Goal: Communication & Community: Answer question/provide support

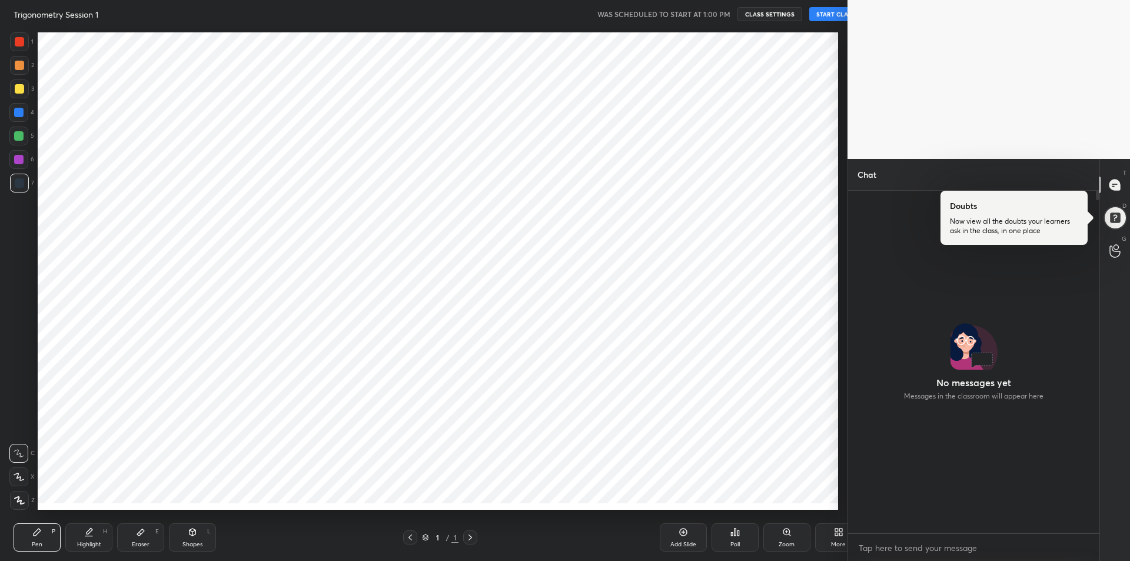
scroll to position [58354, 58040]
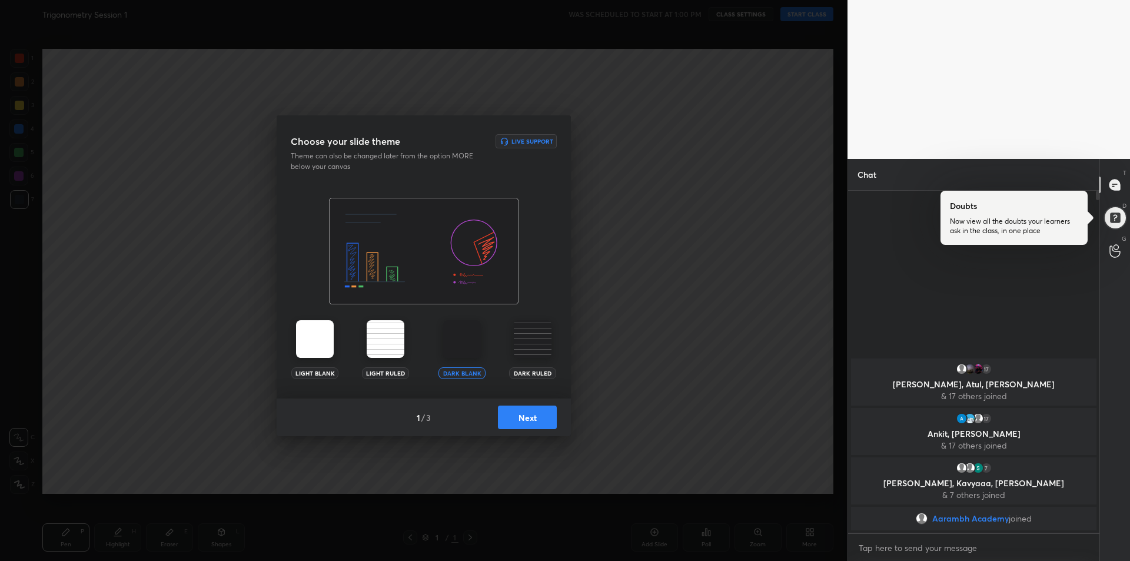
click at [530, 414] on button "Next" at bounding box center [527, 417] width 59 height 24
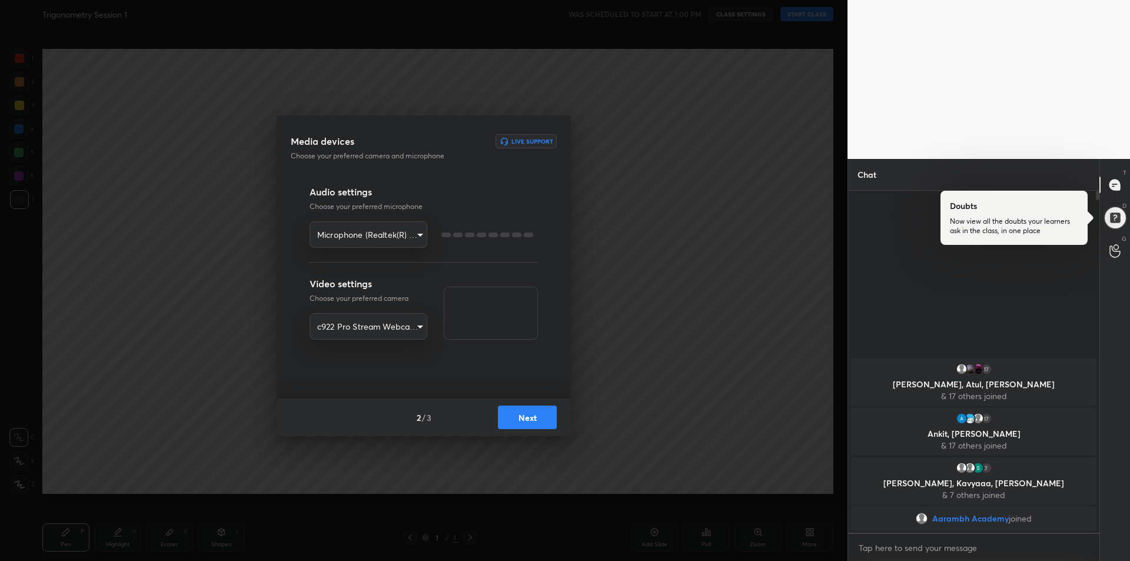
click at [534, 415] on button "Next" at bounding box center [527, 417] width 59 height 24
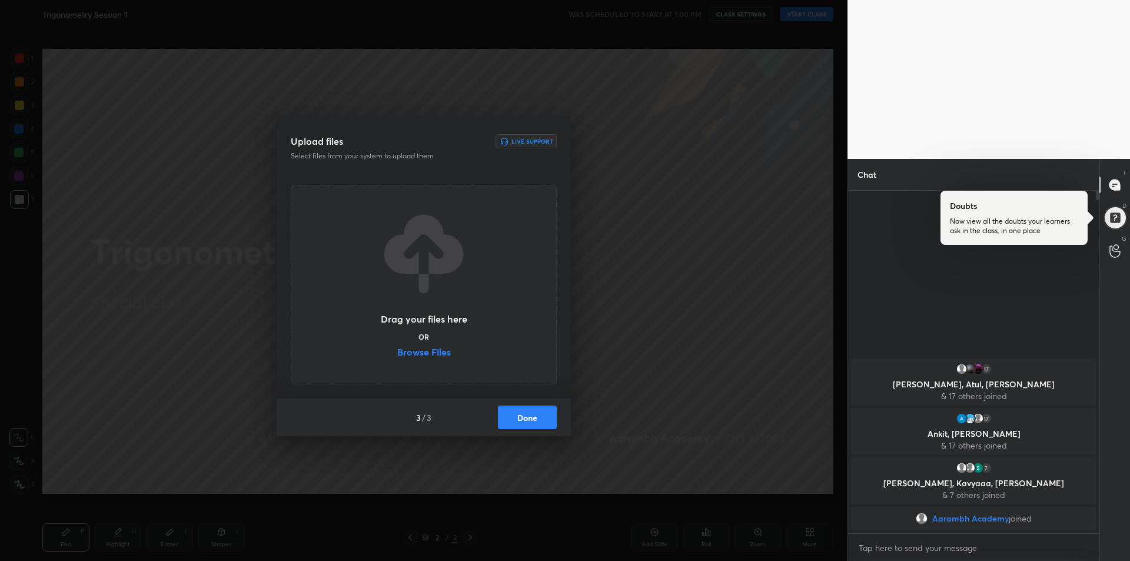
click at [538, 421] on button "Done" at bounding box center [527, 417] width 59 height 24
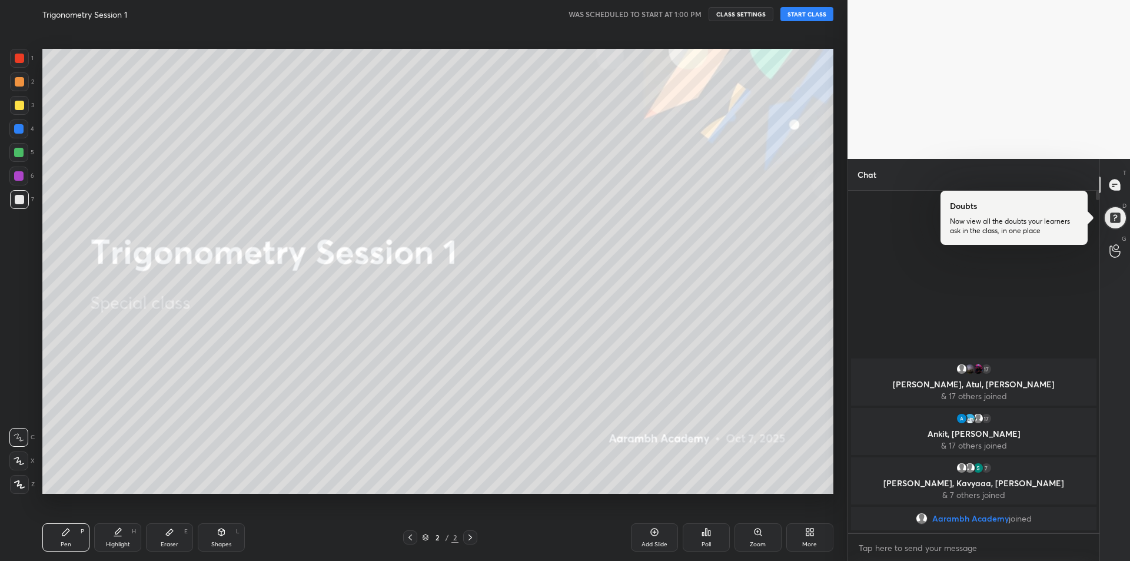
click at [808, 15] on button "START CLASS" at bounding box center [806, 14] width 53 height 14
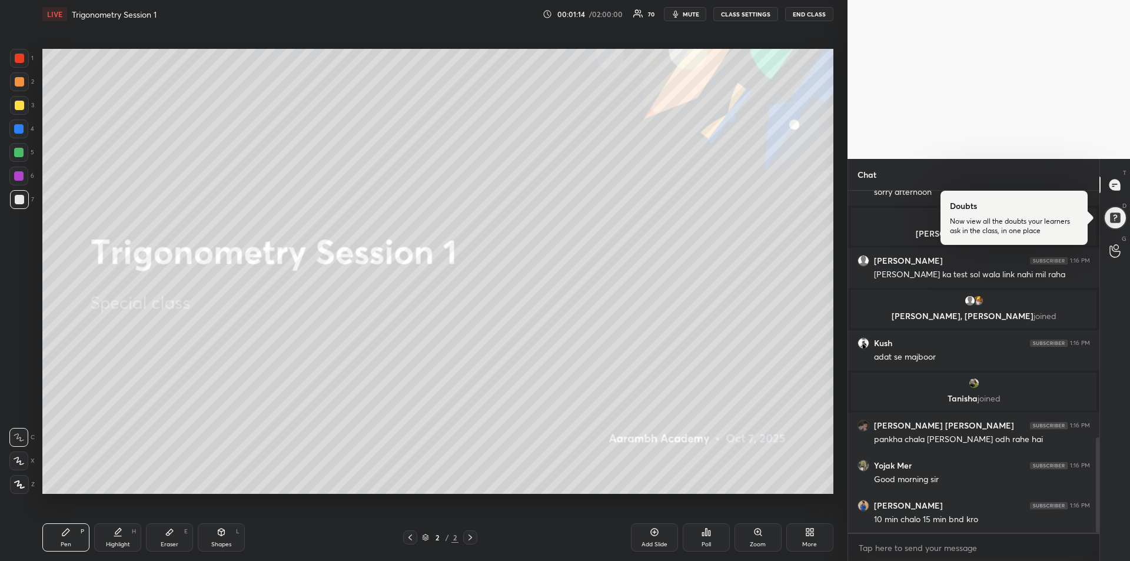
scroll to position [929, 0]
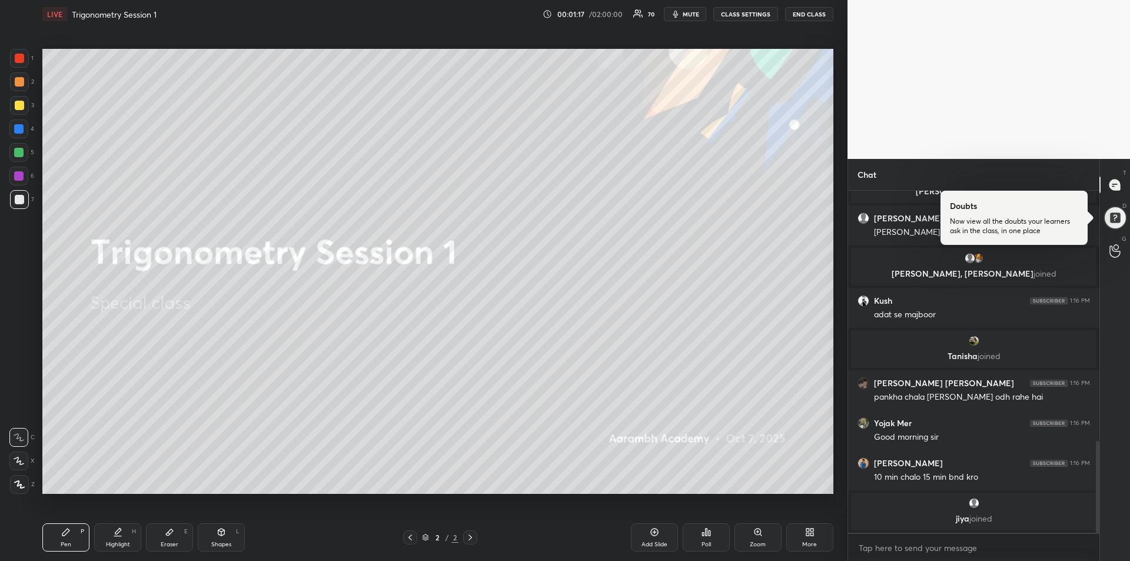
click at [21, 107] on div at bounding box center [19, 105] width 9 height 9
click at [22, 458] on icon at bounding box center [19, 461] width 11 height 8
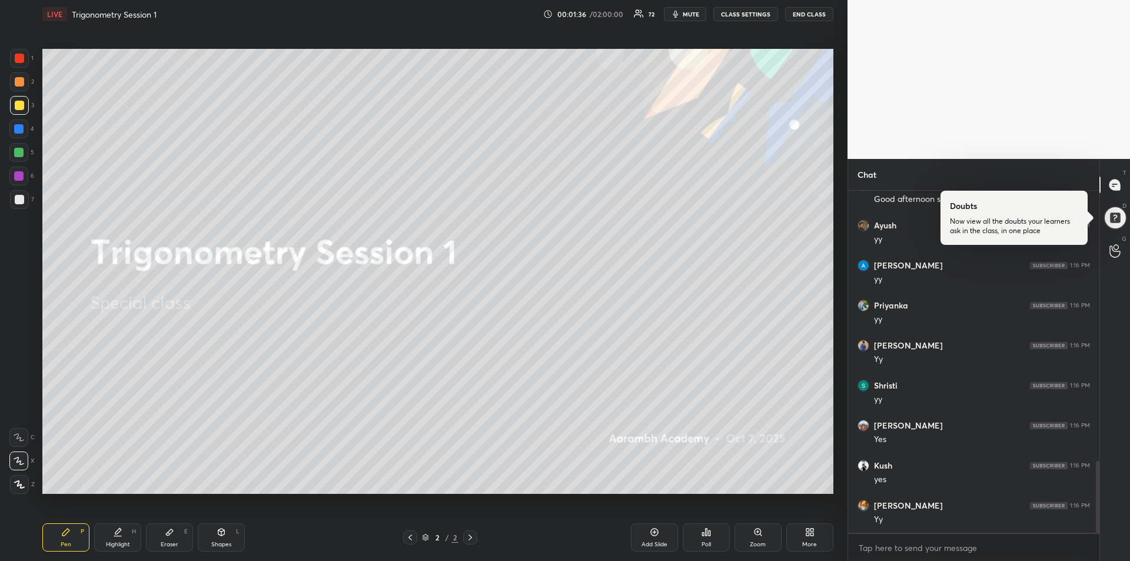
scroll to position [1327, 0]
click at [172, 543] on div "Eraser" at bounding box center [170, 544] width 18 height 6
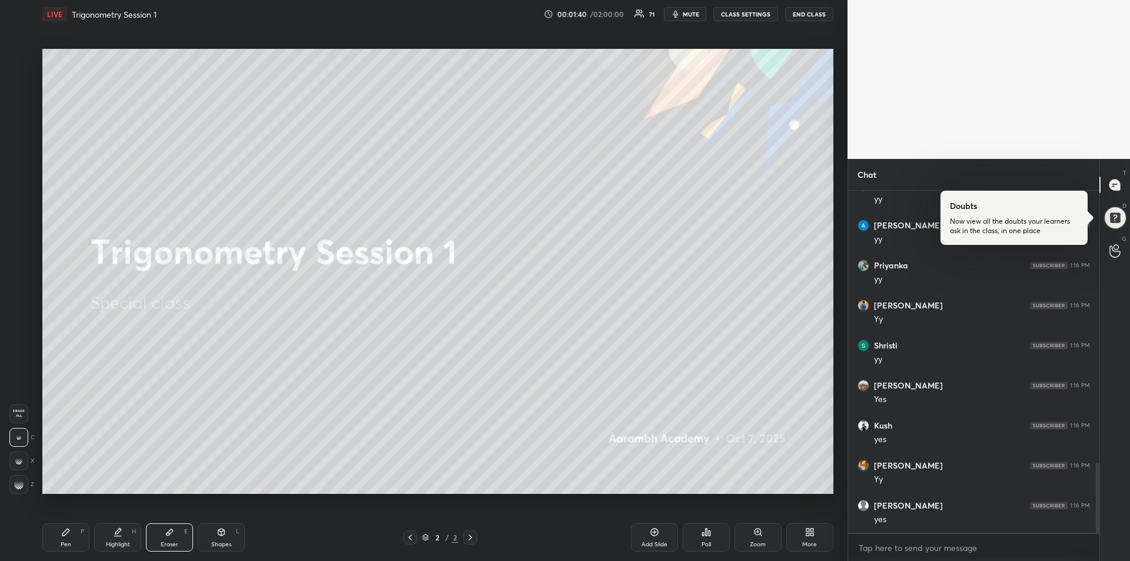
click at [15, 482] on rect at bounding box center [14, 482] width 1 height 1
click at [62, 538] on div "Pen P" at bounding box center [65, 537] width 47 height 28
click at [20, 132] on div at bounding box center [18, 128] width 9 height 9
click at [654, 538] on div "Add Slide" at bounding box center [654, 537] width 47 height 28
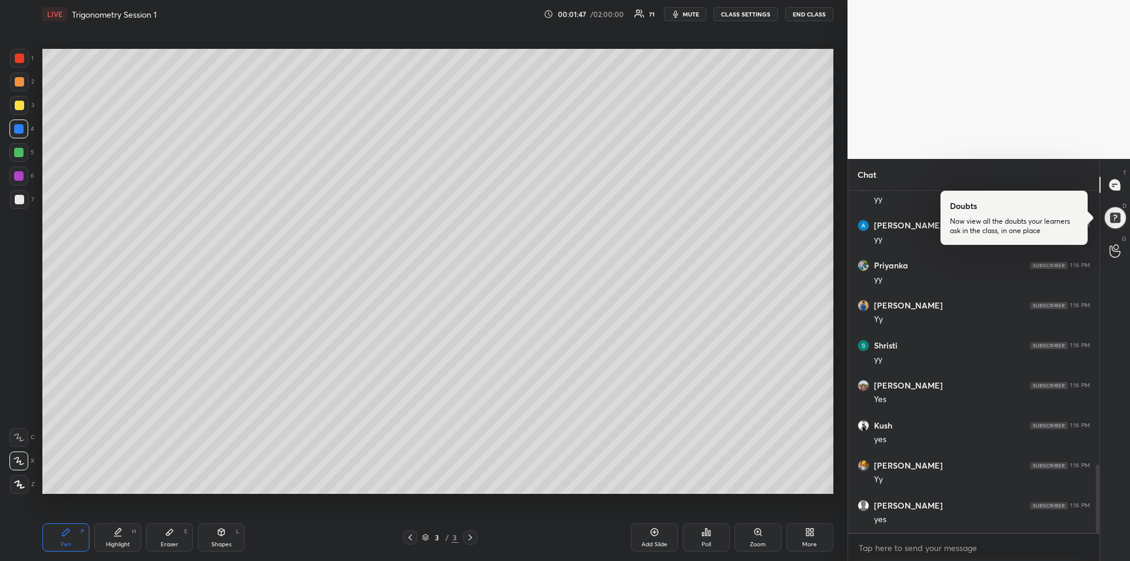
scroll to position [1367, 0]
click at [21, 178] on div at bounding box center [18, 175] width 9 height 9
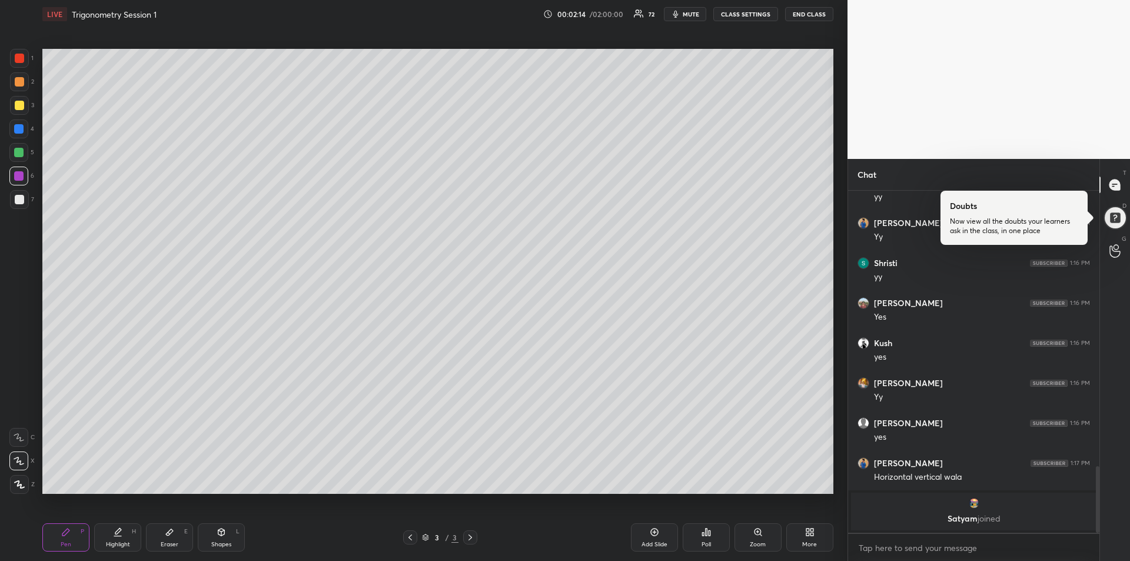
click at [21, 153] on div at bounding box center [18, 152] width 9 height 9
click at [24, 440] on icon at bounding box center [18, 437] width 9 height 7
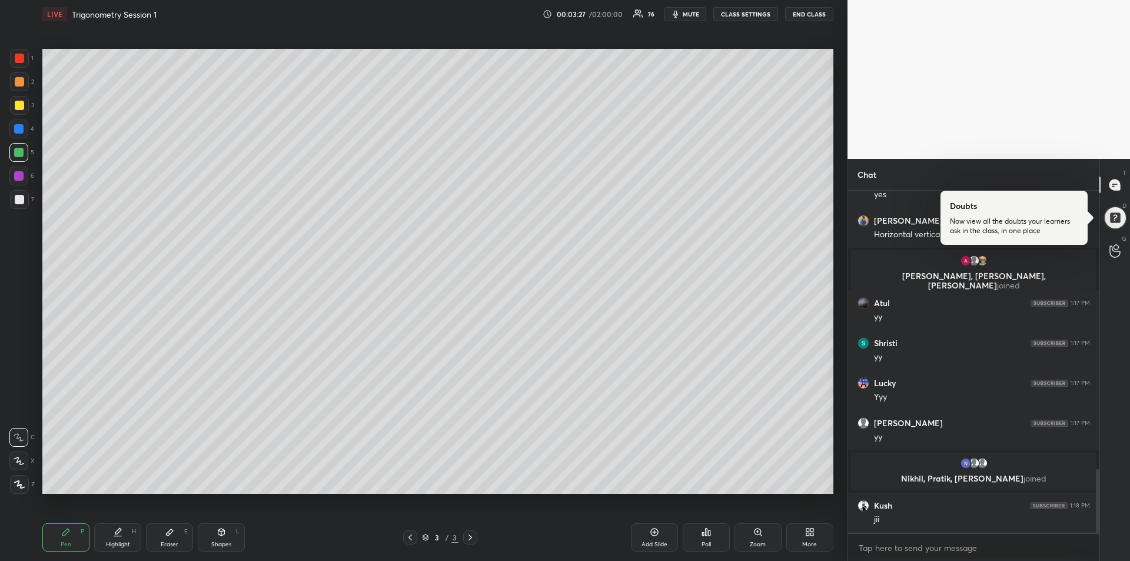
scroll to position [1489, 0]
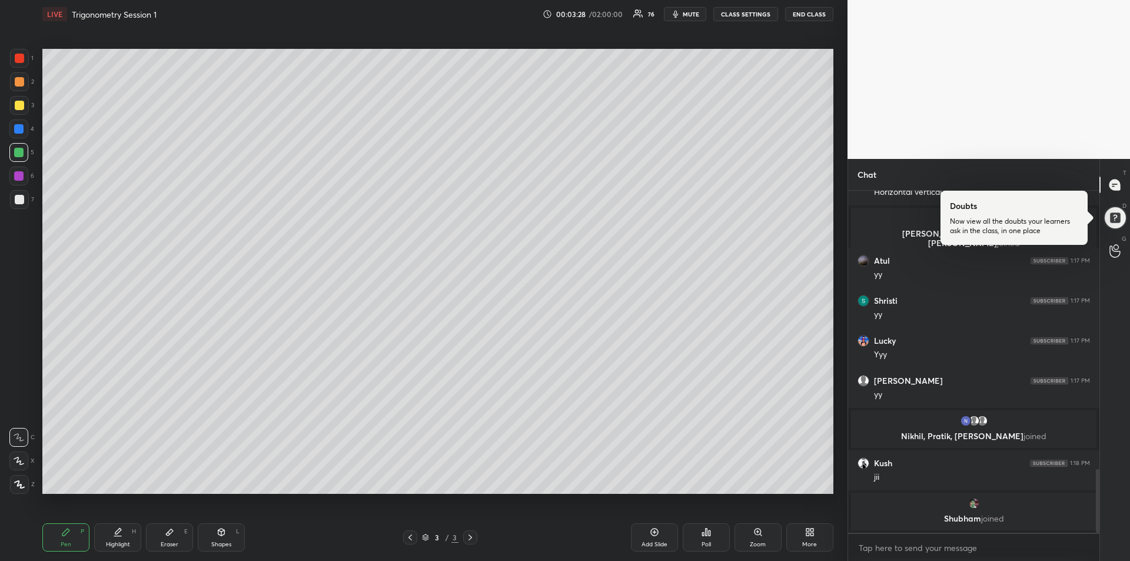
click at [13, 107] on div at bounding box center [19, 105] width 19 height 19
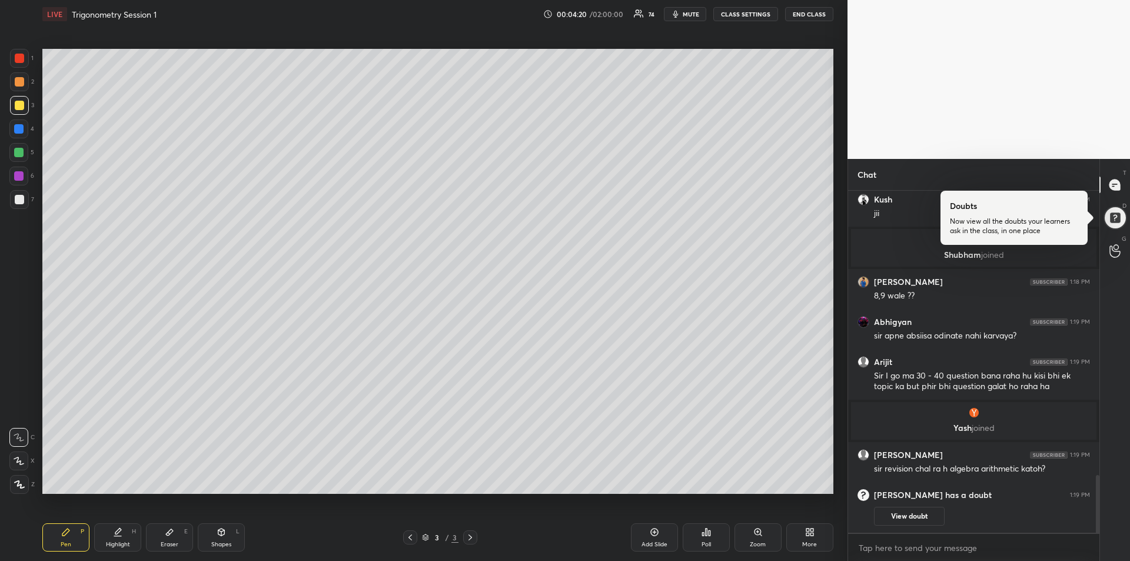
scroll to position [1706, 0]
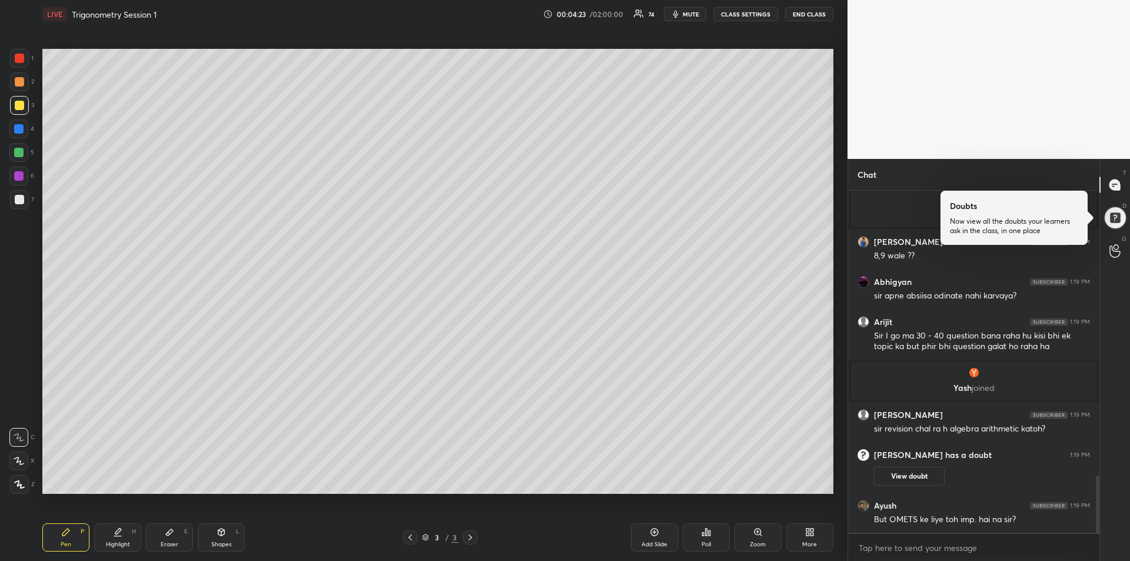
click at [15, 177] on div at bounding box center [18, 175] width 9 height 9
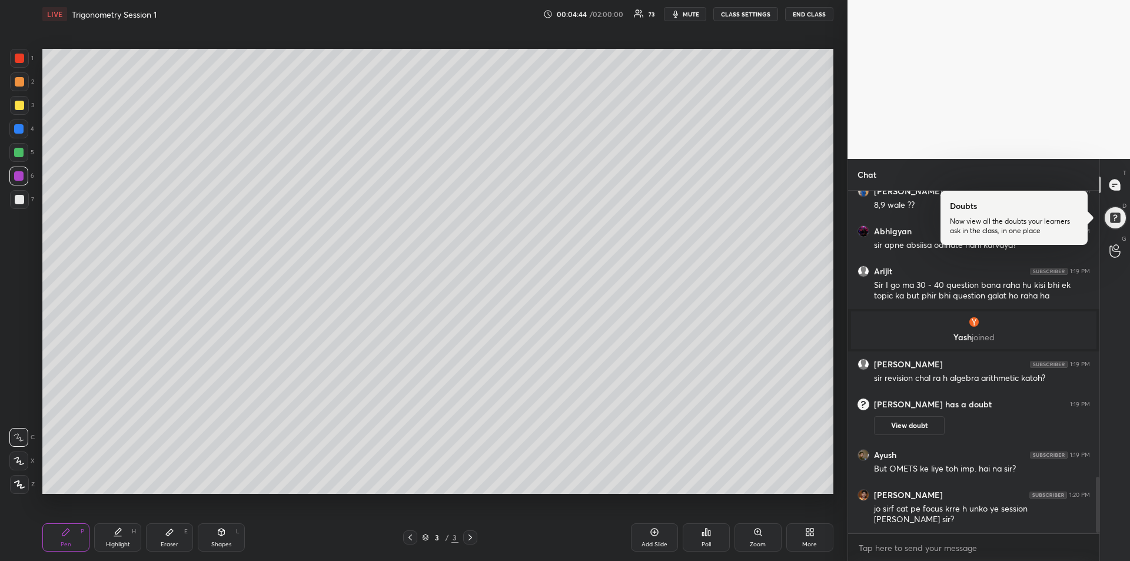
scroll to position [1799, 0]
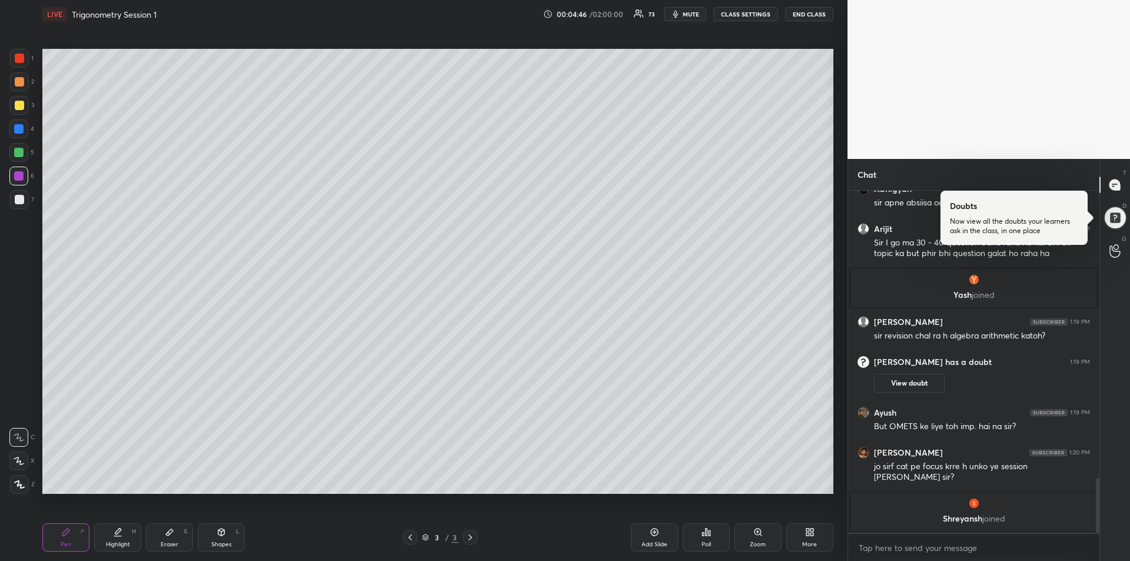
click at [645, 541] on div "Add Slide" at bounding box center [654, 544] width 26 height 6
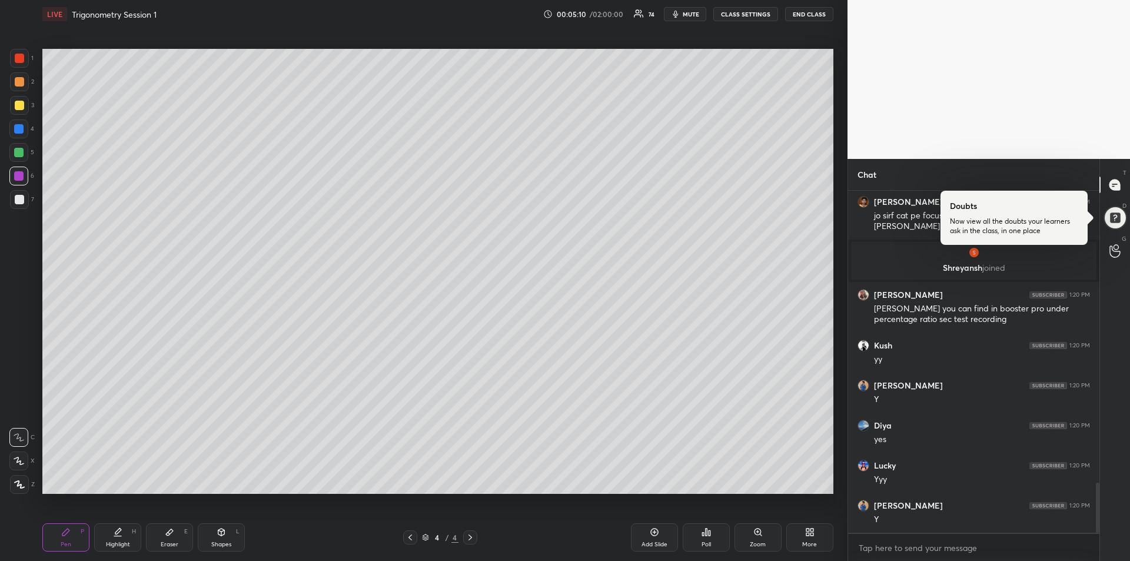
scroll to position [2047, 0]
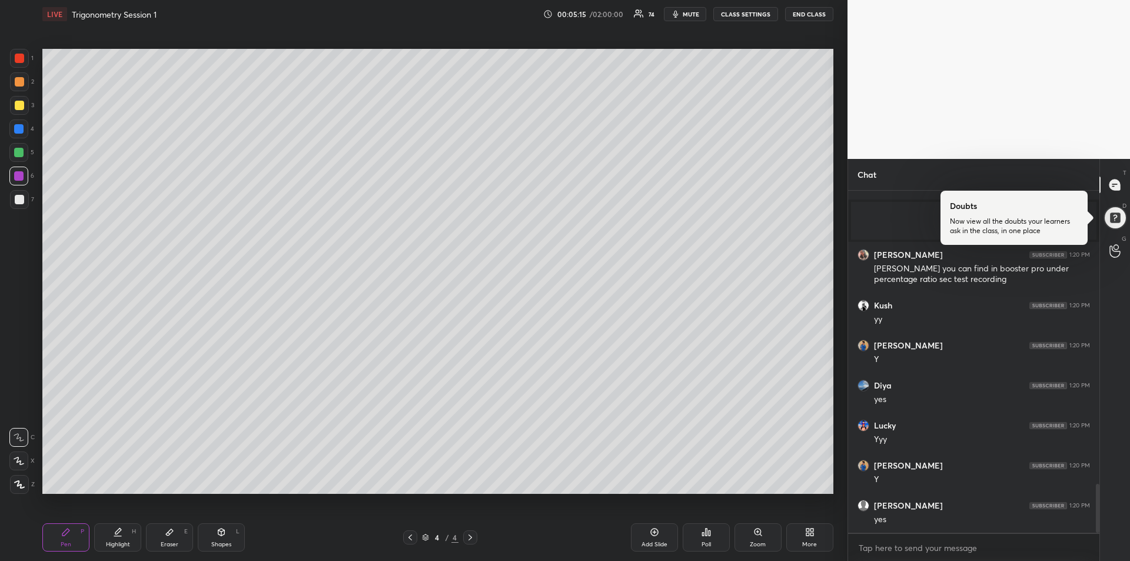
click at [17, 104] on div at bounding box center [19, 105] width 9 height 9
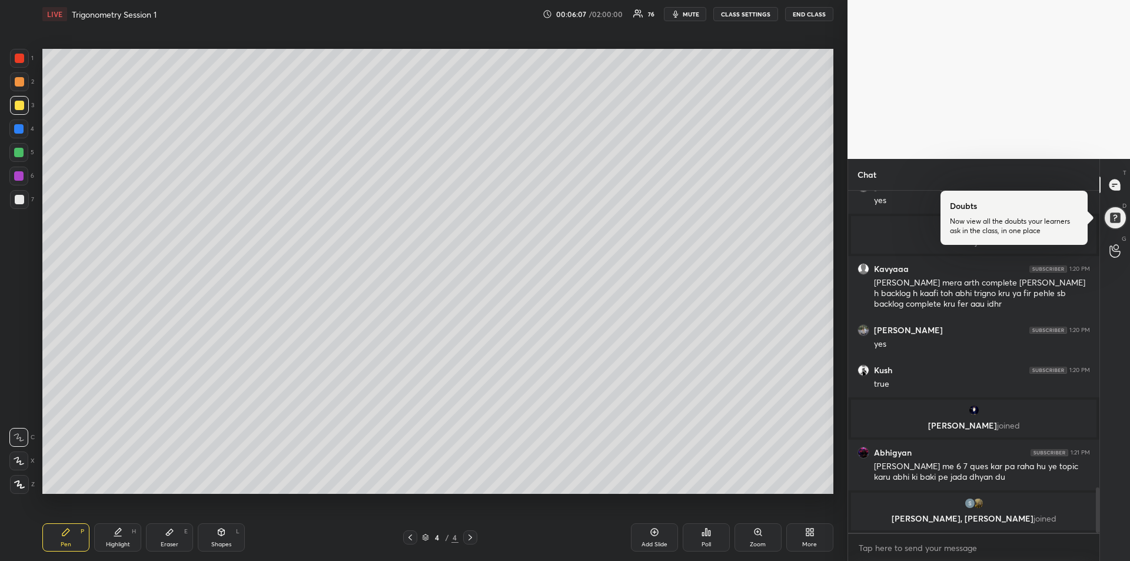
scroll to position [2272, 0]
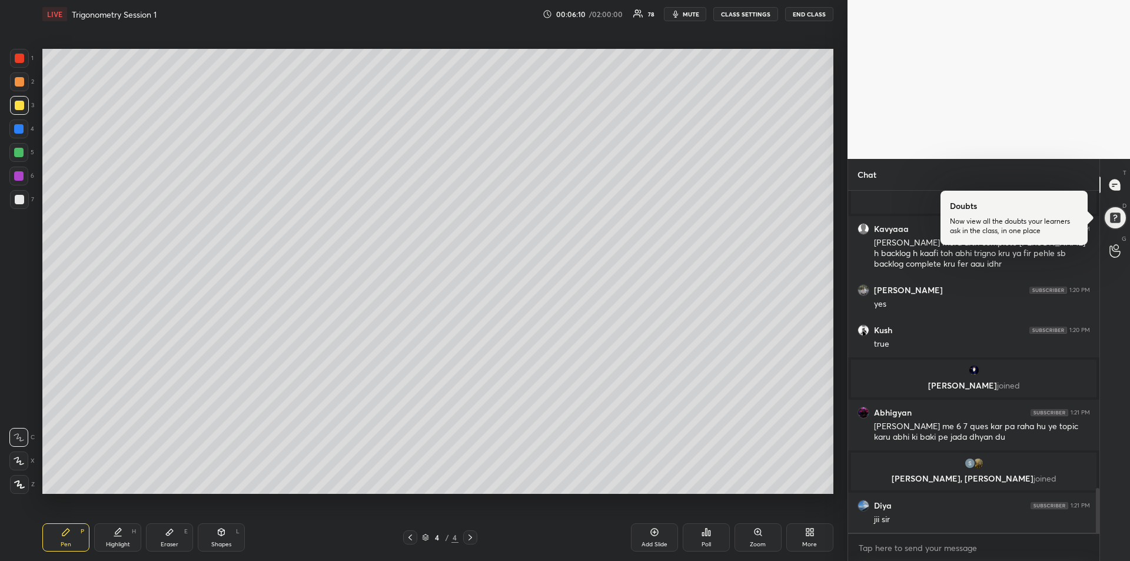
click at [169, 538] on div "Eraser E" at bounding box center [169, 537] width 47 height 28
click at [18, 410] on span "Erase all" at bounding box center [19, 413] width 18 height 8
click at [66, 528] on icon at bounding box center [65, 531] width 9 height 9
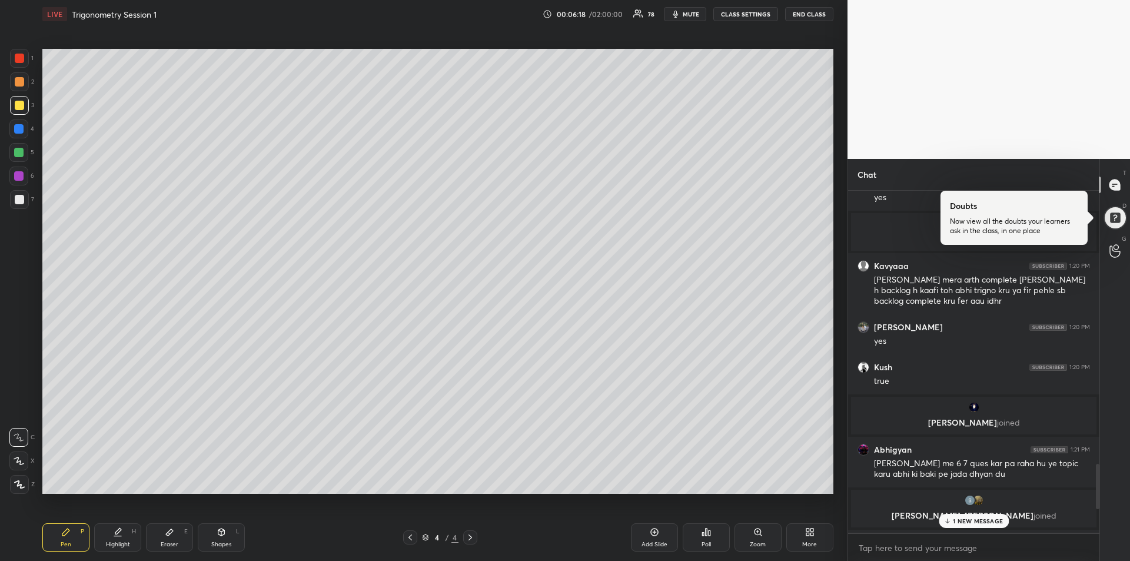
scroll to position [2312, 0]
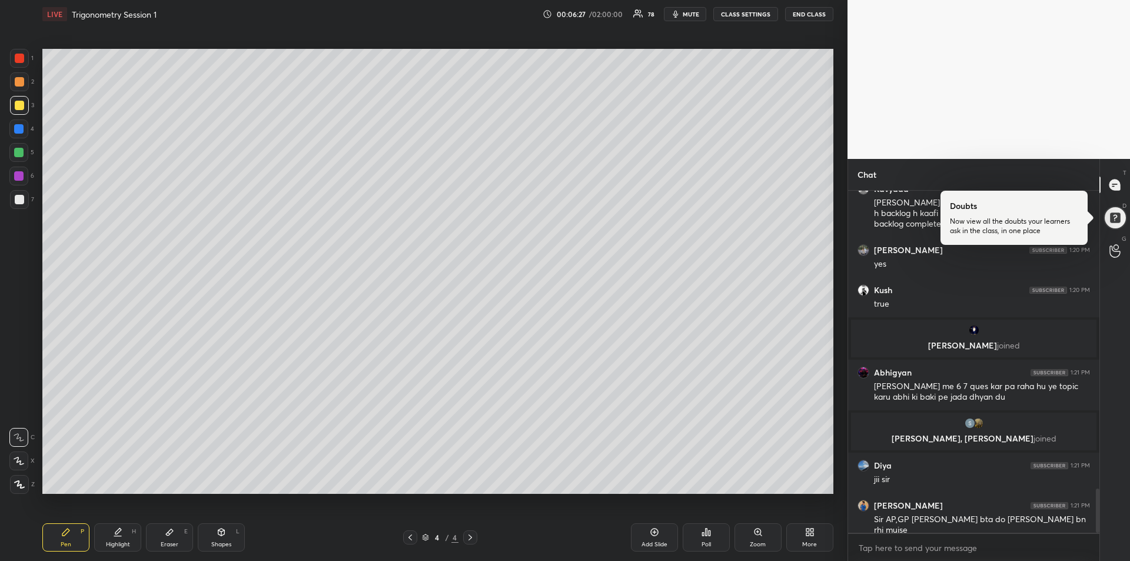
click at [16, 132] on div at bounding box center [18, 128] width 9 height 9
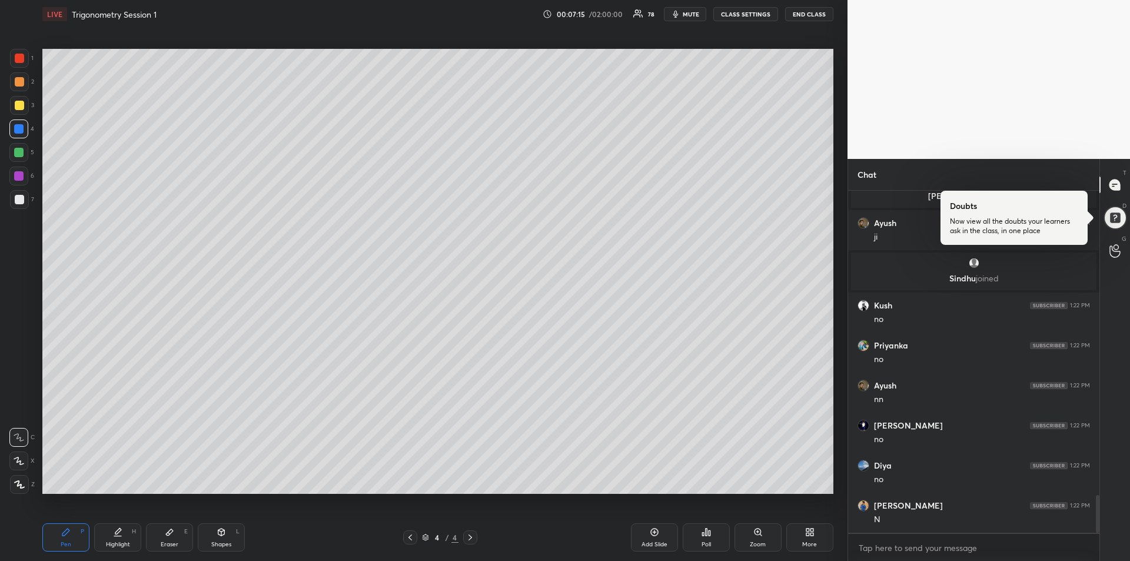
scroll to position [2745, 0]
click at [167, 527] on div "Eraser E" at bounding box center [169, 537] width 47 height 28
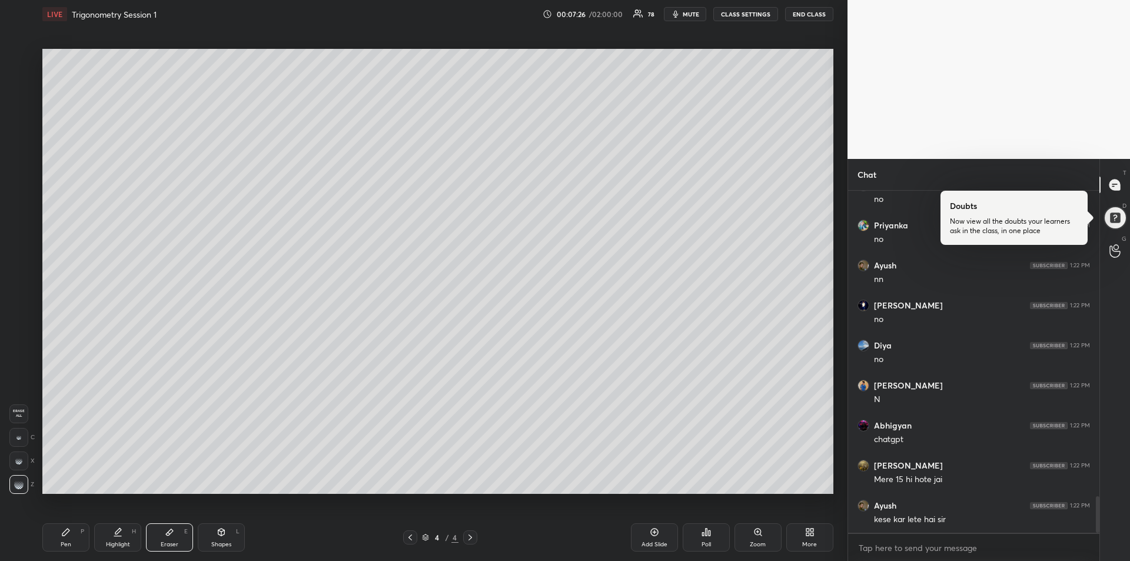
scroll to position [2865, 0]
click at [71, 542] on div "Pen" at bounding box center [66, 544] width 11 height 6
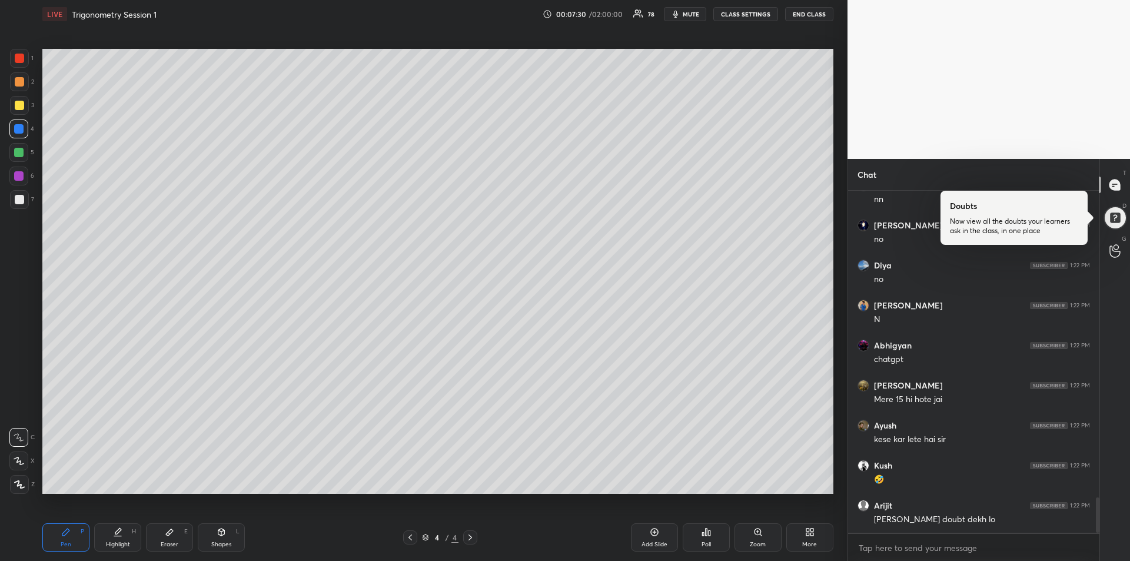
scroll to position [2945, 0]
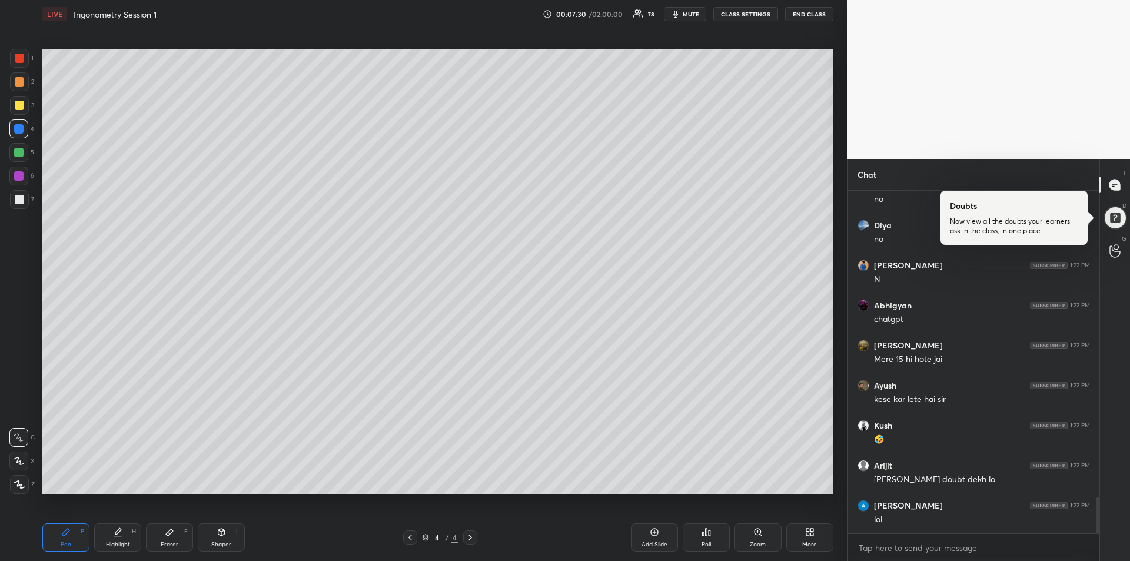
click at [16, 109] on div at bounding box center [19, 105] width 9 height 9
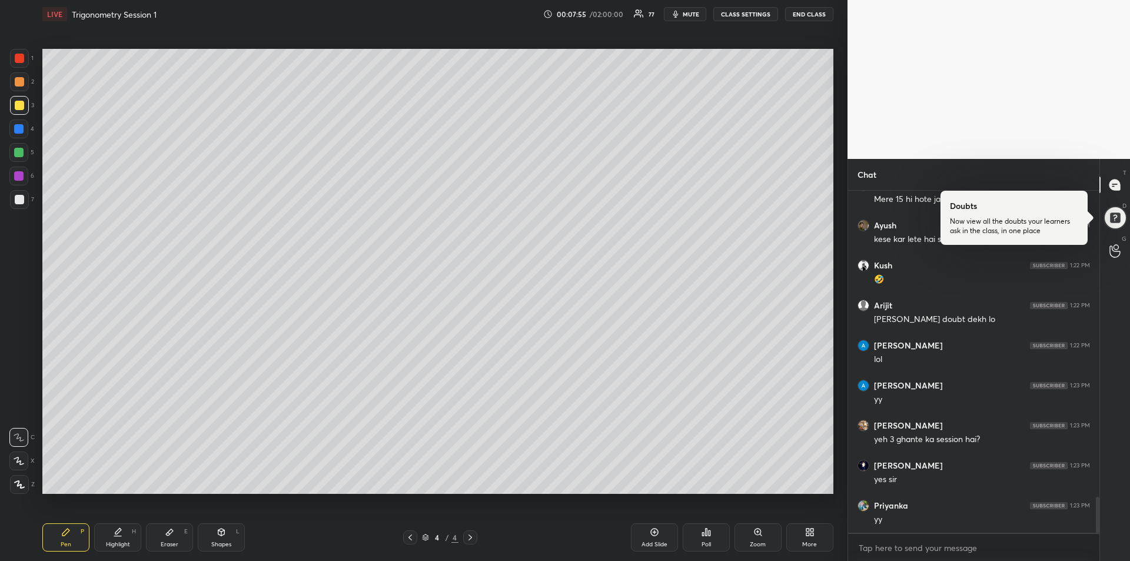
scroll to position [2979, 0]
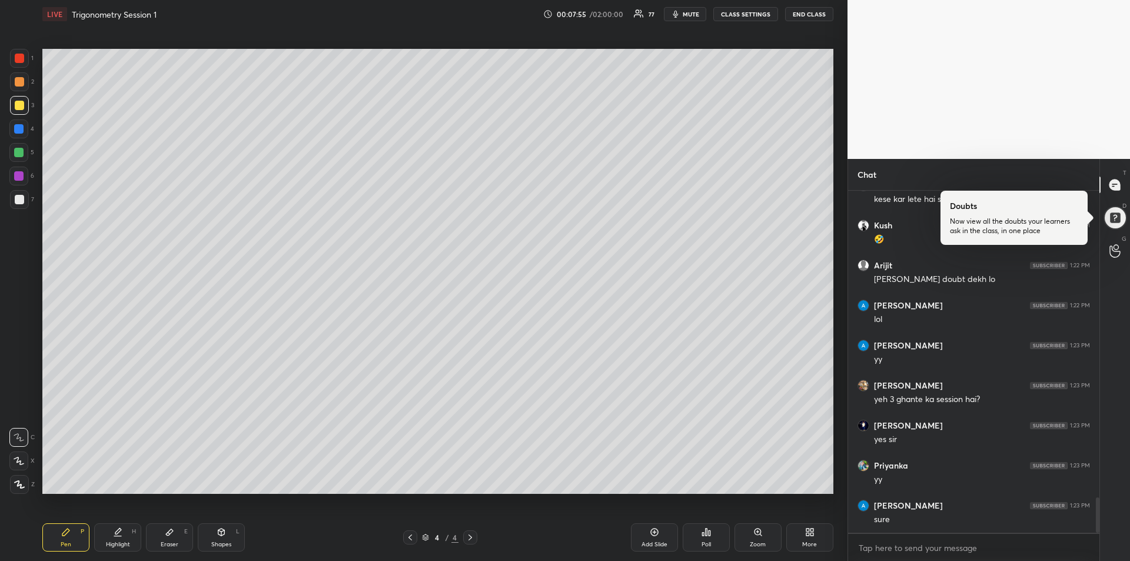
click at [228, 539] on div "Shapes L" at bounding box center [221, 537] width 47 height 28
click at [24, 480] on icon at bounding box center [19, 484] width 9 height 9
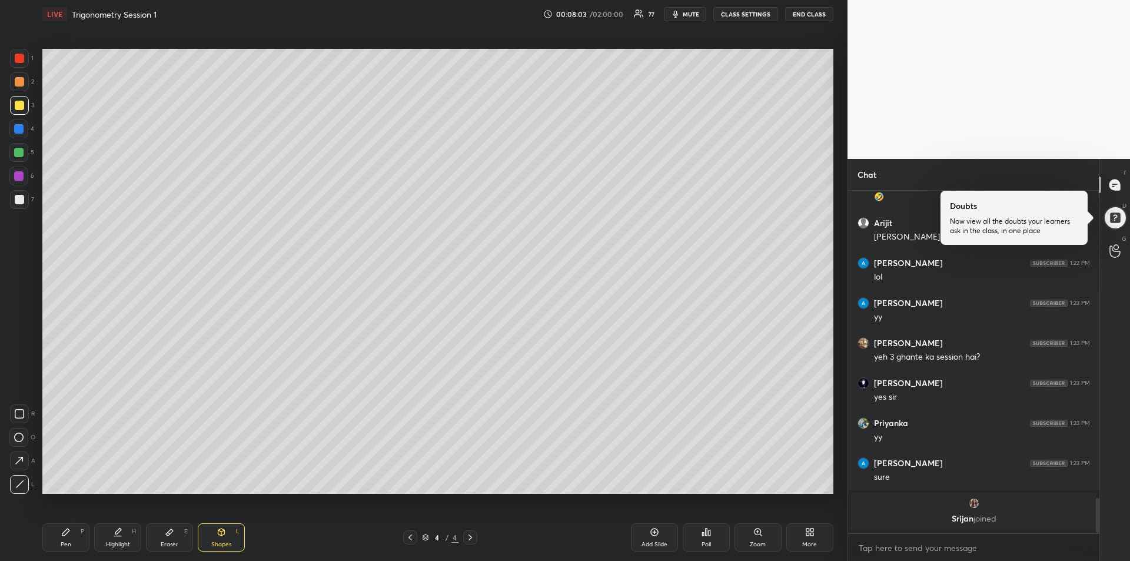
click at [65, 534] on icon at bounding box center [65, 531] width 7 height 7
click at [121, 543] on div "Highlight" at bounding box center [118, 544] width 24 height 6
click at [64, 540] on div "Pen P" at bounding box center [65, 537] width 47 height 28
click at [17, 157] on div at bounding box center [18, 152] width 9 height 9
click at [109, 545] on div "Highlight" at bounding box center [118, 544] width 24 height 6
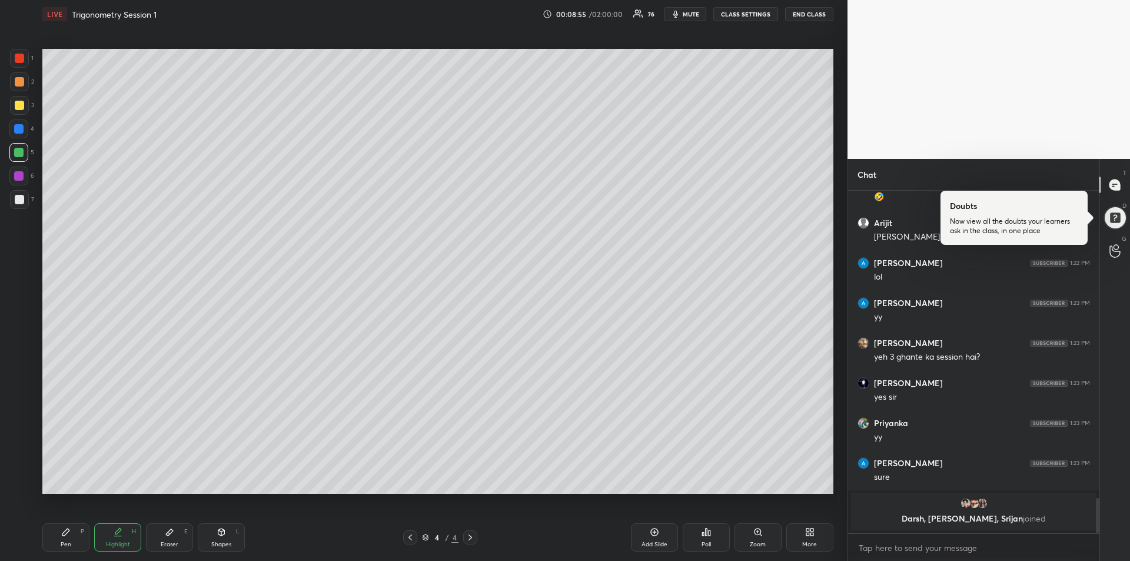
click at [69, 537] on div "Pen P" at bounding box center [65, 537] width 47 height 28
click at [14, 177] on div at bounding box center [18, 176] width 19 height 19
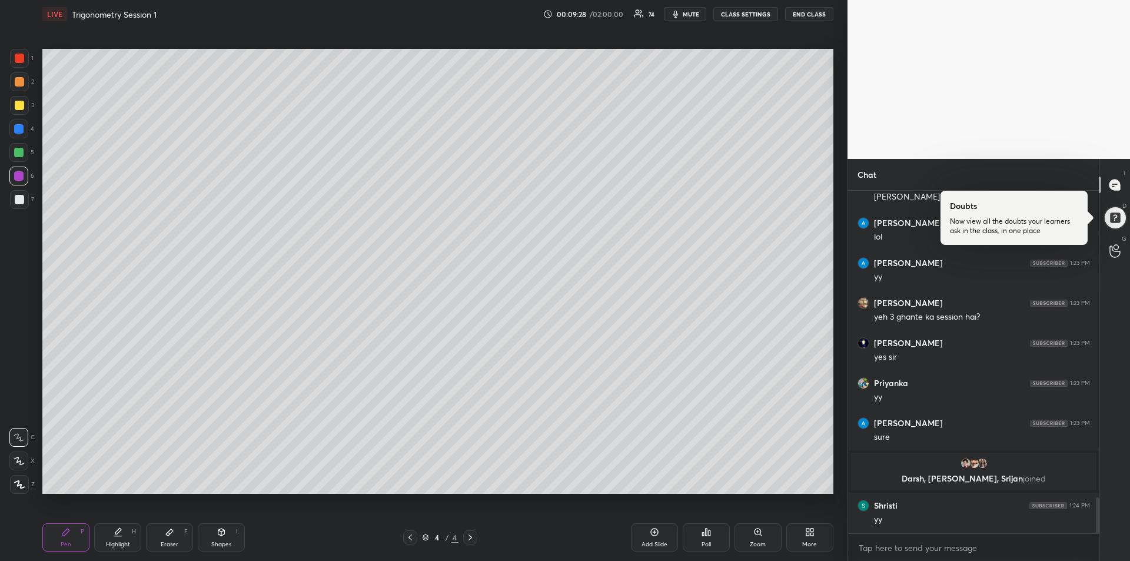
click at [20, 153] on div at bounding box center [18, 152] width 9 height 9
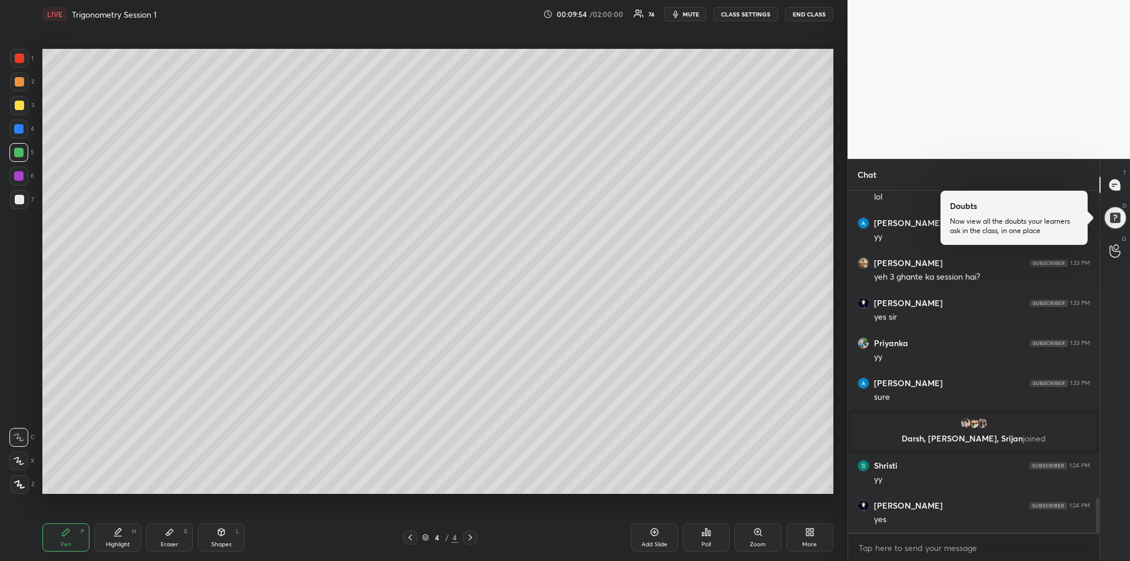
click at [166, 536] on icon at bounding box center [169, 531] width 9 height 9
click at [66, 541] on div "Pen" at bounding box center [66, 544] width 11 height 6
click at [18, 175] on div at bounding box center [18, 175] width 9 height 9
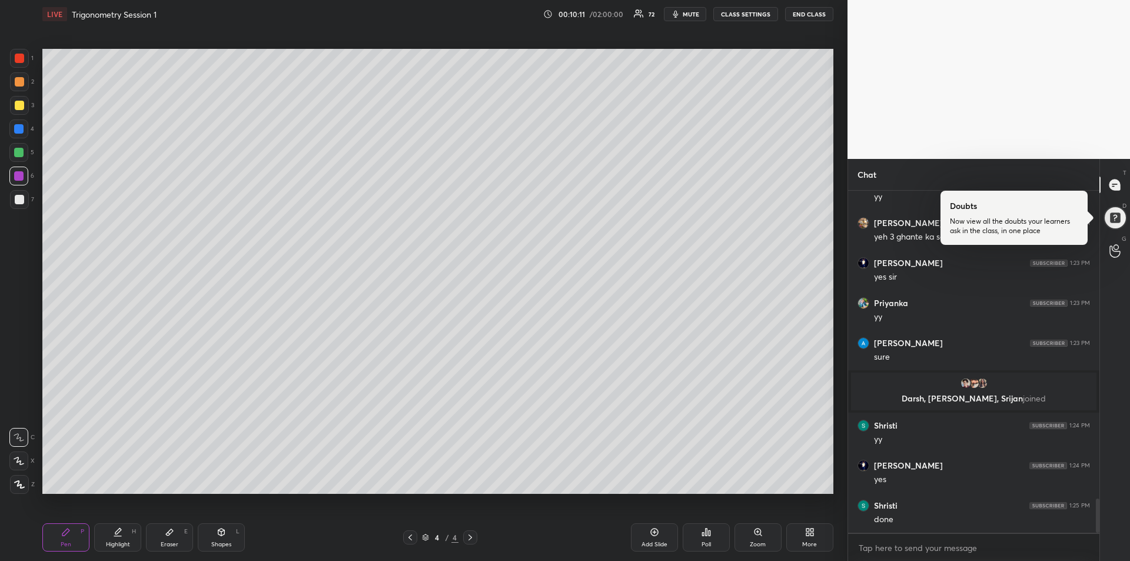
click at [18, 129] on div at bounding box center [18, 128] width 9 height 9
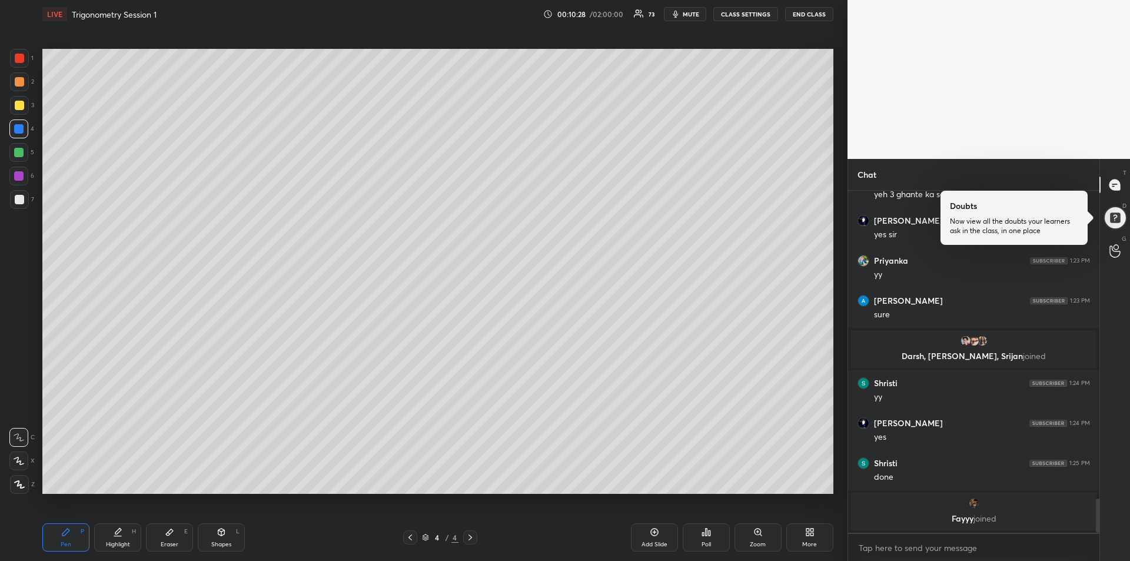
click at [123, 543] on div "Highlight" at bounding box center [118, 544] width 24 height 6
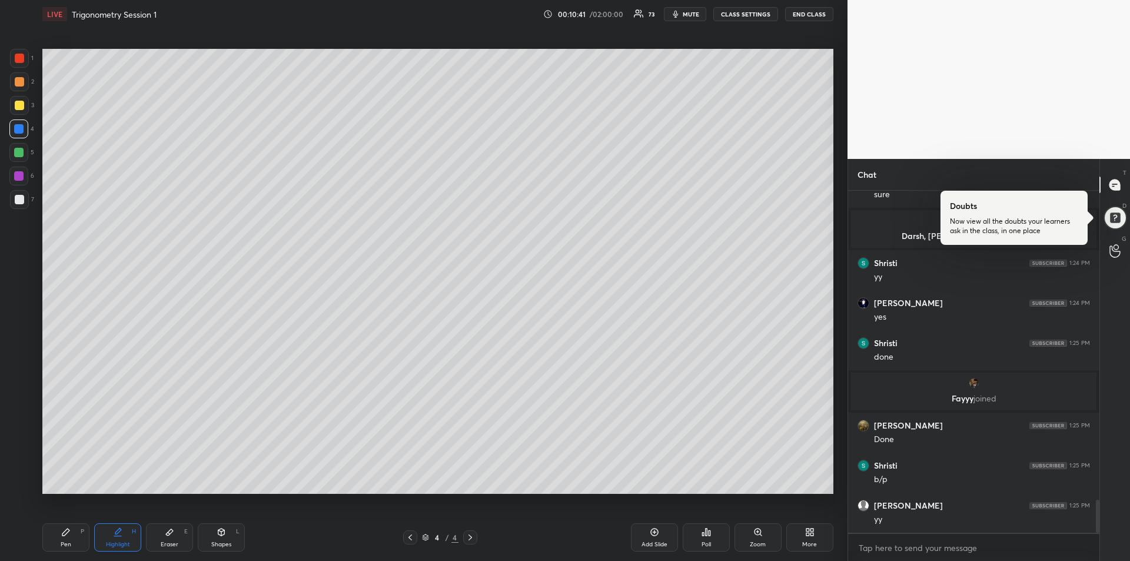
scroll to position [3212, 0]
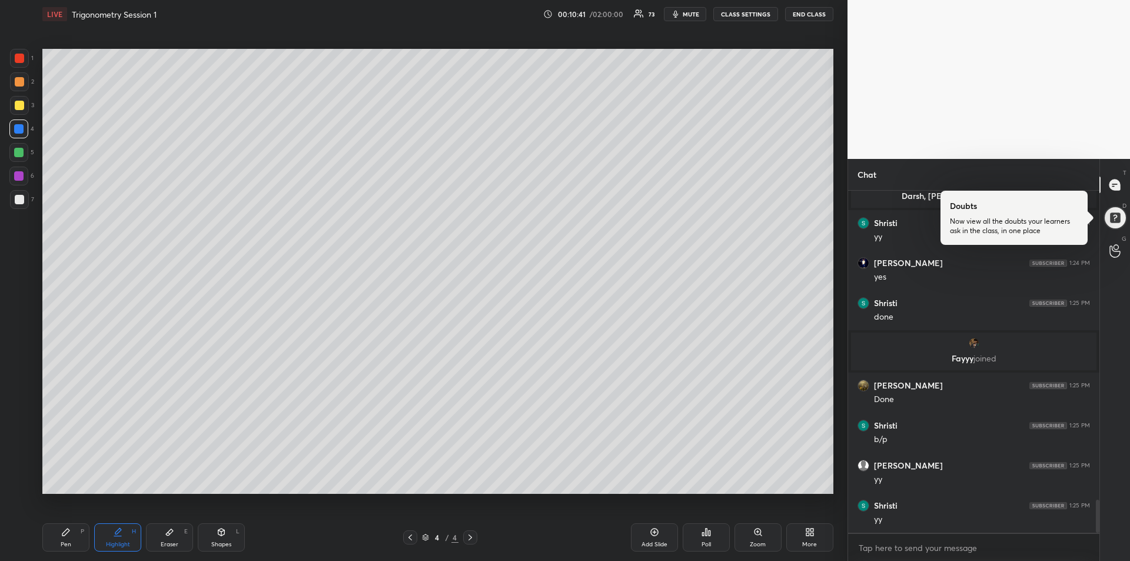
click at [67, 541] on div "Pen" at bounding box center [66, 544] width 11 height 6
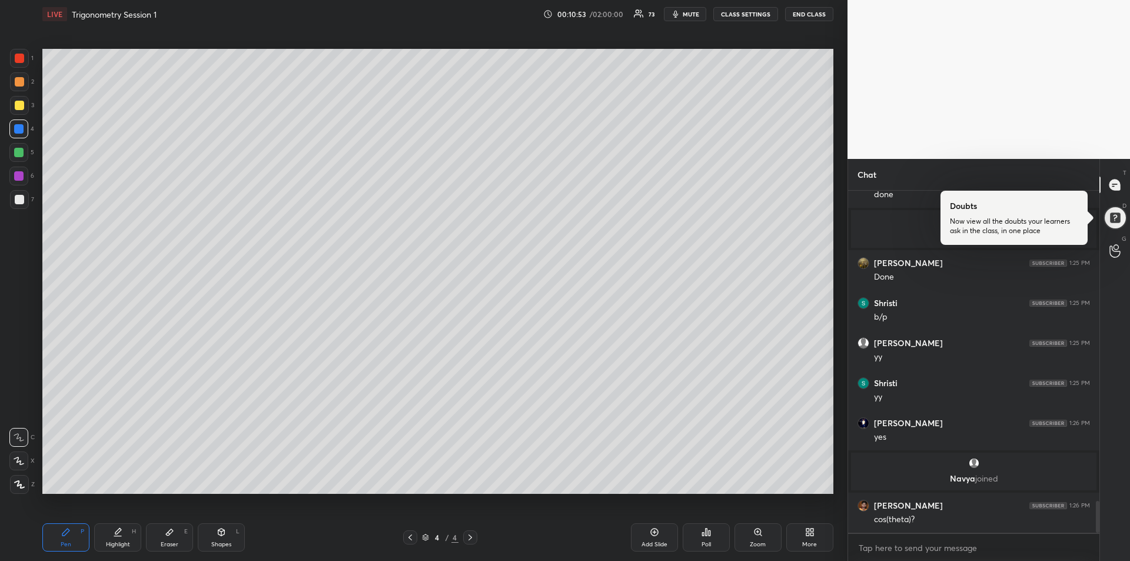
scroll to position [3311, 0]
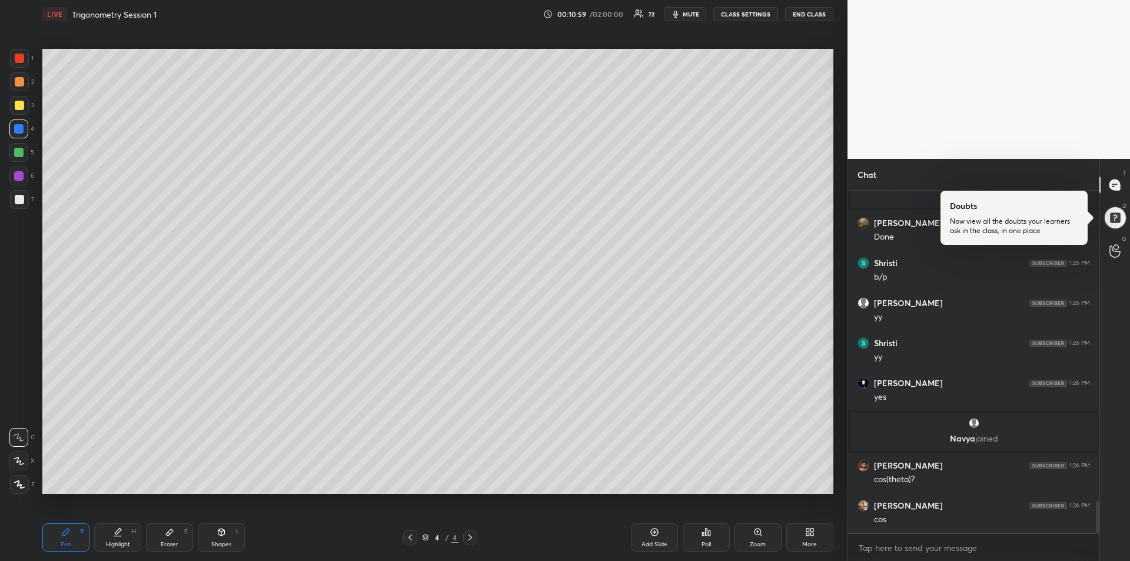
click at [17, 203] on div at bounding box center [19, 199] width 9 height 9
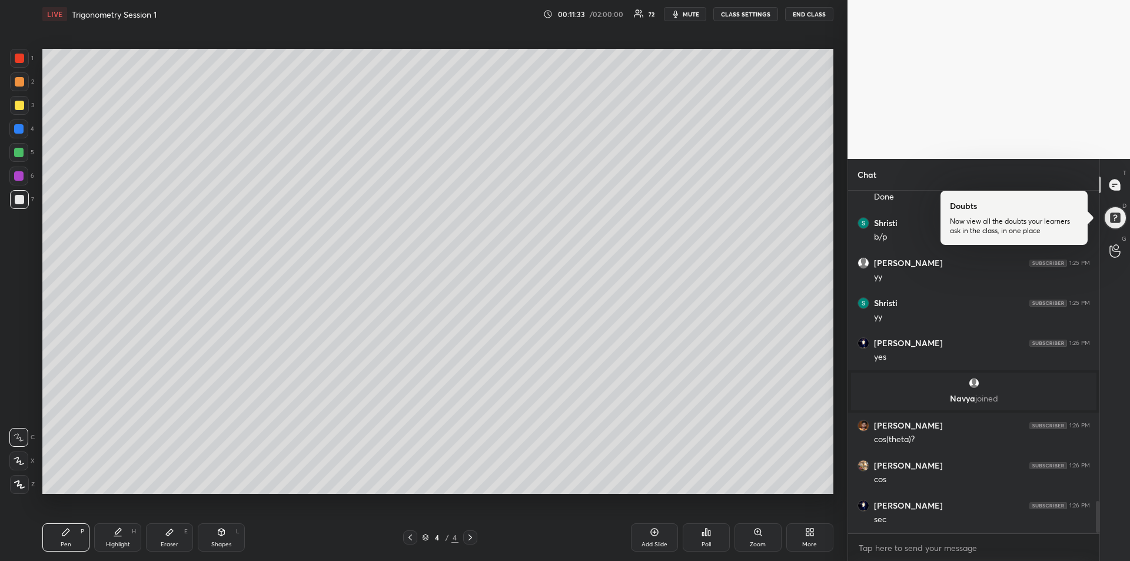
click at [175, 533] on div "Eraser E" at bounding box center [169, 537] width 47 height 28
click at [67, 531] on icon at bounding box center [65, 531] width 7 height 7
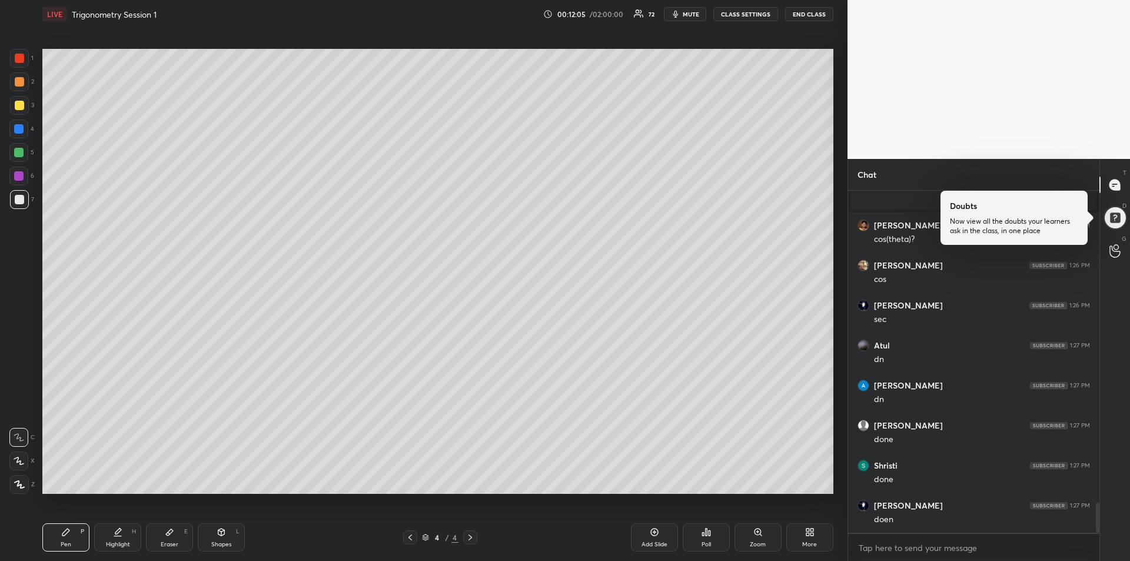
click at [19, 108] on div at bounding box center [19, 105] width 9 height 9
click at [645, 542] on div "Add Slide" at bounding box center [654, 544] width 26 height 6
click at [19, 108] on div at bounding box center [19, 105] width 9 height 9
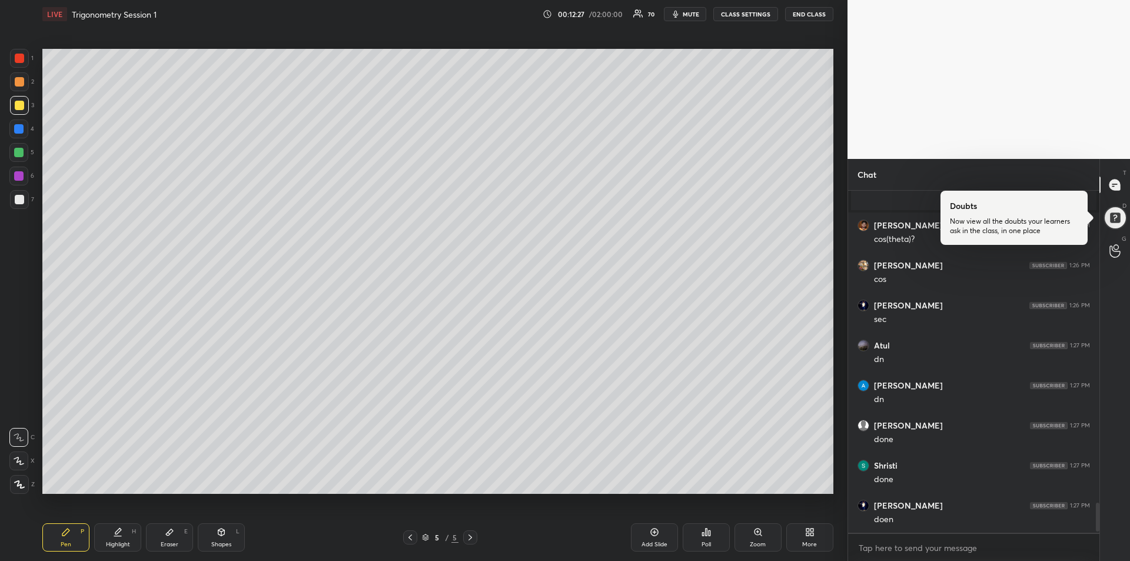
click at [21, 152] on div at bounding box center [18, 152] width 9 height 9
click at [13, 129] on div at bounding box center [18, 128] width 19 height 19
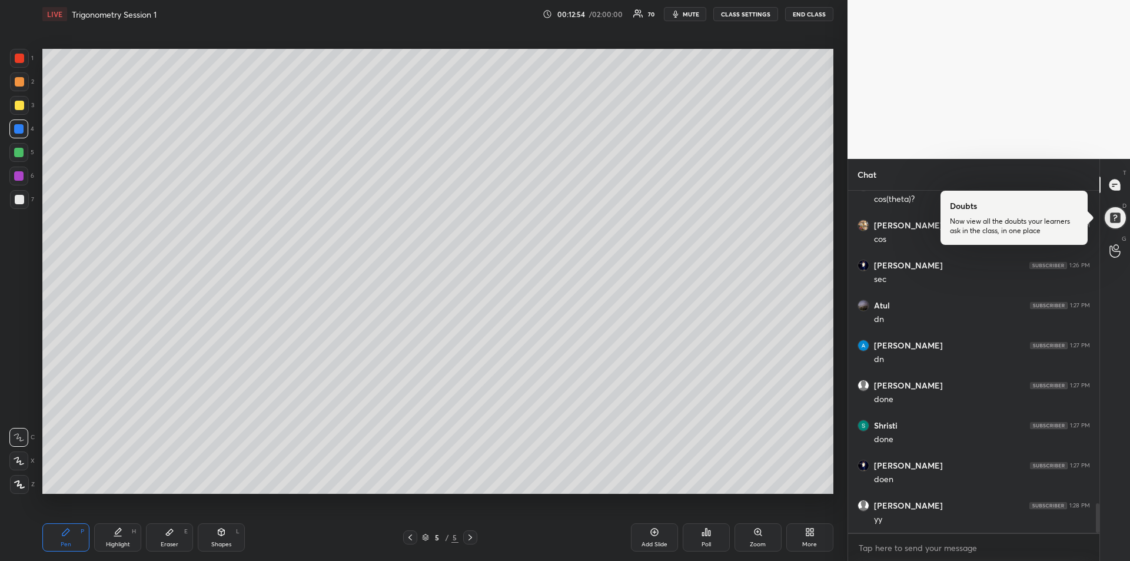
scroll to position [3631, 0]
click at [21, 197] on div at bounding box center [19, 199] width 9 height 9
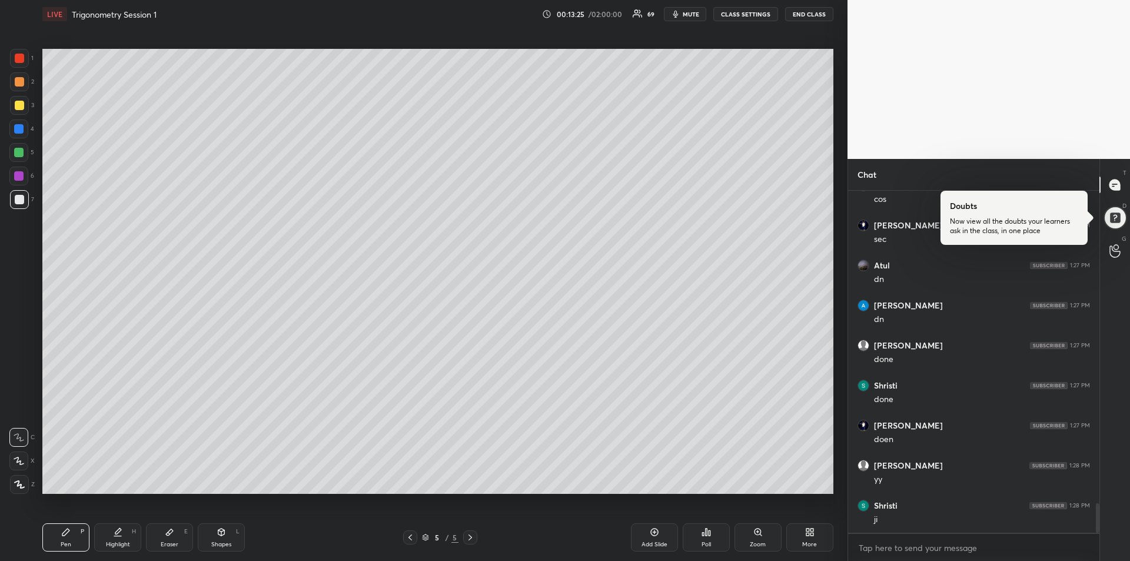
click at [15, 81] on div at bounding box center [19, 81] width 9 height 9
click at [21, 59] on div at bounding box center [19, 58] width 9 height 9
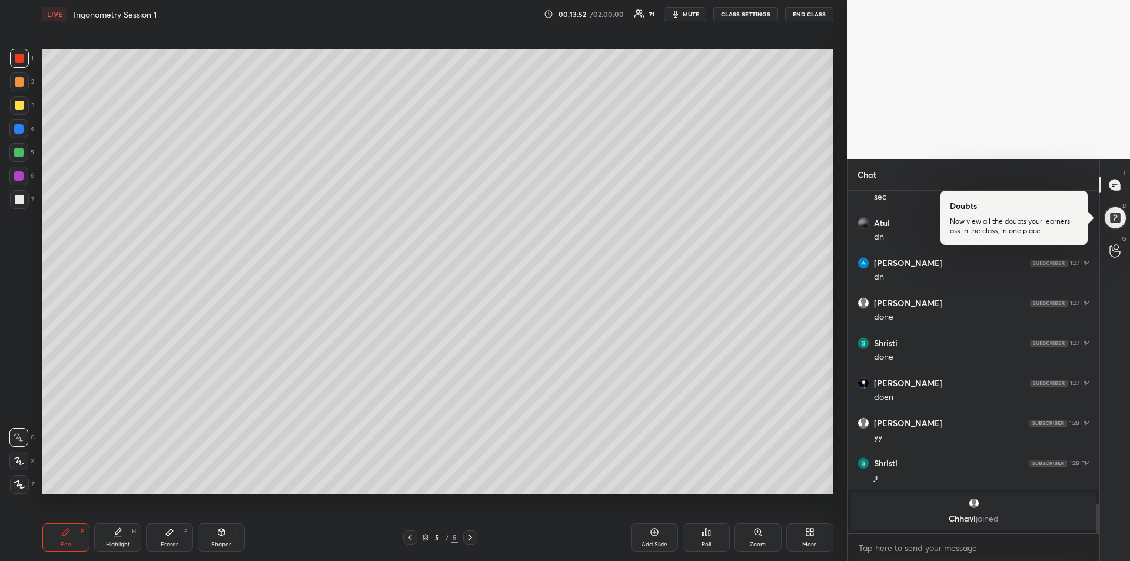
click at [171, 544] on div "Eraser" at bounding box center [170, 544] width 18 height 6
click at [67, 535] on icon at bounding box center [65, 531] width 9 height 9
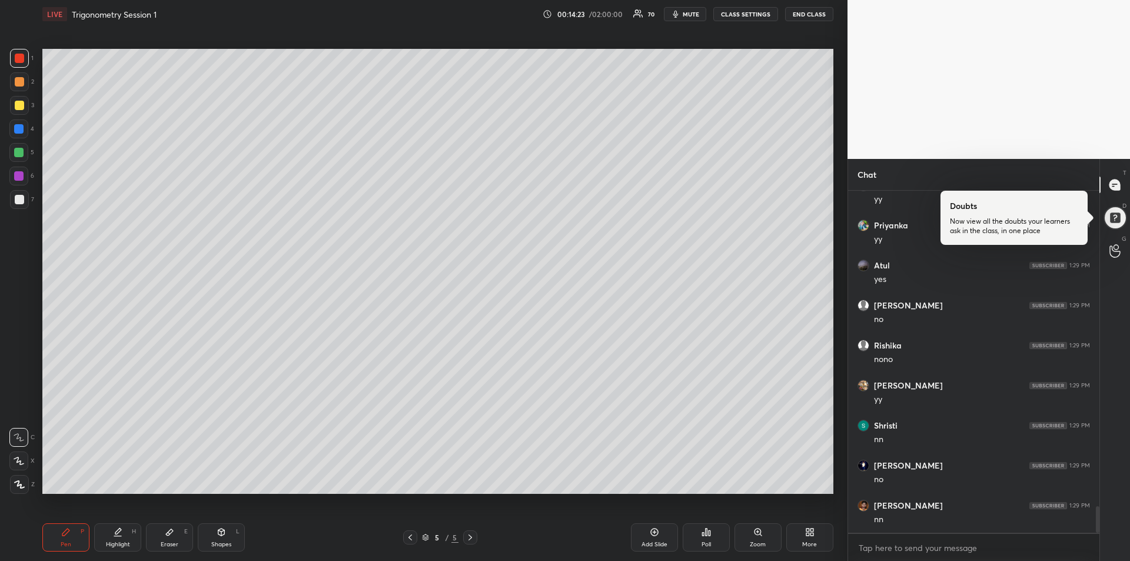
scroll to position [4075, 0]
click at [19, 108] on div at bounding box center [19, 105] width 9 height 9
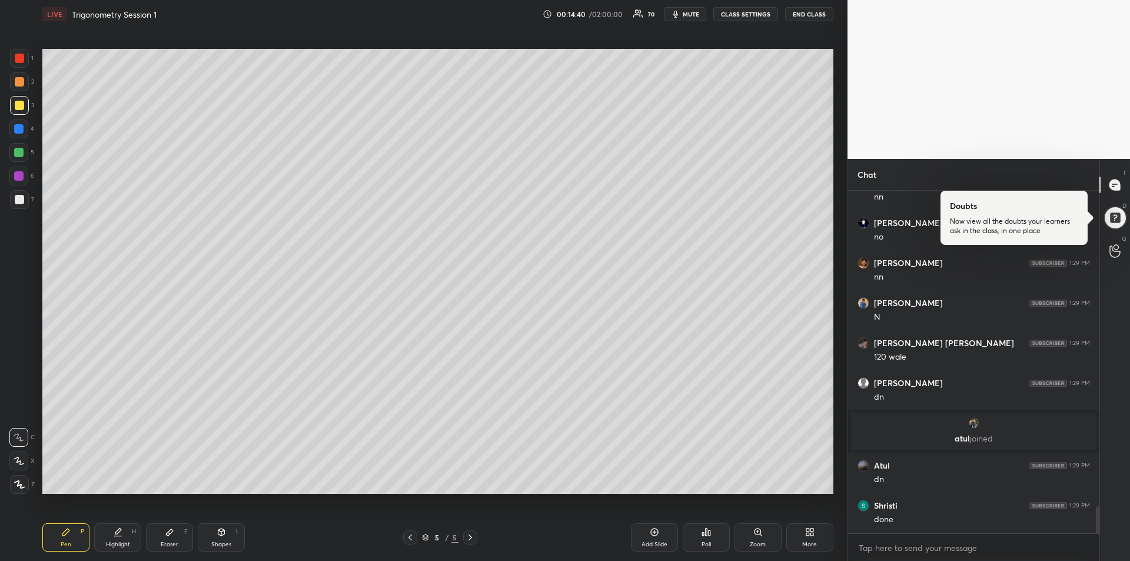
scroll to position [4212, 0]
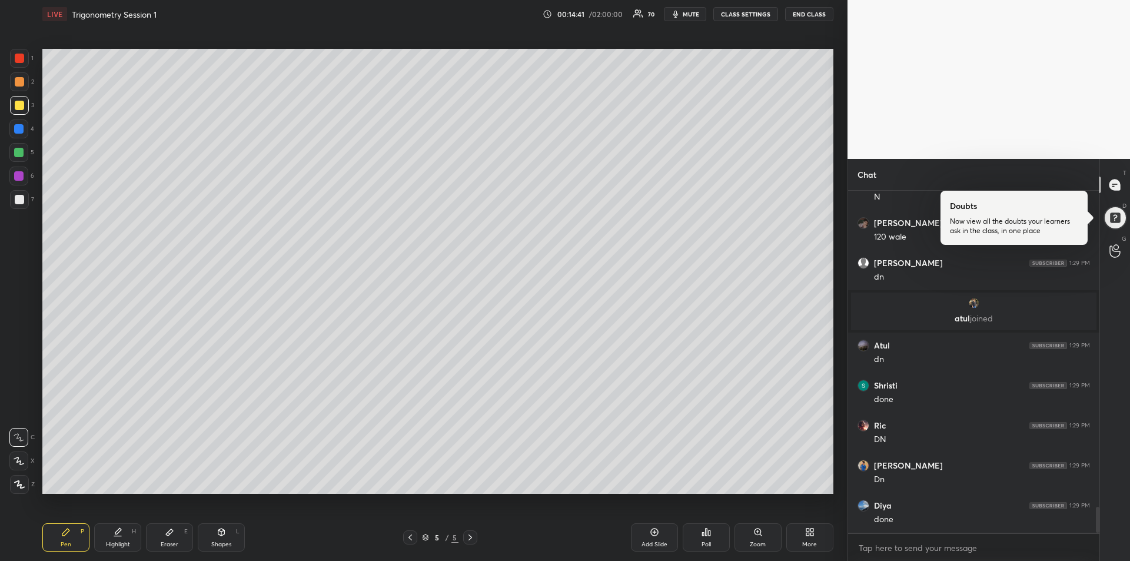
click at [20, 153] on div at bounding box center [18, 152] width 9 height 9
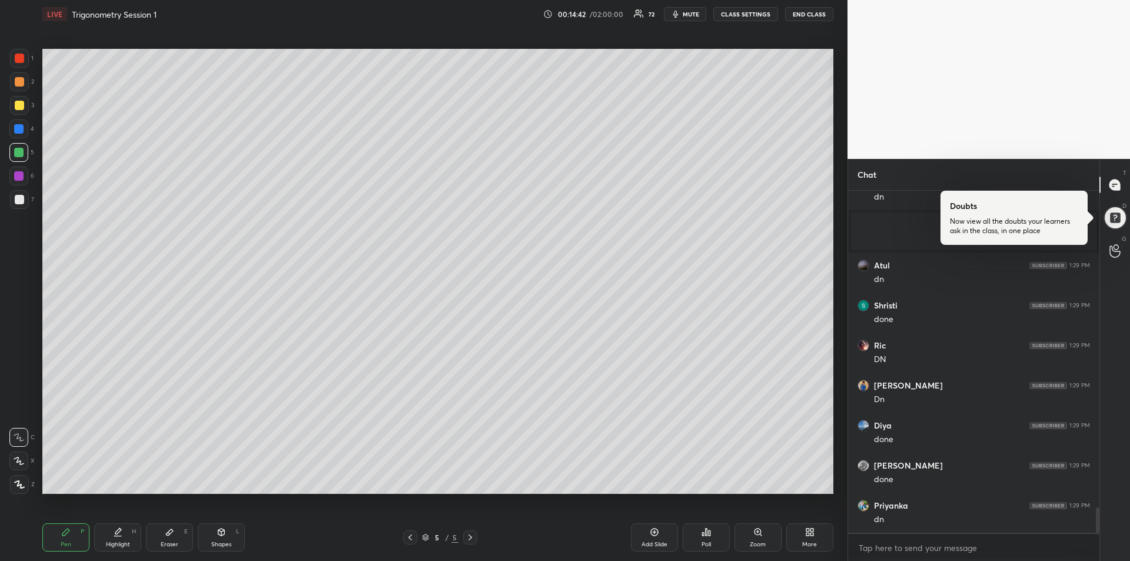
scroll to position [4332, 0]
click at [648, 538] on div "Add Slide" at bounding box center [654, 537] width 47 height 28
click at [15, 104] on div at bounding box center [19, 105] width 9 height 9
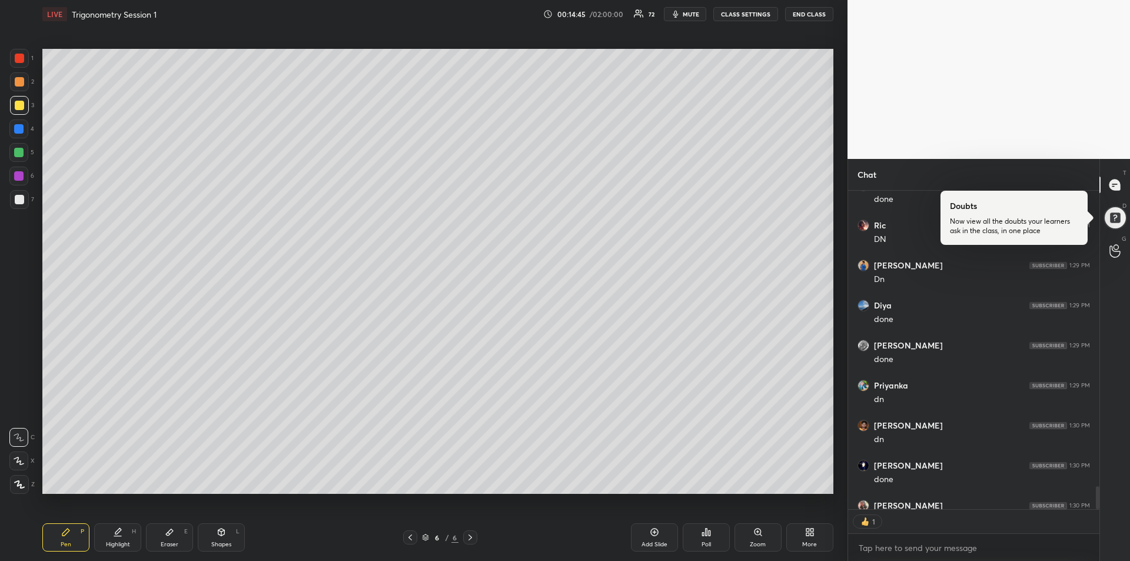
click at [223, 536] on icon at bounding box center [221, 531] width 9 height 9
click at [19, 480] on icon at bounding box center [19, 484] width 9 height 9
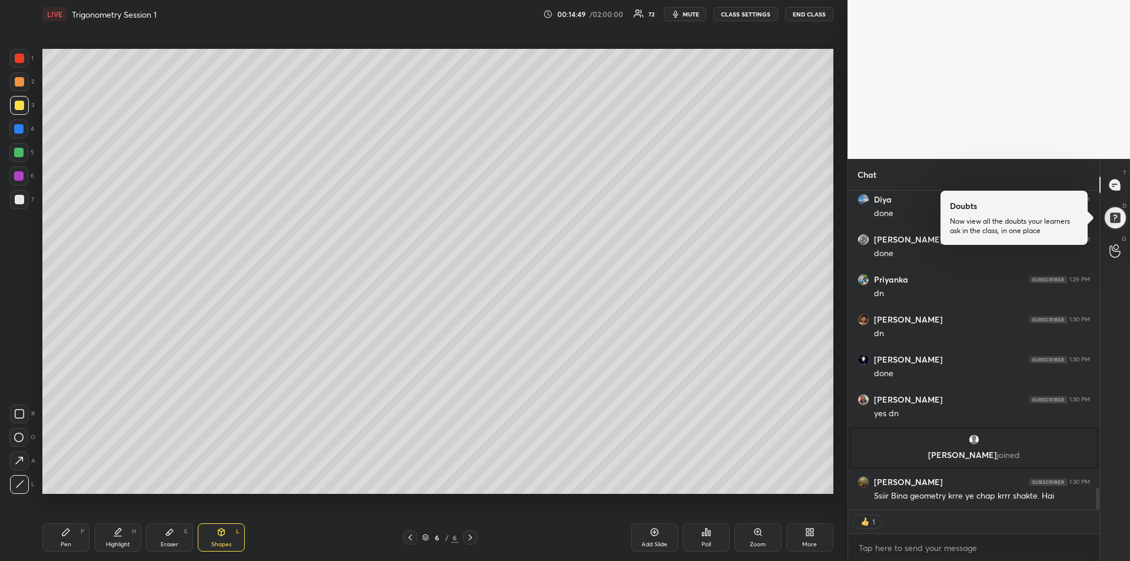
scroll to position [4410, 0]
click at [69, 531] on icon at bounding box center [65, 531] width 9 height 9
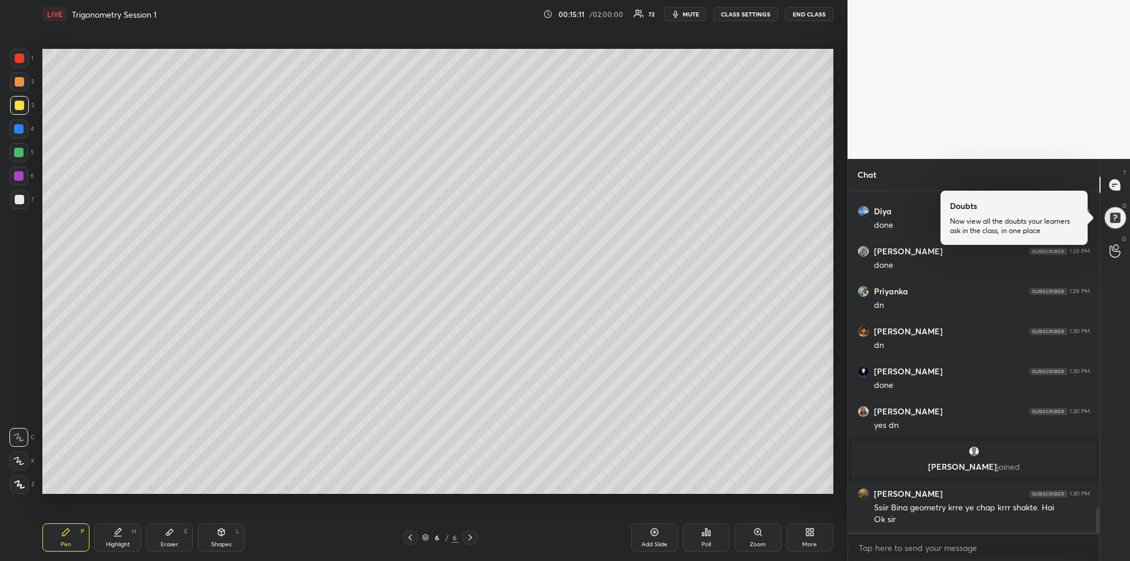
scroll to position [4441, 0]
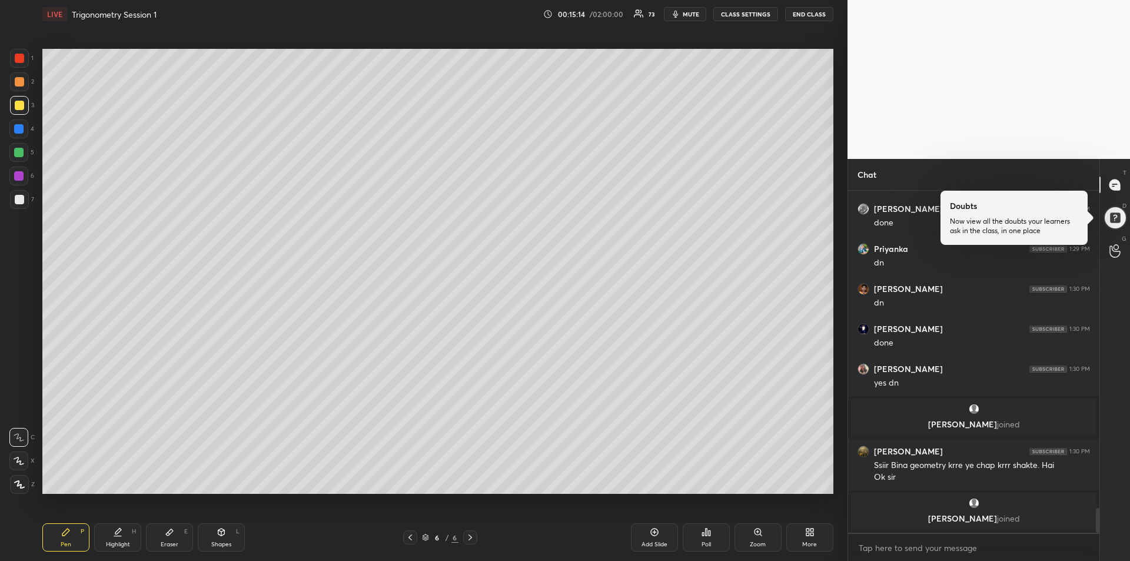
click at [23, 176] on div at bounding box center [18, 175] width 9 height 9
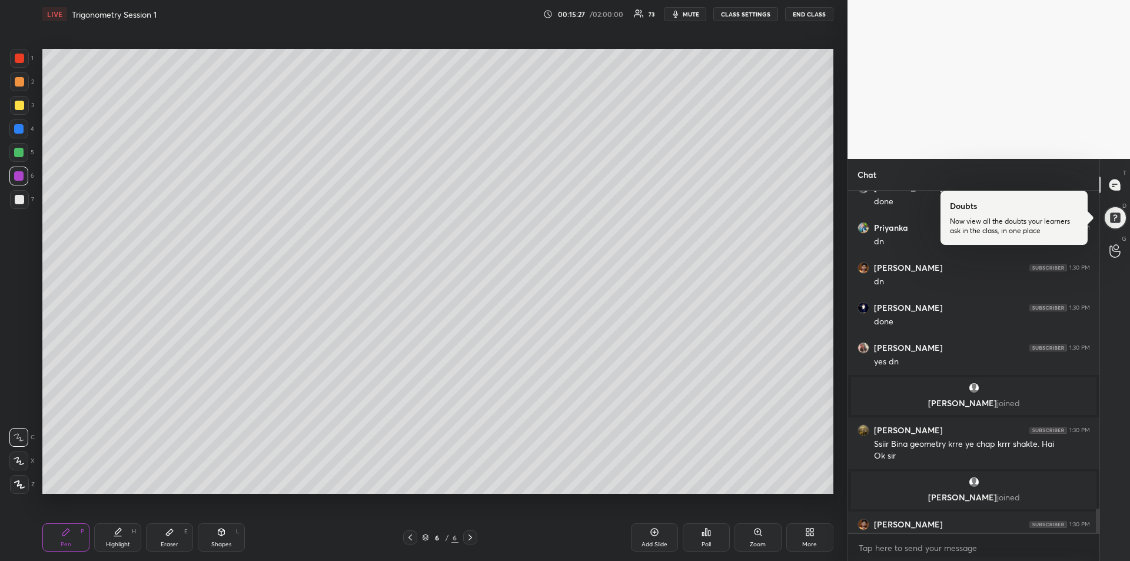
scroll to position [4459, 0]
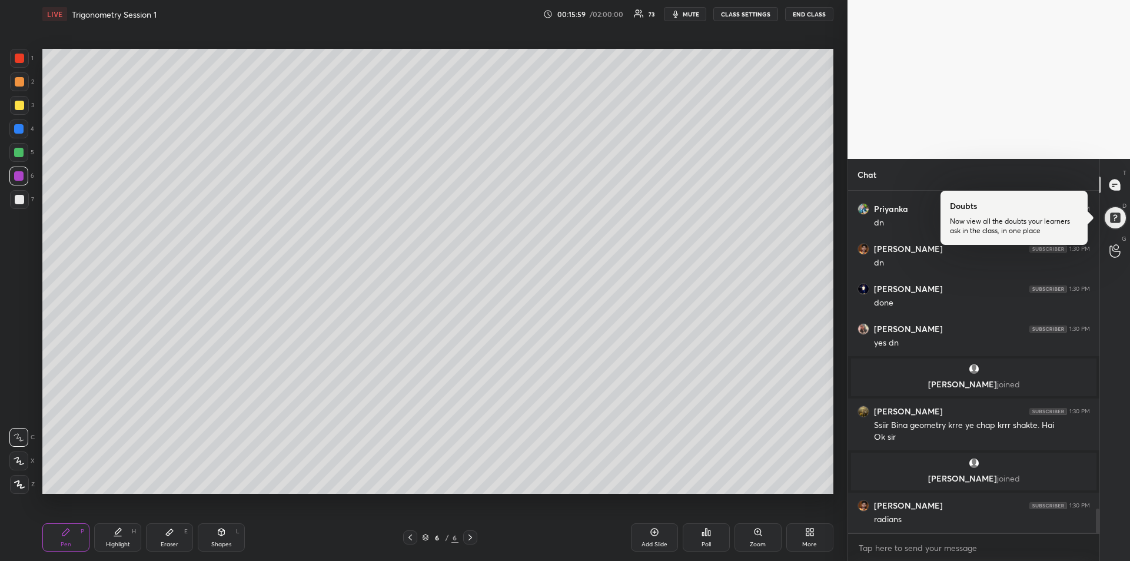
click at [175, 534] on div "Eraser E" at bounding box center [169, 537] width 47 height 28
click at [62, 543] on div "Pen" at bounding box center [66, 544] width 11 height 6
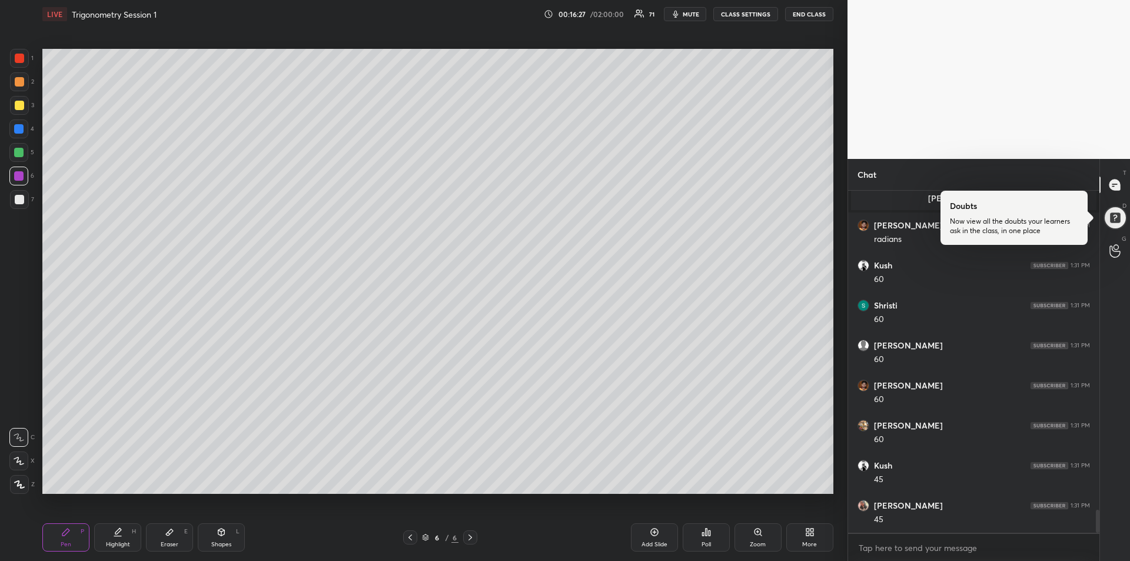
scroll to position [4780, 0]
click at [20, 133] on div at bounding box center [18, 128] width 9 height 9
click at [160, 536] on div "Eraser E" at bounding box center [169, 537] width 47 height 28
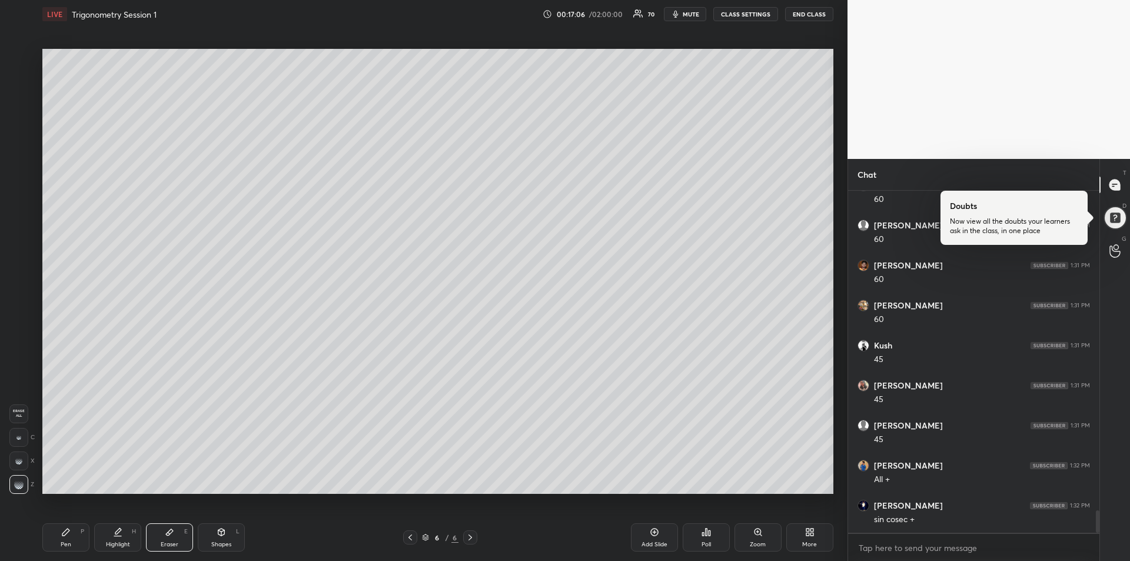
click at [74, 530] on div "Pen P" at bounding box center [65, 537] width 47 height 28
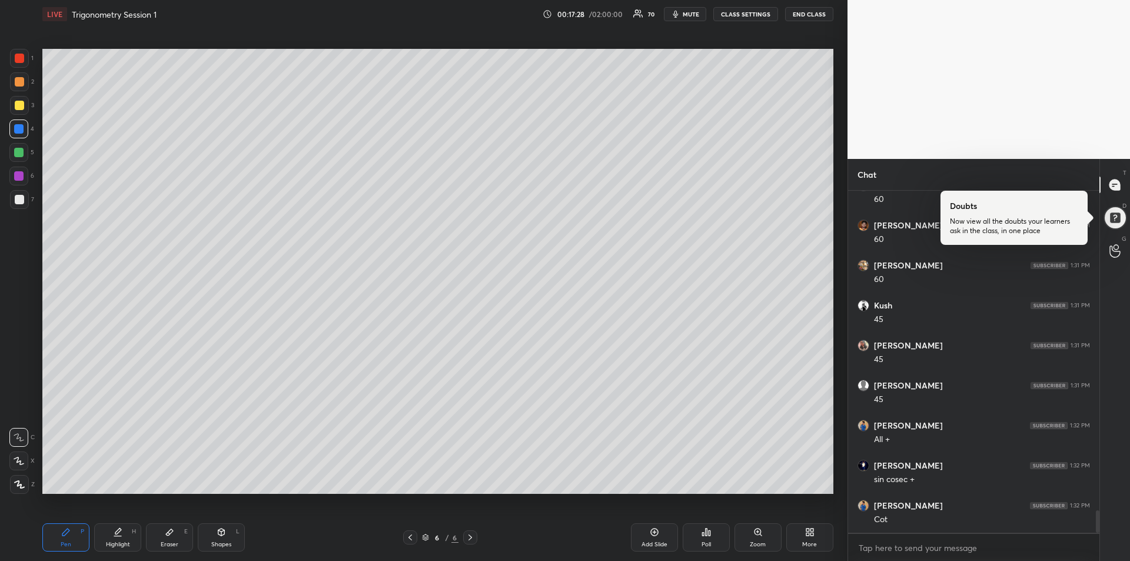
click at [24, 84] on div at bounding box center [19, 81] width 9 height 9
click at [20, 199] on div at bounding box center [19, 199] width 9 height 9
click at [168, 543] on div "Eraser" at bounding box center [170, 544] width 18 height 6
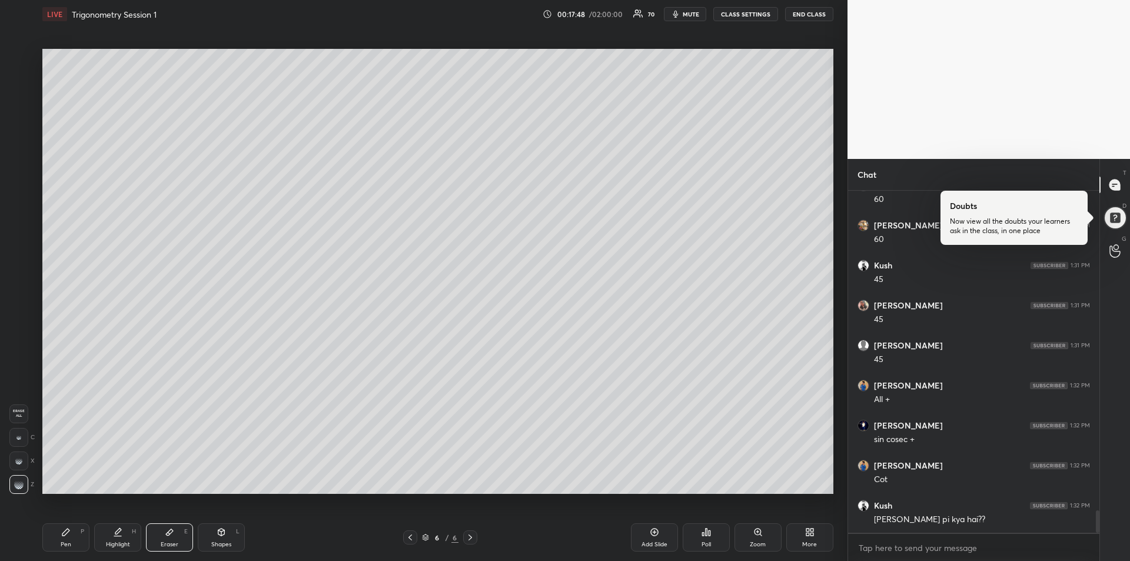
click at [76, 534] on div "Pen P" at bounding box center [65, 537] width 47 height 28
click at [118, 537] on div "Highlight H" at bounding box center [117, 537] width 47 height 28
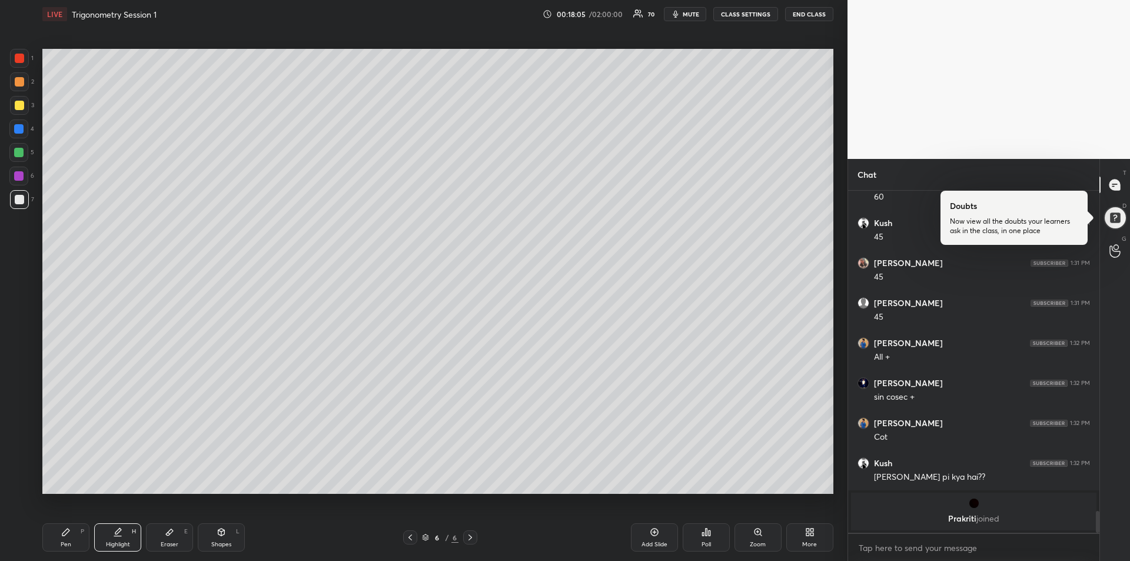
click at [56, 533] on div "Pen P" at bounding box center [65, 537] width 47 height 28
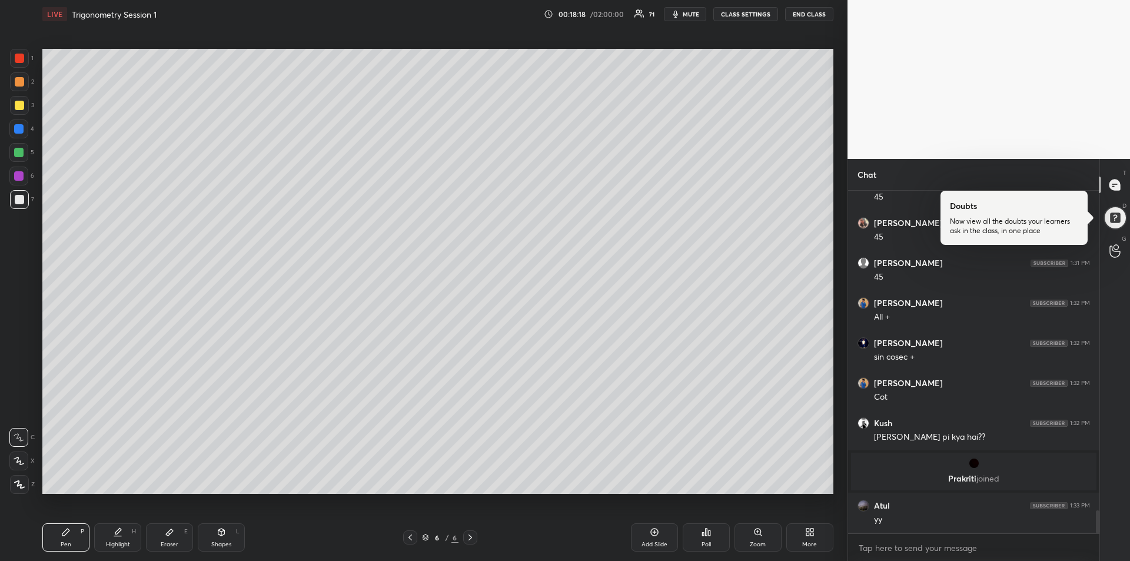
click at [174, 545] on div "Eraser" at bounding box center [170, 544] width 18 height 6
click at [63, 537] on div "Pen P" at bounding box center [65, 537] width 47 height 28
click at [19, 134] on div at bounding box center [18, 128] width 19 height 19
click at [19, 156] on div at bounding box center [18, 152] width 9 height 9
click at [17, 81] on div at bounding box center [19, 81] width 9 height 9
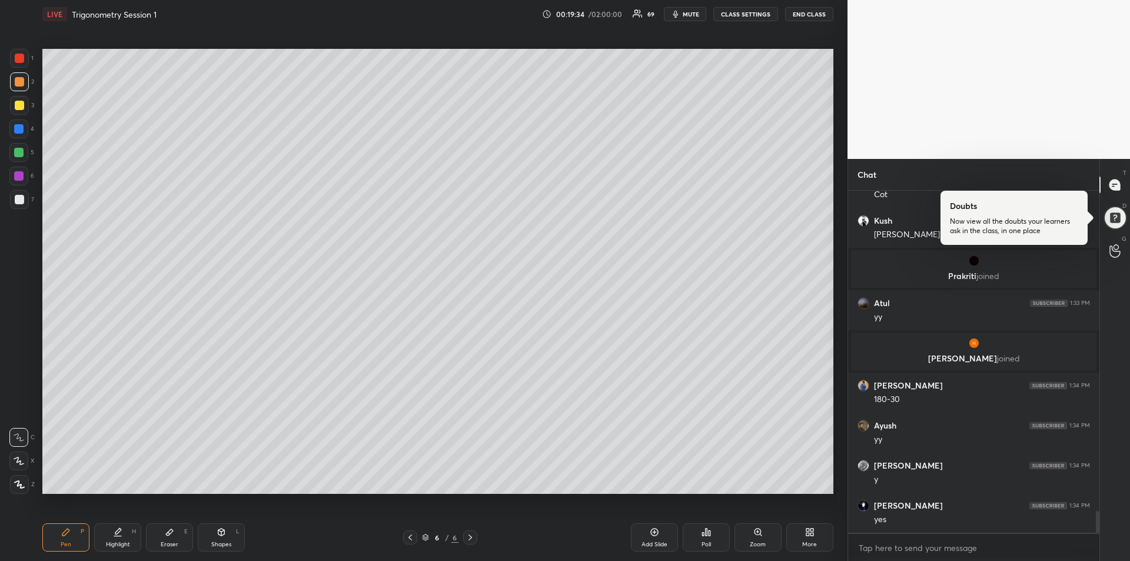
scroll to position [5103, 0]
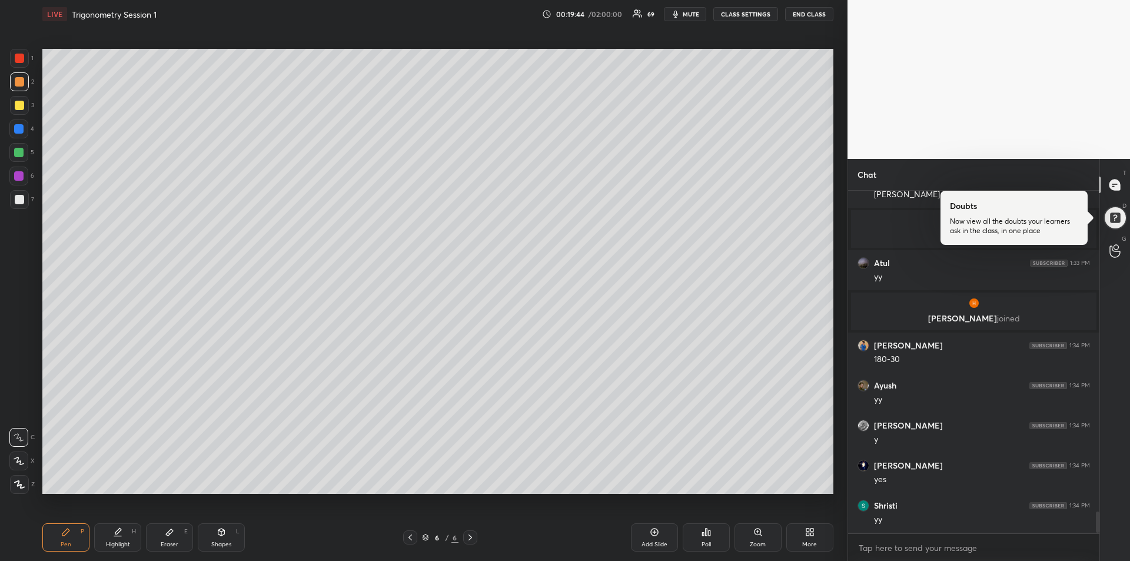
click at [15, 175] on div at bounding box center [18, 175] width 9 height 9
click at [15, 202] on div at bounding box center [19, 199] width 9 height 9
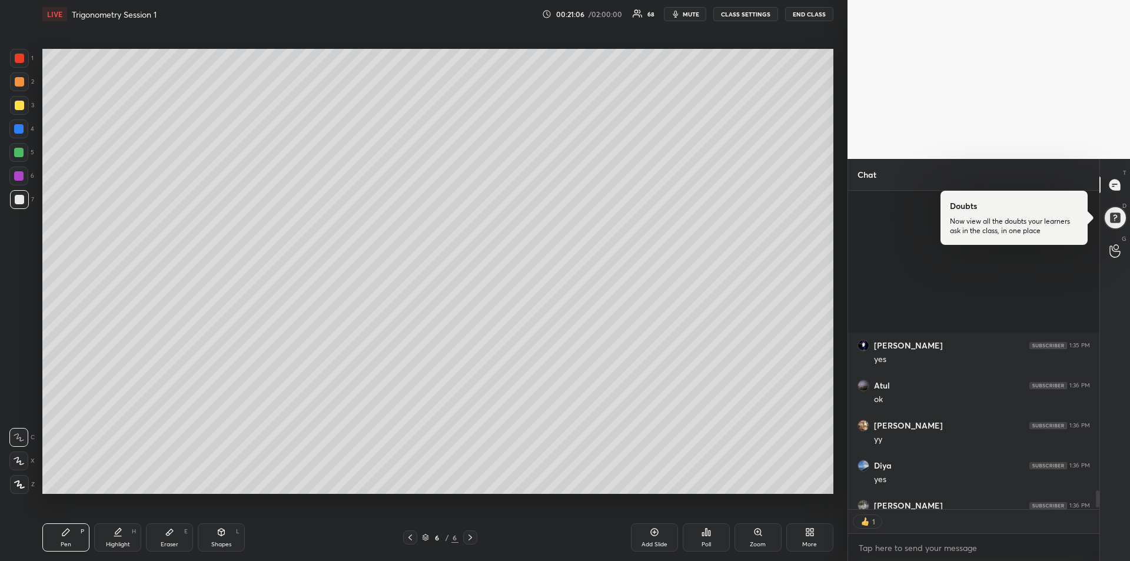
scroll to position [5537, 0]
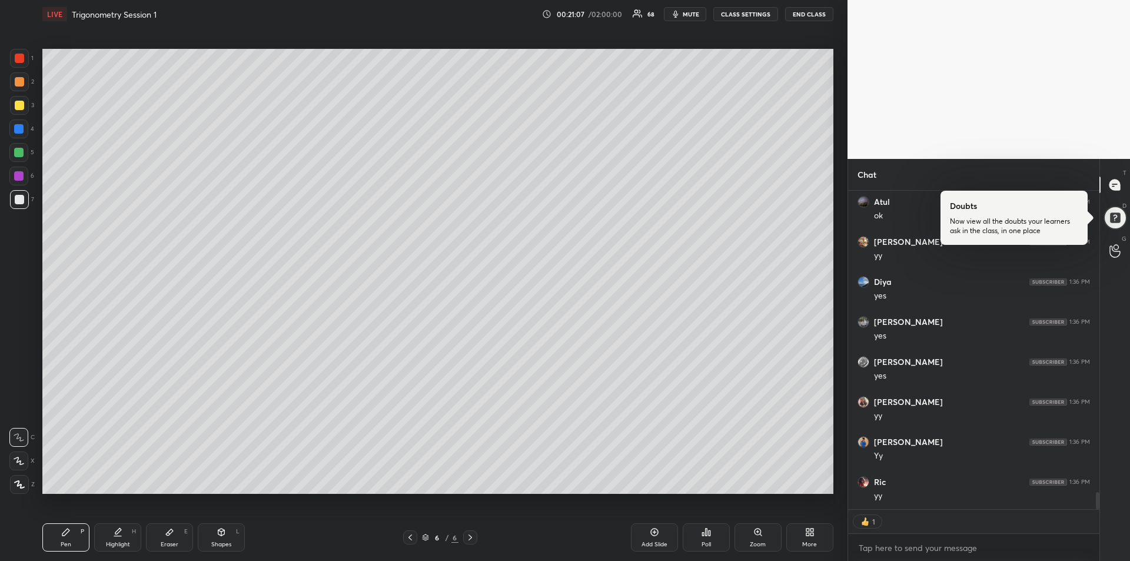
click at [22, 108] on div at bounding box center [19, 105] width 9 height 9
click at [118, 537] on div "Highlight H" at bounding box center [117, 537] width 47 height 28
click at [62, 533] on icon at bounding box center [65, 531] width 7 height 7
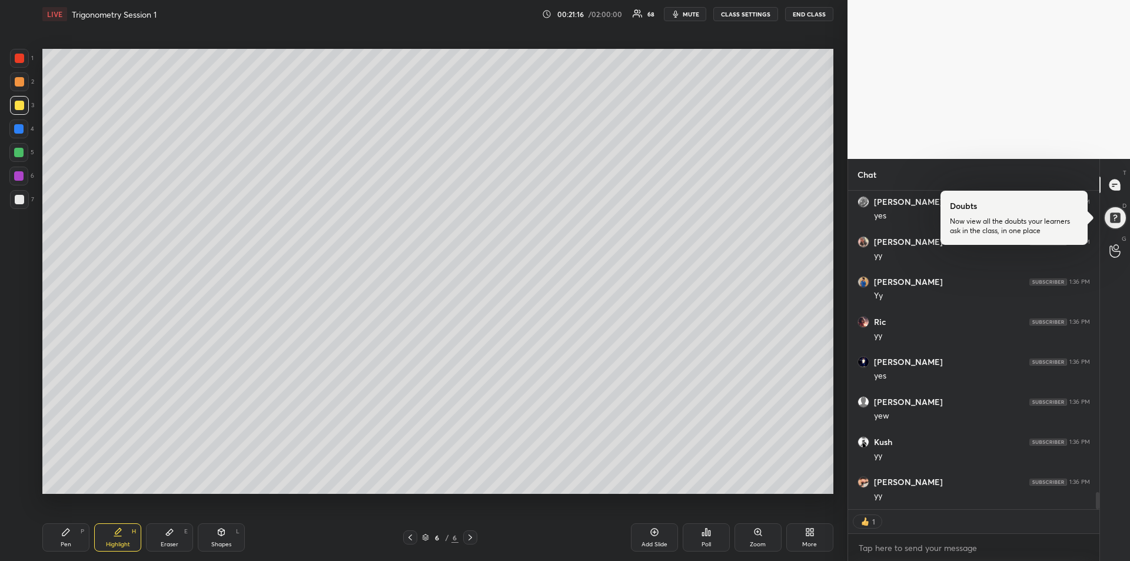
scroll to position [5674, 0]
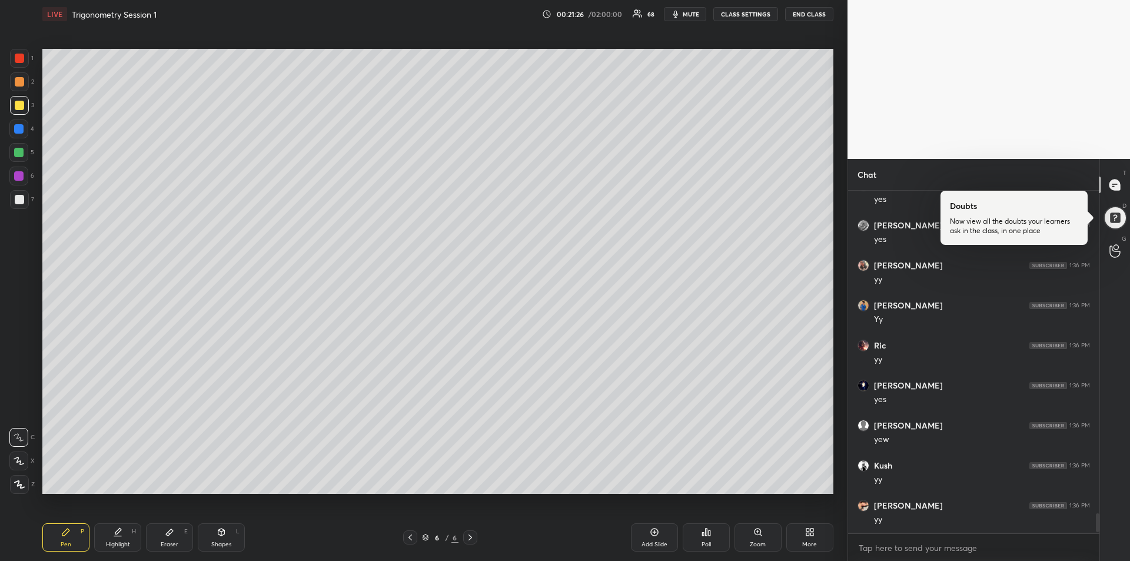
click at [121, 543] on div "Highlight" at bounding box center [118, 544] width 24 height 6
click at [68, 535] on icon at bounding box center [65, 531] width 9 height 9
click at [15, 131] on div at bounding box center [18, 128] width 9 height 9
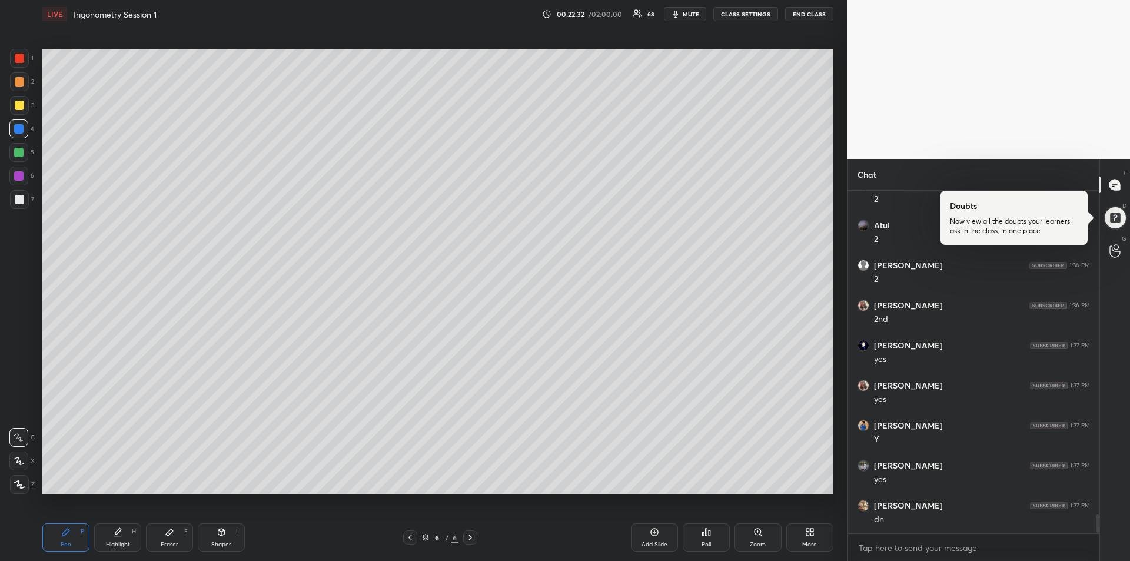
scroll to position [6154, 0]
click at [17, 150] on div at bounding box center [18, 152] width 9 height 9
click at [652, 543] on div "Add Slide" at bounding box center [654, 544] width 26 height 6
click at [19, 129] on div at bounding box center [18, 128] width 9 height 9
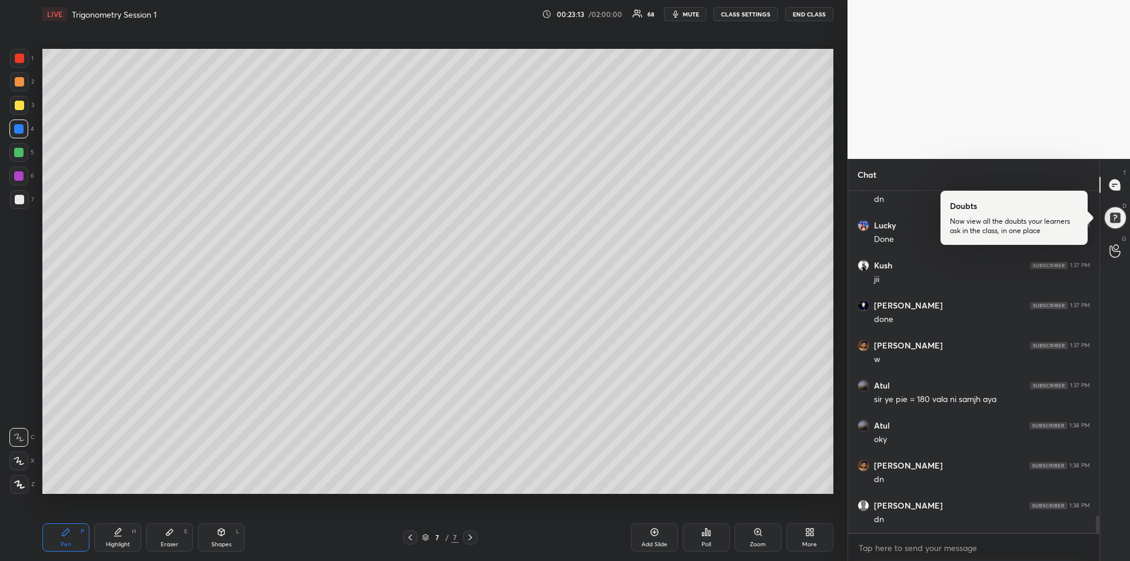
click at [18, 153] on div at bounding box center [18, 152] width 9 height 9
click at [19, 179] on div at bounding box center [18, 175] width 9 height 9
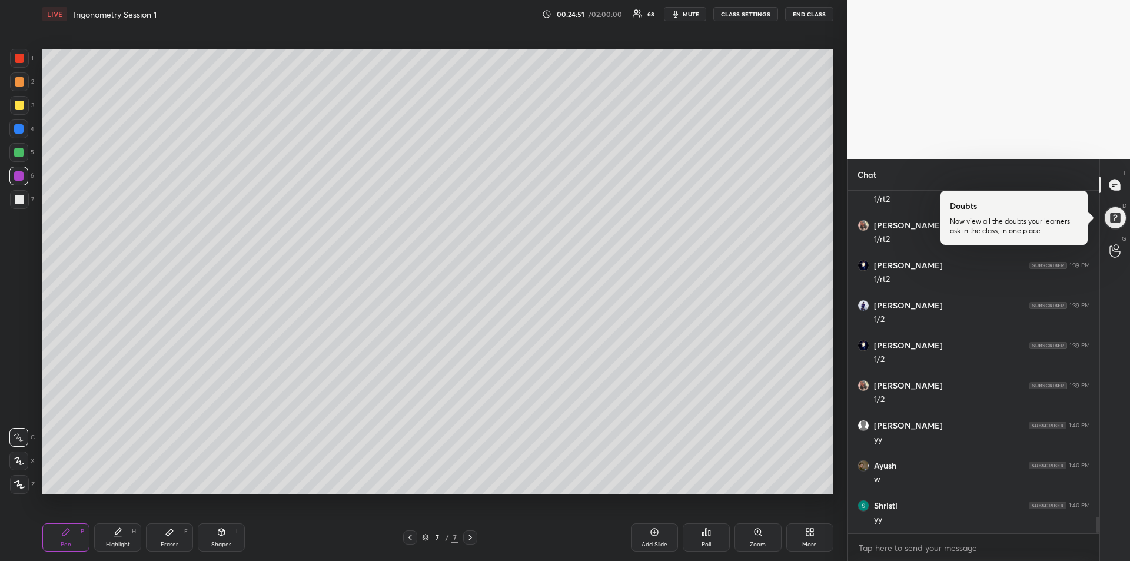
click at [649, 538] on div "Add Slide" at bounding box center [654, 537] width 47 height 28
click at [414, 535] on icon at bounding box center [409, 537] width 9 height 9
click at [474, 536] on icon at bounding box center [469, 537] width 9 height 9
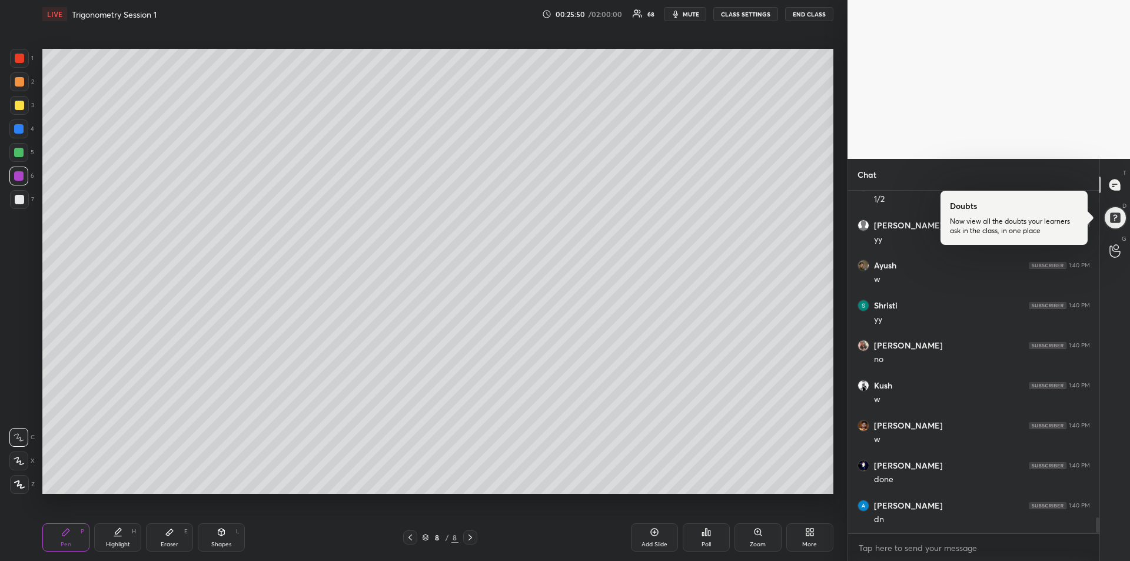
click at [21, 158] on div at bounding box center [18, 152] width 19 height 19
click at [16, 178] on div at bounding box center [18, 175] width 9 height 9
click at [17, 202] on div at bounding box center [19, 199] width 9 height 9
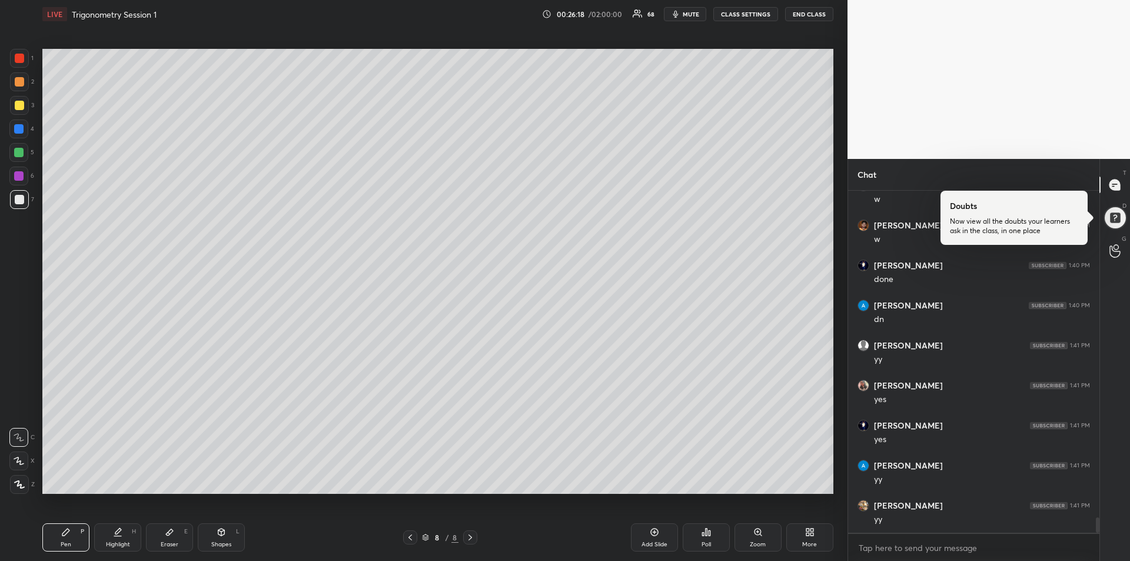
click at [171, 539] on div "Eraser E" at bounding box center [169, 537] width 47 height 28
click at [21, 412] on span "Erase all" at bounding box center [19, 413] width 18 height 8
click at [62, 537] on div "Pen P" at bounding box center [65, 537] width 47 height 28
click at [14, 152] on div at bounding box center [18, 152] width 19 height 19
click at [410, 534] on icon at bounding box center [409, 537] width 9 height 9
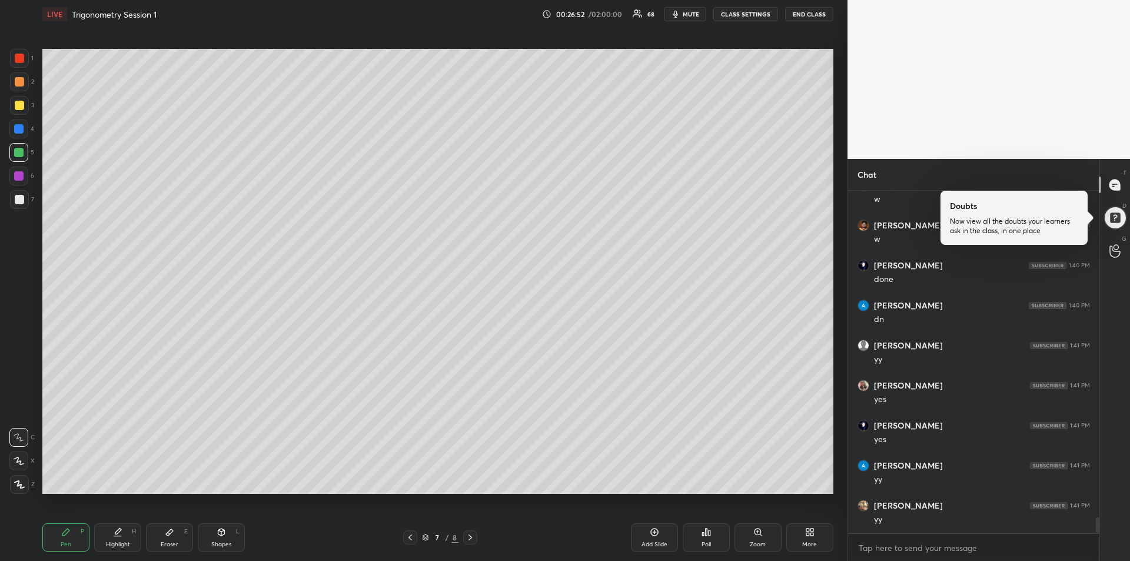
click at [408, 533] on icon at bounding box center [409, 537] width 9 height 9
click at [410, 537] on icon at bounding box center [410, 537] width 4 height 6
click at [410, 538] on icon at bounding box center [410, 537] width 4 height 6
click at [121, 545] on div "Highlight" at bounding box center [118, 544] width 24 height 6
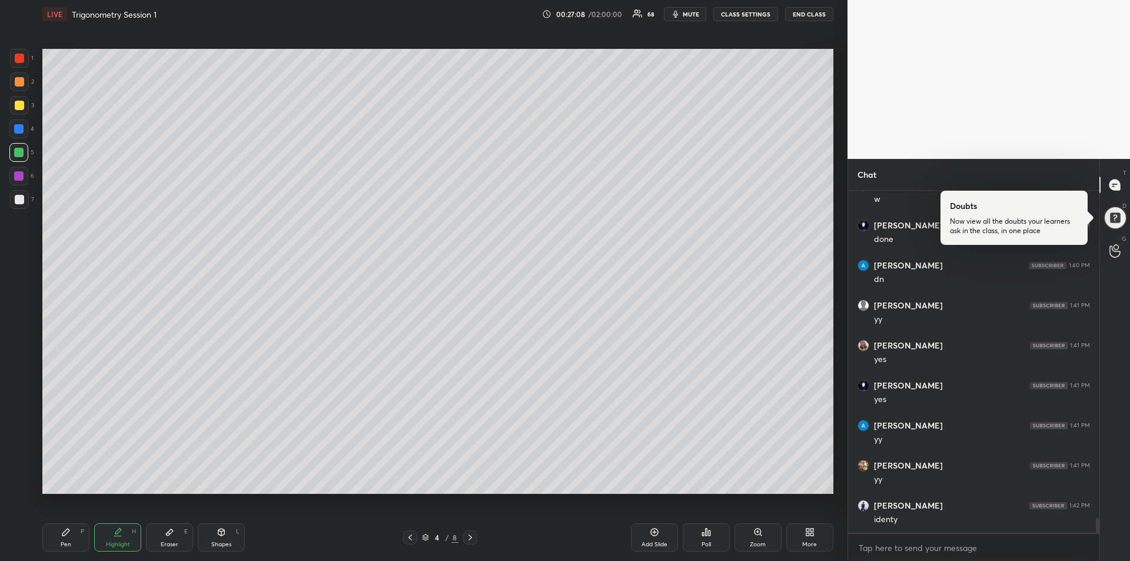
click at [67, 545] on div "Pen" at bounding box center [66, 544] width 11 height 6
click at [14, 206] on div at bounding box center [19, 199] width 19 height 19
click at [180, 532] on div "Eraser E" at bounding box center [169, 537] width 47 height 28
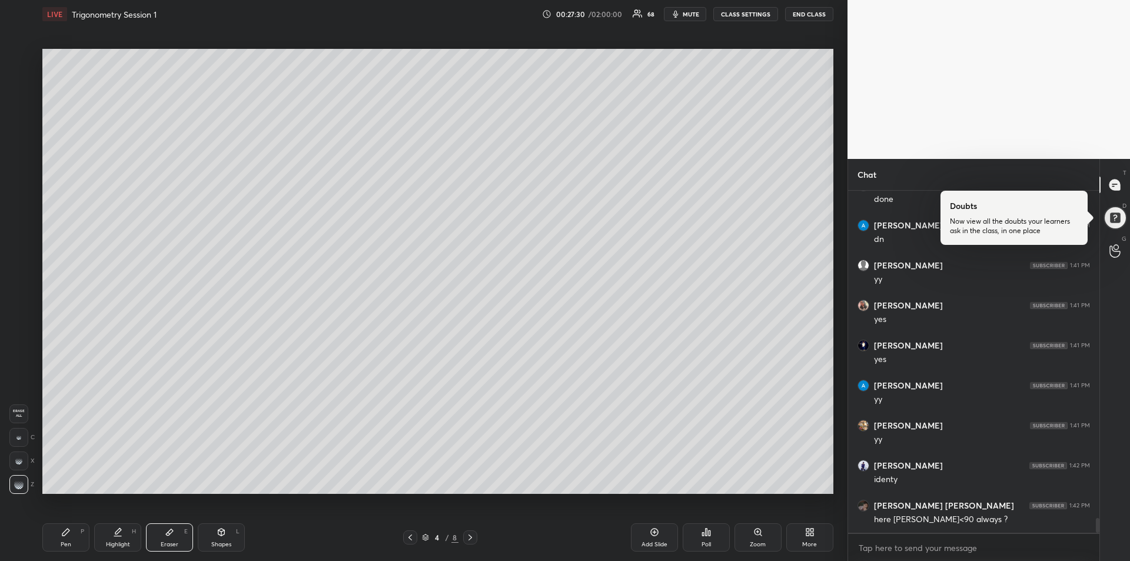
click at [66, 538] on div "Pen P" at bounding box center [65, 537] width 47 height 28
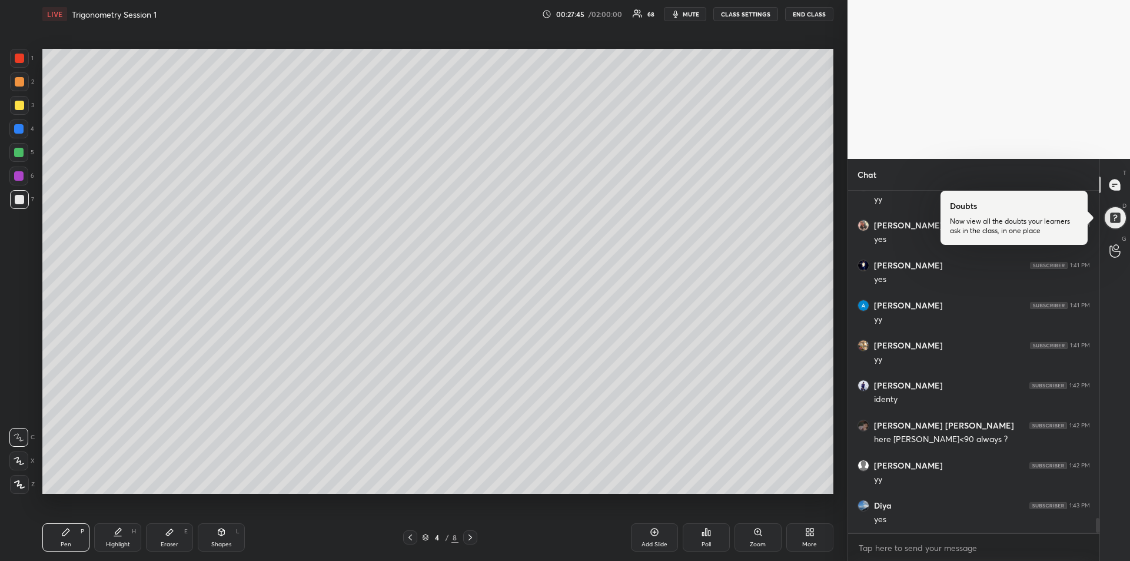
click at [470, 537] on icon at bounding box center [469, 537] width 9 height 9
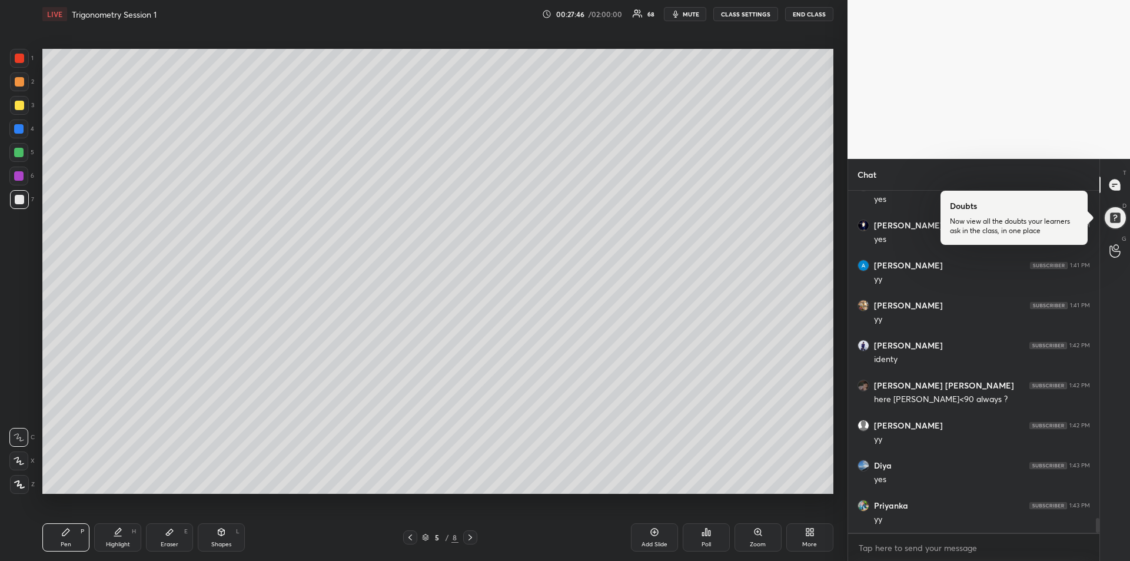
click at [470, 537] on icon at bounding box center [469, 537] width 9 height 9
click at [474, 537] on icon at bounding box center [469, 537] width 9 height 9
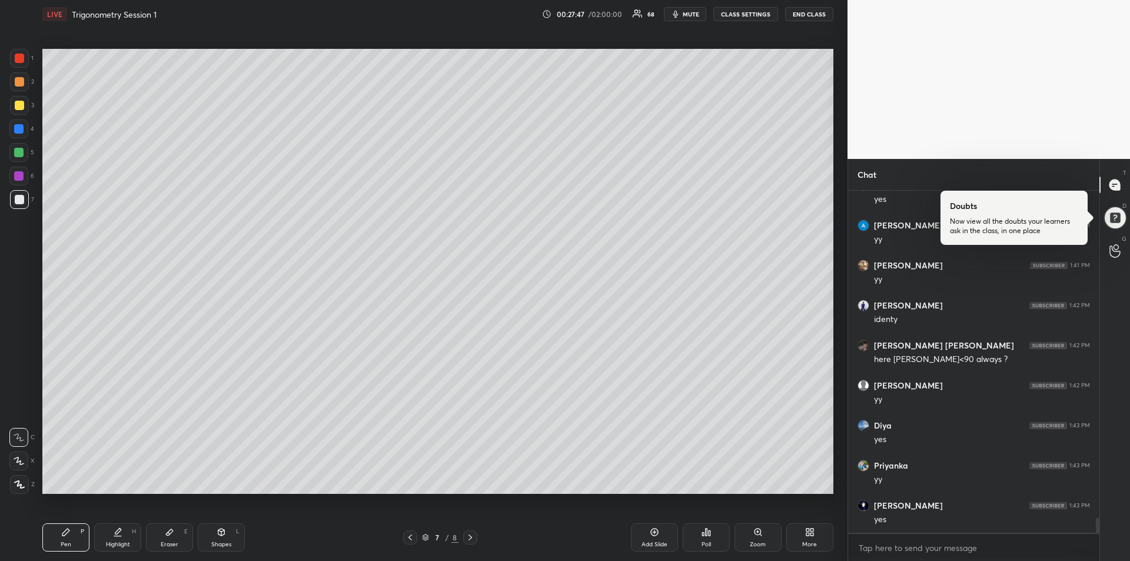
click at [470, 535] on icon at bounding box center [470, 537] width 4 height 6
click at [16, 108] on div at bounding box center [19, 105] width 9 height 9
click at [18, 153] on div at bounding box center [18, 152] width 9 height 9
click at [19, 177] on div at bounding box center [18, 175] width 9 height 9
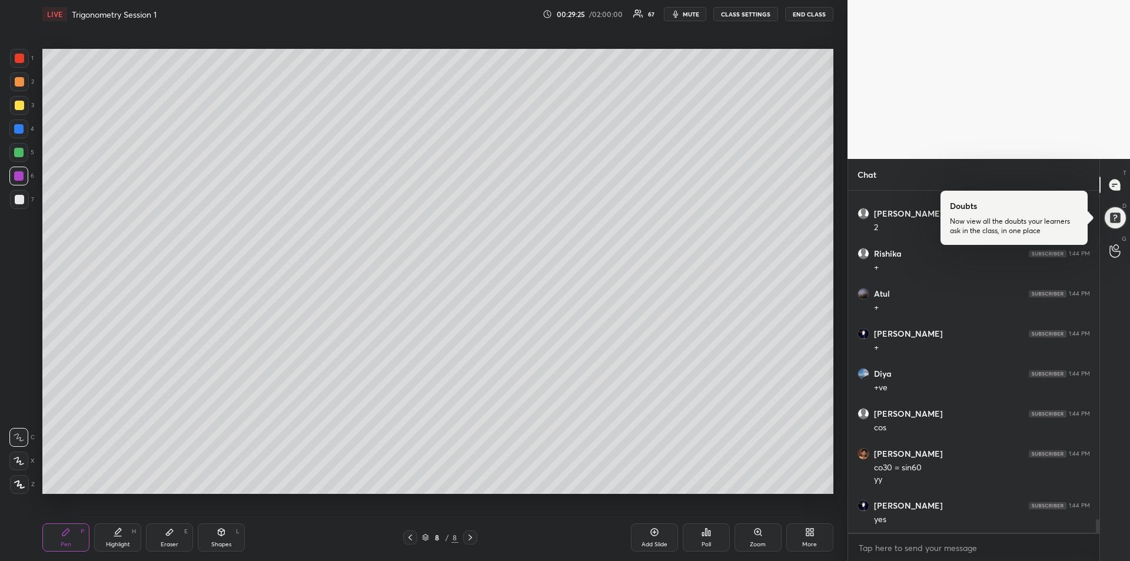
scroll to position [8446, 0]
click at [119, 542] on div "Highlight" at bounding box center [118, 544] width 24 height 6
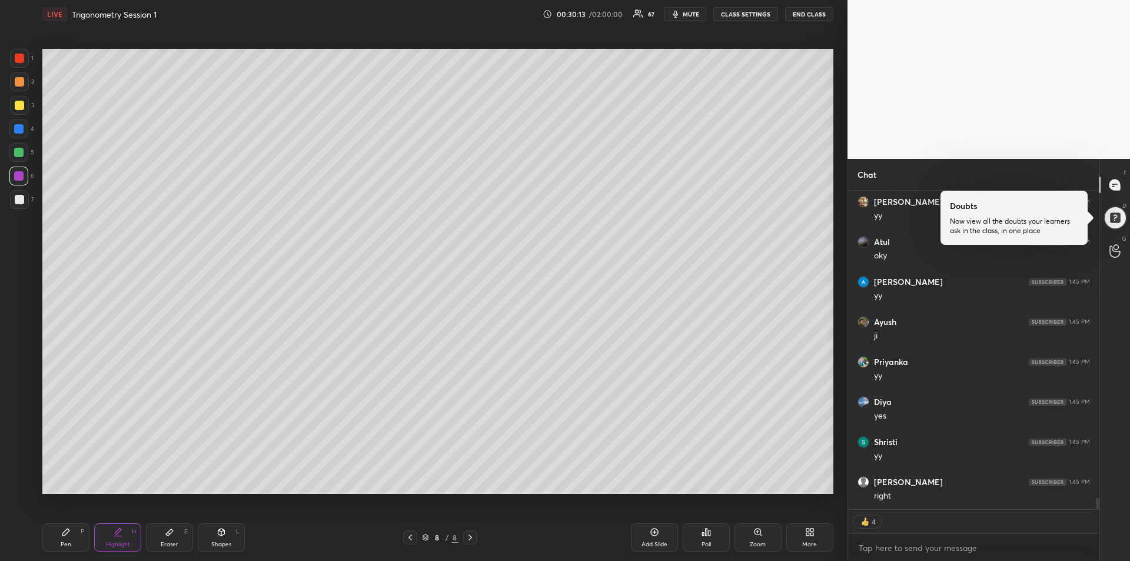
scroll to position [8727, 0]
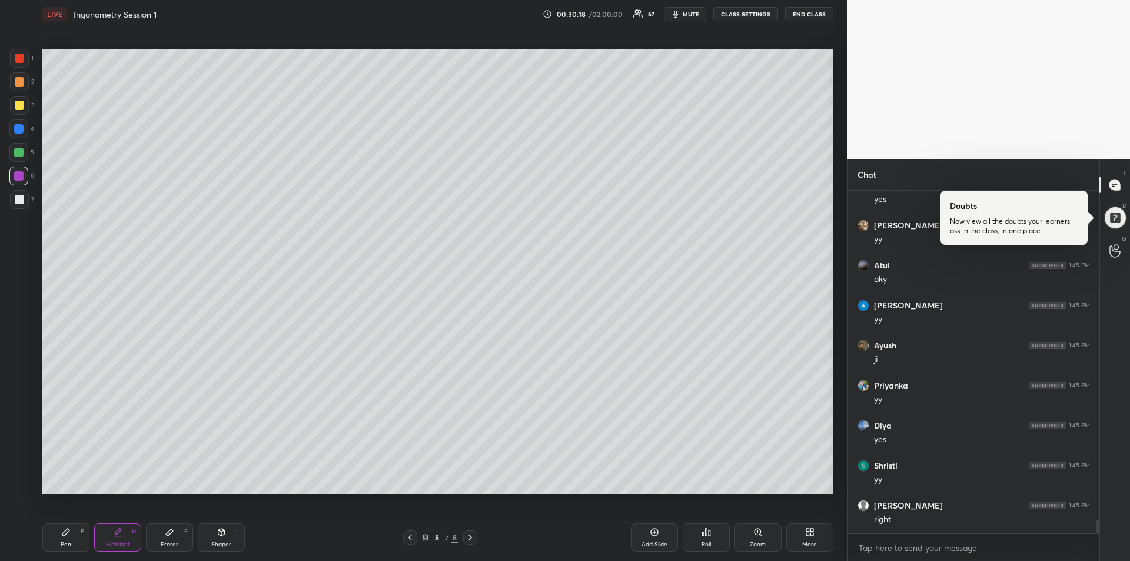
click at [65, 539] on div "Pen P" at bounding box center [65, 537] width 47 height 28
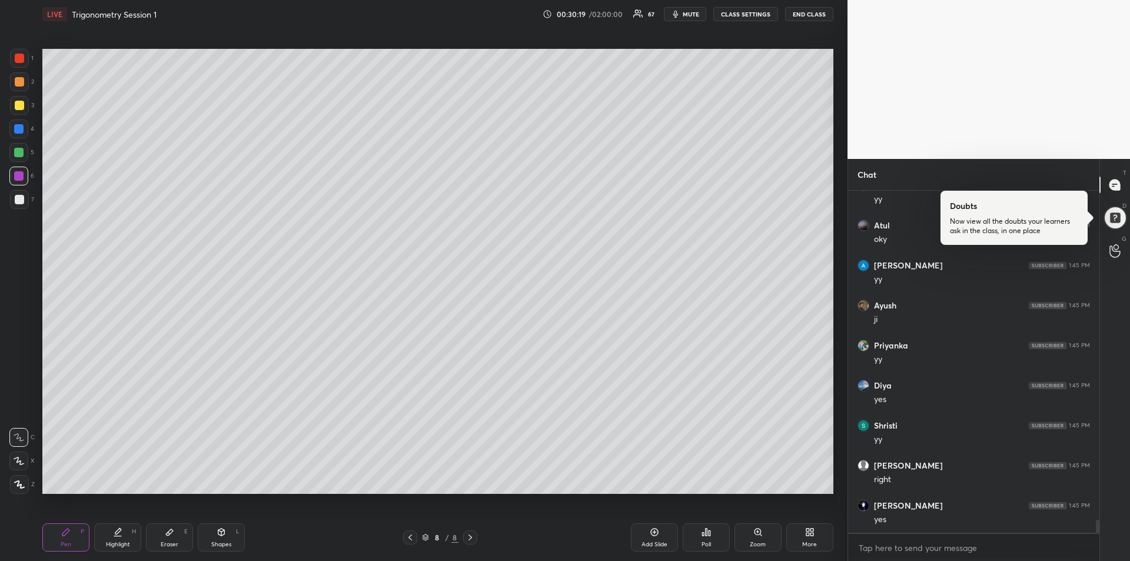
click at [19, 203] on div at bounding box center [19, 199] width 9 height 9
click at [19, 109] on div at bounding box center [19, 105] width 9 height 9
click at [651, 539] on div "Add Slide" at bounding box center [654, 537] width 47 height 28
click at [18, 129] on div at bounding box center [18, 128] width 9 height 9
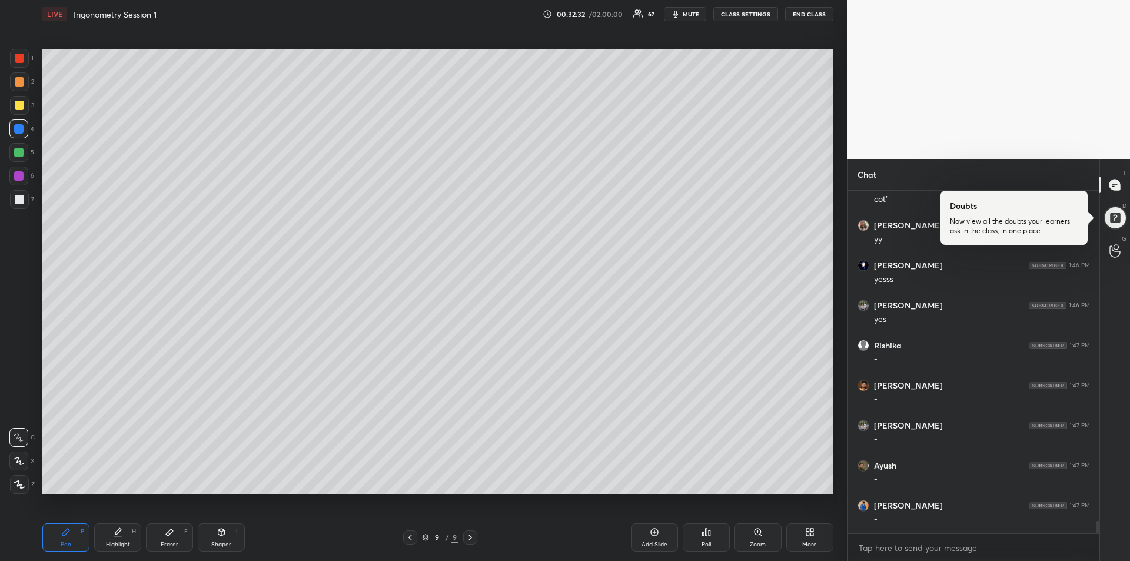
scroll to position [9727, 0]
click at [112, 540] on div "Highlight H" at bounding box center [117, 537] width 47 height 28
click at [22, 202] on div at bounding box center [19, 199] width 9 height 9
click at [58, 531] on div "Pen P" at bounding box center [65, 537] width 47 height 28
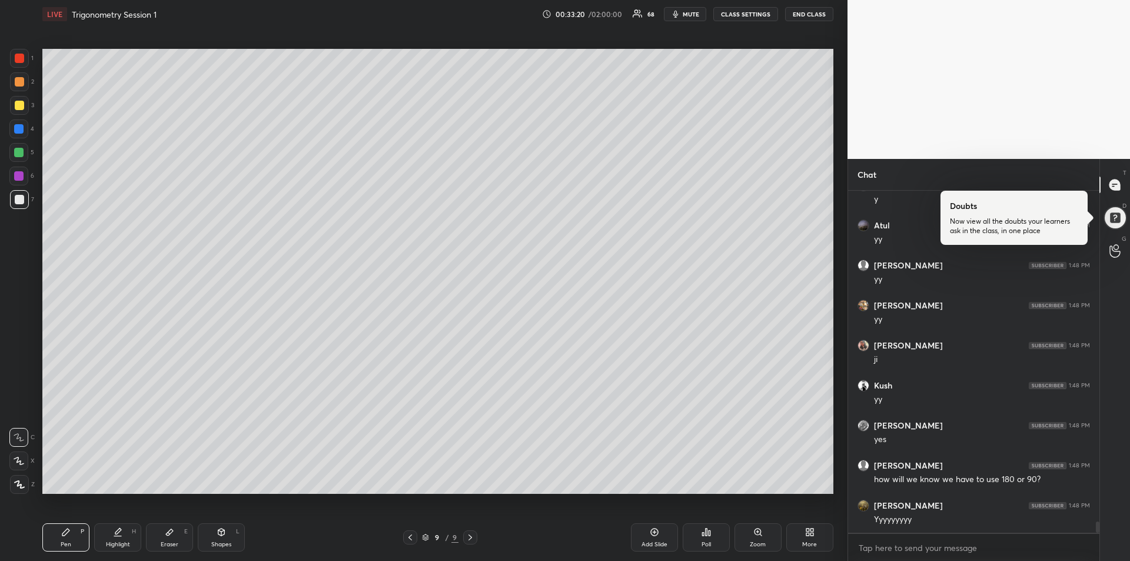
click at [643, 541] on div "Add Slide" at bounding box center [654, 544] width 26 height 6
click at [21, 132] on div at bounding box center [18, 128] width 9 height 9
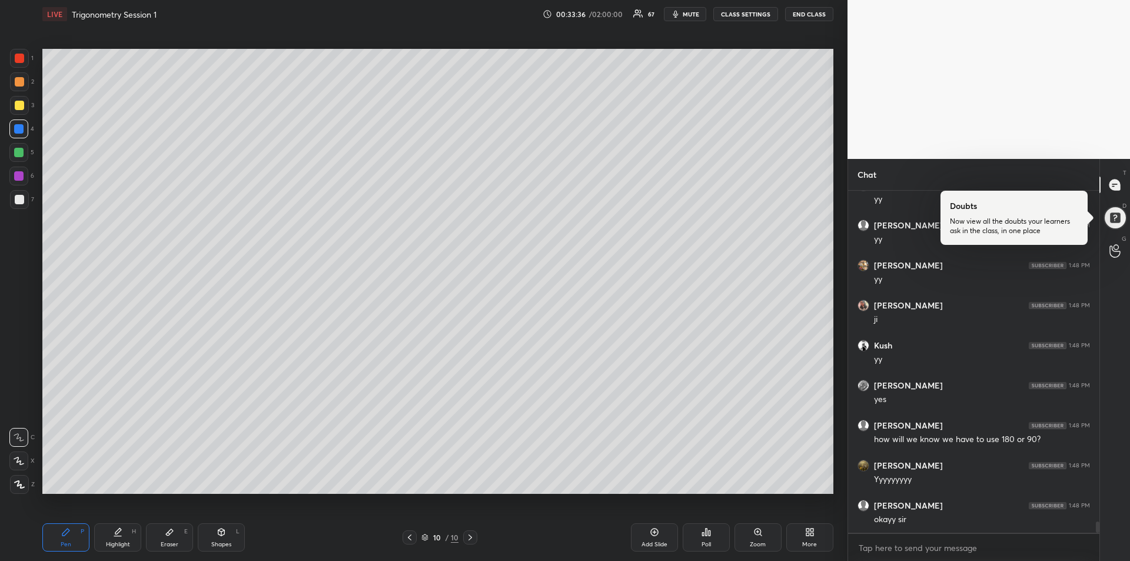
click at [19, 157] on div at bounding box center [18, 152] width 19 height 19
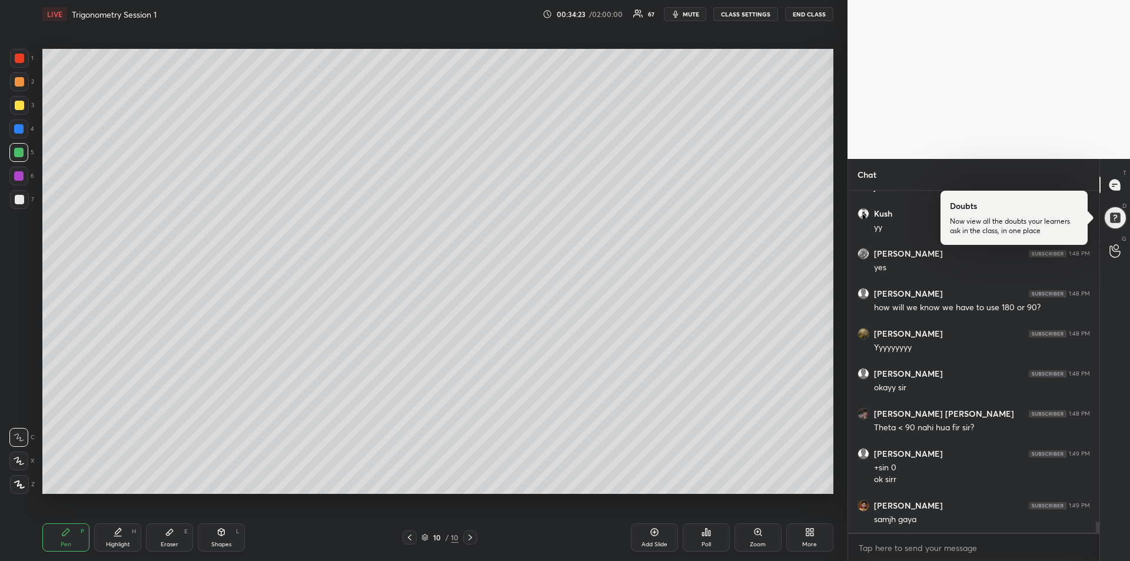
scroll to position [10419, 0]
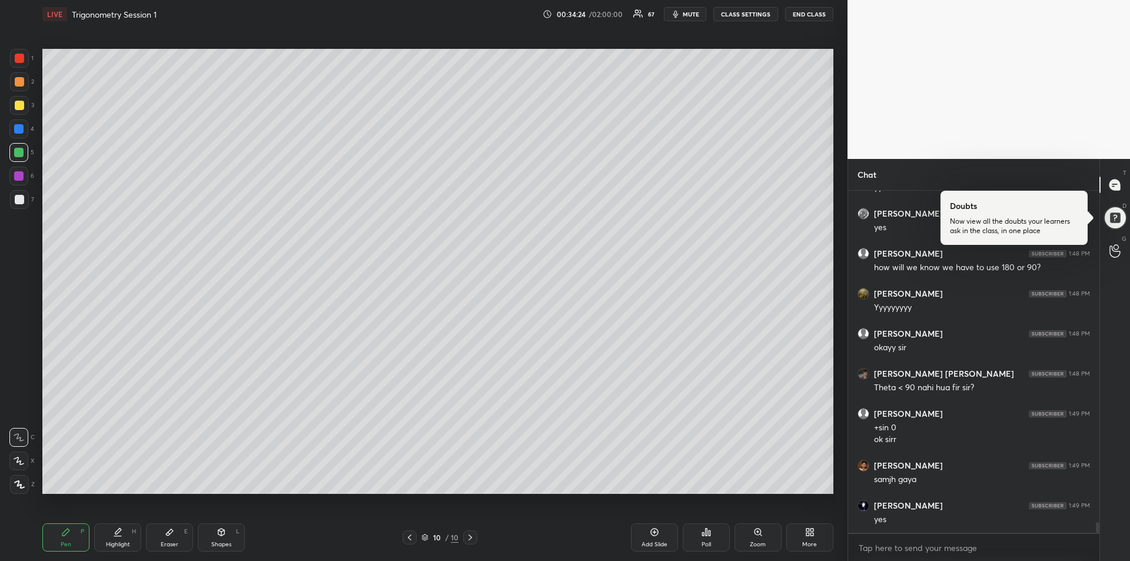
click at [18, 200] on div at bounding box center [19, 199] width 9 height 9
click at [21, 66] on div at bounding box center [19, 58] width 19 height 19
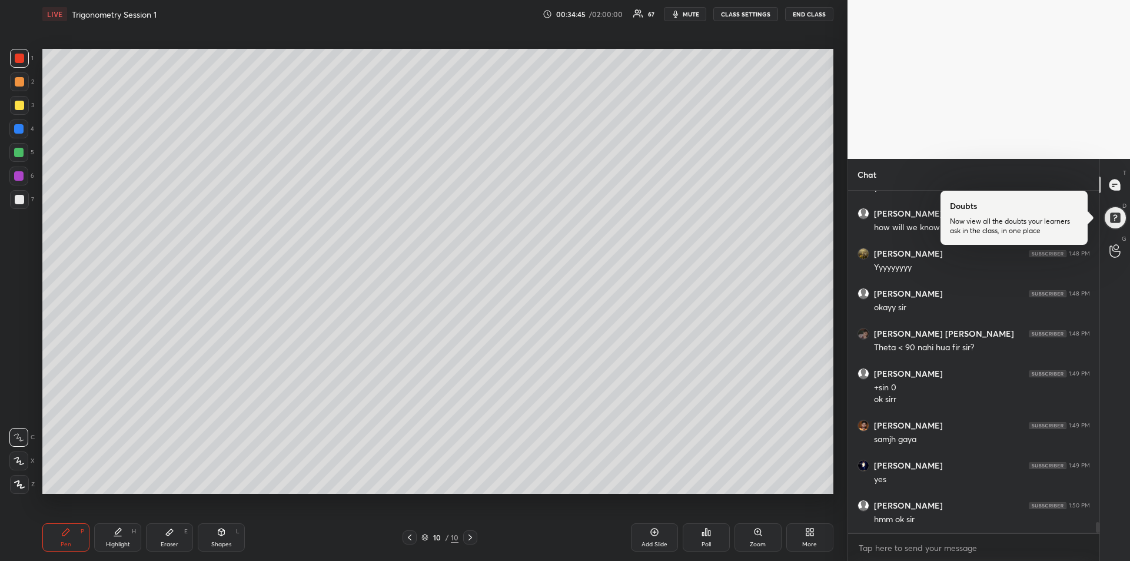
click at [167, 537] on div "Eraser E" at bounding box center [169, 537] width 47 height 28
click at [72, 538] on div "Pen P" at bounding box center [65, 537] width 47 height 28
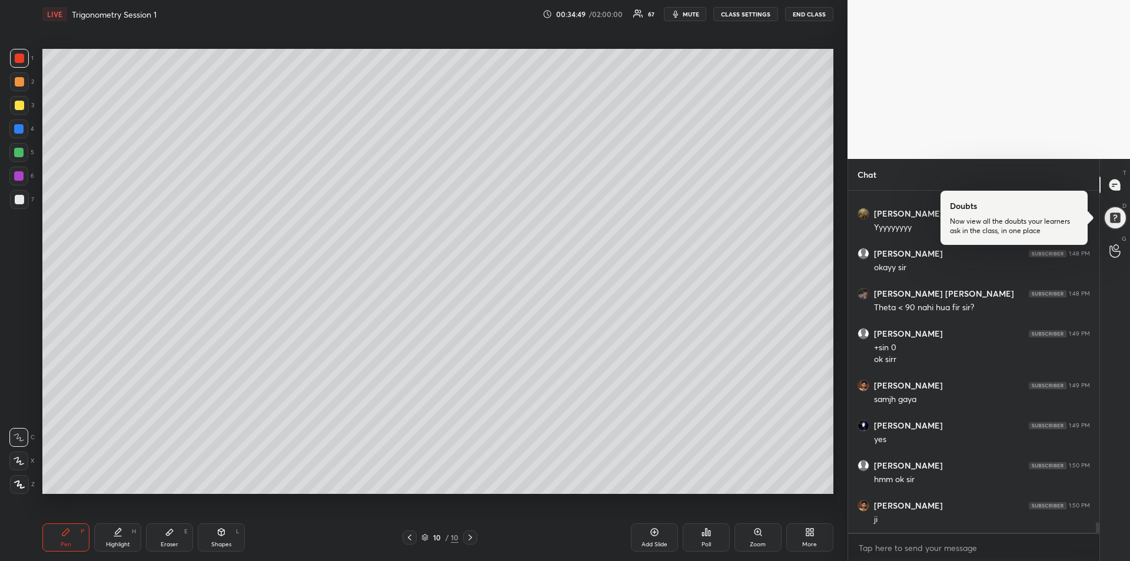
click at [644, 540] on div "Add Slide" at bounding box center [654, 537] width 47 height 28
click at [16, 106] on div at bounding box center [19, 105] width 9 height 9
click at [699, 11] on span "mute" at bounding box center [691, 14] width 16 height 8
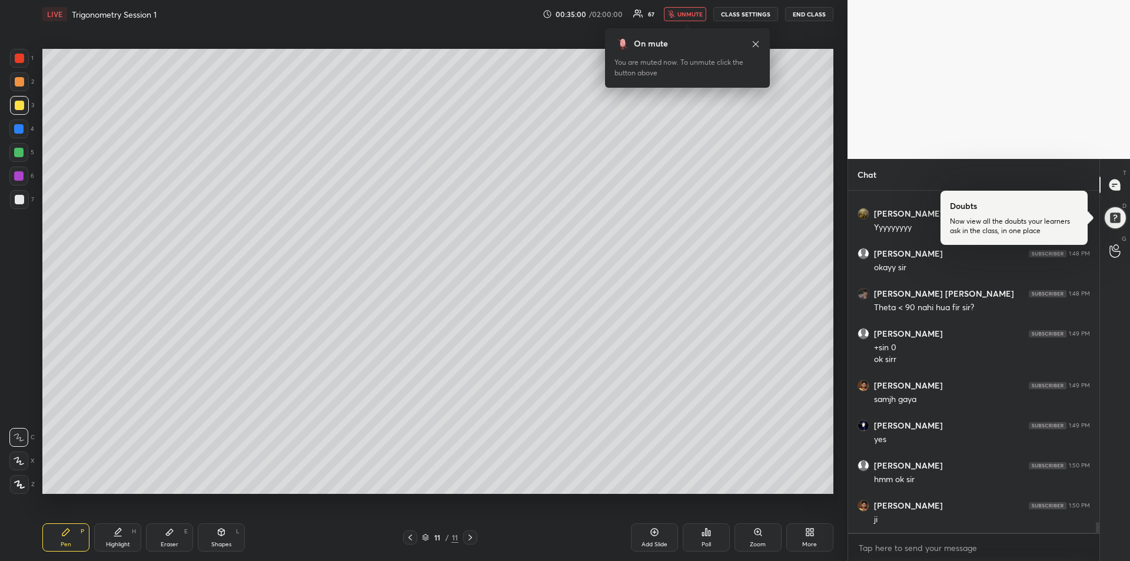
scroll to position [10541, 0]
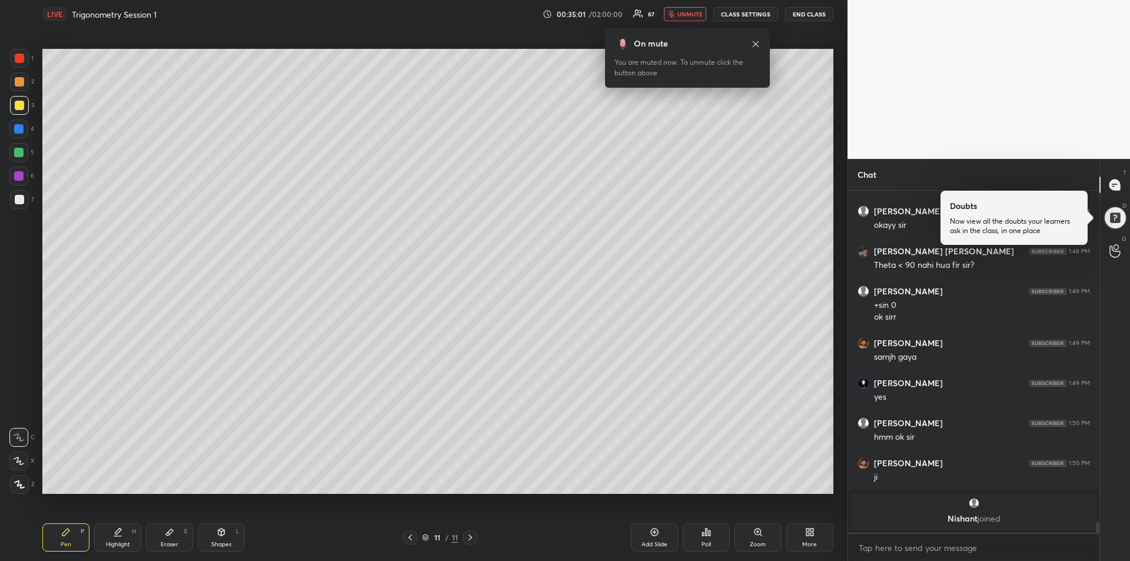
click at [688, 16] on span "unmute" at bounding box center [689, 14] width 25 height 8
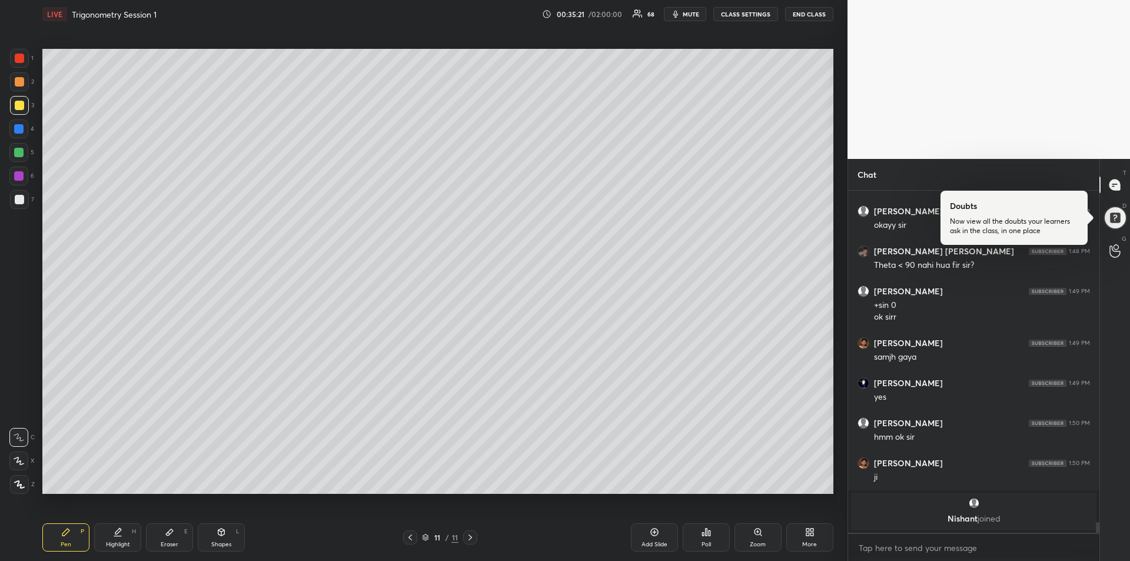
click at [16, 108] on div at bounding box center [19, 105] width 9 height 9
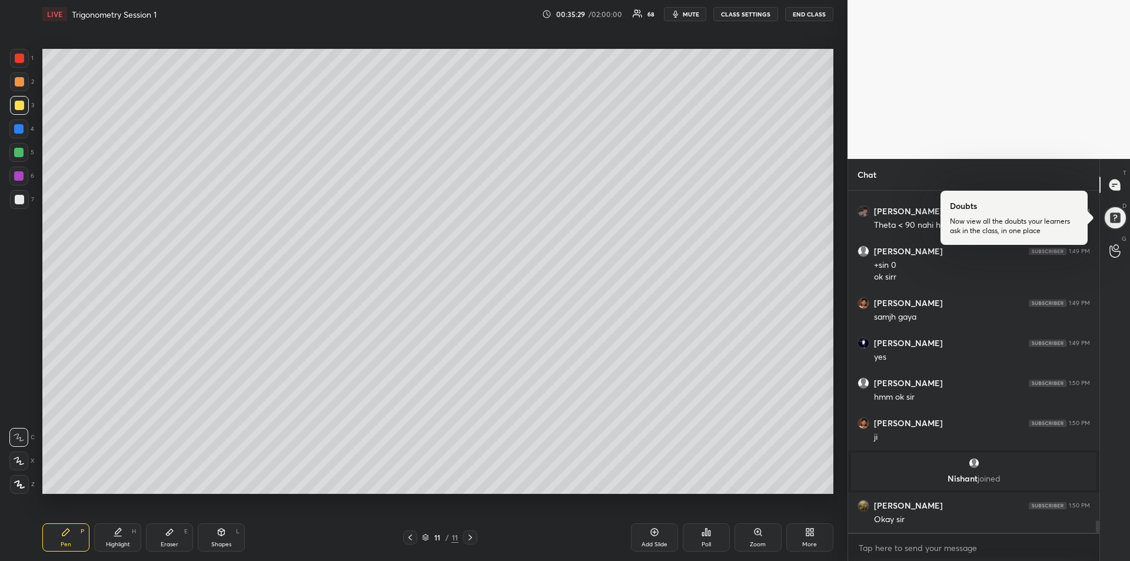
click at [19, 151] on div at bounding box center [18, 152] width 9 height 9
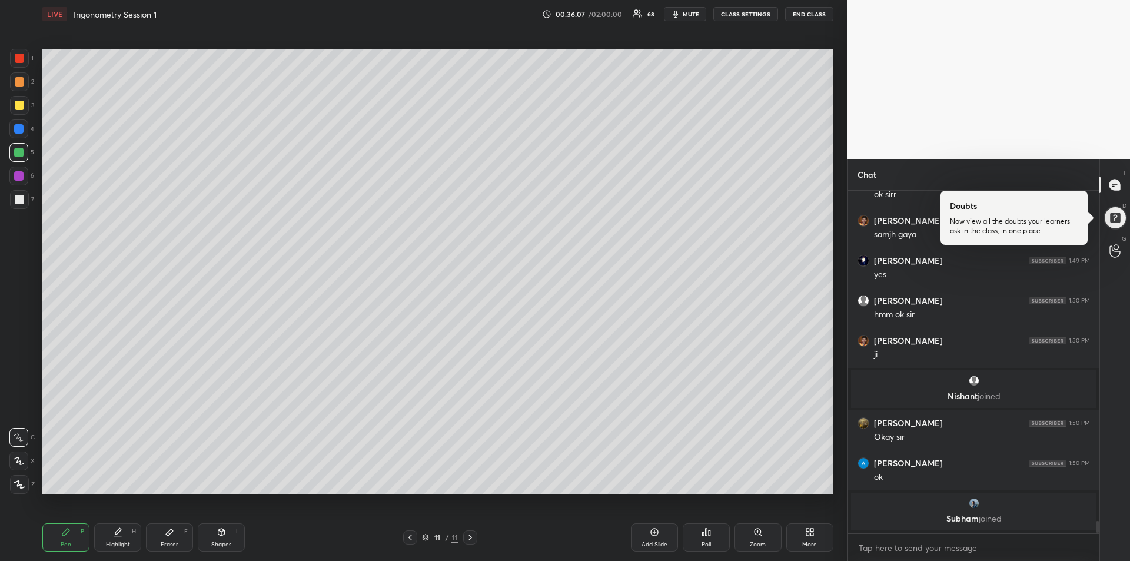
scroll to position [9215, 0]
click at [21, 132] on div at bounding box center [18, 128] width 9 height 9
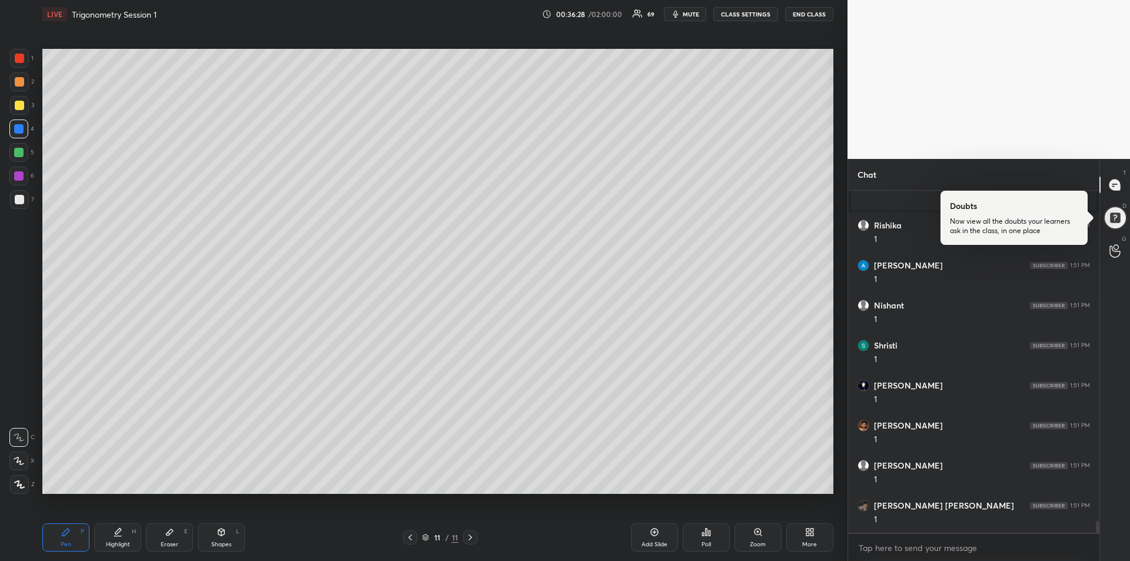
scroll to position [9533, 0]
click at [169, 537] on div "Eraser E" at bounding box center [169, 537] width 47 height 28
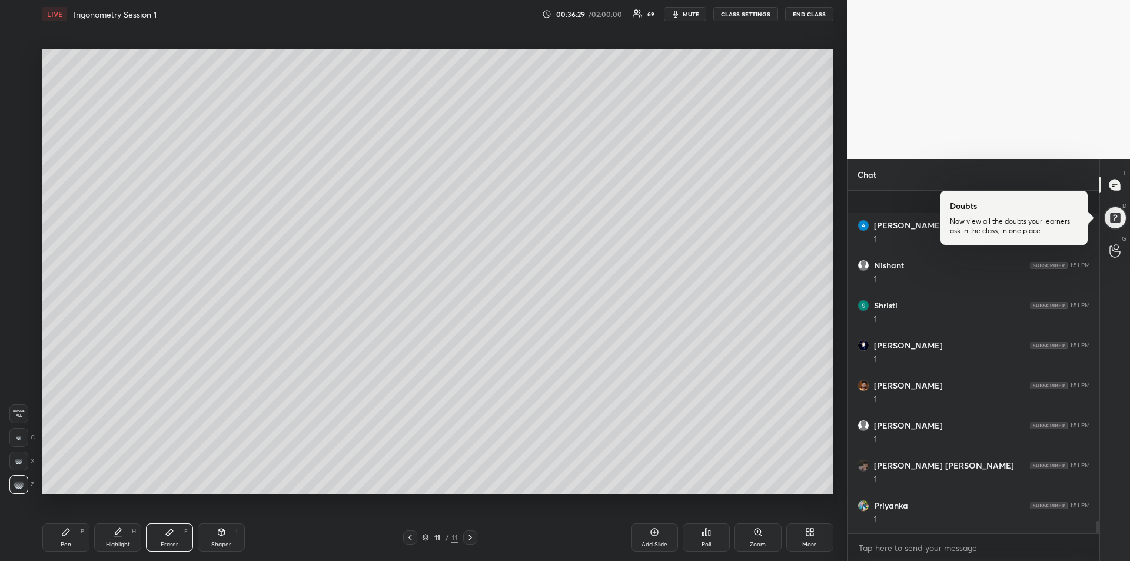
scroll to position [9613, 0]
click at [71, 534] on div "Pen P" at bounding box center [65, 537] width 47 height 28
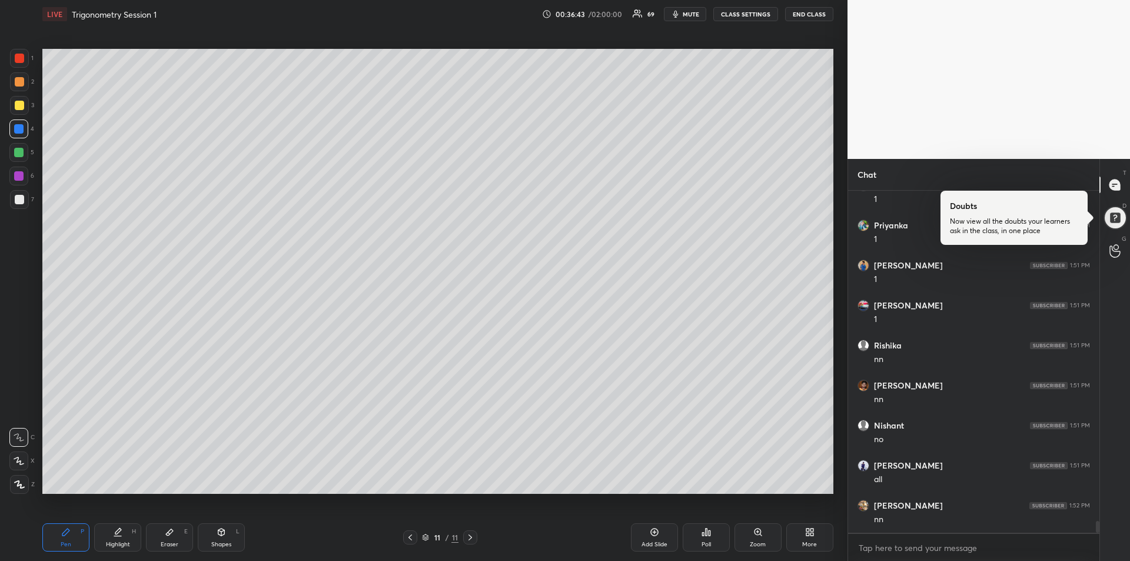
scroll to position [9853, 0]
click at [171, 541] on div "Eraser" at bounding box center [170, 544] width 18 height 6
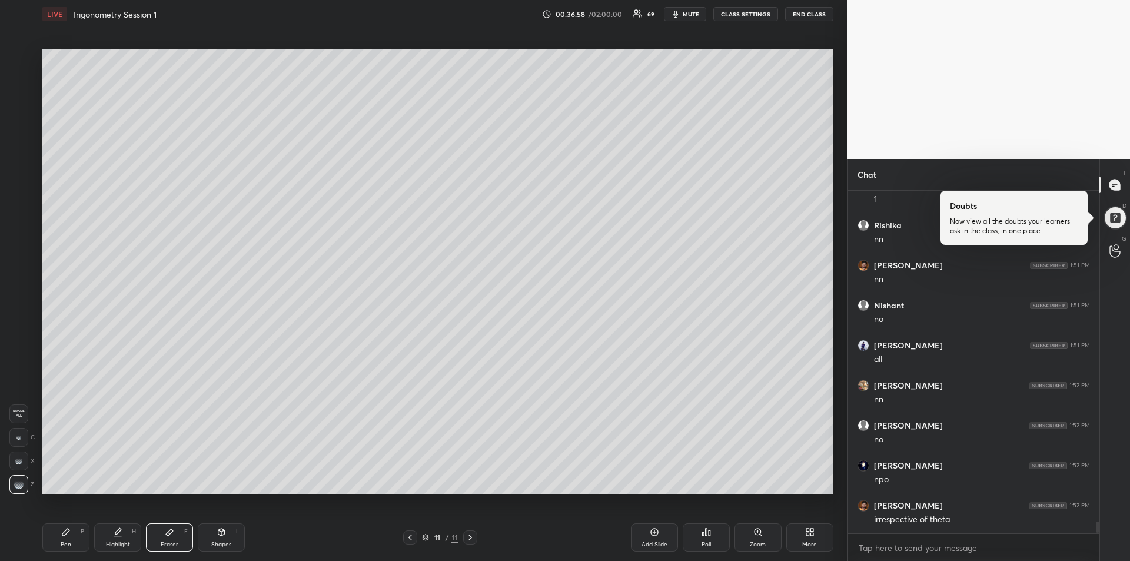
click at [62, 537] on div "Pen P" at bounding box center [65, 537] width 47 height 28
click at [20, 104] on div at bounding box center [19, 105] width 9 height 9
click at [19, 156] on div at bounding box center [18, 152] width 9 height 9
click at [120, 537] on div "Highlight H" at bounding box center [117, 537] width 47 height 28
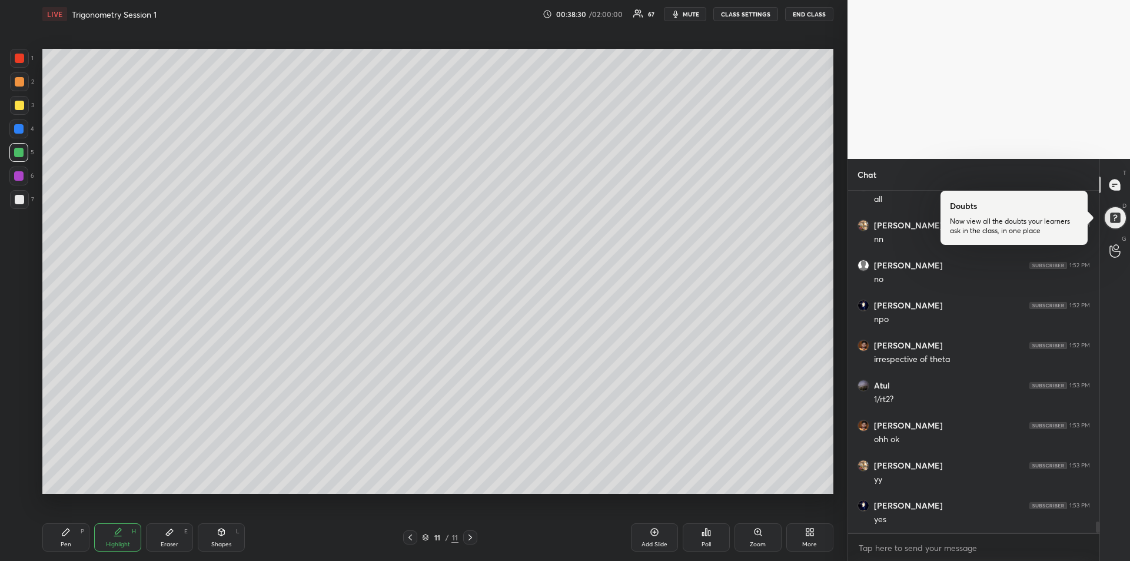
scroll to position [10173, 0]
click at [64, 533] on icon at bounding box center [65, 531] width 7 height 7
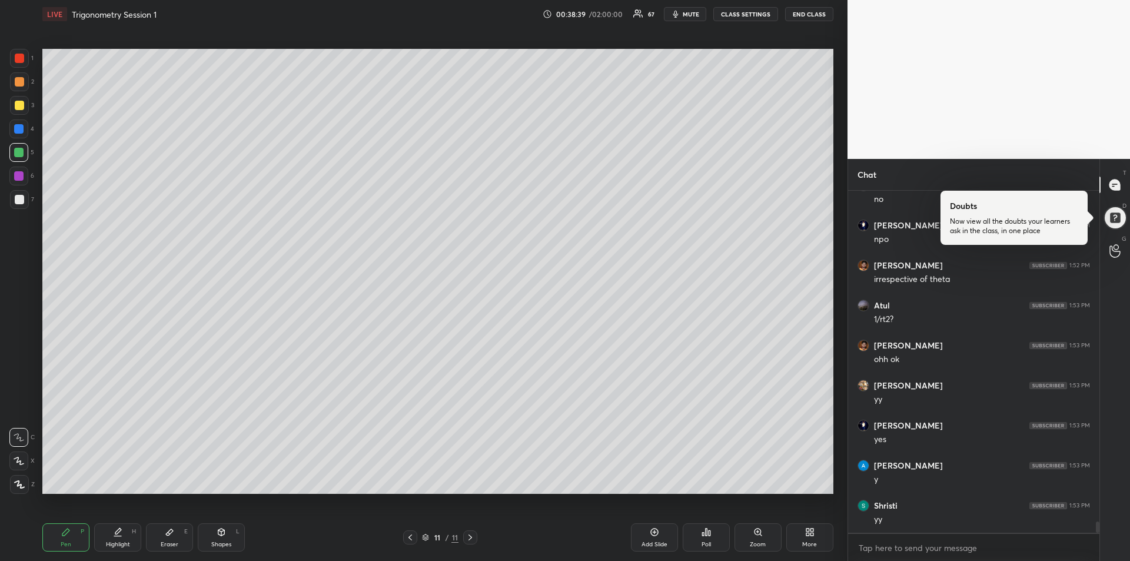
click at [19, 84] on div at bounding box center [19, 81] width 9 height 9
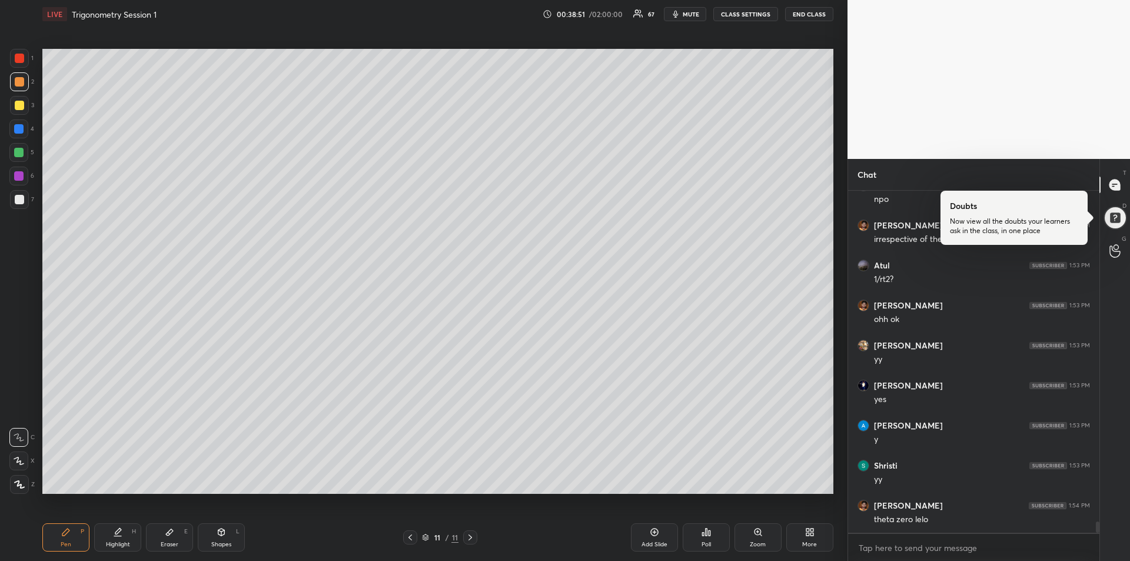
scroll to position [10253, 0]
click at [168, 542] on div "Eraser" at bounding box center [170, 544] width 18 height 6
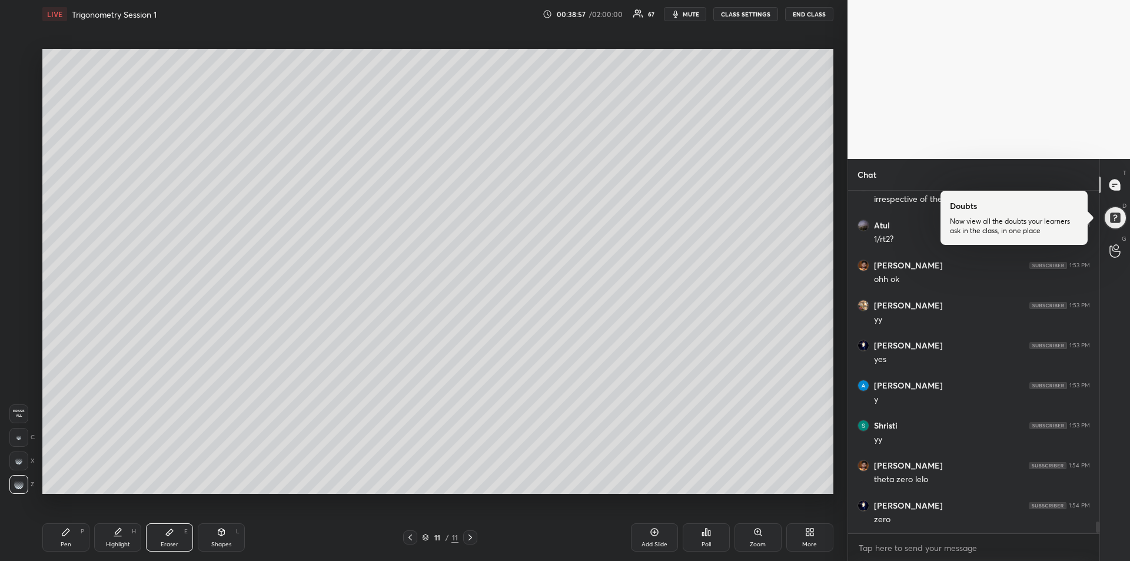
click at [63, 537] on div "Pen P" at bounding box center [65, 537] width 47 height 28
click at [653, 537] on div "Add Slide" at bounding box center [654, 537] width 47 height 28
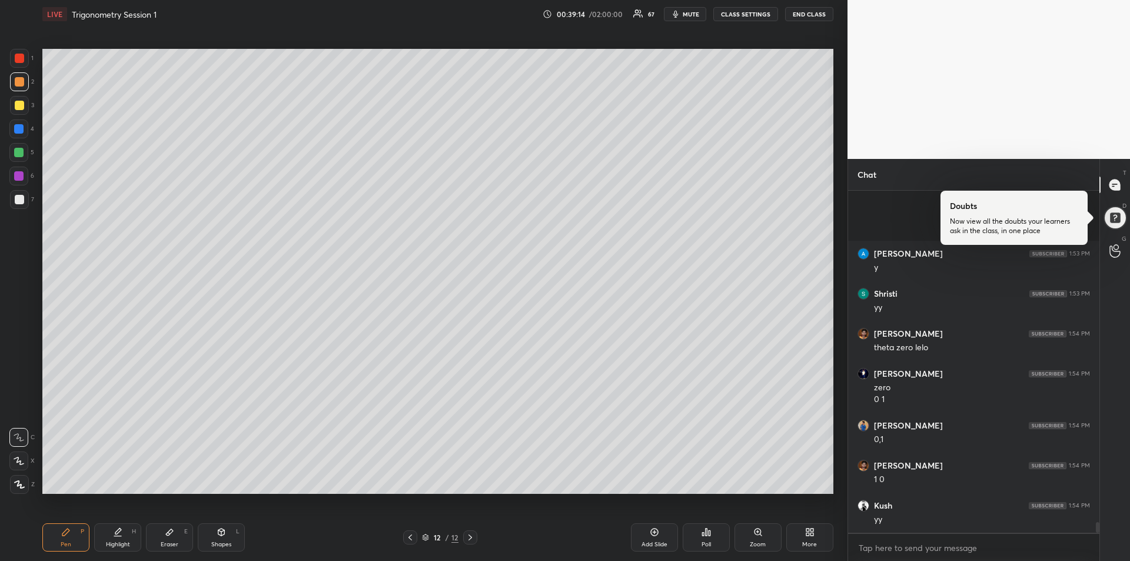
scroll to position [10505, 0]
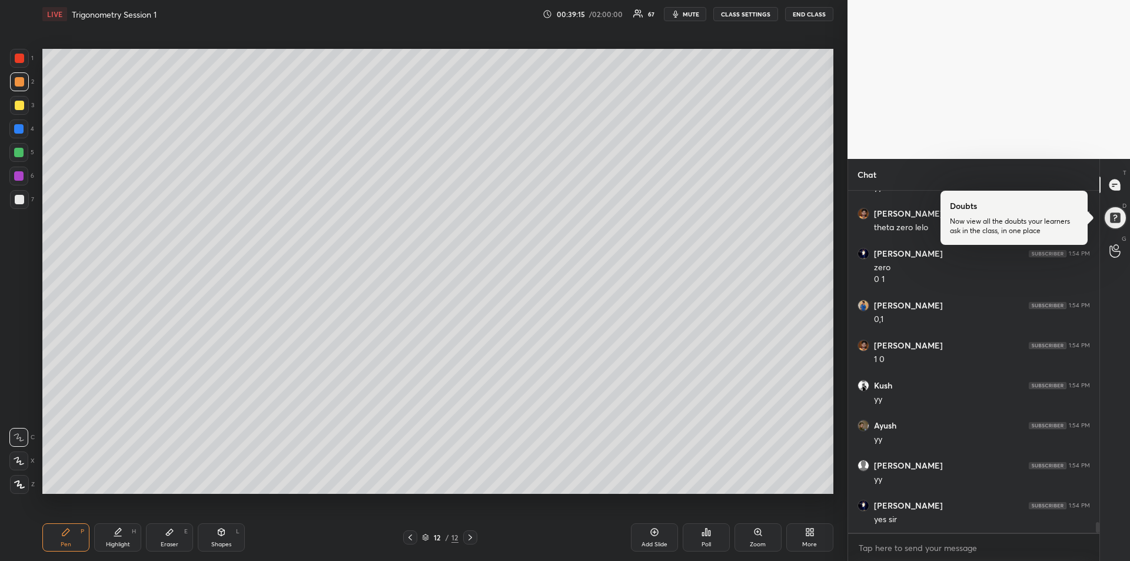
click at [412, 539] on icon at bounding box center [409, 537] width 9 height 9
click at [18, 128] on div at bounding box center [18, 128] width 9 height 9
click at [178, 531] on div "Eraser E" at bounding box center [169, 537] width 47 height 28
click at [69, 533] on icon at bounding box center [65, 531] width 9 height 9
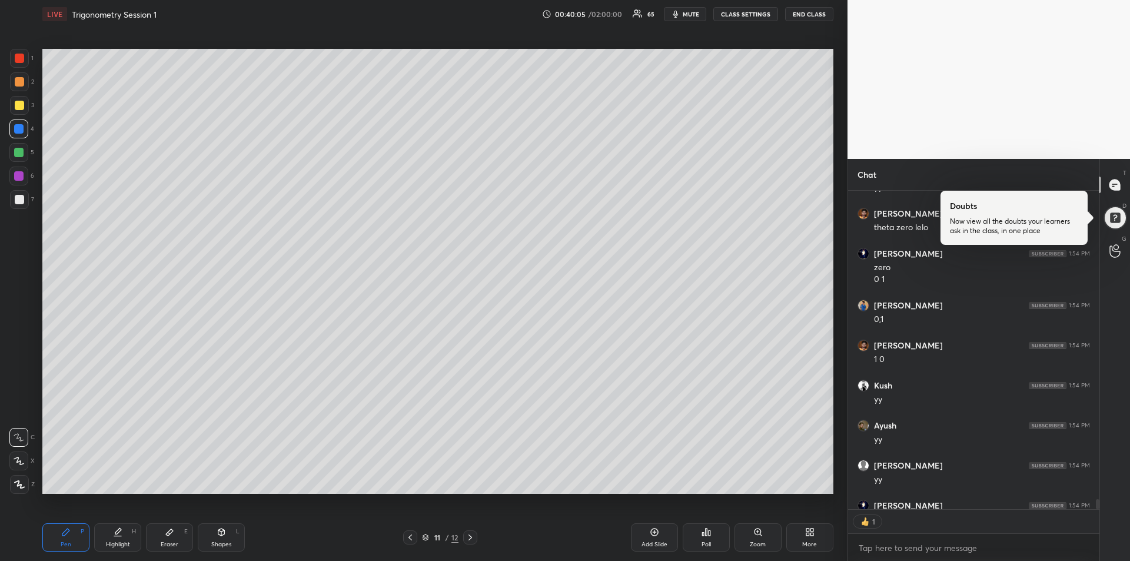
click at [122, 542] on div "Highlight" at bounding box center [118, 544] width 24 height 6
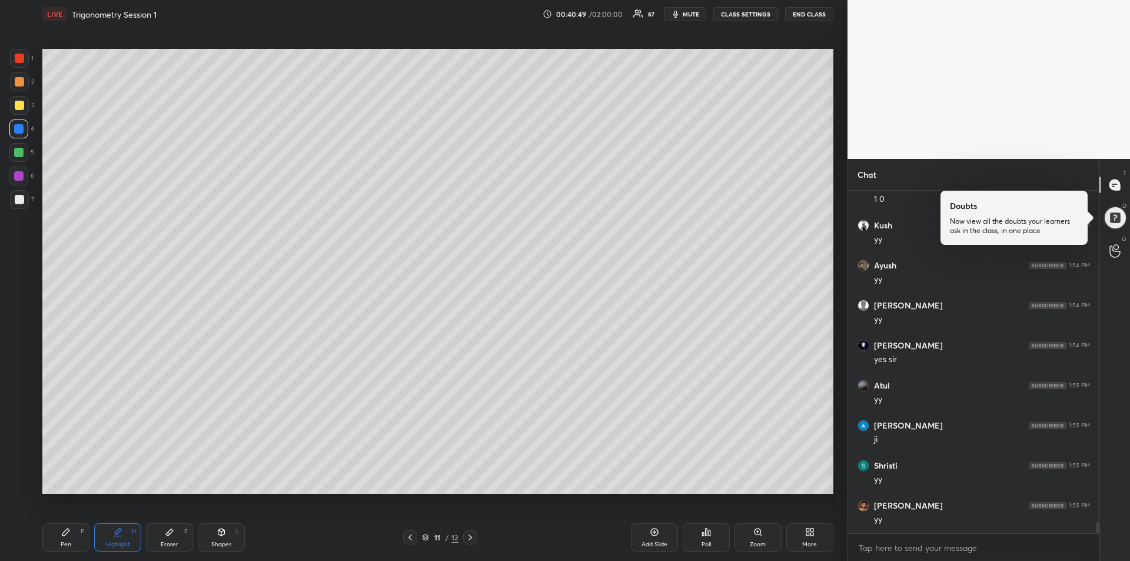
scroll to position [10705, 0]
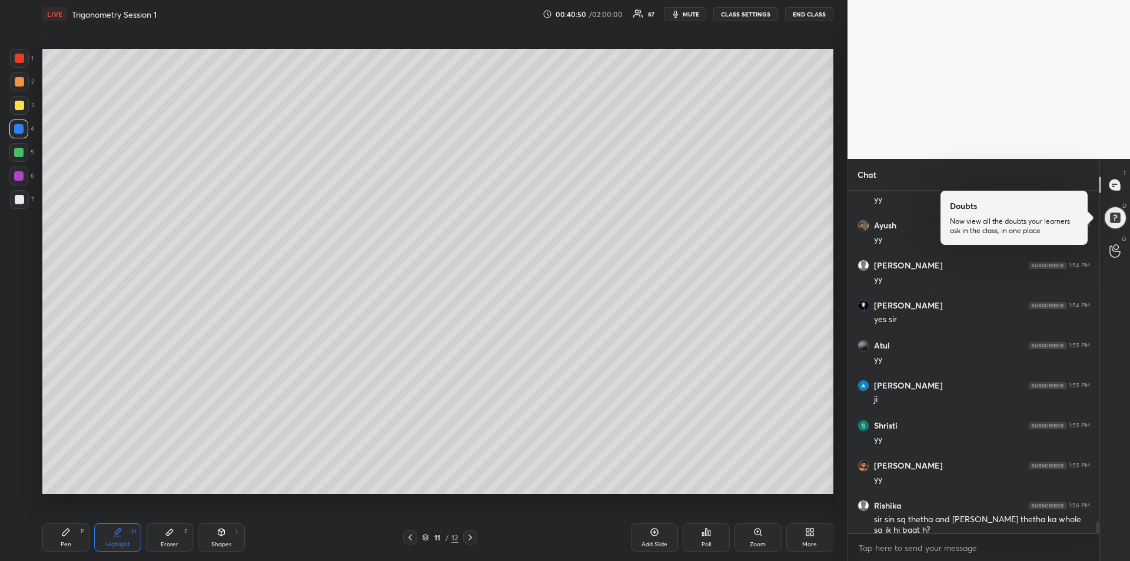
click at [64, 544] on div "Pen" at bounding box center [66, 544] width 11 height 6
click at [18, 105] on div at bounding box center [19, 105] width 9 height 9
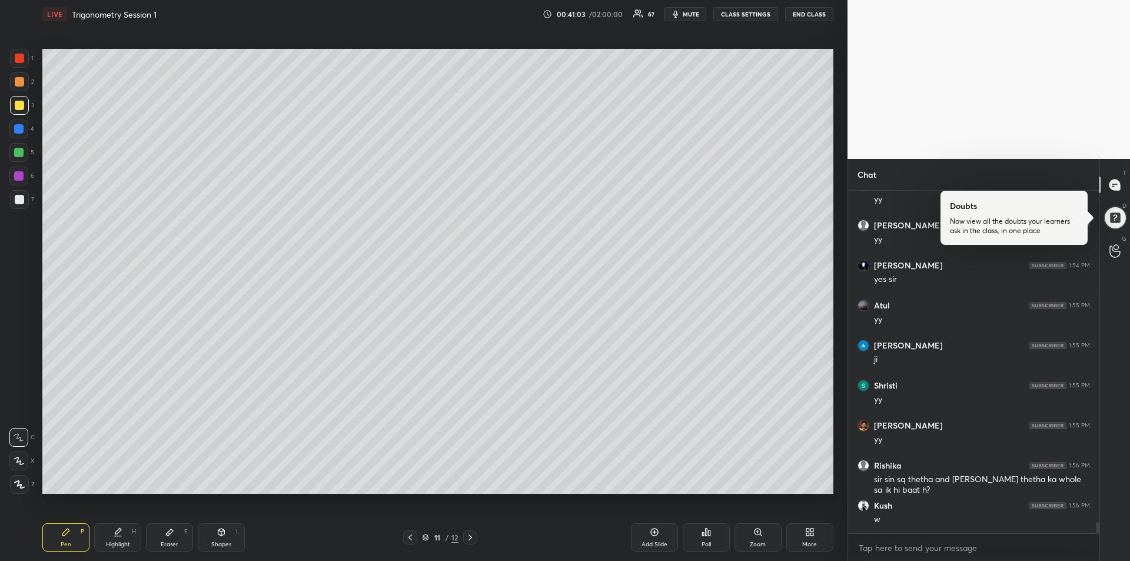
click at [651, 541] on div "Add Slide" at bounding box center [654, 544] width 26 height 6
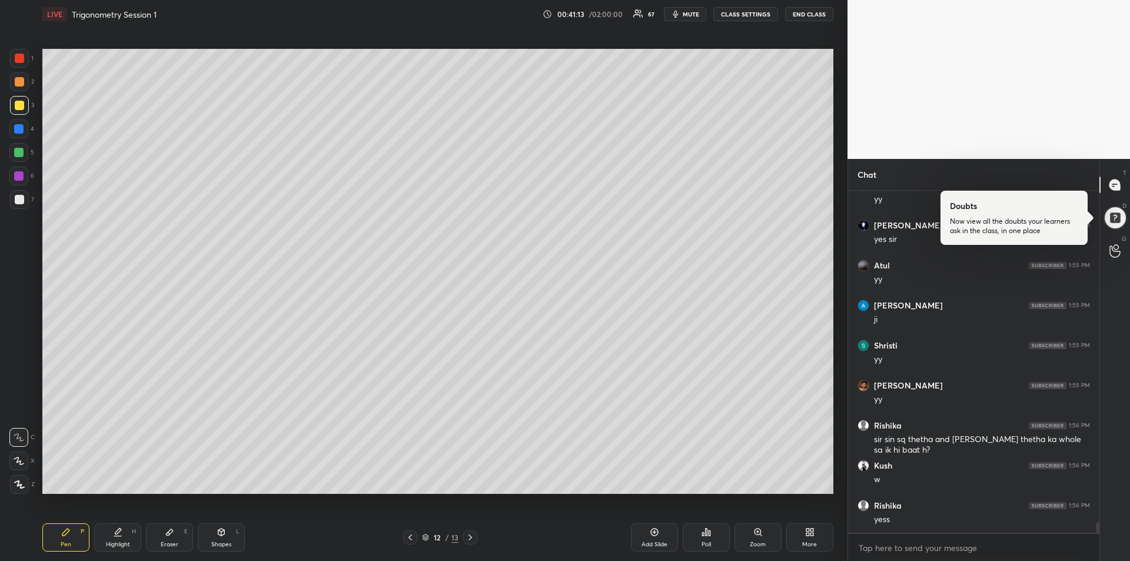
click at [169, 541] on div "Eraser" at bounding box center [170, 544] width 18 height 6
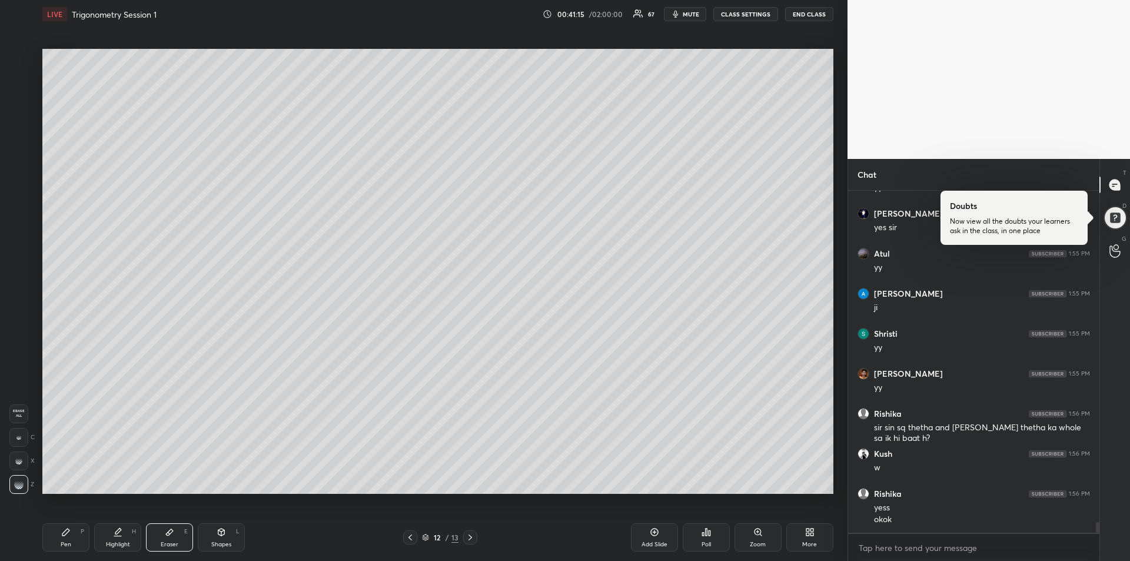
click at [64, 530] on icon at bounding box center [65, 531] width 9 height 9
click at [407, 540] on icon at bounding box center [409, 537] width 9 height 9
click at [472, 539] on icon at bounding box center [469, 537] width 9 height 9
click at [413, 538] on icon at bounding box center [409, 537] width 9 height 9
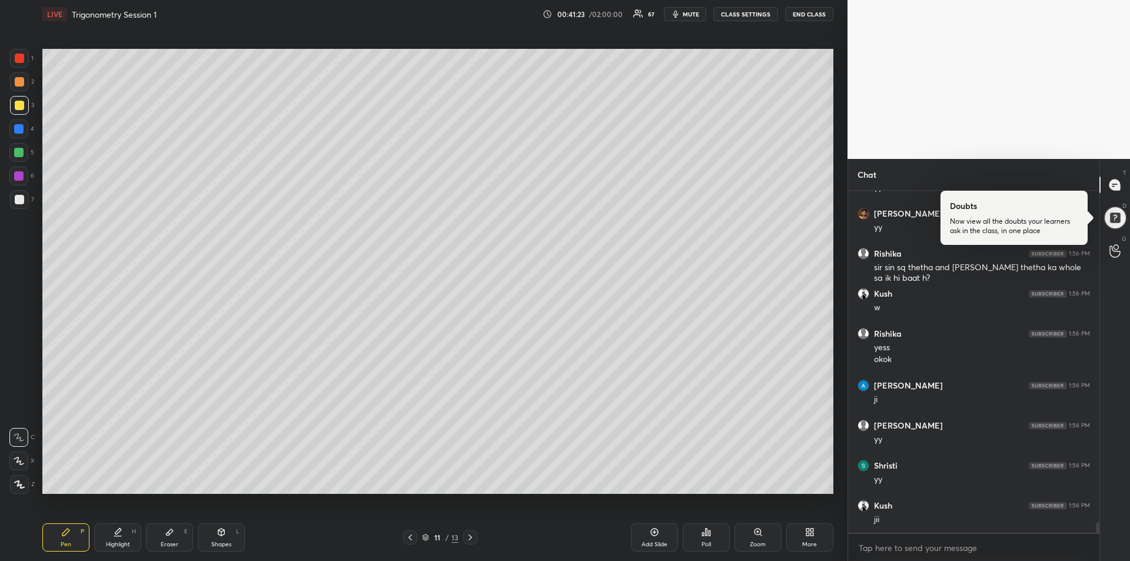
scroll to position [11077, 0]
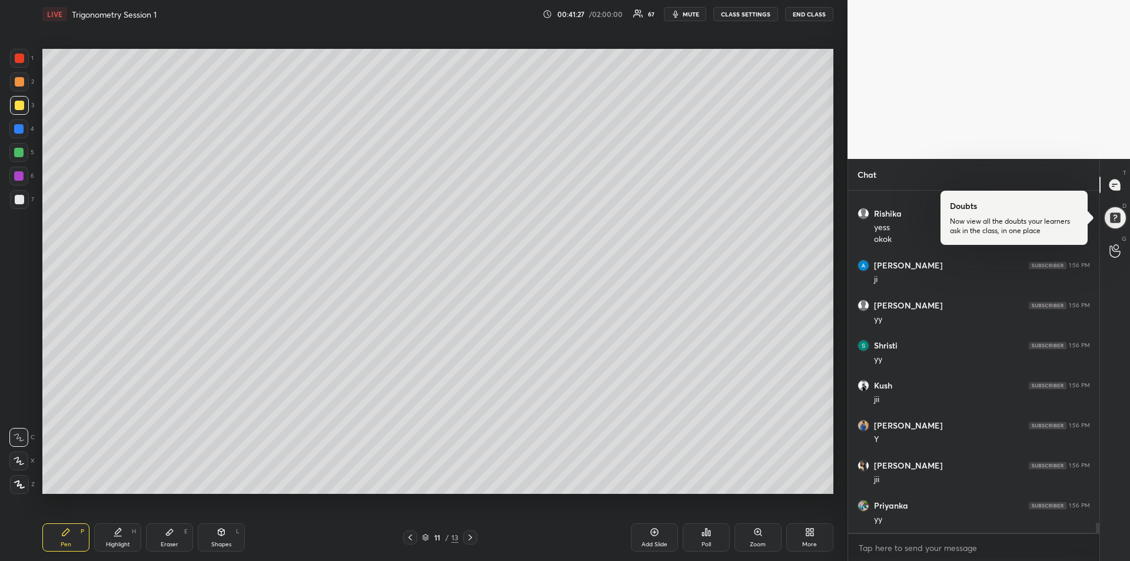
click at [472, 539] on icon at bounding box center [469, 537] width 9 height 9
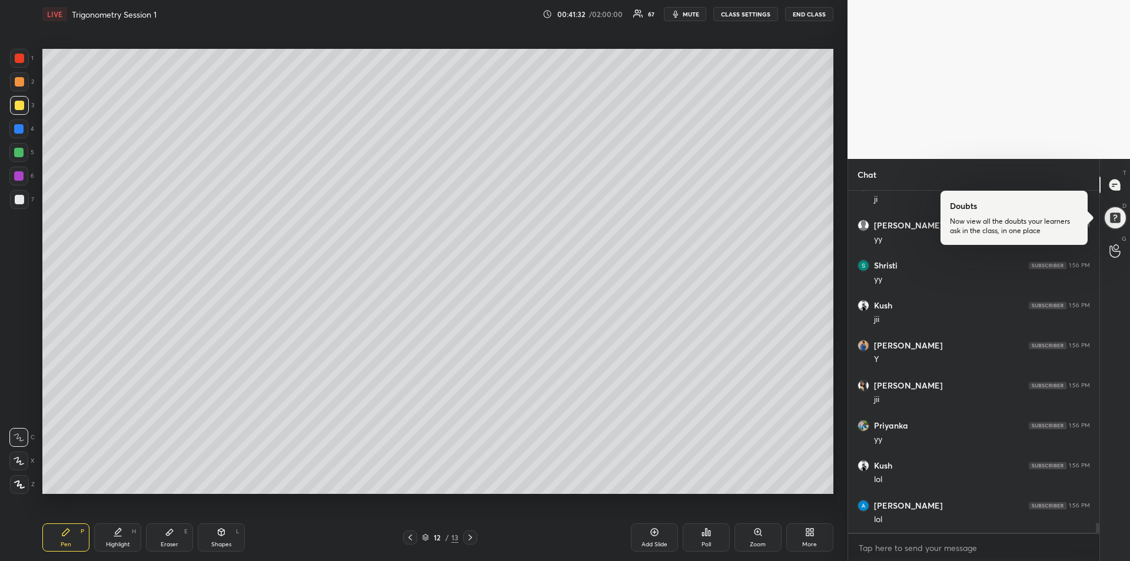
click at [174, 541] on div "Eraser" at bounding box center [170, 544] width 18 height 6
click at [67, 534] on icon at bounding box center [65, 531] width 9 height 9
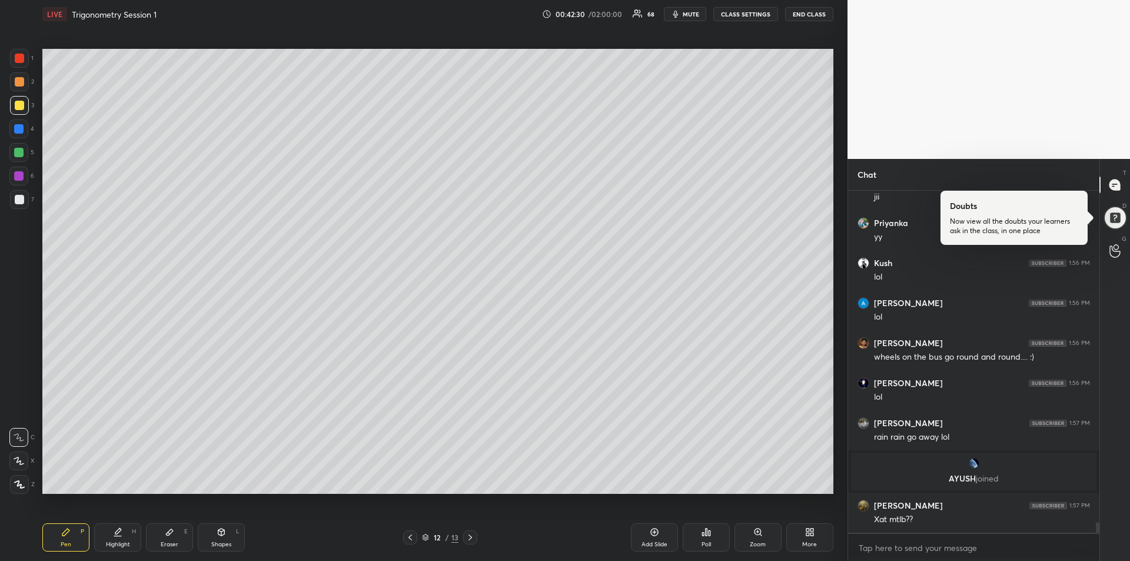
scroll to position [10831, 0]
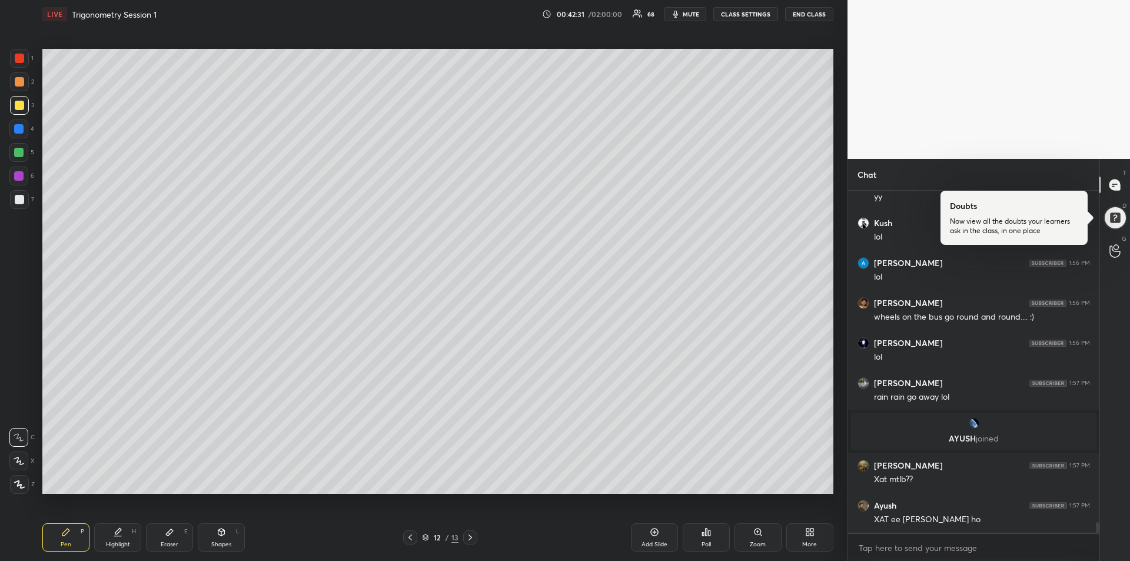
click at [19, 176] on div at bounding box center [18, 175] width 9 height 9
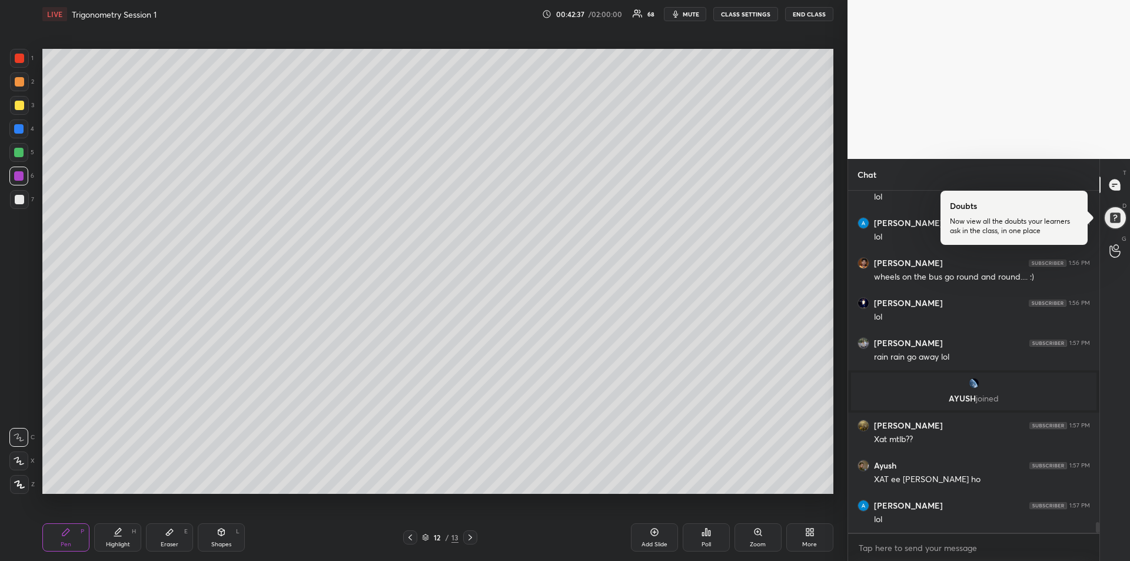
scroll to position [11031, 0]
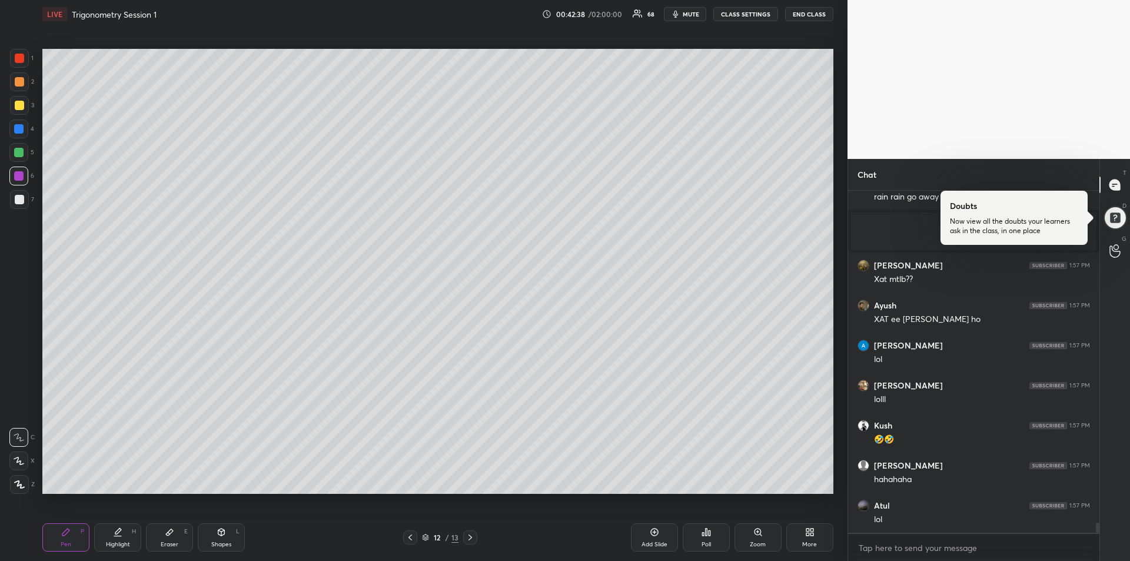
click at [18, 104] on div at bounding box center [19, 105] width 9 height 9
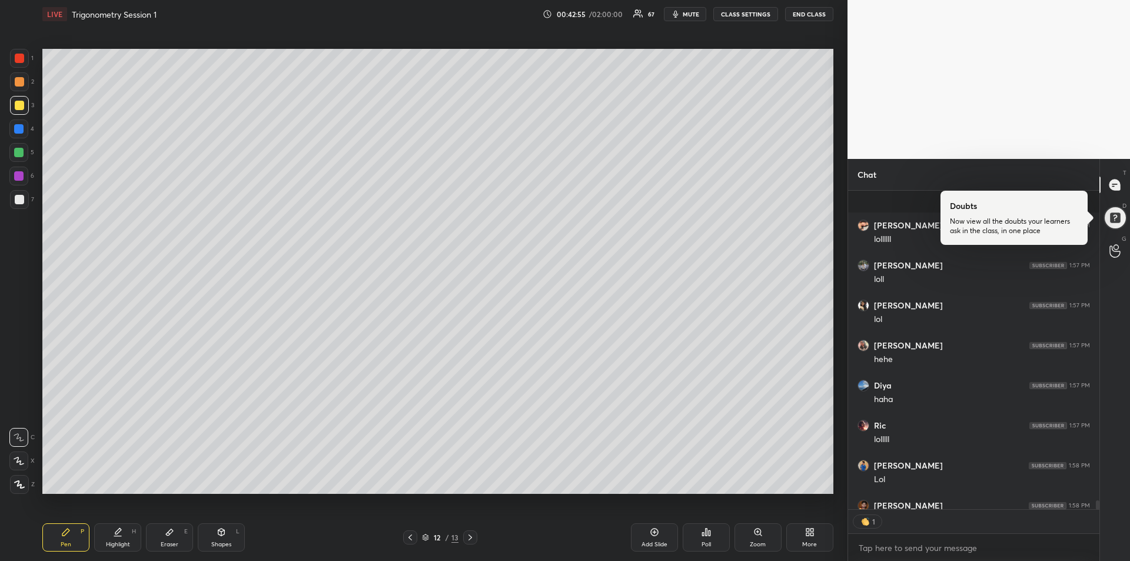
scroll to position [11494, 0]
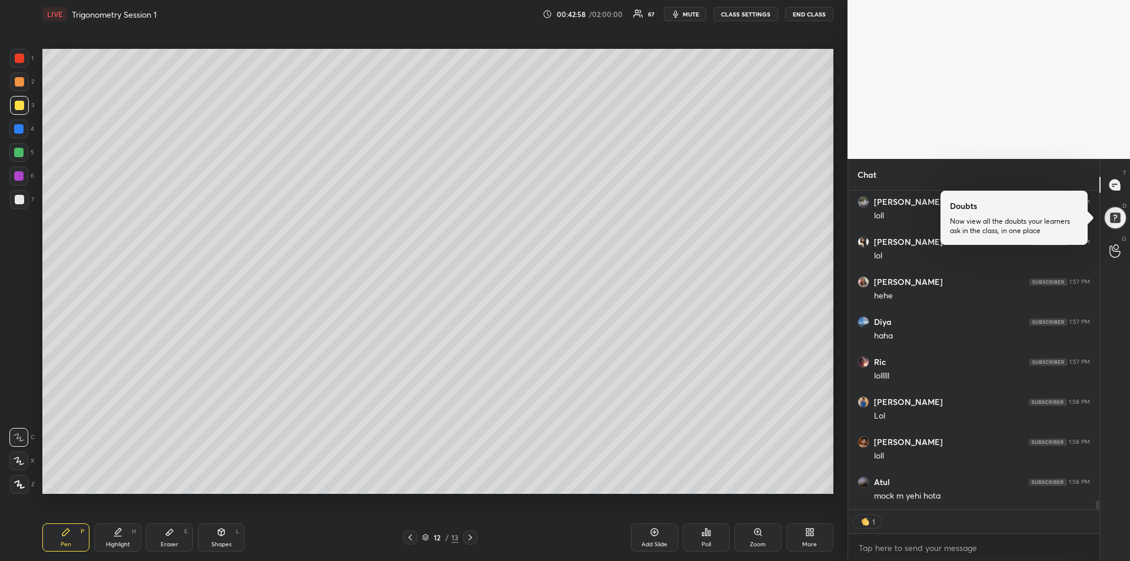
click at [19, 177] on div at bounding box center [18, 175] width 9 height 9
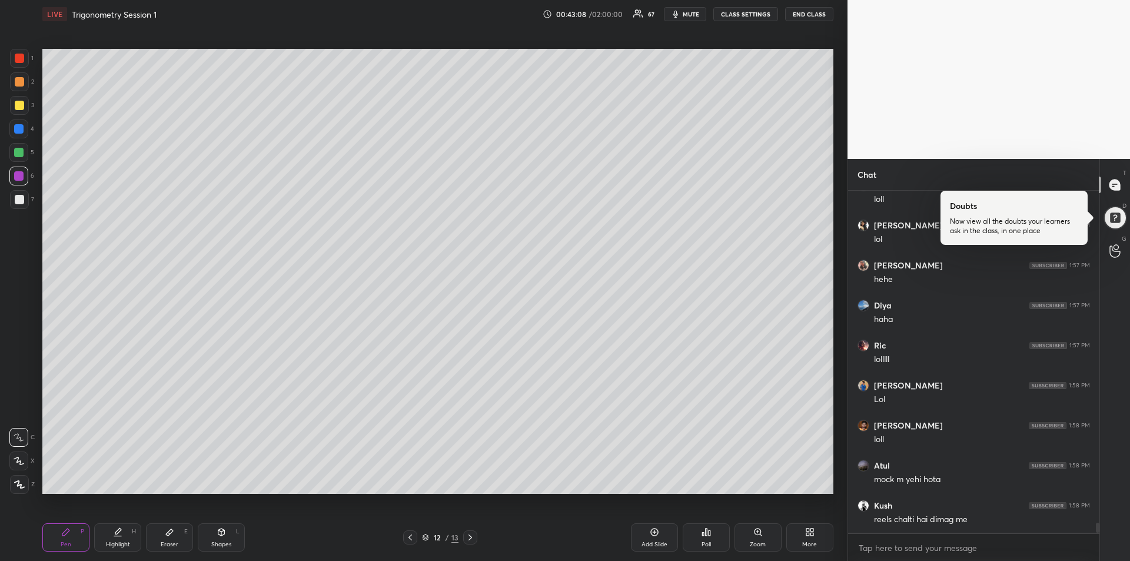
scroll to position [11551, 0]
click at [22, 179] on div at bounding box center [18, 175] width 9 height 9
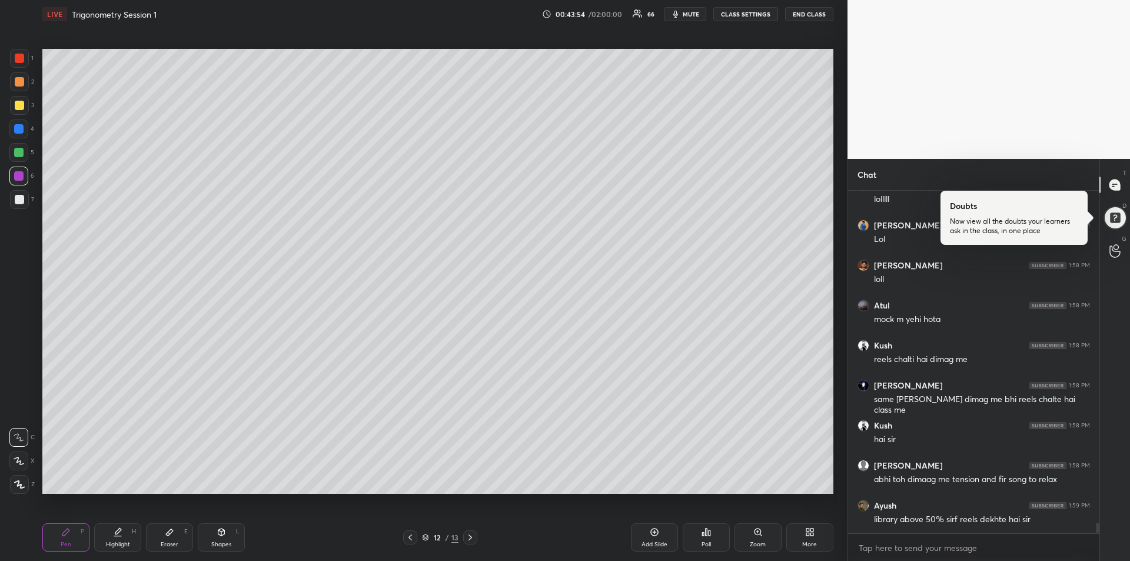
scroll to position [11711, 0]
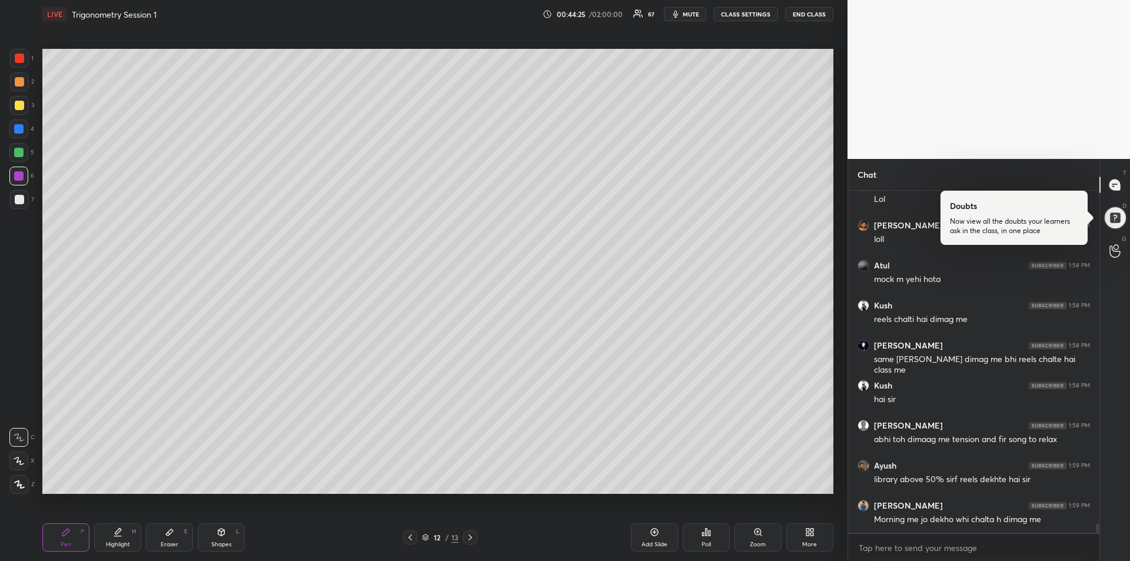
click at [22, 85] on div at bounding box center [19, 81] width 9 height 9
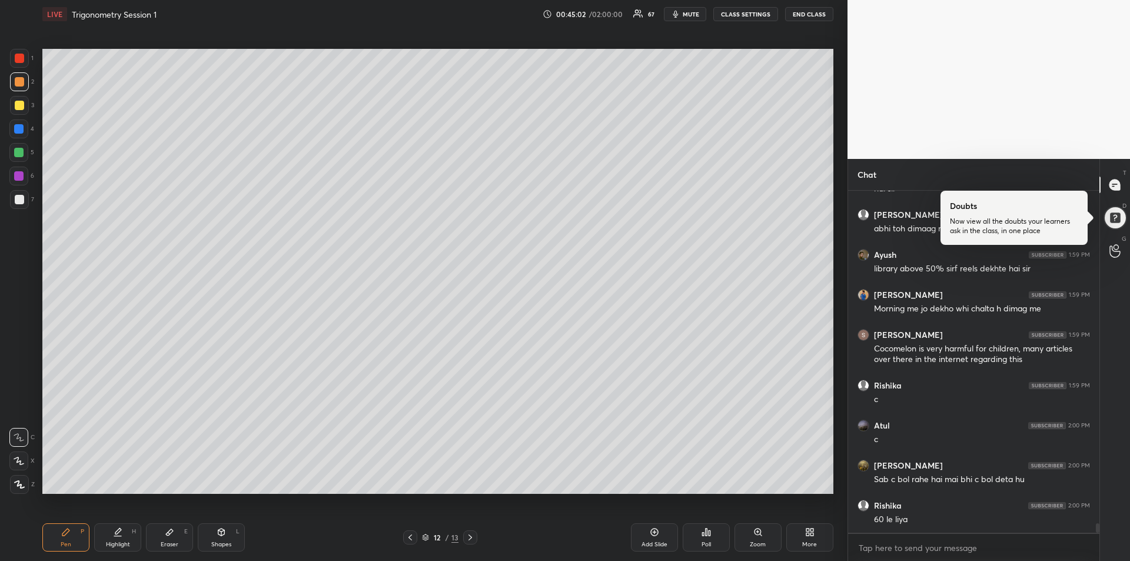
scroll to position [11962, 0]
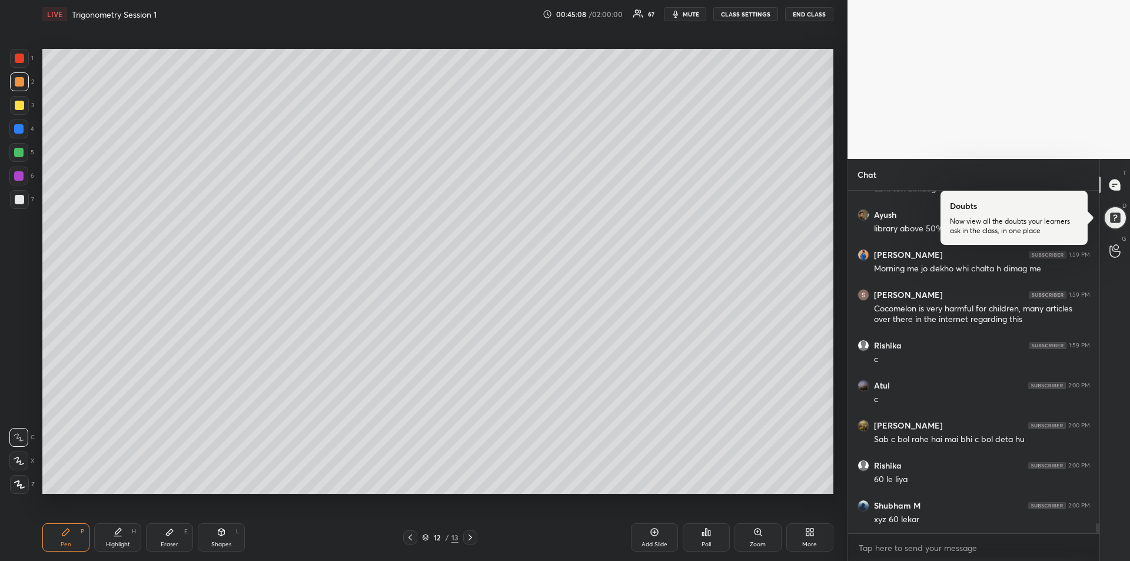
click at [122, 546] on div "Highlight" at bounding box center [118, 544] width 24 height 6
click at [60, 537] on div "Pen P" at bounding box center [65, 537] width 47 height 28
click at [20, 204] on div at bounding box center [19, 199] width 19 height 19
click at [119, 536] on icon at bounding box center [117, 536] width 7 height 0
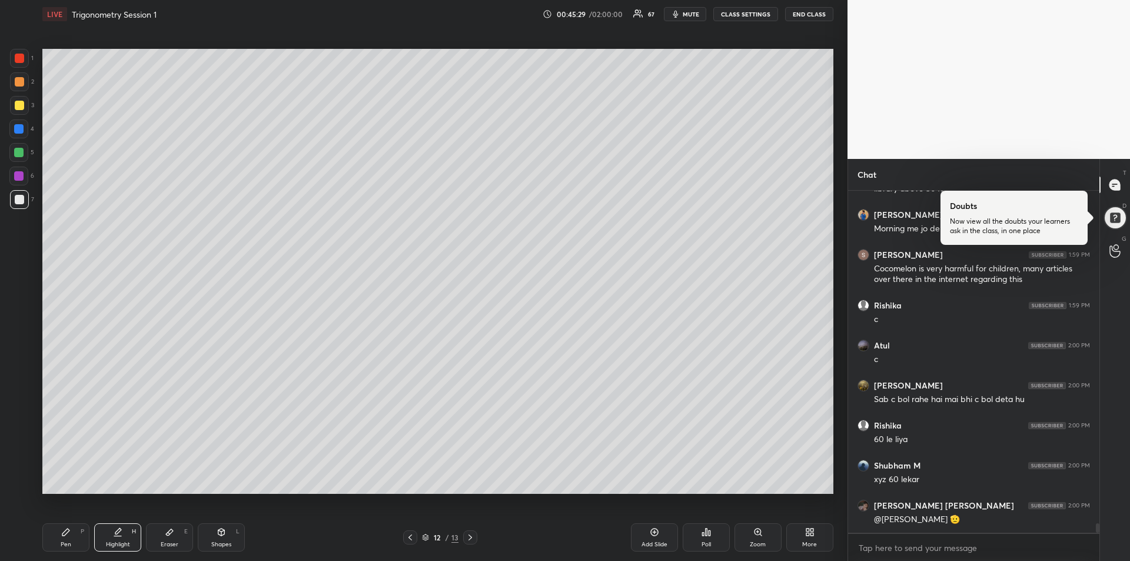
click at [117, 537] on div "Highlight H" at bounding box center [117, 537] width 47 height 28
click at [162, 540] on div "Eraser E" at bounding box center [169, 537] width 47 height 28
click at [64, 528] on icon at bounding box center [65, 531] width 9 height 9
click at [20, 134] on div at bounding box center [18, 128] width 19 height 19
click at [123, 537] on div "Highlight H" at bounding box center [117, 537] width 47 height 28
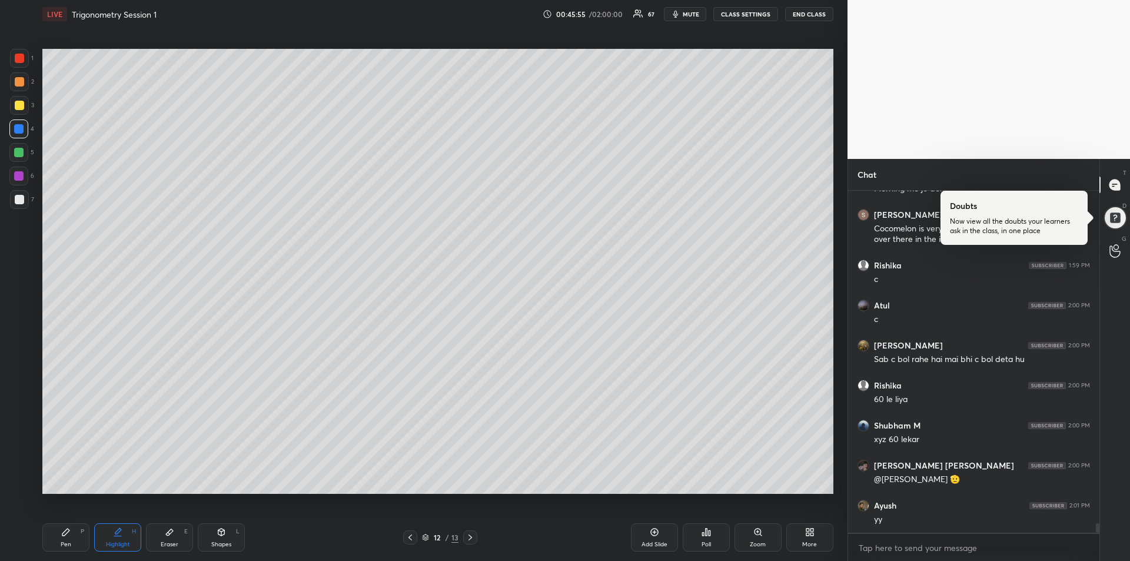
scroll to position [12082, 0]
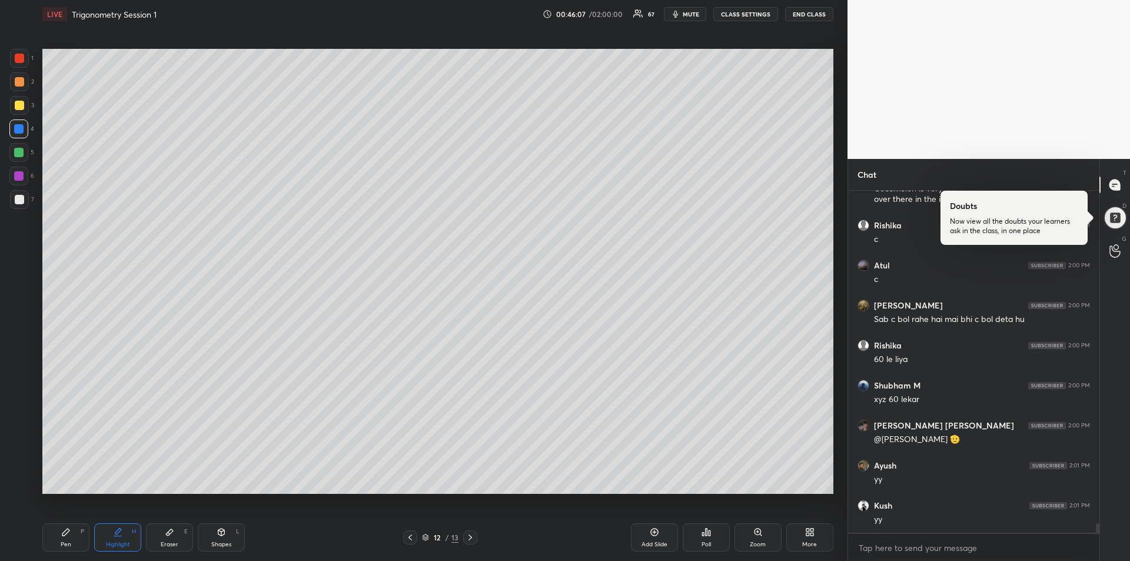
click at [65, 538] on div "Pen P" at bounding box center [65, 537] width 47 height 28
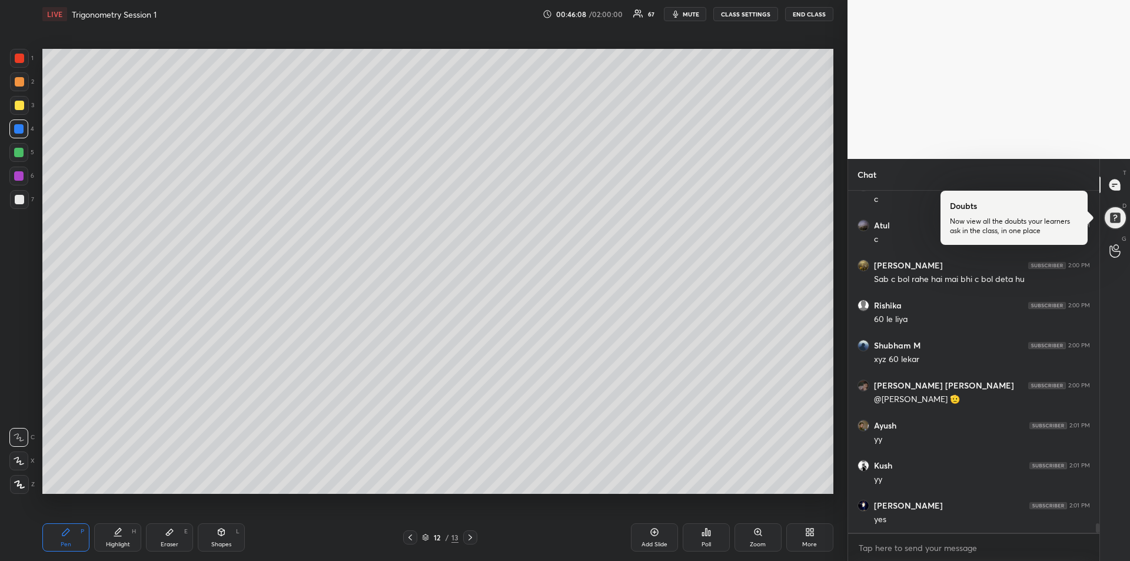
click at [653, 539] on div "Add Slide" at bounding box center [654, 537] width 47 height 28
click at [18, 154] on div at bounding box center [18, 152] width 9 height 9
click at [160, 535] on div "Eraser E" at bounding box center [169, 537] width 47 height 28
click at [64, 540] on div "Pen P" at bounding box center [65, 537] width 47 height 28
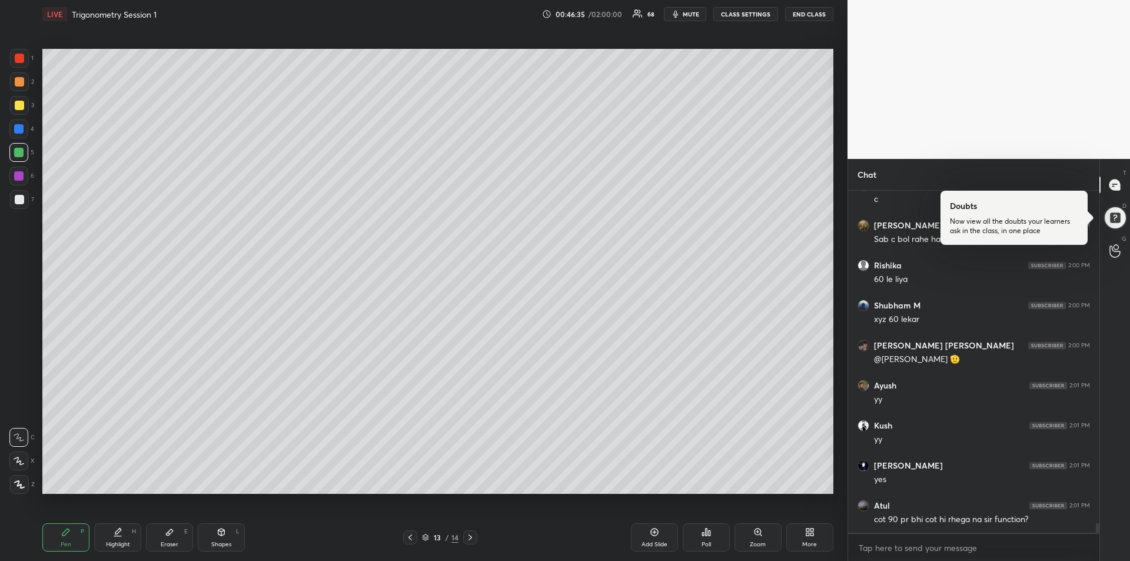
click at [21, 197] on div at bounding box center [19, 199] width 9 height 9
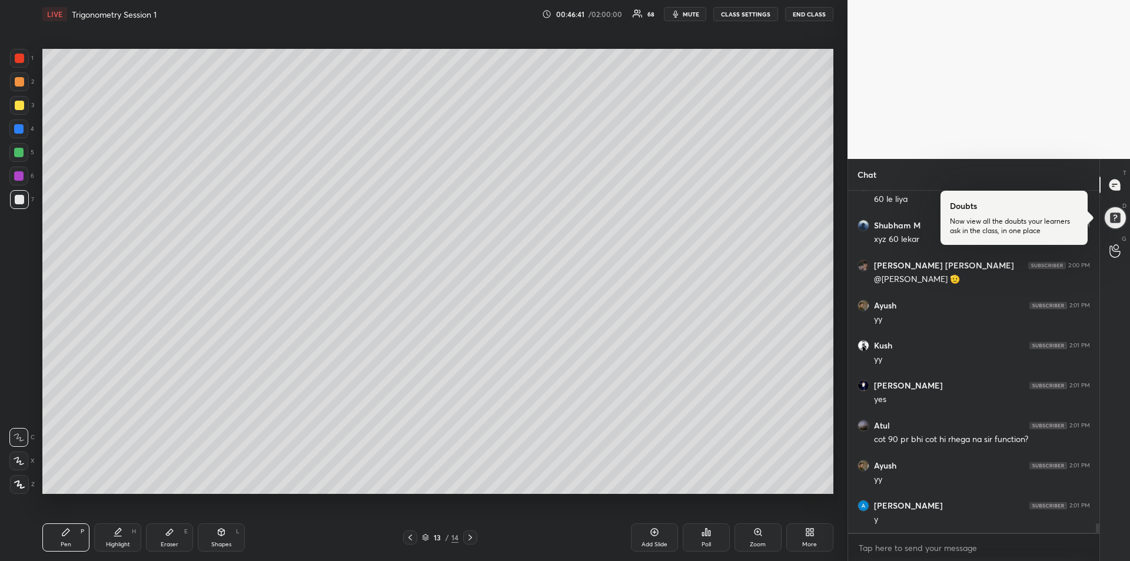
scroll to position [12322, 0]
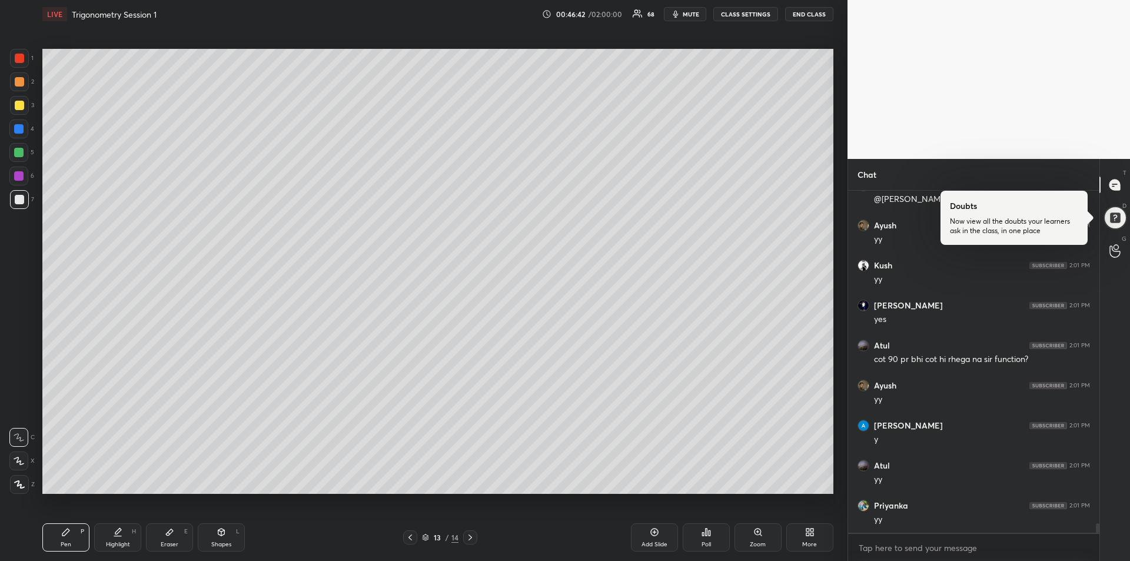
click at [171, 537] on div "Eraser E" at bounding box center [169, 537] width 47 height 28
click at [68, 538] on div "Pen P" at bounding box center [65, 537] width 47 height 28
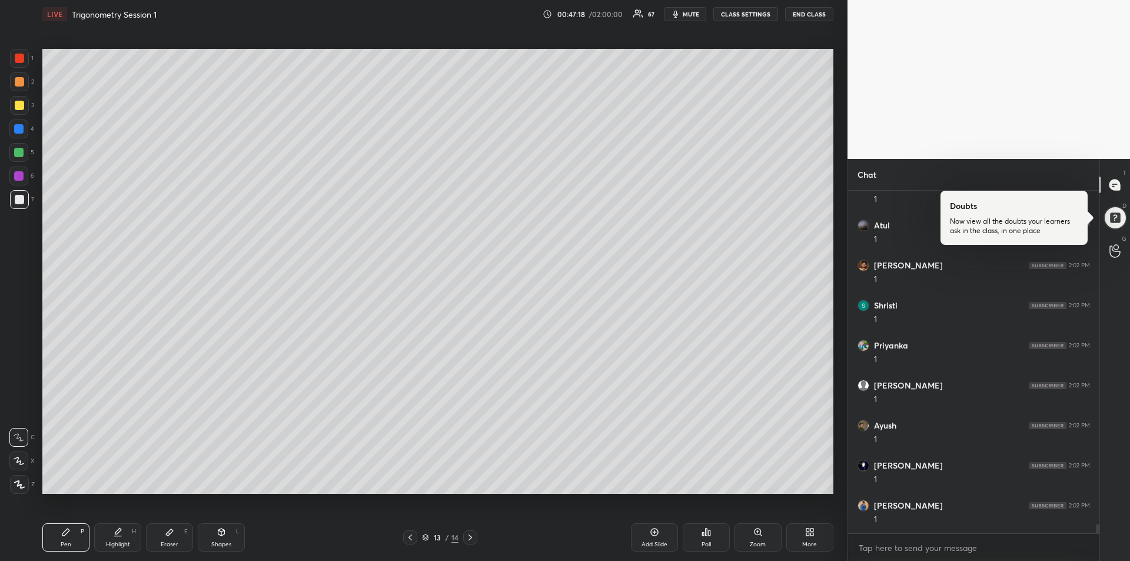
click at [170, 541] on div "Eraser" at bounding box center [170, 544] width 18 height 6
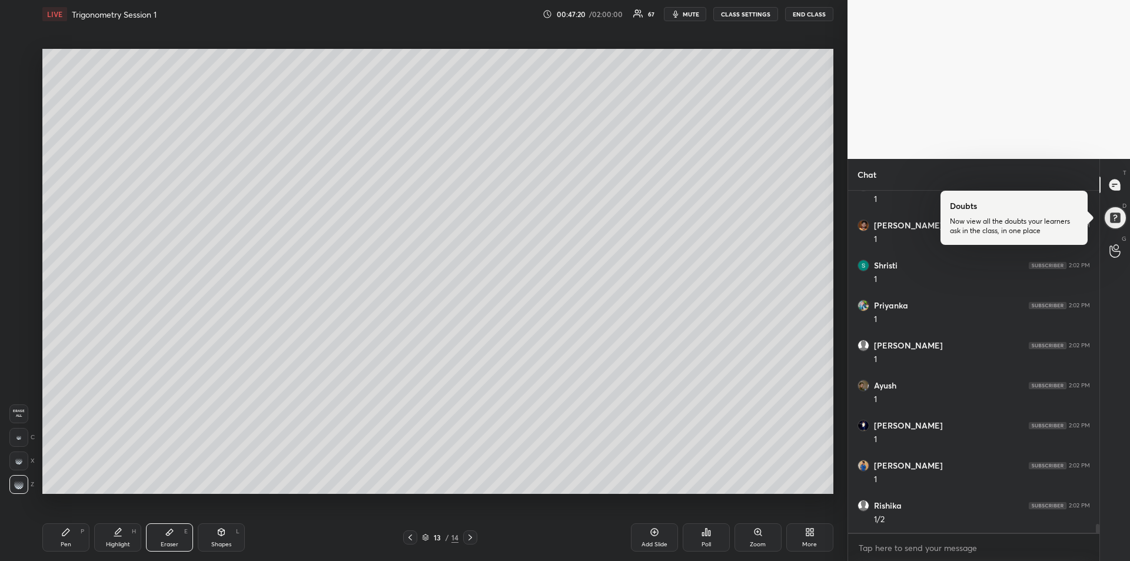
click at [65, 536] on icon at bounding box center [65, 531] width 9 height 9
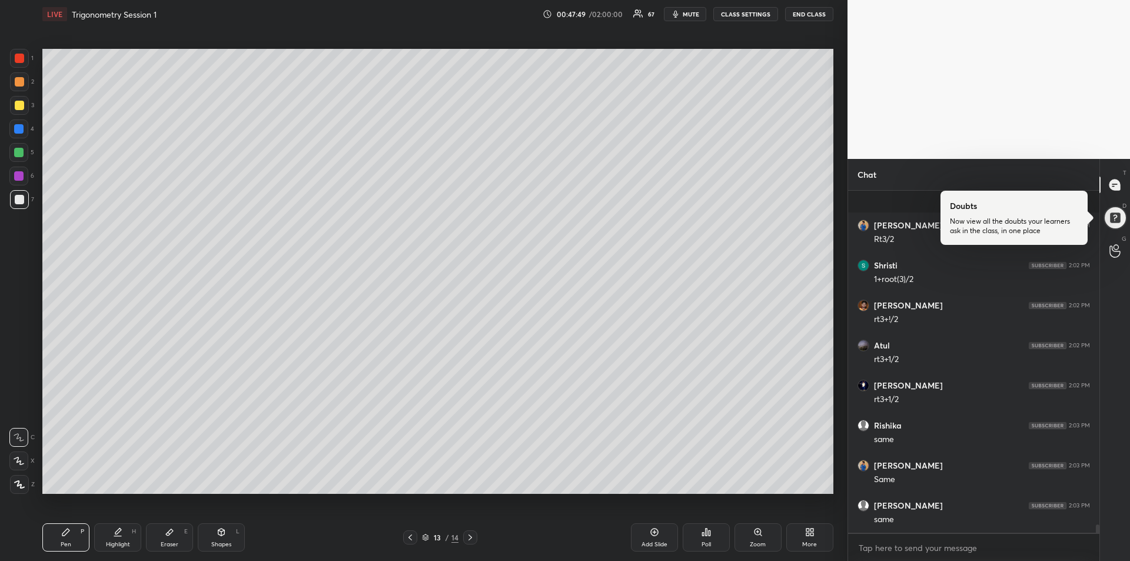
scroll to position [13402, 0]
click at [14, 176] on div at bounding box center [18, 176] width 19 height 19
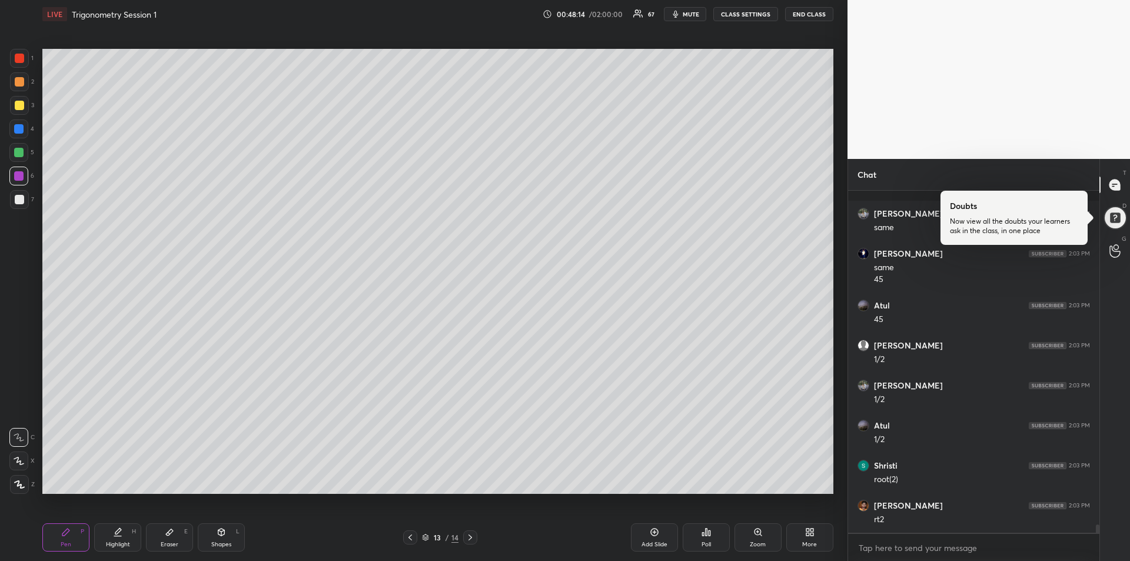
scroll to position [13734, 0]
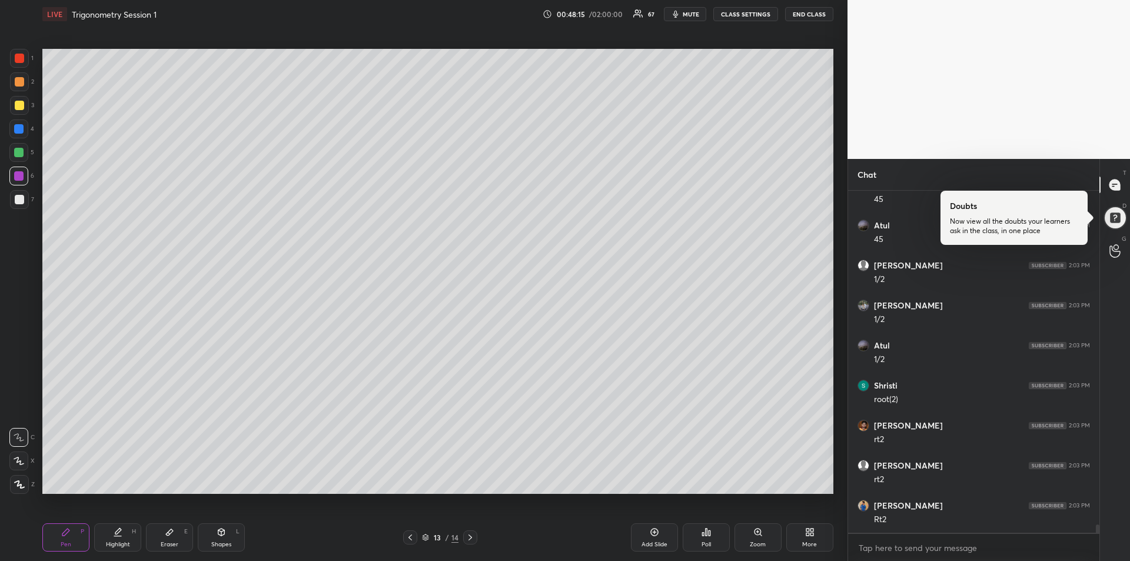
click at [24, 60] on div at bounding box center [19, 58] width 9 height 9
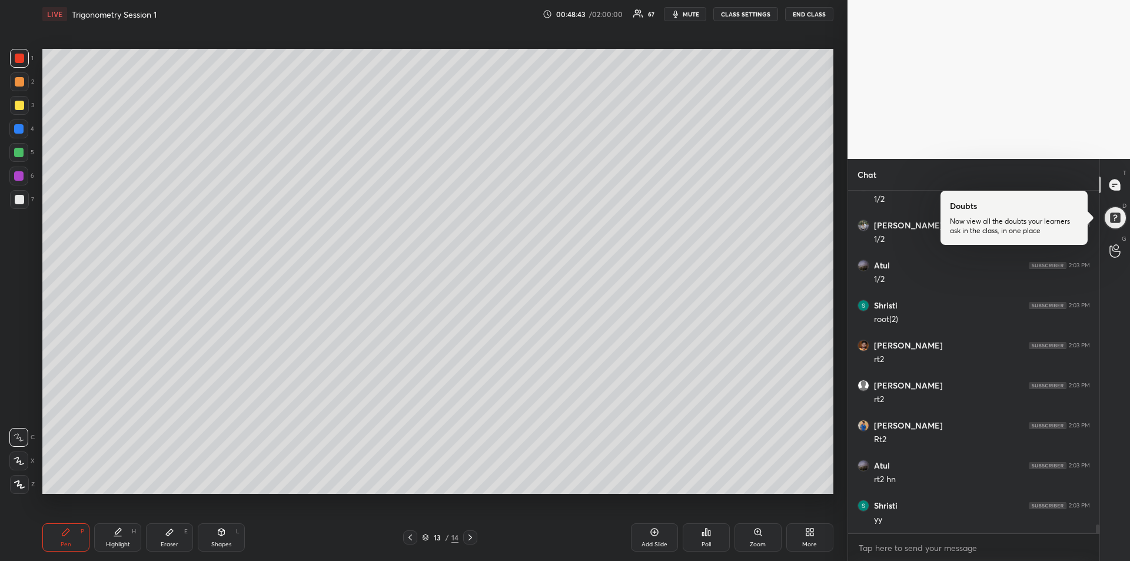
scroll to position [13934, 0]
click at [20, 153] on div at bounding box center [18, 152] width 9 height 9
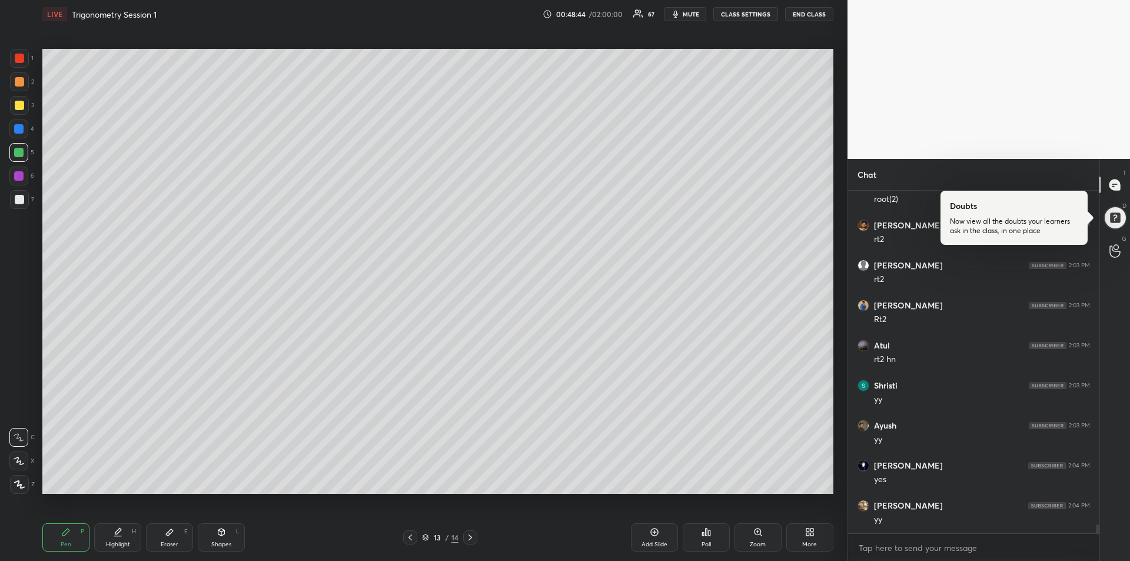
scroll to position [13974, 0]
click at [411, 537] on icon at bounding box center [409, 537] width 9 height 9
click at [411, 539] on icon at bounding box center [410, 537] width 4 height 6
click at [127, 539] on div "Highlight H" at bounding box center [117, 537] width 47 height 28
click at [62, 541] on div "Pen" at bounding box center [66, 544] width 11 height 6
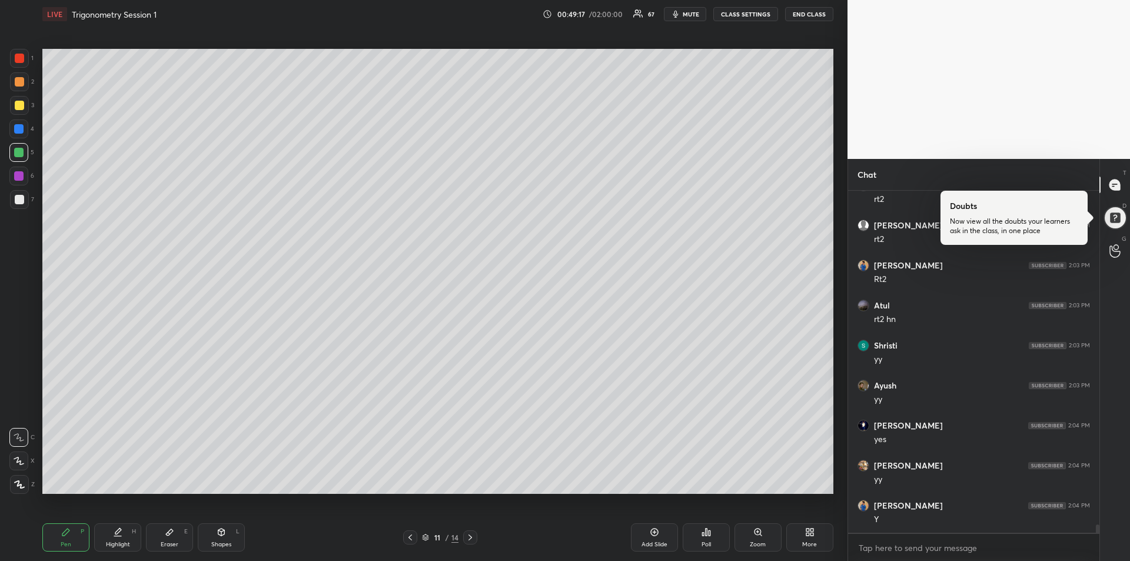
click at [469, 540] on icon at bounding box center [470, 537] width 4 height 6
click at [112, 545] on div "Highlight" at bounding box center [118, 544] width 24 height 6
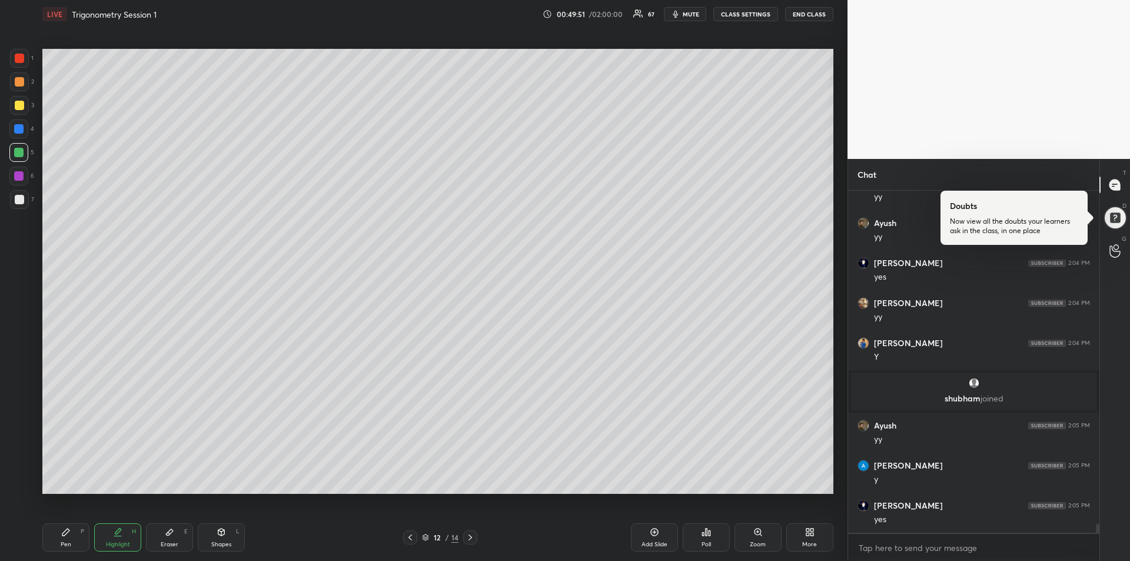
scroll to position [13294, 0]
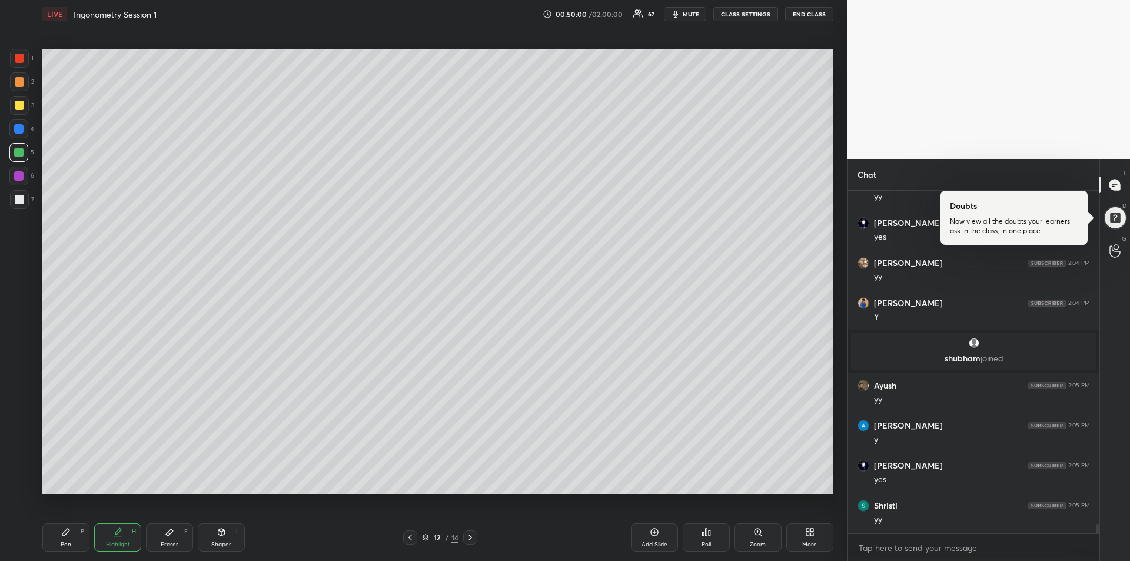
click at [74, 535] on div "Pen P" at bounding box center [65, 537] width 47 height 28
click at [22, 67] on div at bounding box center [19, 58] width 19 height 19
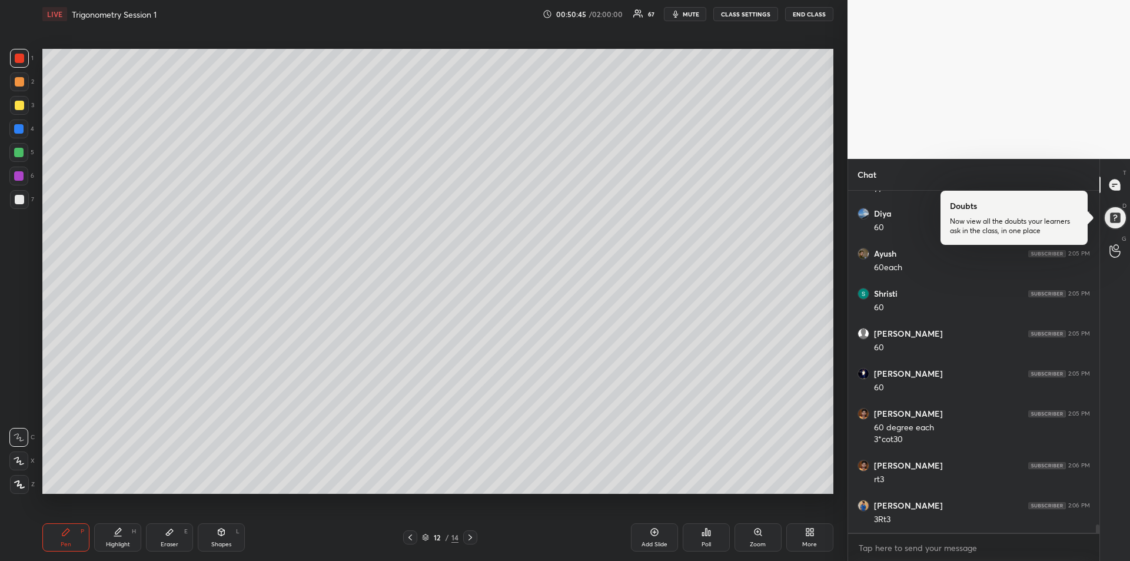
scroll to position [13666, 0]
click at [18, 198] on div at bounding box center [19, 199] width 9 height 9
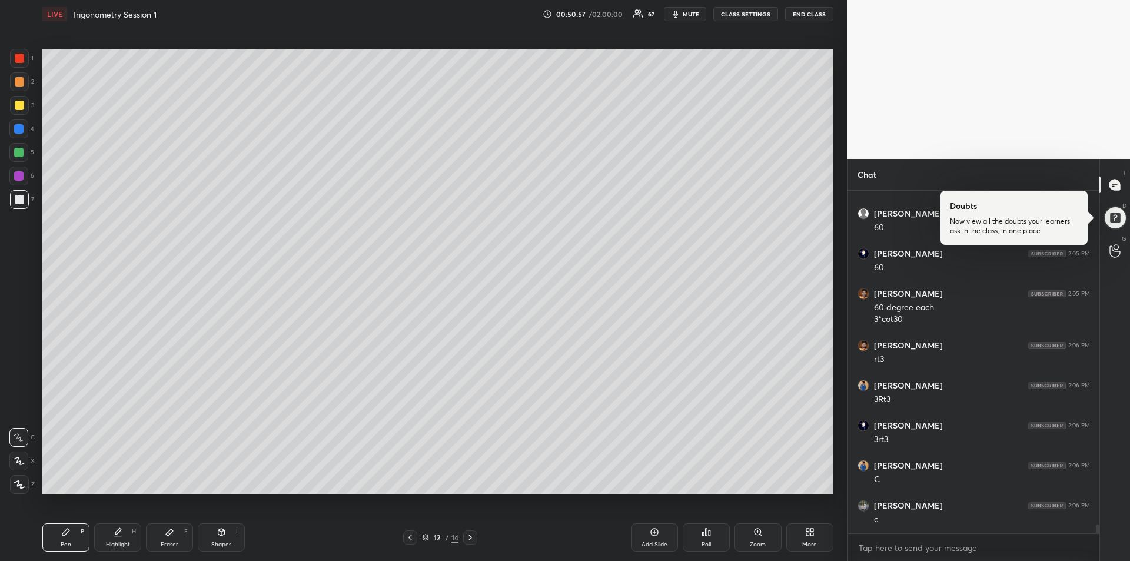
scroll to position [13786, 0]
click at [172, 536] on icon at bounding box center [169, 531] width 9 height 9
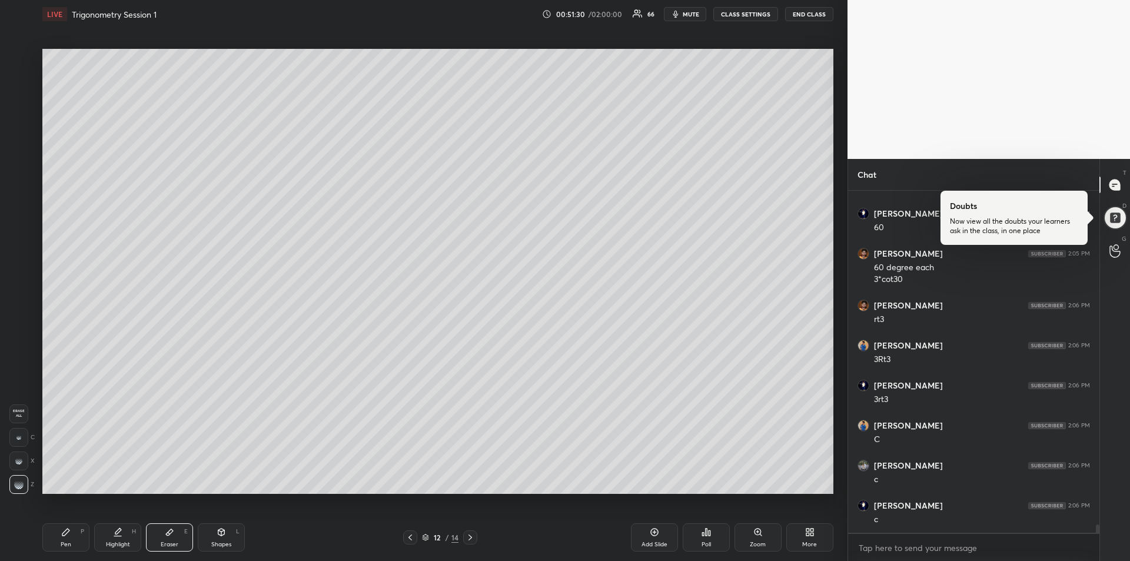
click at [58, 532] on div "Pen P" at bounding box center [65, 537] width 47 height 28
click at [150, 530] on div "Eraser E" at bounding box center [169, 537] width 47 height 28
click at [64, 532] on icon at bounding box center [65, 531] width 7 height 7
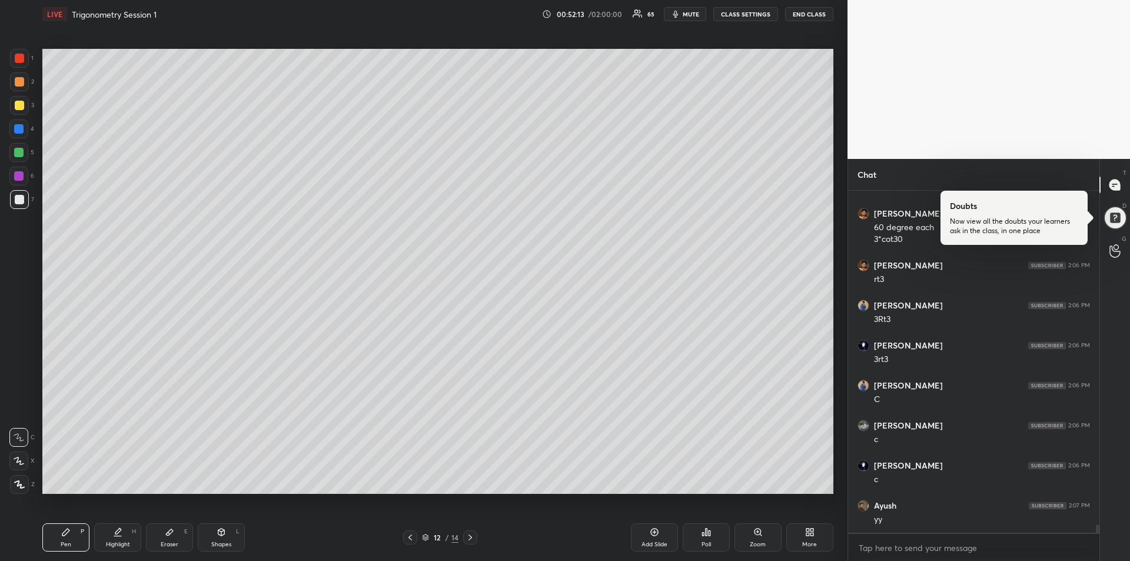
scroll to position [13866, 0]
click at [119, 539] on div "Highlight H" at bounding box center [117, 537] width 47 height 28
click at [175, 541] on div "Eraser" at bounding box center [170, 544] width 18 height 6
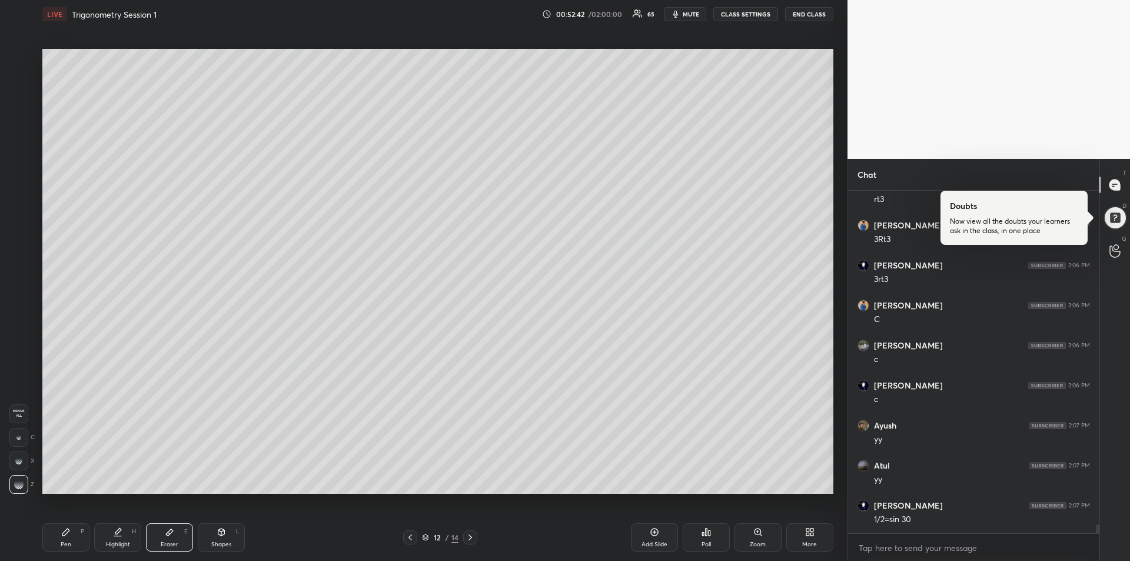
click at [68, 538] on div "Pen P" at bounding box center [65, 537] width 47 height 28
click at [407, 538] on icon at bounding box center [409, 537] width 9 height 9
click at [406, 537] on icon at bounding box center [409, 537] width 9 height 9
click at [413, 538] on icon at bounding box center [409, 537] width 9 height 9
click at [408, 534] on icon at bounding box center [409, 537] width 9 height 9
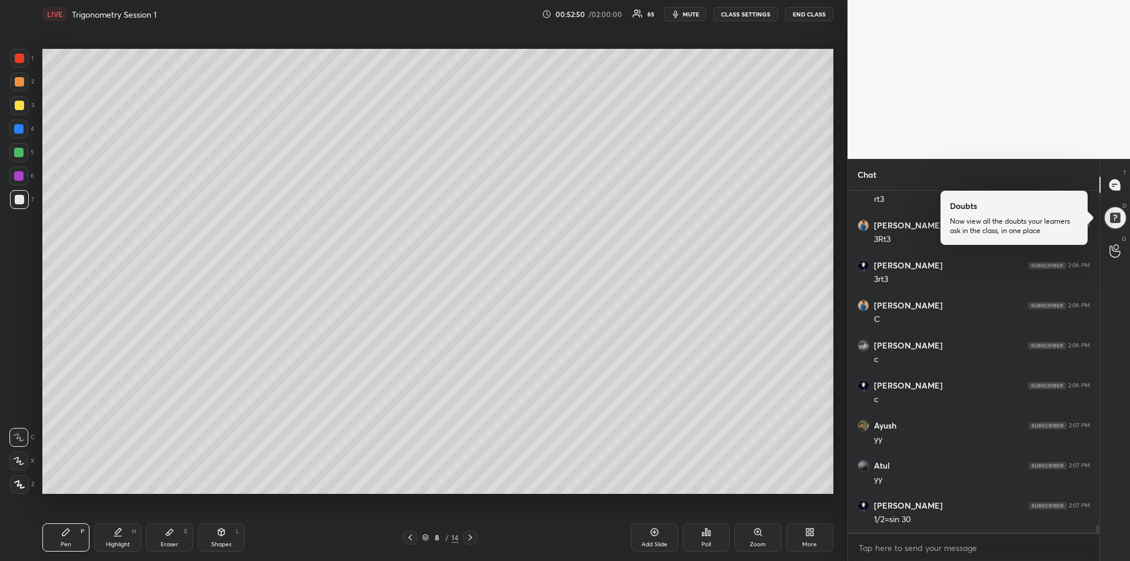
click at [472, 540] on icon at bounding box center [469, 537] width 9 height 9
click at [474, 540] on icon at bounding box center [469, 537] width 9 height 9
click at [473, 540] on icon at bounding box center [469, 537] width 9 height 9
click at [111, 538] on div "Highlight H" at bounding box center [117, 537] width 47 height 28
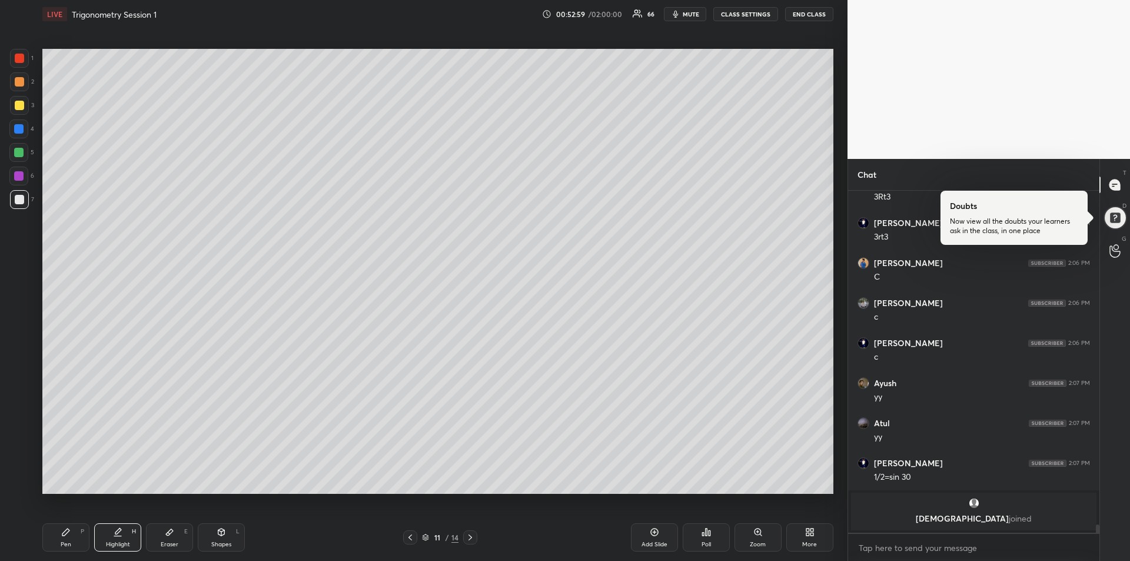
click at [72, 534] on div "Pen P" at bounding box center [65, 537] width 47 height 28
click at [472, 541] on icon at bounding box center [469, 537] width 9 height 9
click at [471, 539] on icon at bounding box center [469, 537] width 9 height 9
click at [473, 542] on div at bounding box center [470, 537] width 14 height 14
click at [474, 543] on div at bounding box center [470, 537] width 14 height 14
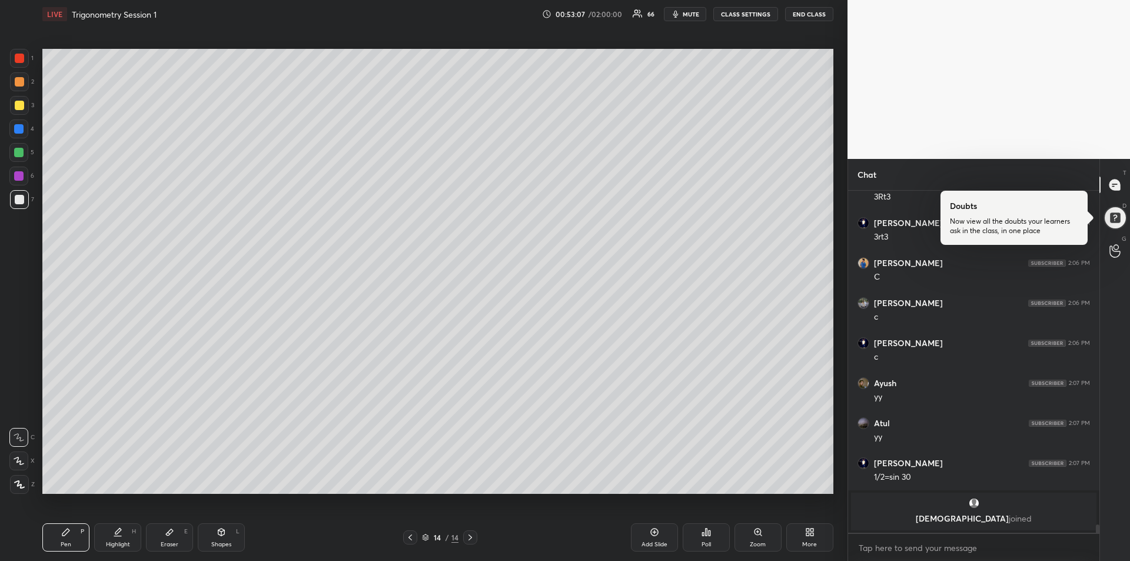
click at [653, 541] on div "Add Slide" at bounding box center [654, 544] width 26 height 6
click at [17, 132] on div at bounding box center [18, 128] width 9 height 9
click at [165, 529] on icon at bounding box center [169, 531] width 9 height 9
click at [65, 531] on icon at bounding box center [65, 531] width 7 height 7
click at [176, 543] on div "Eraser" at bounding box center [170, 544] width 18 height 6
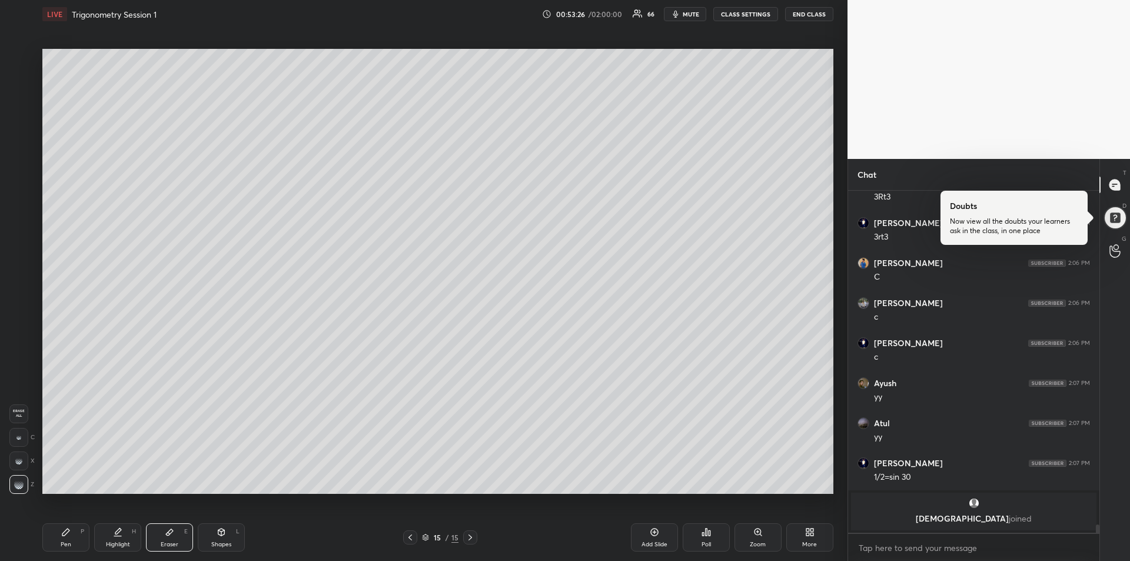
click at [66, 538] on div "Pen P" at bounding box center [65, 537] width 47 height 28
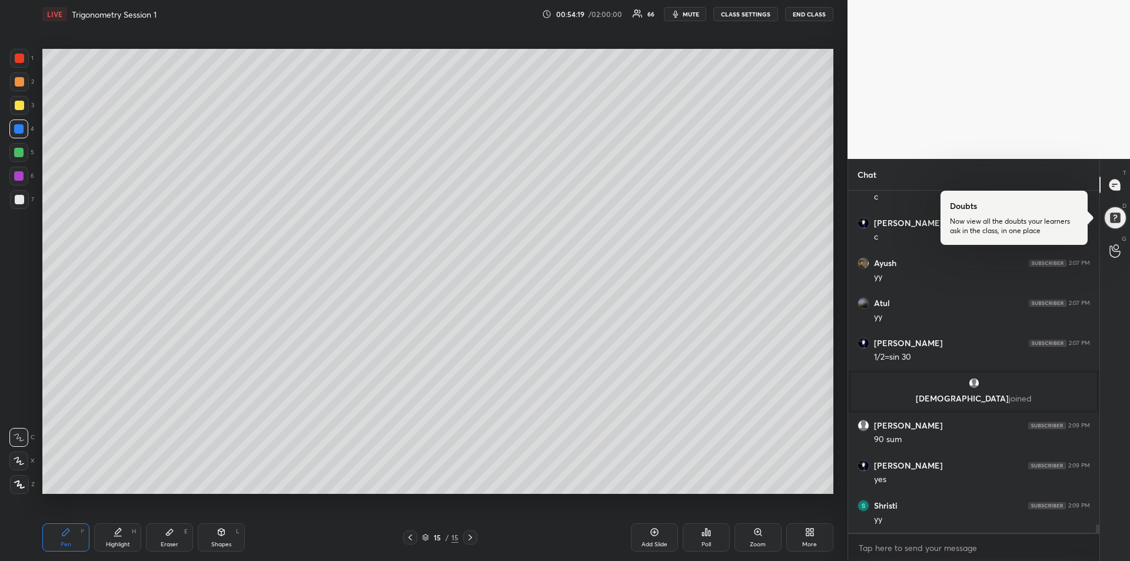
scroll to position [13872, 0]
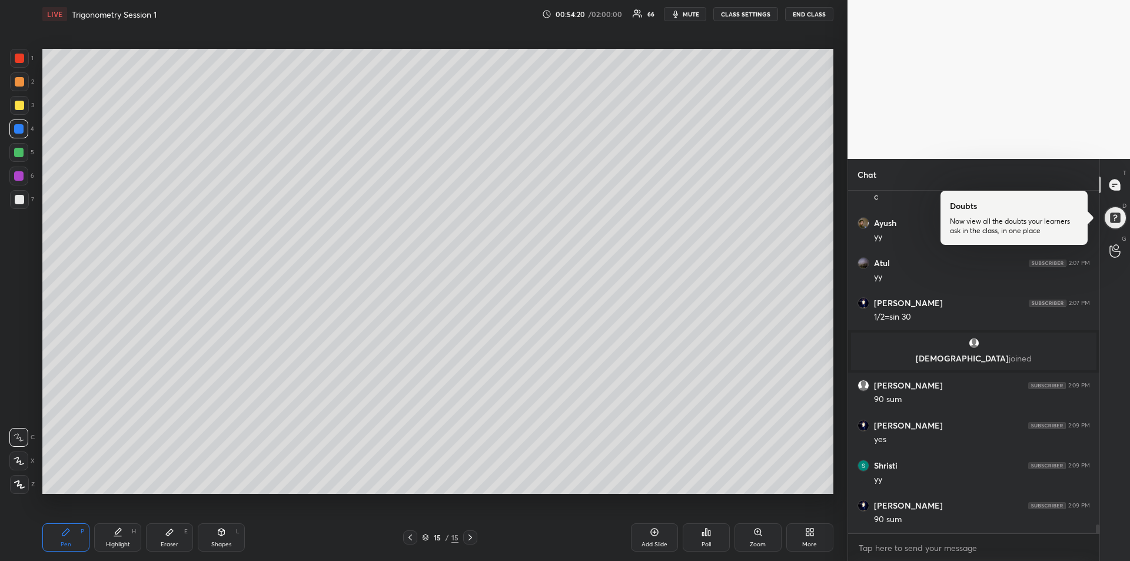
click at [21, 104] on div at bounding box center [19, 105] width 9 height 9
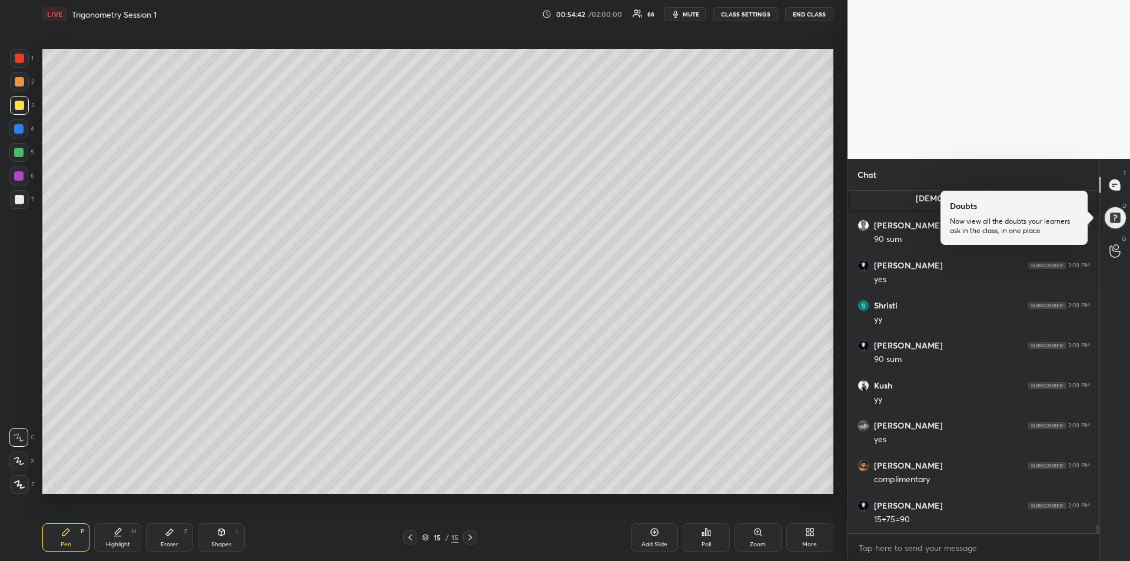
scroll to position [14072, 0]
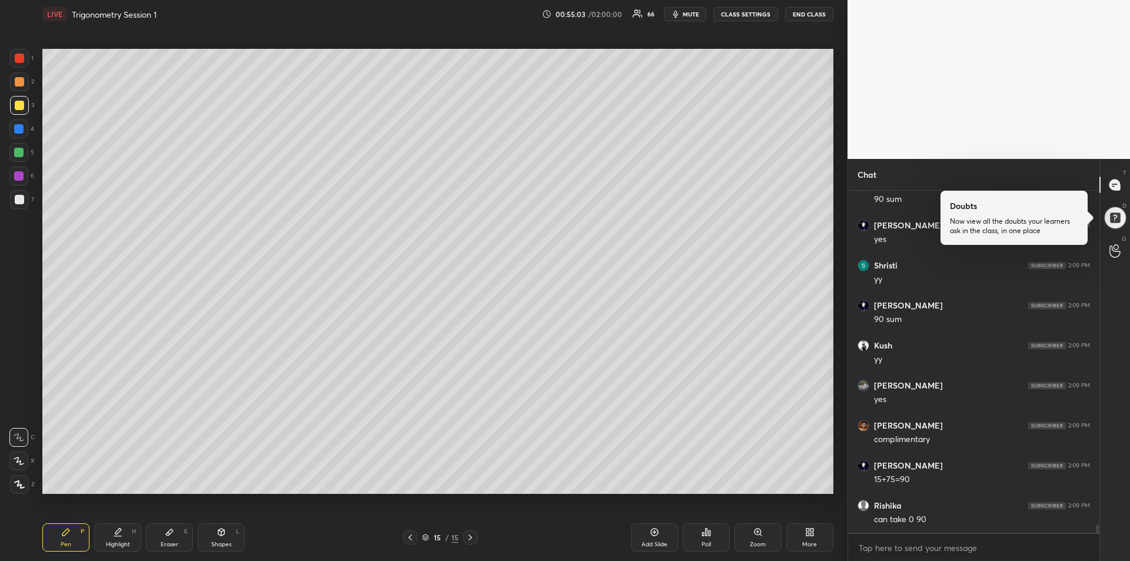
click at [404, 535] on div at bounding box center [410, 537] width 14 height 14
click at [470, 538] on icon at bounding box center [470, 537] width 4 height 6
click at [20, 155] on div at bounding box center [18, 152] width 9 height 9
click at [121, 533] on icon at bounding box center [117, 531] width 9 height 9
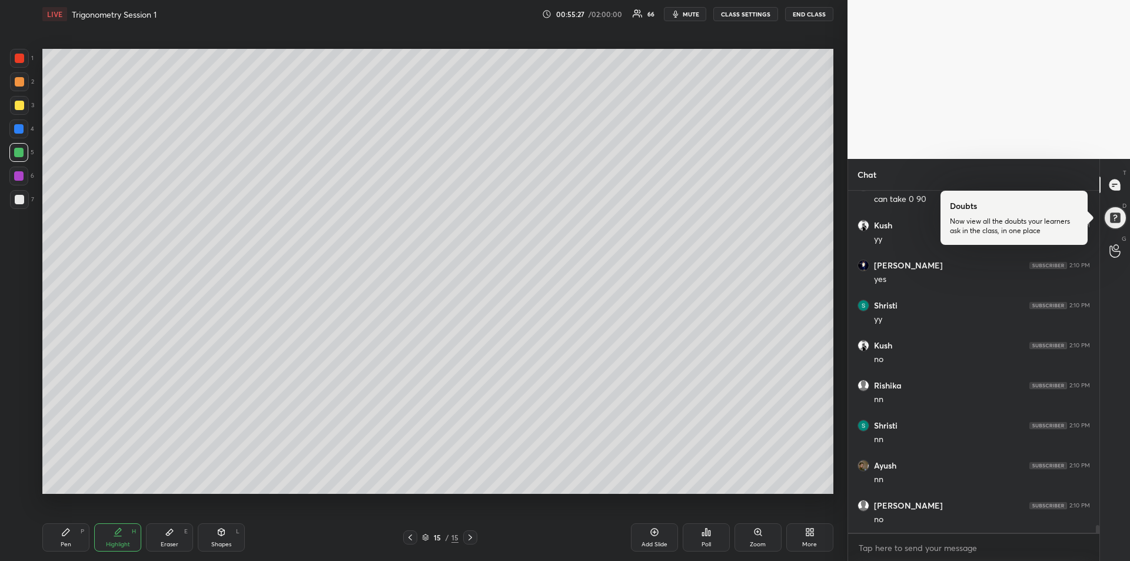
scroll to position [14432, 0]
click at [76, 534] on div "Pen P" at bounding box center [65, 537] width 47 height 28
click at [18, 173] on div at bounding box center [18, 175] width 9 height 9
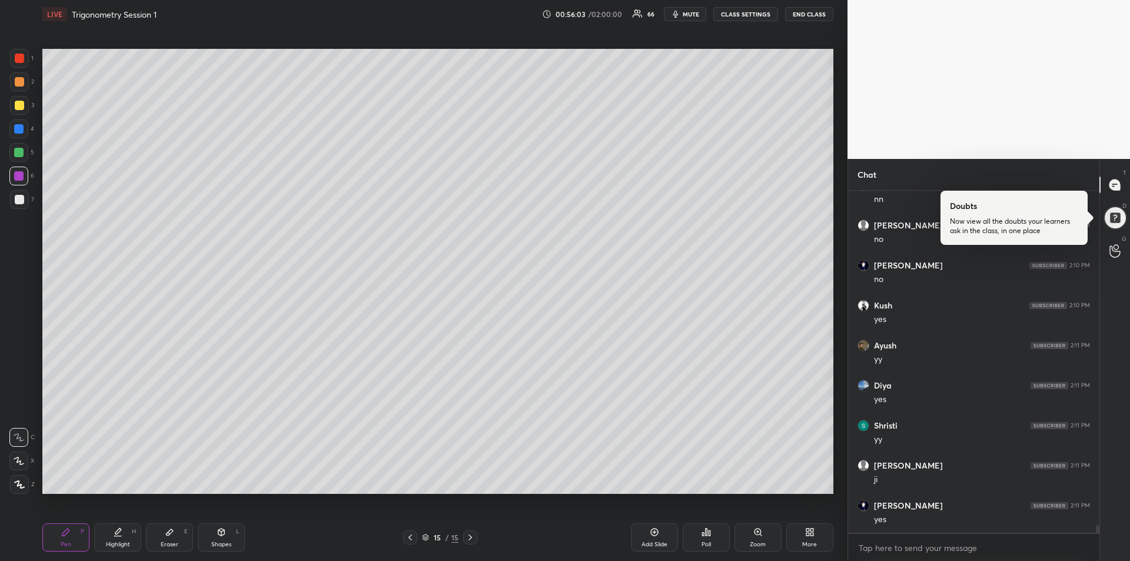
click at [22, 105] on div at bounding box center [19, 105] width 9 height 9
click at [119, 544] on div "Highlight" at bounding box center [118, 544] width 24 height 6
click at [57, 540] on div "Pen P" at bounding box center [65, 537] width 47 height 28
click at [167, 533] on icon at bounding box center [169, 532] width 7 height 6
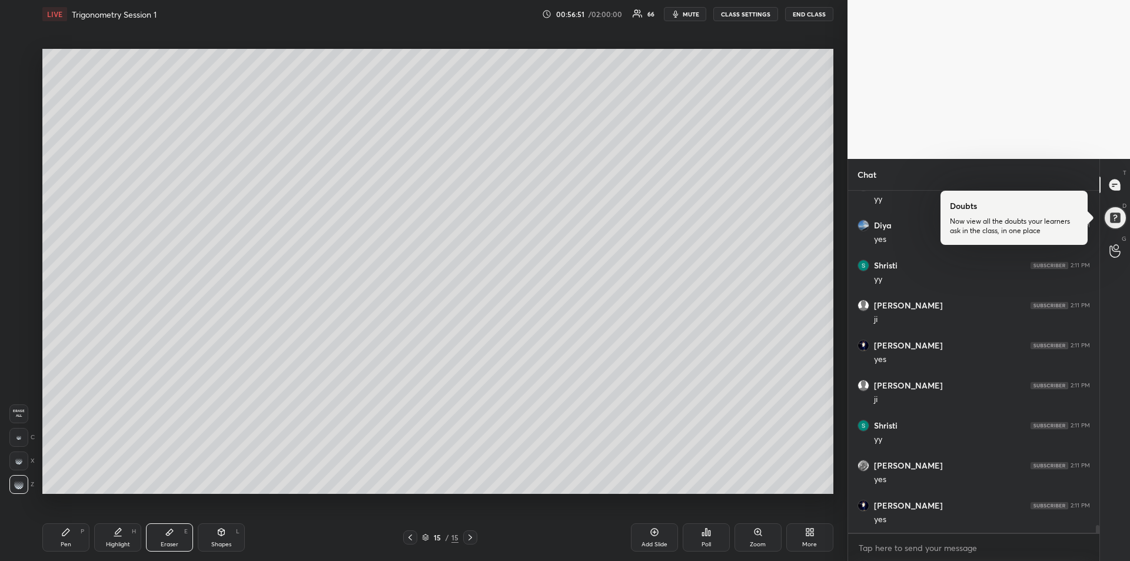
scroll to position [14872, 0]
click at [65, 537] on div "Pen P" at bounding box center [65, 537] width 47 height 28
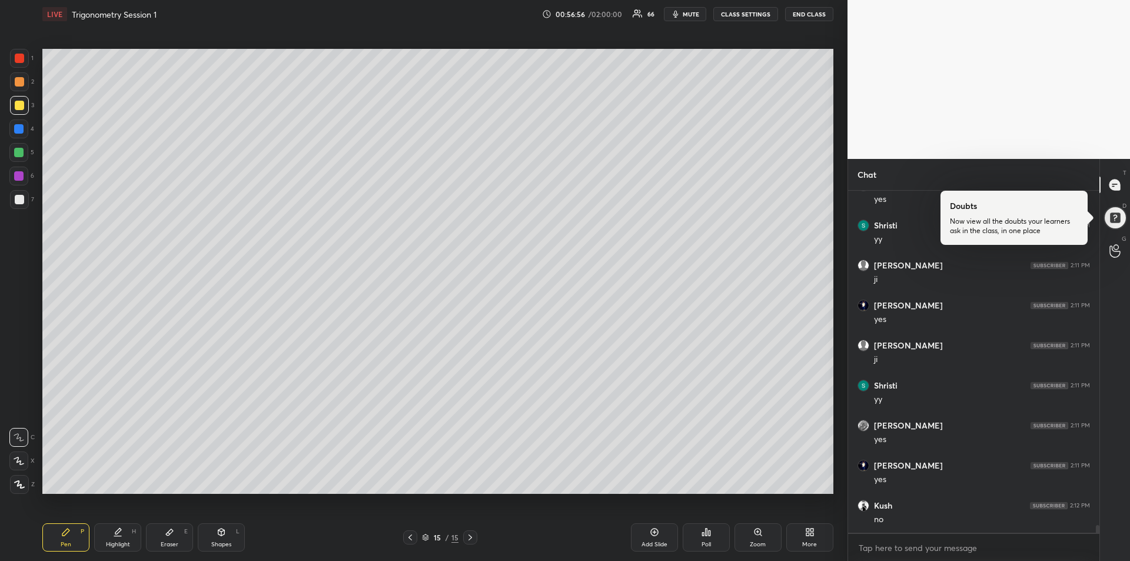
click at [15, 129] on div at bounding box center [18, 128] width 9 height 9
click at [16, 81] on div at bounding box center [19, 81] width 9 height 9
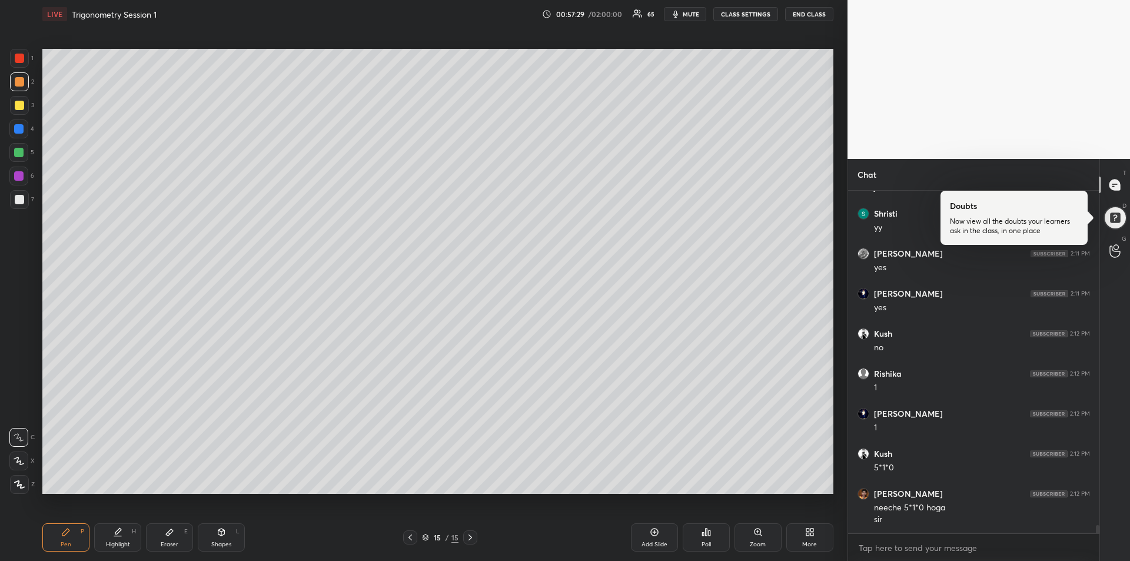
scroll to position [15084, 0]
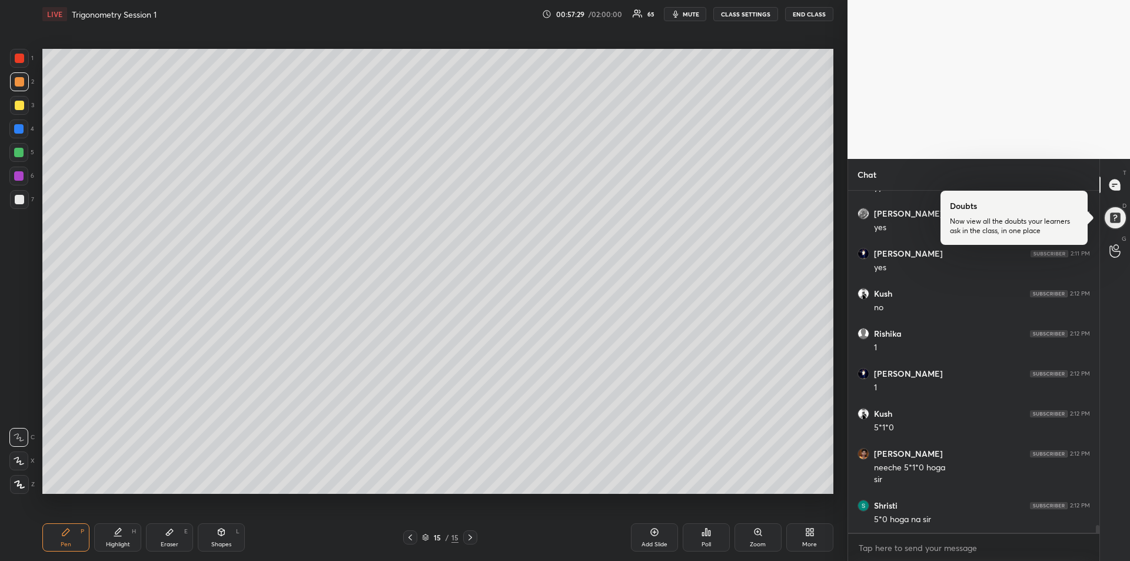
click at [18, 129] on div at bounding box center [18, 128] width 9 height 9
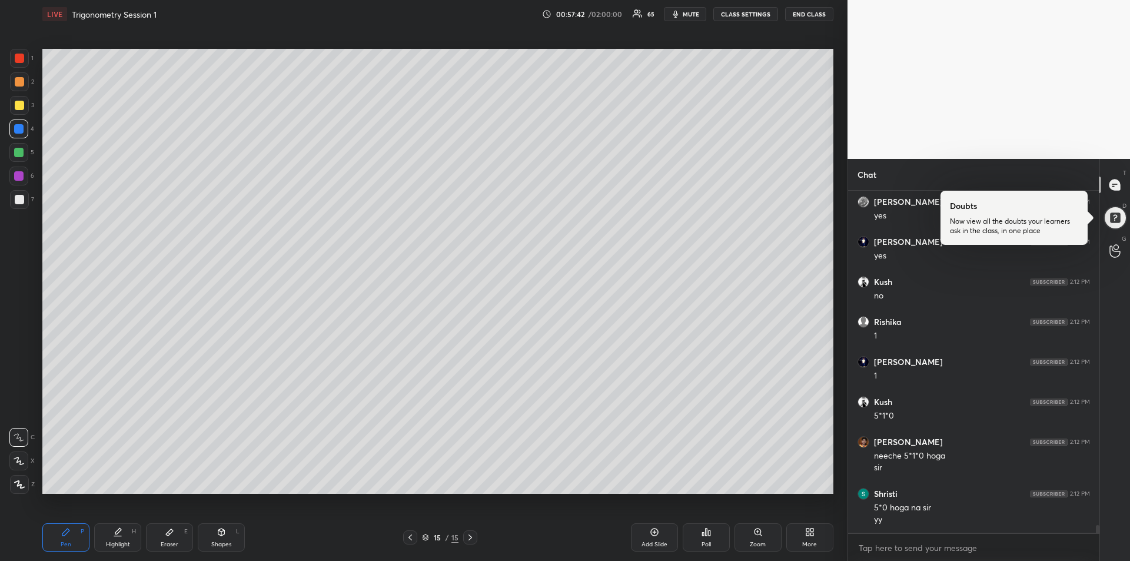
scroll to position [15175, 0]
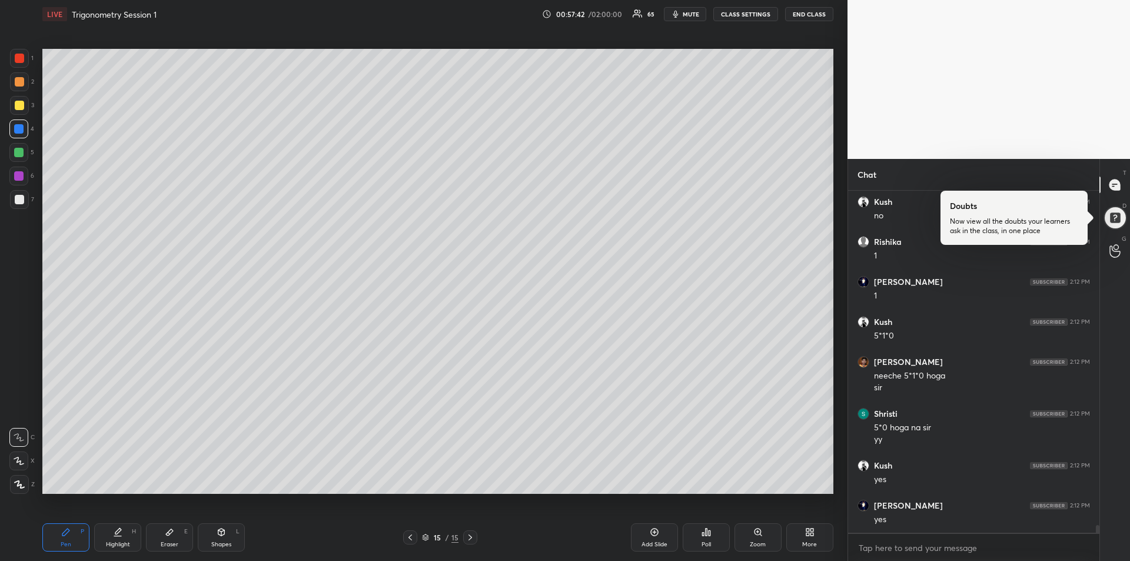
click at [20, 104] on div at bounding box center [19, 105] width 9 height 9
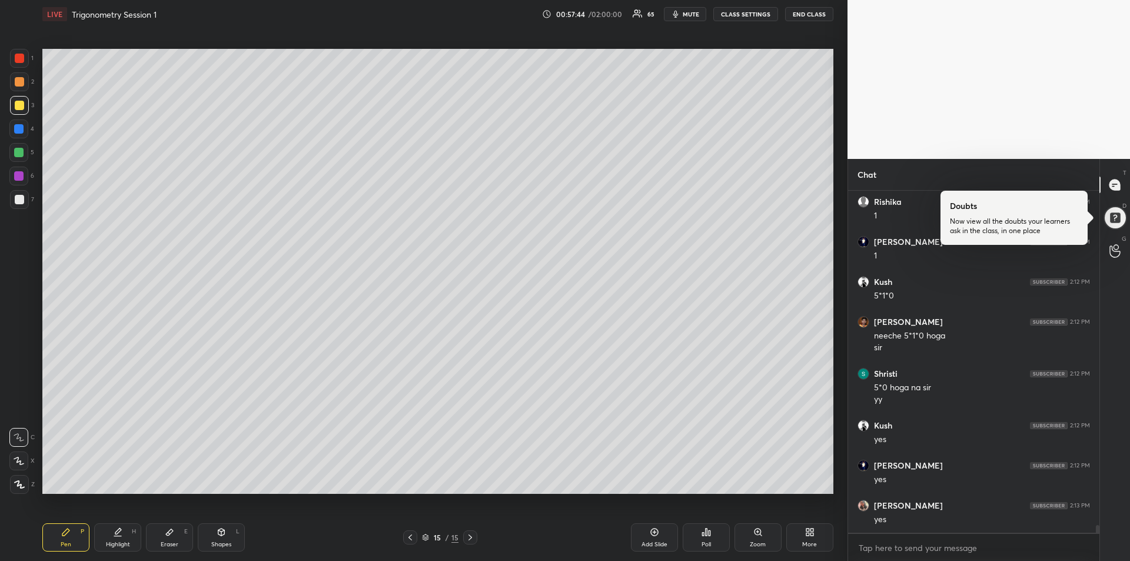
click at [651, 538] on div "Add Slide" at bounding box center [654, 537] width 47 height 28
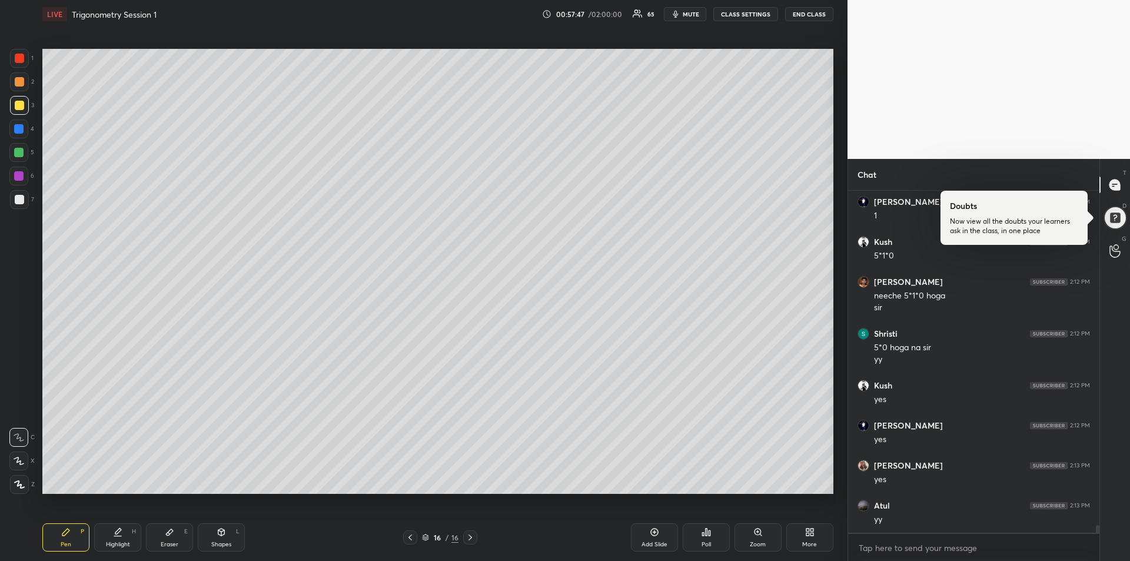
click at [171, 547] on div "Eraser" at bounding box center [170, 544] width 18 height 6
click at [77, 532] on div "Pen P" at bounding box center [65, 537] width 47 height 28
click at [18, 132] on div at bounding box center [18, 128] width 9 height 9
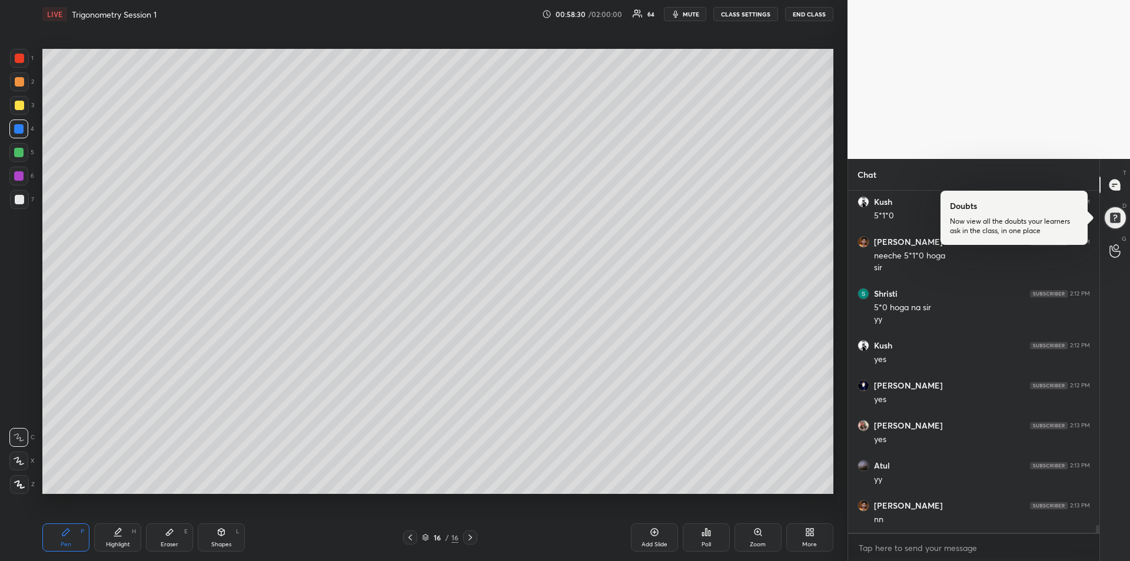
click at [16, 201] on div at bounding box center [19, 199] width 9 height 9
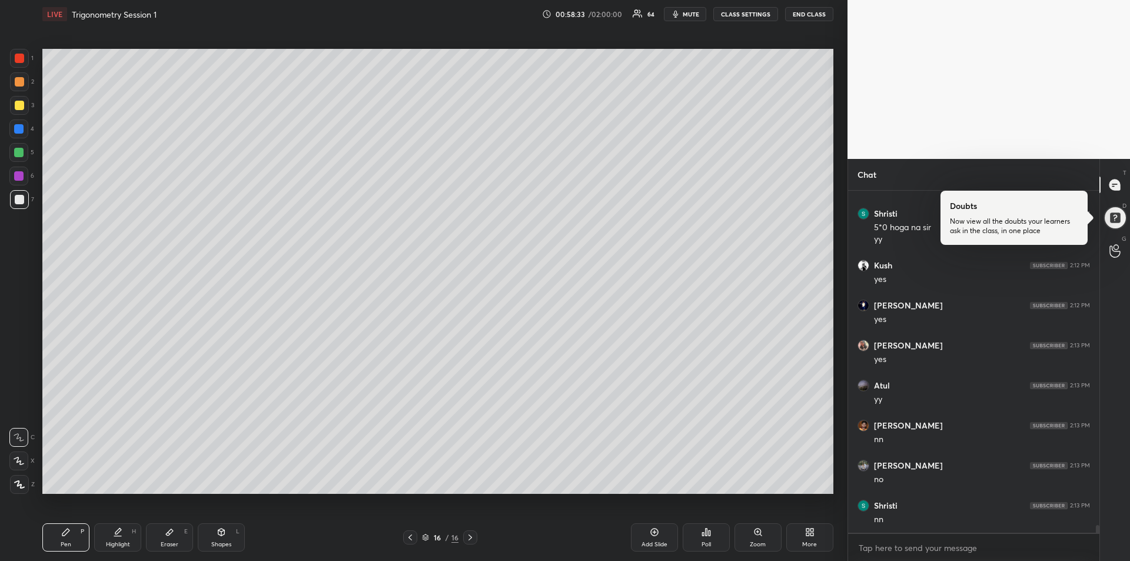
scroll to position [15415, 0]
click at [171, 534] on icon at bounding box center [169, 531] width 9 height 9
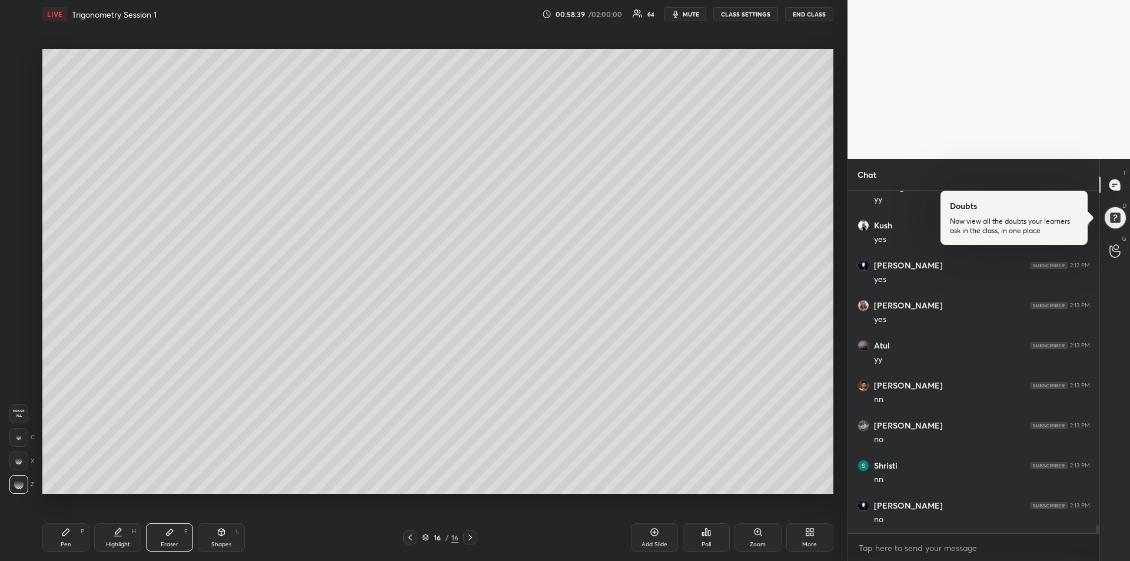
scroll to position [15455, 0]
click at [63, 537] on div "Pen P" at bounding box center [65, 537] width 47 height 28
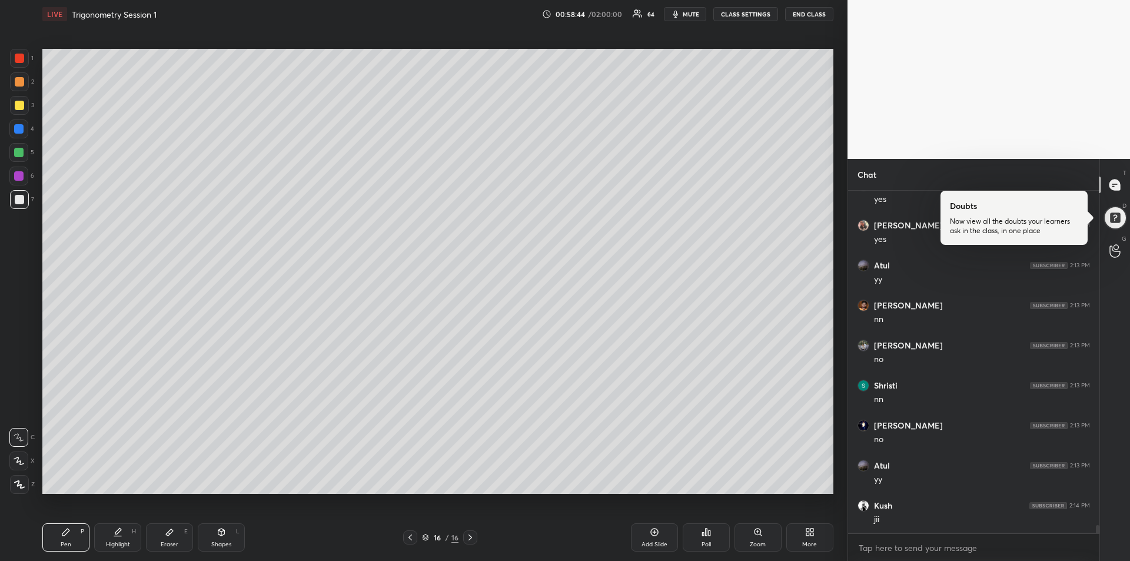
click at [22, 107] on div at bounding box center [19, 105] width 9 height 9
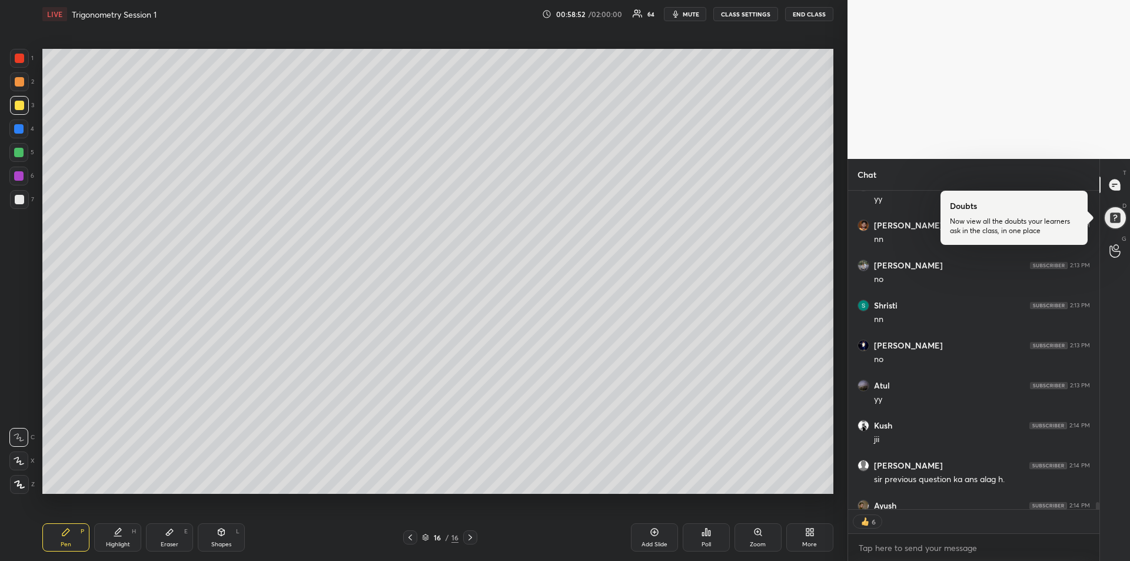
scroll to position [15639, 0]
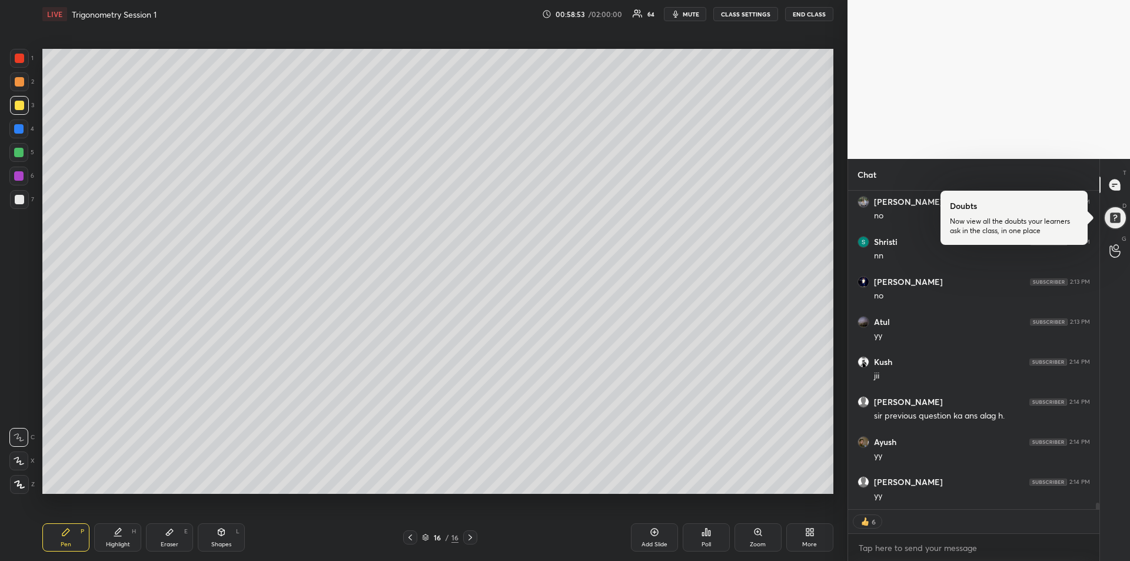
click at [412, 538] on icon at bounding box center [409, 537] width 9 height 9
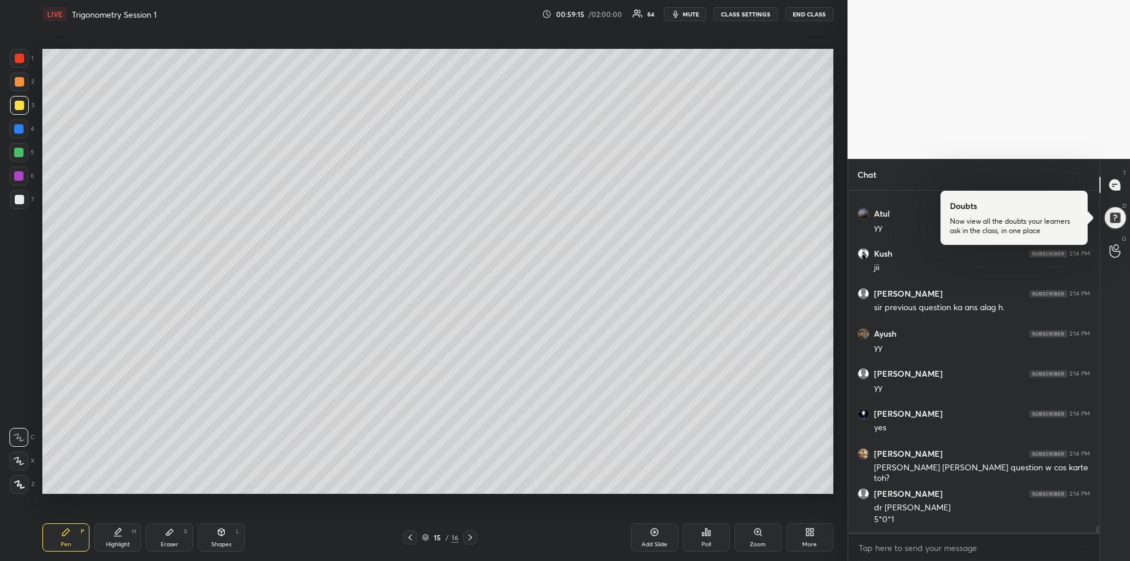
scroll to position [15759, 0]
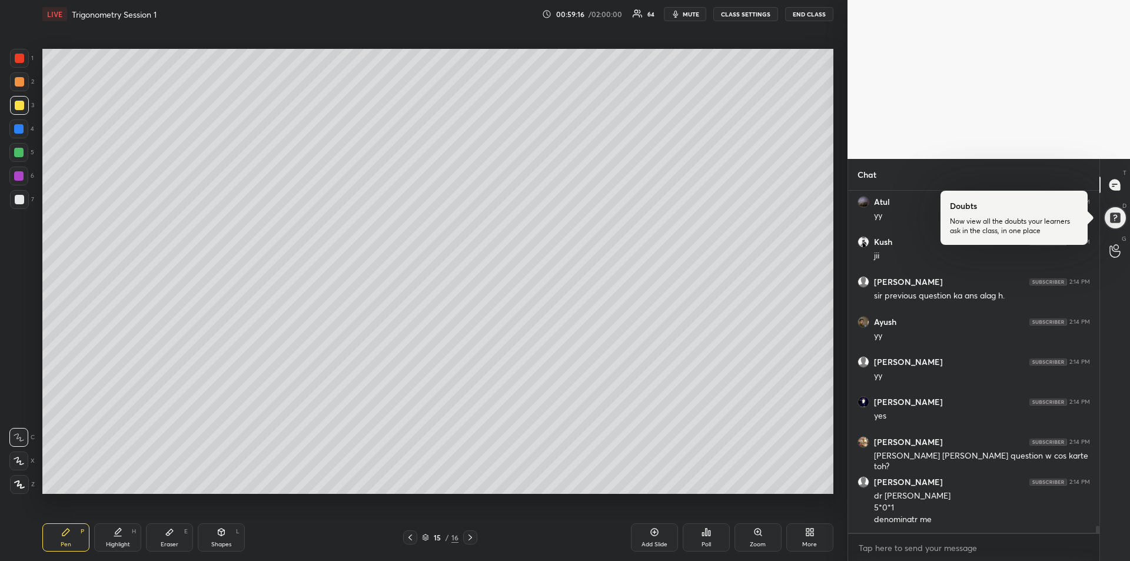
click at [122, 535] on div "Highlight H" at bounding box center [117, 537] width 47 height 28
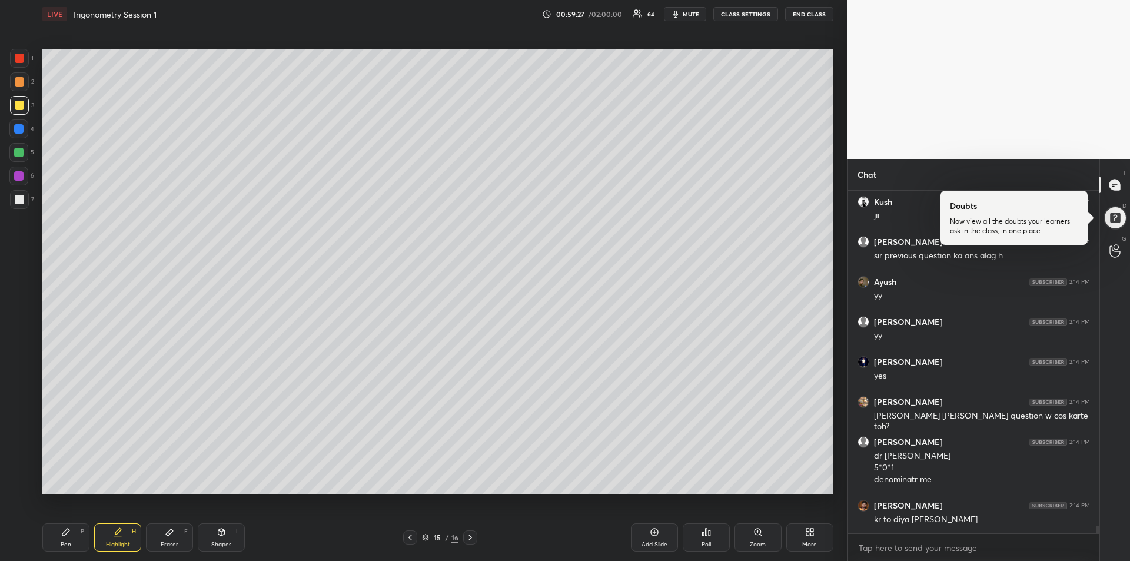
click at [59, 538] on div "Pen P" at bounding box center [65, 537] width 47 height 28
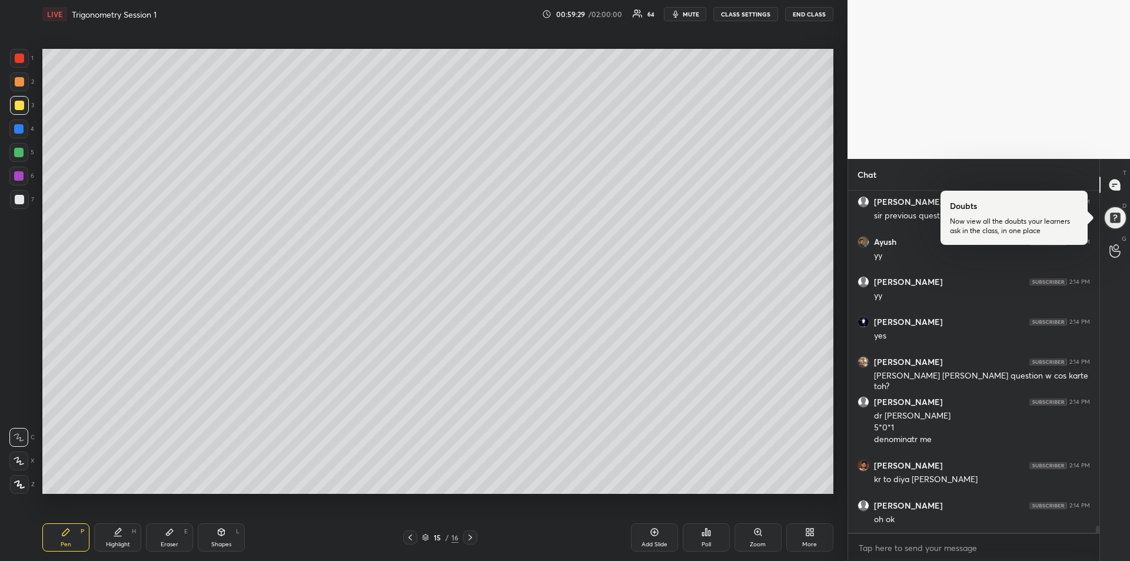
click at [473, 537] on icon at bounding box center [469, 537] width 9 height 9
click at [19, 130] on div at bounding box center [18, 128] width 9 height 9
click at [410, 540] on icon at bounding box center [409, 537] width 9 height 9
click at [414, 539] on icon at bounding box center [409, 537] width 9 height 9
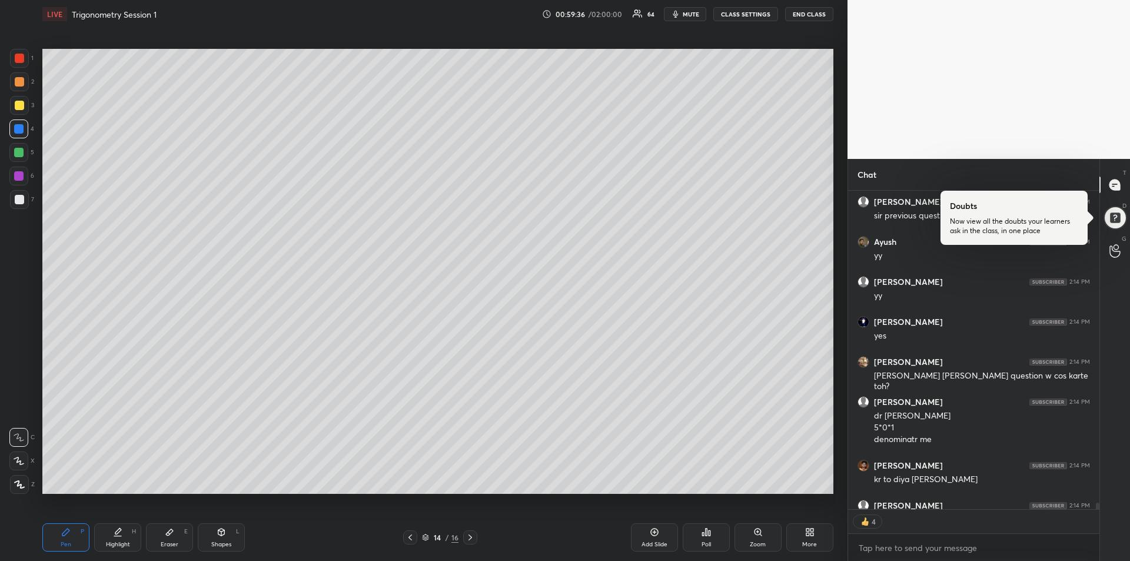
click at [412, 540] on icon at bounding box center [409, 537] width 9 height 9
click at [413, 539] on icon at bounding box center [409, 537] width 9 height 9
click at [412, 538] on icon at bounding box center [409, 537] width 9 height 9
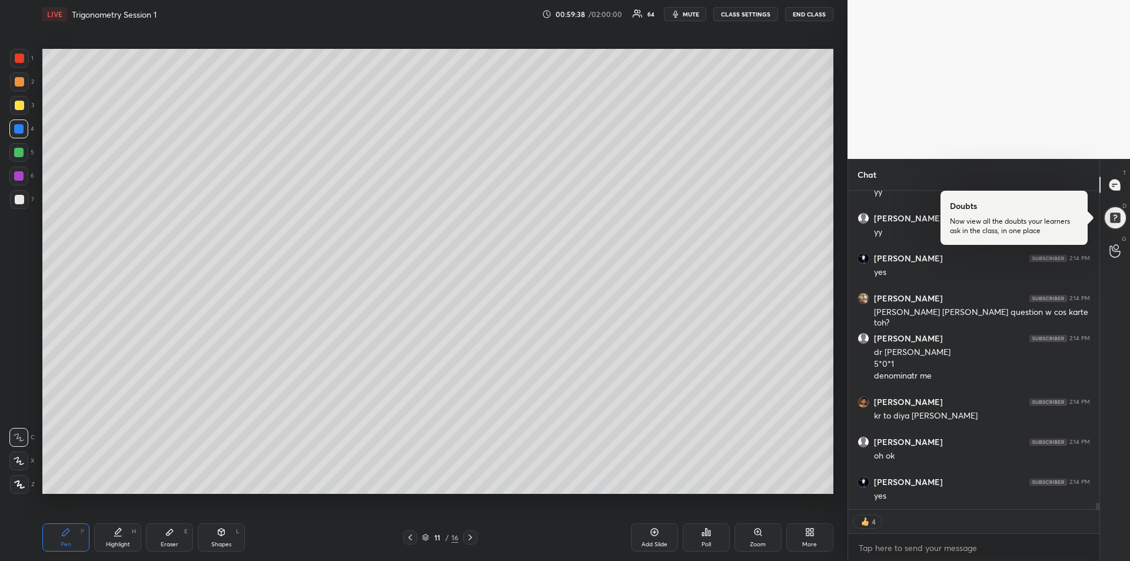
click at [123, 541] on div "Highlight" at bounding box center [118, 544] width 24 height 6
click at [473, 535] on icon at bounding box center [469, 537] width 9 height 9
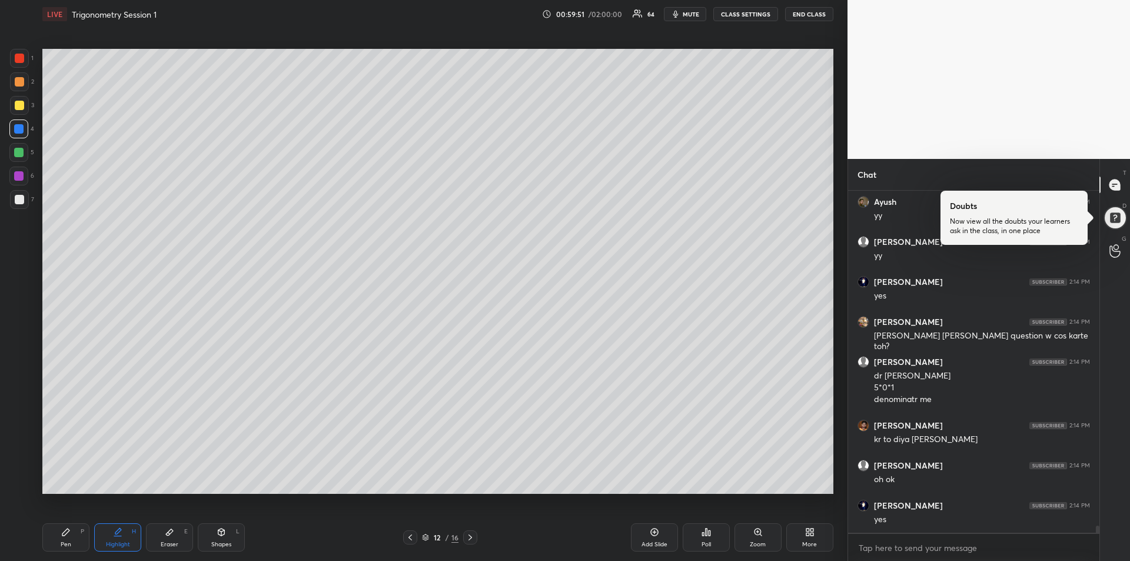
click at [472, 535] on icon at bounding box center [469, 537] width 9 height 9
click at [474, 537] on icon at bounding box center [469, 537] width 9 height 9
click at [472, 539] on icon at bounding box center [469, 537] width 9 height 9
click at [123, 534] on div "Highlight H" at bounding box center [117, 537] width 47 height 28
click at [471, 538] on icon at bounding box center [470, 537] width 4 height 6
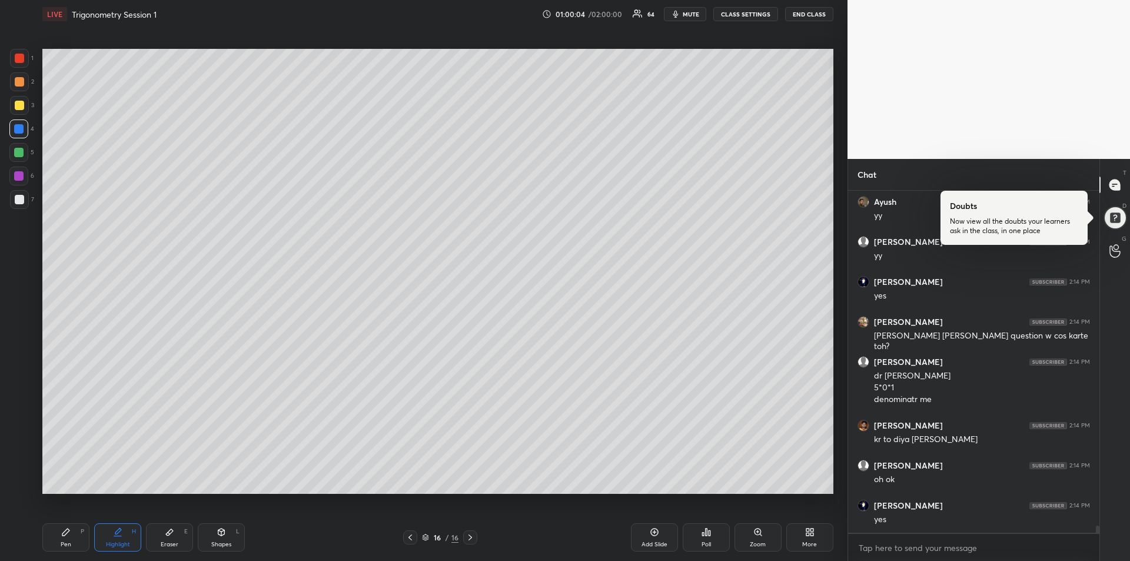
click at [66, 537] on div "Pen P" at bounding box center [65, 537] width 47 height 28
click at [21, 201] on div at bounding box center [19, 199] width 9 height 9
click at [169, 541] on div "Eraser" at bounding box center [170, 544] width 18 height 6
click at [65, 533] on icon at bounding box center [65, 531] width 7 height 7
click at [220, 541] on div "Shapes" at bounding box center [221, 544] width 20 height 6
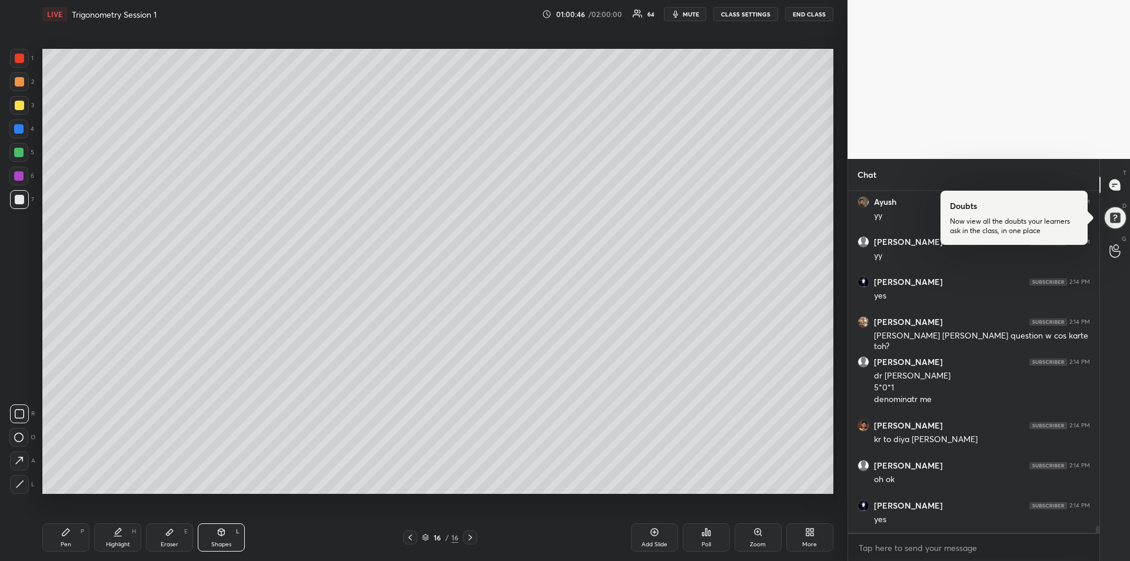
click at [21, 486] on icon at bounding box center [19, 484] width 9 height 9
click at [62, 535] on icon at bounding box center [65, 531] width 9 height 9
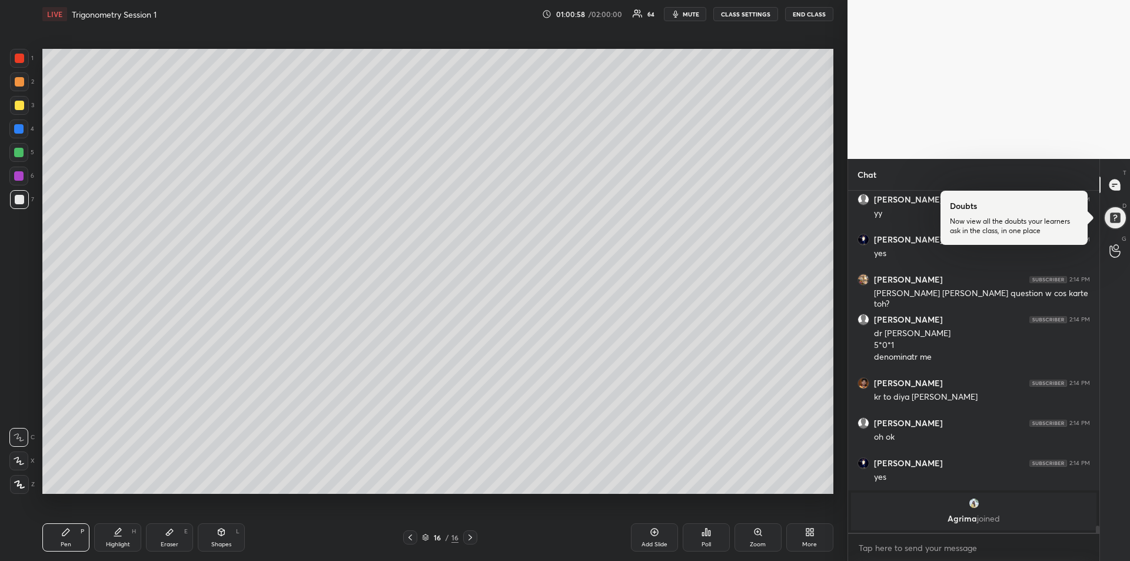
click at [169, 532] on icon at bounding box center [169, 532] width 7 height 6
click at [62, 532] on icon at bounding box center [65, 531] width 9 height 9
click at [111, 535] on div "Highlight H" at bounding box center [117, 537] width 47 height 28
click at [21, 104] on div at bounding box center [19, 105] width 9 height 9
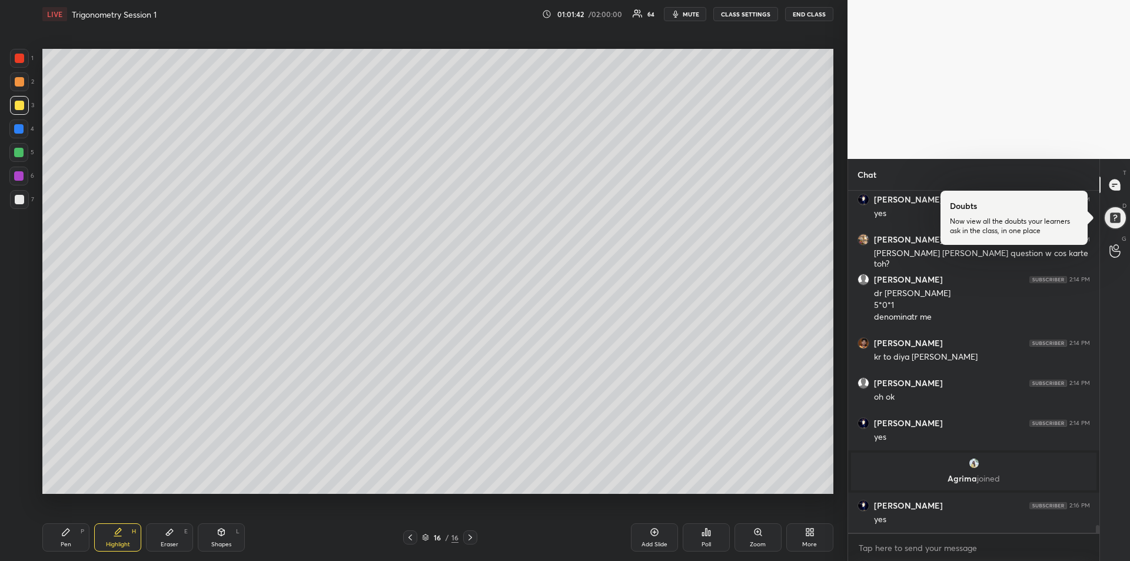
scroll to position [15381, 0]
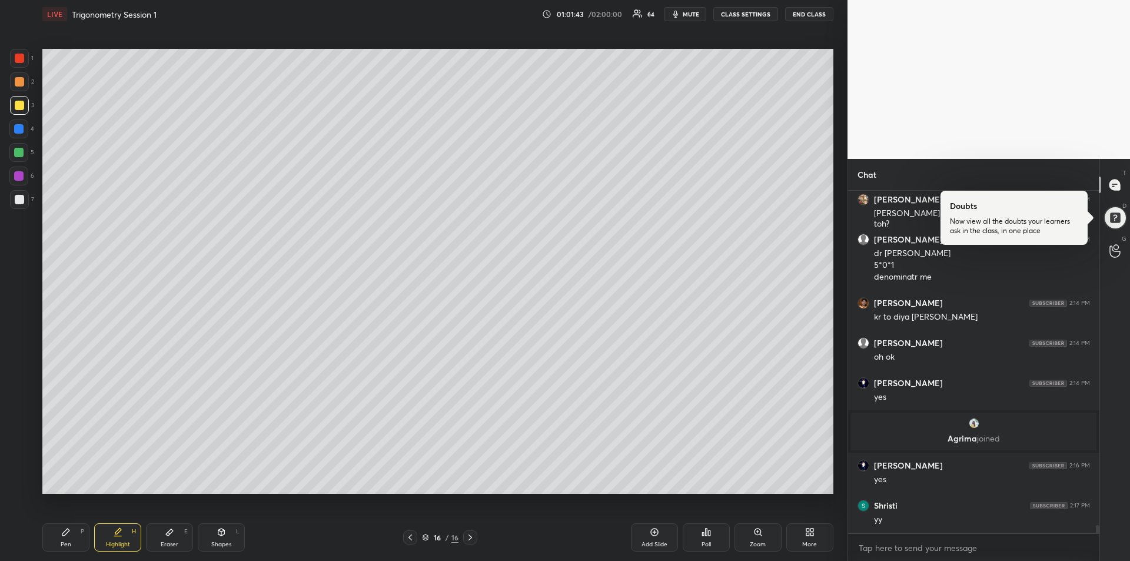
click at [67, 533] on icon at bounding box center [65, 531] width 7 height 7
click at [118, 539] on div "Highlight H" at bounding box center [117, 537] width 47 height 28
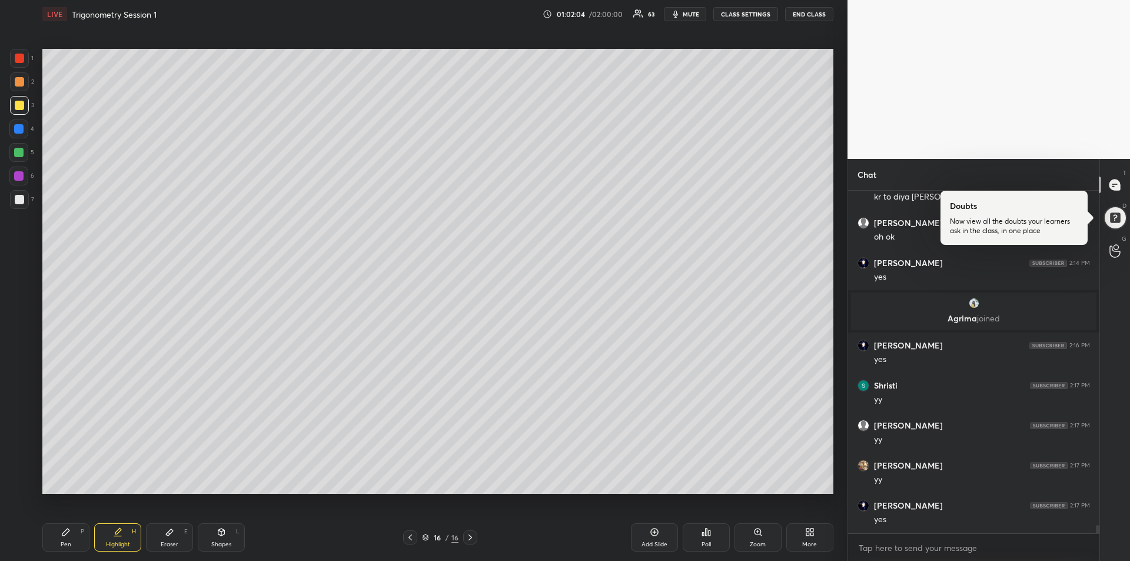
scroll to position [15541, 0]
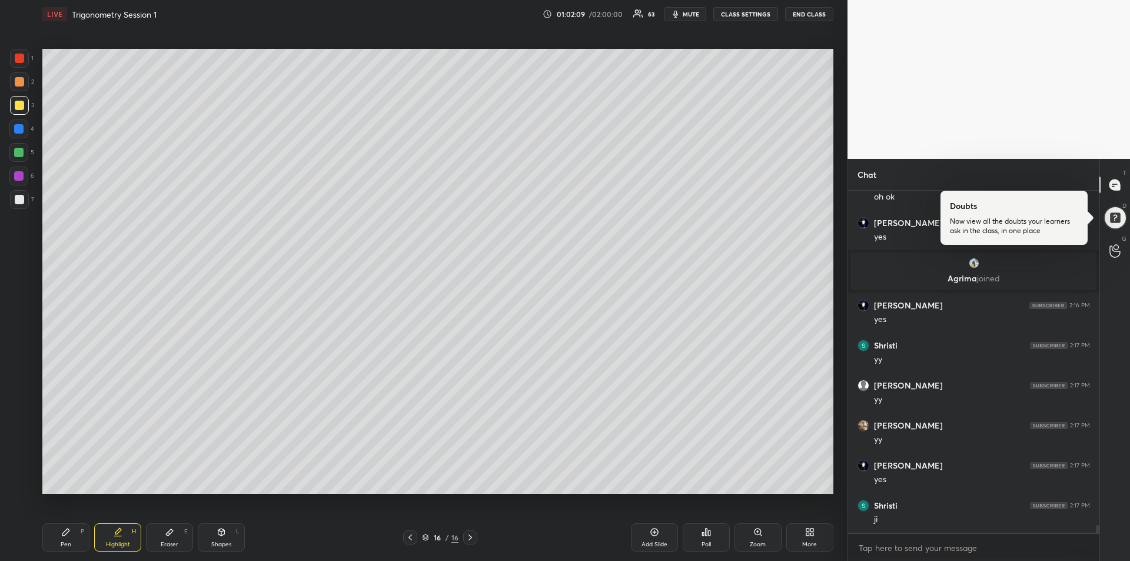
click at [62, 538] on div "Pen P" at bounding box center [65, 537] width 47 height 28
click at [14, 179] on div at bounding box center [18, 175] width 9 height 9
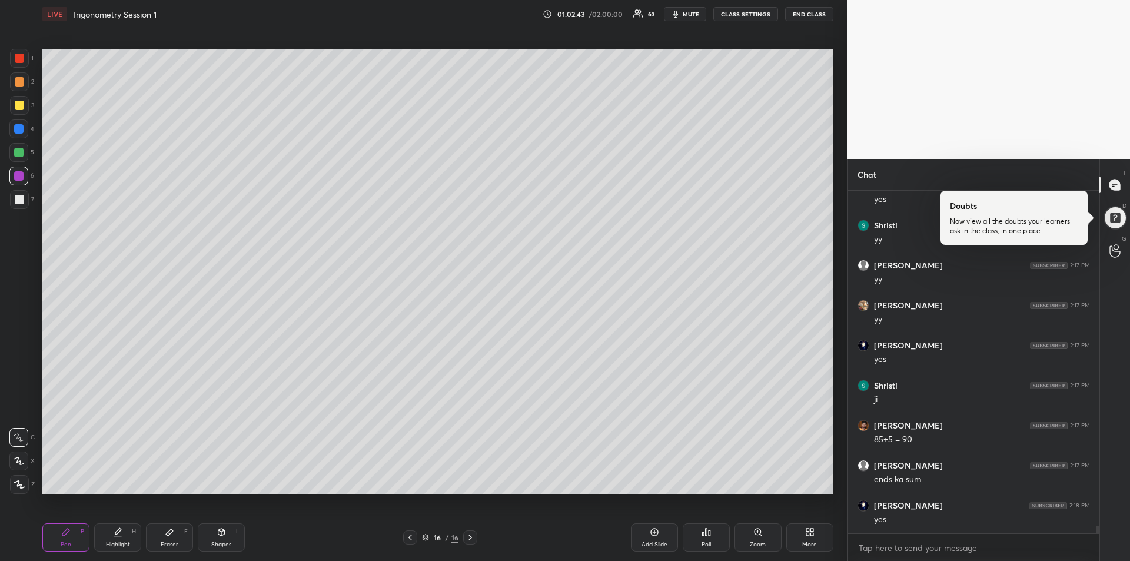
scroll to position [15701, 0]
click at [169, 541] on div "Eraser" at bounding box center [170, 544] width 18 height 6
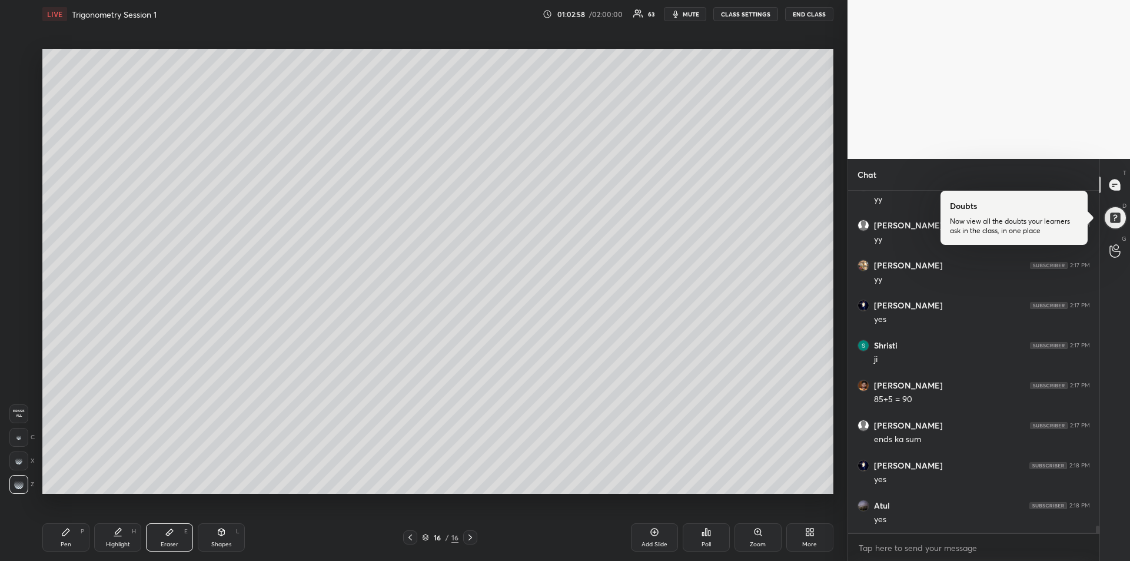
click at [65, 536] on icon at bounding box center [65, 531] width 9 height 9
click at [19, 133] on div at bounding box center [18, 128] width 9 height 9
click at [22, 58] on div at bounding box center [19, 58] width 9 height 9
click at [19, 128] on div at bounding box center [18, 128] width 9 height 9
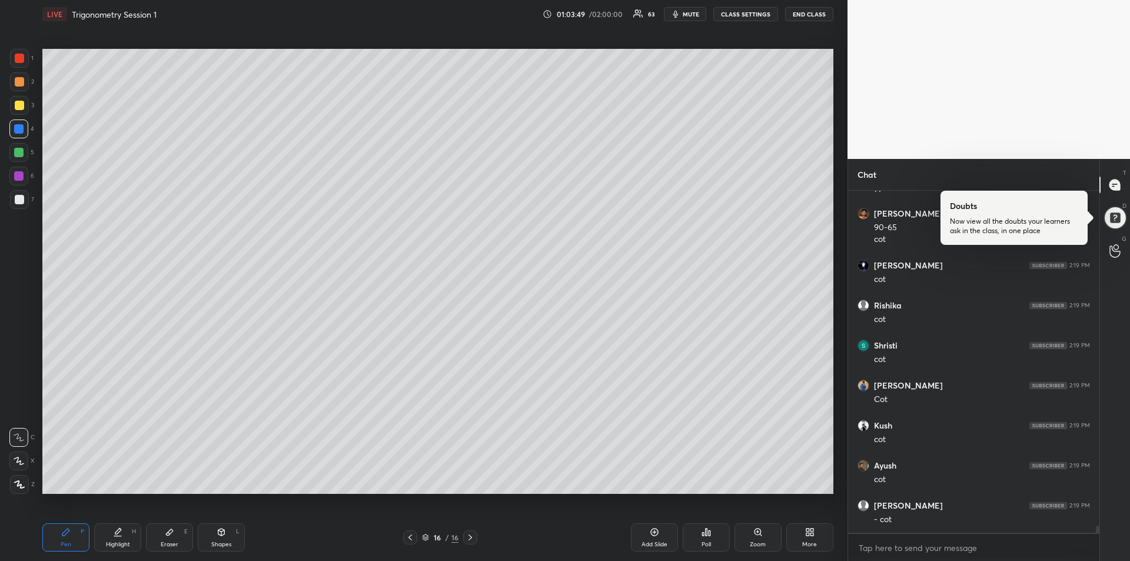
scroll to position [16113, 0]
click at [651, 540] on div "Add Slide" at bounding box center [654, 537] width 47 height 28
click at [22, 153] on div at bounding box center [18, 152] width 9 height 9
click at [15, 198] on div at bounding box center [19, 199] width 9 height 9
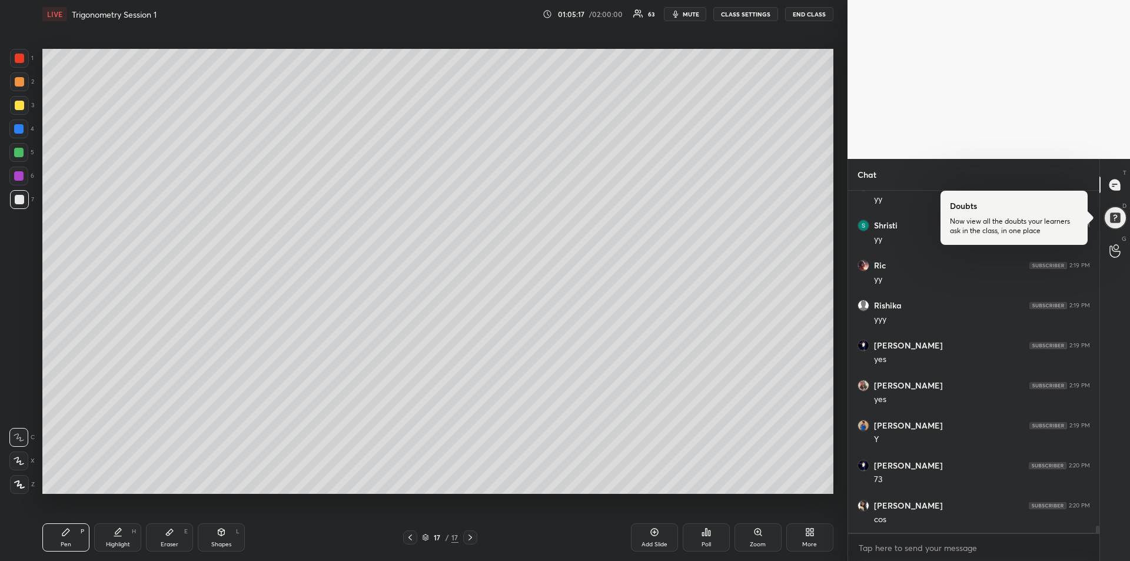
scroll to position [16553, 0]
click at [412, 537] on icon at bounding box center [409, 537] width 9 height 9
click at [411, 538] on icon at bounding box center [409, 537] width 9 height 9
click at [411, 540] on icon at bounding box center [410, 537] width 4 height 6
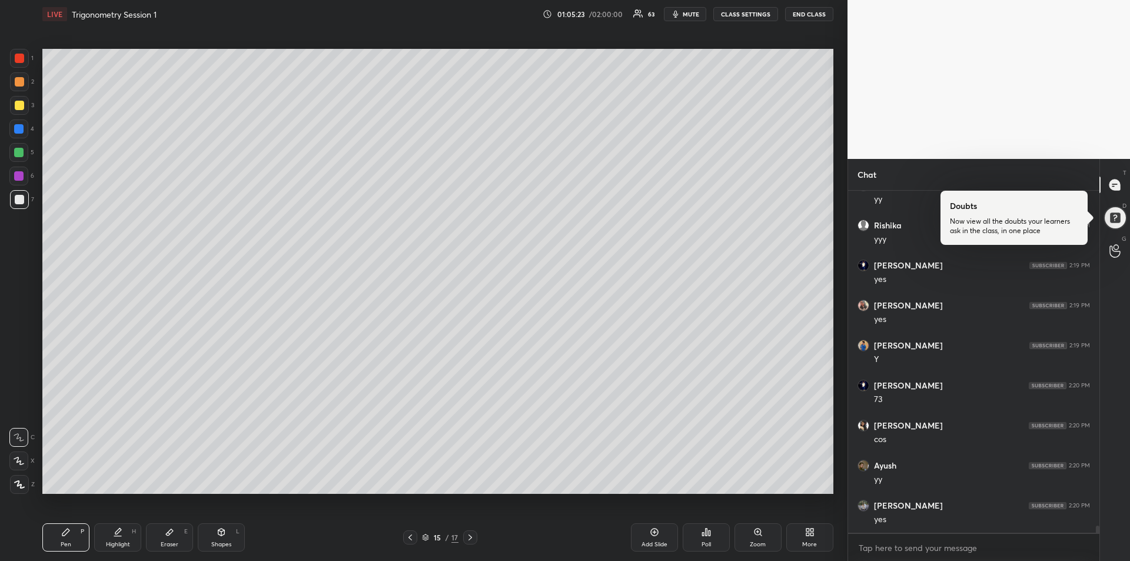
click at [410, 539] on icon at bounding box center [410, 537] width 4 height 6
click at [411, 539] on icon at bounding box center [409, 537] width 9 height 9
click at [411, 539] on icon at bounding box center [410, 537] width 4 height 6
click at [410, 540] on icon at bounding box center [409, 537] width 9 height 9
click at [408, 538] on icon at bounding box center [409, 537] width 9 height 9
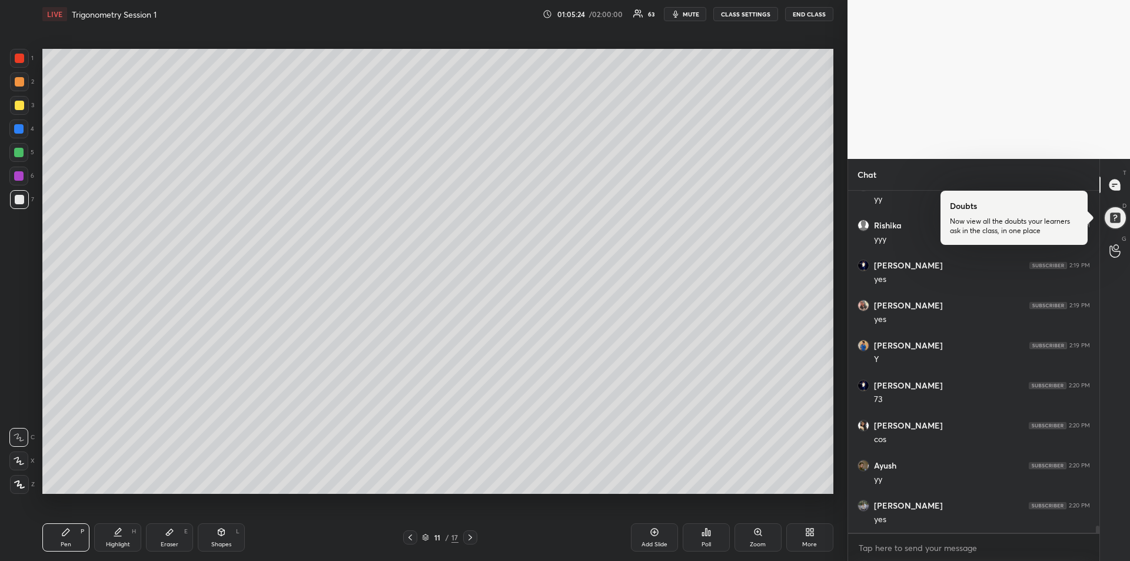
scroll to position [16633, 0]
click at [410, 538] on icon at bounding box center [409, 537] width 9 height 9
click at [410, 537] on icon at bounding box center [409, 537] width 9 height 9
click at [412, 539] on icon at bounding box center [409, 537] width 9 height 9
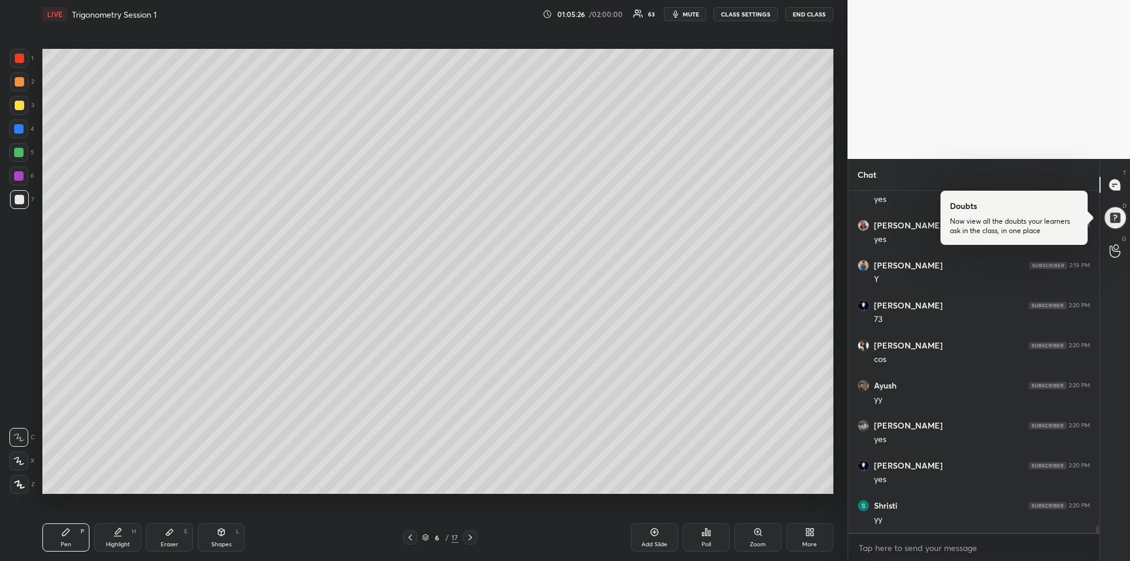
click at [408, 539] on icon at bounding box center [409, 537] width 9 height 9
click at [410, 540] on icon at bounding box center [409, 537] width 9 height 9
click at [471, 540] on icon at bounding box center [469, 537] width 9 height 9
click at [19, 65] on div at bounding box center [19, 58] width 19 height 19
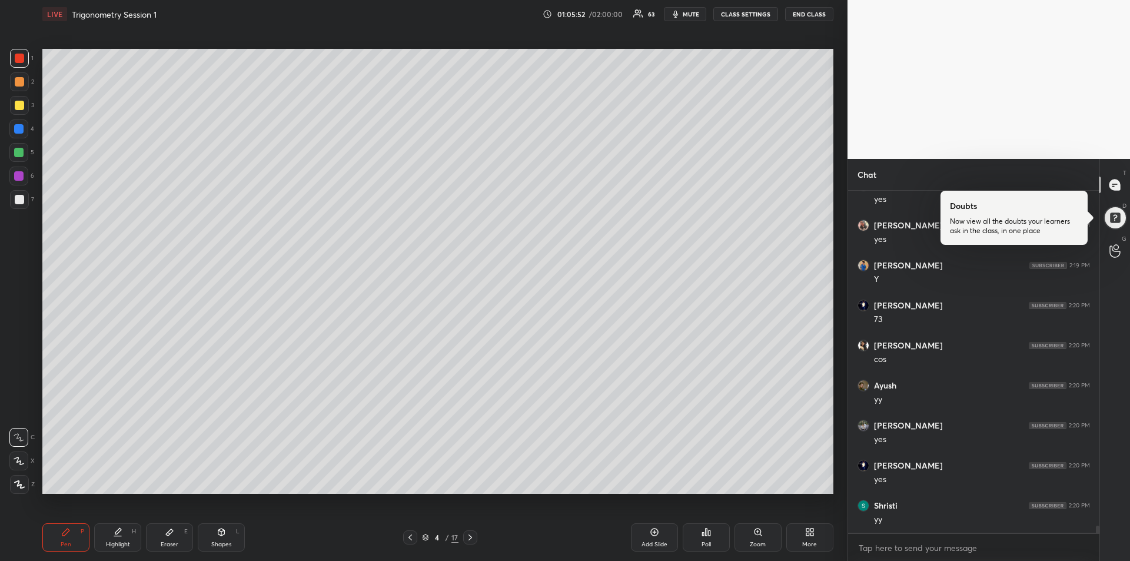
click at [655, 536] on icon at bounding box center [654, 531] width 9 height 9
click at [18, 108] on div at bounding box center [19, 105] width 9 height 9
click at [173, 541] on div "Eraser" at bounding box center [170, 544] width 18 height 6
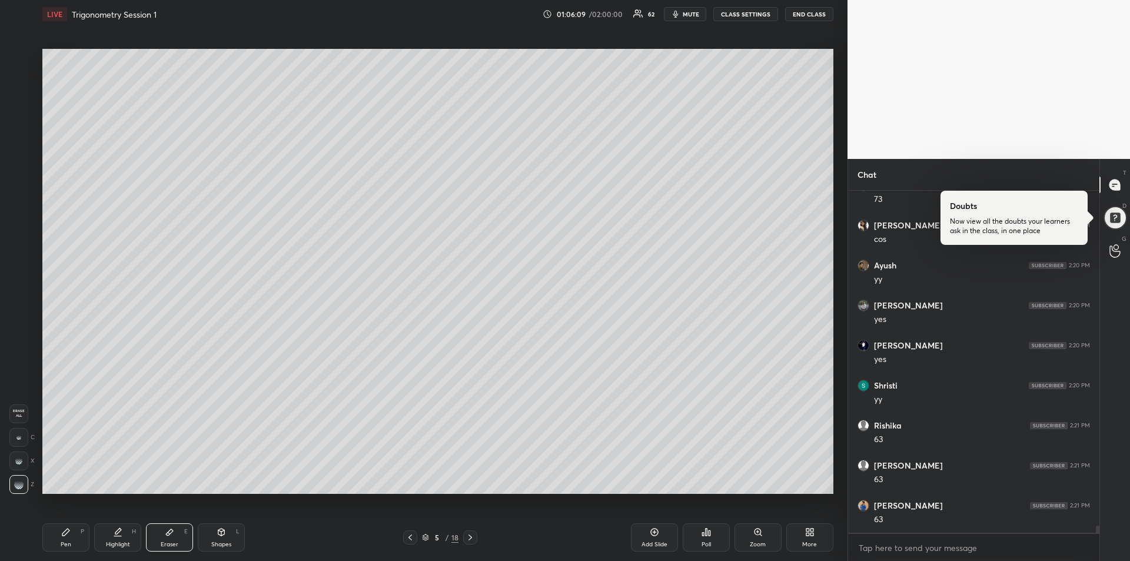
scroll to position [16834, 0]
click at [66, 530] on icon at bounding box center [65, 531] width 7 height 7
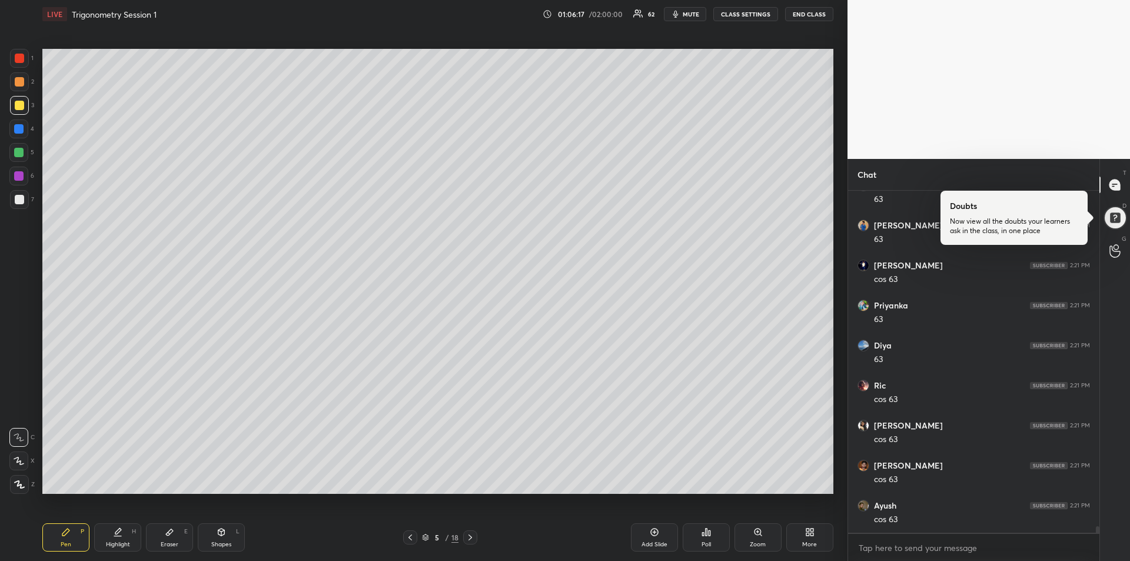
scroll to position [17114, 0]
click at [21, 133] on div at bounding box center [18, 128] width 9 height 9
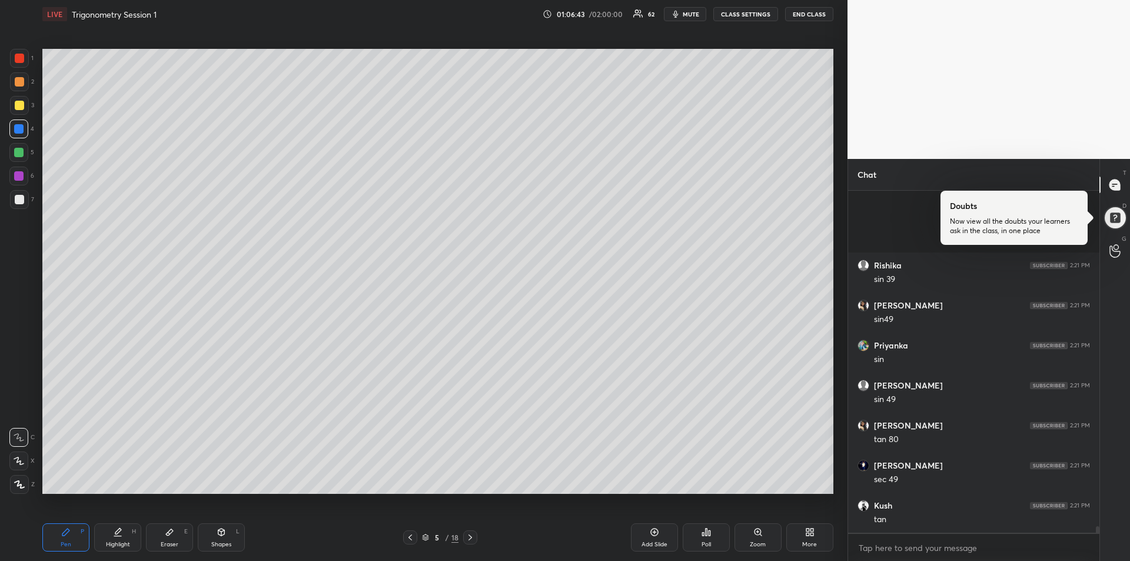
scroll to position [18234, 0]
click at [174, 538] on div "Eraser E" at bounding box center [169, 537] width 47 height 28
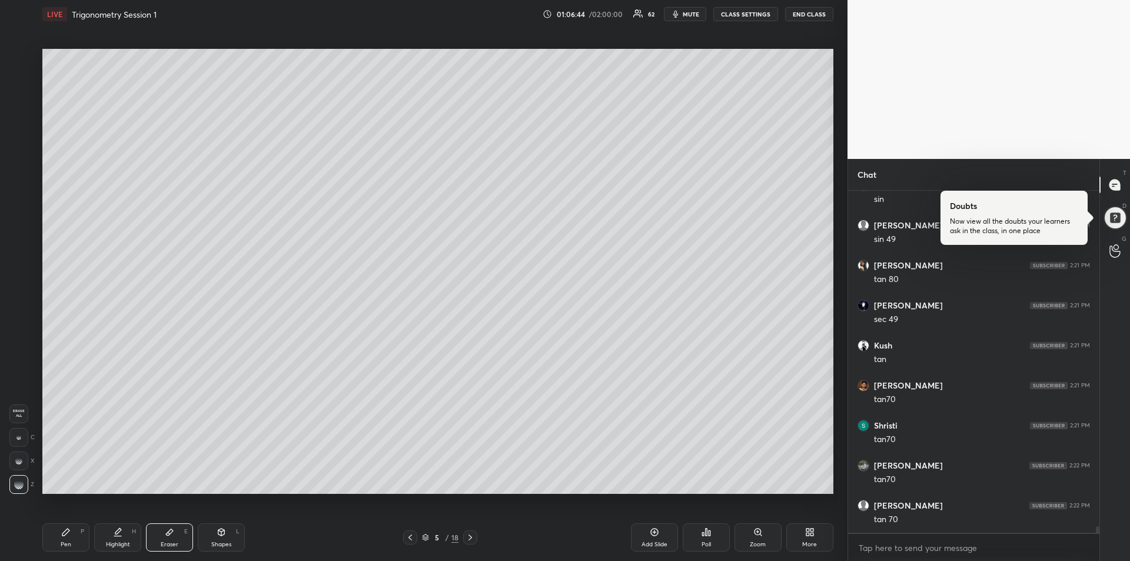
click at [19, 436] on rect at bounding box center [18, 436] width 1 height 1
click at [68, 535] on icon at bounding box center [65, 531] width 9 height 9
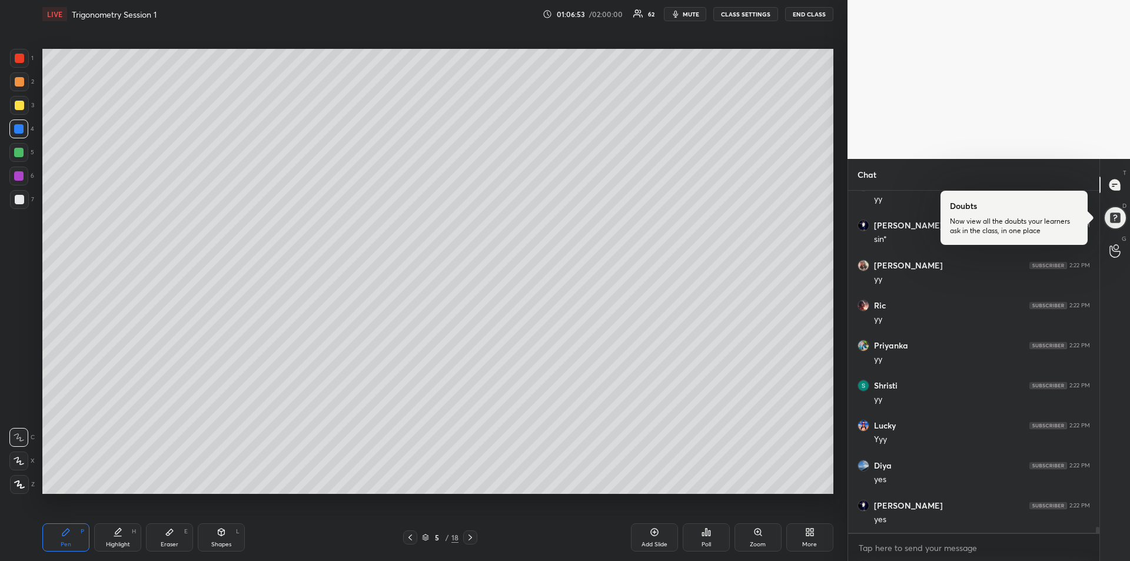
scroll to position [18674, 0]
click at [473, 540] on icon at bounding box center [469, 537] width 9 height 9
click at [470, 539] on icon at bounding box center [469, 537] width 9 height 9
click at [471, 540] on icon at bounding box center [469, 537] width 9 height 9
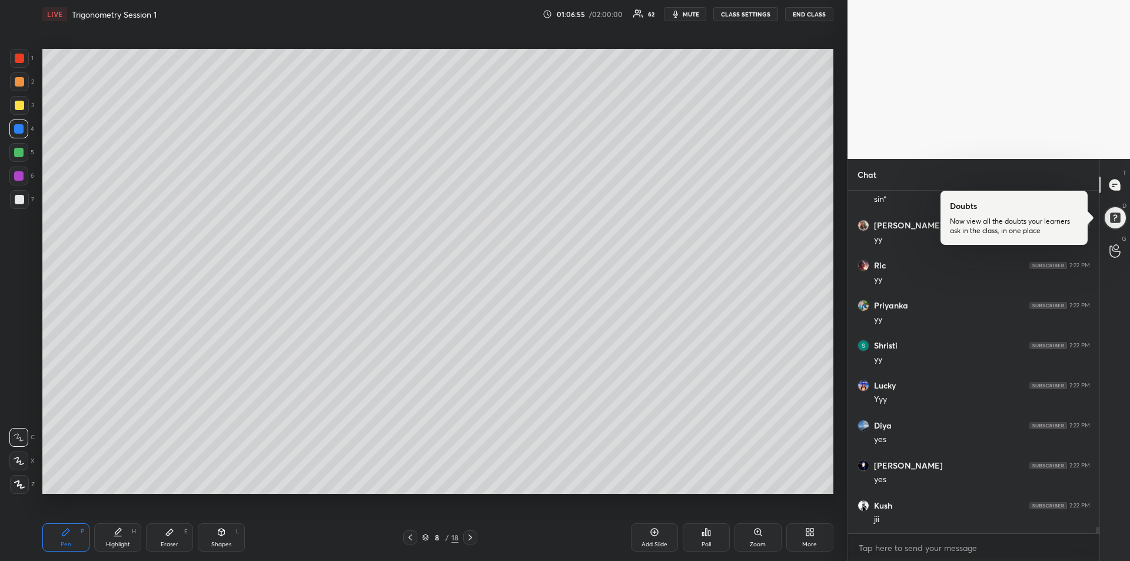
click at [471, 540] on icon at bounding box center [469, 537] width 9 height 9
click at [471, 539] on icon at bounding box center [469, 537] width 9 height 9
click at [471, 538] on icon at bounding box center [470, 537] width 4 height 6
click at [471, 538] on icon at bounding box center [469, 537] width 9 height 9
click at [472, 538] on icon at bounding box center [469, 537] width 9 height 9
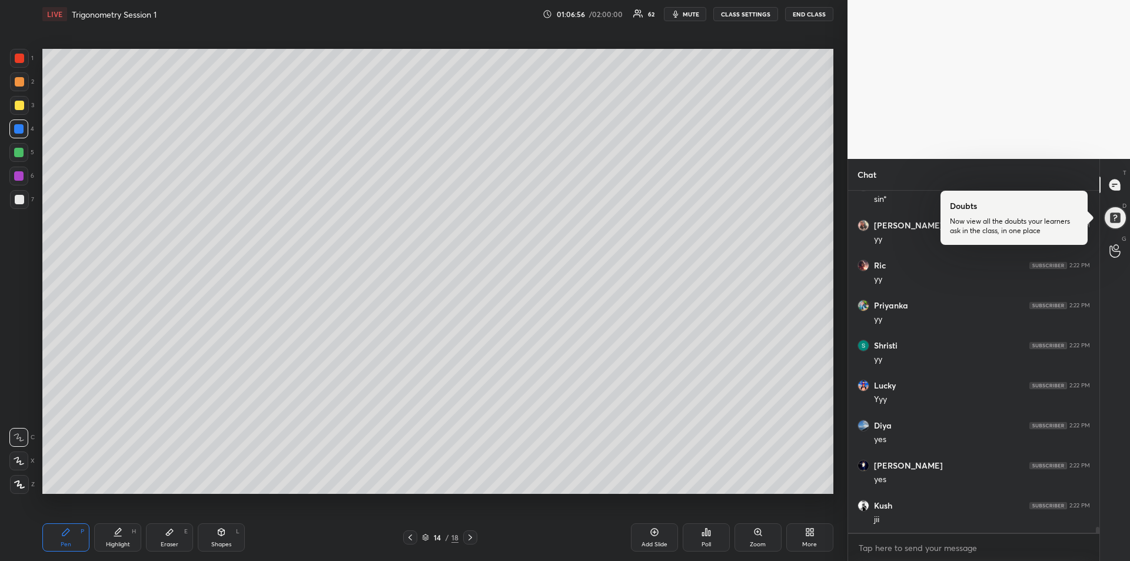
click at [474, 539] on icon at bounding box center [469, 537] width 9 height 9
click at [474, 538] on icon at bounding box center [469, 537] width 9 height 9
click at [475, 538] on div at bounding box center [470, 537] width 14 height 14
click at [15, 84] on div at bounding box center [19, 81] width 9 height 9
click at [174, 535] on icon at bounding box center [169, 531] width 9 height 9
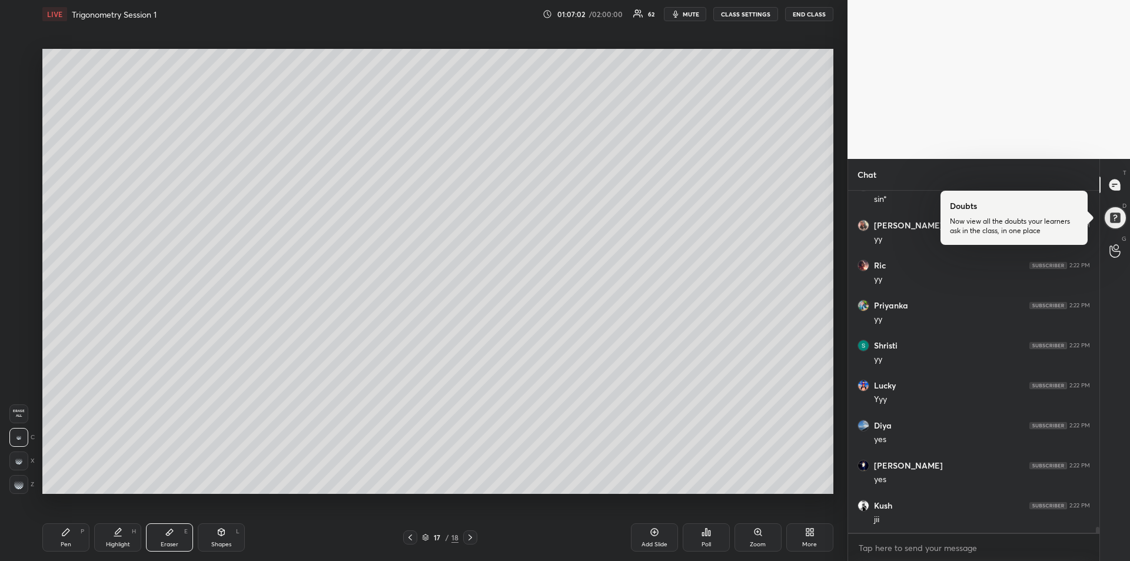
click at [18, 481] on rect at bounding box center [18, 481] width 1 height 1
click at [59, 536] on div "Pen P" at bounding box center [65, 537] width 47 height 28
click at [118, 536] on icon at bounding box center [117, 536] width 7 height 0
click at [56, 533] on div "Pen P" at bounding box center [65, 537] width 47 height 28
click at [171, 543] on div "Eraser" at bounding box center [170, 544] width 18 height 6
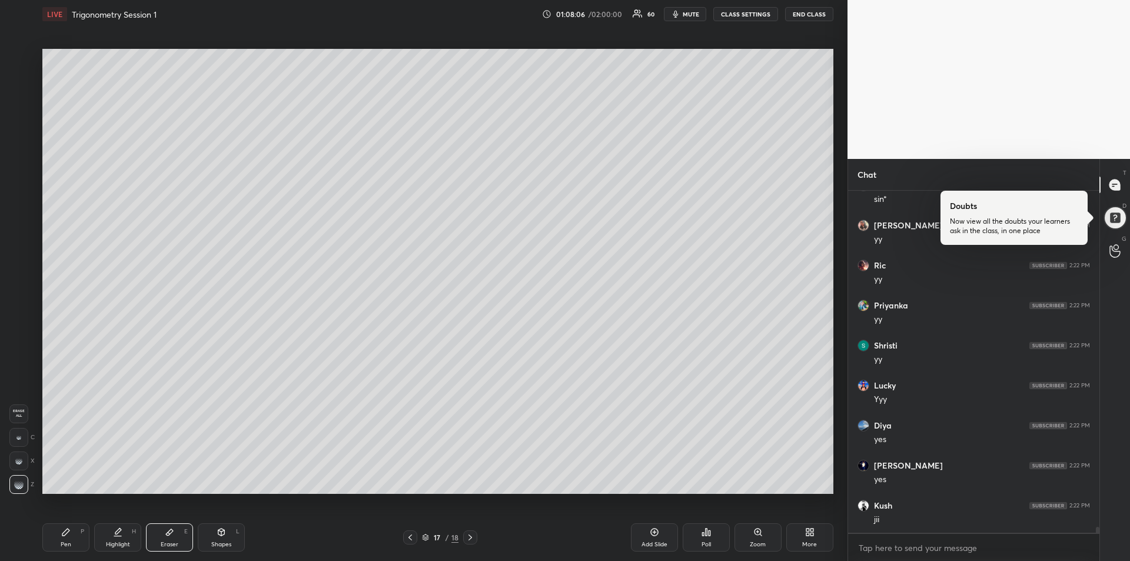
scroll to position [18714, 0]
click at [58, 534] on div "Pen P" at bounding box center [65, 537] width 47 height 28
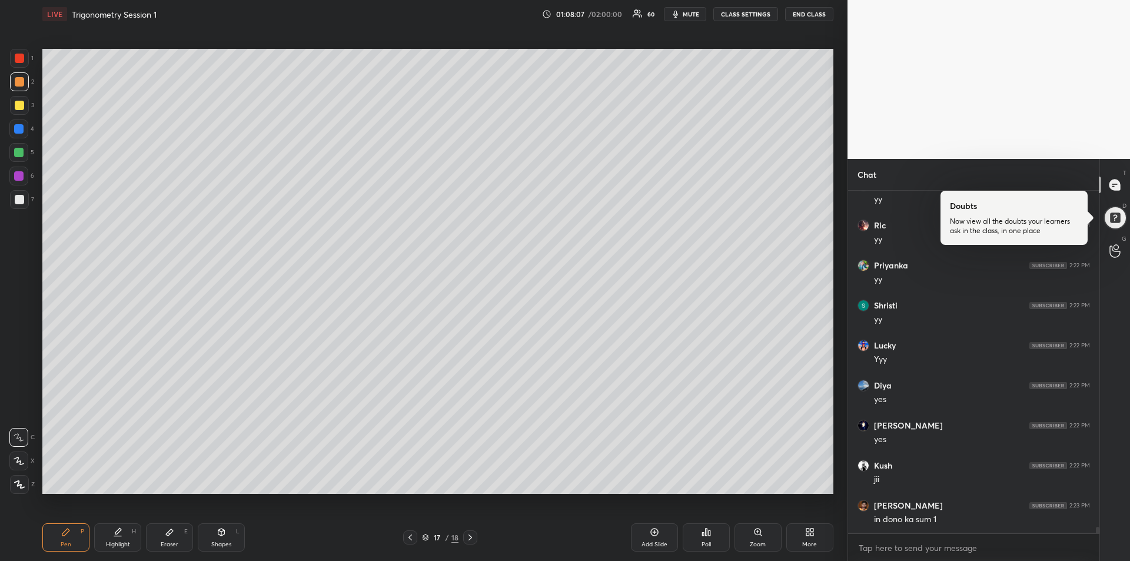
click at [20, 155] on div at bounding box center [18, 152] width 9 height 9
click at [19, 202] on div at bounding box center [19, 199] width 9 height 9
click at [410, 538] on icon at bounding box center [410, 537] width 4 height 6
click at [407, 538] on icon at bounding box center [409, 537] width 9 height 9
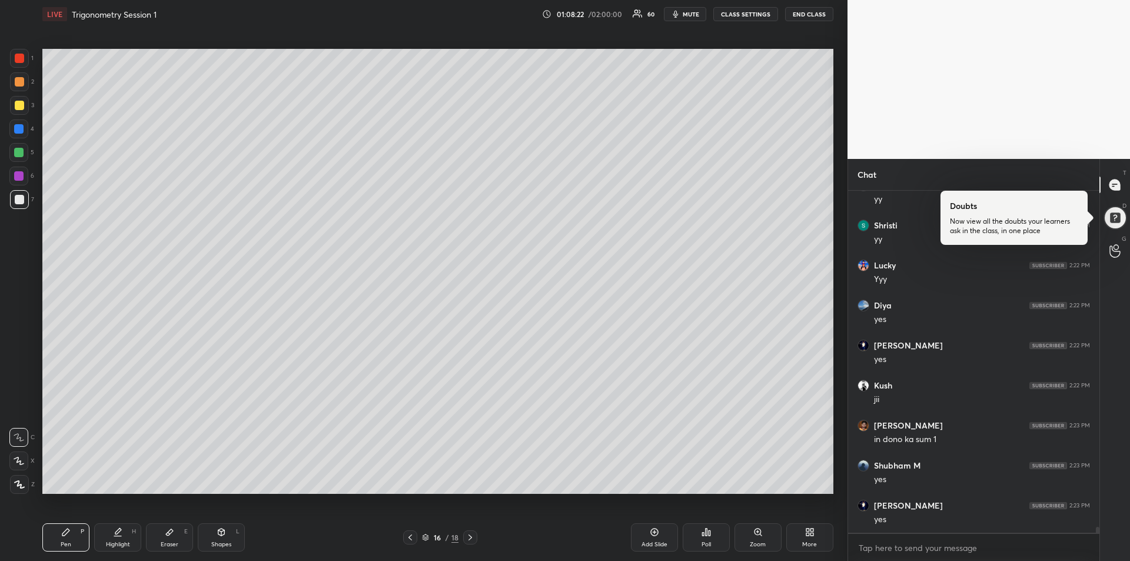
click at [408, 537] on icon at bounding box center [409, 537] width 9 height 9
click at [408, 538] on icon at bounding box center [409, 537] width 9 height 9
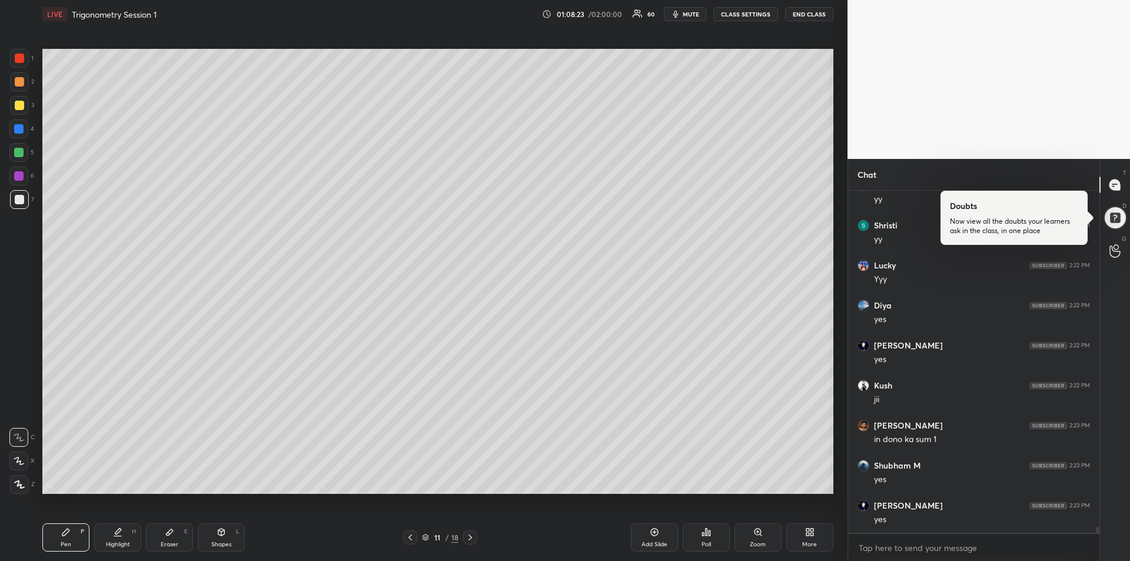
click at [408, 538] on icon at bounding box center [409, 537] width 9 height 9
click at [409, 538] on icon at bounding box center [410, 537] width 4 height 6
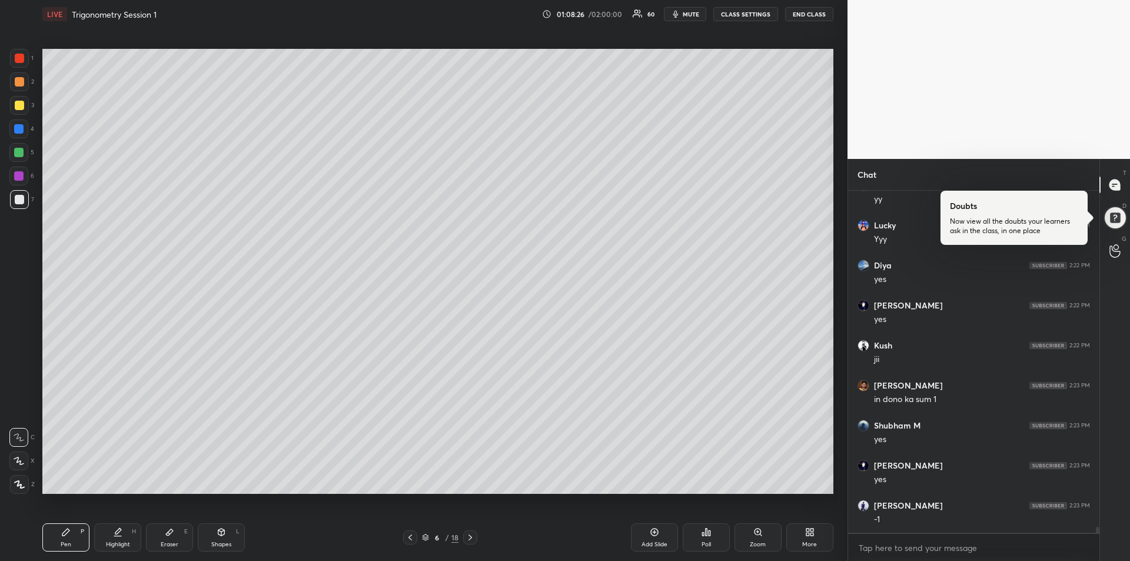
click at [410, 537] on icon at bounding box center [410, 537] width 4 height 6
click at [411, 535] on icon at bounding box center [410, 537] width 4 height 6
click at [470, 537] on icon at bounding box center [469, 537] width 9 height 9
click at [471, 540] on icon at bounding box center [469, 537] width 9 height 9
click at [117, 535] on icon at bounding box center [117, 531] width 9 height 9
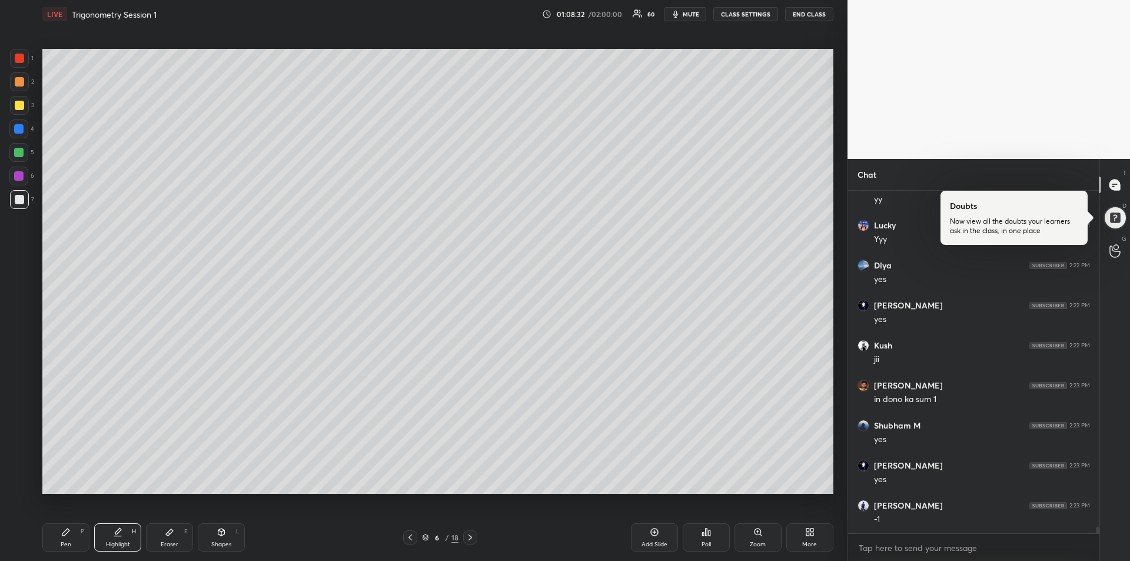
scroll to position [18874, 0]
click at [641, 536] on div "Add Slide" at bounding box center [654, 537] width 47 height 28
click at [61, 536] on icon at bounding box center [65, 531] width 9 height 9
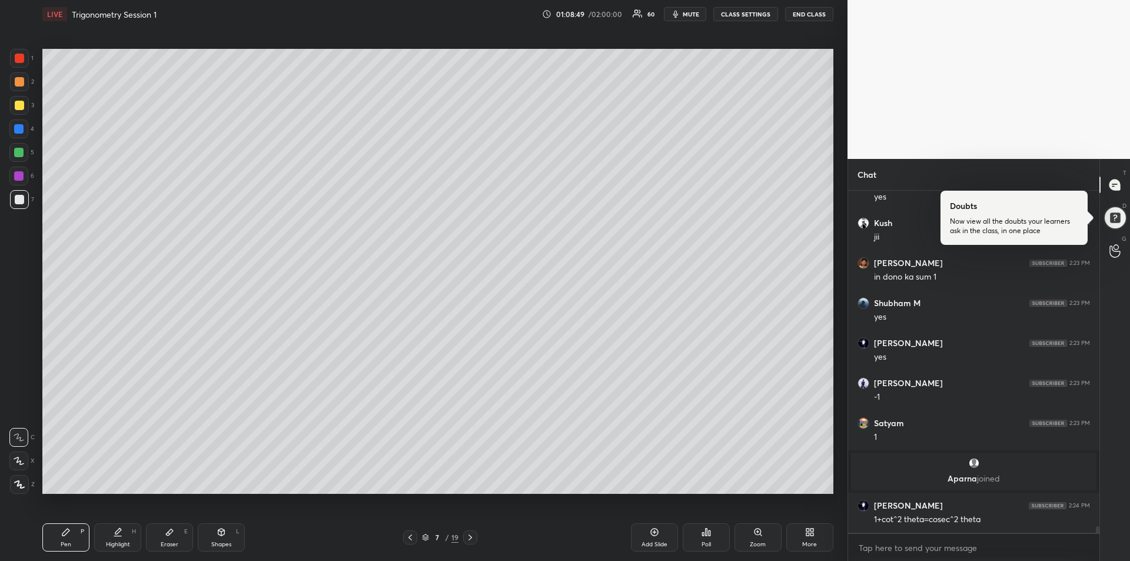
scroll to position [17976, 0]
click at [18, 108] on div at bounding box center [19, 105] width 9 height 9
click at [12, 136] on div at bounding box center [18, 128] width 19 height 19
click at [471, 535] on icon at bounding box center [469, 537] width 9 height 9
click at [471, 537] on icon at bounding box center [470, 537] width 4 height 6
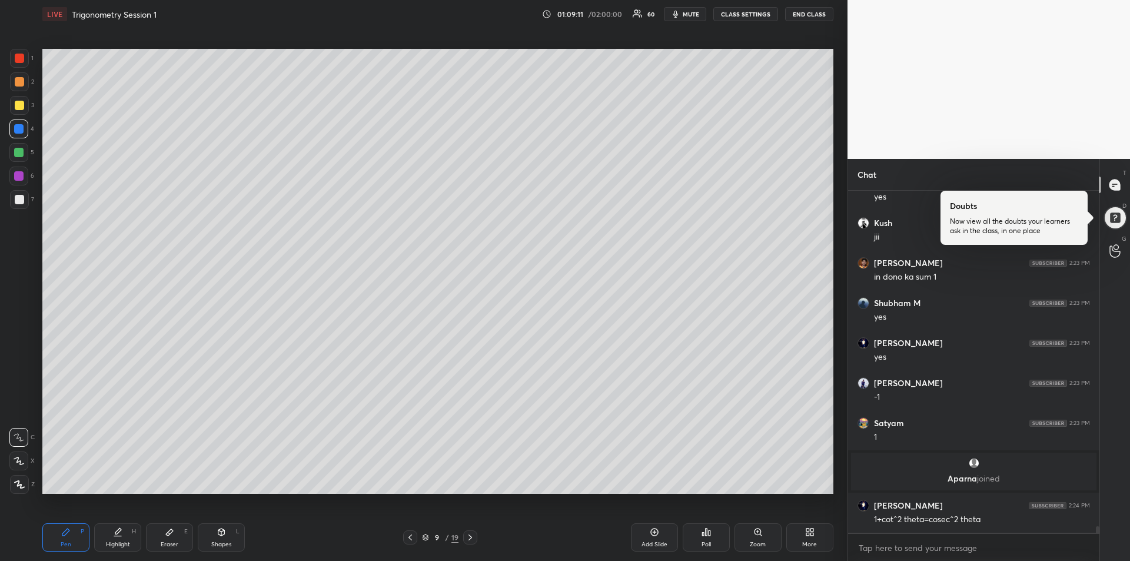
click at [472, 538] on icon at bounding box center [469, 537] width 9 height 9
click at [471, 538] on icon at bounding box center [470, 537] width 4 height 6
click at [472, 537] on icon at bounding box center [469, 537] width 9 height 9
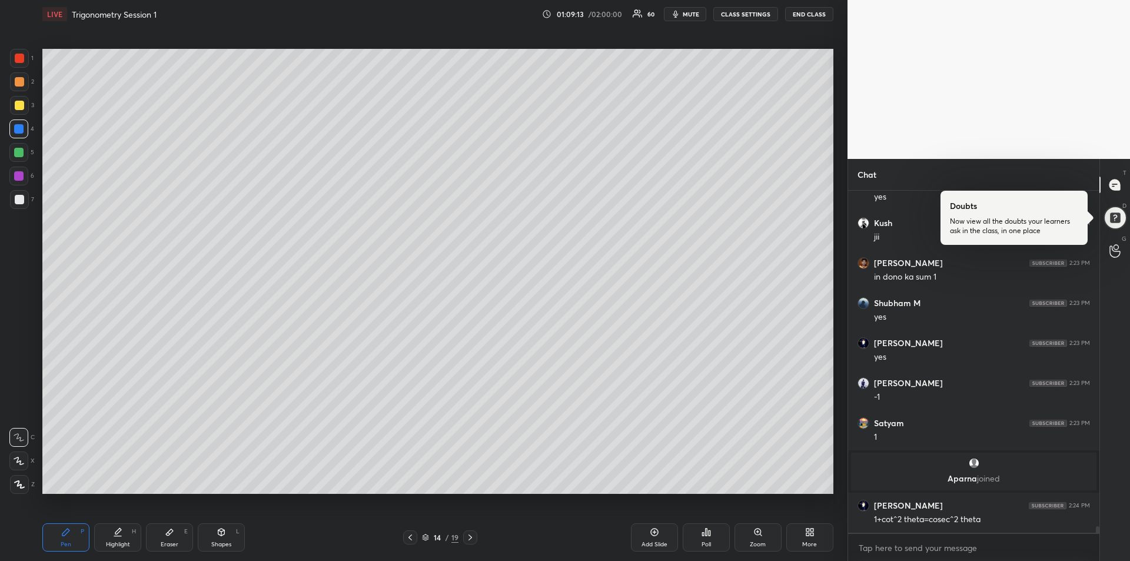
click at [472, 537] on icon at bounding box center [469, 537] width 9 height 9
click at [470, 540] on icon at bounding box center [469, 537] width 9 height 9
click at [471, 538] on icon at bounding box center [469, 537] width 9 height 9
click at [471, 537] on icon at bounding box center [470, 537] width 4 height 6
click at [15, 151] on div at bounding box center [18, 152] width 9 height 9
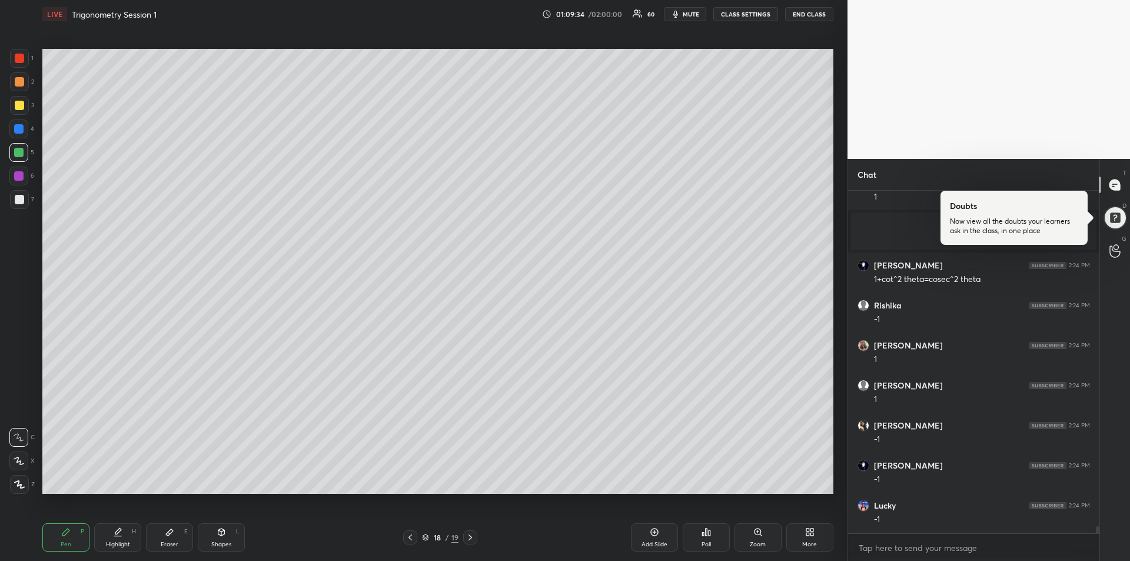
scroll to position [18256, 0]
click at [18, 129] on div at bounding box center [18, 128] width 9 height 9
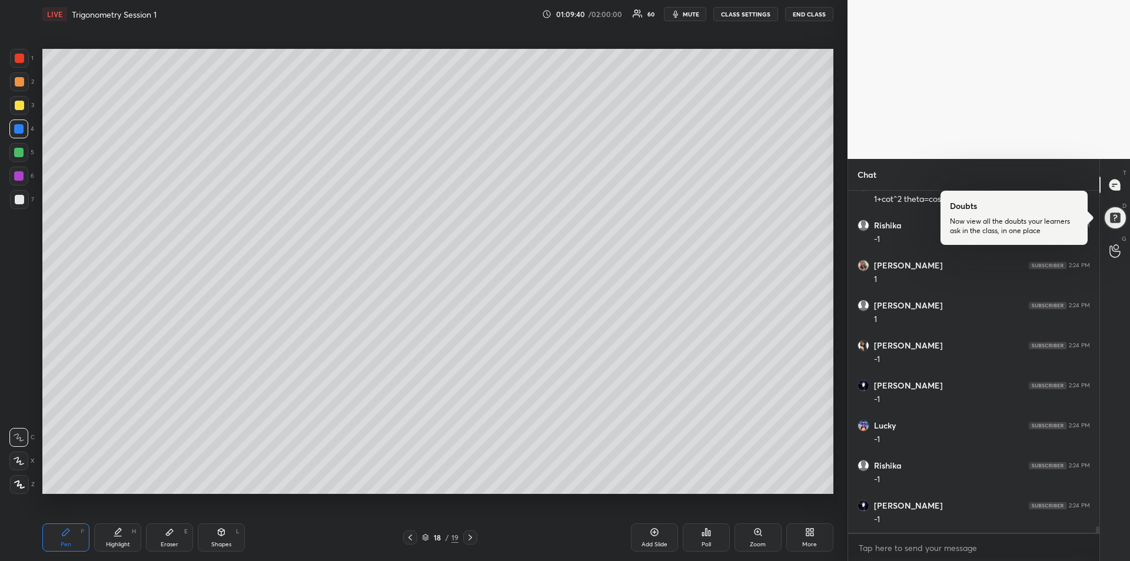
click at [648, 536] on div "Add Slide" at bounding box center [654, 537] width 47 height 28
click at [23, 198] on div at bounding box center [19, 199] width 9 height 9
click at [17, 128] on div at bounding box center [18, 128] width 9 height 9
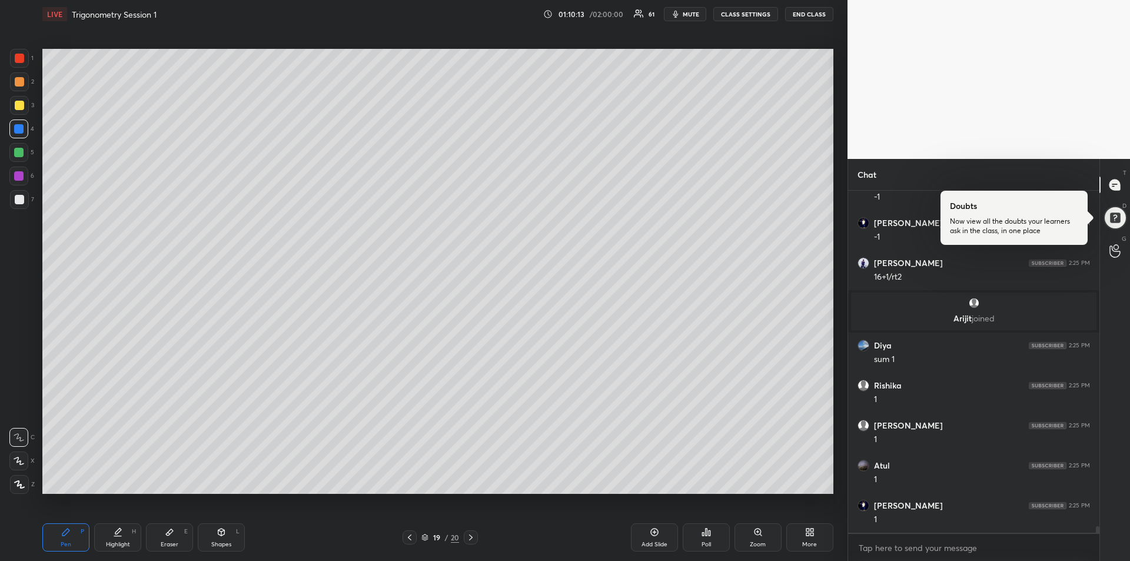
click at [12, 104] on div at bounding box center [19, 105] width 19 height 19
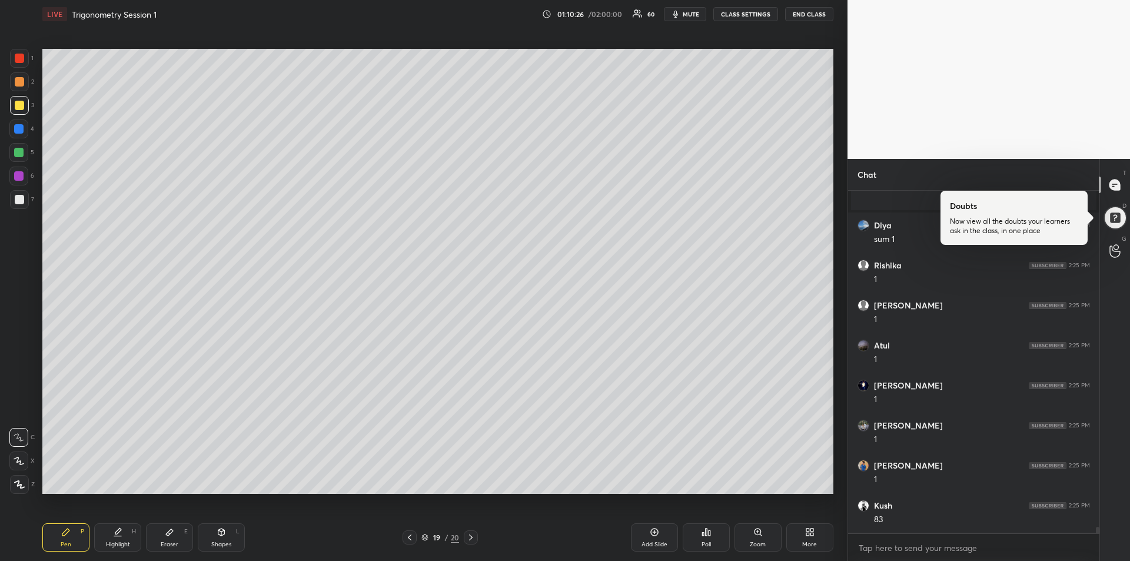
scroll to position [18622, 0]
click at [21, 126] on div at bounding box center [18, 128] width 9 height 9
click at [18, 175] on div at bounding box center [18, 175] width 9 height 9
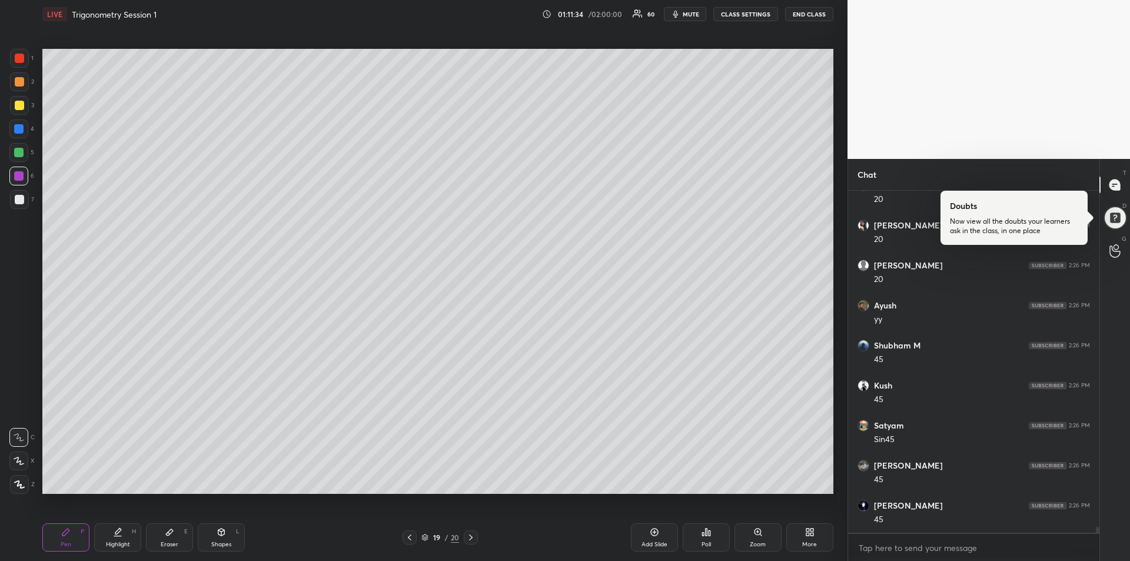
click at [15, 201] on div at bounding box center [19, 199] width 9 height 9
click at [127, 530] on div "Highlight H" at bounding box center [117, 537] width 47 height 28
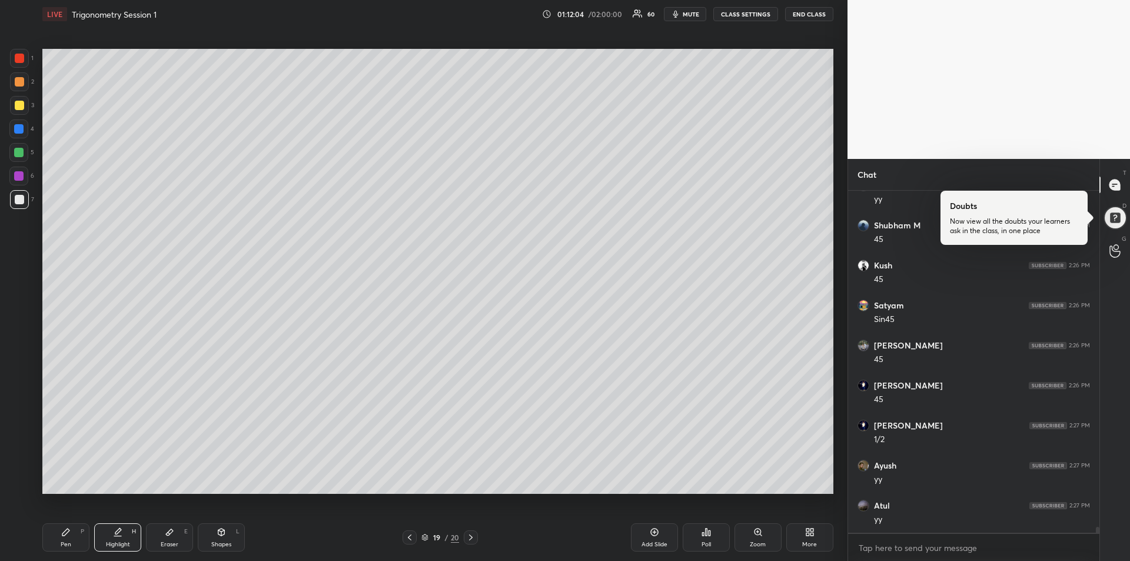
scroll to position [19625, 0]
click at [64, 530] on icon at bounding box center [65, 531] width 9 height 9
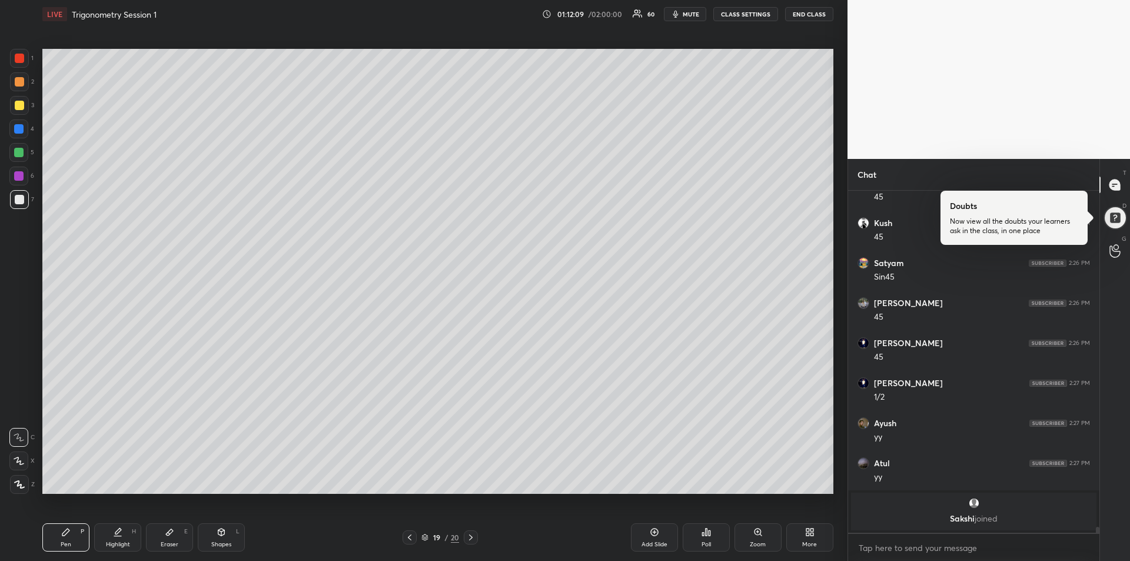
click at [20, 108] on div at bounding box center [19, 105] width 9 height 9
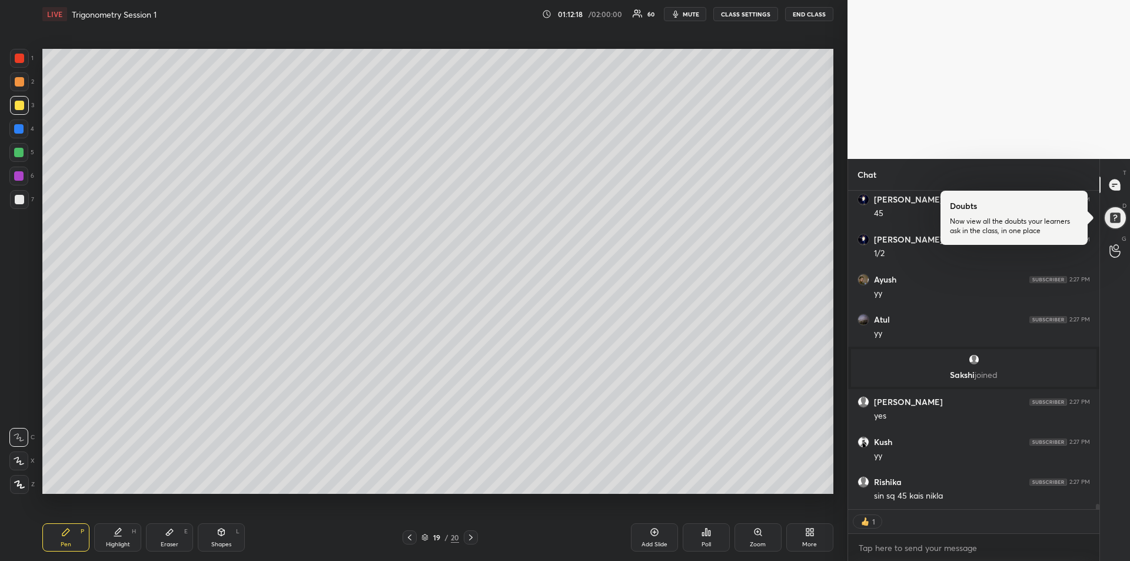
scroll to position [19444, 0]
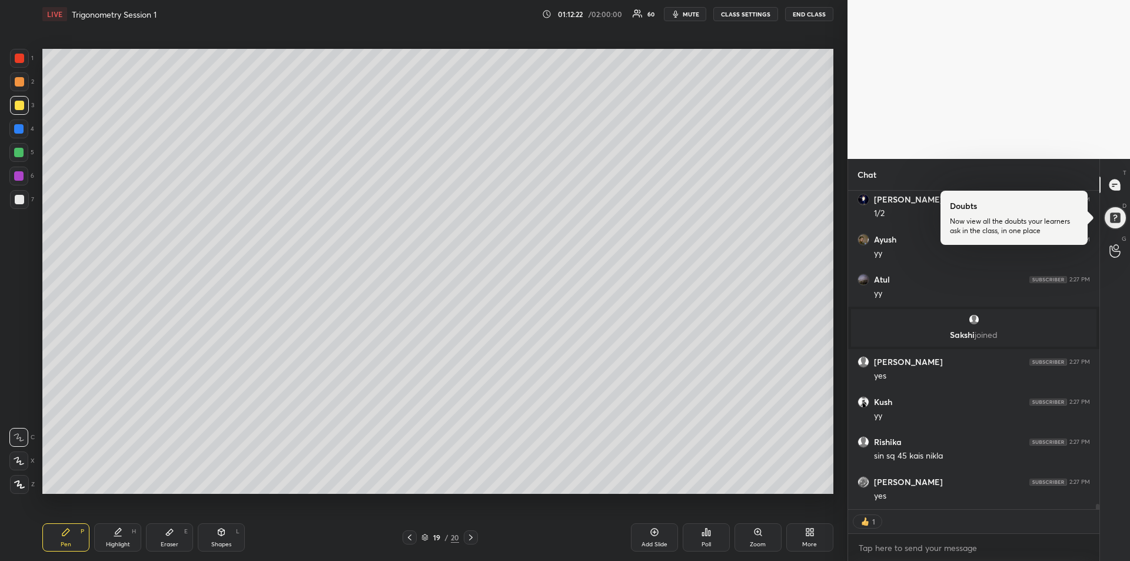
click at [116, 537] on div "Highlight H" at bounding box center [117, 537] width 47 height 28
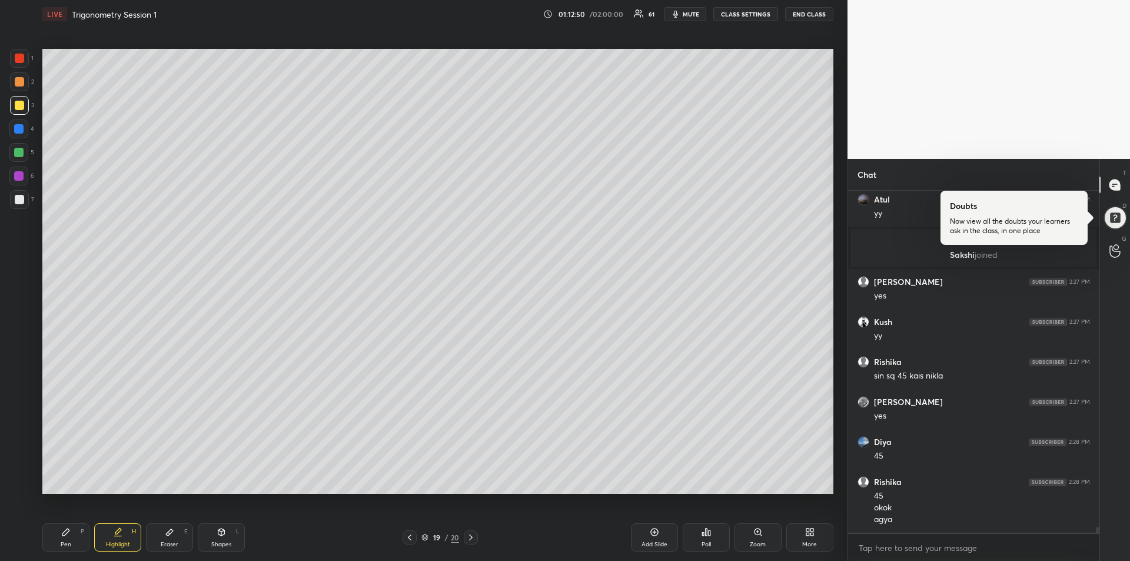
scroll to position [19564, 0]
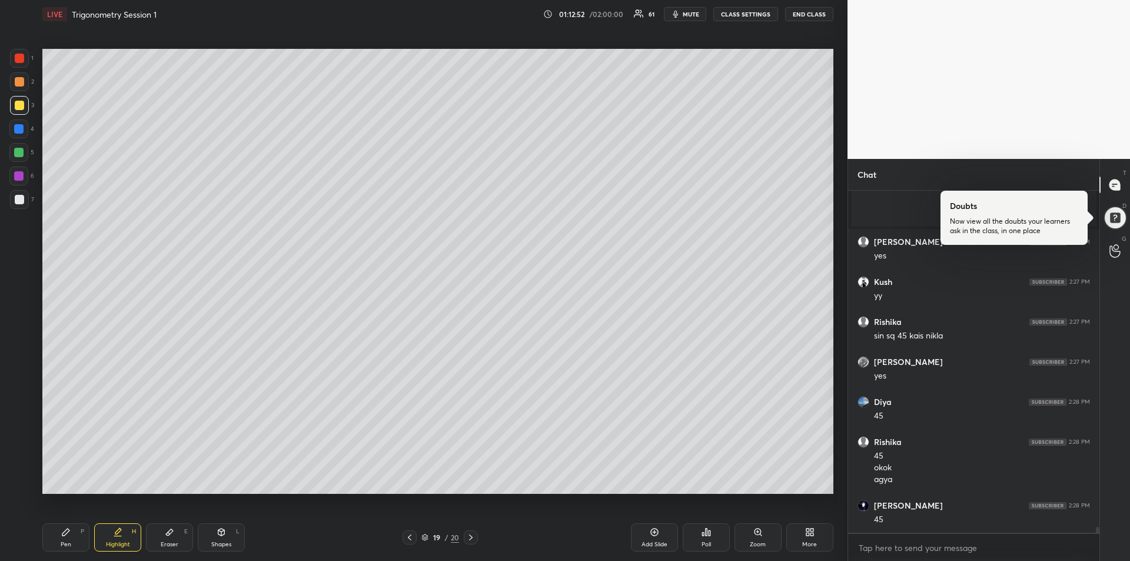
click at [62, 529] on icon at bounding box center [65, 531] width 9 height 9
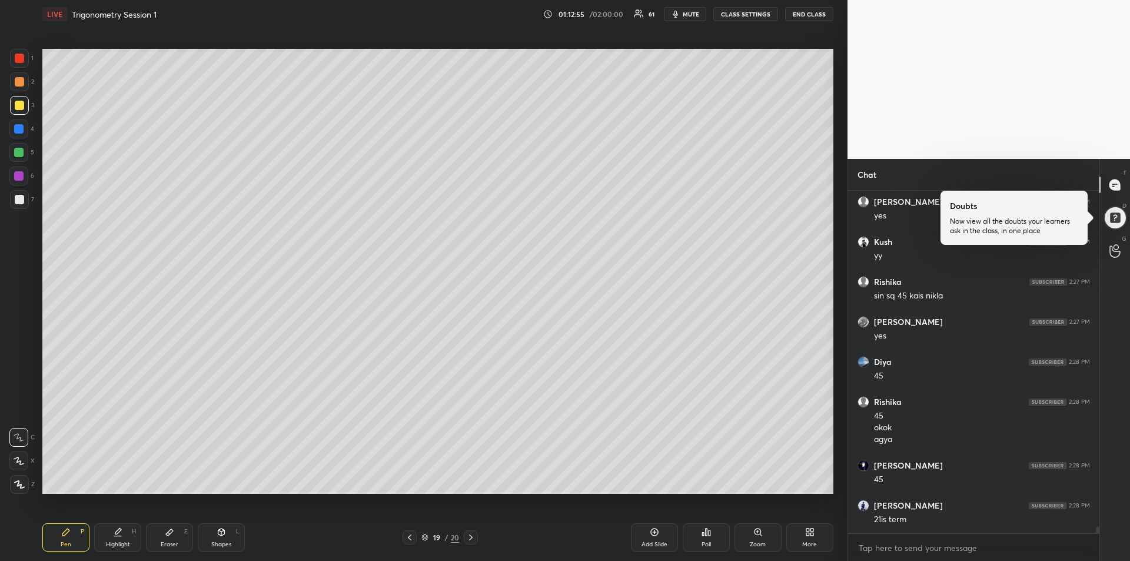
scroll to position [19644, 0]
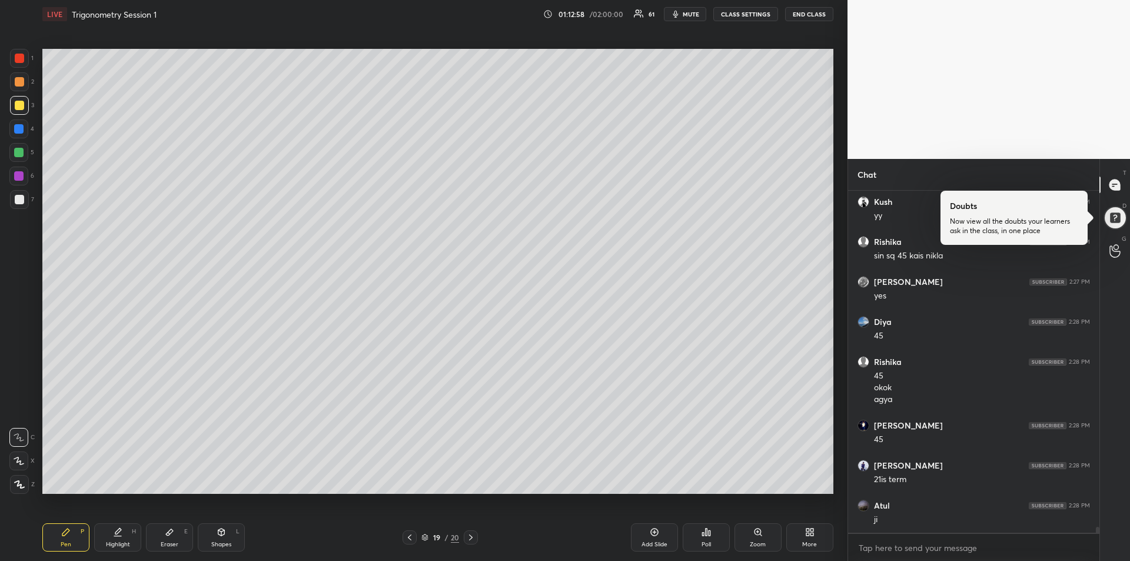
click at [474, 541] on icon at bounding box center [470, 537] width 9 height 9
click at [177, 532] on div "Eraser E" at bounding box center [169, 537] width 47 height 28
click at [19, 412] on span "Erase all" at bounding box center [19, 413] width 18 height 8
click at [59, 531] on div "Pen P" at bounding box center [65, 537] width 47 height 28
click at [18, 125] on div at bounding box center [18, 128] width 9 height 9
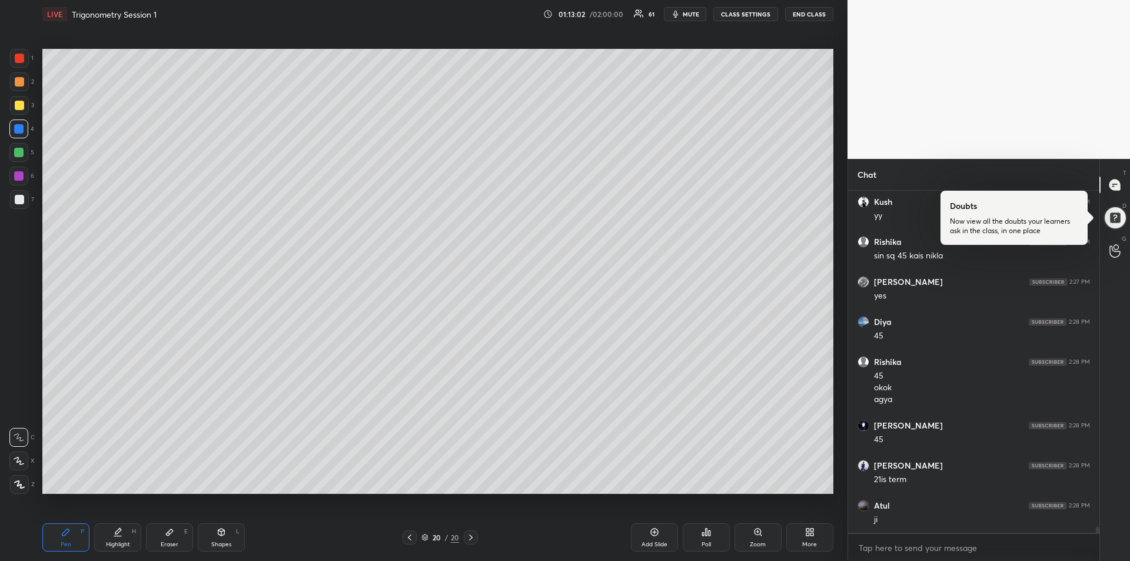
click at [19, 152] on div at bounding box center [18, 152] width 9 height 9
click at [18, 105] on div at bounding box center [19, 105] width 9 height 9
click at [24, 62] on div at bounding box center [19, 58] width 19 height 19
click at [22, 127] on div at bounding box center [18, 128] width 9 height 9
click at [21, 178] on div at bounding box center [18, 175] width 9 height 9
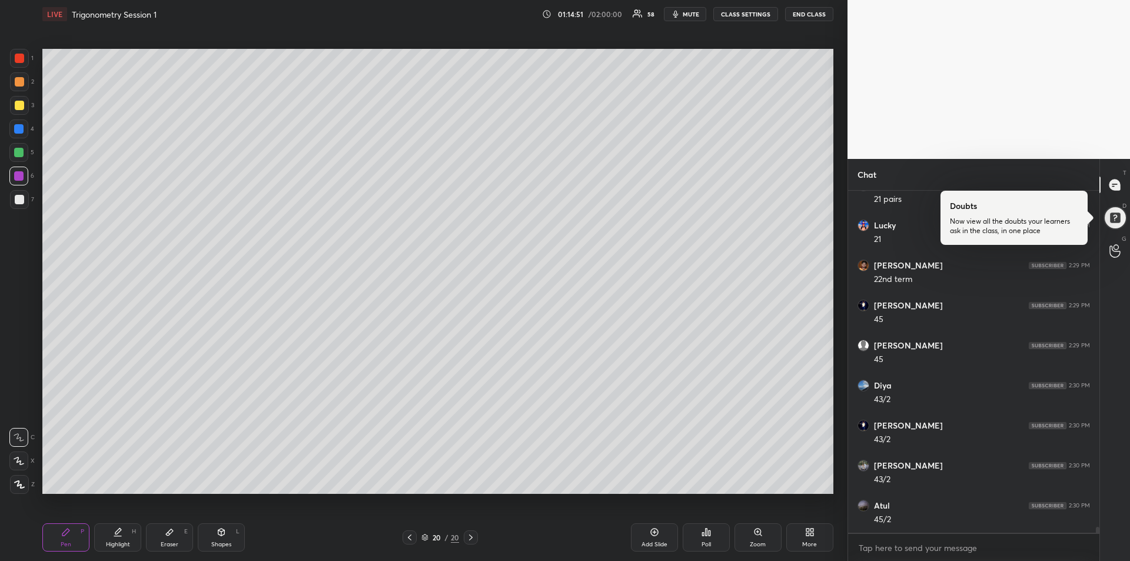
scroll to position [20324, 0]
click at [21, 110] on div at bounding box center [19, 105] width 19 height 19
click at [654, 540] on div "Add Slide" at bounding box center [654, 537] width 47 height 28
click at [21, 148] on div at bounding box center [18, 152] width 9 height 9
click at [173, 534] on icon at bounding box center [169, 531] width 9 height 9
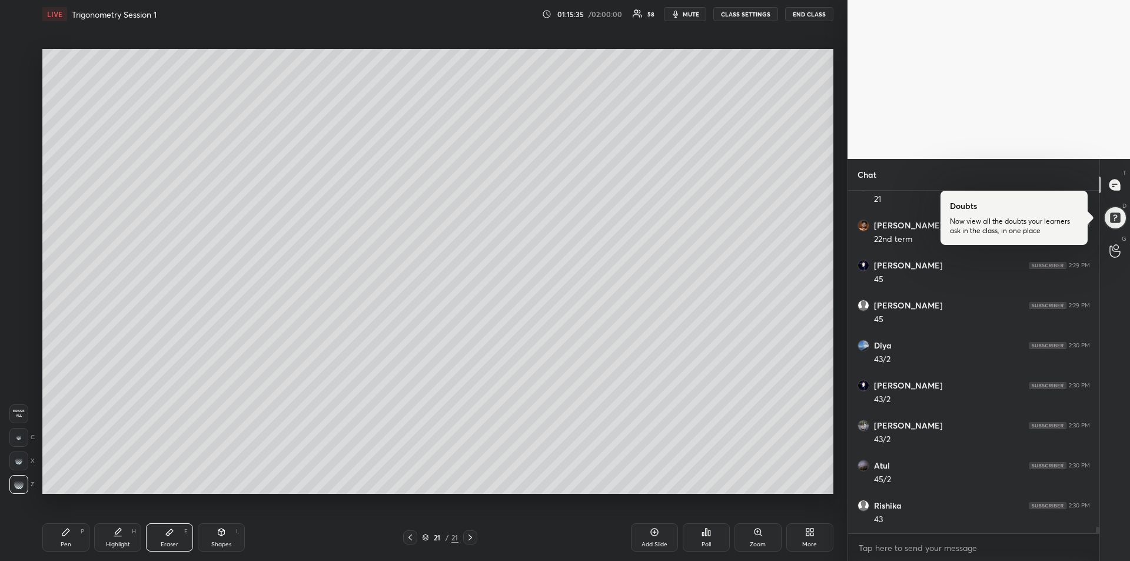
click at [59, 537] on div "Pen P" at bounding box center [65, 537] width 47 height 28
click at [18, 104] on div at bounding box center [19, 105] width 9 height 9
click at [19, 169] on div at bounding box center [18, 176] width 19 height 19
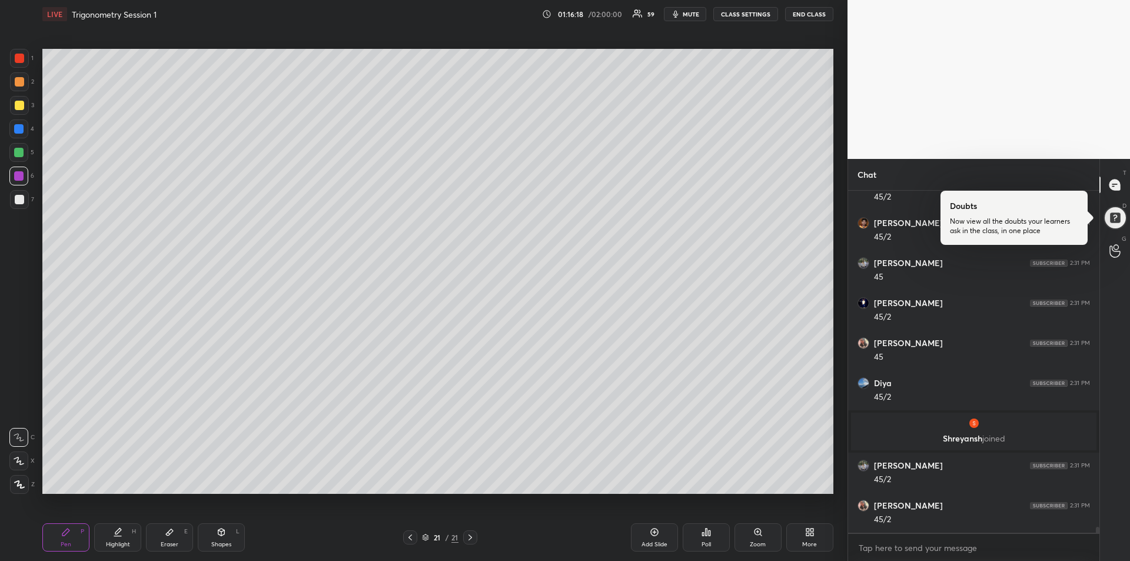
scroll to position [20410, 0]
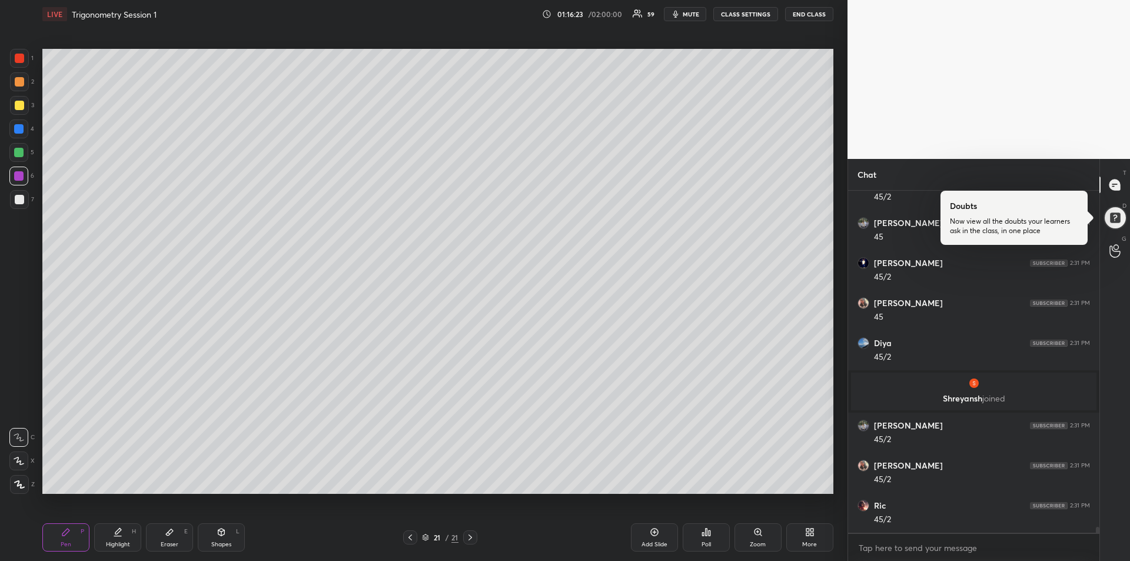
click at [19, 134] on div at bounding box center [18, 128] width 19 height 19
click at [653, 541] on div "Add Slide" at bounding box center [654, 544] width 26 height 6
click at [16, 104] on div at bounding box center [19, 105] width 9 height 9
click at [21, 128] on div at bounding box center [18, 128] width 9 height 9
click at [21, 58] on div at bounding box center [19, 58] width 9 height 9
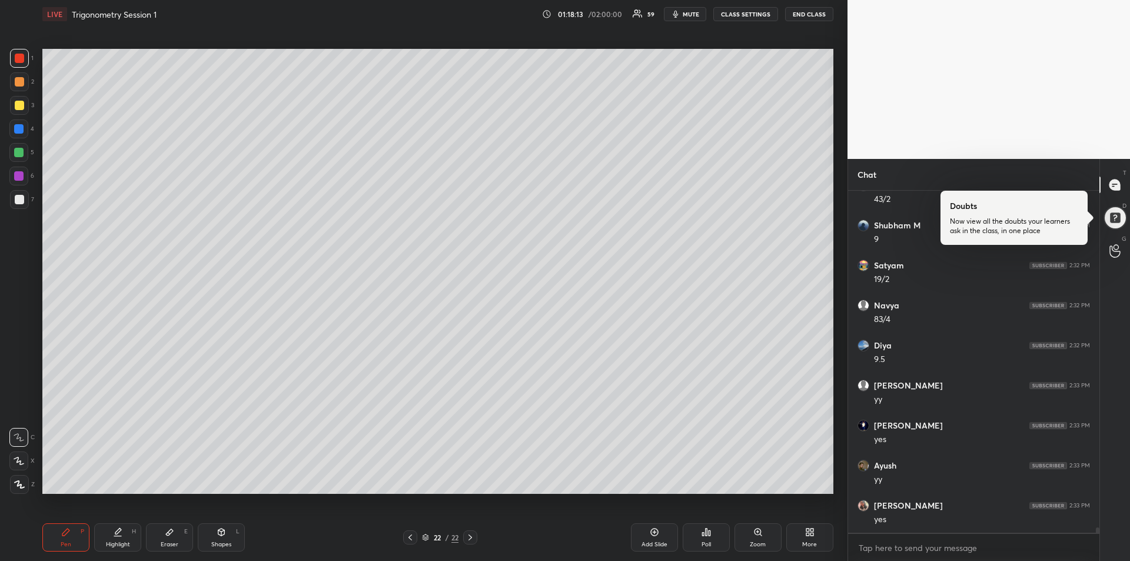
scroll to position [20970, 0]
click at [411, 540] on icon at bounding box center [410, 537] width 4 height 6
click at [412, 539] on icon at bounding box center [409, 537] width 9 height 9
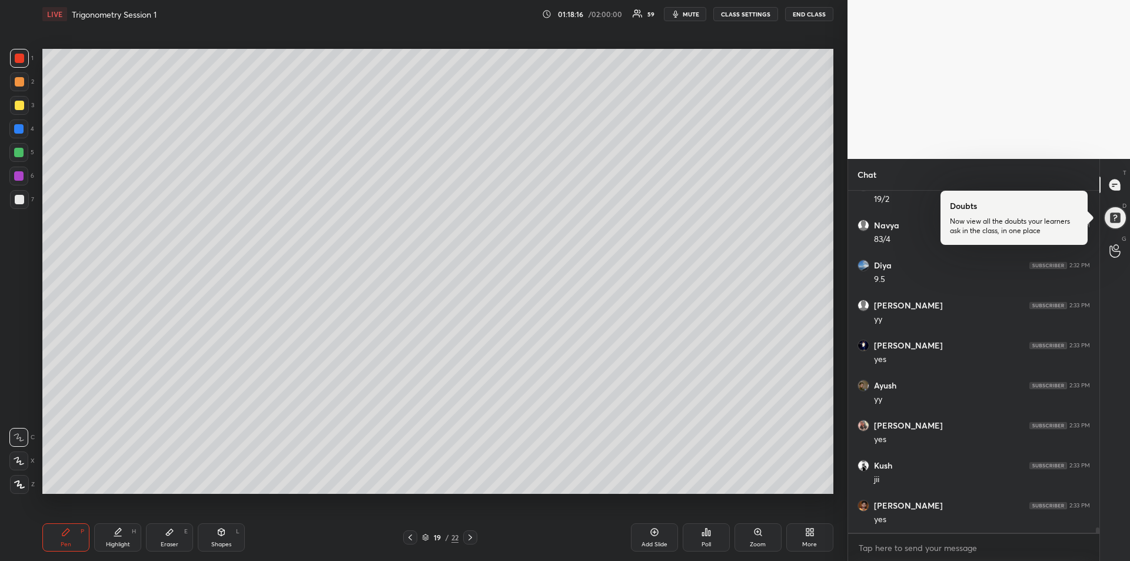
click at [411, 544] on div "Pen P Highlight H Eraser E Shapes L 19 / 22 Add Slide Poll Zoom More" at bounding box center [437, 537] width 791 height 47
click at [408, 536] on icon at bounding box center [409, 537] width 9 height 9
click at [168, 536] on icon at bounding box center [169, 531] width 9 height 9
click at [62, 537] on div "Pen P" at bounding box center [65, 537] width 47 height 28
click at [18, 200] on div at bounding box center [19, 199] width 9 height 9
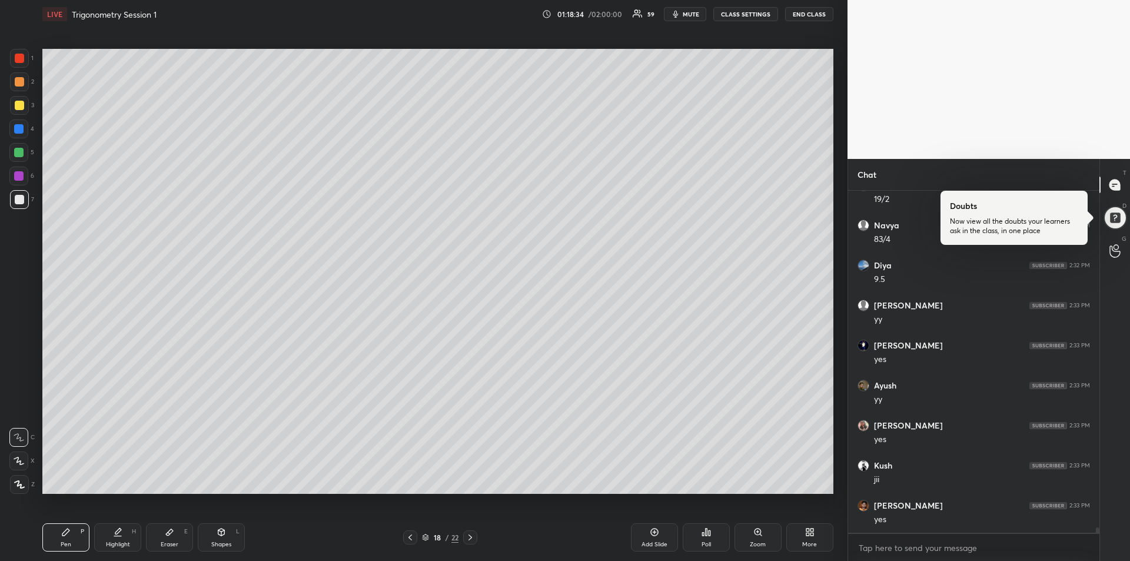
click at [171, 542] on div "Eraser" at bounding box center [170, 544] width 18 height 6
click at [75, 535] on div "Pen P" at bounding box center [65, 537] width 47 height 28
click at [169, 526] on div "Eraser E" at bounding box center [169, 537] width 47 height 28
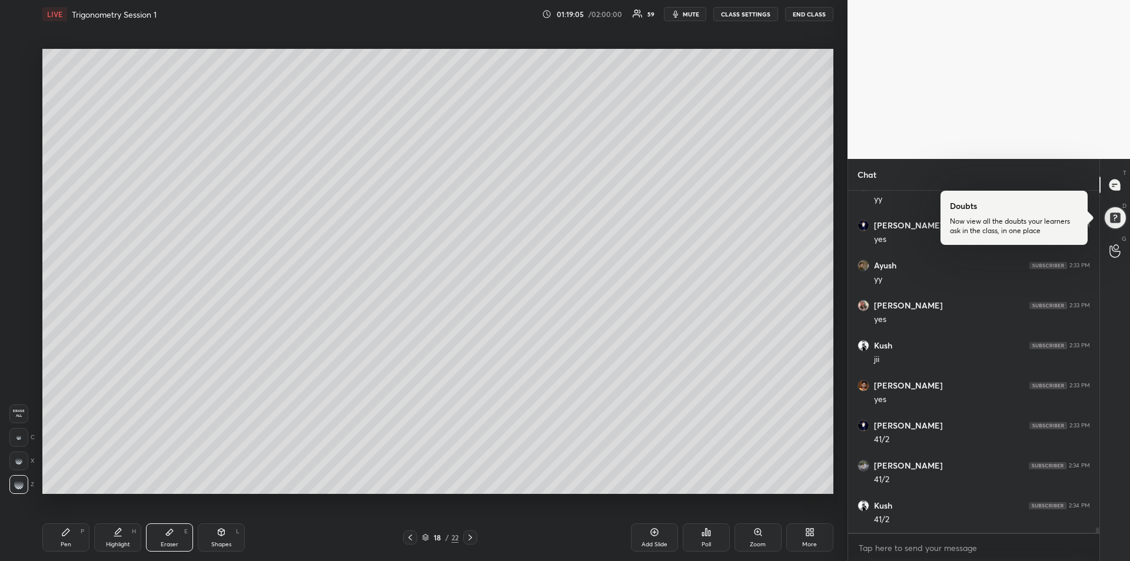
click at [66, 529] on icon at bounding box center [65, 531] width 9 height 9
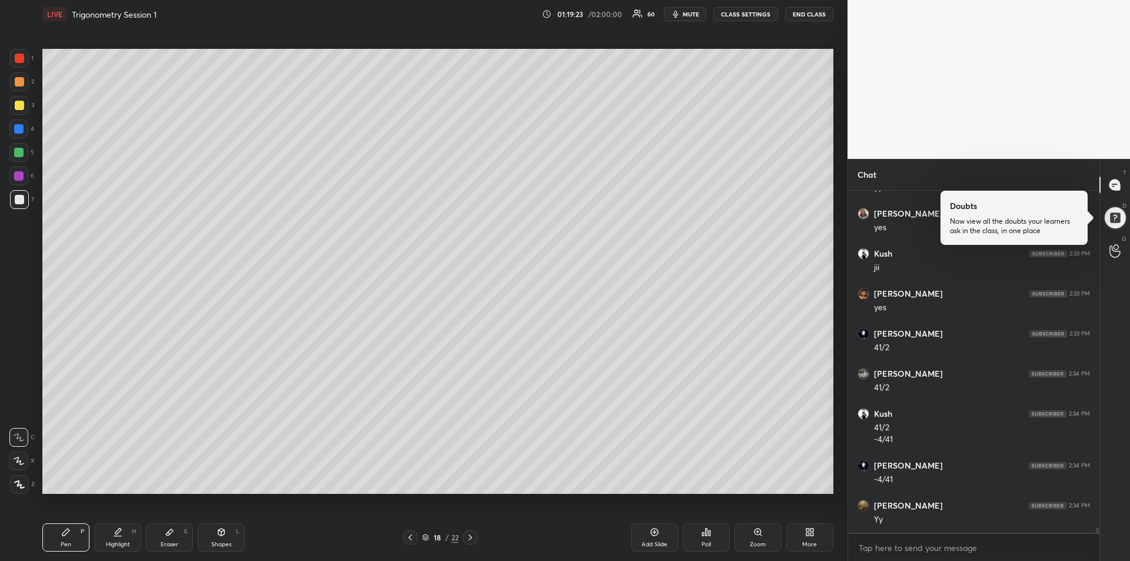
scroll to position [21262, 0]
click at [15, 101] on div at bounding box center [19, 105] width 9 height 9
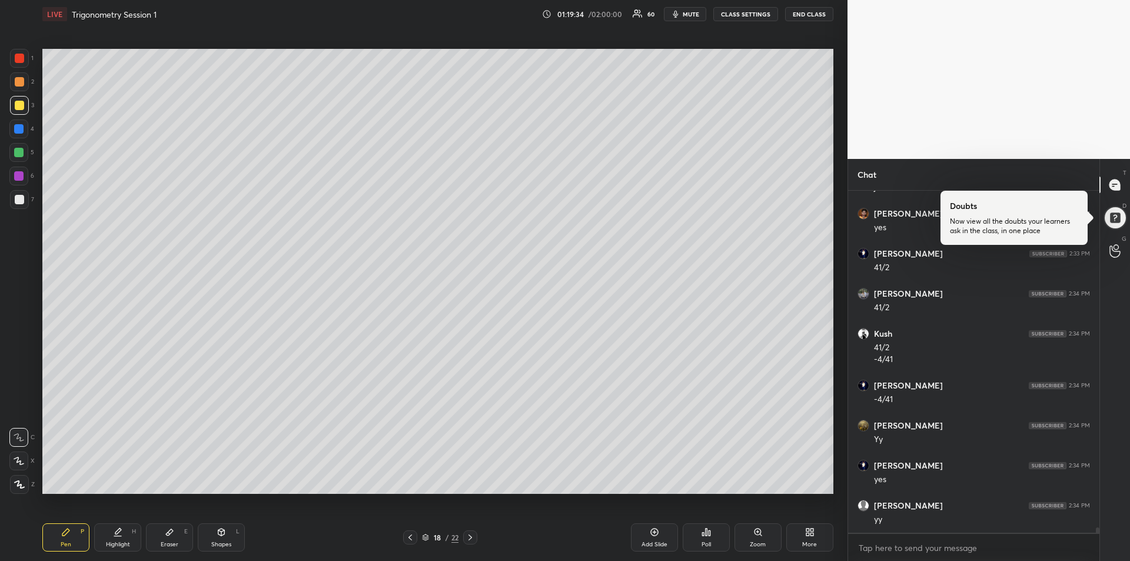
scroll to position [21342, 0]
click at [471, 540] on icon at bounding box center [469, 537] width 9 height 9
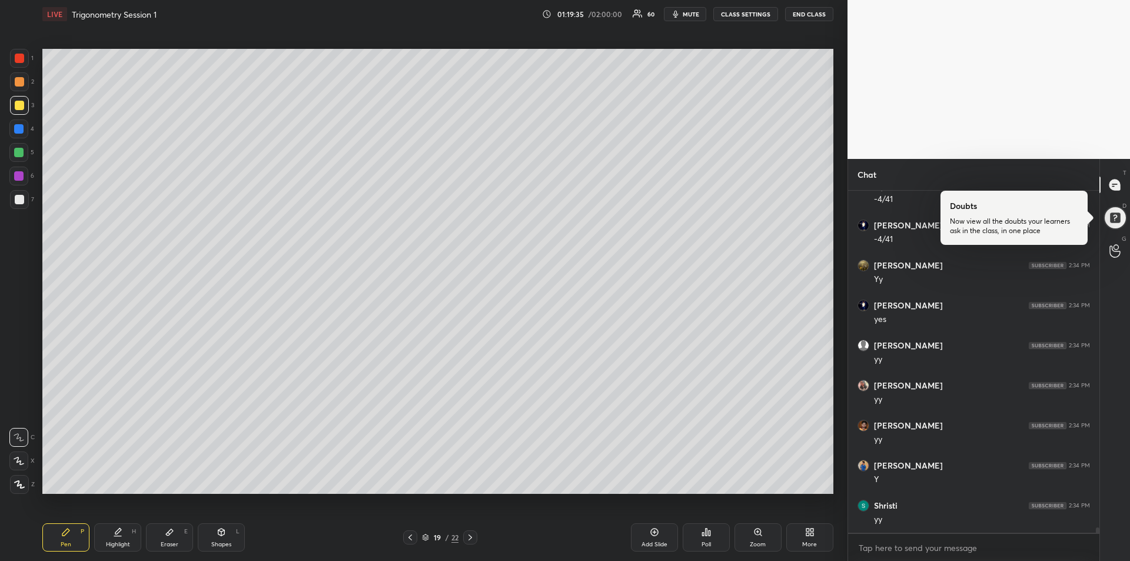
click at [473, 540] on icon at bounding box center [469, 537] width 9 height 9
click at [472, 541] on icon at bounding box center [469, 537] width 9 height 9
click at [471, 541] on icon at bounding box center [469, 537] width 9 height 9
click at [473, 541] on icon at bounding box center [469, 537] width 9 height 9
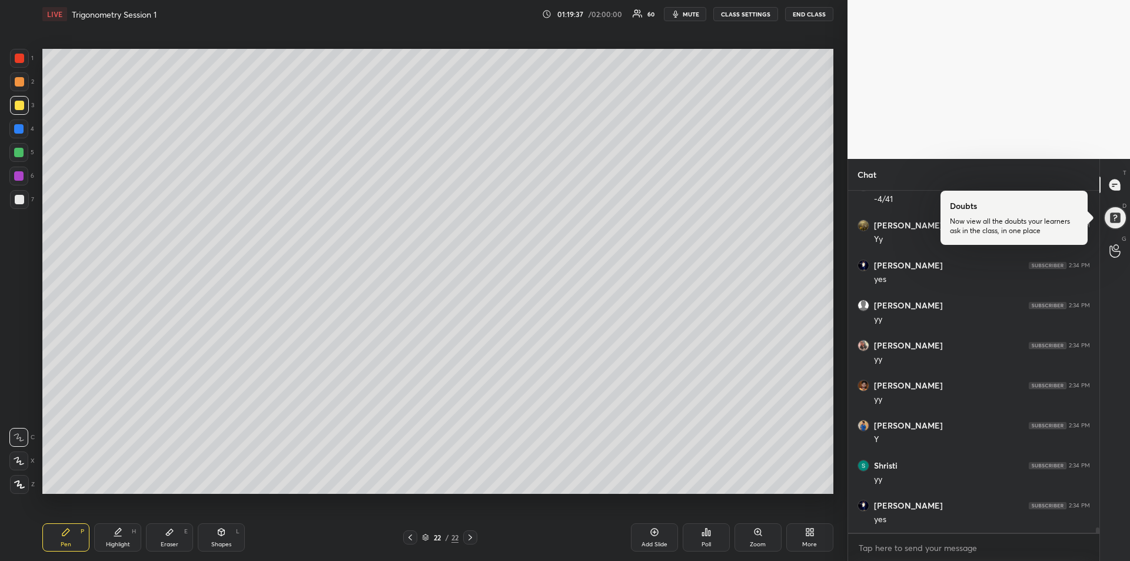
click at [657, 538] on div "Add Slide" at bounding box center [654, 537] width 47 height 28
click at [18, 81] on div at bounding box center [19, 81] width 9 height 9
click at [119, 537] on div "Highlight H" at bounding box center [117, 537] width 47 height 28
click at [72, 524] on div "Pen P" at bounding box center [65, 537] width 47 height 28
click at [688, 18] on span "mute" at bounding box center [691, 14] width 16 height 8
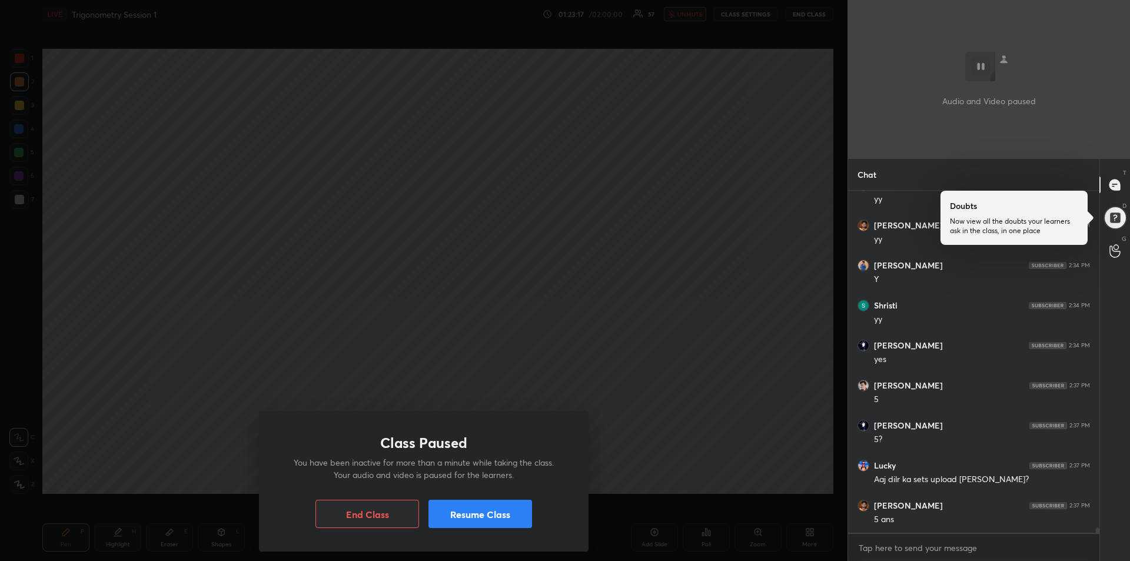
scroll to position [21704, 0]
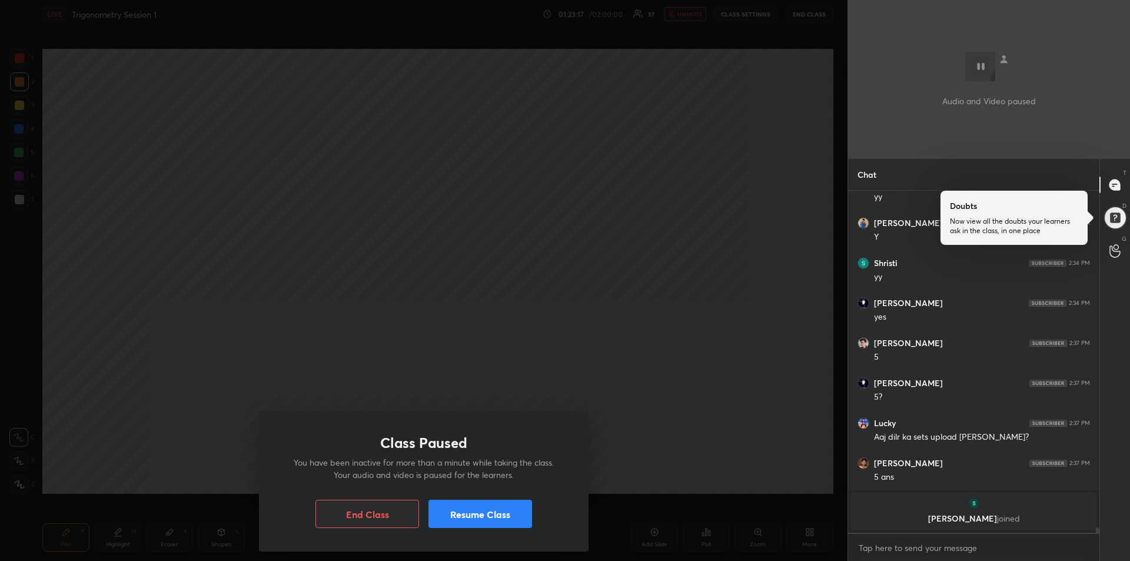
click at [500, 514] on button "Resume Class" at bounding box center [480, 514] width 104 height 28
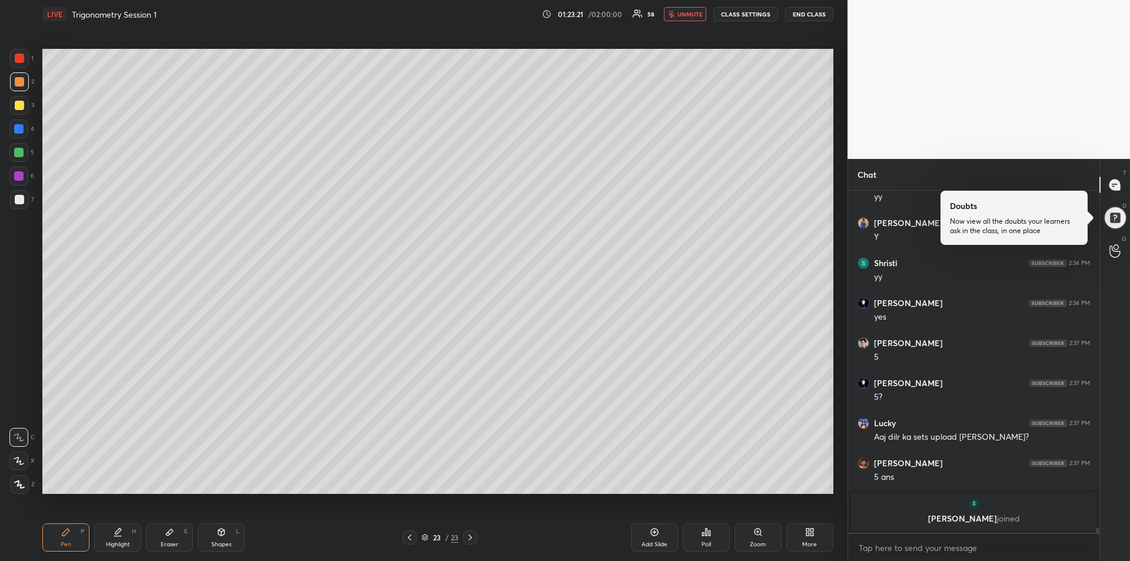
click at [687, 15] on span "unmute" at bounding box center [689, 14] width 25 height 8
click at [18, 155] on div at bounding box center [18, 152] width 9 height 9
click at [19, 105] on div at bounding box center [19, 105] width 9 height 9
click at [654, 537] on div "Add Slide" at bounding box center [654, 537] width 47 height 28
click at [162, 533] on div "Eraser E" at bounding box center [169, 537] width 47 height 28
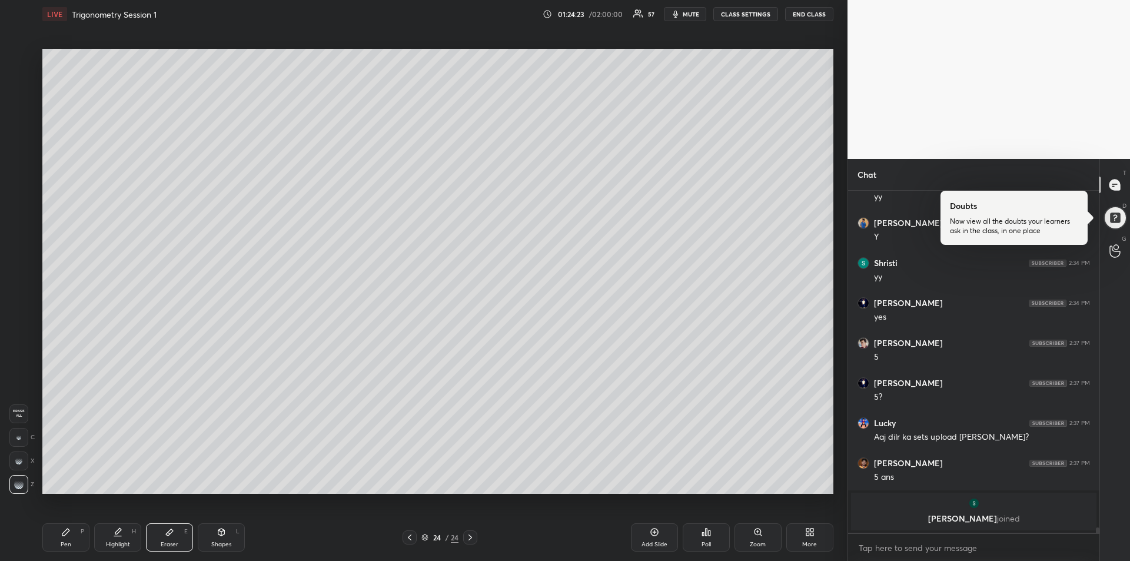
click at [68, 528] on icon at bounding box center [65, 531] width 7 height 7
click at [20, 129] on div at bounding box center [18, 128] width 9 height 9
click at [22, 151] on div at bounding box center [18, 152] width 9 height 9
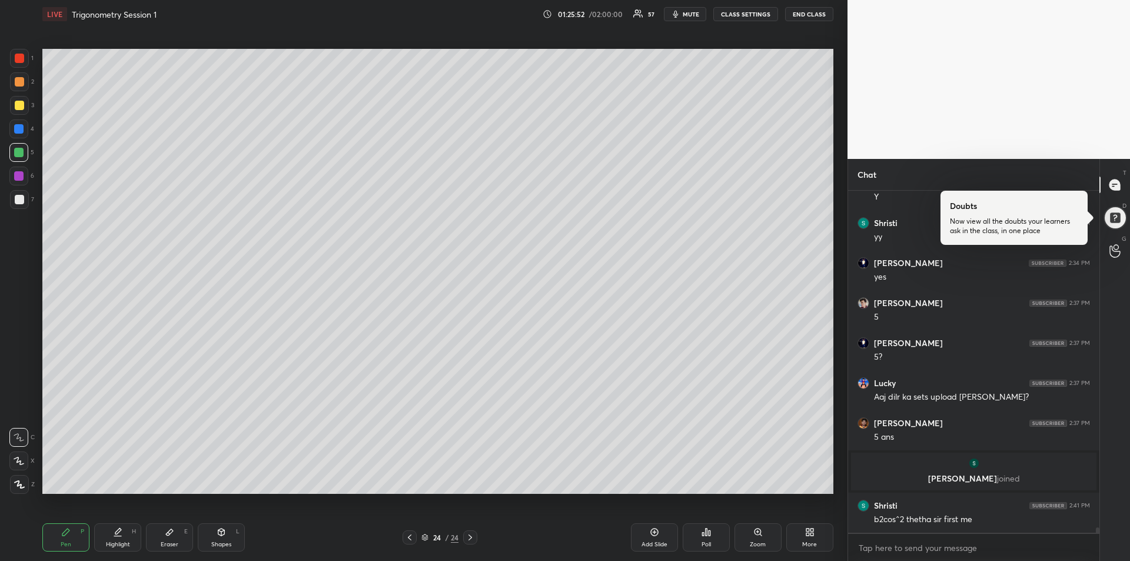
click at [172, 536] on icon at bounding box center [169, 531] width 9 height 9
click at [15, 436] on div at bounding box center [18, 437] width 19 height 19
click at [66, 535] on icon at bounding box center [65, 531] width 9 height 9
click at [117, 537] on div "Highlight H" at bounding box center [117, 537] width 47 height 28
click at [68, 542] on div "Pen" at bounding box center [66, 544] width 11 height 6
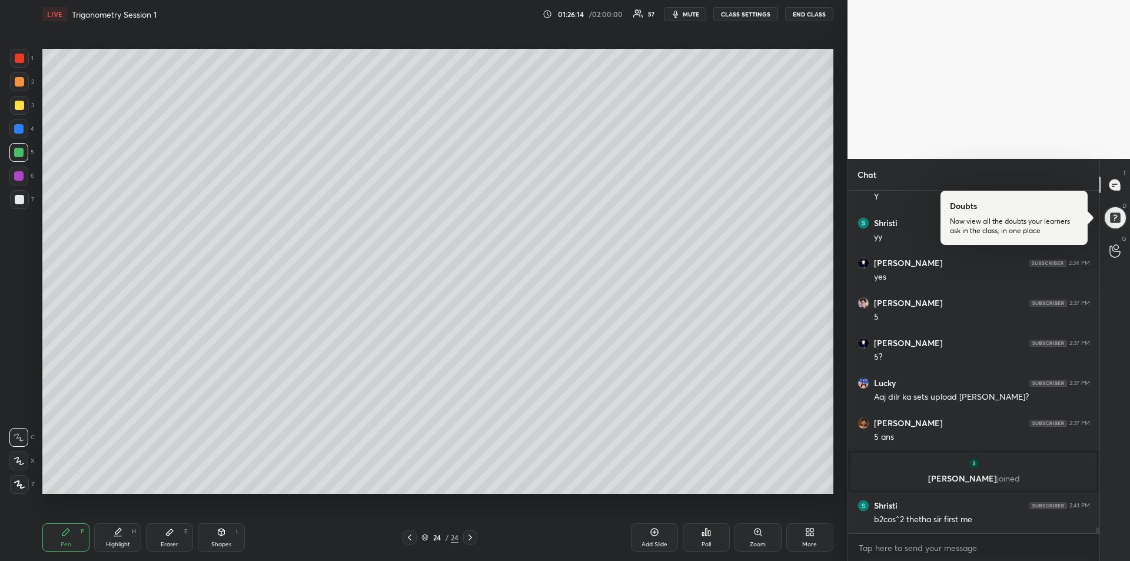
click at [18, 202] on div at bounding box center [19, 199] width 9 height 9
click at [20, 105] on div at bounding box center [19, 105] width 9 height 9
click at [20, 61] on div at bounding box center [19, 58] width 9 height 9
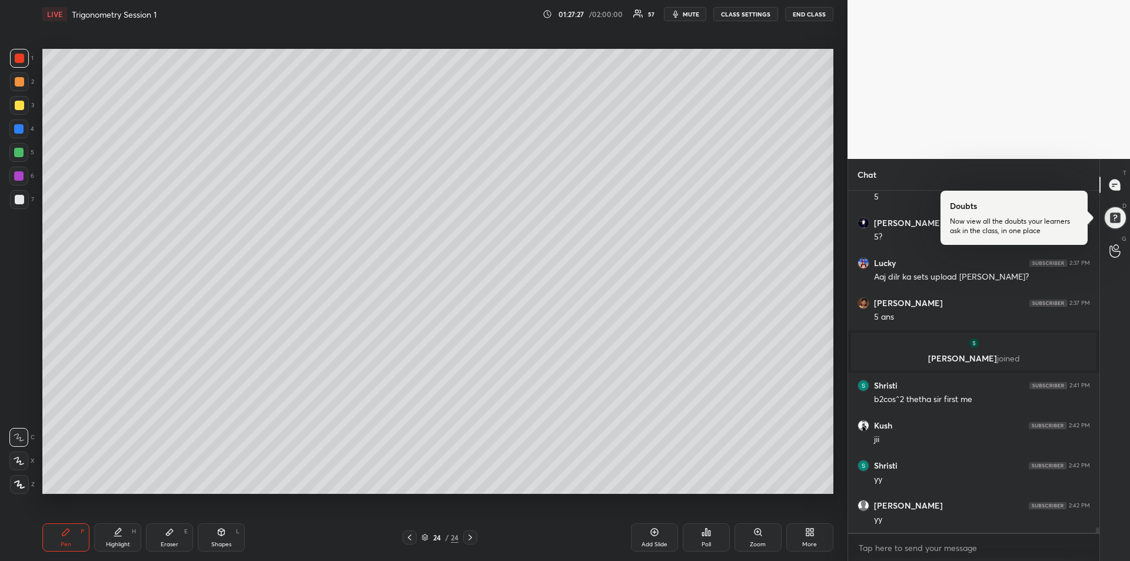
scroll to position [21542, 0]
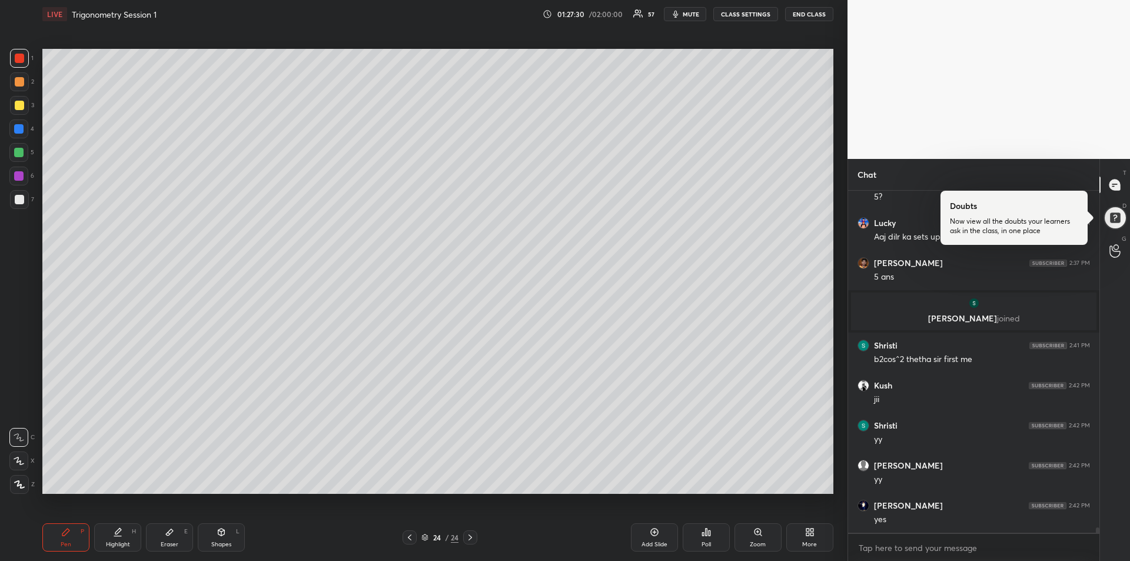
click at [410, 534] on icon at bounding box center [409, 537] width 9 height 9
click at [22, 105] on div at bounding box center [19, 105] width 9 height 9
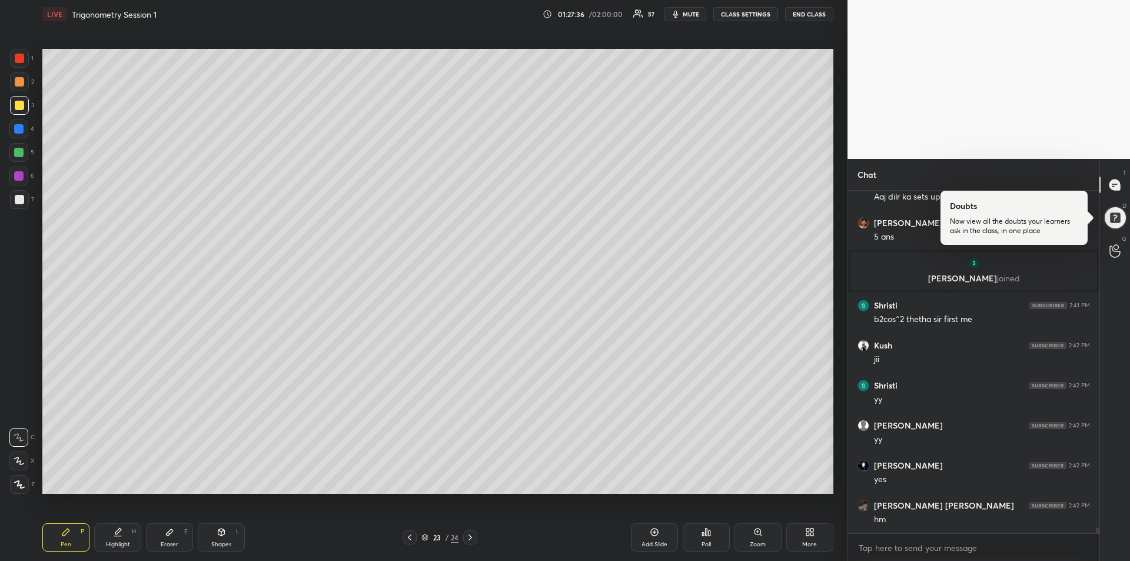
scroll to position [21622, 0]
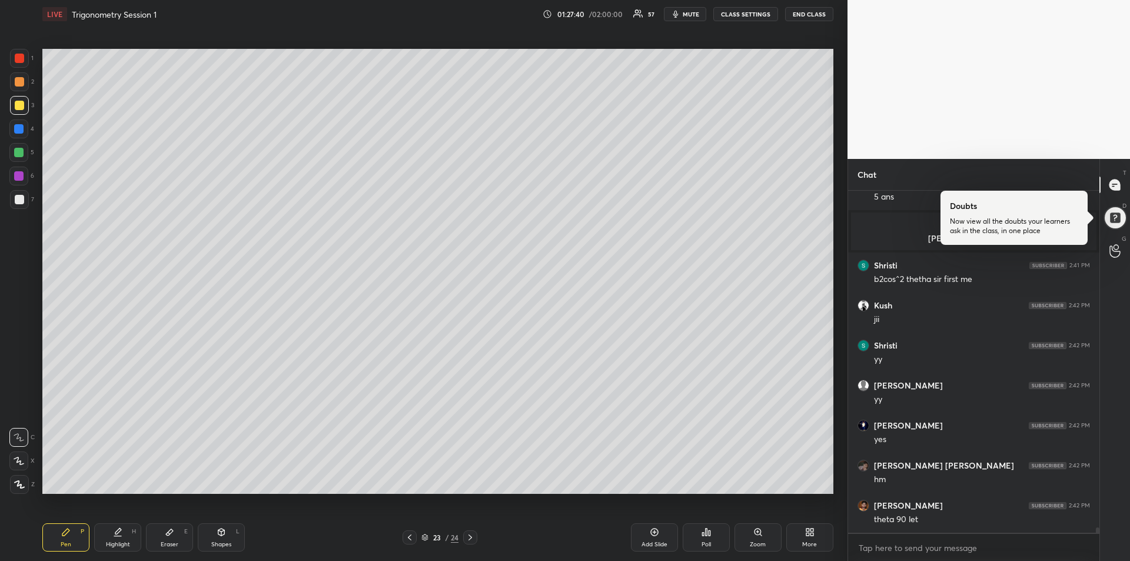
click at [174, 531] on div "Eraser E" at bounding box center [169, 537] width 47 height 28
click at [70, 528] on icon at bounding box center [65, 531] width 9 height 9
click at [165, 535] on icon at bounding box center [169, 531] width 9 height 9
click at [63, 533] on icon at bounding box center [65, 531] width 7 height 7
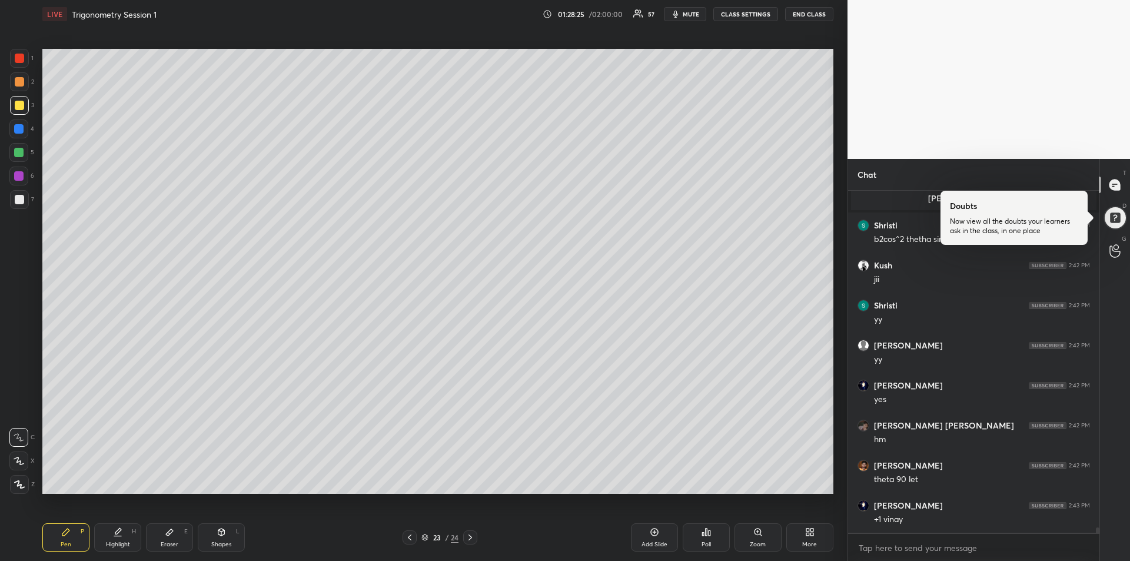
click at [115, 534] on icon at bounding box center [117, 531] width 9 height 9
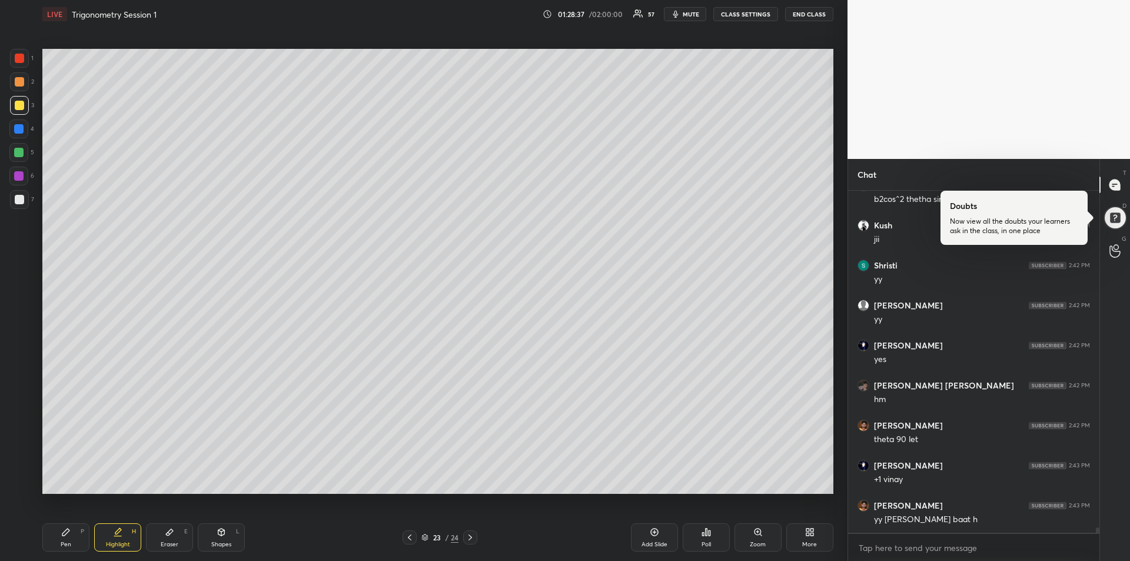
click at [65, 537] on div "Pen P" at bounding box center [65, 537] width 47 height 28
click at [19, 131] on div at bounding box center [18, 128] width 9 height 9
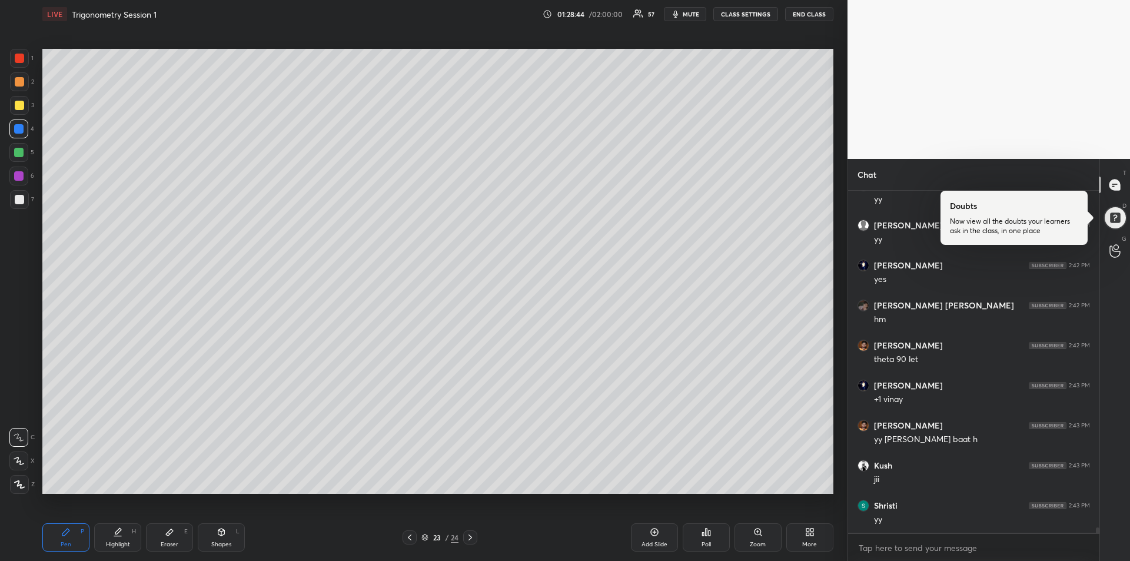
scroll to position [21822, 0]
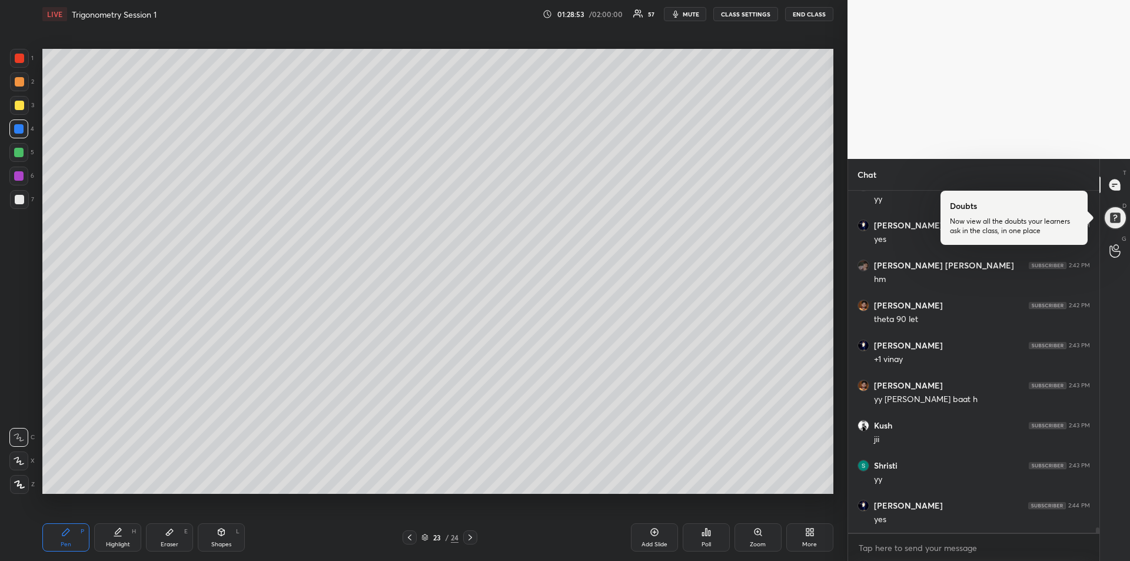
click at [16, 197] on div at bounding box center [19, 199] width 9 height 9
click at [19, 179] on div at bounding box center [18, 175] width 9 height 9
click at [20, 62] on div at bounding box center [19, 58] width 9 height 9
click at [473, 538] on icon at bounding box center [469, 537] width 9 height 9
click at [123, 536] on div "Highlight H" at bounding box center [117, 537] width 47 height 28
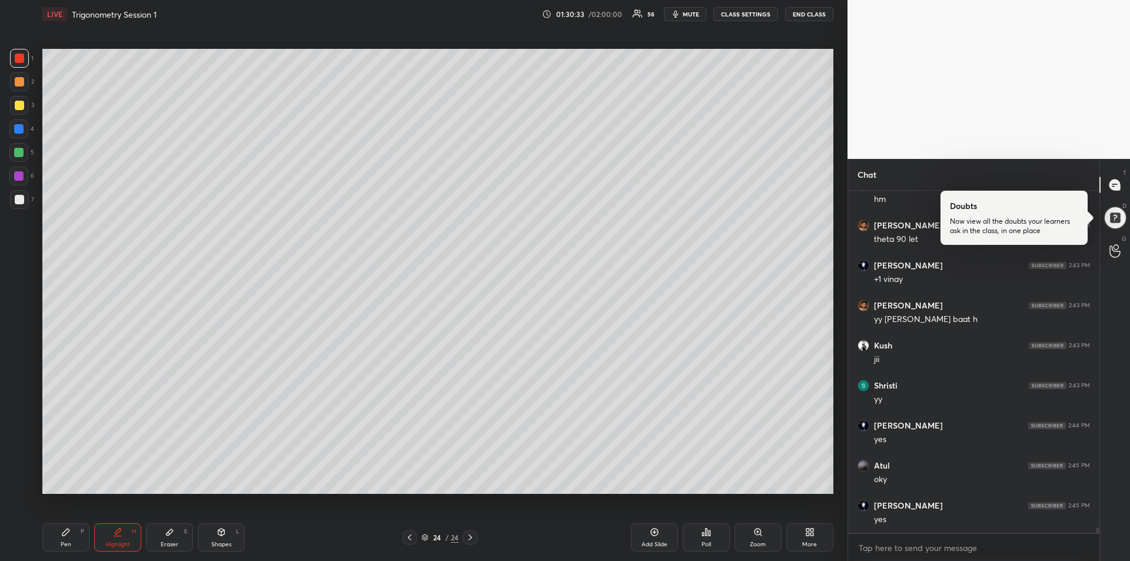
scroll to position [21942, 0]
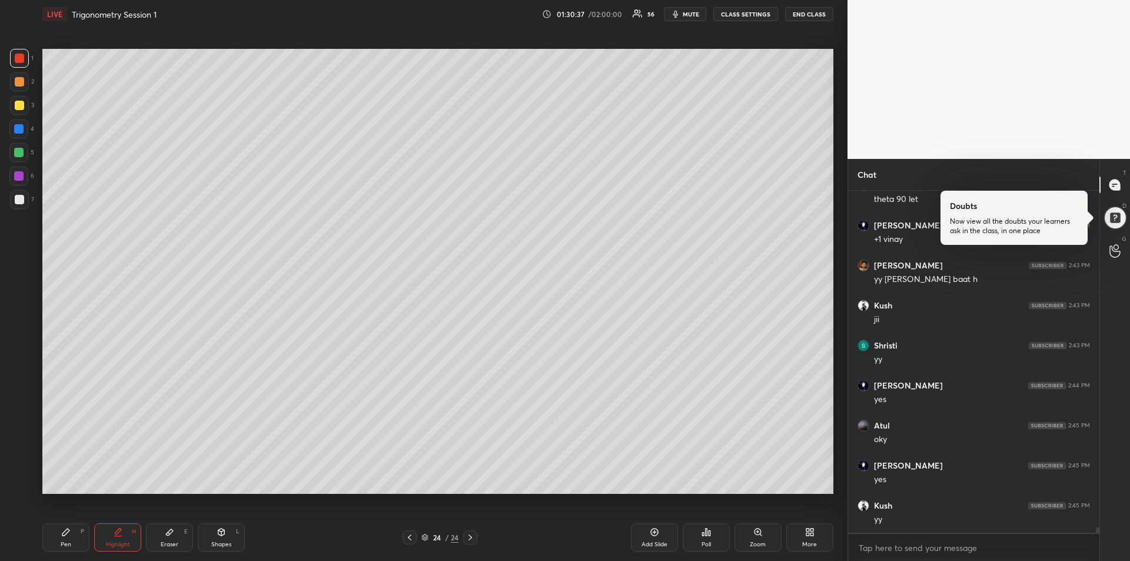
click at [66, 543] on div "Pen" at bounding box center [66, 544] width 11 height 6
click at [404, 538] on div at bounding box center [409, 537] width 14 height 14
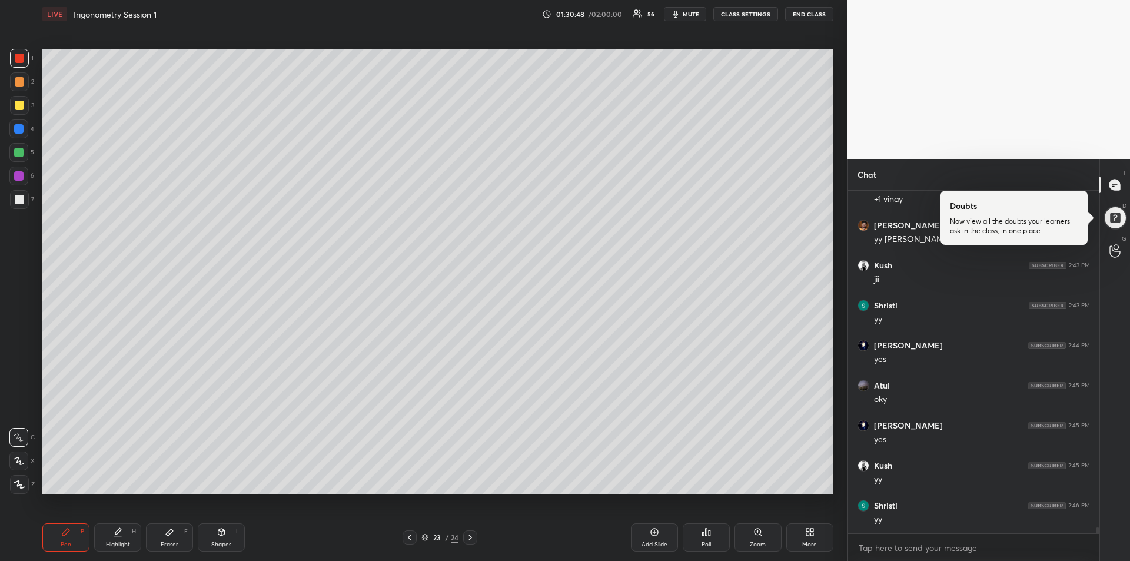
click at [19, 134] on div at bounding box center [18, 128] width 19 height 19
click at [471, 535] on icon at bounding box center [469, 537] width 9 height 9
click at [472, 537] on icon at bounding box center [469, 537] width 9 height 9
click at [653, 537] on div "Add Slide" at bounding box center [654, 537] width 47 height 28
click at [19, 104] on div at bounding box center [19, 105] width 9 height 9
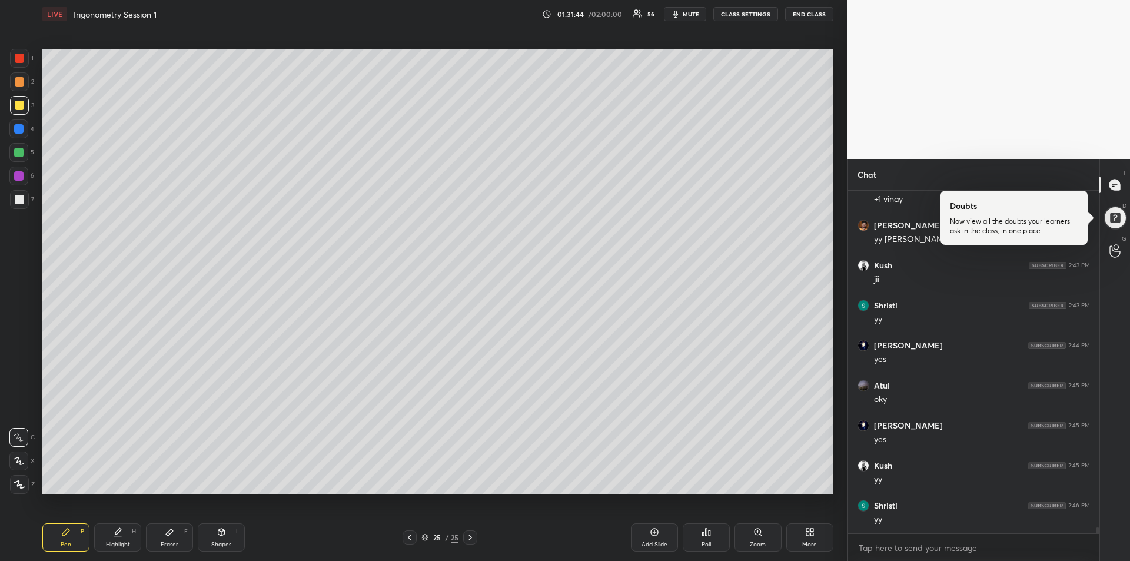
click at [15, 174] on div at bounding box center [18, 175] width 9 height 9
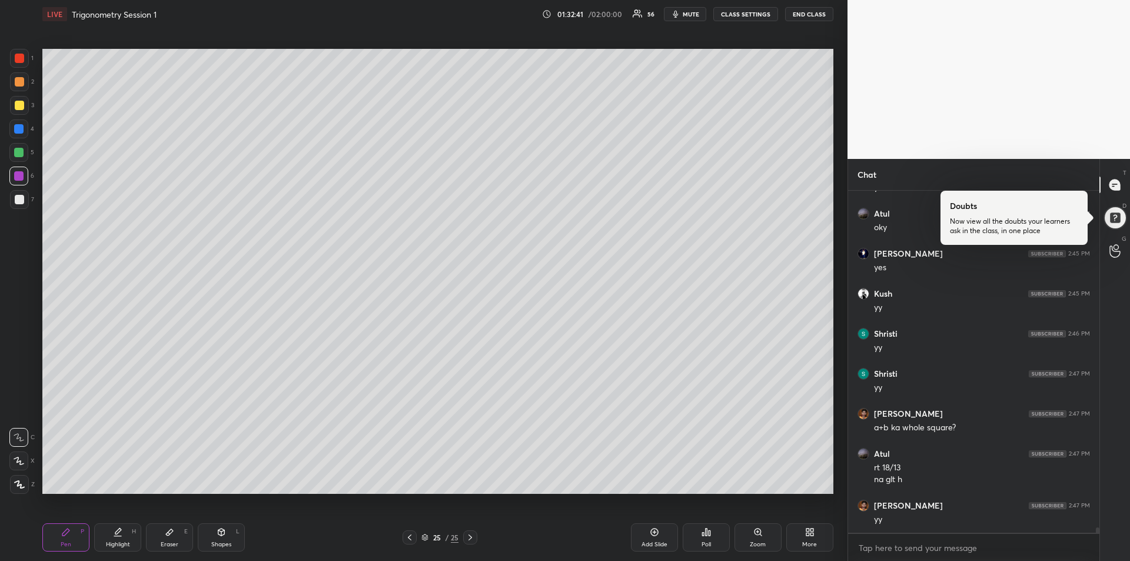
scroll to position [22194, 0]
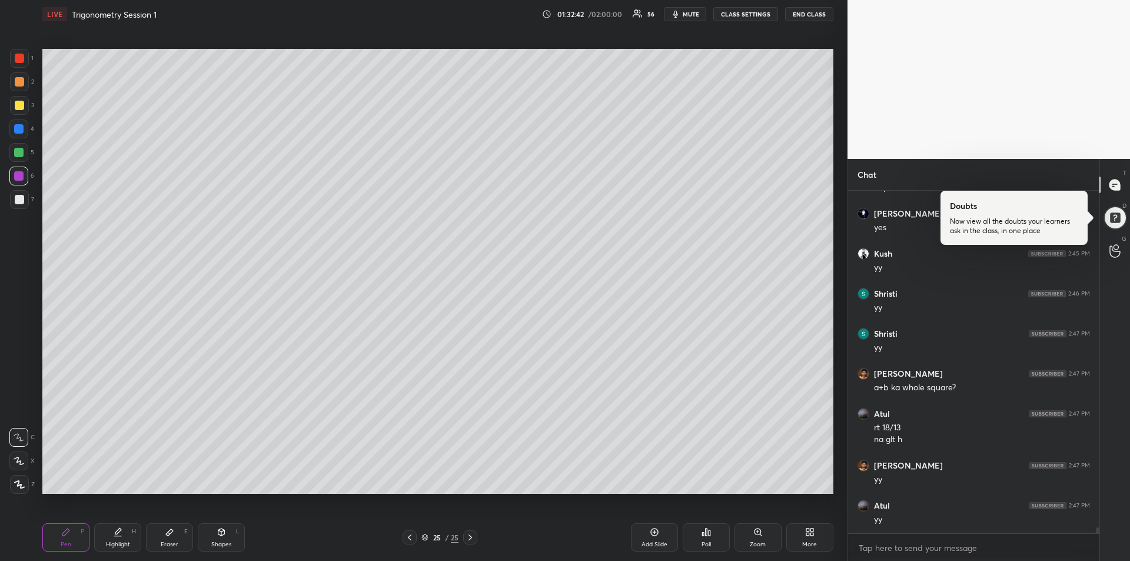
click at [22, 104] on div at bounding box center [19, 105] width 9 height 9
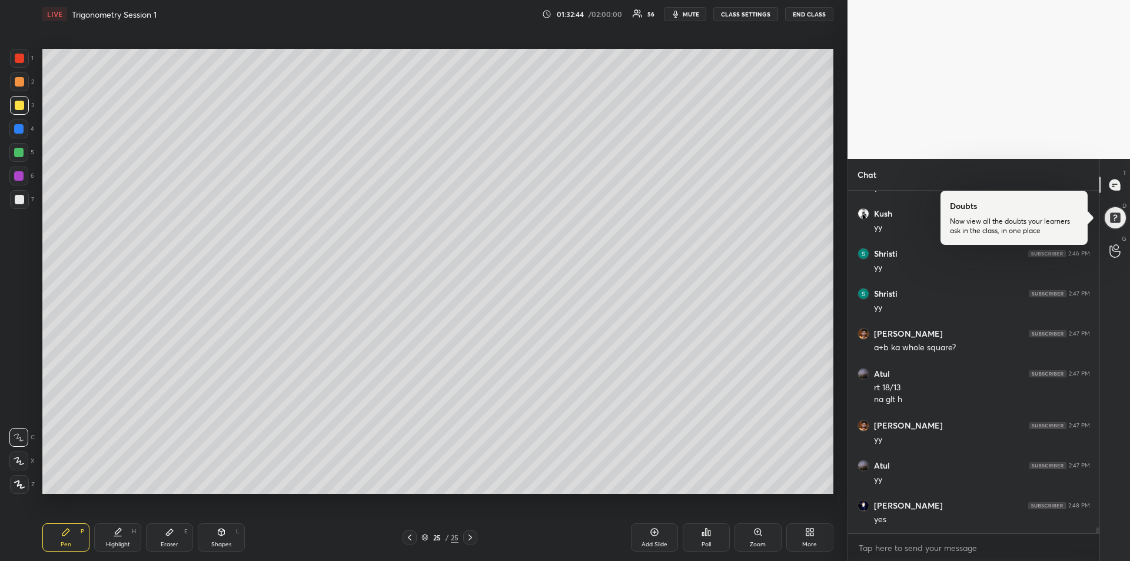
scroll to position [22274, 0]
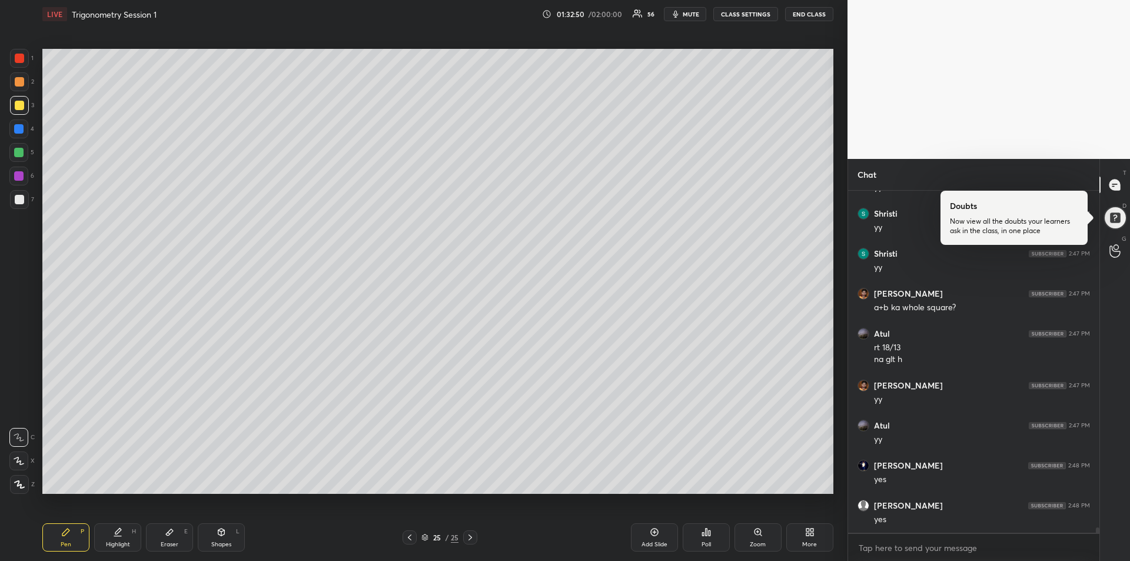
click at [171, 534] on icon at bounding box center [169, 531] width 9 height 9
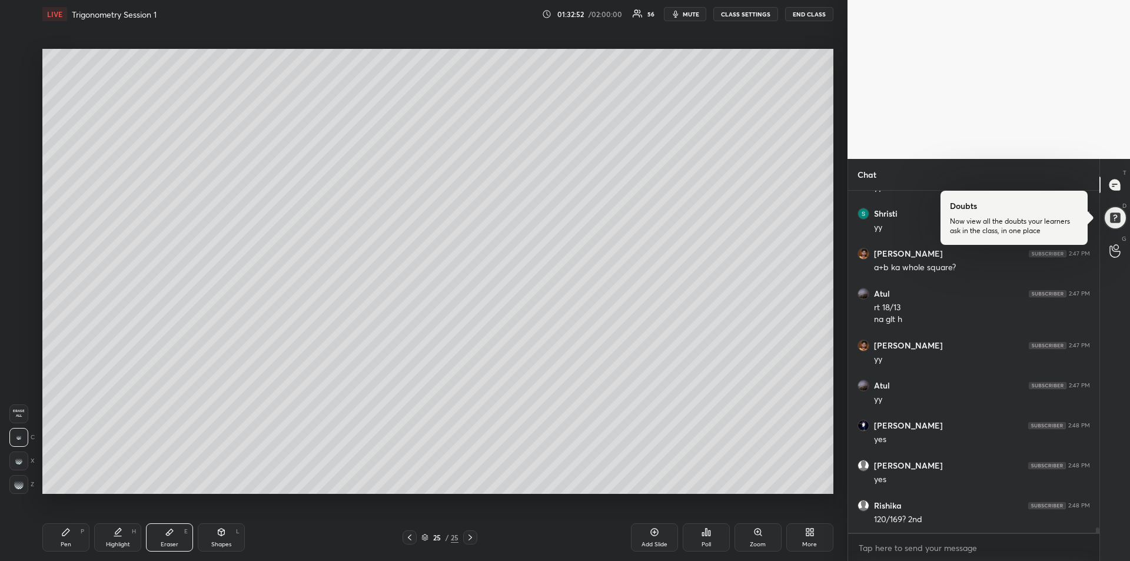
click at [64, 533] on icon at bounding box center [65, 531] width 7 height 7
click at [22, 128] on div at bounding box center [18, 128] width 9 height 9
click at [16, 172] on div at bounding box center [18, 175] width 9 height 9
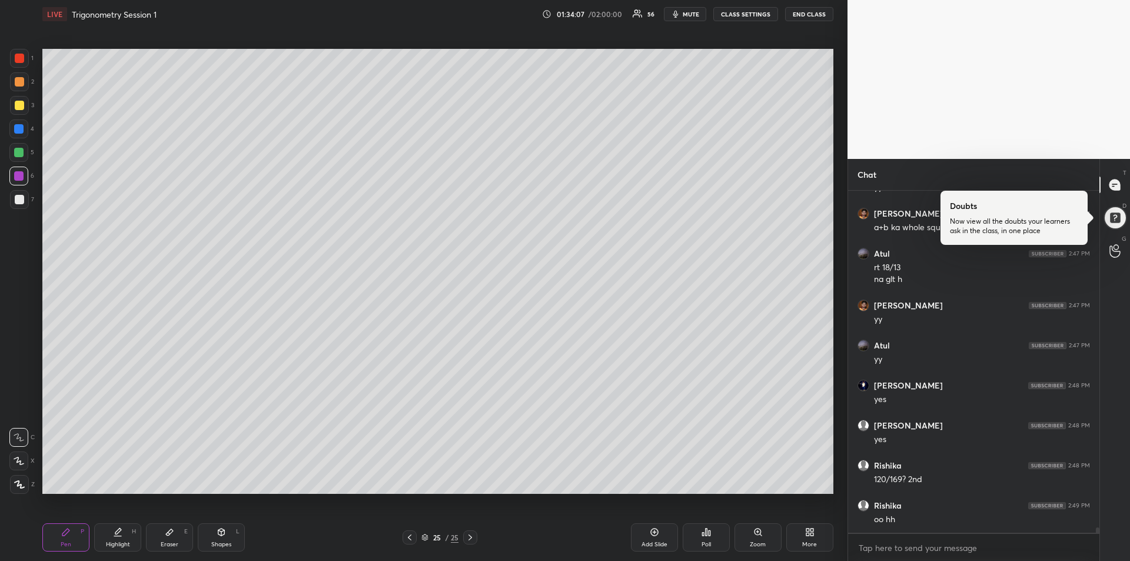
click at [119, 537] on div "Highlight H" at bounding box center [117, 537] width 47 height 28
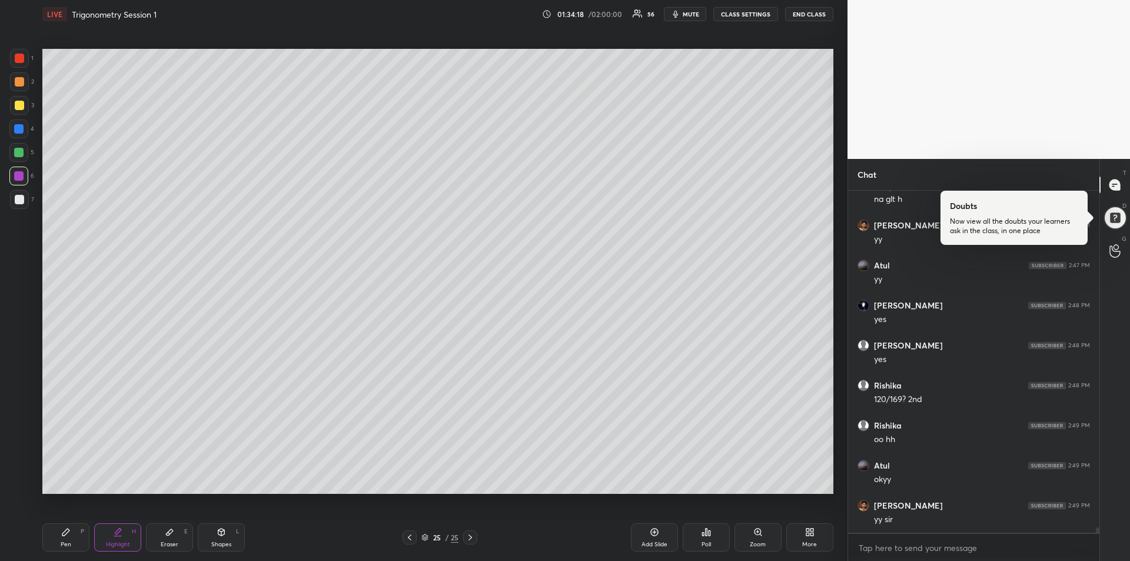
scroll to position [22474, 0]
click at [22, 104] on div at bounding box center [19, 105] width 9 height 9
click at [66, 532] on icon at bounding box center [65, 531] width 7 height 7
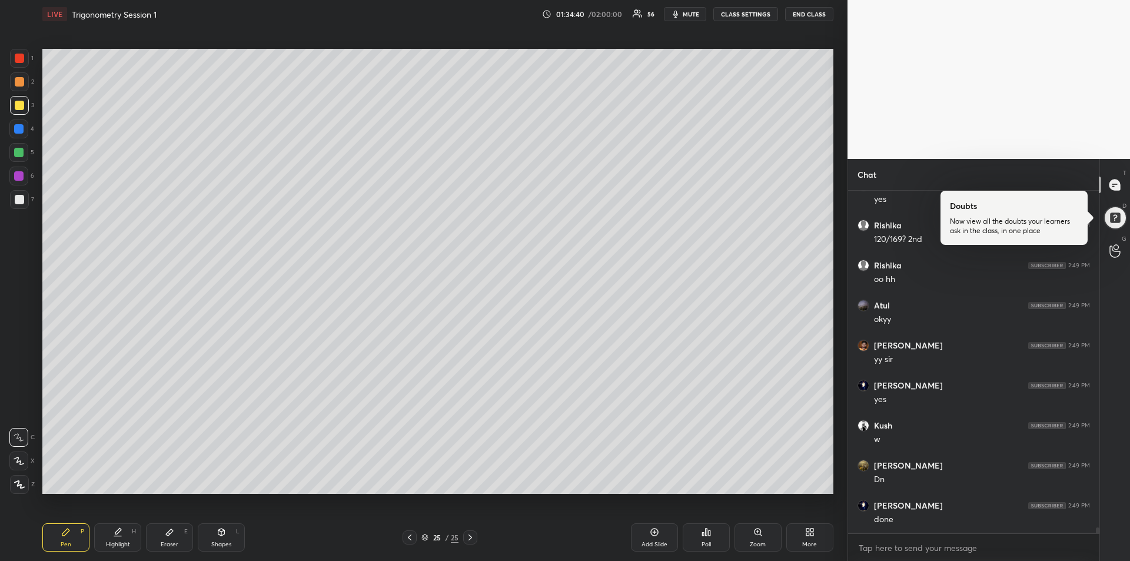
scroll to position [22634, 0]
click at [650, 535] on icon at bounding box center [654, 531] width 9 height 9
click at [16, 175] on div at bounding box center [18, 175] width 9 height 9
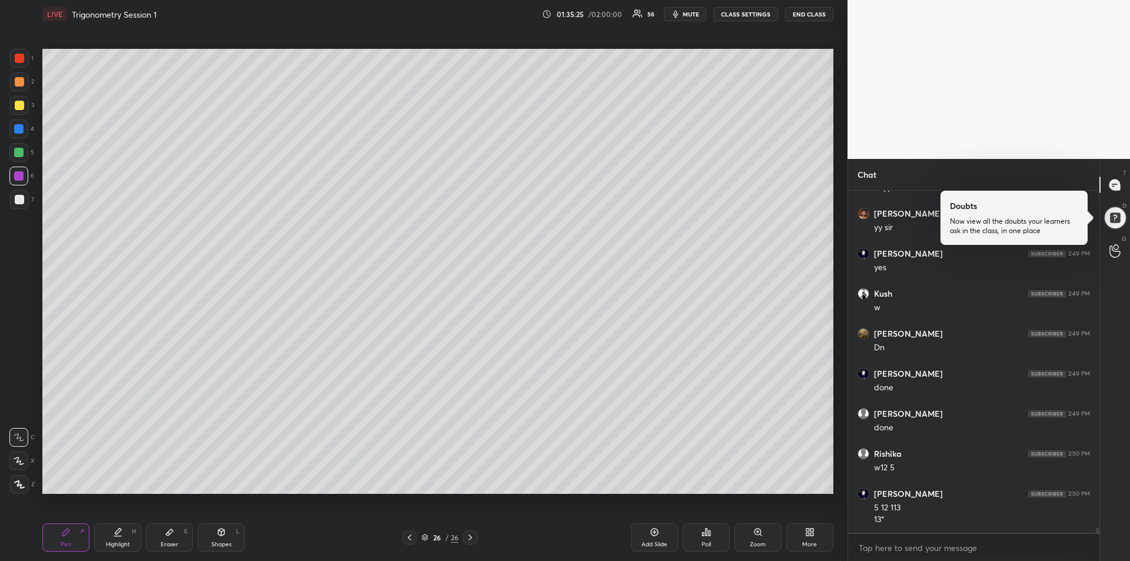
click at [18, 155] on div at bounding box center [18, 152] width 9 height 9
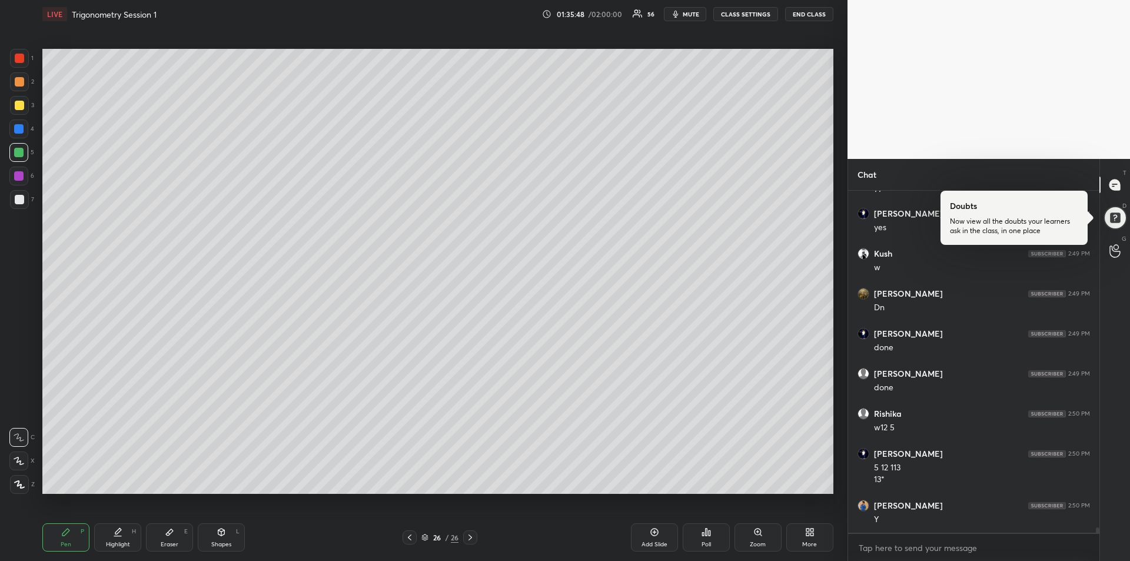
click at [410, 536] on icon at bounding box center [409, 537] width 9 height 9
click at [471, 537] on icon at bounding box center [469, 537] width 9 height 9
click at [23, 61] on div at bounding box center [19, 58] width 9 height 9
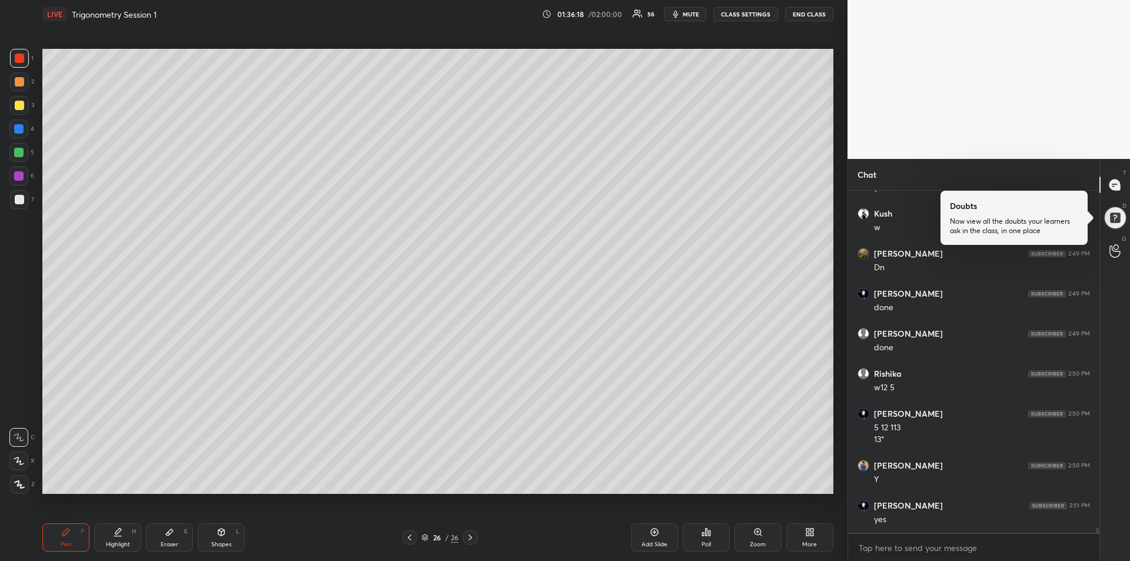
scroll to position [22848, 0]
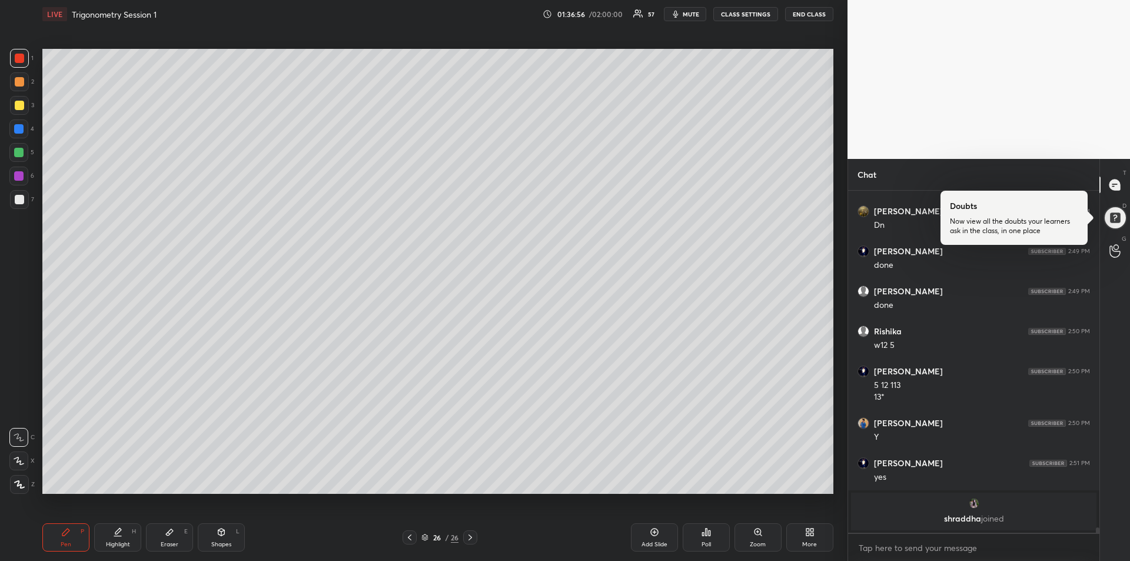
click at [20, 132] on div at bounding box center [18, 128] width 9 height 9
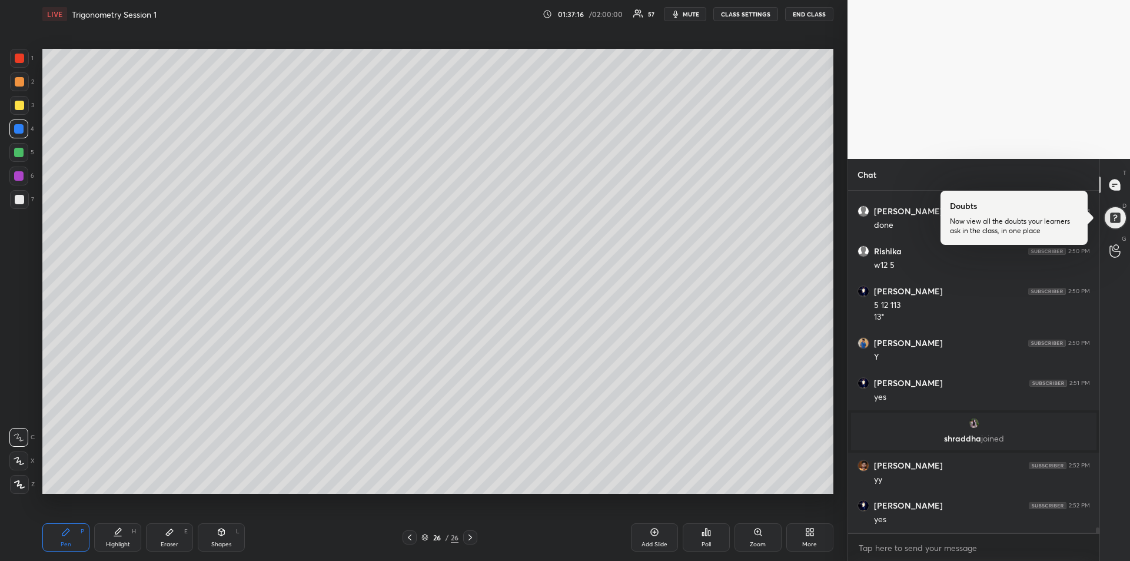
scroll to position [22552, 0]
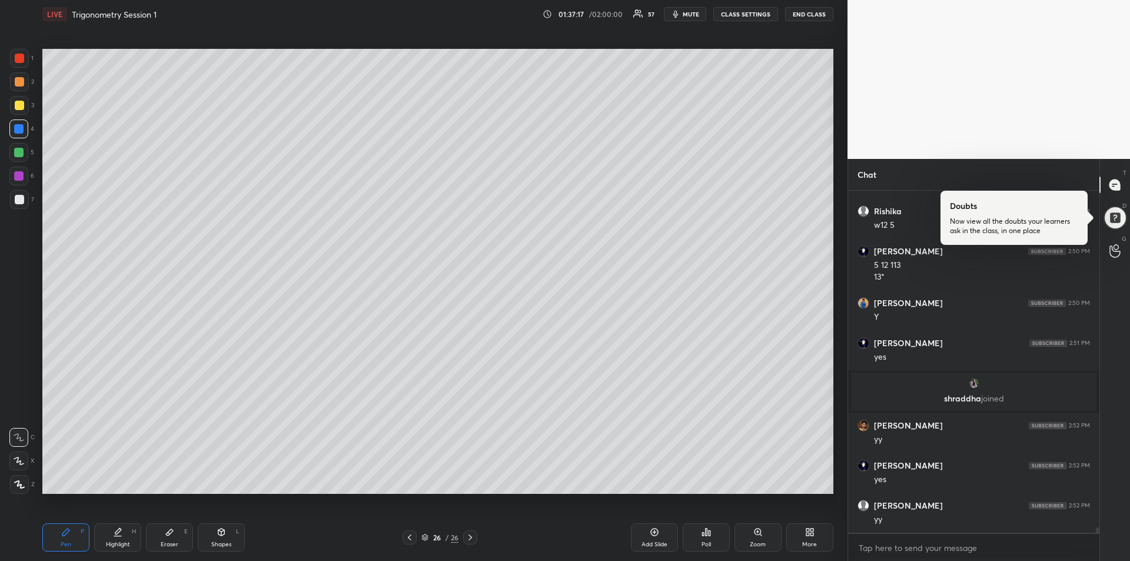
click at [19, 105] on div at bounding box center [19, 105] width 9 height 9
click at [648, 541] on div "Add Slide" at bounding box center [654, 544] width 26 height 6
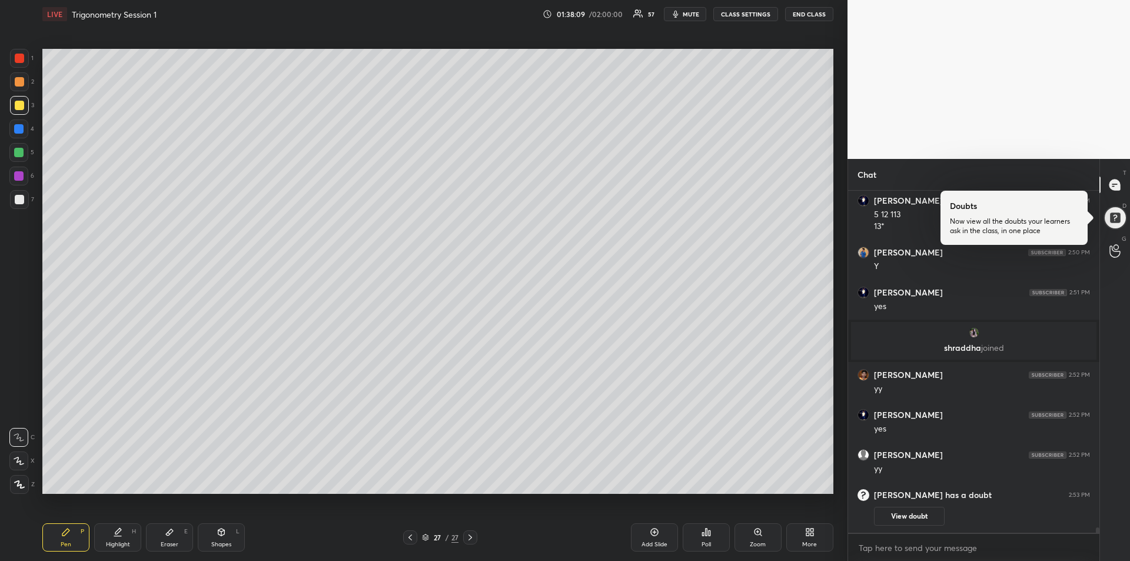
click at [16, 128] on div at bounding box center [18, 128] width 9 height 9
click at [897, 510] on button "View doubt" at bounding box center [909, 516] width 71 height 19
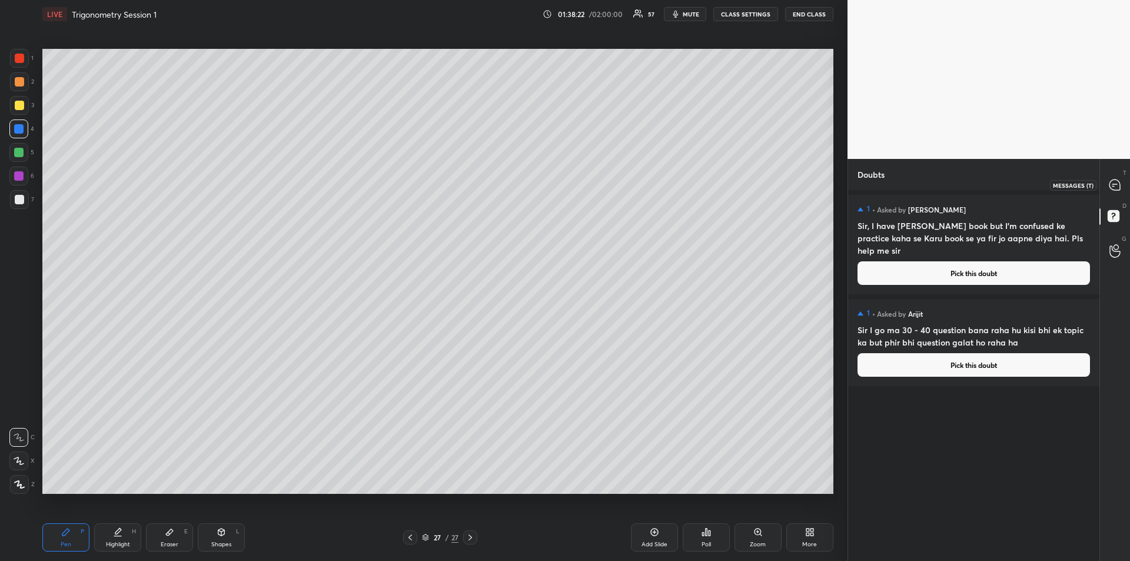
click at [1120, 184] on icon at bounding box center [1114, 184] width 11 height 11
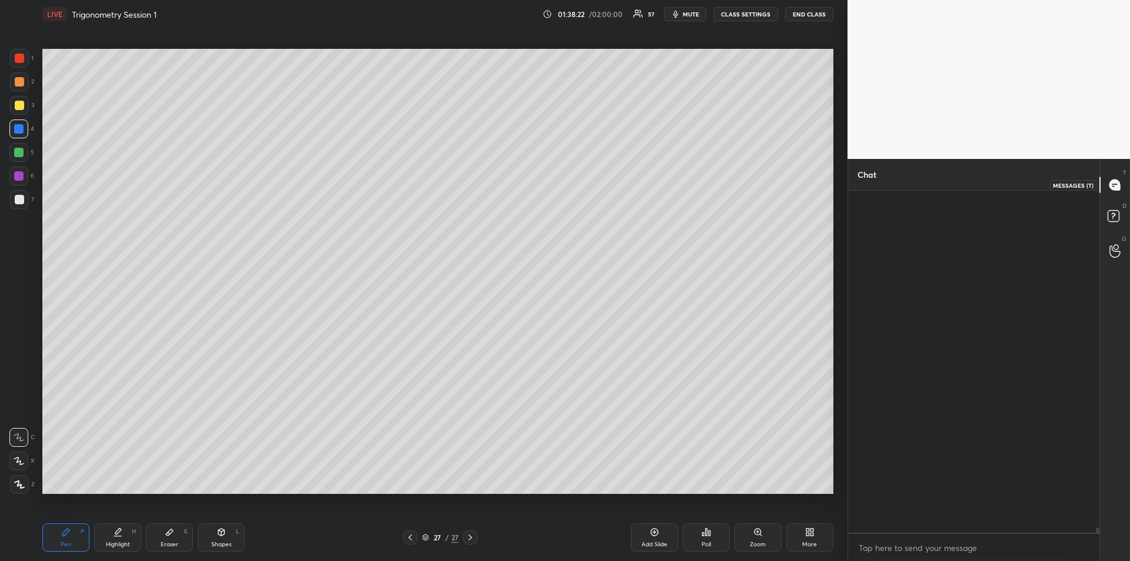
scroll to position [338, 248]
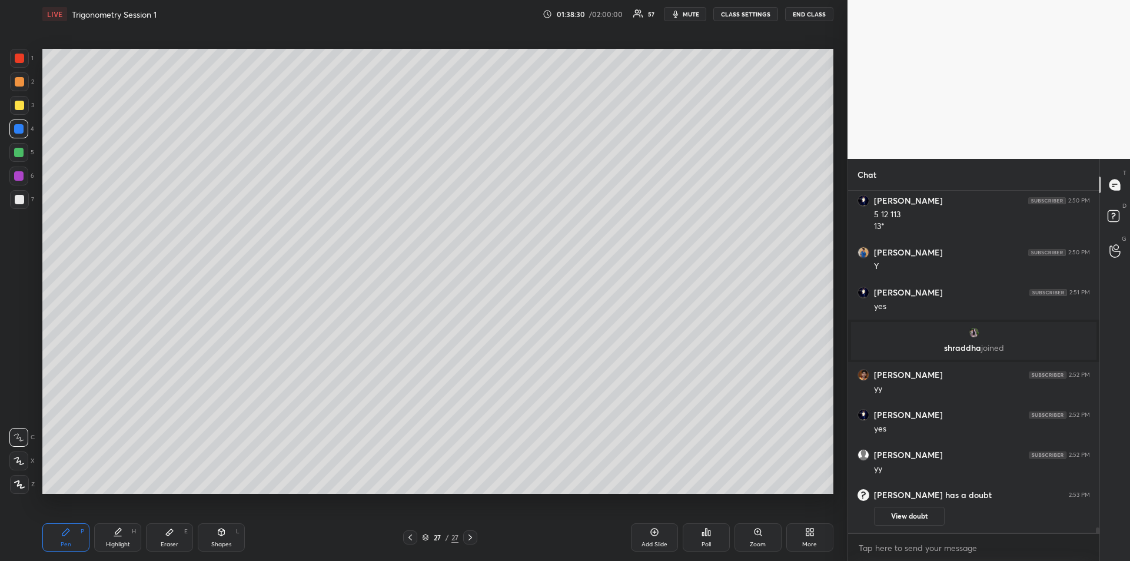
click at [19, 177] on div at bounding box center [18, 175] width 9 height 9
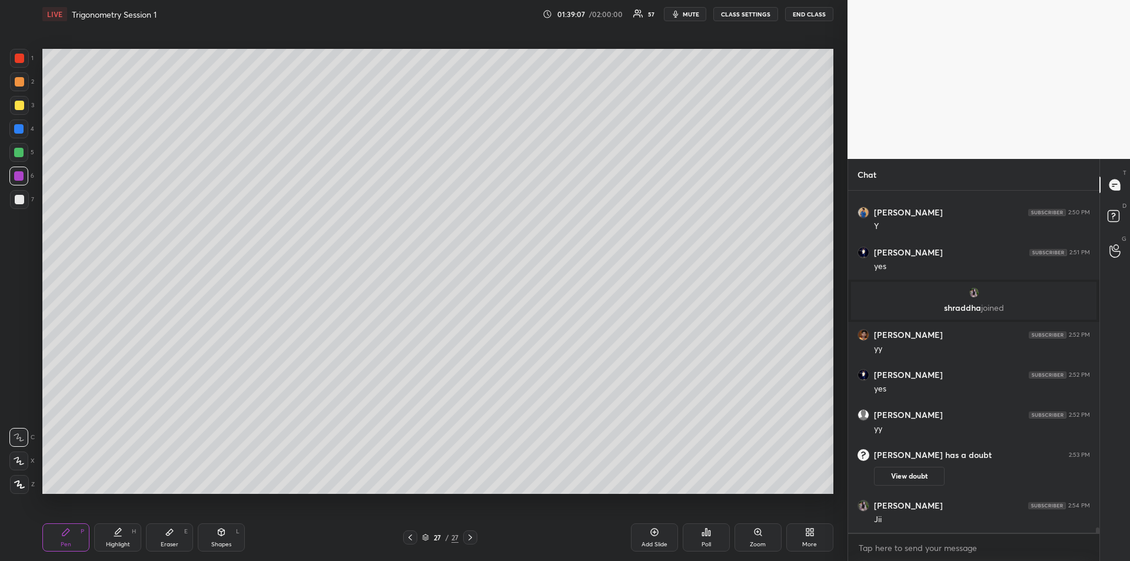
click at [172, 533] on icon at bounding box center [169, 531] width 9 height 9
click at [16, 482] on rect at bounding box center [15, 482] width 1 height 1
click at [81, 540] on div "Pen P" at bounding box center [65, 537] width 47 height 28
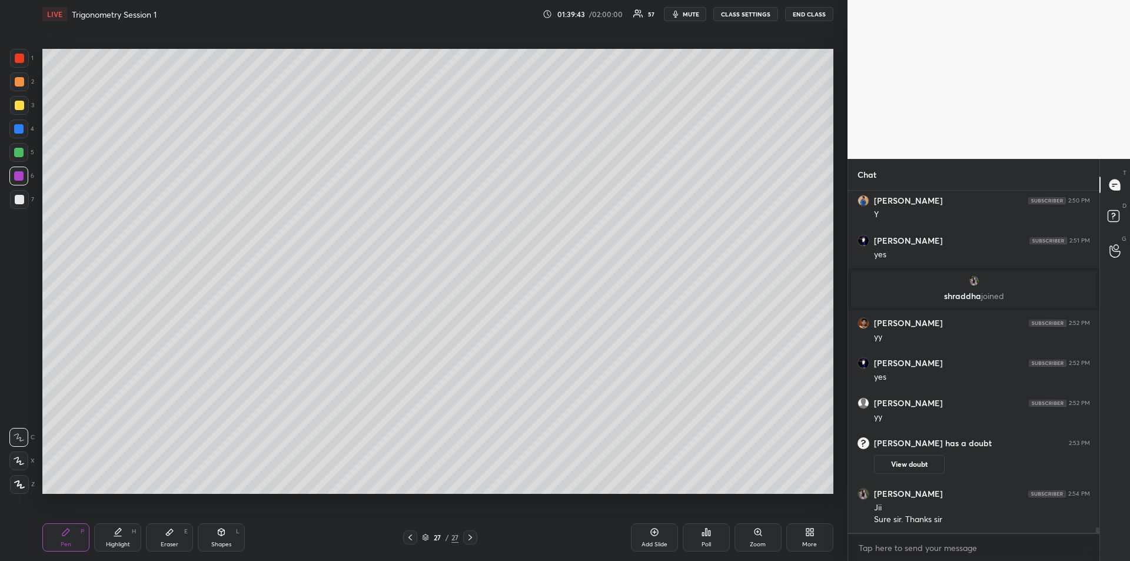
click at [172, 527] on div "Eraser E" at bounding box center [169, 537] width 47 height 28
click at [62, 538] on div "Pen P" at bounding box center [65, 537] width 47 height 28
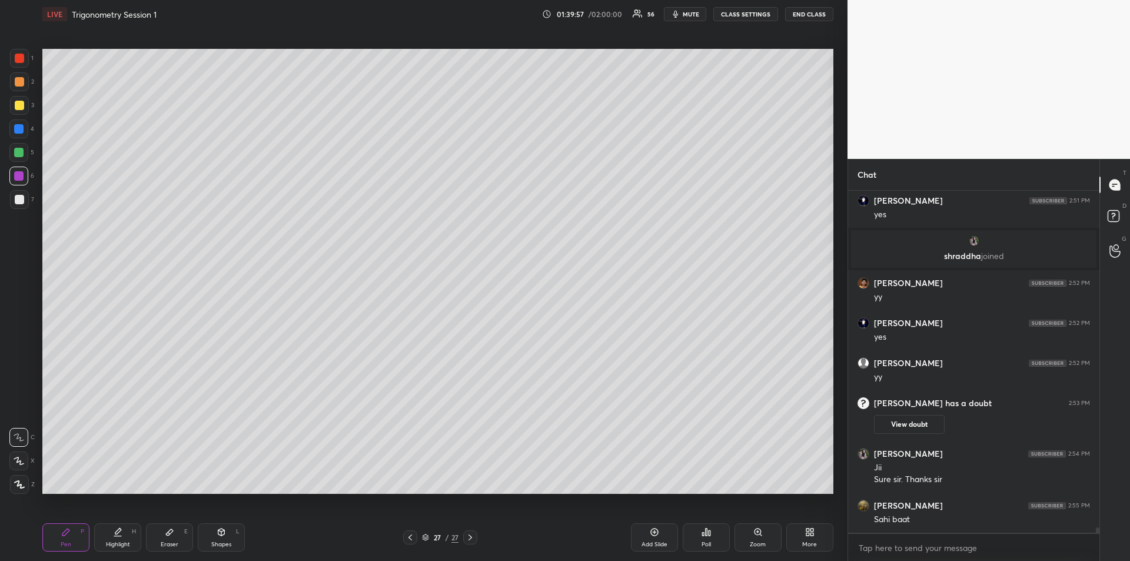
scroll to position [22841, 0]
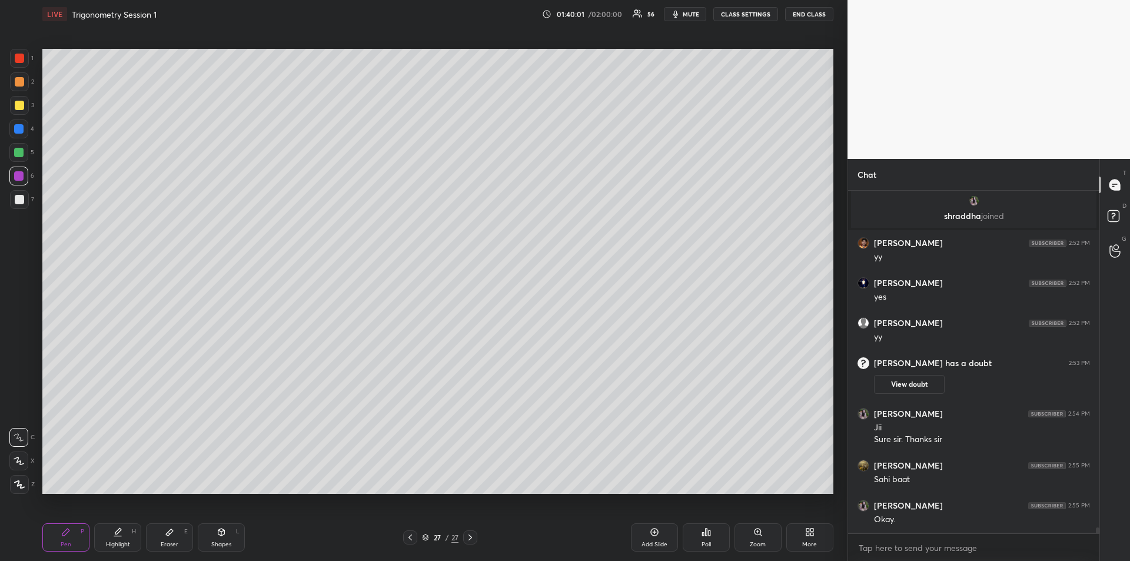
click at [18, 85] on div at bounding box center [19, 81] width 9 height 9
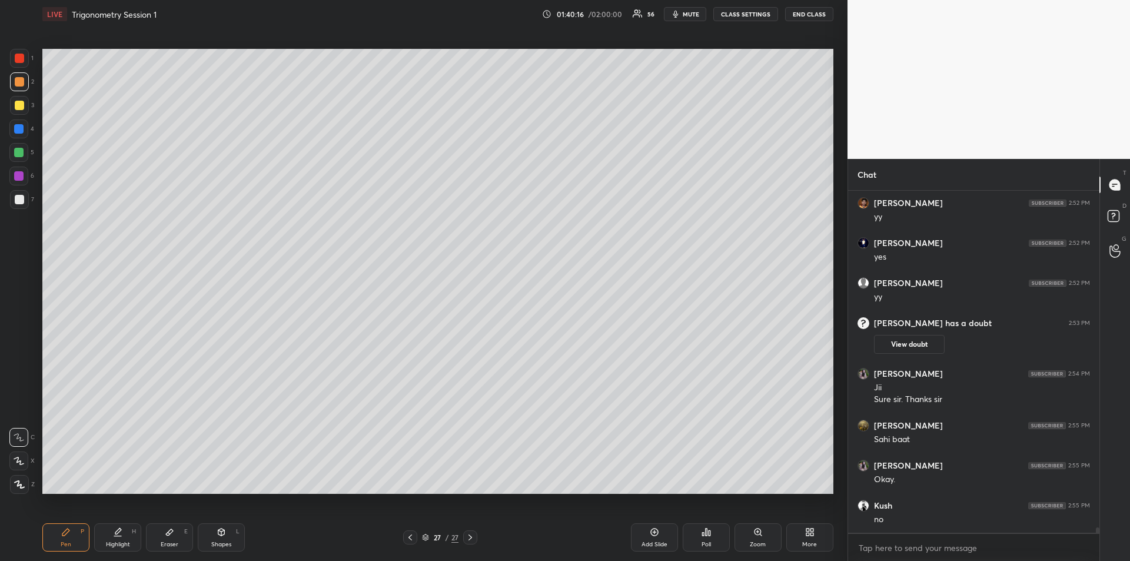
click at [19, 132] on div at bounding box center [18, 128] width 9 height 9
click at [654, 534] on icon at bounding box center [654, 531] width 9 height 9
click at [20, 84] on div at bounding box center [19, 81] width 9 height 9
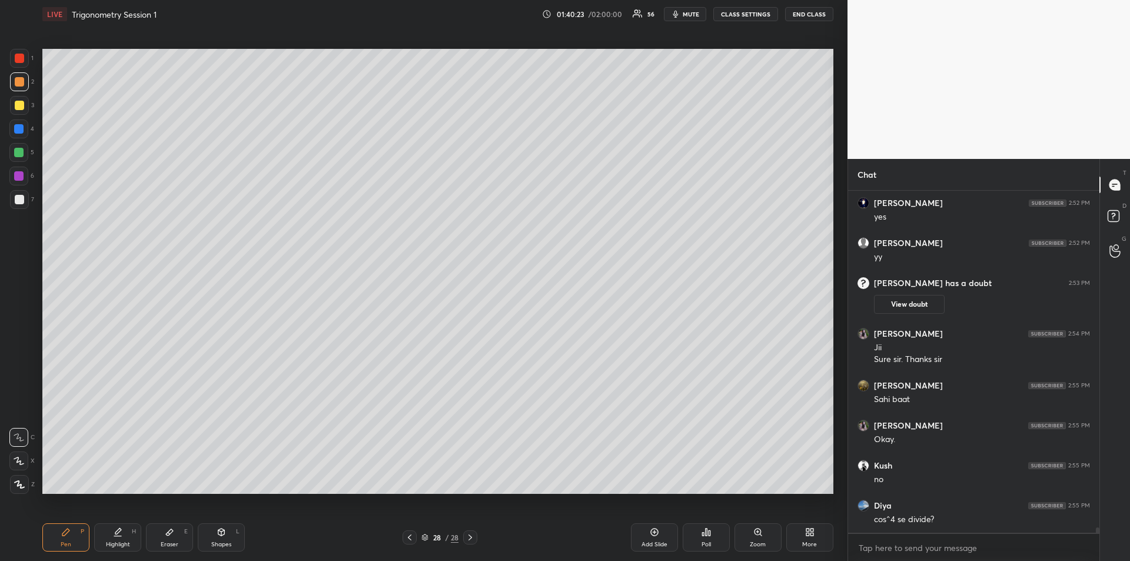
scroll to position [22961, 0]
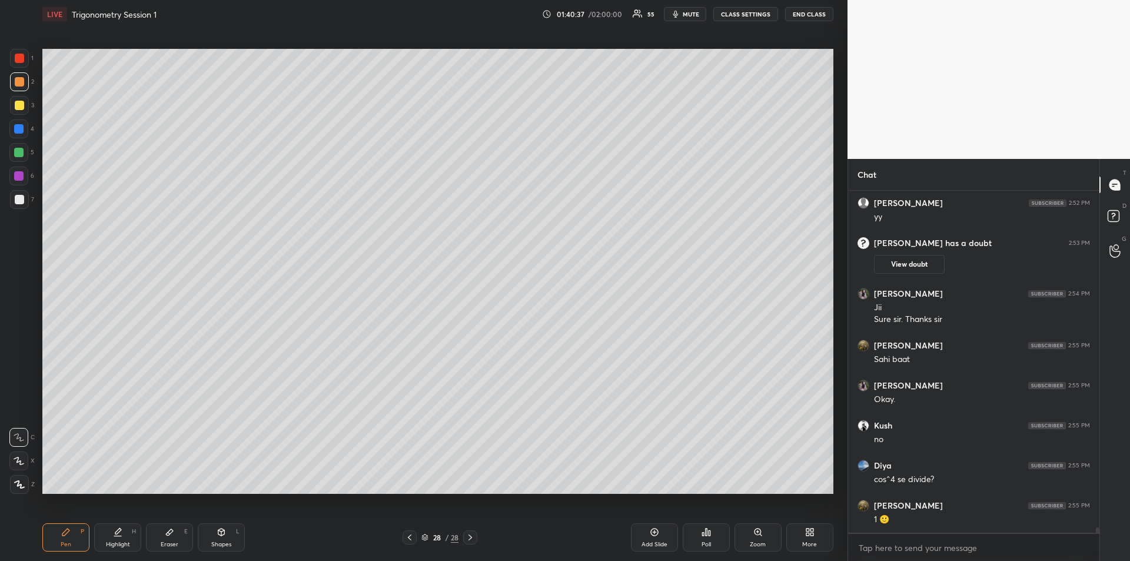
click at [21, 154] on div at bounding box center [18, 152] width 9 height 9
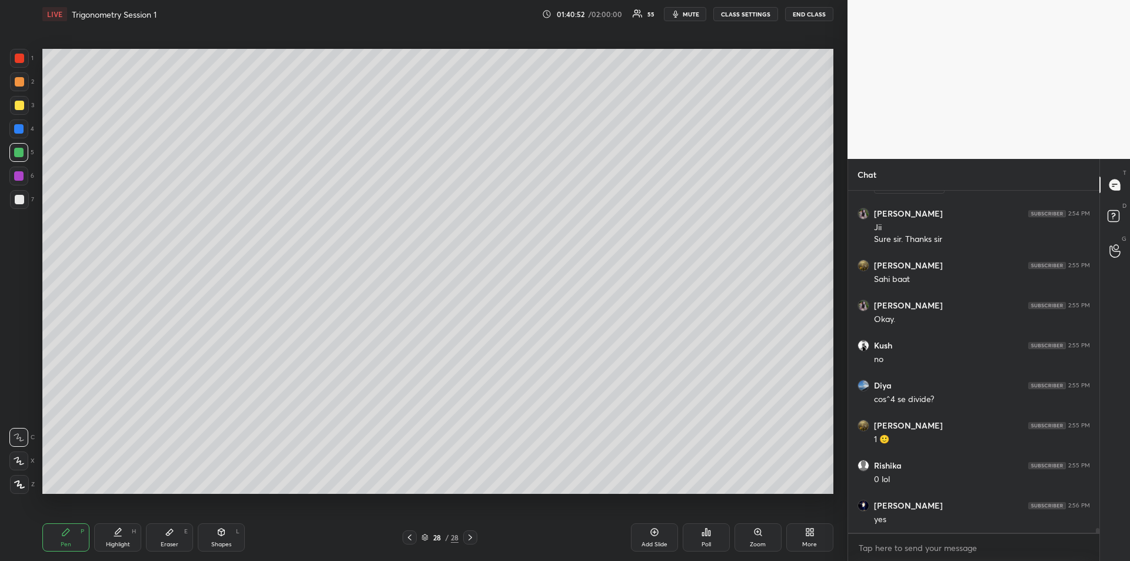
click at [22, 56] on div at bounding box center [19, 58] width 9 height 9
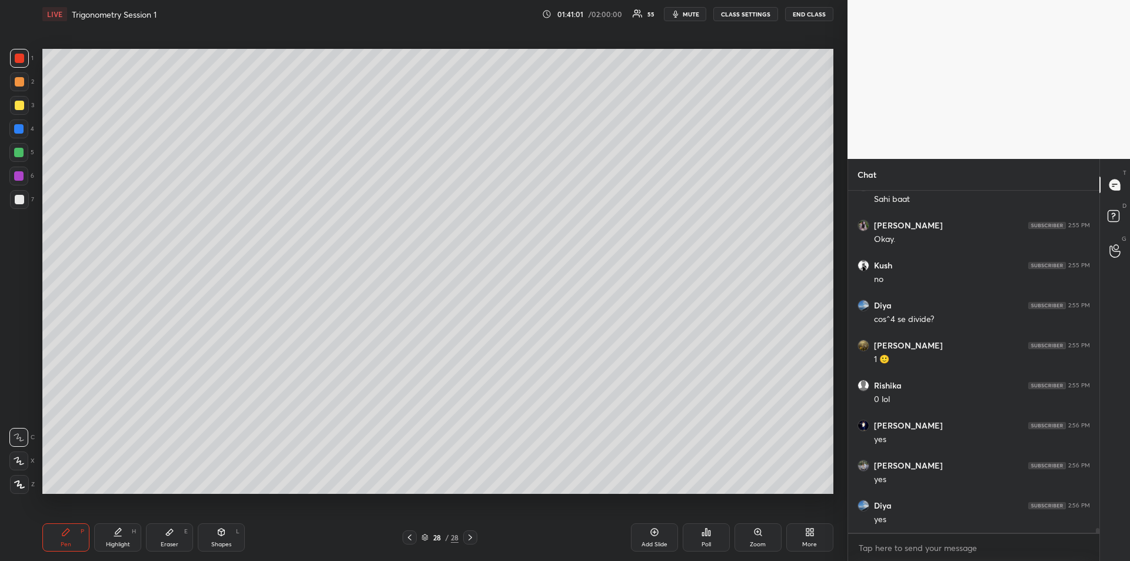
scroll to position [23161, 0]
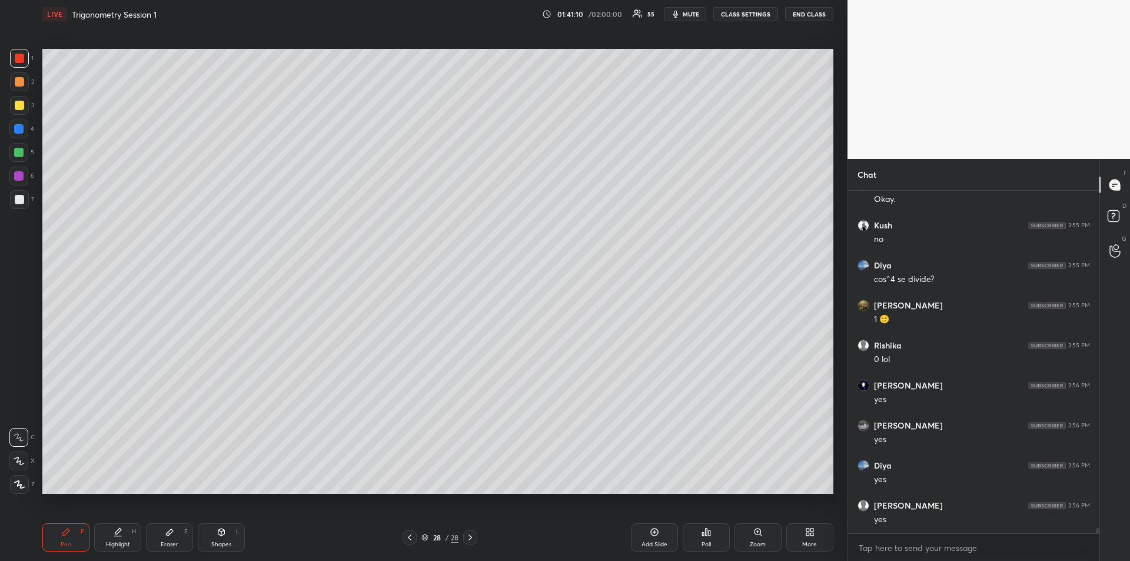
click at [410, 534] on icon at bounding box center [409, 537] width 9 height 9
click at [20, 78] on div at bounding box center [19, 81] width 9 height 9
click at [19, 129] on div at bounding box center [18, 128] width 9 height 9
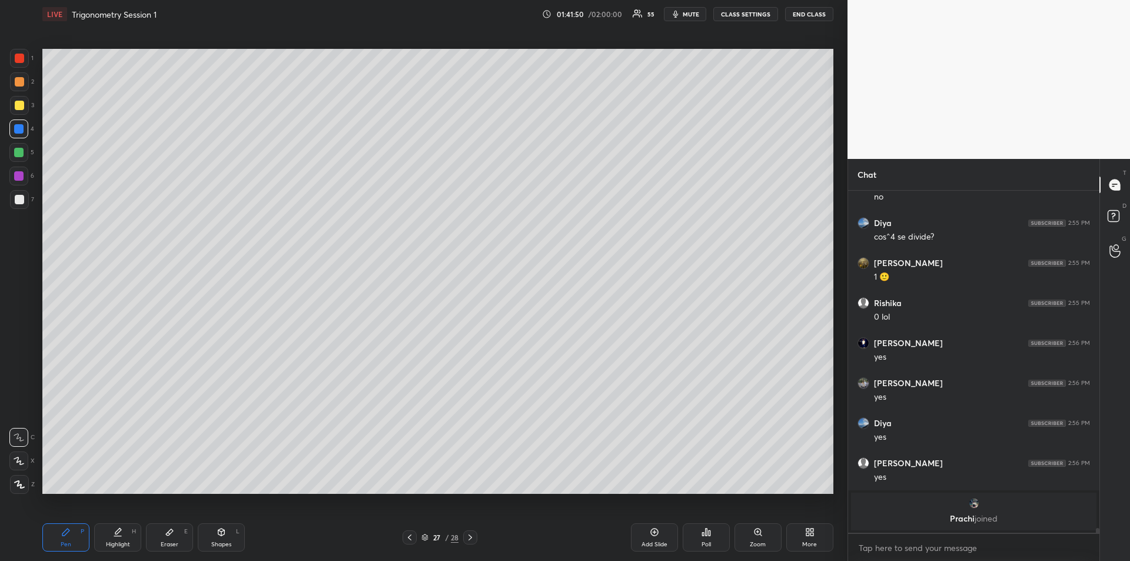
click at [114, 533] on icon at bounding box center [117, 531] width 9 height 9
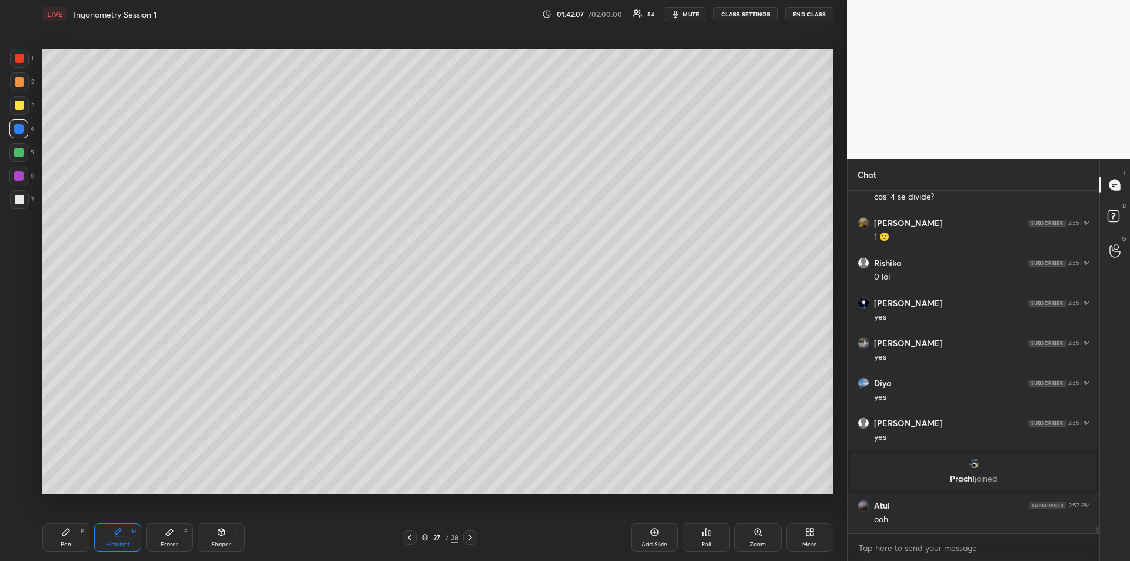
scroll to position [23016, 0]
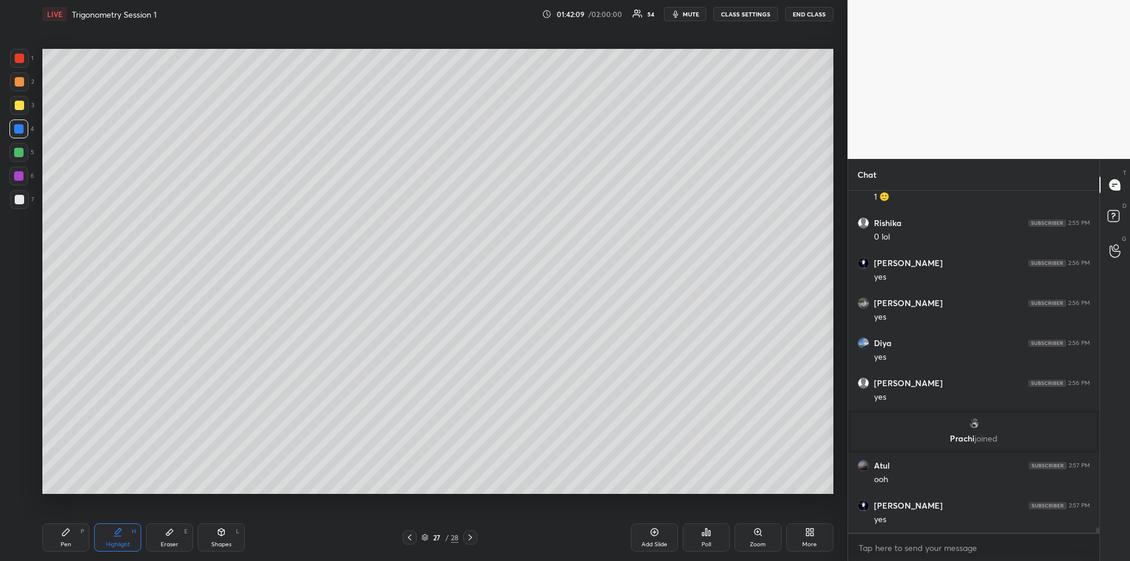
click at [19, 155] on div at bounding box center [18, 152] width 9 height 9
click at [61, 535] on icon at bounding box center [65, 531] width 9 height 9
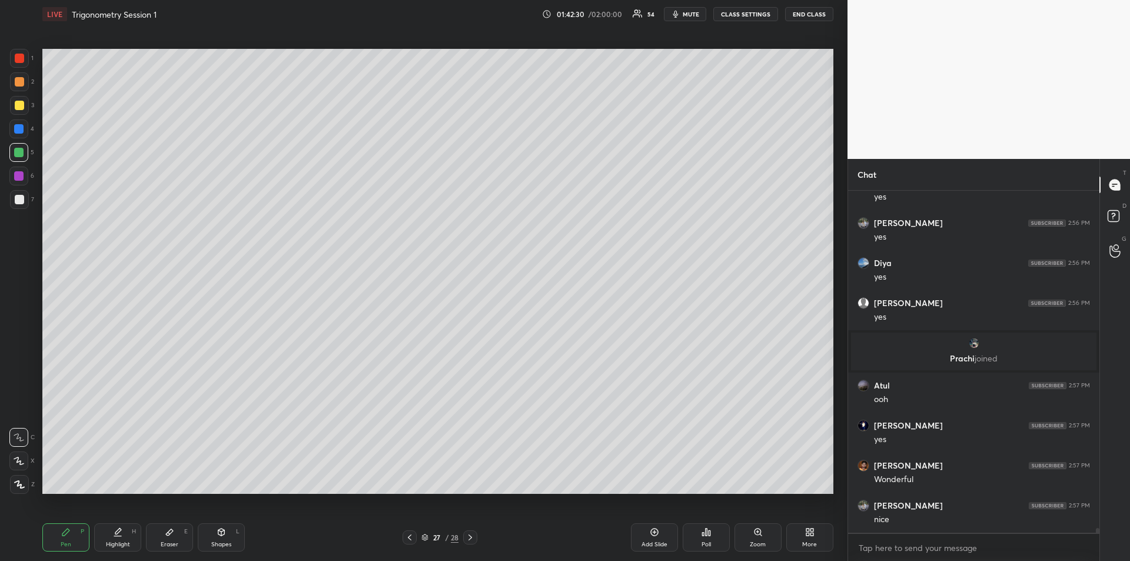
scroll to position [23139, 0]
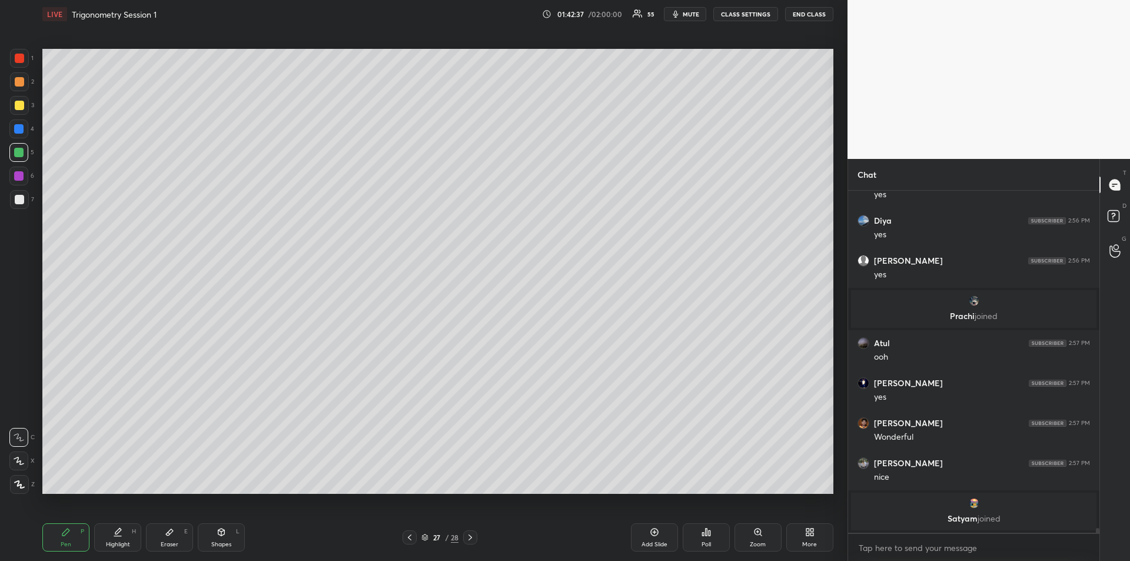
click at [102, 533] on div "Highlight H" at bounding box center [117, 537] width 47 height 28
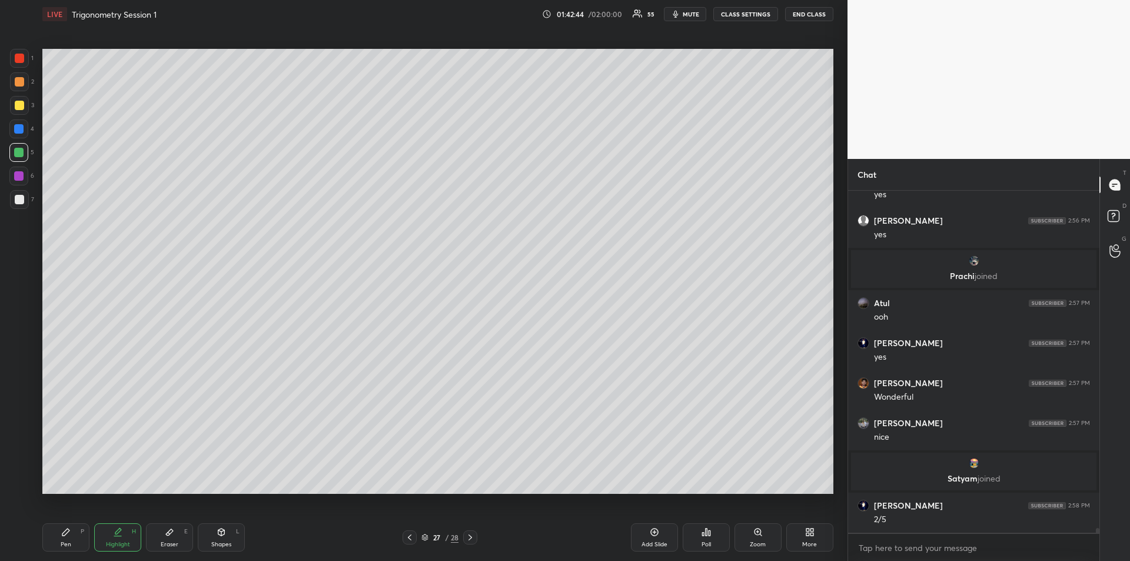
scroll to position [23101, 0]
click at [77, 541] on div "Pen P" at bounding box center [65, 537] width 47 height 28
click at [175, 538] on div "Eraser E" at bounding box center [169, 537] width 47 height 28
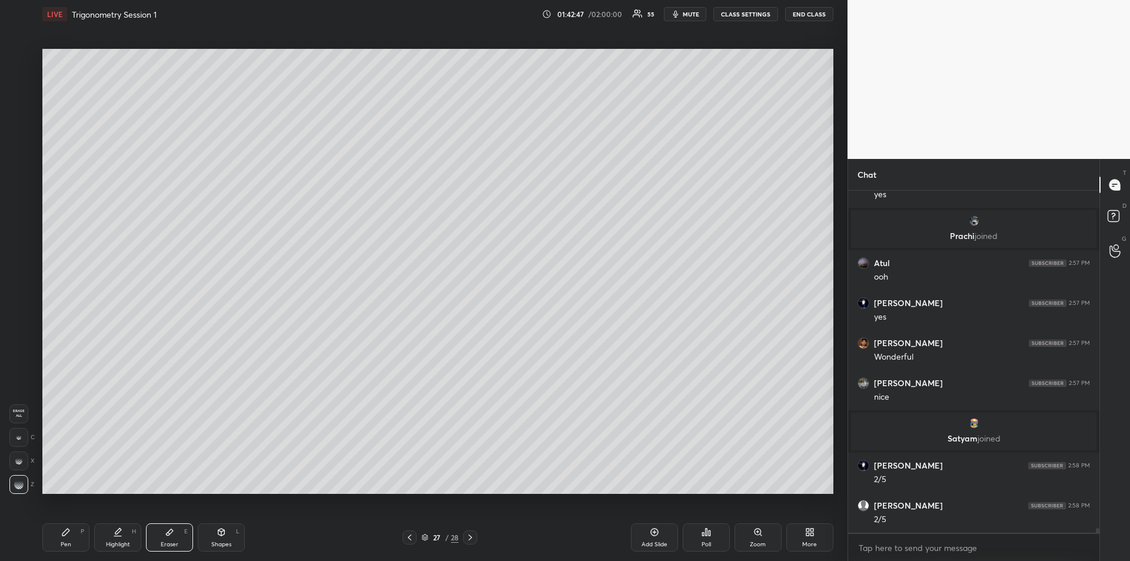
click at [56, 530] on div "Pen P" at bounding box center [65, 537] width 47 height 28
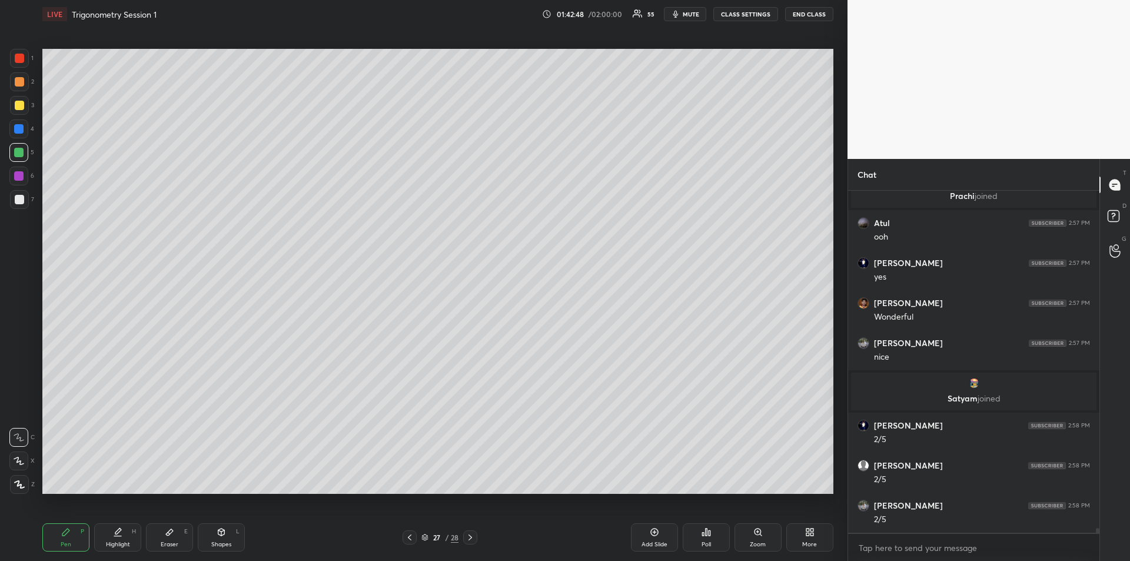
scroll to position [23221, 0]
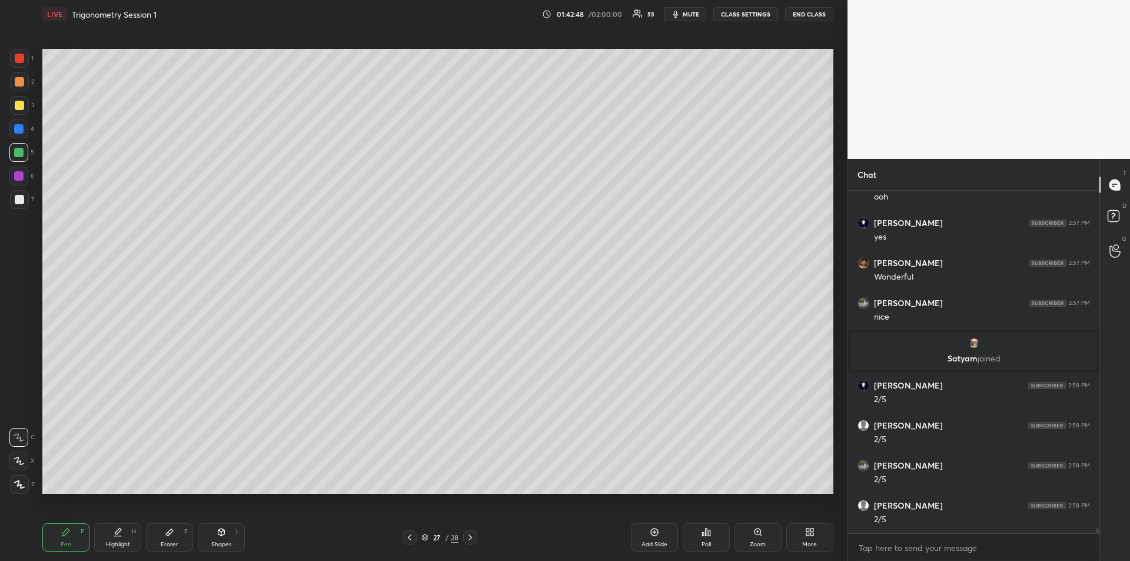
click at [165, 537] on div "Eraser E" at bounding box center [169, 537] width 47 height 28
click at [56, 536] on div "Pen P" at bounding box center [65, 537] width 47 height 28
click at [121, 533] on icon at bounding box center [117, 531] width 9 height 9
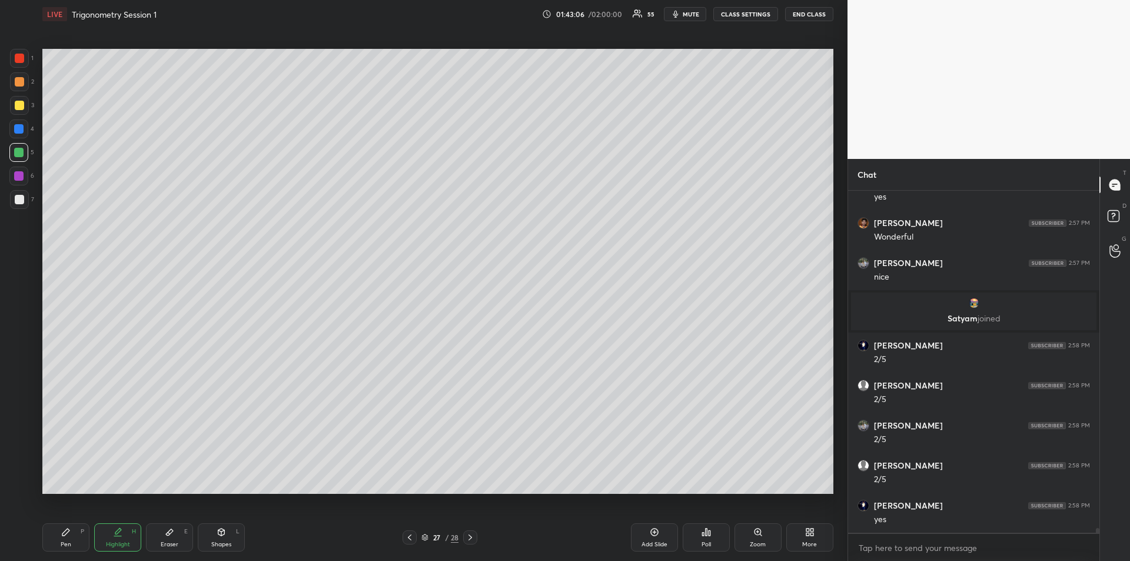
click at [67, 537] on div "Pen P" at bounding box center [65, 537] width 47 height 28
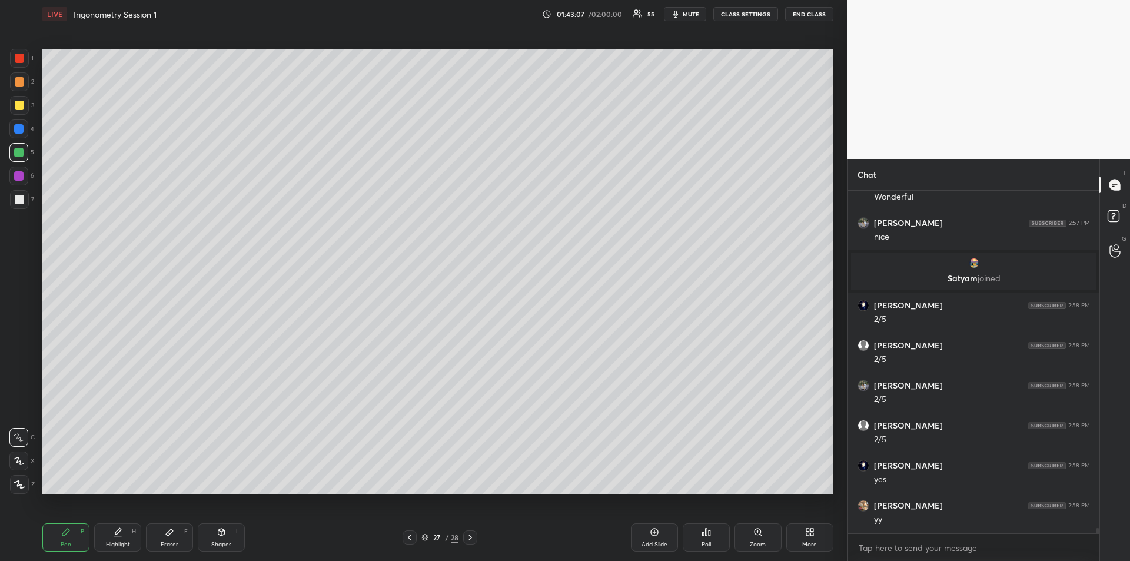
click at [19, 107] on div at bounding box center [19, 105] width 9 height 9
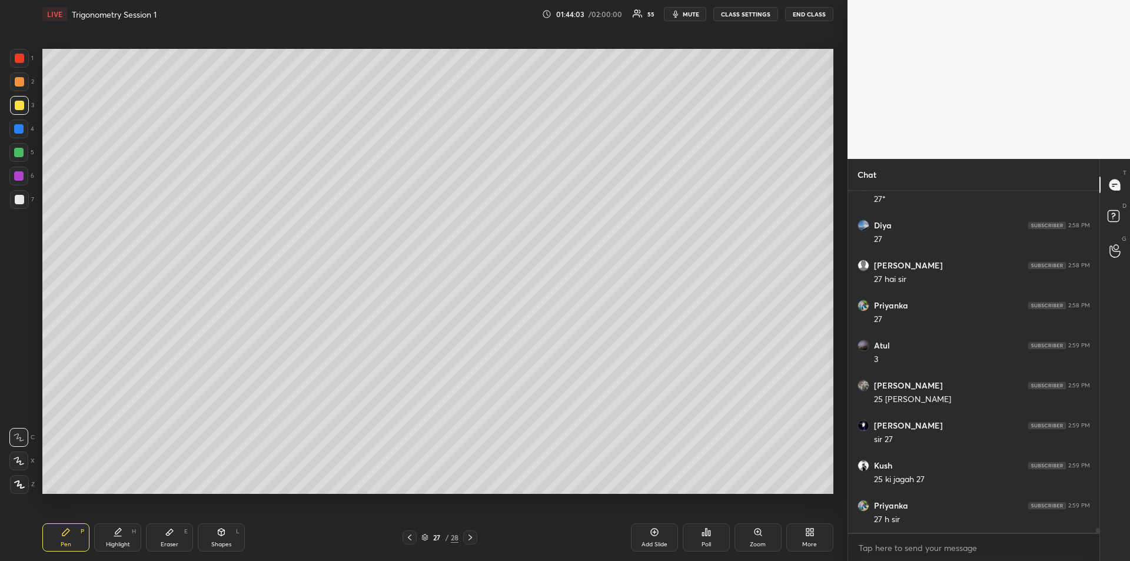
scroll to position [23637, 0]
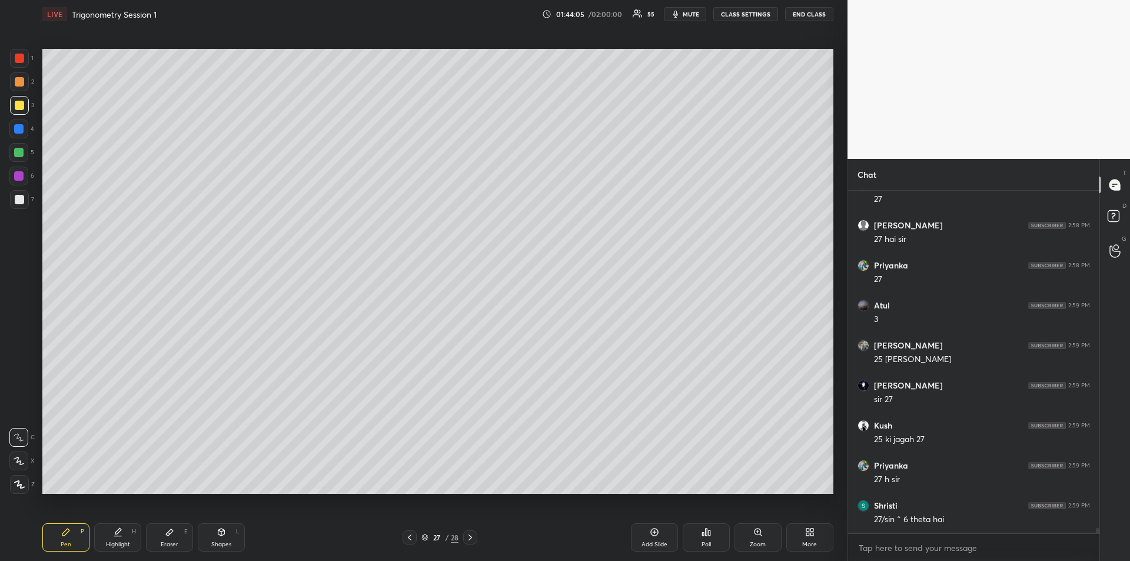
click at [175, 538] on div "Eraser E" at bounding box center [169, 537] width 47 height 28
click at [69, 528] on icon at bounding box center [65, 531] width 9 height 9
click at [172, 537] on div "Eraser E" at bounding box center [169, 537] width 47 height 28
click at [67, 535] on icon at bounding box center [65, 531] width 9 height 9
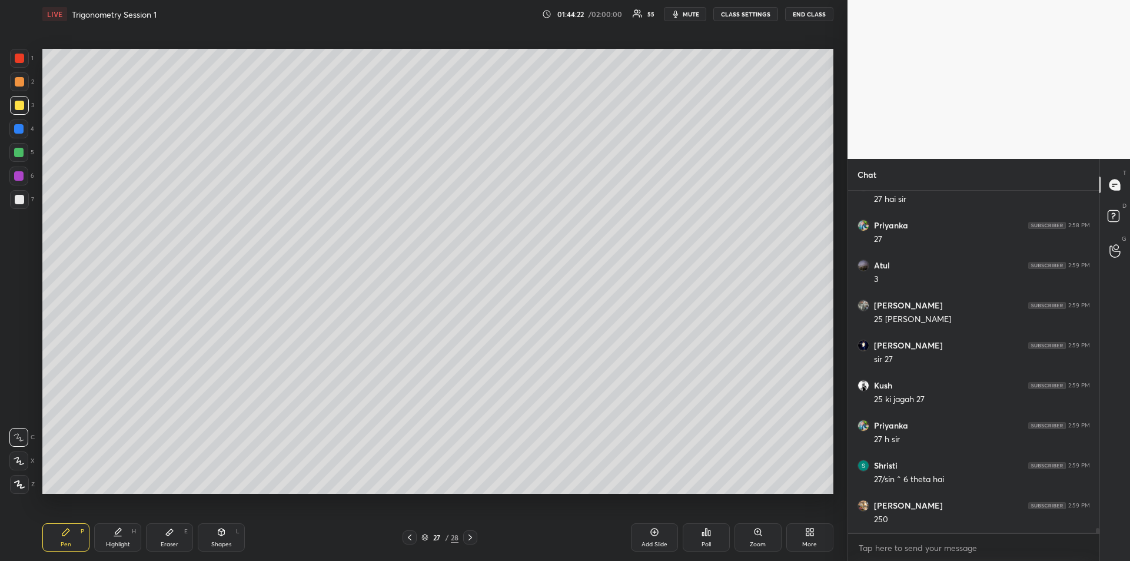
scroll to position [23717, 0]
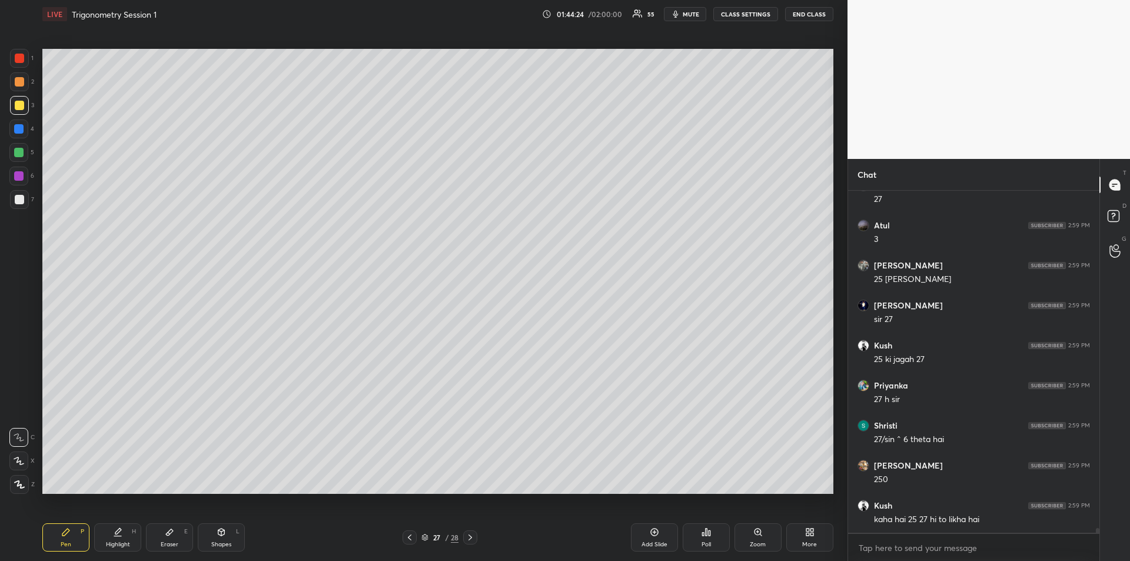
click at [21, 129] on div at bounding box center [18, 128] width 9 height 9
click at [471, 533] on icon at bounding box center [469, 537] width 9 height 9
click at [472, 534] on icon at bounding box center [469, 537] width 9 height 9
click at [646, 541] on div "Add Slide" at bounding box center [654, 544] width 26 height 6
click at [14, 151] on div at bounding box center [18, 152] width 9 height 9
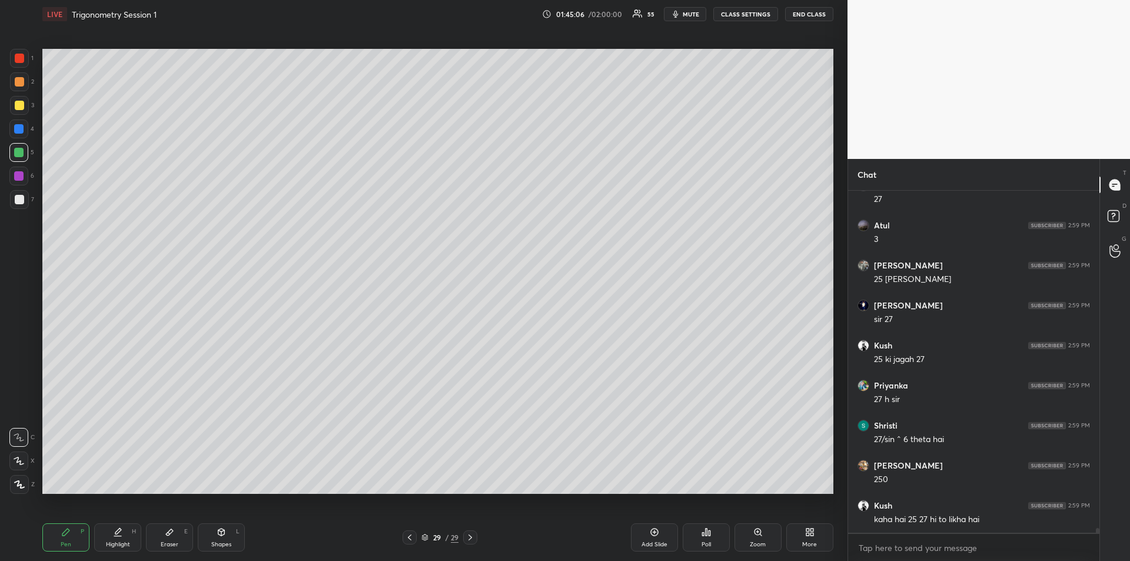
click at [19, 130] on div at bounding box center [18, 128] width 9 height 9
click at [20, 201] on div at bounding box center [19, 199] width 9 height 9
click at [114, 535] on icon at bounding box center [117, 531] width 9 height 9
click at [67, 527] on div "Pen P" at bounding box center [65, 537] width 47 height 28
click at [21, 177] on div at bounding box center [18, 175] width 9 height 9
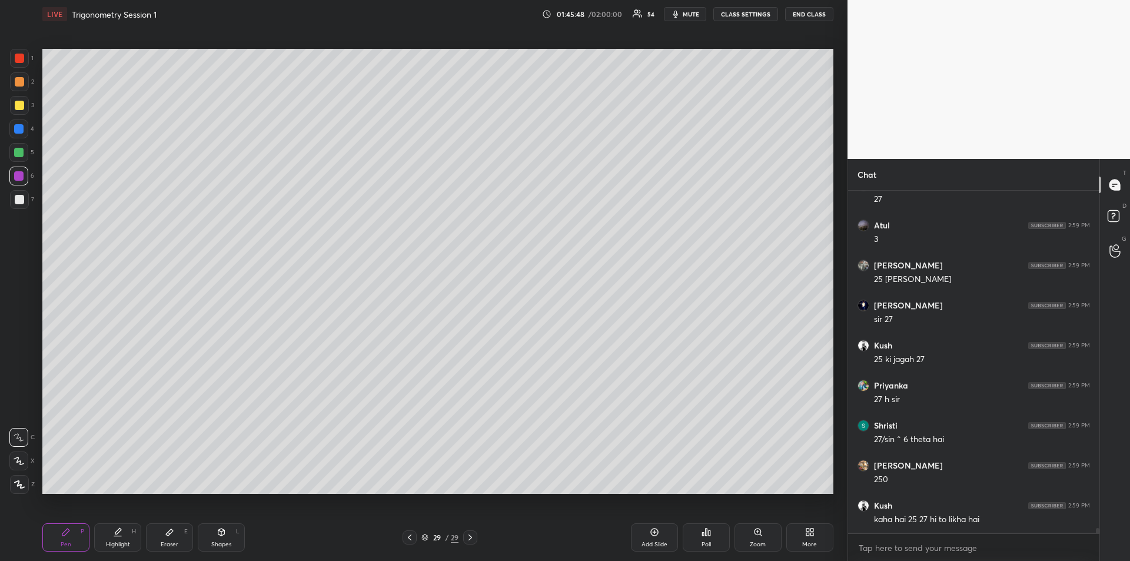
click at [172, 541] on div "Eraser" at bounding box center [170, 544] width 18 height 6
click at [68, 530] on icon at bounding box center [65, 531] width 7 height 7
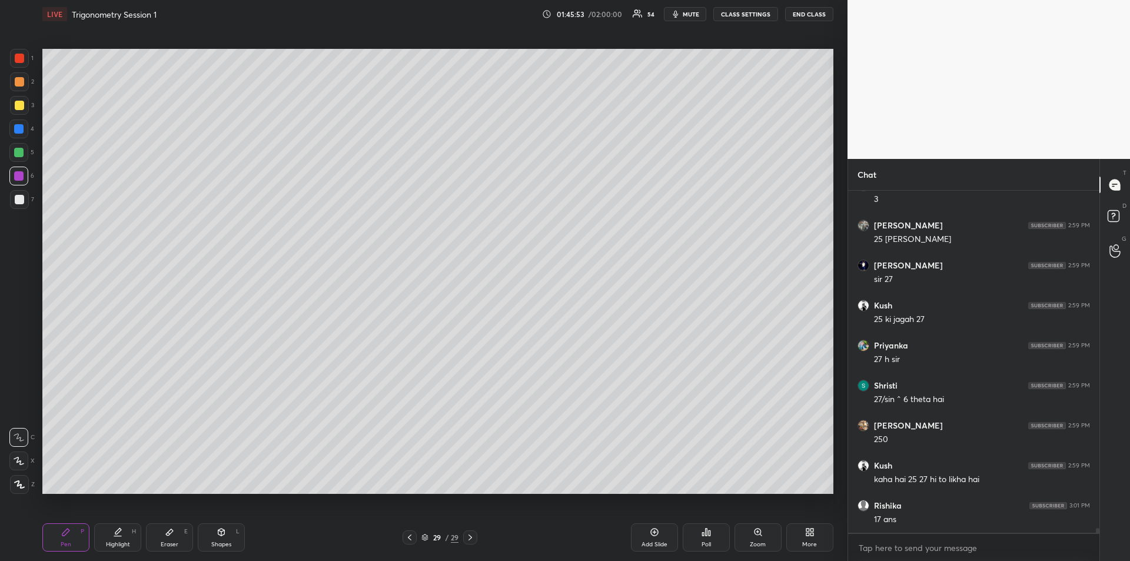
click at [164, 534] on div "Eraser E" at bounding box center [169, 537] width 47 height 28
click at [72, 534] on div "Pen P" at bounding box center [65, 537] width 47 height 28
click at [19, 204] on div at bounding box center [19, 199] width 19 height 19
click at [123, 536] on div "Highlight H" at bounding box center [117, 537] width 47 height 28
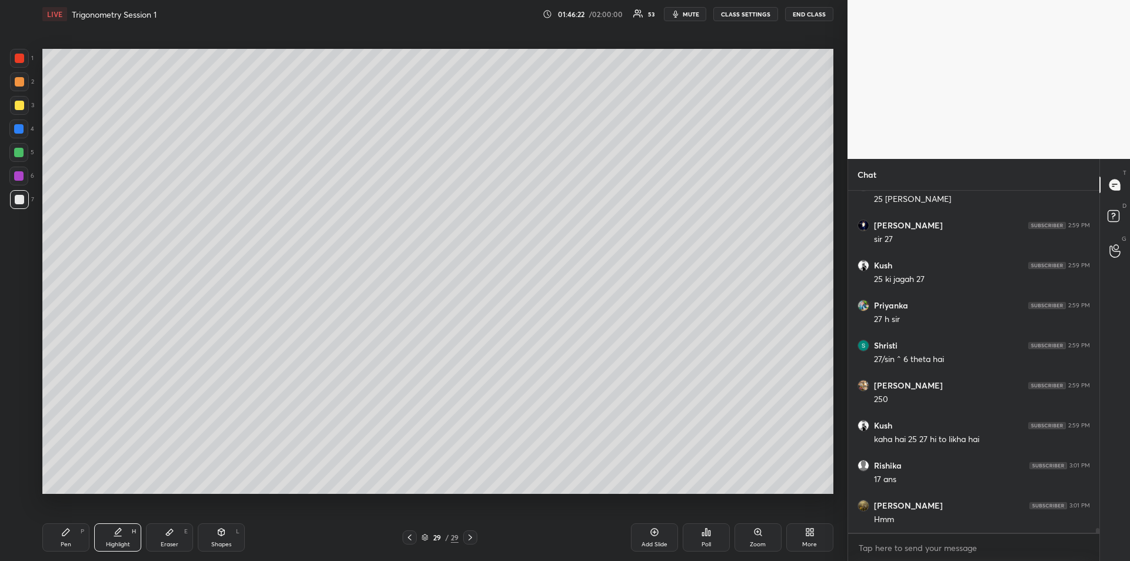
scroll to position [23837, 0]
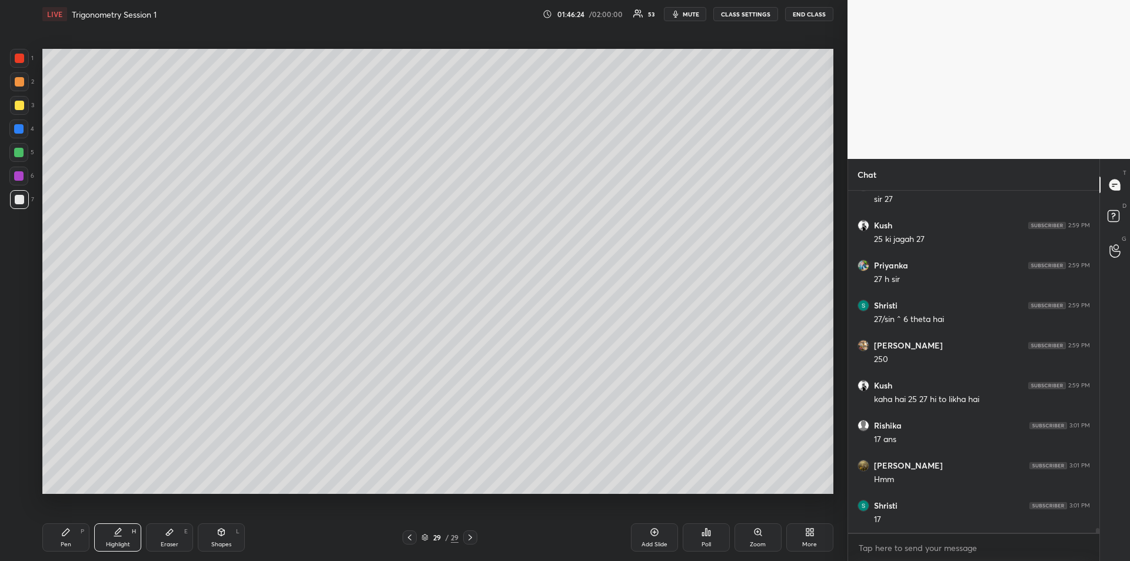
click at [71, 530] on div "Pen P" at bounding box center [65, 537] width 47 height 28
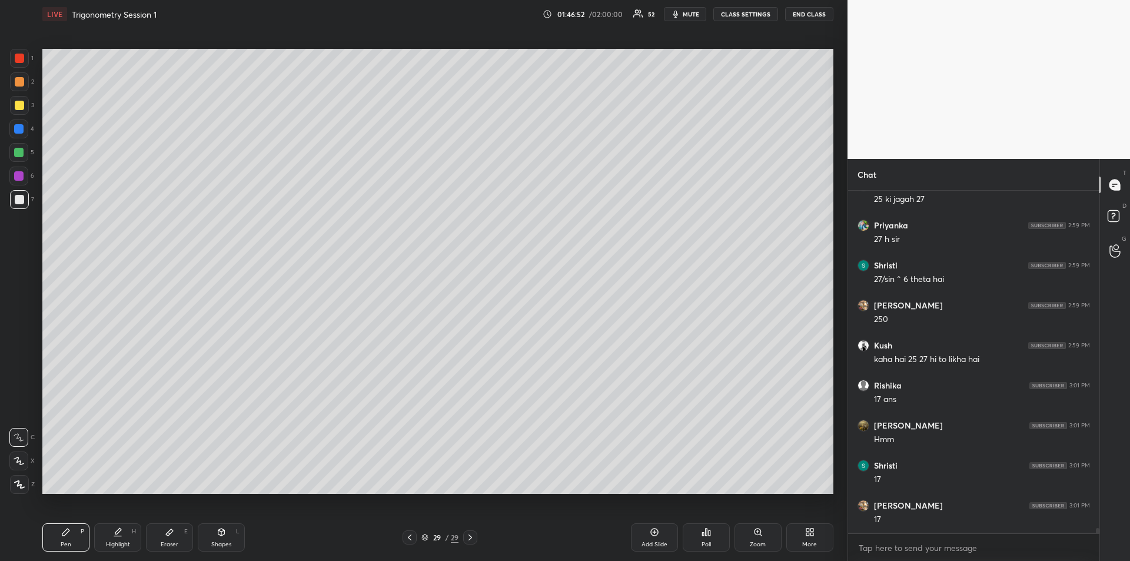
click at [22, 61] on div at bounding box center [19, 58] width 9 height 9
click at [179, 537] on div "Eraser E" at bounding box center [169, 537] width 47 height 28
click at [69, 528] on icon at bounding box center [65, 531] width 9 height 9
click at [172, 537] on div "Eraser E" at bounding box center [169, 537] width 47 height 28
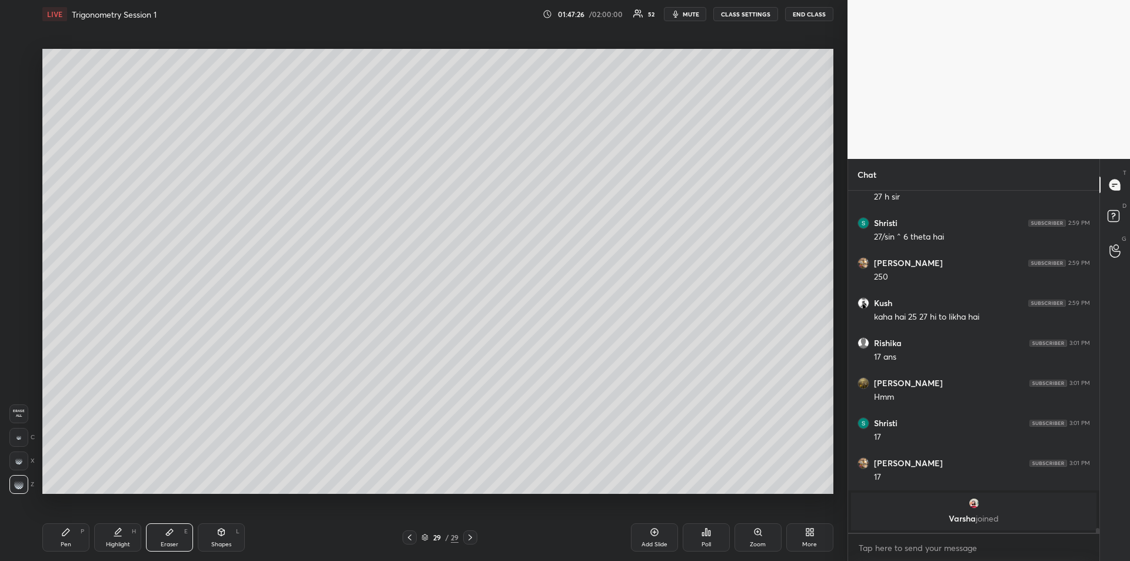
click at [62, 538] on div "Pen P" at bounding box center [65, 537] width 47 height 28
click at [21, 109] on div at bounding box center [19, 105] width 9 height 9
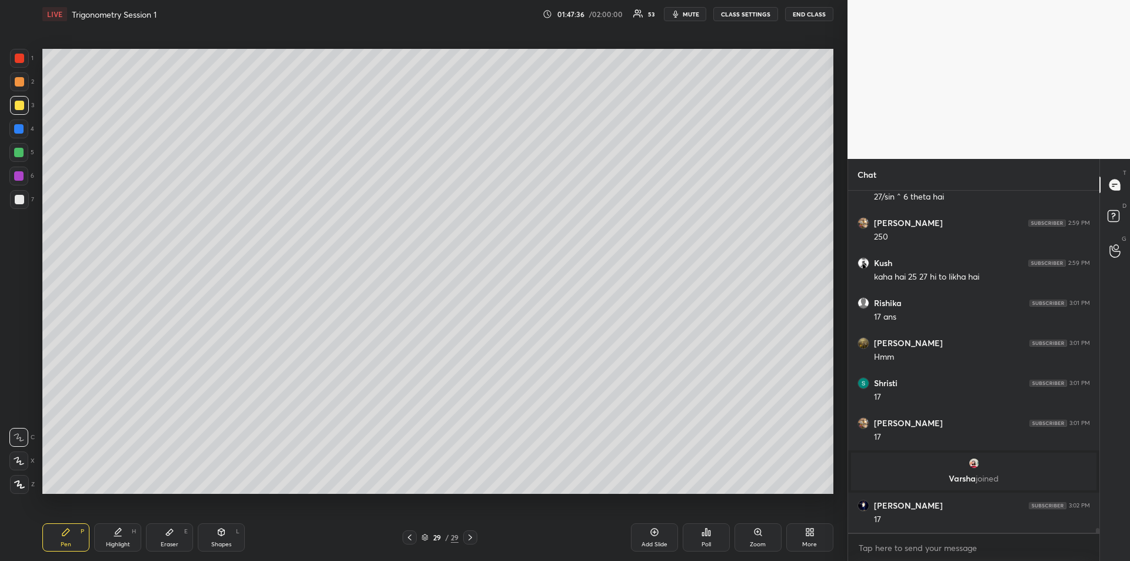
scroll to position [23814, 0]
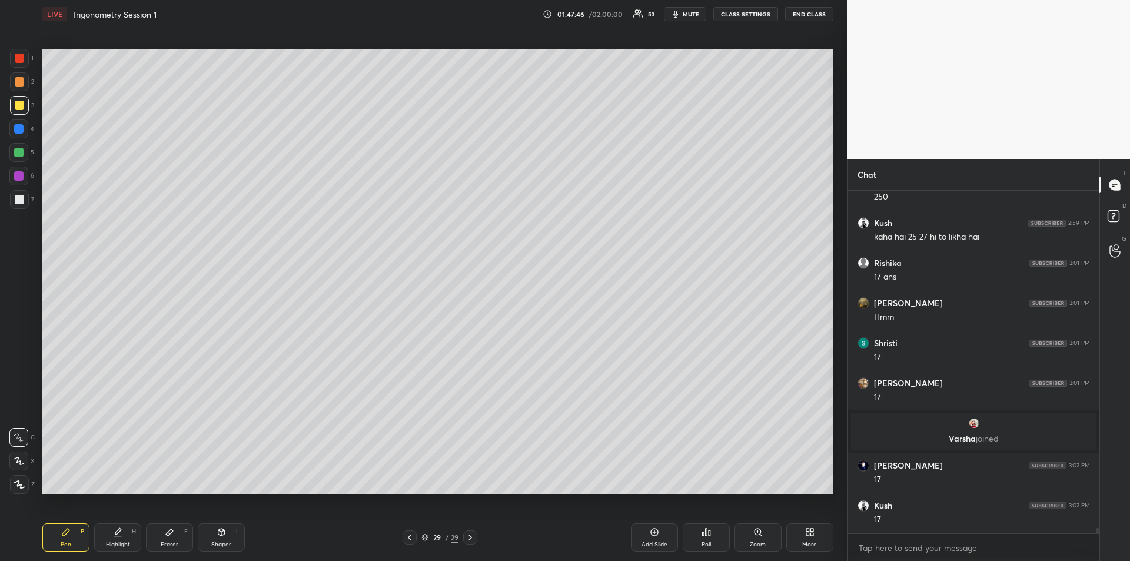
click at [16, 60] on div at bounding box center [19, 58] width 9 height 9
click at [18, 153] on div at bounding box center [18, 152] width 9 height 9
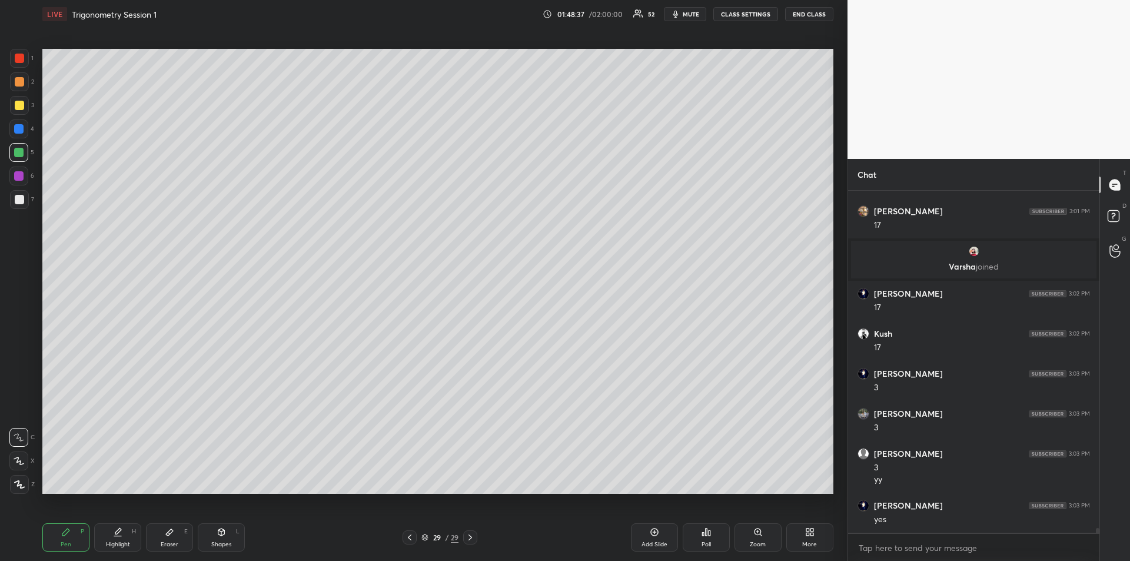
scroll to position [24026, 0]
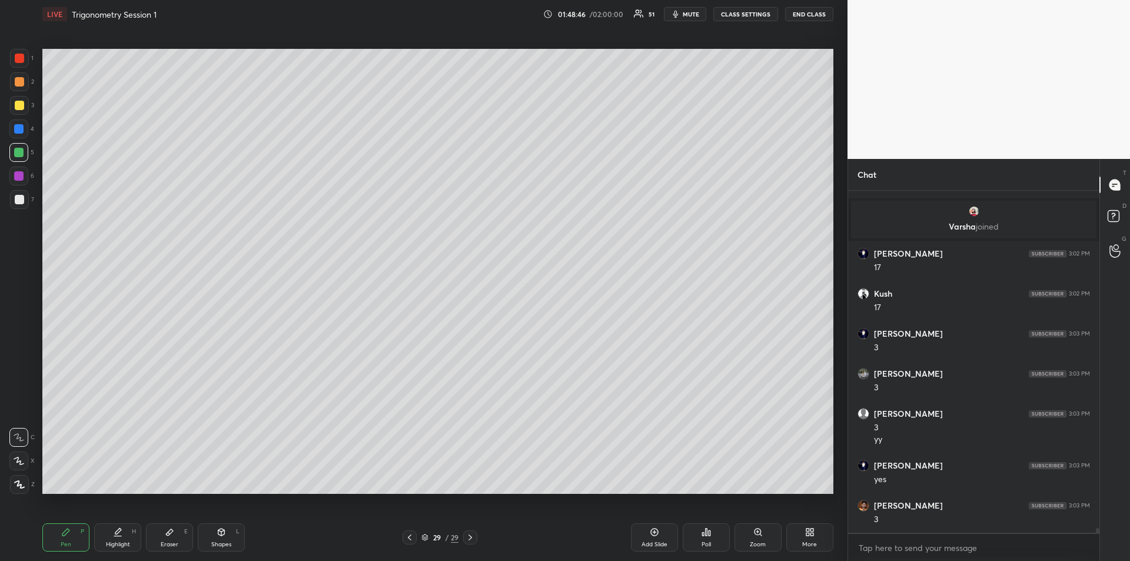
click at [114, 538] on div "Highlight H" at bounding box center [117, 537] width 47 height 28
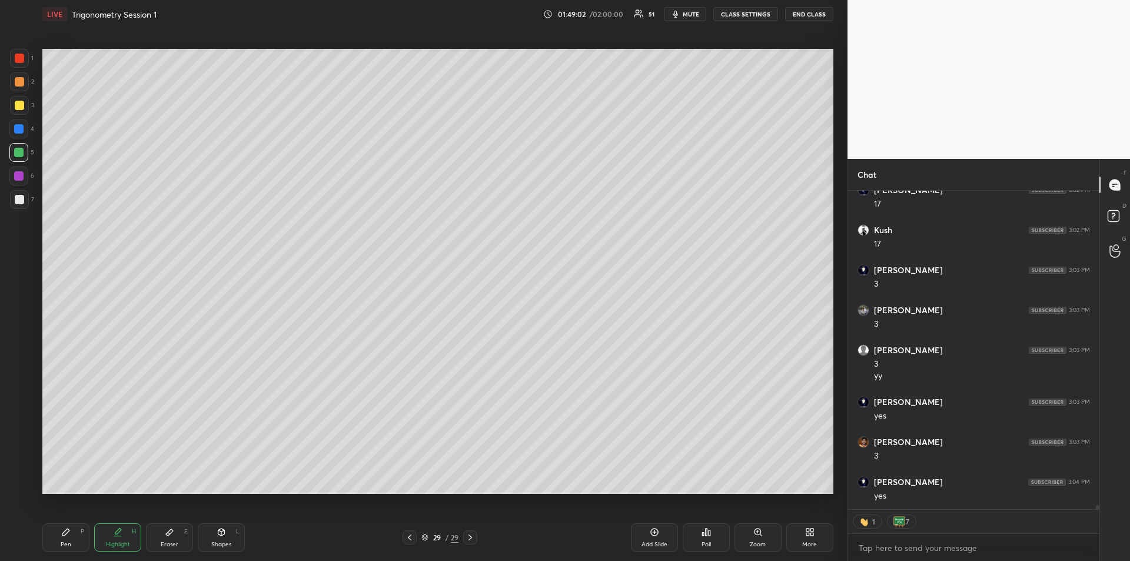
scroll to position [24130, 0]
click at [23, 173] on div at bounding box center [18, 175] width 9 height 9
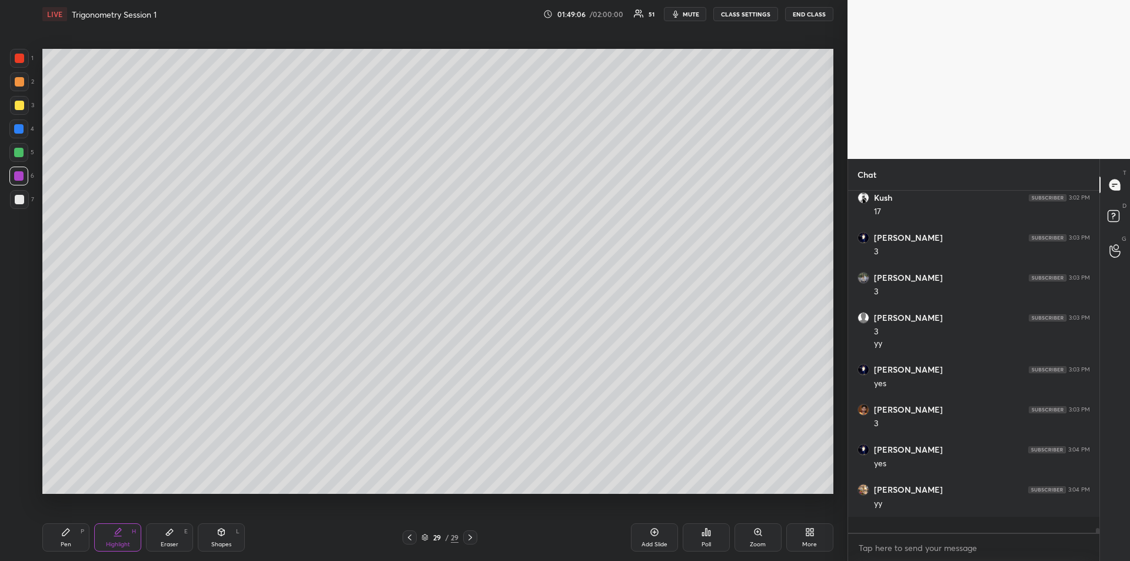
click at [124, 539] on div "Highlight H" at bounding box center [117, 537] width 47 height 28
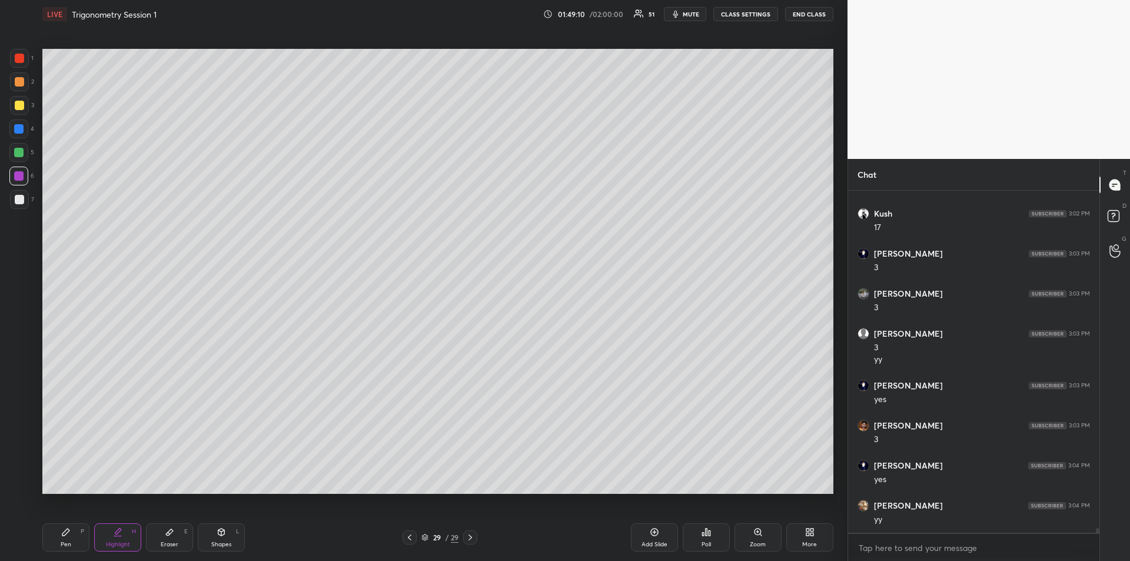
scroll to position [315, 248]
click at [654, 542] on div "Add Slide" at bounding box center [654, 544] width 26 height 6
click at [17, 104] on div at bounding box center [19, 105] width 9 height 9
click at [72, 534] on div "Pen P" at bounding box center [65, 537] width 47 height 28
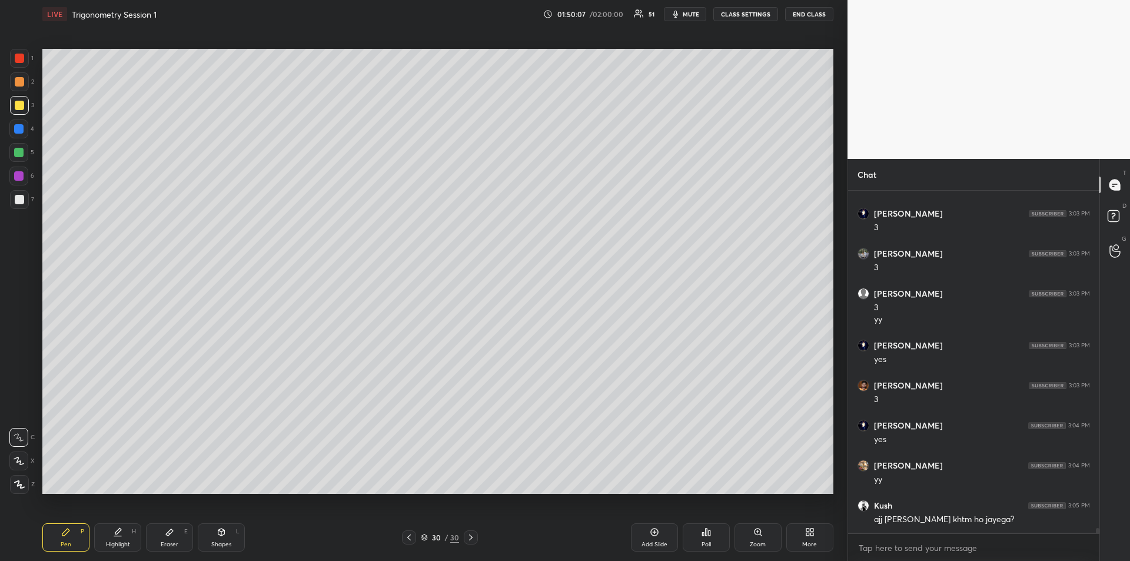
click at [121, 533] on icon at bounding box center [117, 531] width 9 height 9
click at [71, 541] on div "Pen" at bounding box center [66, 544] width 11 height 6
click at [19, 161] on div at bounding box center [18, 152] width 19 height 19
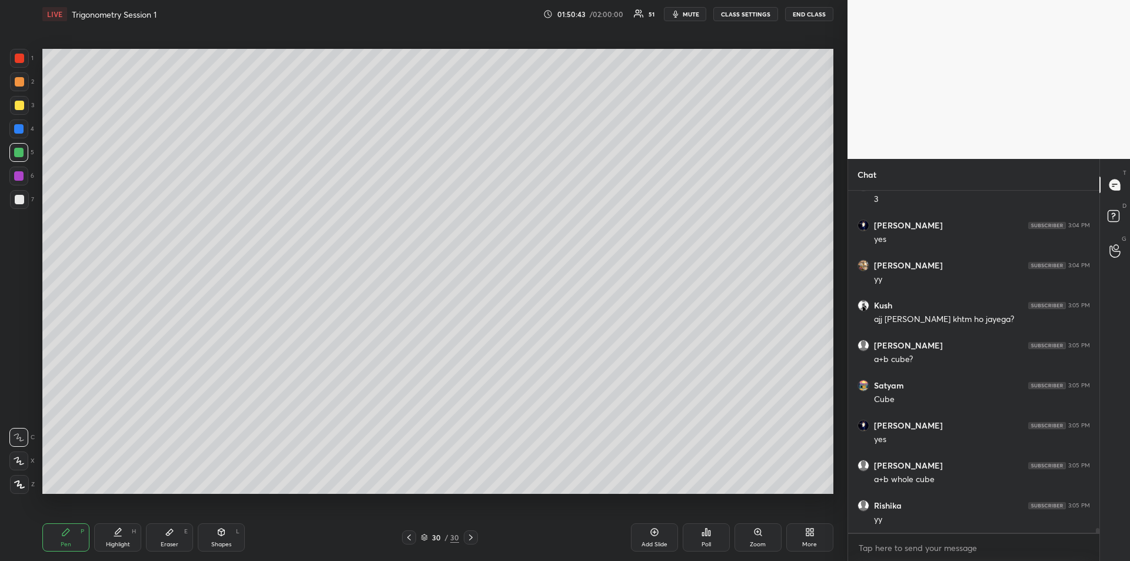
scroll to position [24386, 0]
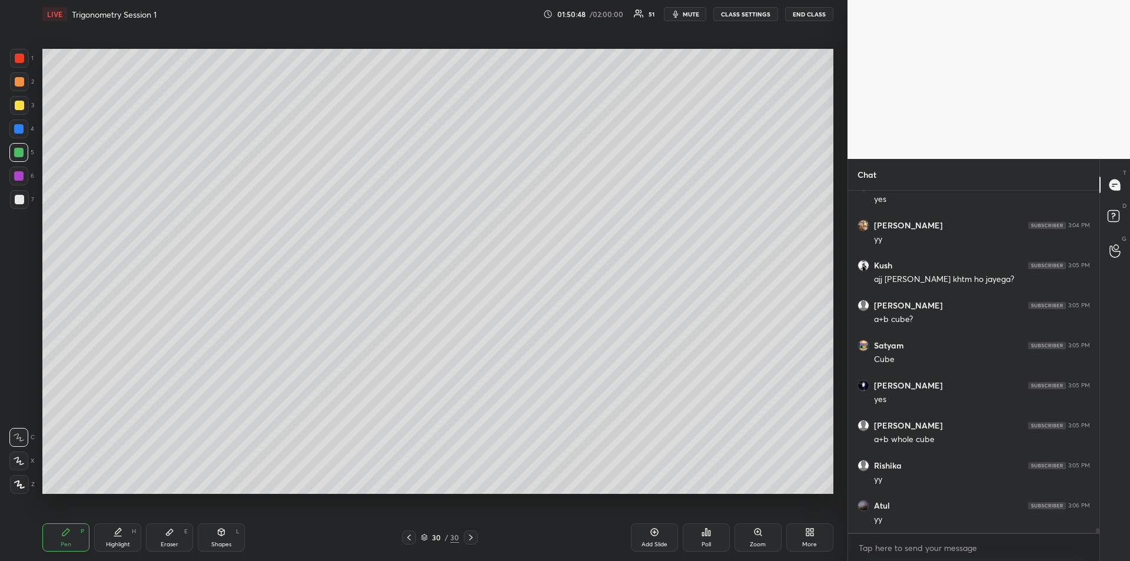
click at [174, 547] on div "Eraser" at bounding box center [170, 544] width 18 height 6
click at [64, 541] on div "Pen" at bounding box center [66, 544] width 11 height 6
click at [21, 203] on div at bounding box center [19, 199] width 9 height 9
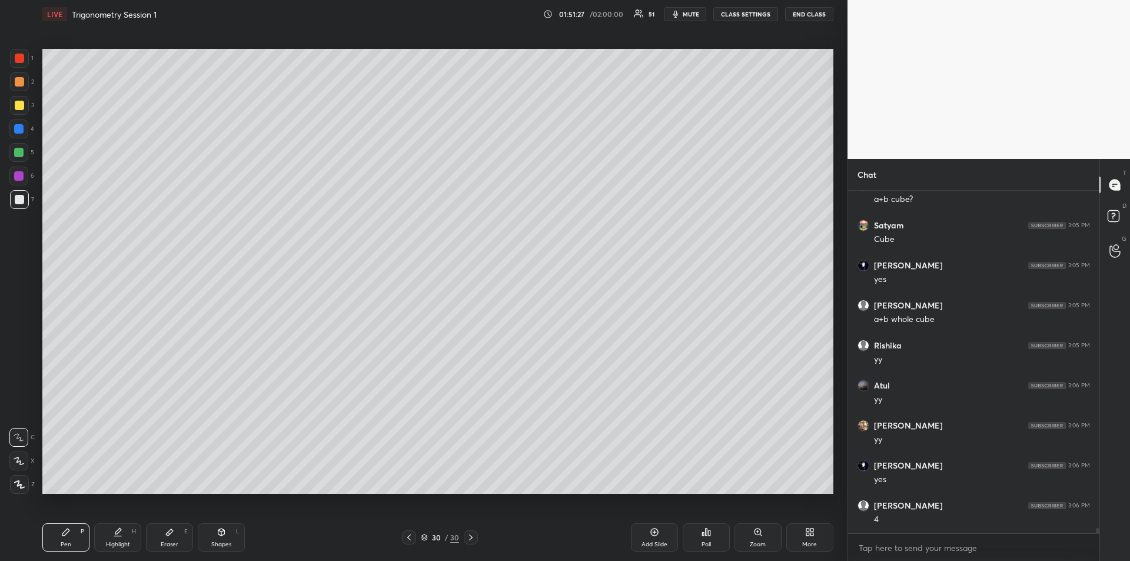
scroll to position [24518, 0]
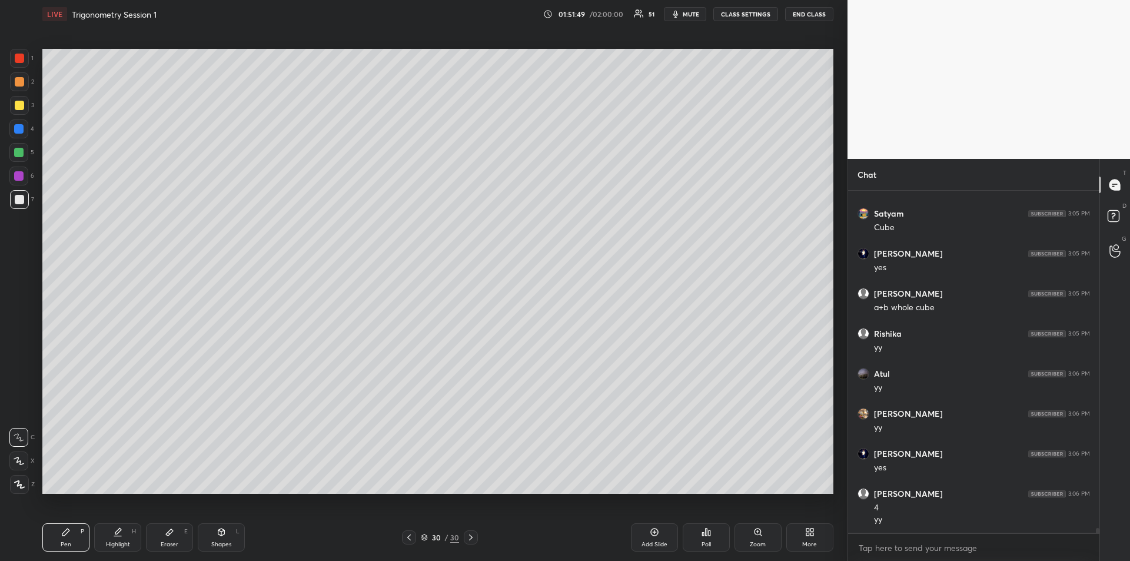
click at [121, 537] on div "Highlight H" at bounding box center [117, 537] width 47 height 28
click at [169, 535] on icon at bounding box center [169, 531] width 9 height 9
click at [55, 535] on div "Pen P" at bounding box center [65, 537] width 47 height 28
click at [17, 56] on div at bounding box center [19, 58] width 9 height 9
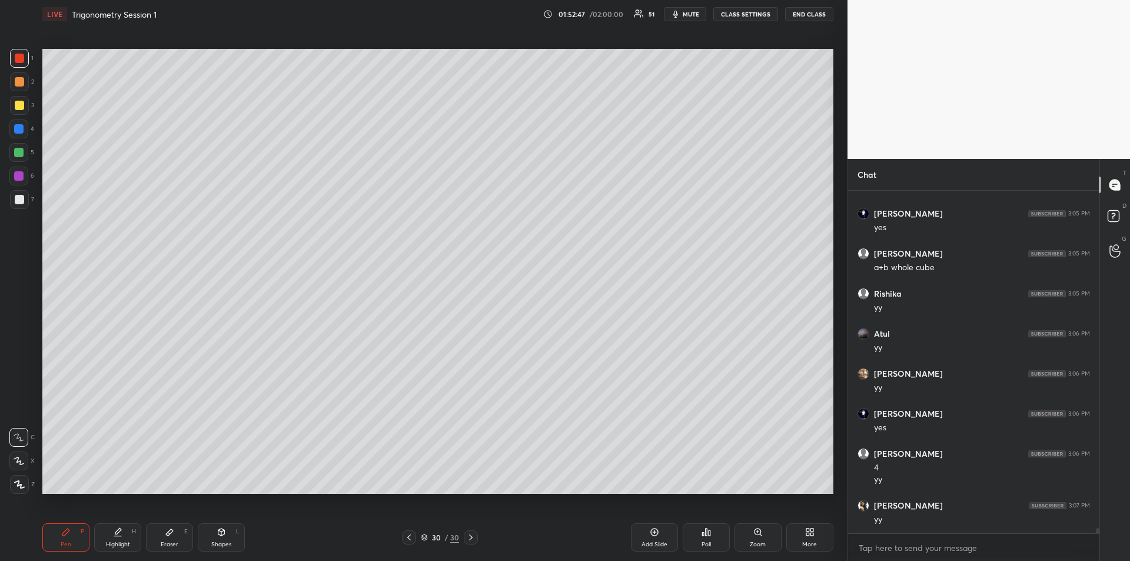
click at [16, 130] on div at bounding box center [18, 128] width 9 height 9
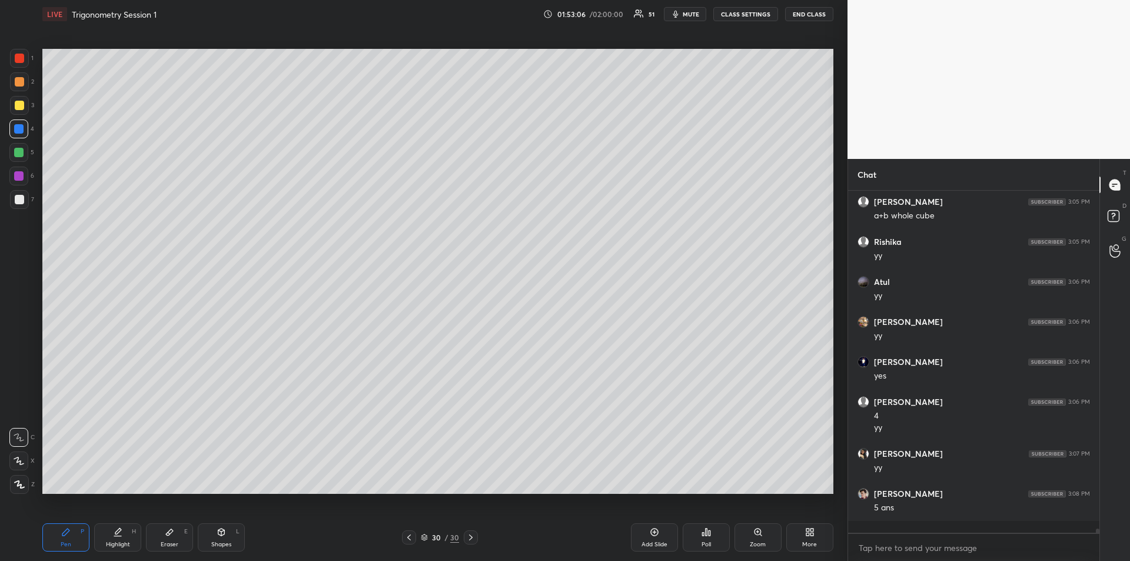
scroll to position [24598, 0]
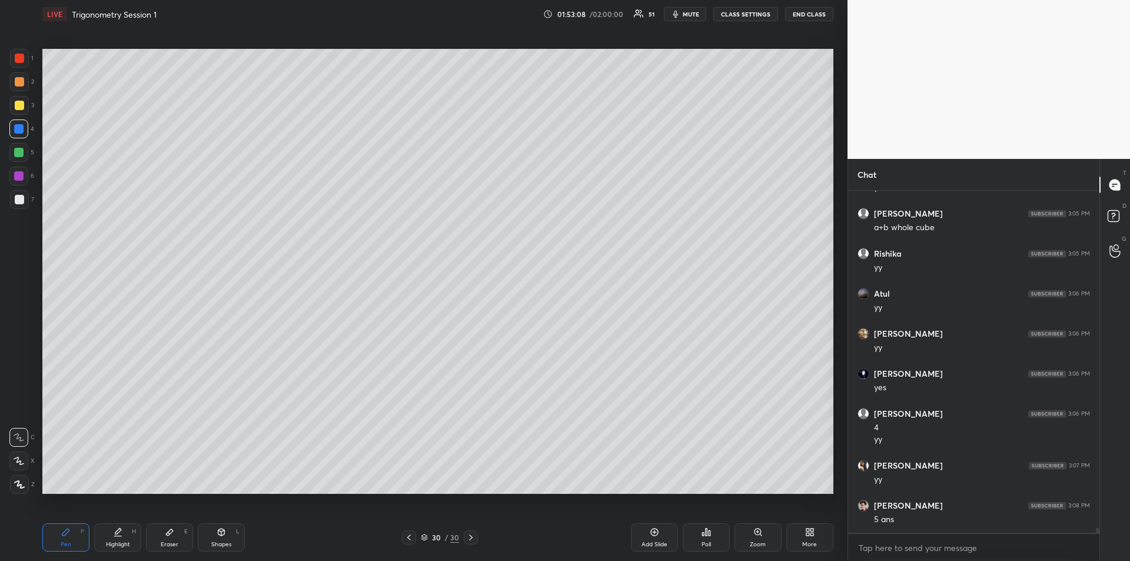
click at [18, 199] on div at bounding box center [19, 199] width 9 height 9
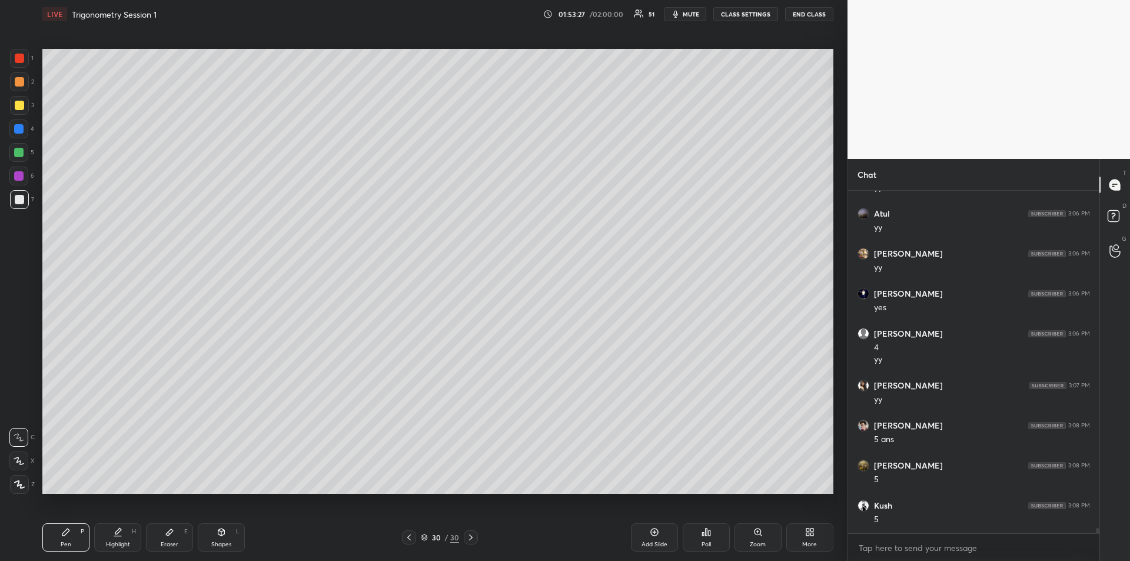
scroll to position [24718, 0]
click at [171, 542] on div "Eraser" at bounding box center [170, 544] width 18 height 6
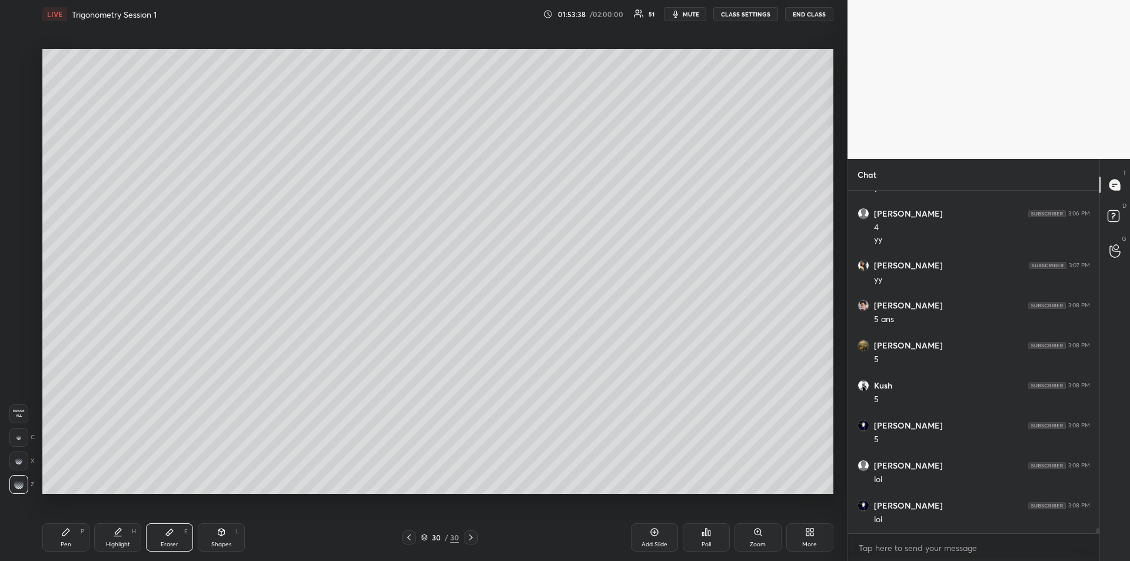
scroll to position [24838, 0]
click at [70, 534] on icon at bounding box center [65, 531] width 9 height 9
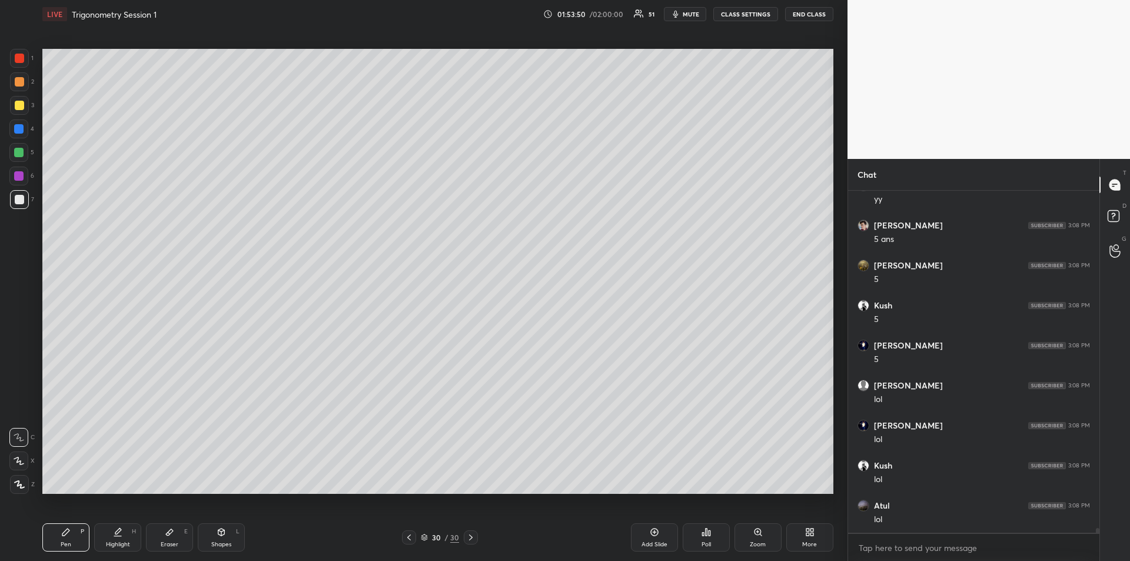
scroll to position [24918, 0]
click at [21, 113] on div at bounding box center [19, 105] width 19 height 19
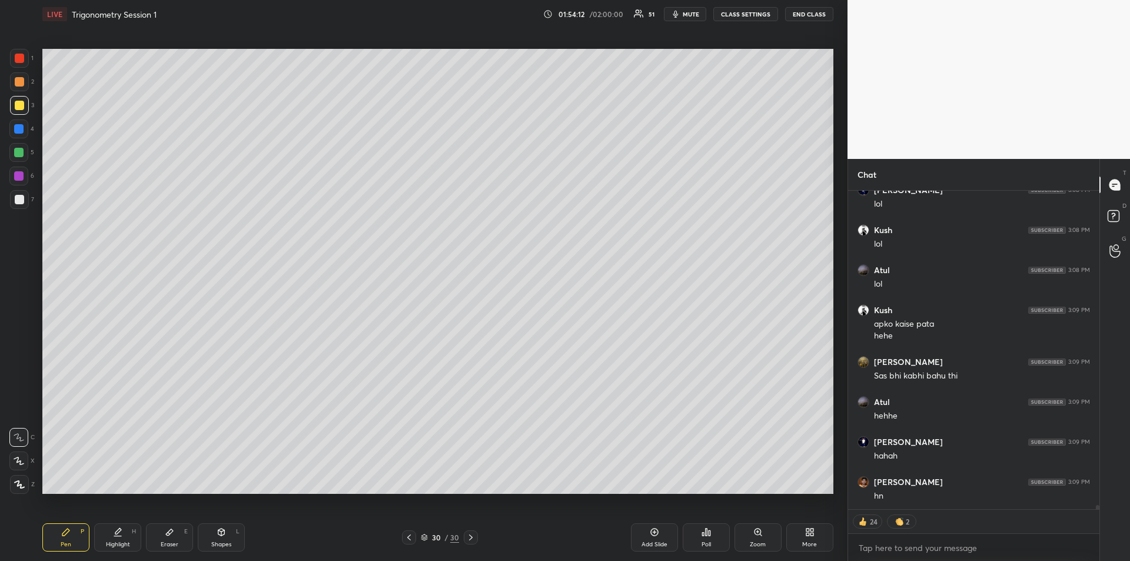
scroll to position [25153, 0]
click at [654, 537] on div "Add Slide" at bounding box center [654, 537] width 47 height 28
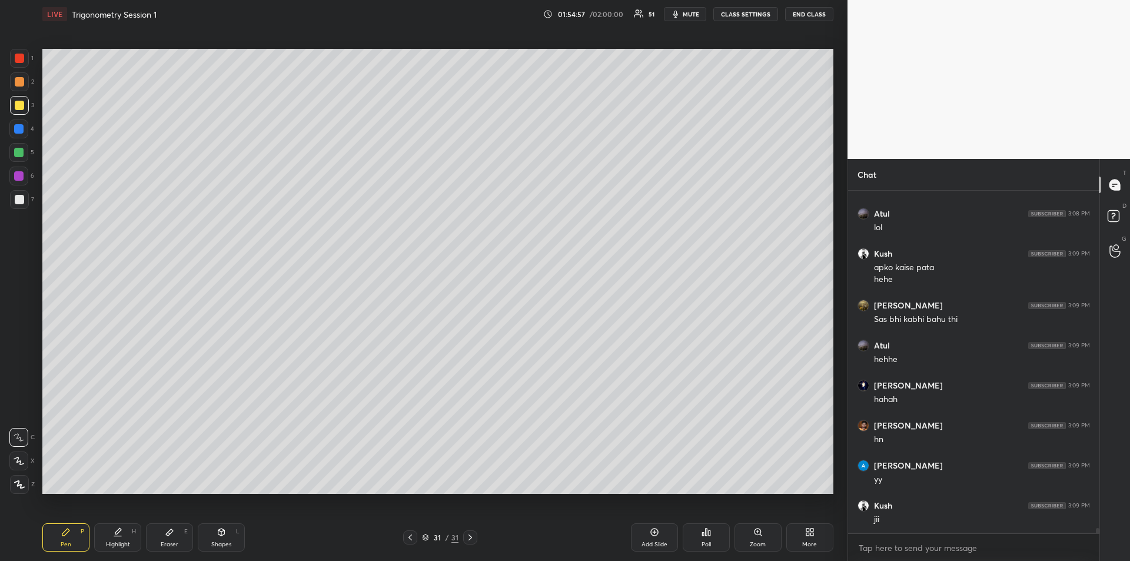
scroll to position [25210, 0]
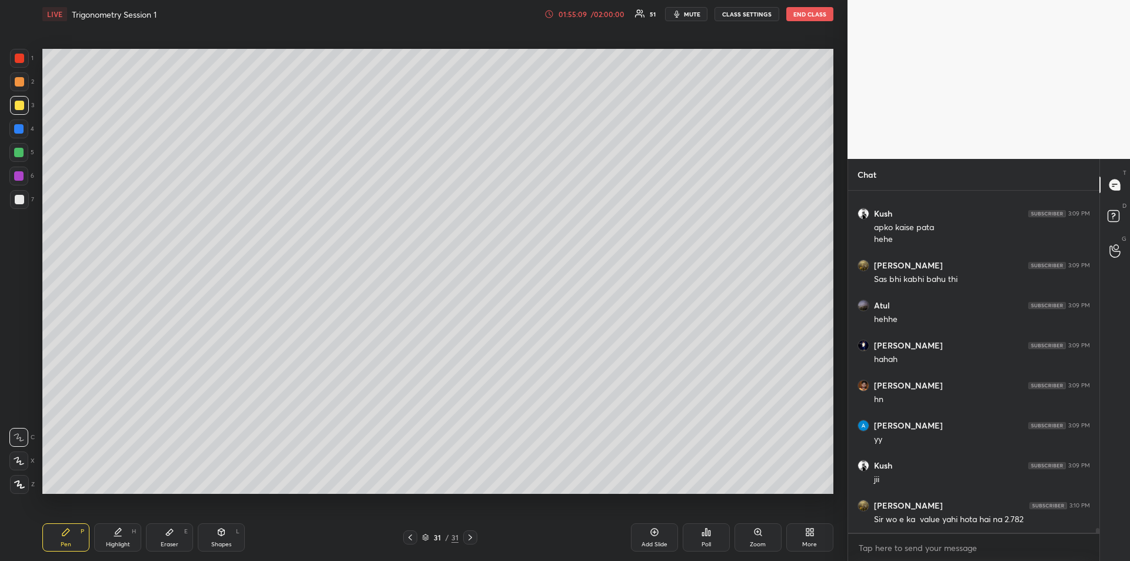
click at [14, 131] on div at bounding box center [18, 128] width 9 height 9
click at [112, 541] on div "Highlight" at bounding box center [118, 544] width 24 height 6
click at [70, 527] on icon at bounding box center [65, 531] width 9 height 9
click at [122, 534] on icon at bounding box center [117, 531] width 9 height 9
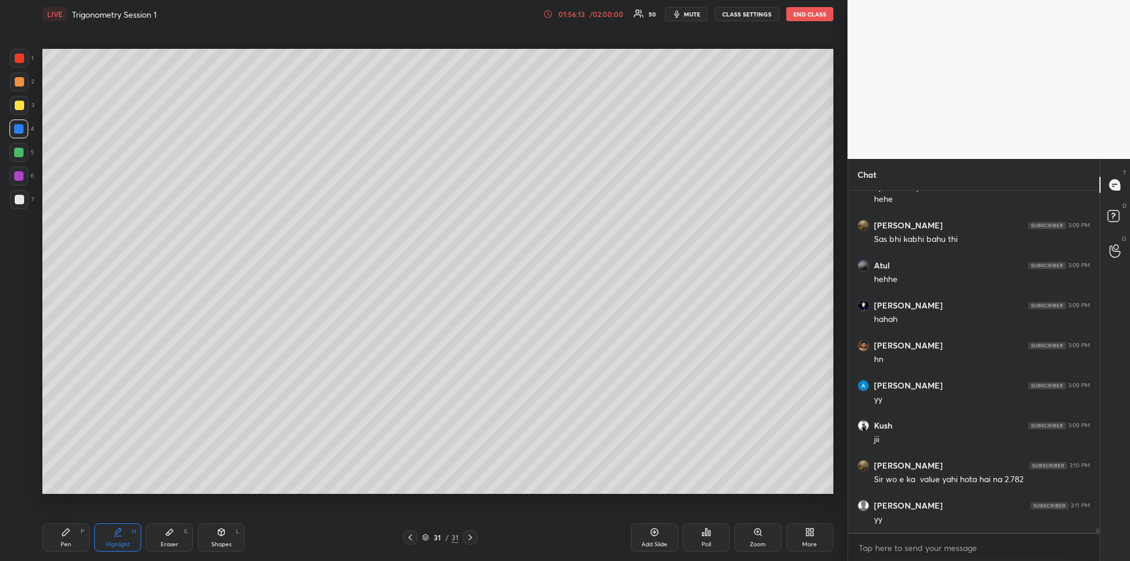
scroll to position [25290, 0]
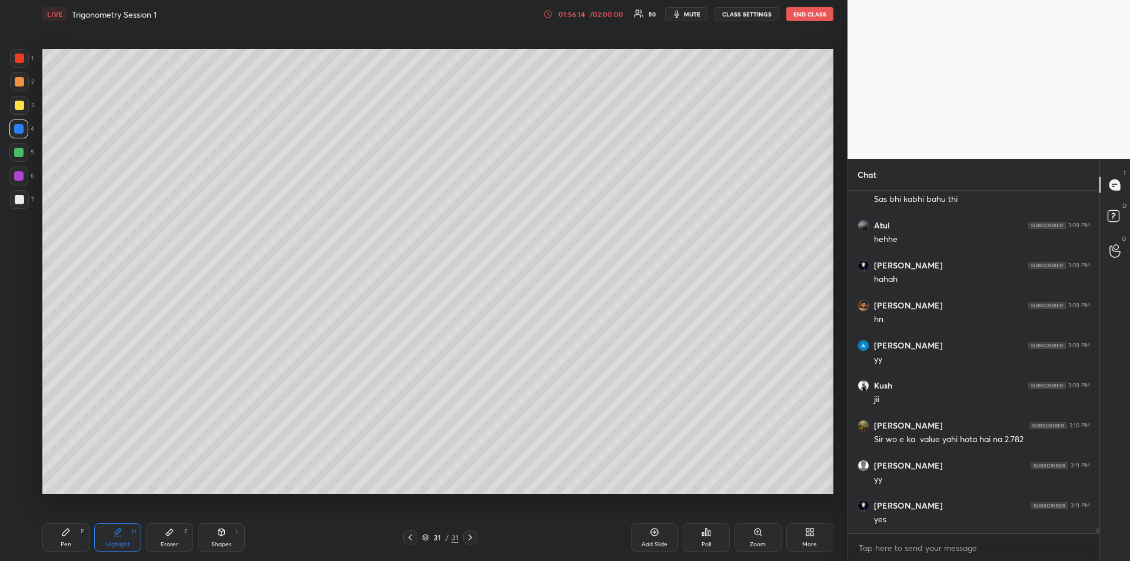
click at [59, 530] on div "Pen P" at bounding box center [65, 537] width 47 height 28
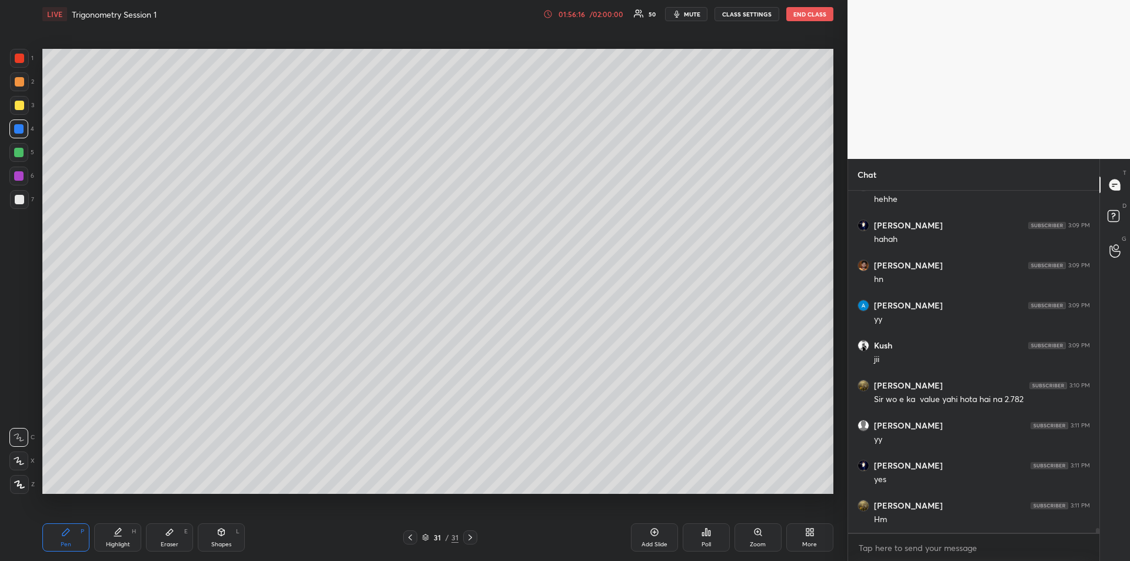
click at [21, 65] on div at bounding box center [19, 58] width 19 height 19
click at [21, 152] on div at bounding box center [18, 152] width 9 height 9
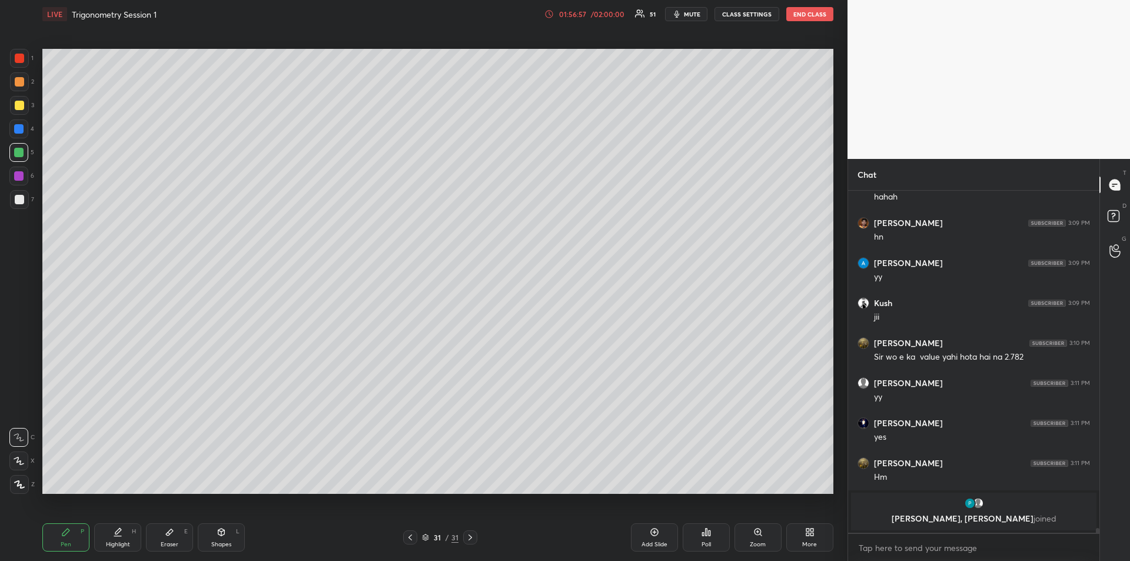
click at [177, 536] on div "Eraser E" at bounding box center [169, 537] width 47 height 28
click at [62, 535] on icon at bounding box center [65, 531] width 9 height 9
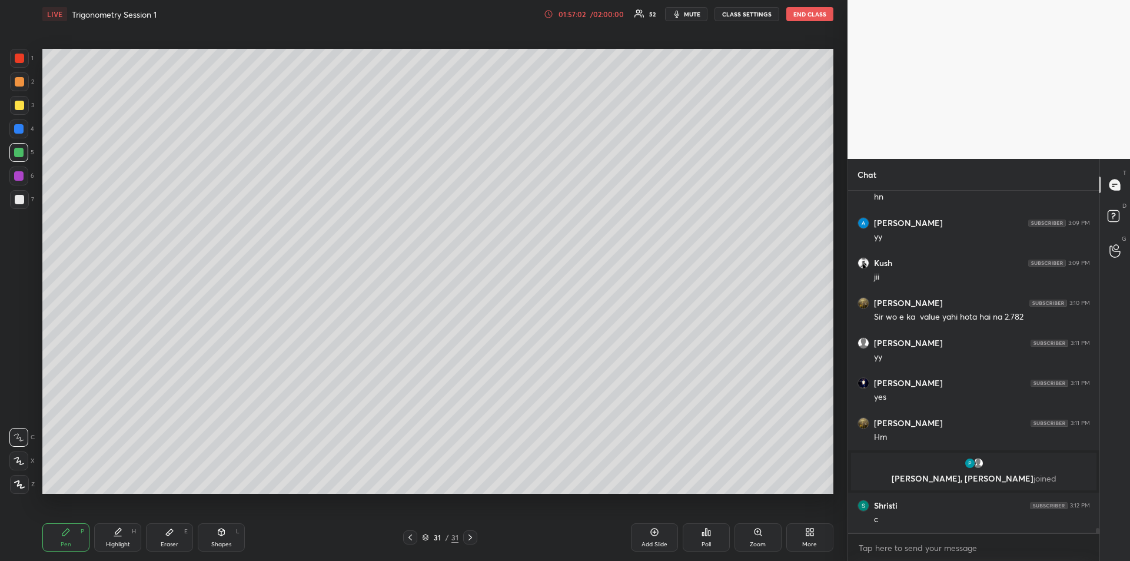
scroll to position [24971, 0]
click at [166, 533] on icon at bounding box center [169, 531] width 9 height 9
click at [21, 436] on rect at bounding box center [20, 436] width 1 height 1
click at [56, 540] on div "Pen P" at bounding box center [65, 537] width 47 height 28
click at [172, 538] on div "Eraser E" at bounding box center [169, 537] width 47 height 28
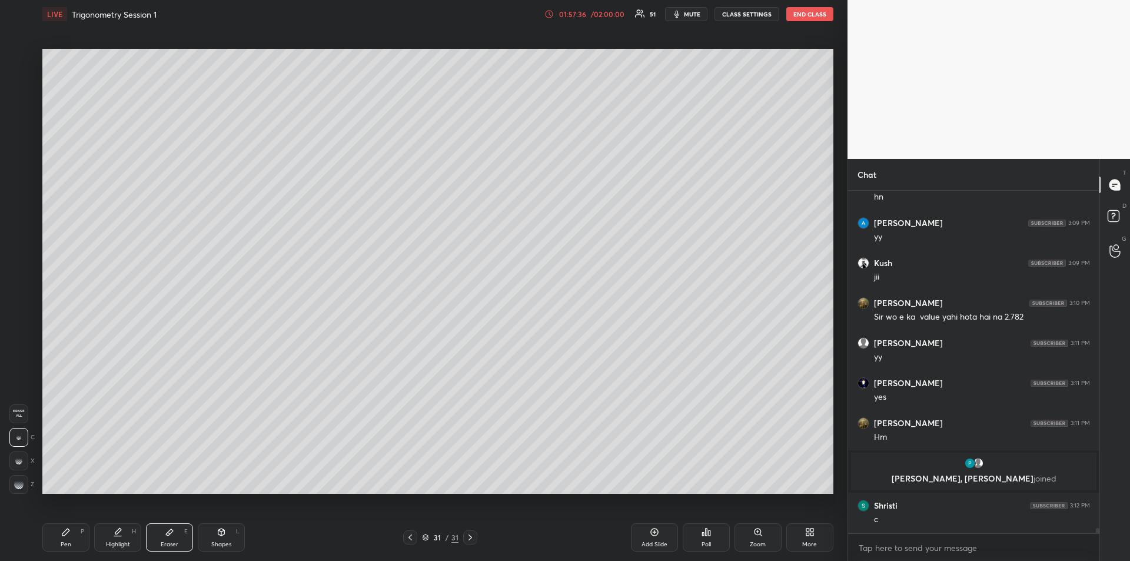
click at [12, 480] on div at bounding box center [18, 484] width 19 height 19
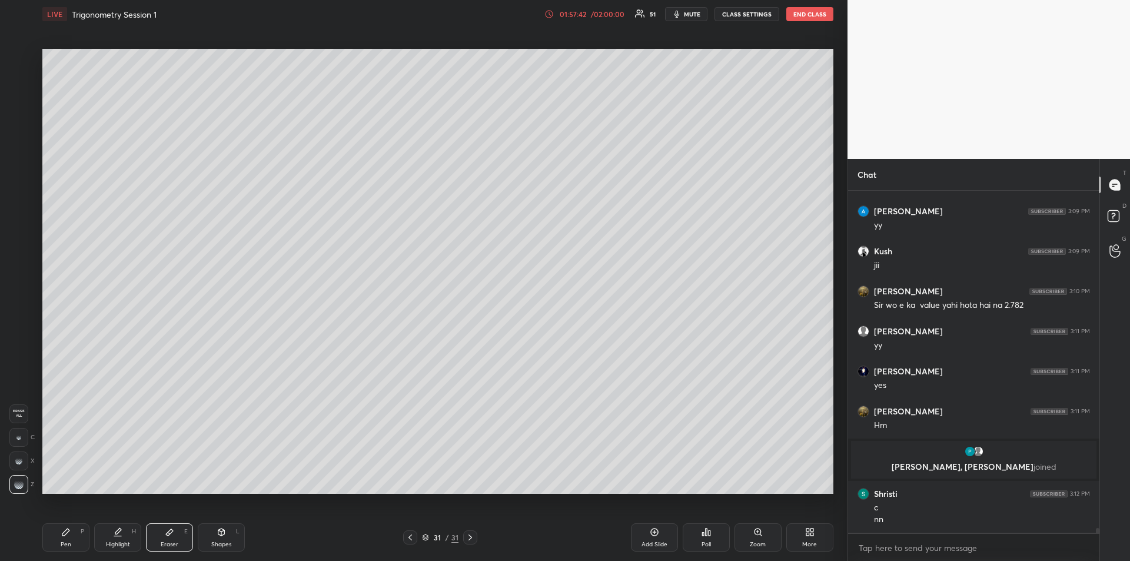
click at [61, 535] on icon at bounding box center [65, 531] width 9 height 9
click at [19, 65] on div at bounding box center [19, 58] width 19 height 19
click at [20, 195] on div at bounding box center [19, 199] width 9 height 9
click at [18, 105] on div at bounding box center [19, 105] width 9 height 9
click at [20, 60] on div at bounding box center [19, 58] width 9 height 9
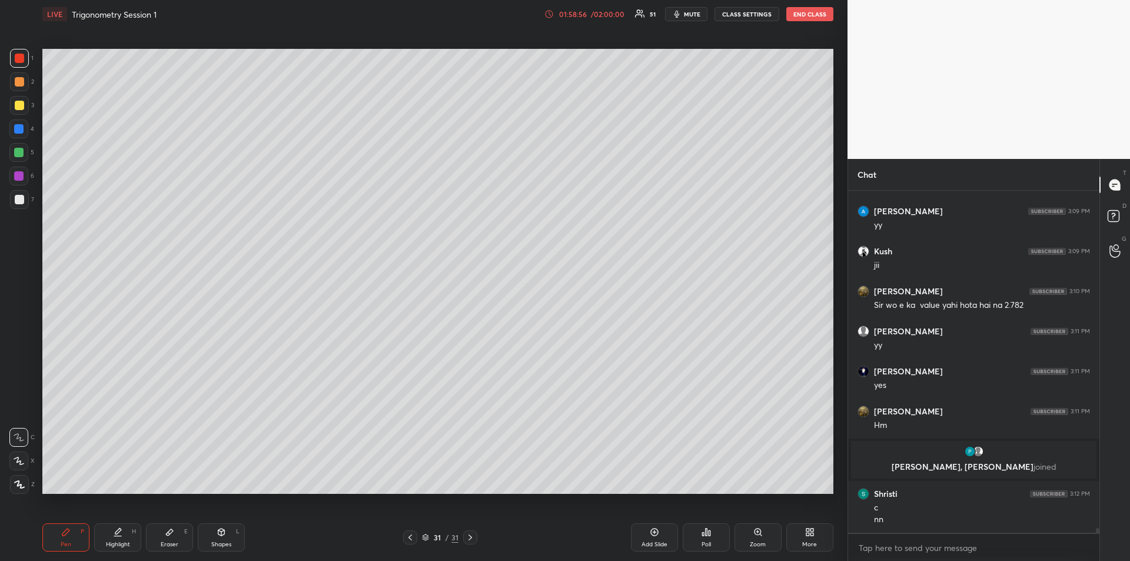
click at [179, 541] on div "Eraser E" at bounding box center [169, 537] width 47 height 28
click at [65, 539] on div "Pen P" at bounding box center [65, 537] width 47 height 28
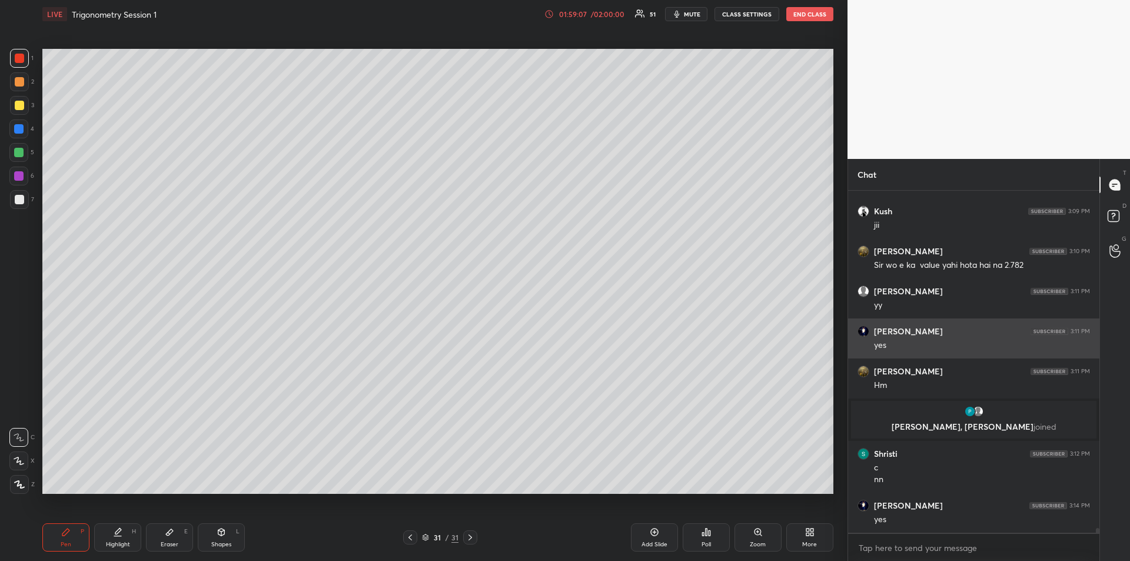
scroll to position [25143, 0]
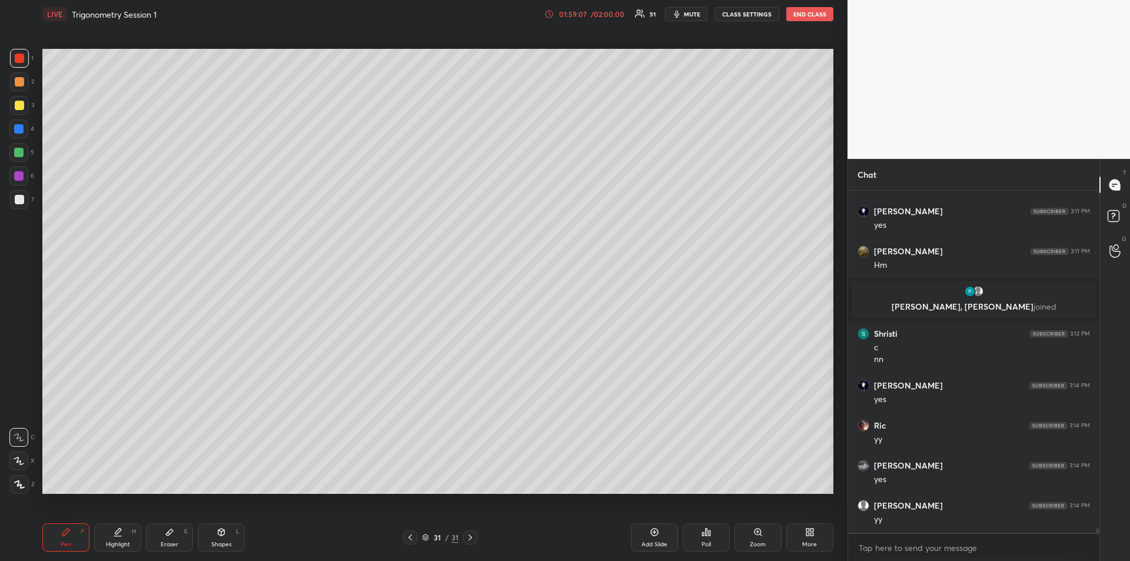
click at [112, 535] on div "Highlight H" at bounding box center [117, 537] width 47 height 28
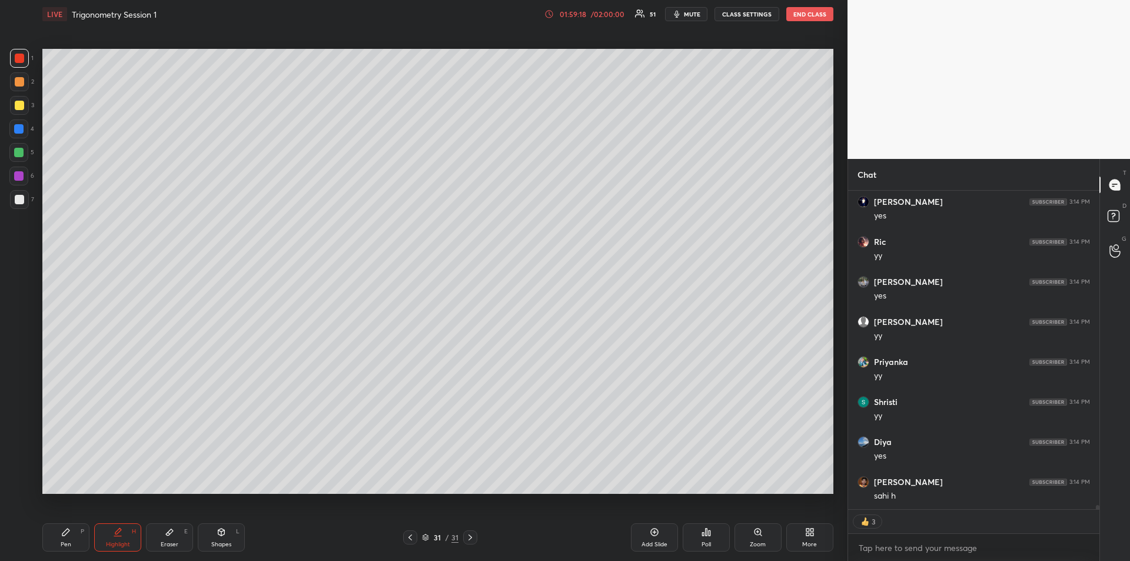
scroll to position [25303, 0]
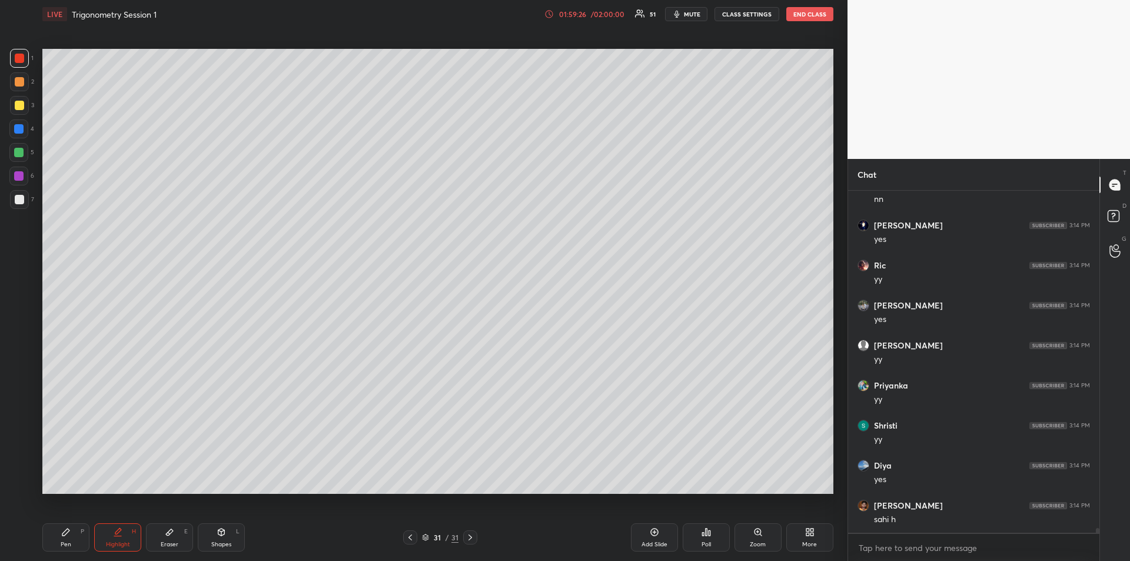
click at [62, 544] on div "Pen" at bounding box center [66, 544] width 11 height 6
click at [18, 125] on div at bounding box center [18, 128] width 9 height 9
click at [411, 535] on icon at bounding box center [410, 537] width 4 height 6
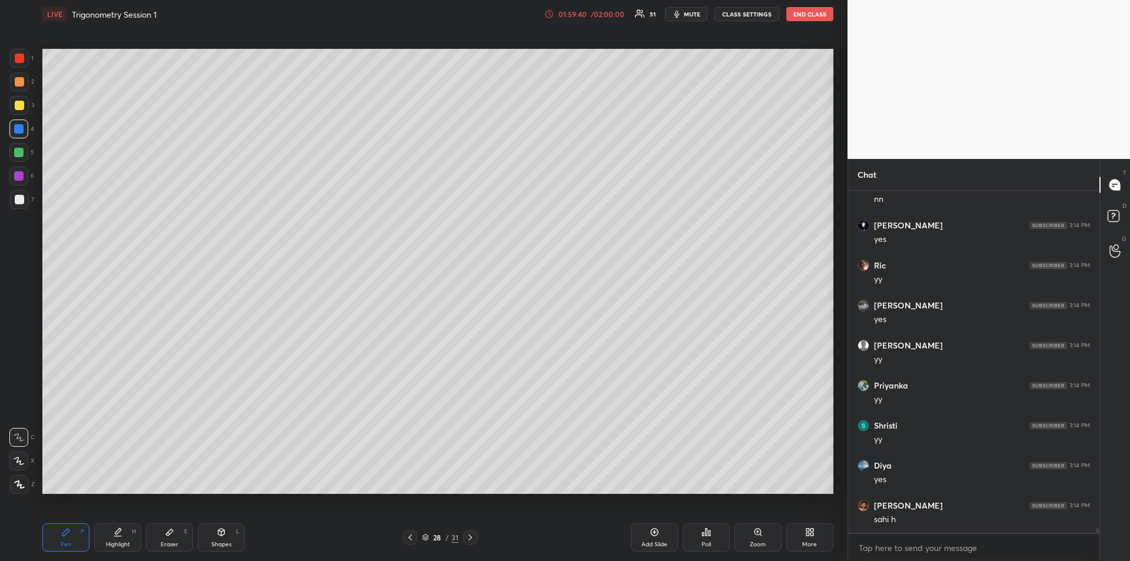
click at [410, 535] on icon at bounding box center [410, 537] width 4 height 6
click at [411, 535] on icon at bounding box center [410, 537] width 4 height 6
click at [411, 536] on icon at bounding box center [409, 537] width 9 height 9
click at [412, 535] on icon at bounding box center [409, 537] width 9 height 9
click at [412, 536] on icon at bounding box center [409, 537] width 9 height 9
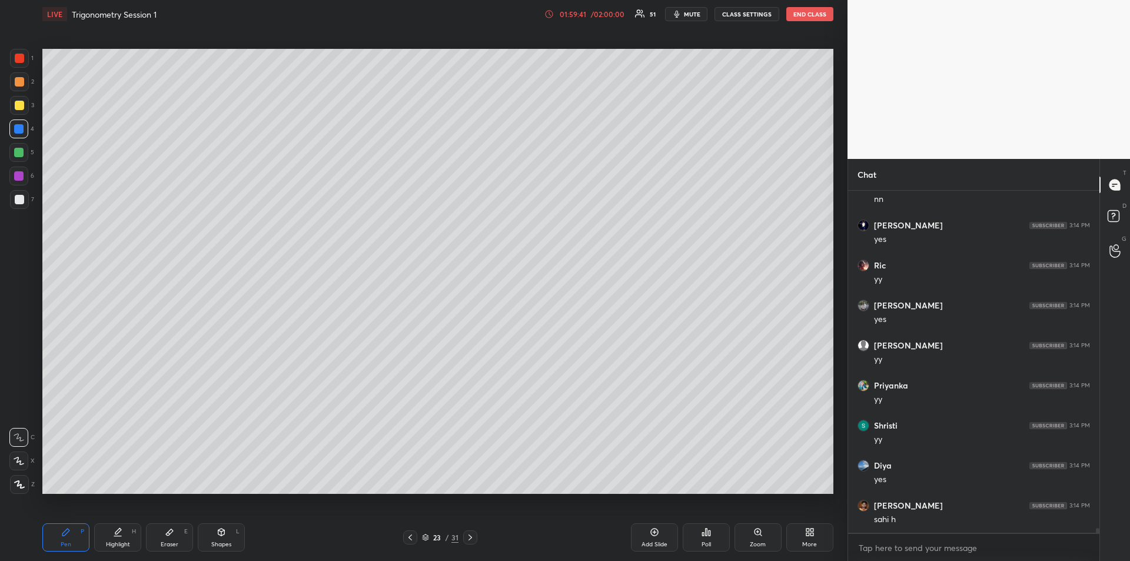
click at [412, 535] on icon at bounding box center [409, 537] width 9 height 9
click at [412, 536] on icon at bounding box center [409, 537] width 9 height 9
click at [410, 537] on icon at bounding box center [409, 537] width 9 height 9
click at [411, 534] on icon at bounding box center [409, 537] width 9 height 9
click at [412, 534] on icon at bounding box center [409, 537] width 9 height 9
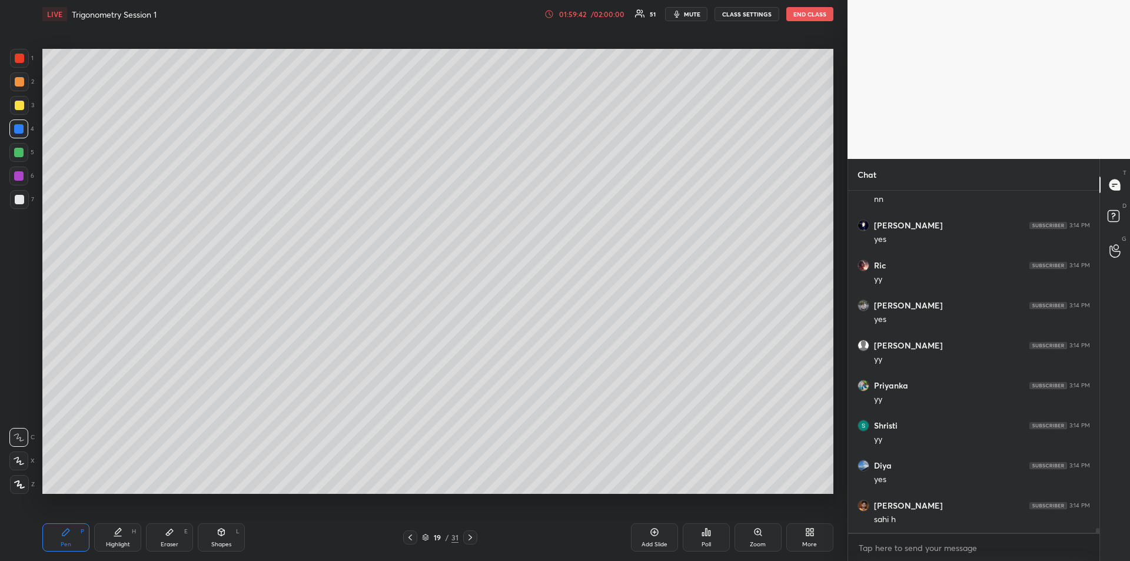
click at [411, 534] on icon at bounding box center [409, 537] width 9 height 9
click at [411, 535] on icon at bounding box center [409, 537] width 9 height 9
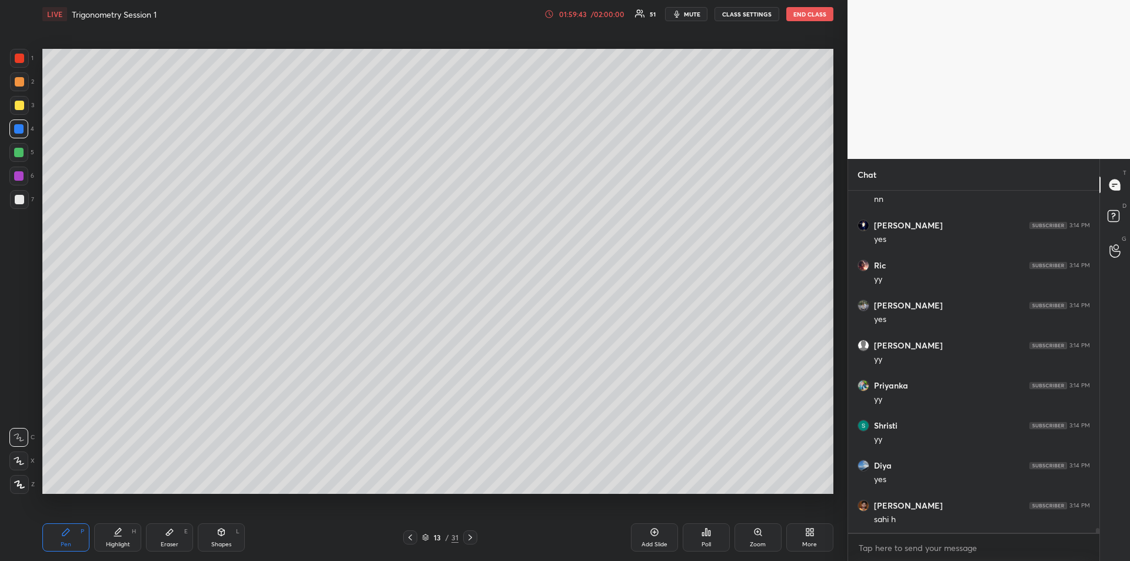
click at [411, 535] on icon at bounding box center [409, 537] width 9 height 9
click at [411, 535] on icon at bounding box center [410, 537] width 4 height 6
click at [412, 537] on icon at bounding box center [409, 537] width 9 height 9
click at [412, 535] on icon at bounding box center [409, 537] width 9 height 9
click at [411, 535] on icon at bounding box center [409, 537] width 9 height 9
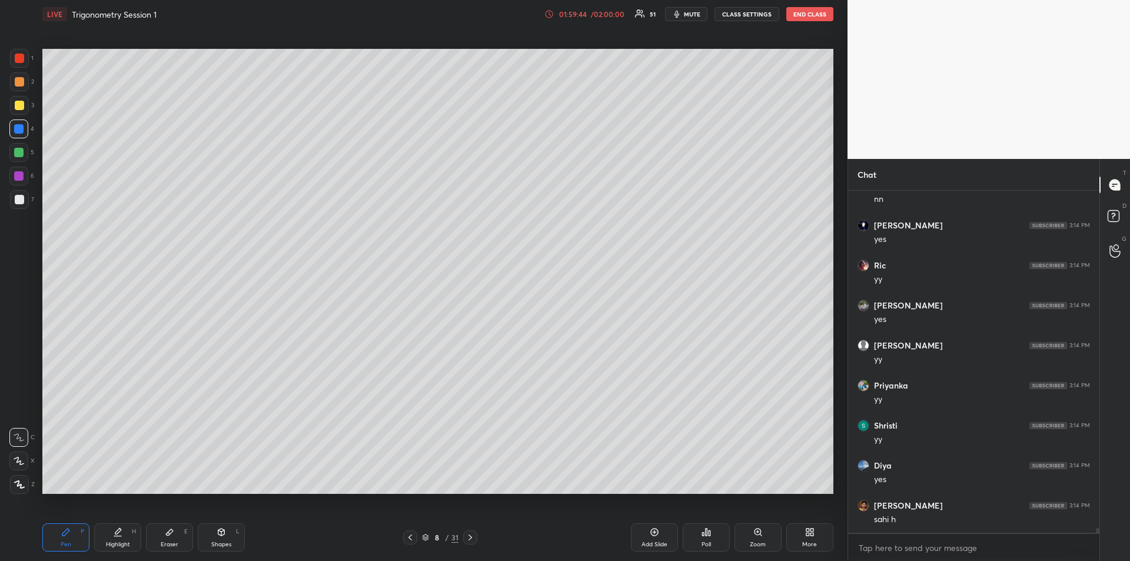
click at [412, 535] on icon at bounding box center [409, 537] width 9 height 9
click at [414, 537] on icon at bounding box center [409, 537] width 9 height 9
click at [413, 538] on icon at bounding box center [409, 537] width 9 height 9
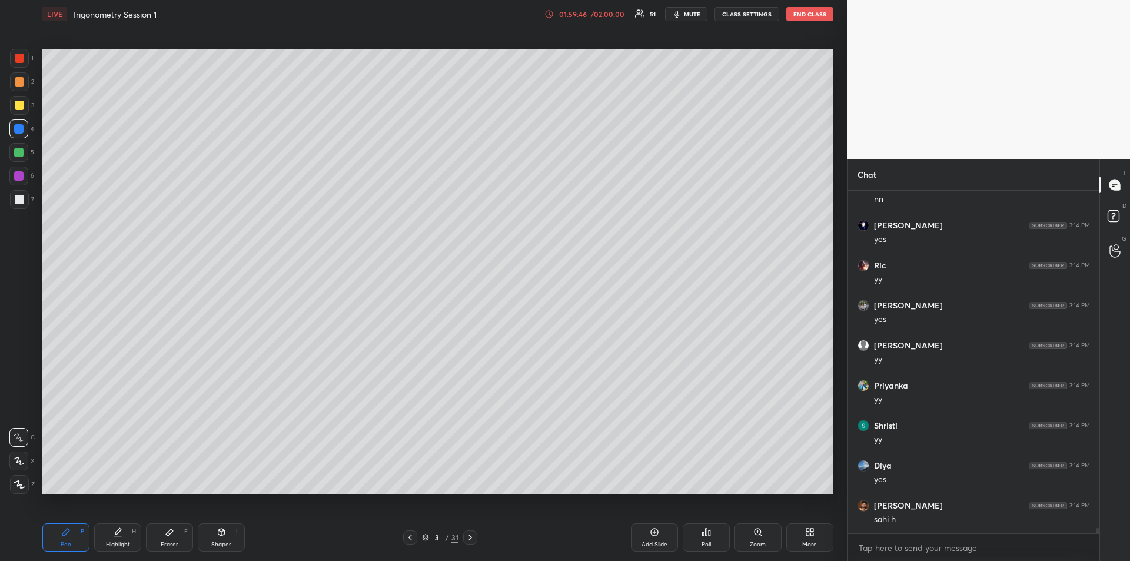
click at [410, 540] on icon at bounding box center [409, 537] width 9 height 9
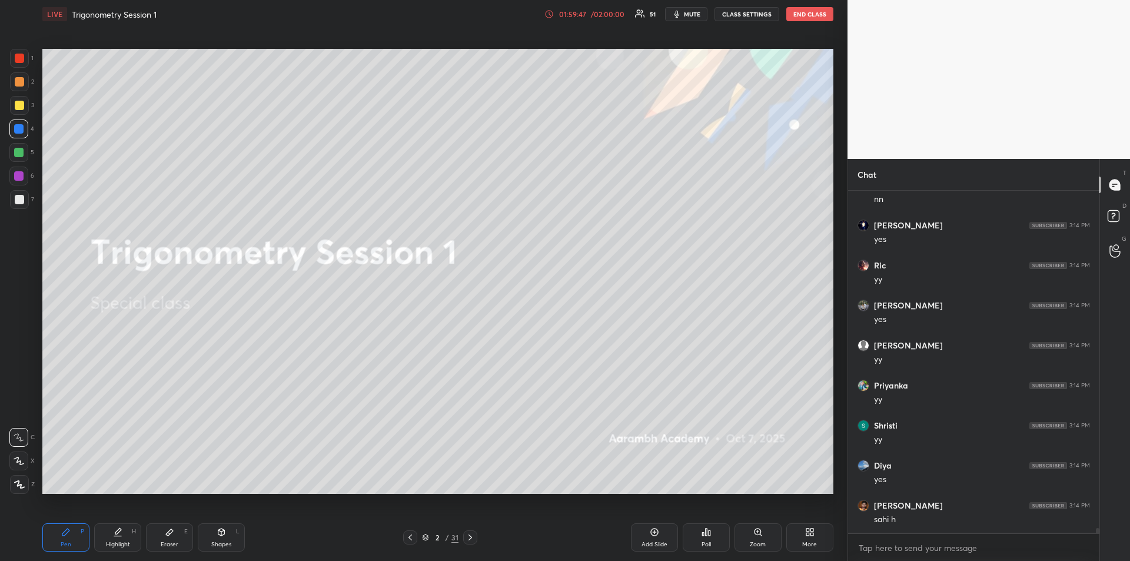
click at [472, 539] on icon at bounding box center [469, 537] width 9 height 9
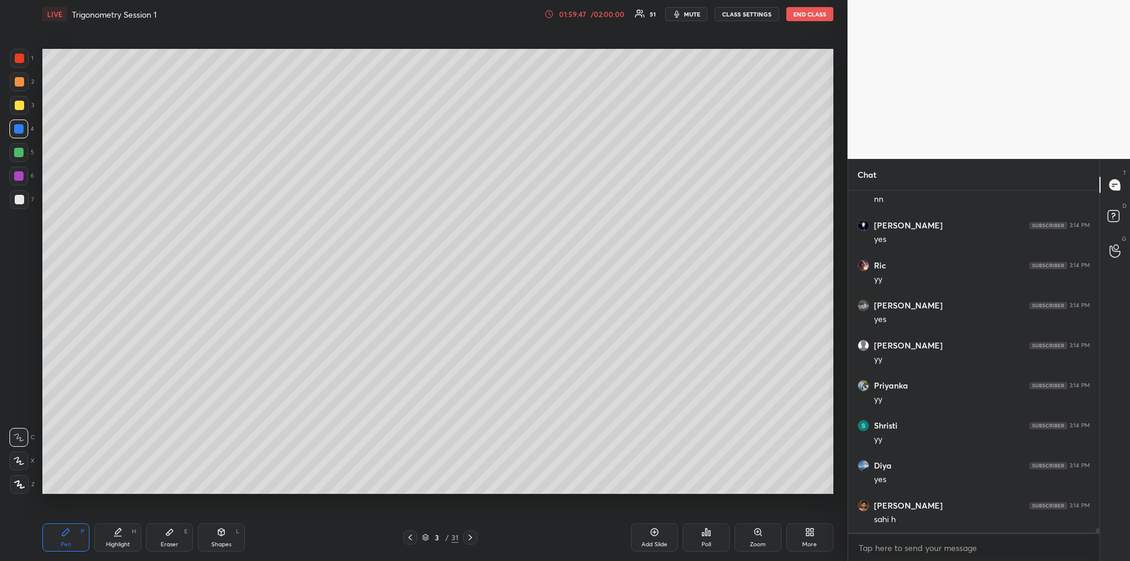
click at [474, 538] on icon at bounding box center [469, 537] width 9 height 9
click at [473, 538] on icon at bounding box center [469, 537] width 9 height 9
click at [473, 540] on icon at bounding box center [469, 537] width 9 height 9
click at [471, 540] on icon at bounding box center [469, 537] width 9 height 9
click at [472, 541] on icon at bounding box center [469, 537] width 9 height 9
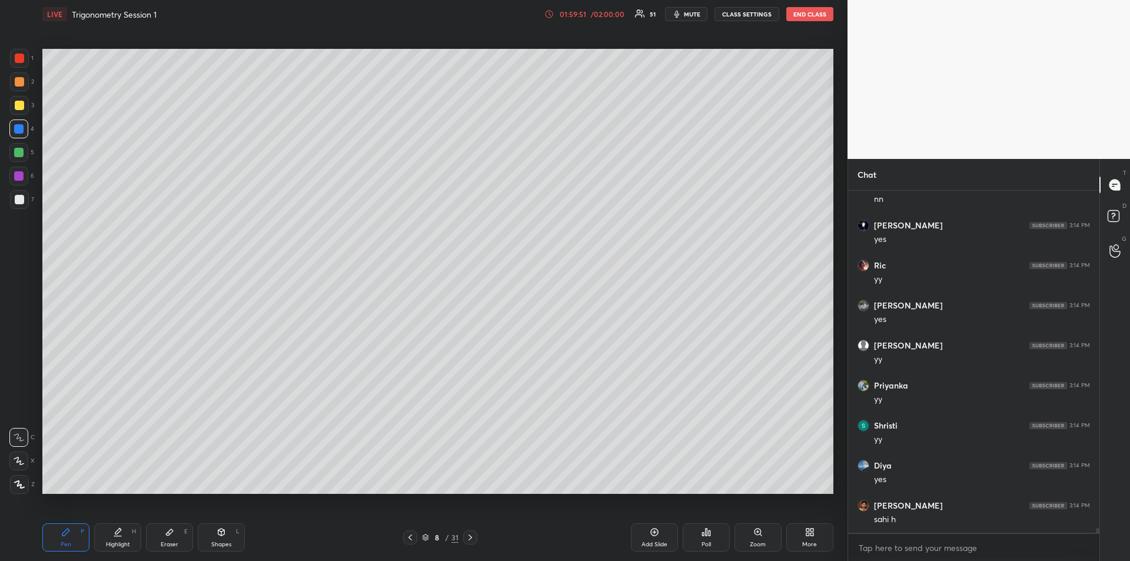
click at [473, 541] on icon at bounding box center [469, 537] width 9 height 9
click at [472, 542] on div at bounding box center [470, 537] width 14 height 14
click at [471, 544] on div at bounding box center [470, 537] width 14 height 14
click at [472, 543] on div at bounding box center [470, 537] width 14 height 14
click at [471, 540] on icon at bounding box center [469, 537] width 9 height 9
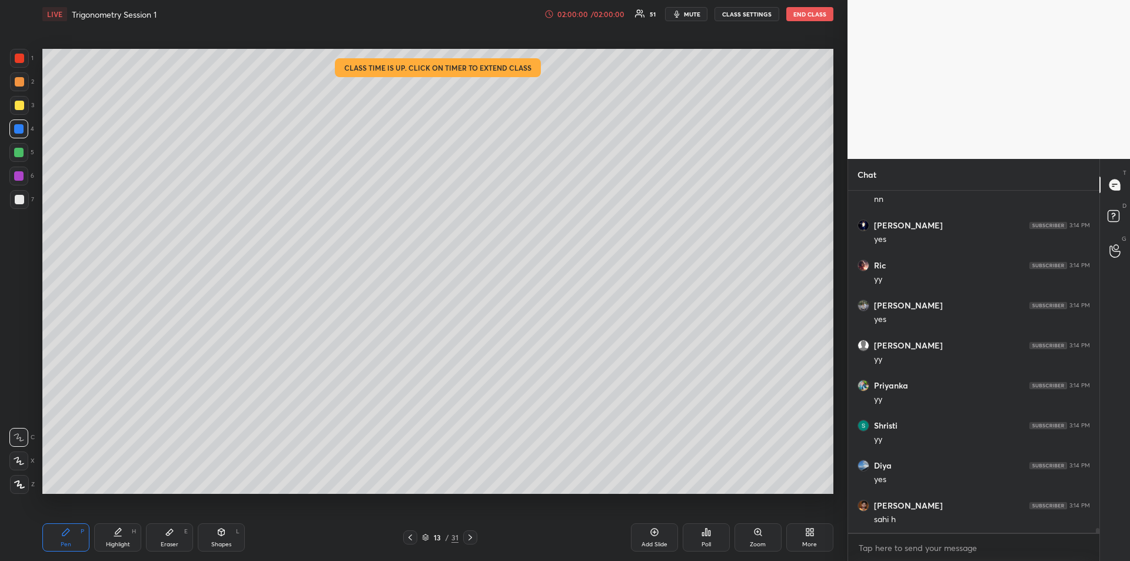
click at [470, 535] on icon at bounding box center [470, 537] width 4 height 6
click at [472, 538] on icon at bounding box center [469, 537] width 9 height 9
click at [472, 535] on icon at bounding box center [469, 537] width 9 height 9
click at [475, 538] on div at bounding box center [470, 537] width 14 height 14
click at [472, 534] on icon at bounding box center [469, 537] width 9 height 9
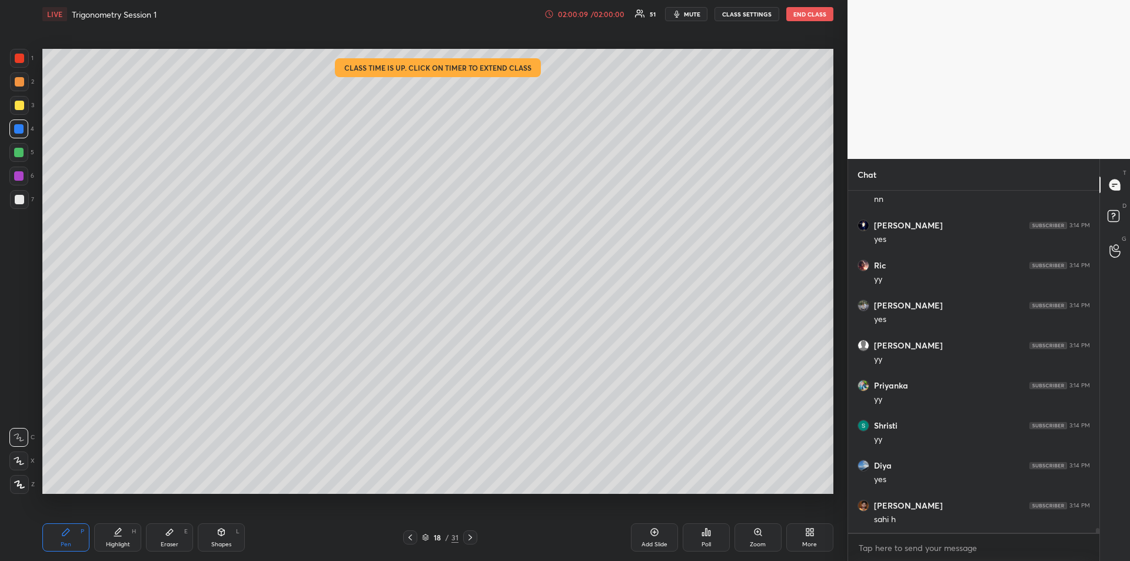
click at [120, 538] on div "Highlight H" at bounding box center [117, 537] width 47 height 28
click at [470, 536] on icon at bounding box center [469, 537] width 9 height 9
click at [473, 538] on icon at bounding box center [469, 537] width 9 height 9
click at [471, 540] on icon at bounding box center [469, 537] width 9 height 9
click at [472, 539] on icon at bounding box center [469, 537] width 9 height 9
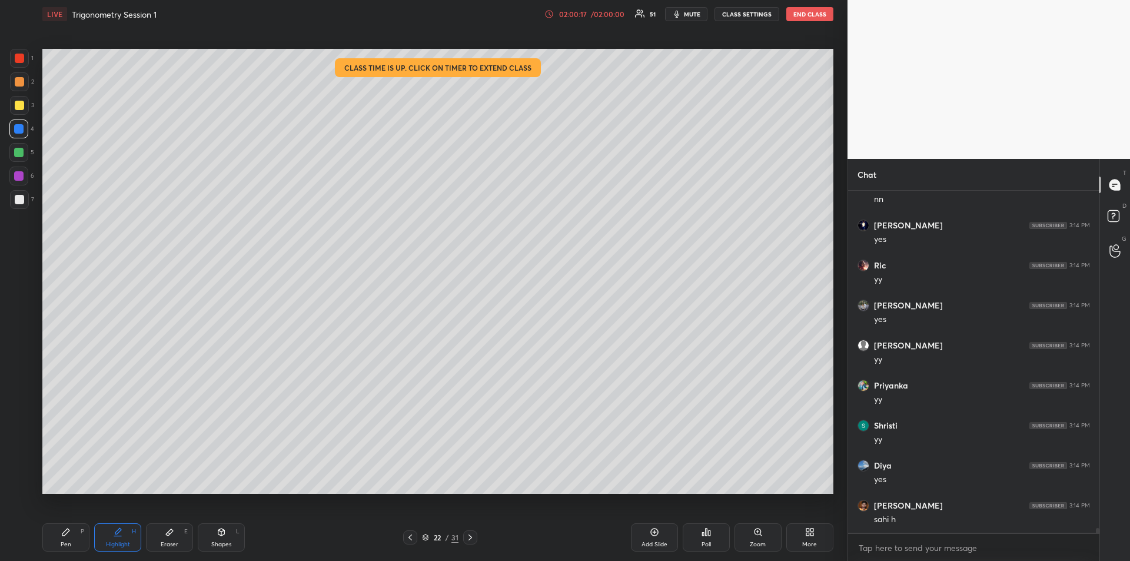
click at [471, 540] on icon at bounding box center [469, 537] width 9 height 9
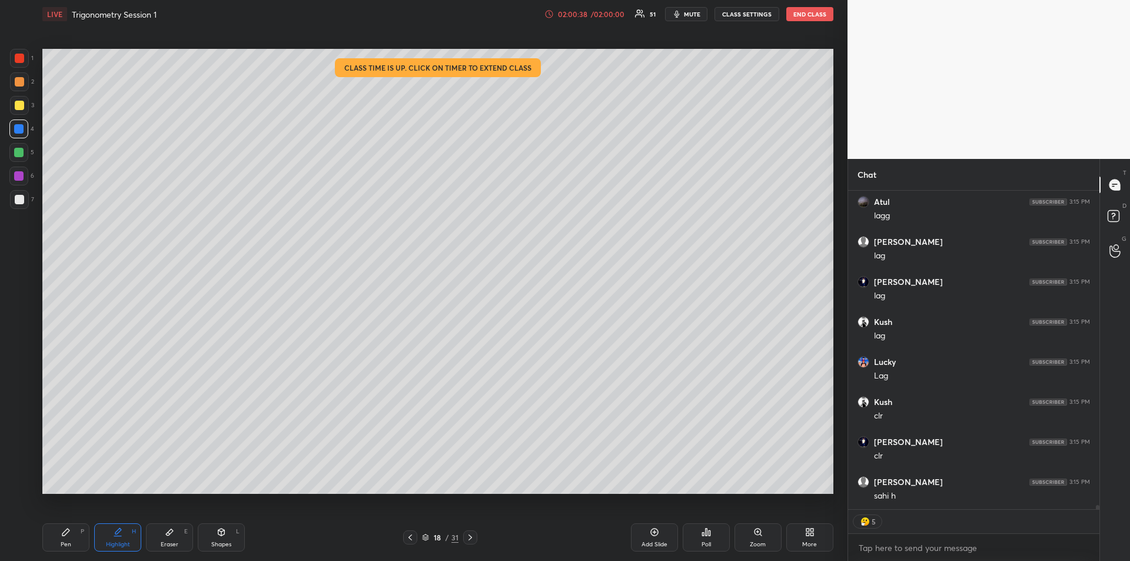
scroll to position [25727, 0]
click at [474, 541] on icon at bounding box center [469, 537] width 9 height 9
click at [475, 540] on div at bounding box center [470, 537] width 14 height 14
click at [472, 537] on icon at bounding box center [469, 537] width 9 height 9
click at [474, 538] on icon at bounding box center [469, 537] width 9 height 9
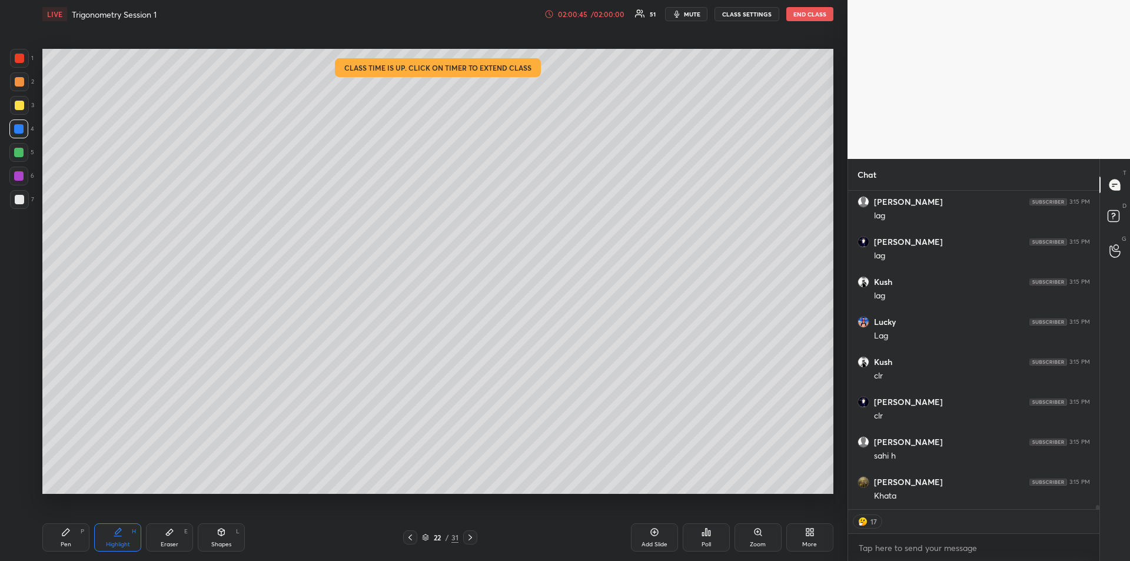
click at [472, 537] on icon at bounding box center [469, 537] width 9 height 9
click at [112, 534] on div "Highlight H" at bounding box center [117, 537] width 47 height 28
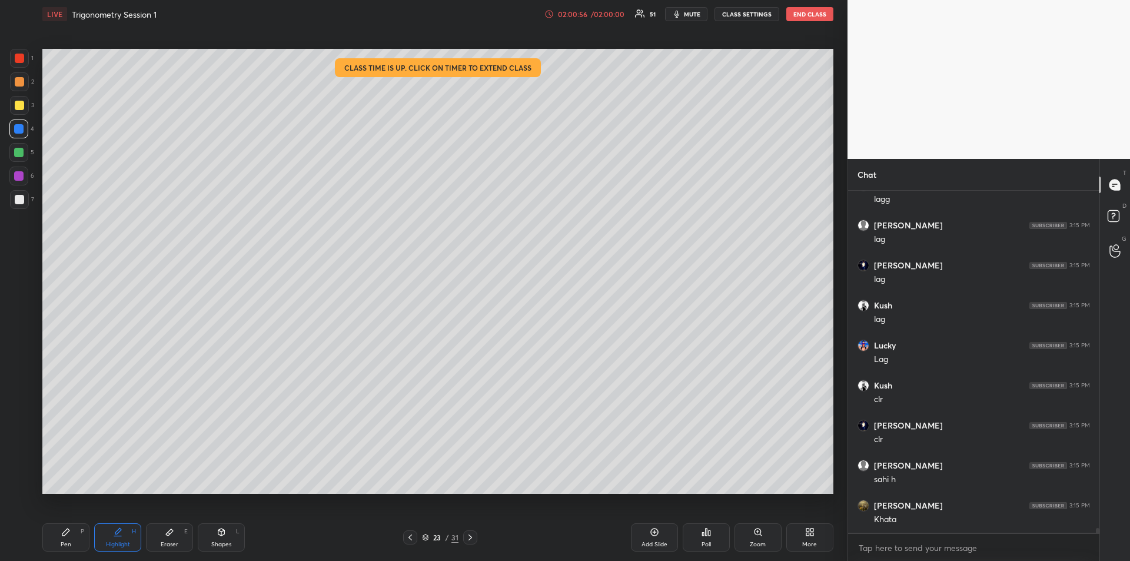
scroll to position [25743, 0]
click at [470, 537] on icon at bounding box center [469, 537] width 9 height 9
click at [408, 538] on icon at bounding box center [409, 537] width 9 height 9
click at [470, 535] on icon at bounding box center [469, 537] width 9 height 9
click at [472, 537] on icon at bounding box center [469, 537] width 9 height 9
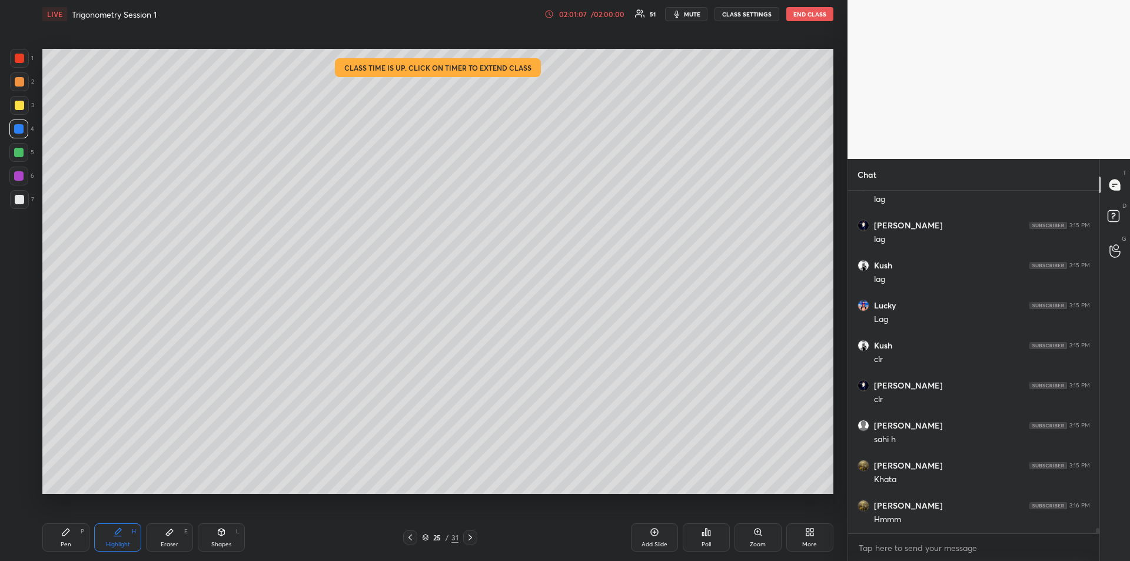
click at [473, 538] on icon at bounding box center [469, 537] width 9 height 9
click at [474, 540] on icon at bounding box center [469, 537] width 9 height 9
click at [471, 535] on icon at bounding box center [469, 537] width 9 height 9
click at [472, 535] on icon at bounding box center [469, 537] width 9 height 9
click at [471, 540] on icon at bounding box center [469, 537] width 9 height 9
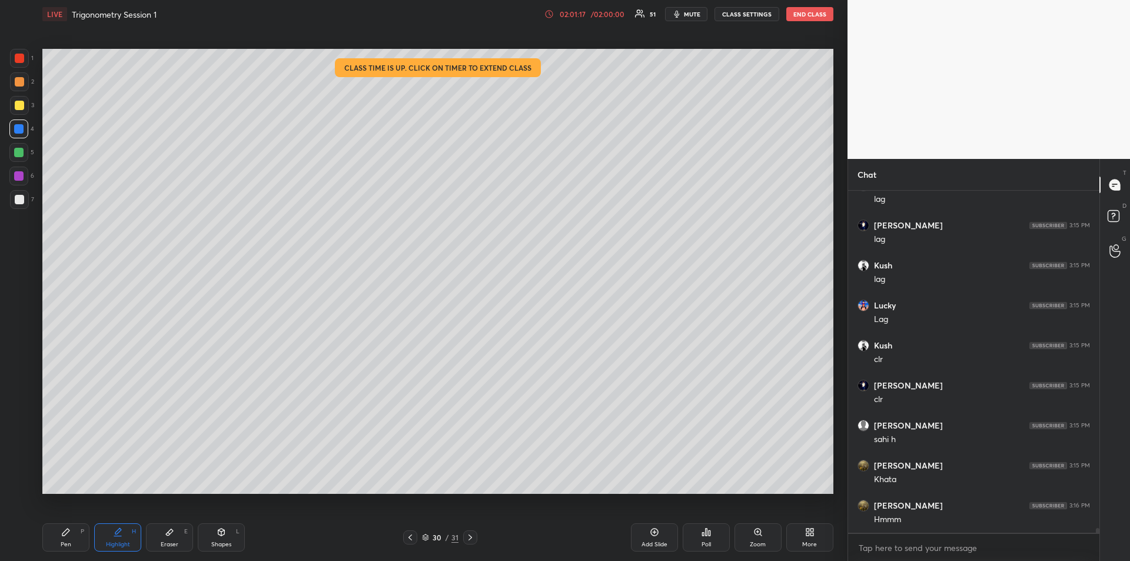
click at [119, 535] on icon at bounding box center [117, 531] width 9 height 9
click at [471, 538] on icon at bounding box center [469, 537] width 9 height 9
click at [114, 526] on div "Highlight H" at bounding box center [117, 537] width 47 height 28
click at [58, 541] on div "Pen P" at bounding box center [65, 537] width 47 height 28
click at [472, 538] on icon at bounding box center [469, 537] width 9 height 9
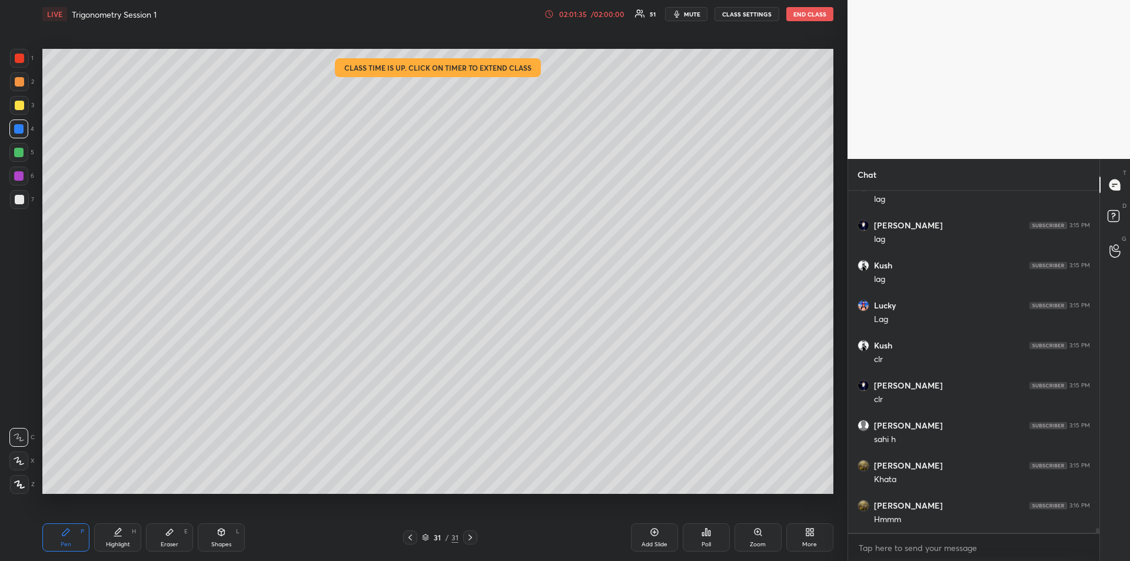
click at [471, 539] on icon at bounding box center [469, 537] width 9 height 9
click at [641, 537] on div "Add Slide" at bounding box center [654, 537] width 47 height 28
click at [172, 541] on div "Eraser" at bounding box center [170, 544] width 18 height 6
click at [21, 410] on span "Erase all" at bounding box center [19, 413] width 18 height 8
click at [68, 533] on icon at bounding box center [65, 531] width 9 height 9
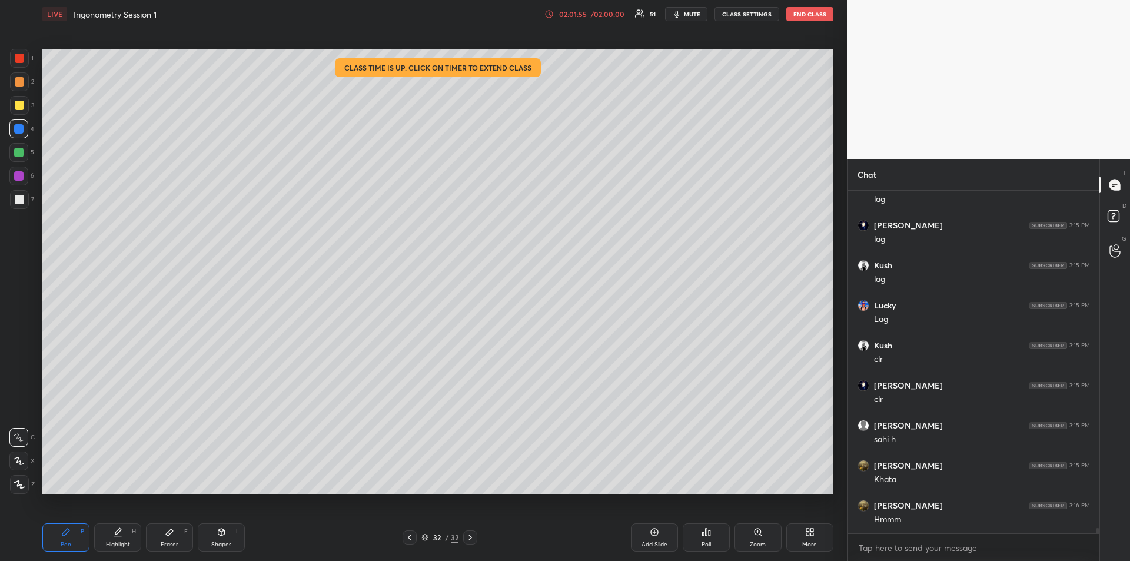
click at [20, 105] on div at bounding box center [19, 105] width 9 height 9
click at [18, 132] on div at bounding box center [18, 128] width 9 height 9
click at [22, 84] on div at bounding box center [19, 81] width 9 height 9
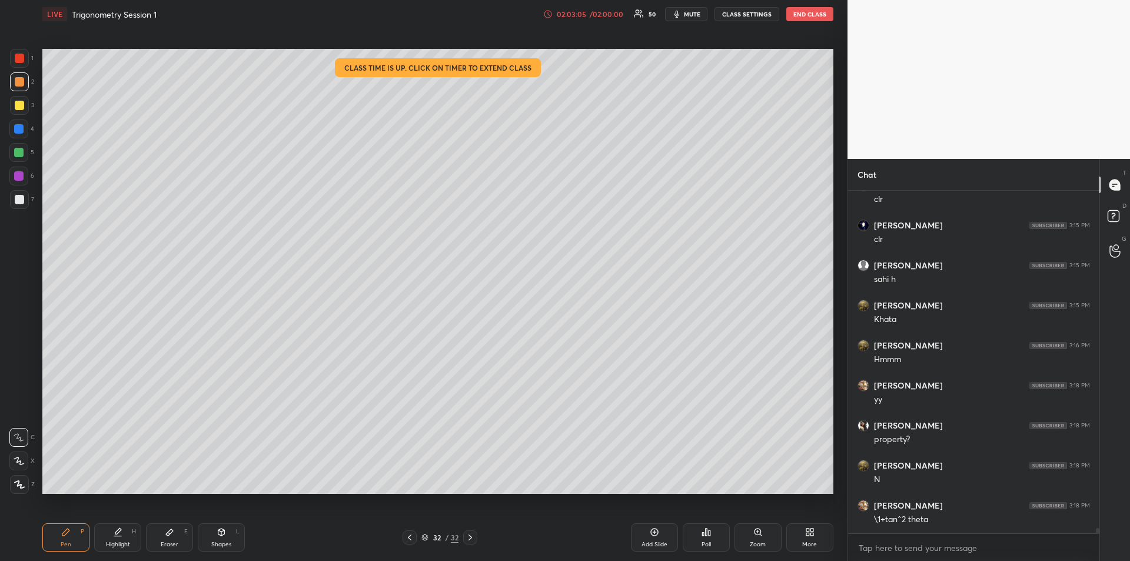
click at [125, 543] on div "Highlight" at bounding box center [118, 544] width 24 height 6
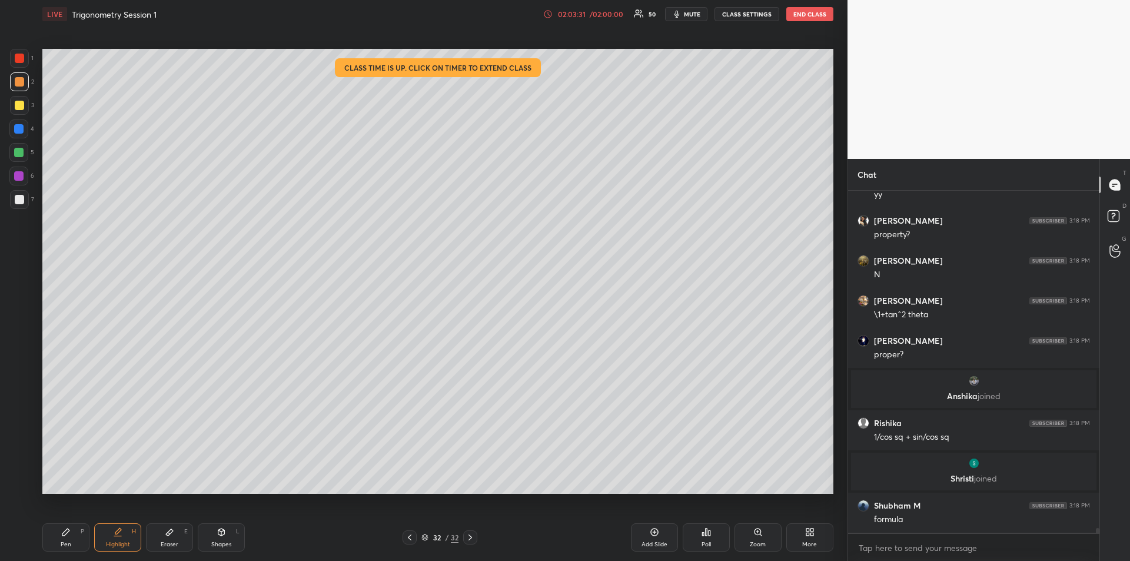
scroll to position [25815, 0]
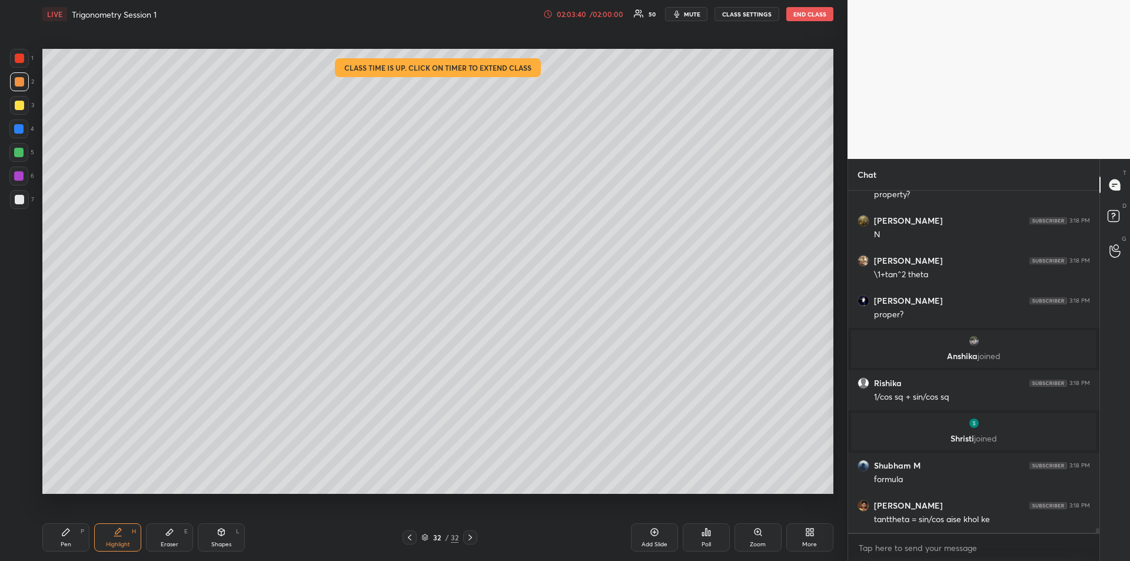
click at [65, 541] on div "Pen" at bounding box center [66, 544] width 11 height 6
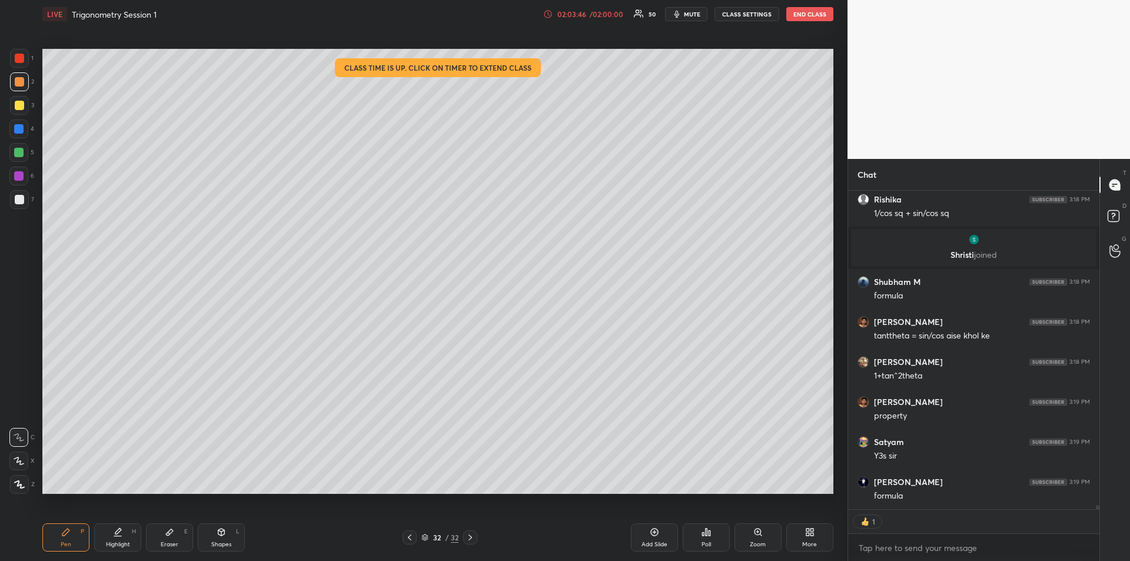
scroll to position [26038, 0]
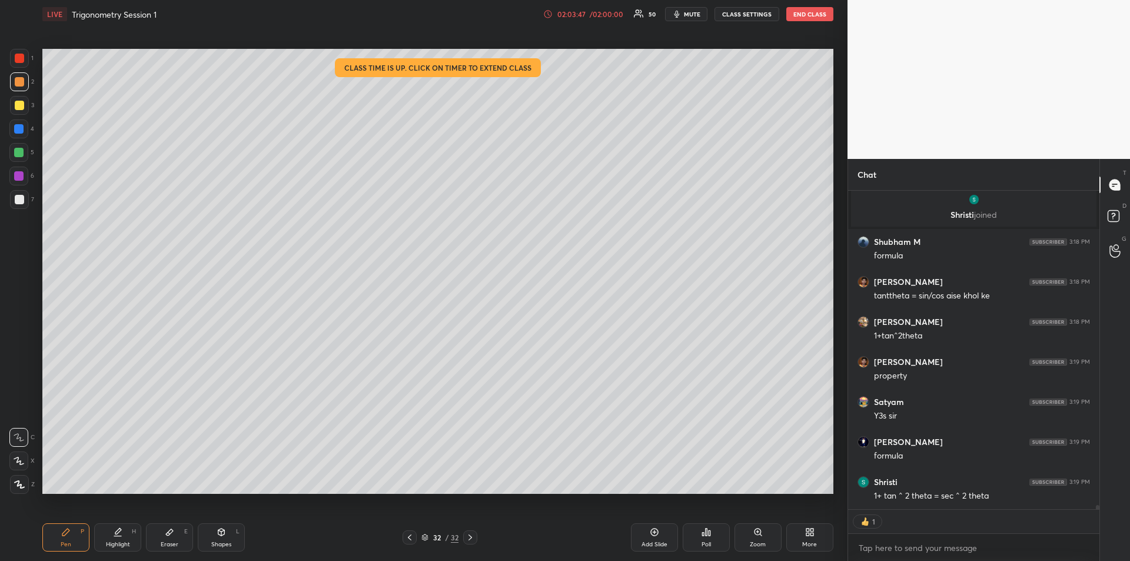
click at [121, 534] on icon at bounding box center [117, 531] width 9 height 9
click at [171, 518] on div "Pen P Highlight H Eraser E Shapes L 32 / 32 Add Slide Poll Zoom More" at bounding box center [437, 537] width 791 height 47
click at [74, 531] on div "Pen P" at bounding box center [65, 537] width 47 height 28
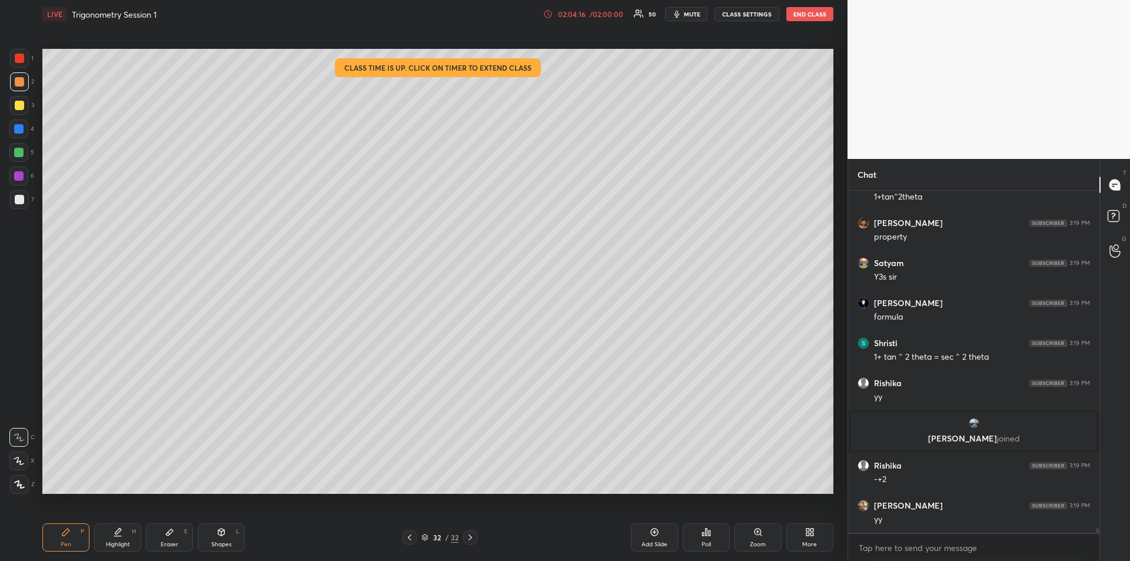
scroll to position [26114, 0]
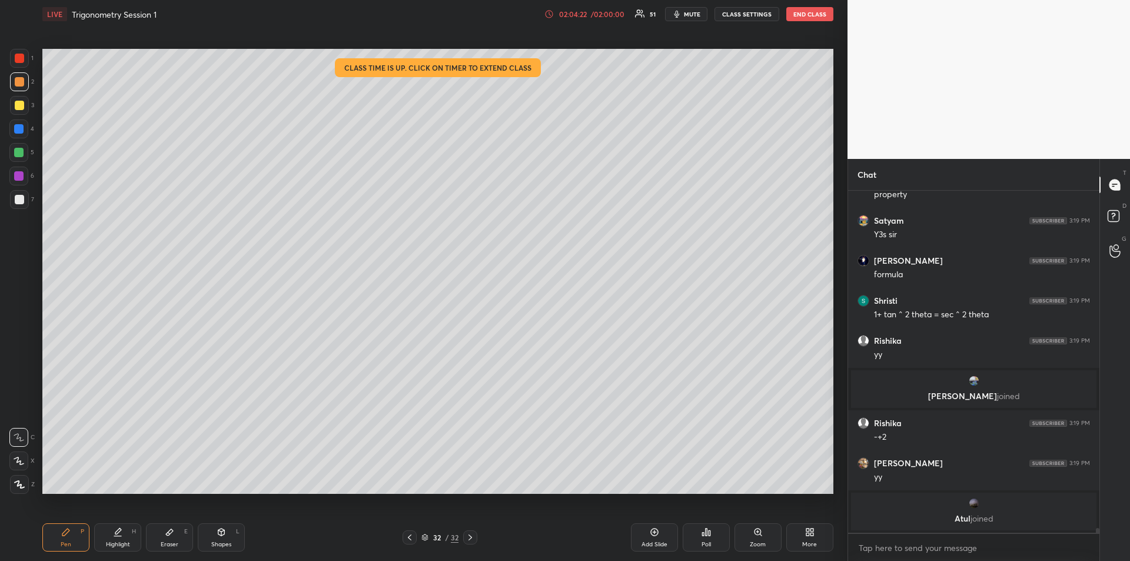
click at [18, 177] on div at bounding box center [18, 175] width 9 height 9
click at [21, 155] on div at bounding box center [18, 152] width 9 height 9
click at [168, 527] on div "Eraser E" at bounding box center [169, 537] width 47 height 28
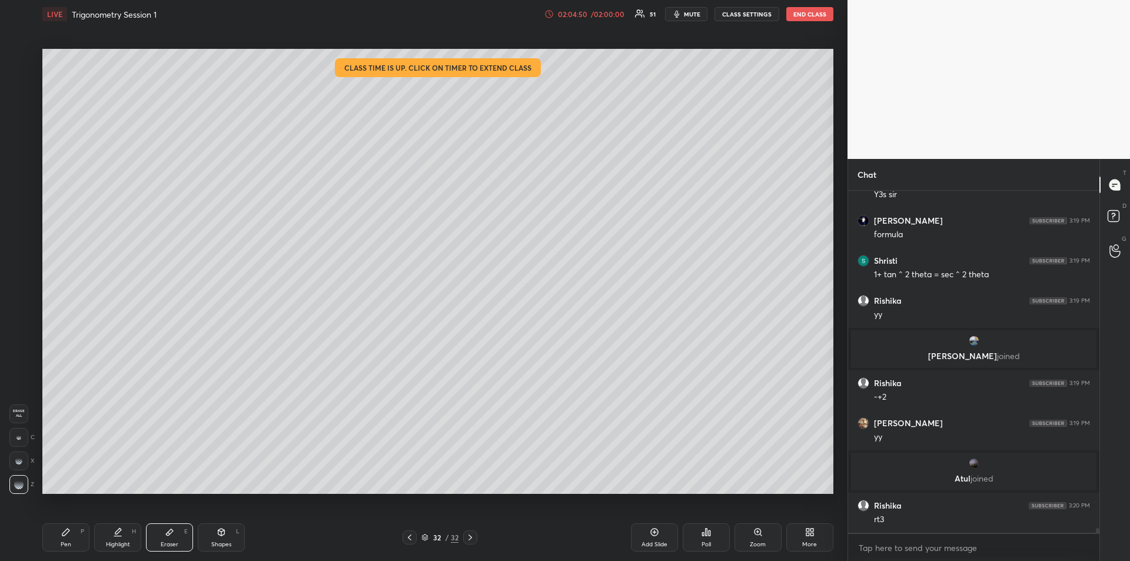
click at [69, 537] on div "Pen P" at bounding box center [65, 537] width 47 height 28
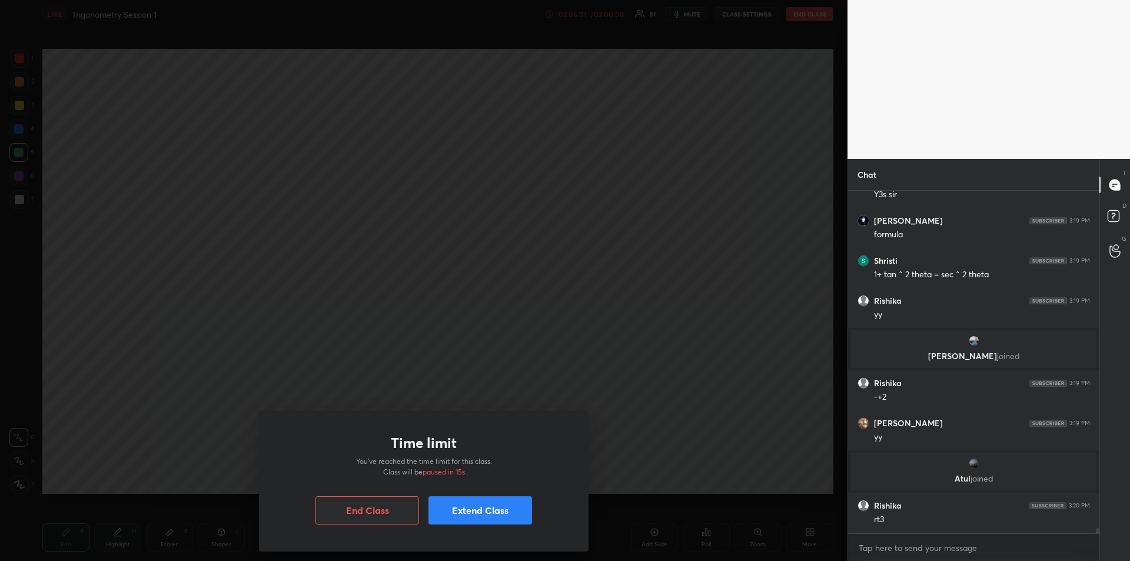
click at [490, 504] on button "Extend Class" at bounding box center [480, 510] width 104 height 28
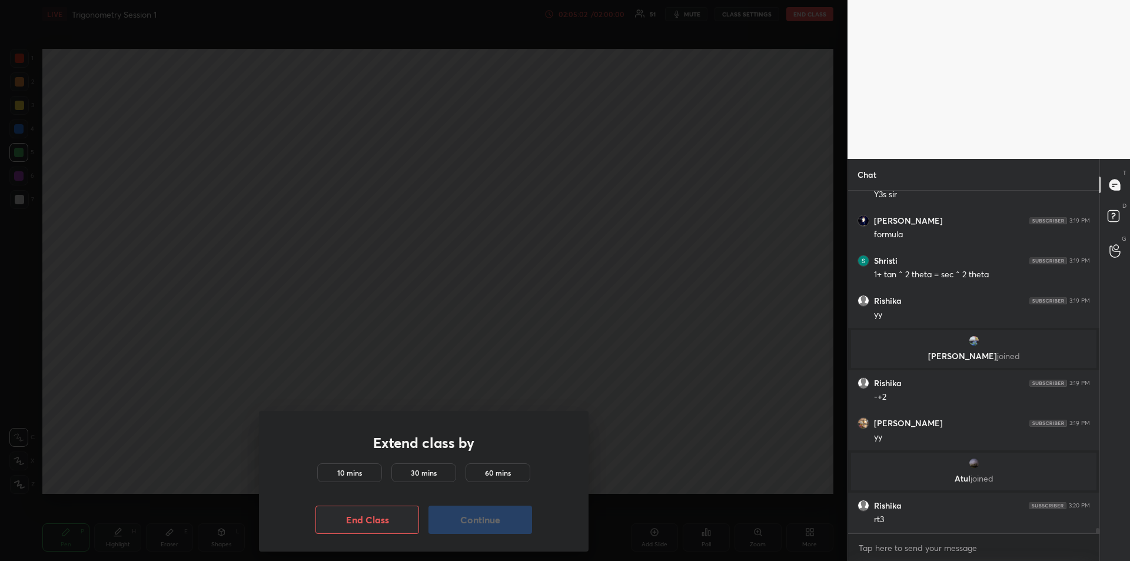
click at [494, 465] on div "60 mins" at bounding box center [497, 472] width 65 height 19
click at [481, 518] on button "Continue" at bounding box center [480, 519] width 104 height 28
click at [488, 518] on button "Continue" at bounding box center [480, 519] width 104 height 28
click at [491, 521] on button "Continue" at bounding box center [480, 519] width 104 height 28
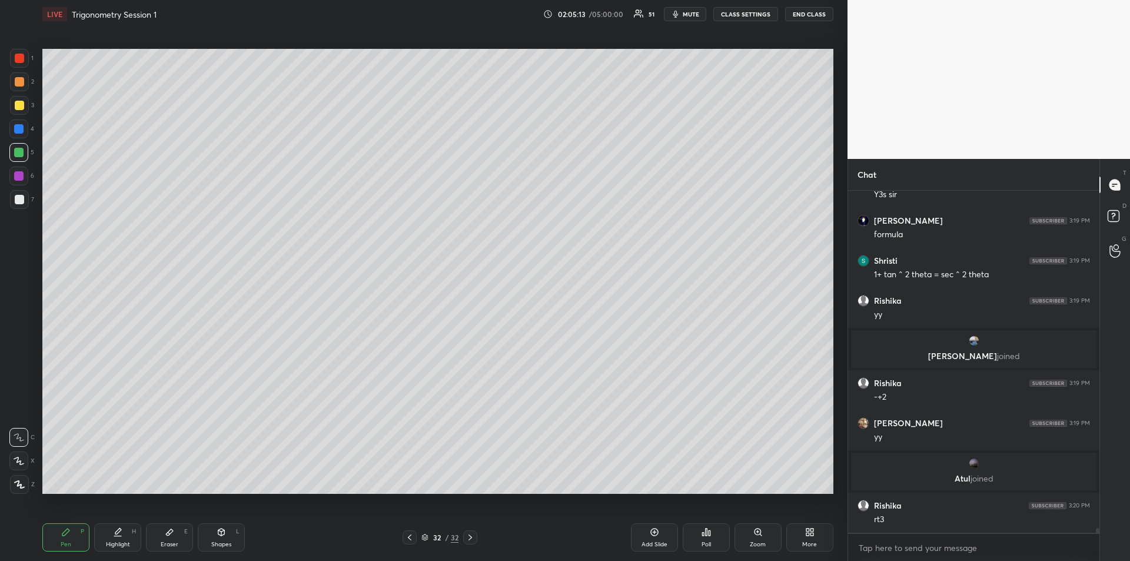
click at [172, 540] on div "Eraser E" at bounding box center [169, 537] width 47 height 28
click at [52, 533] on div "Pen P" at bounding box center [65, 537] width 47 height 28
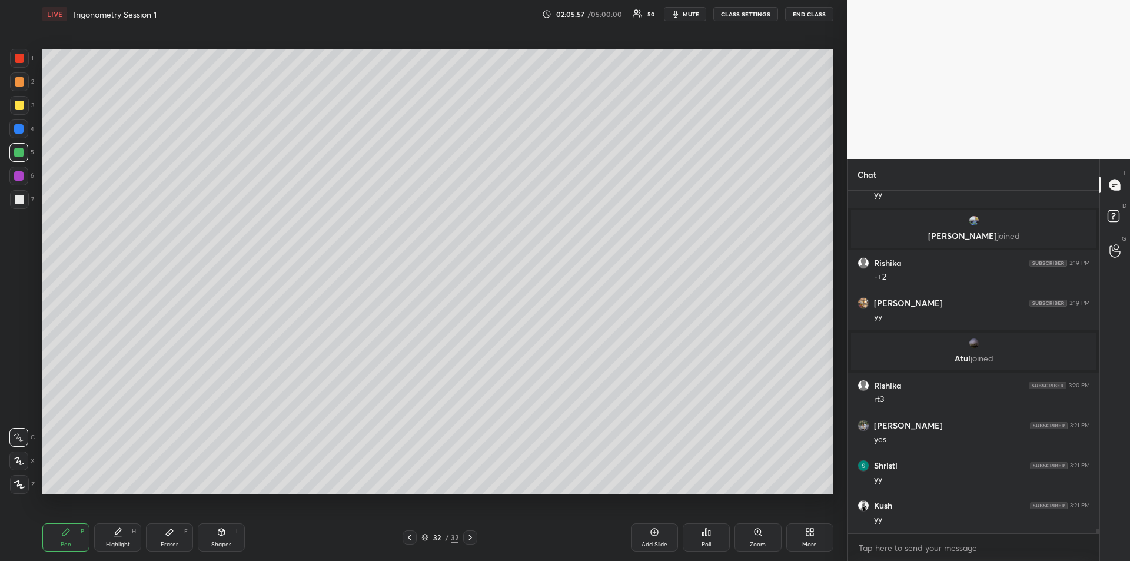
scroll to position [26293, 0]
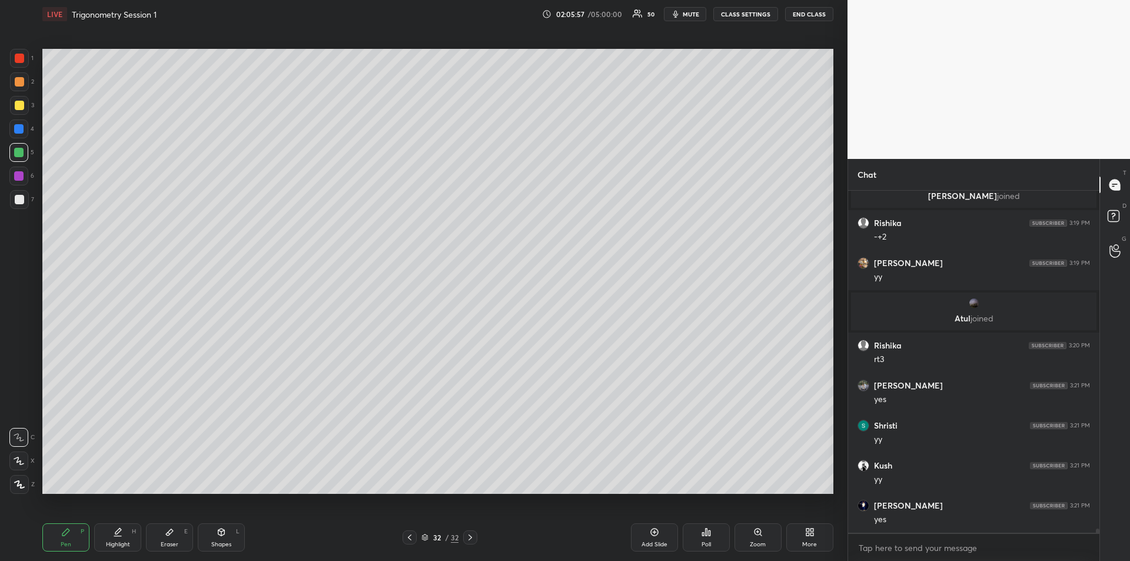
click at [21, 105] on div at bounding box center [19, 105] width 9 height 9
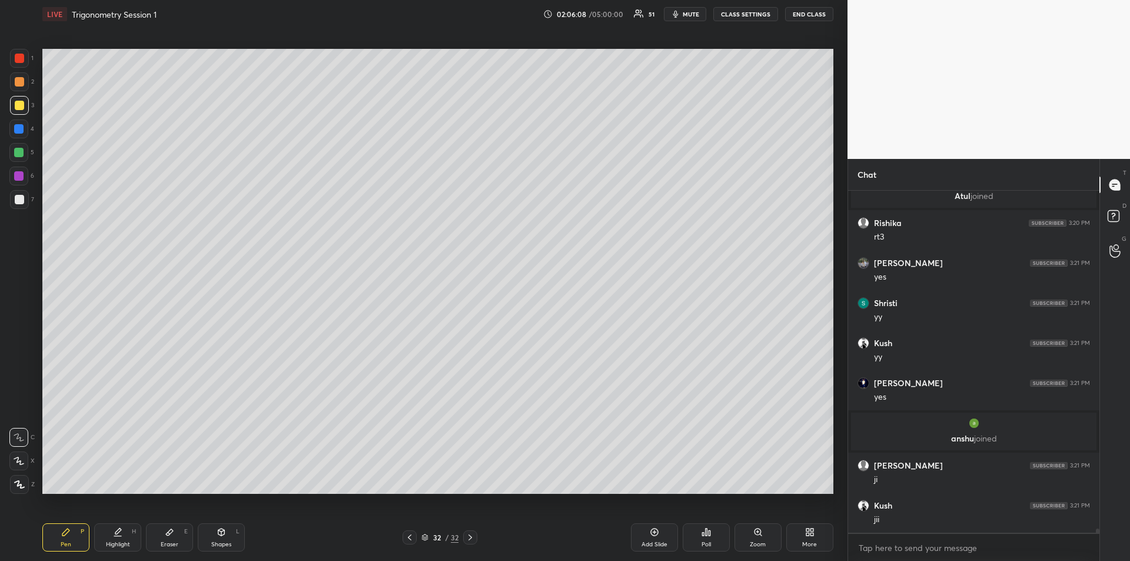
scroll to position [26389, 0]
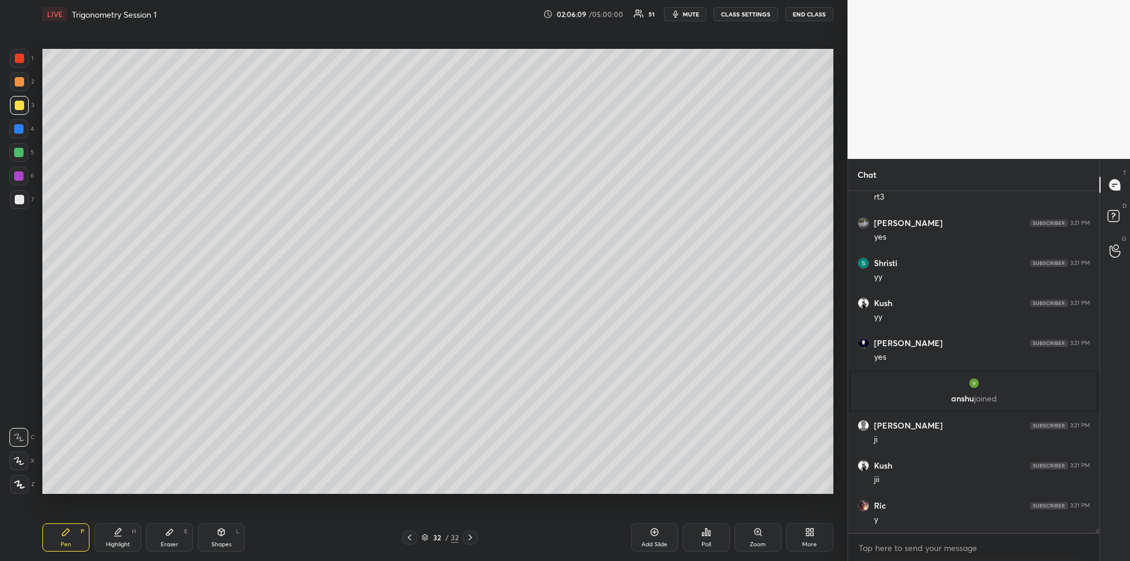
click at [648, 542] on div "Add Slide" at bounding box center [654, 544] width 26 height 6
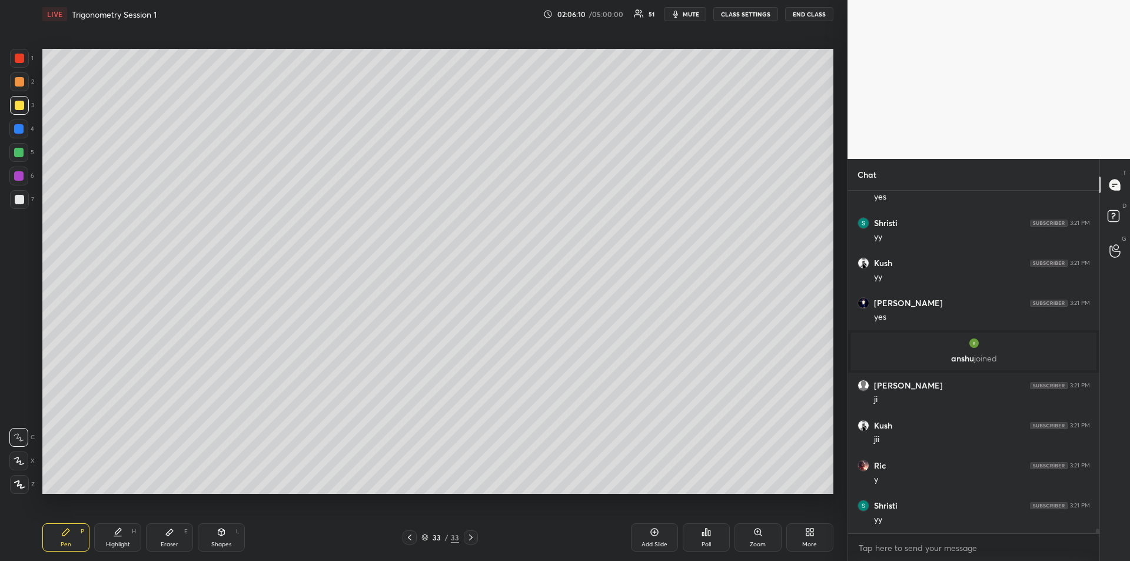
scroll to position [26469, 0]
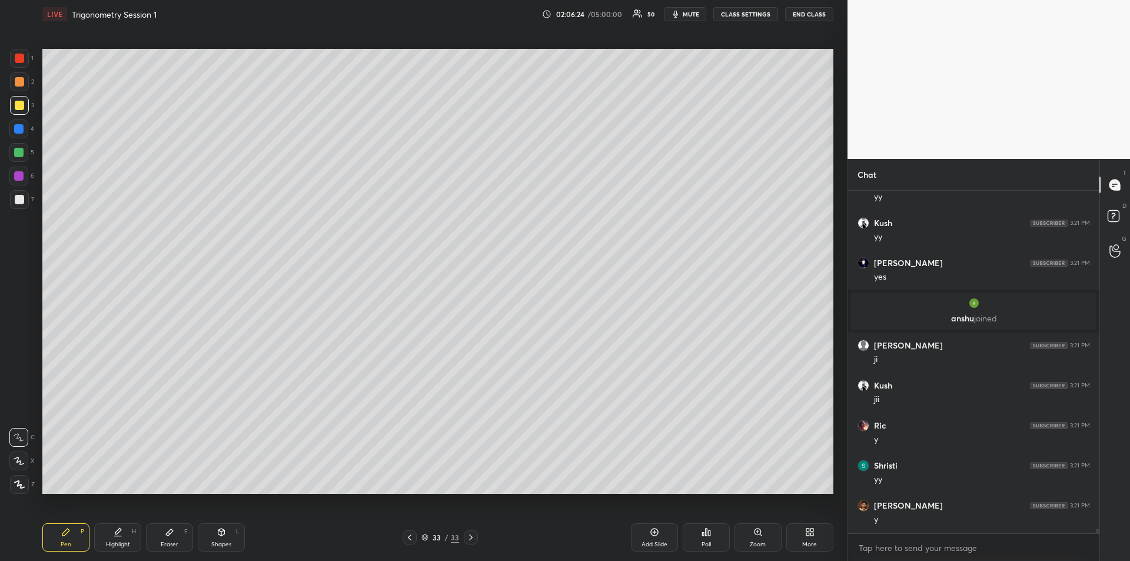
click at [17, 156] on div at bounding box center [18, 152] width 9 height 9
click at [21, 62] on div at bounding box center [19, 58] width 9 height 9
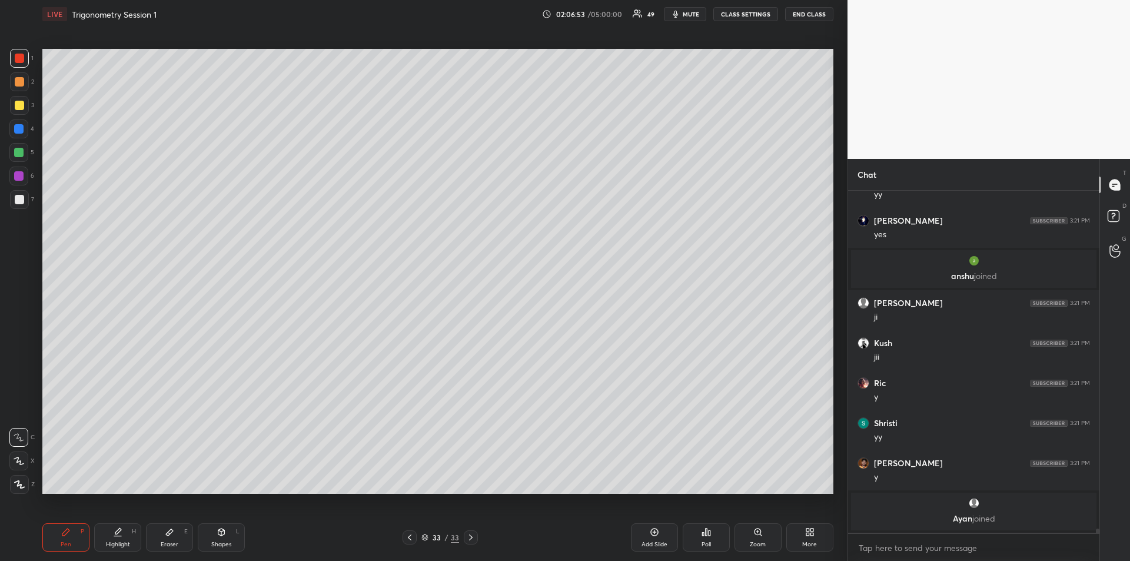
click at [174, 542] on div "Eraser" at bounding box center [170, 544] width 18 height 6
click at [22, 414] on span "Erase all" at bounding box center [19, 413] width 18 height 8
click at [75, 534] on div "Pen P" at bounding box center [65, 537] width 47 height 28
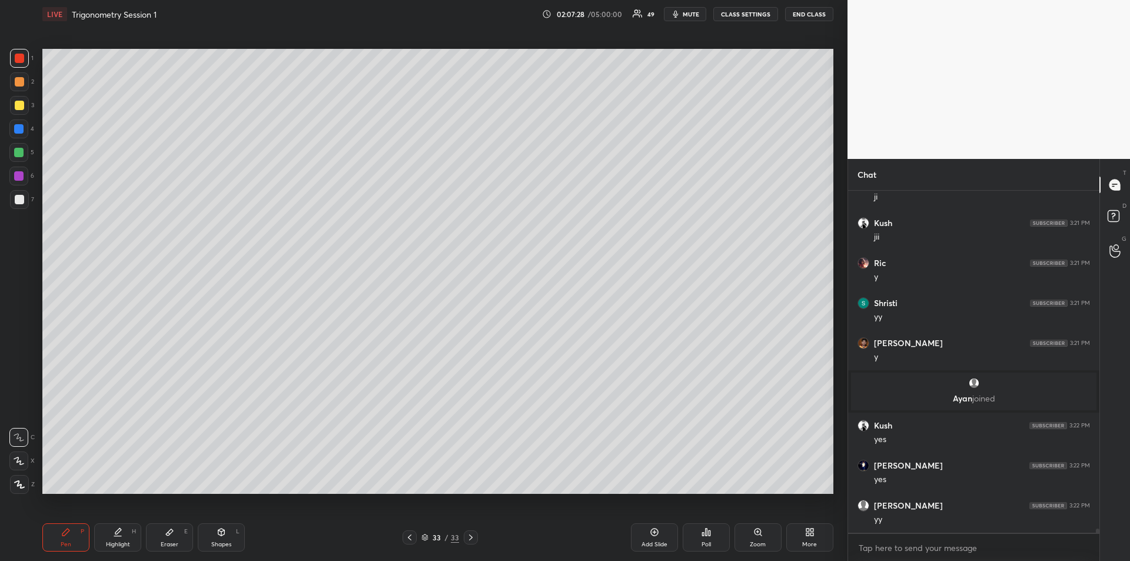
scroll to position [26608, 0]
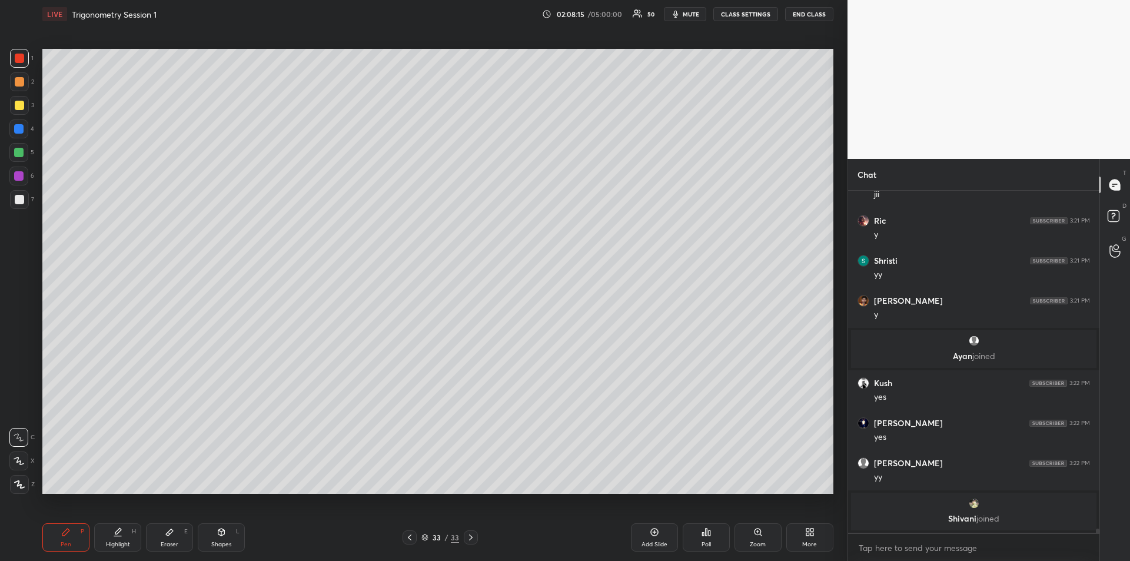
click at [18, 130] on div at bounding box center [18, 128] width 9 height 9
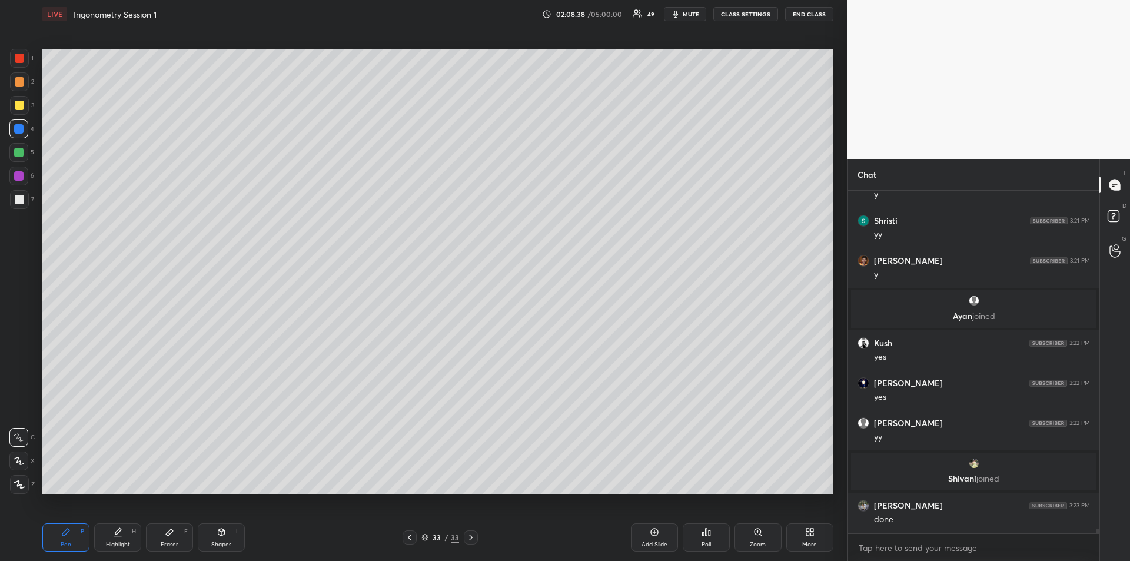
click at [652, 540] on div "Add Slide" at bounding box center [654, 537] width 47 height 28
click at [18, 106] on div at bounding box center [19, 105] width 9 height 9
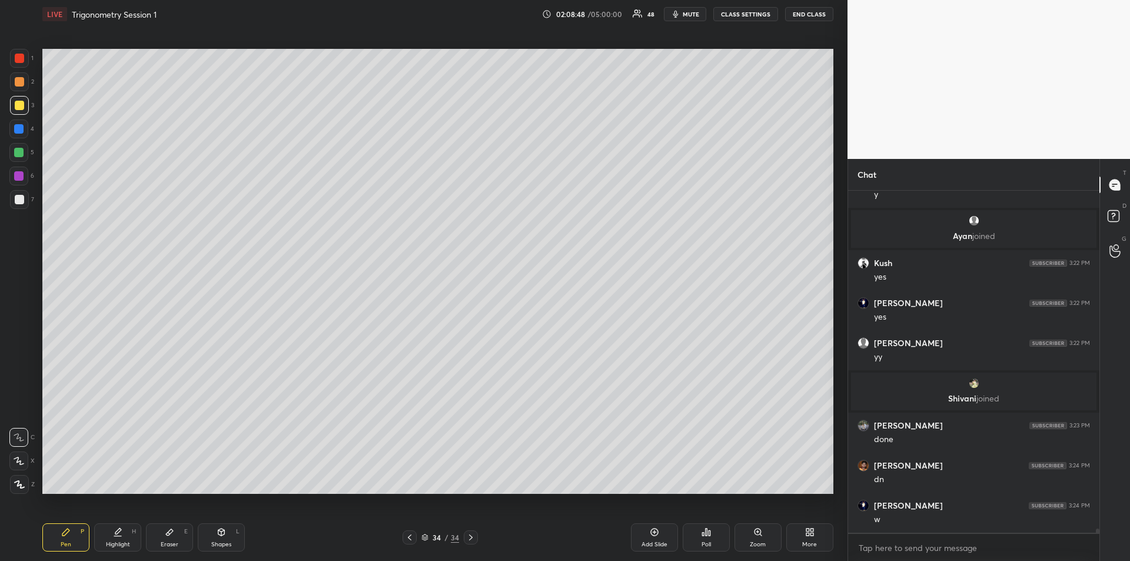
scroll to position [26726, 0]
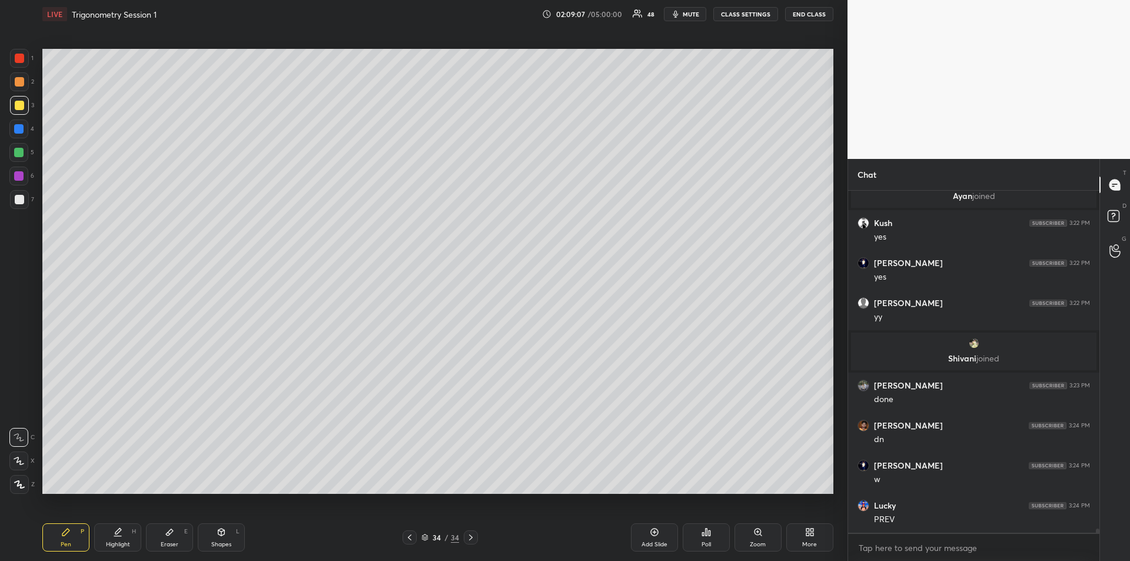
click at [407, 536] on icon at bounding box center [409, 537] width 9 height 9
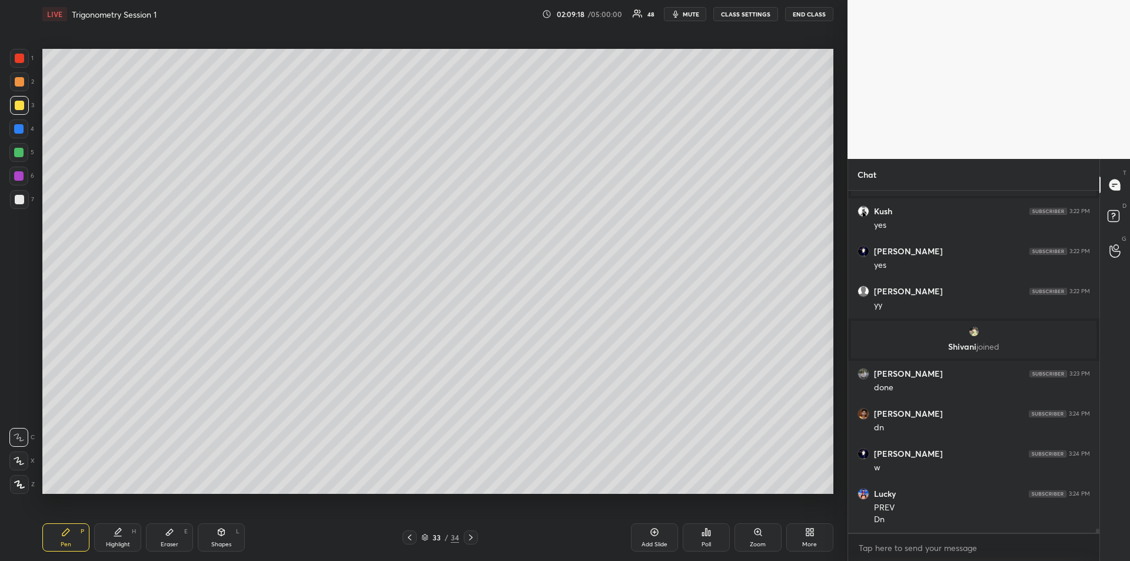
scroll to position [26777, 0]
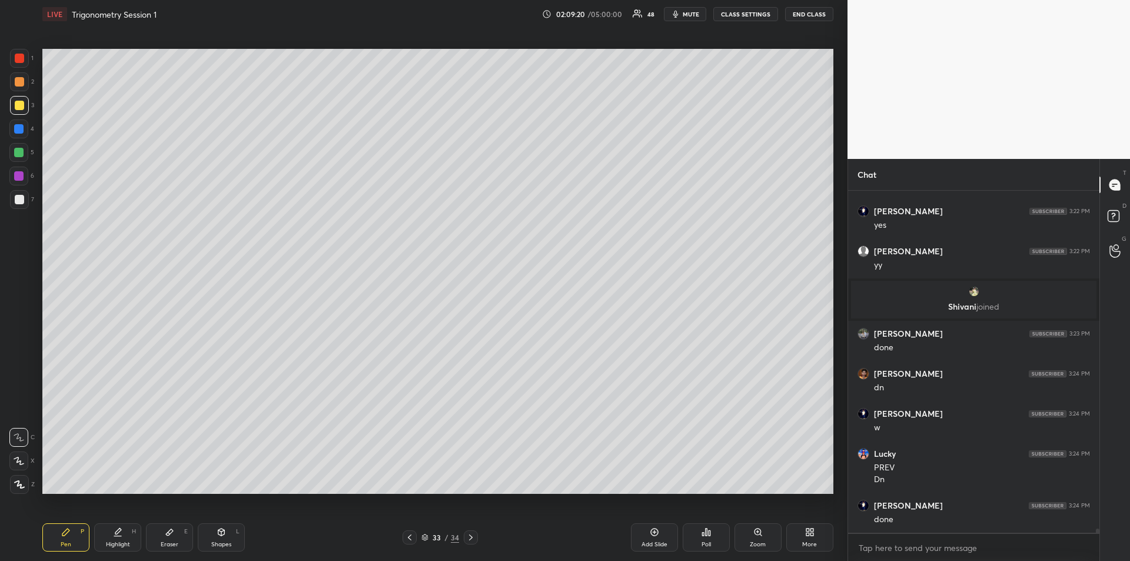
click at [470, 538] on icon at bounding box center [470, 537] width 9 height 9
click at [641, 538] on div "Add Slide" at bounding box center [654, 537] width 47 height 28
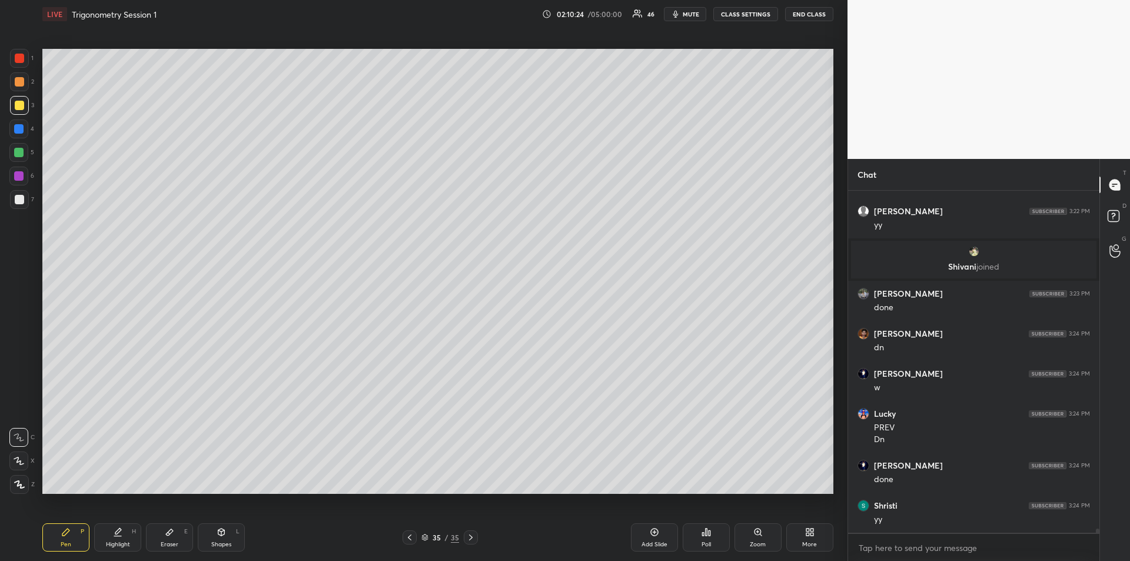
click at [14, 180] on div at bounding box center [18, 176] width 19 height 19
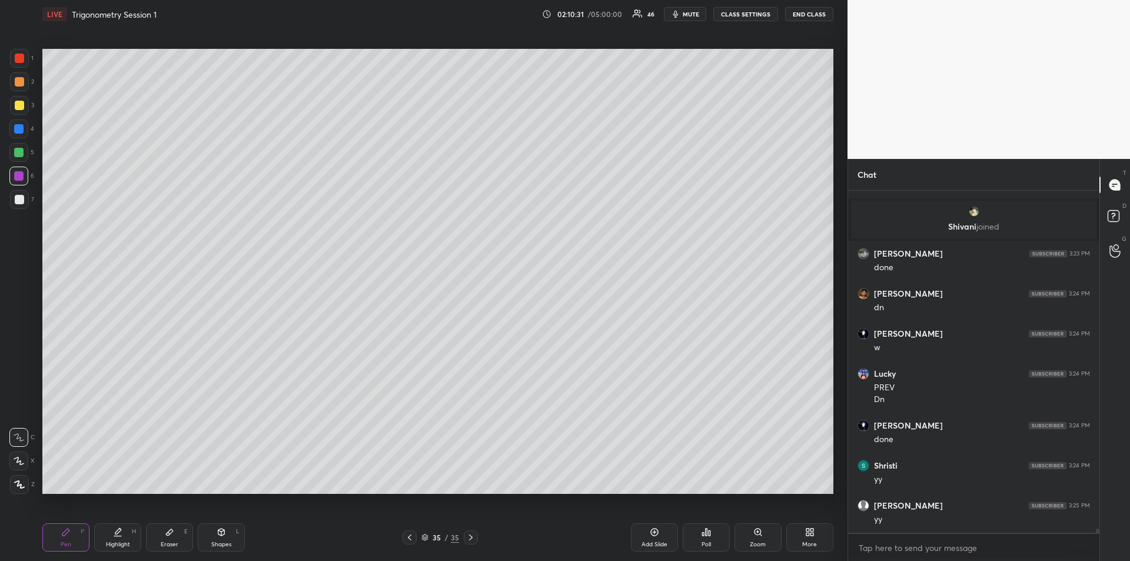
click at [646, 541] on div "Add Slide" at bounding box center [654, 544] width 26 height 6
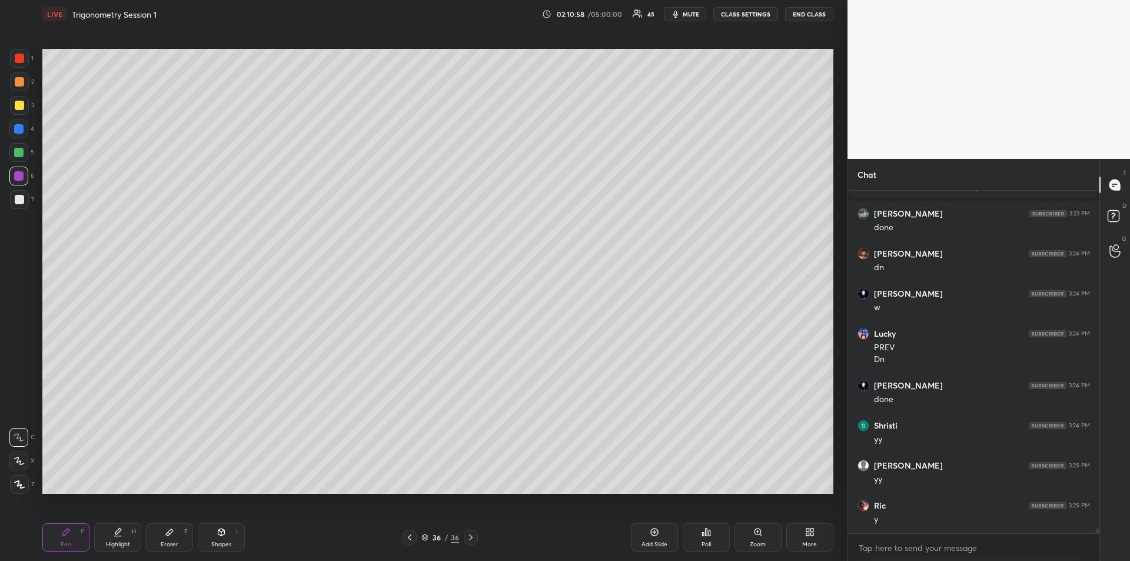
click at [19, 105] on div at bounding box center [19, 105] width 9 height 9
click at [653, 539] on div "Add Slide" at bounding box center [654, 537] width 47 height 28
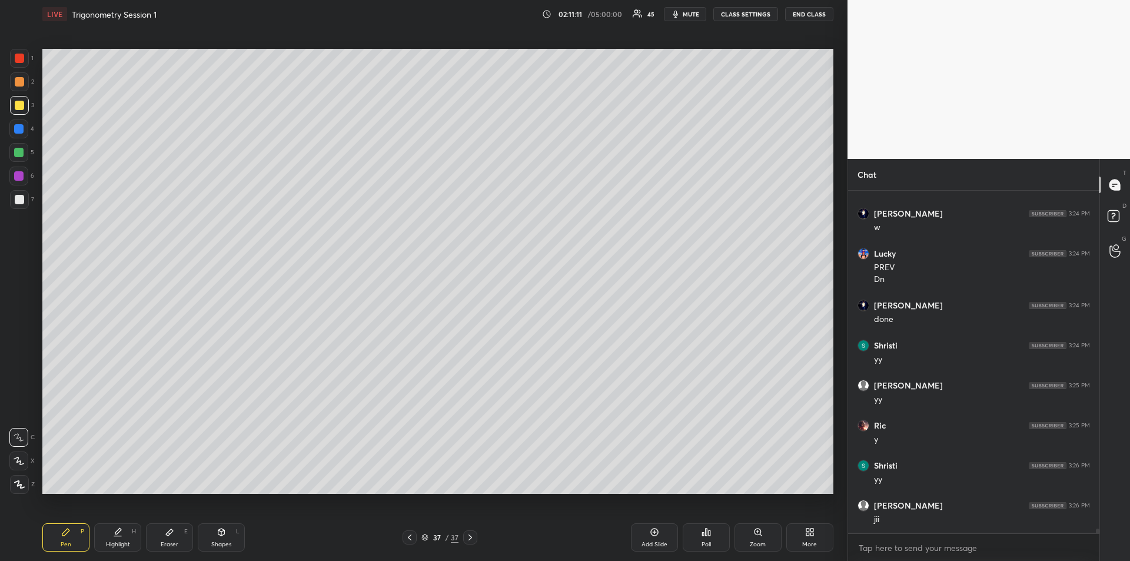
scroll to position [27018, 0]
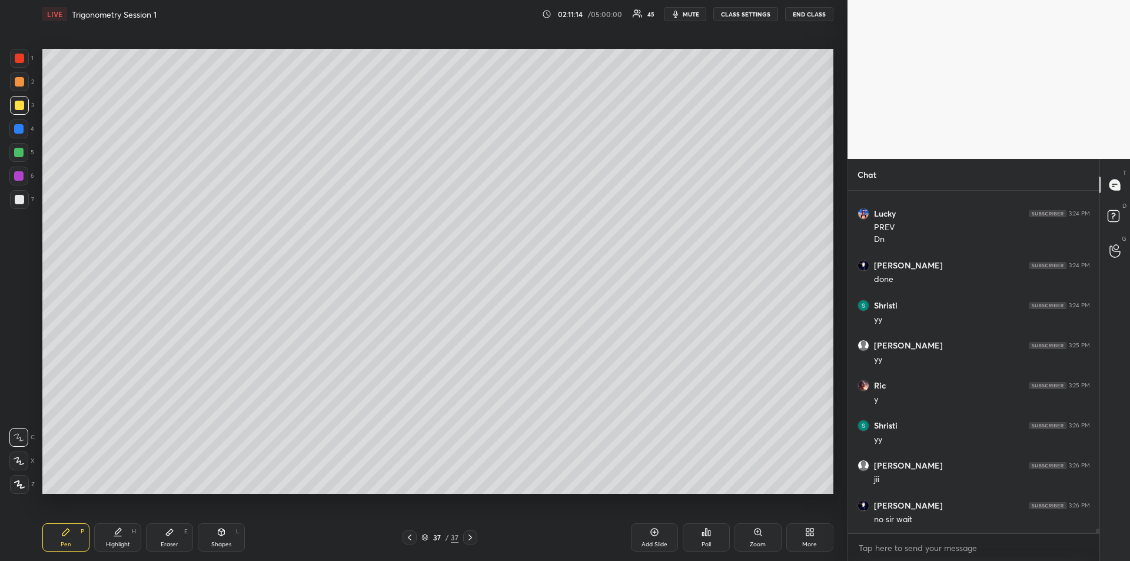
click at [410, 538] on icon at bounding box center [409, 537] width 9 height 9
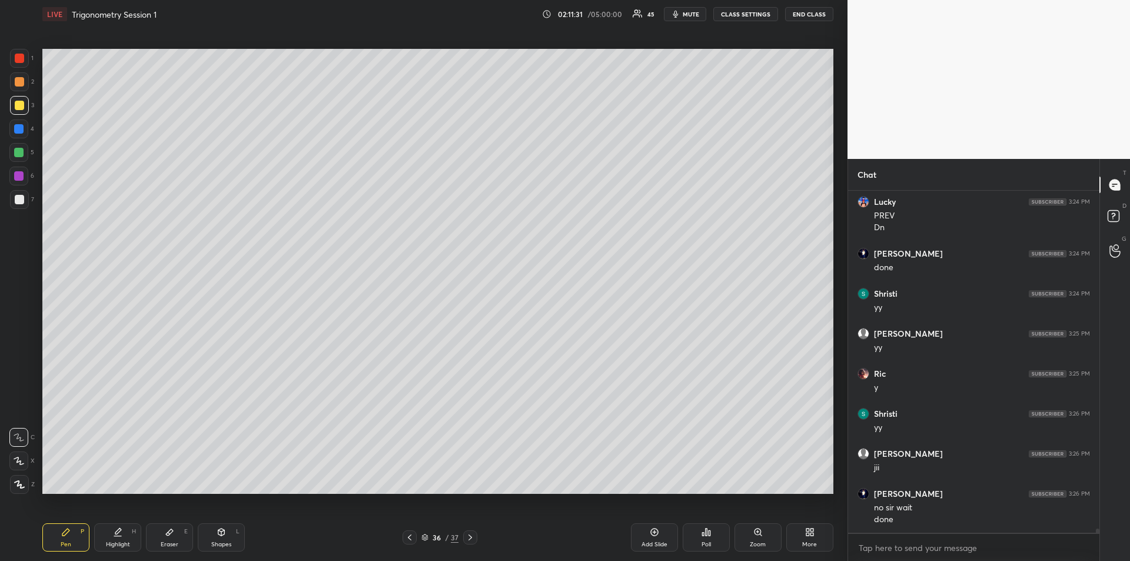
click at [472, 538] on icon at bounding box center [469, 537] width 9 height 9
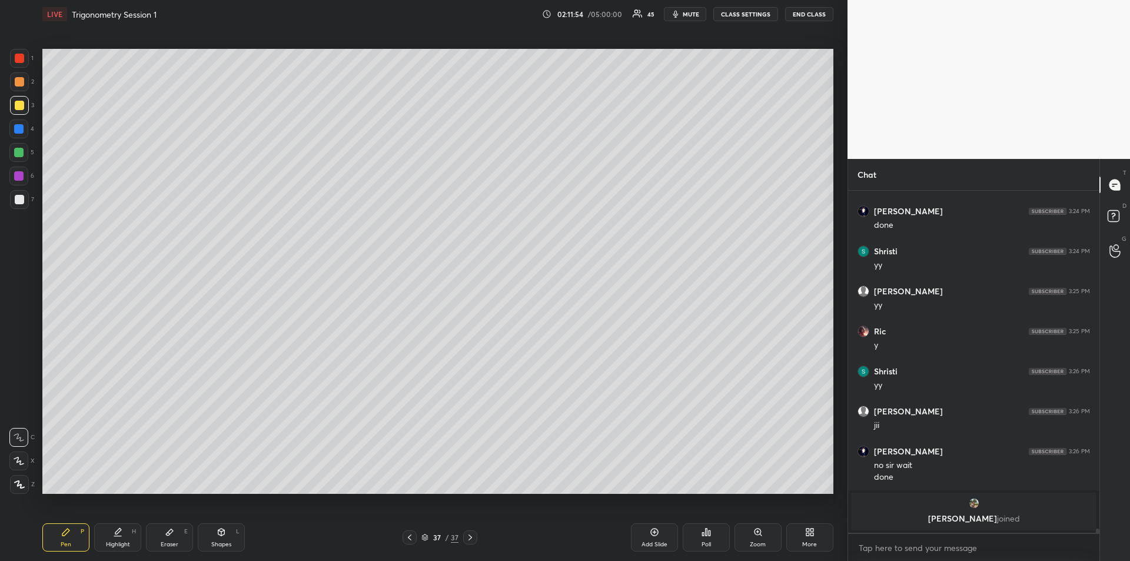
click at [18, 175] on div at bounding box center [18, 175] width 9 height 9
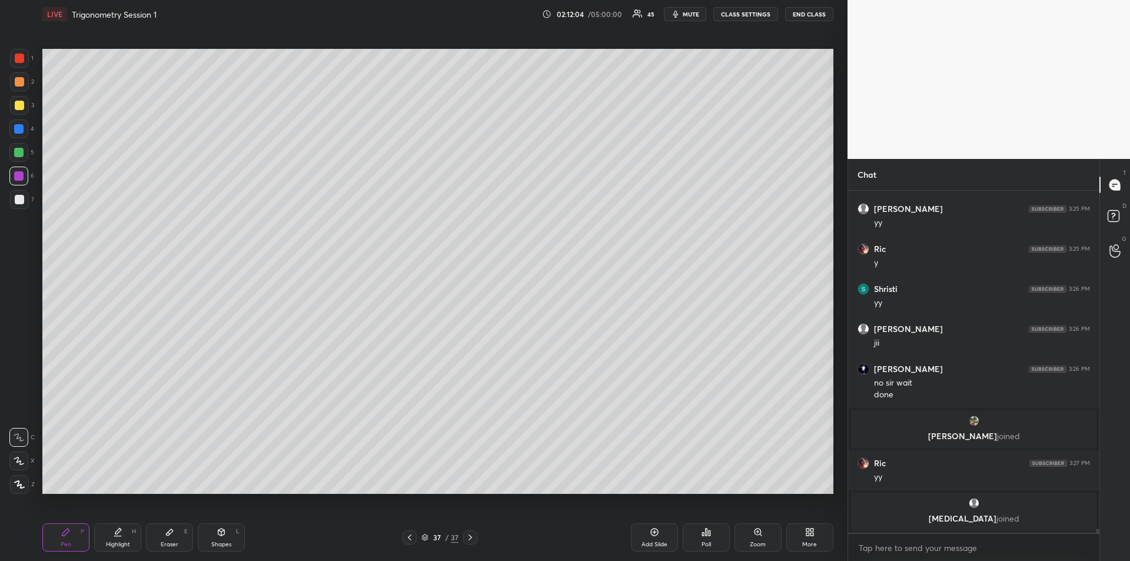
click at [645, 541] on div "Add Slide" at bounding box center [654, 544] width 26 height 6
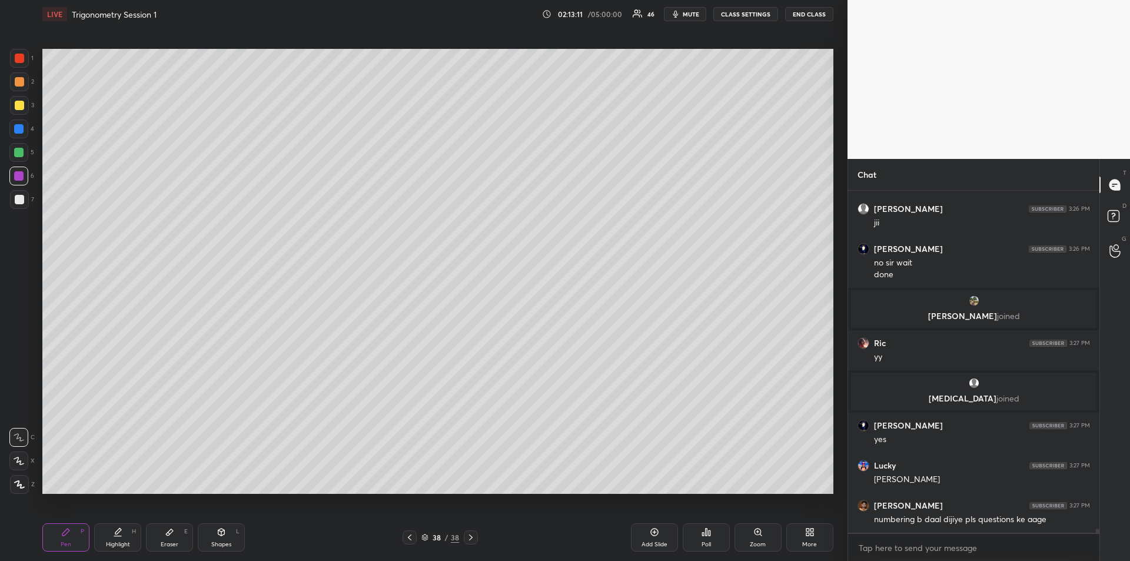
scroll to position [27159, 0]
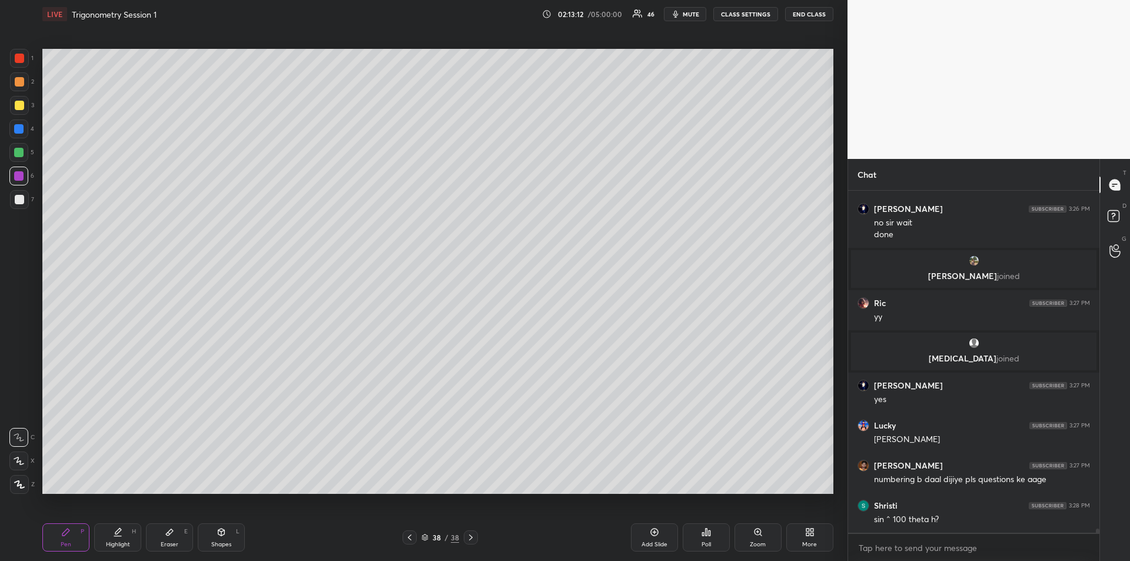
click at [21, 107] on div at bounding box center [19, 105] width 9 height 9
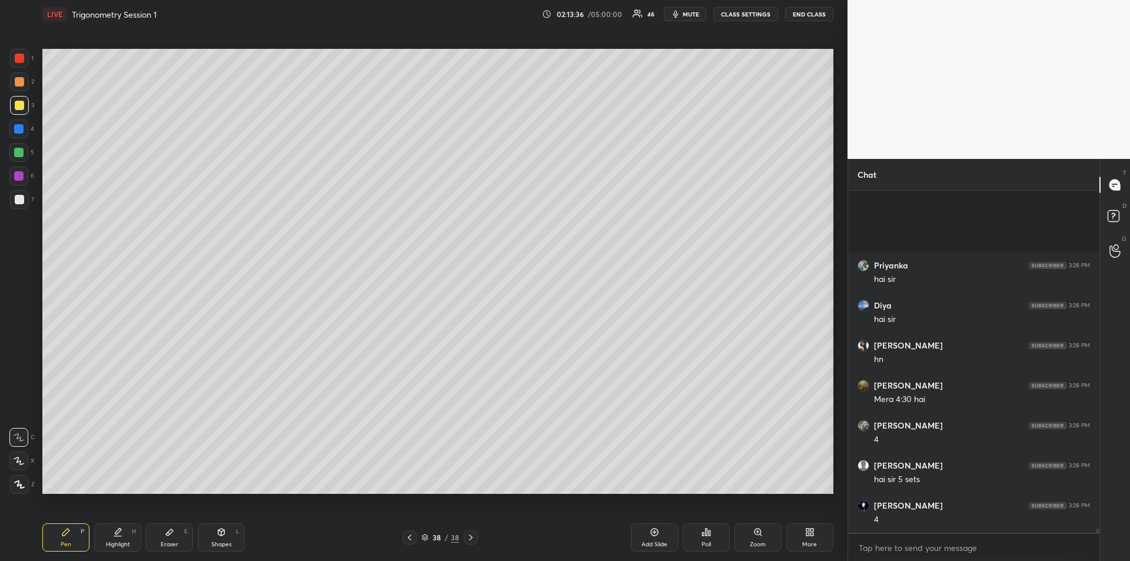
scroll to position [27959, 0]
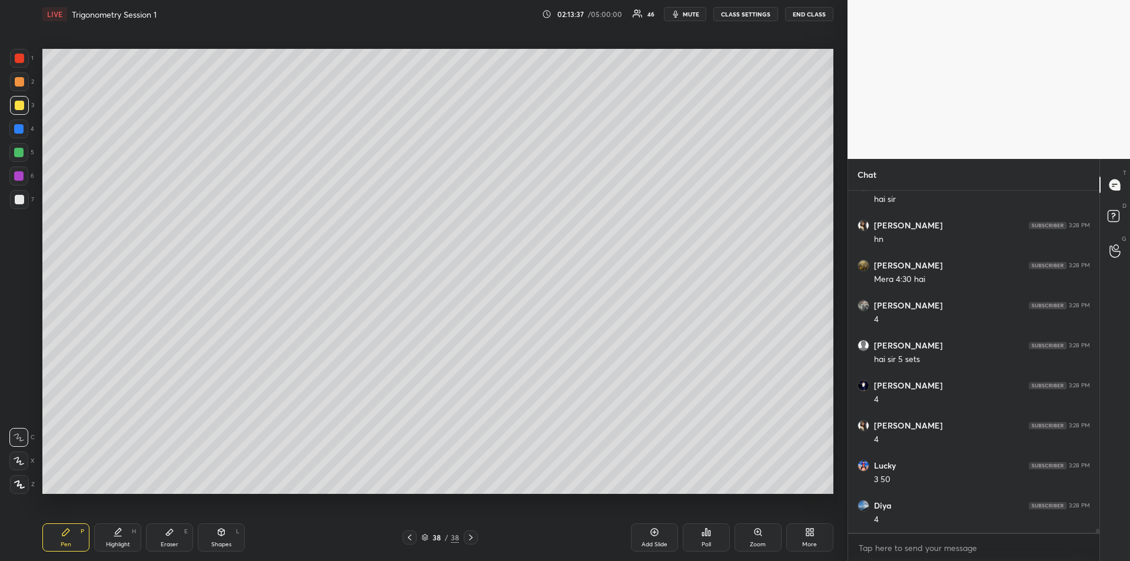
click at [178, 537] on div "Eraser E" at bounding box center [169, 537] width 47 height 28
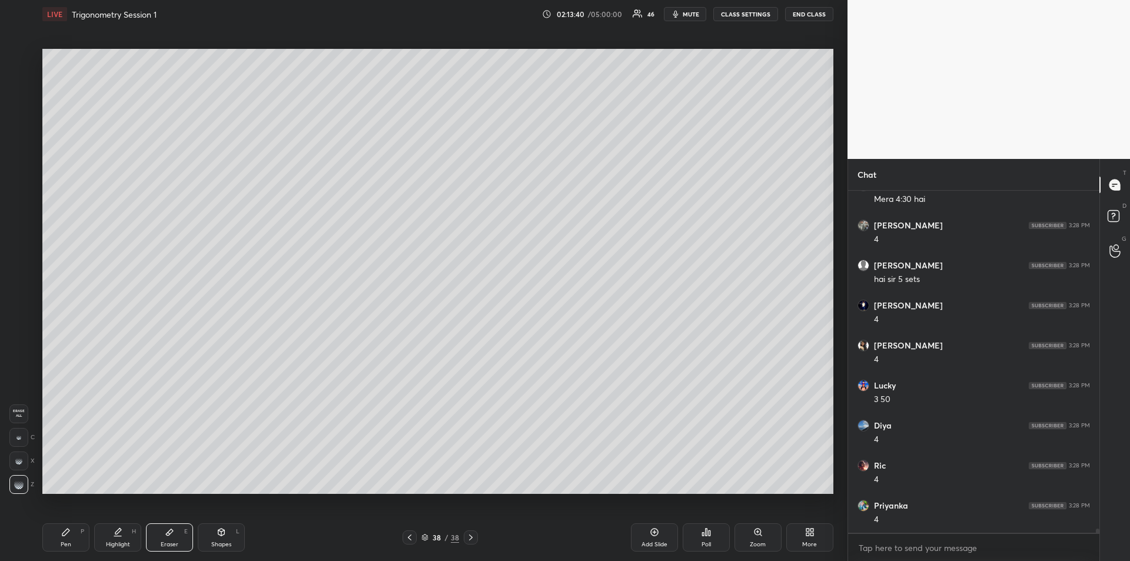
click at [66, 535] on icon at bounding box center [65, 531] width 9 height 9
click at [412, 538] on icon at bounding box center [409, 537] width 9 height 9
click at [413, 535] on icon at bounding box center [409, 537] width 9 height 9
click at [412, 535] on icon at bounding box center [409, 537] width 9 height 9
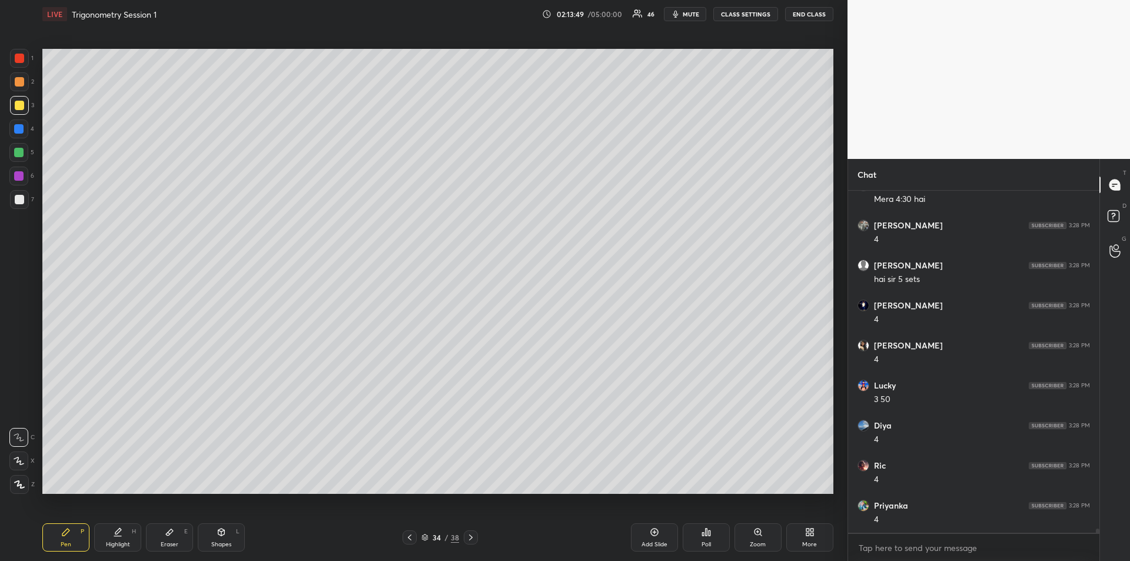
click at [414, 538] on icon at bounding box center [409, 537] width 9 height 9
click at [472, 539] on icon at bounding box center [470, 537] width 9 height 9
click at [474, 541] on icon at bounding box center [470, 537] width 9 height 9
click at [412, 538] on icon at bounding box center [409, 537] width 9 height 9
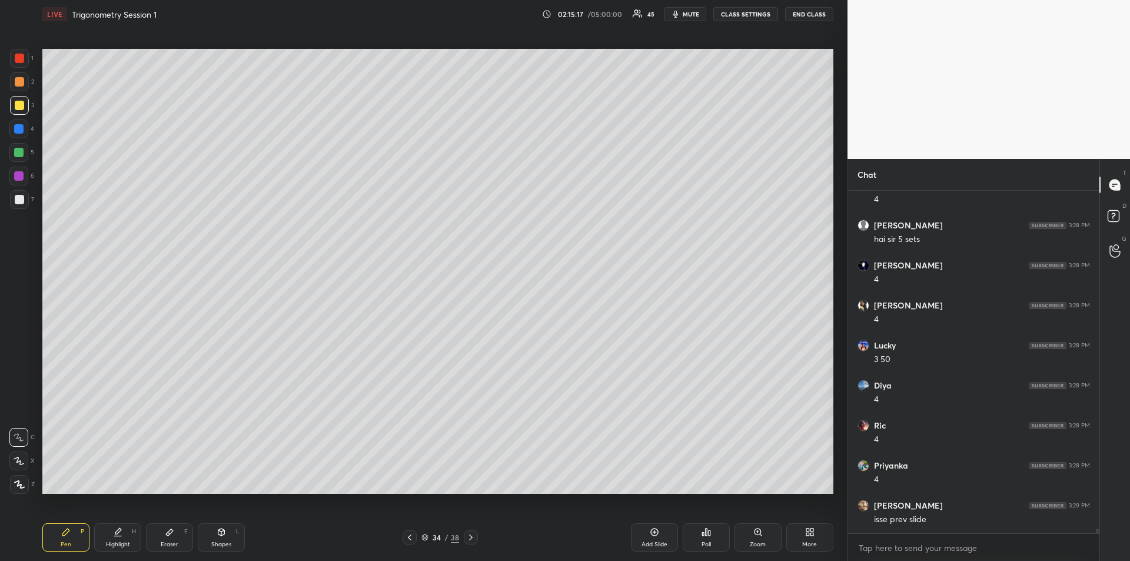
click at [21, 86] on div at bounding box center [19, 81] width 9 height 9
click at [19, 133] on div at bounding box center [18, 128] width 9 height 9
click at [24, 201] on div at bounding box center [19, 199] width 9 height 9
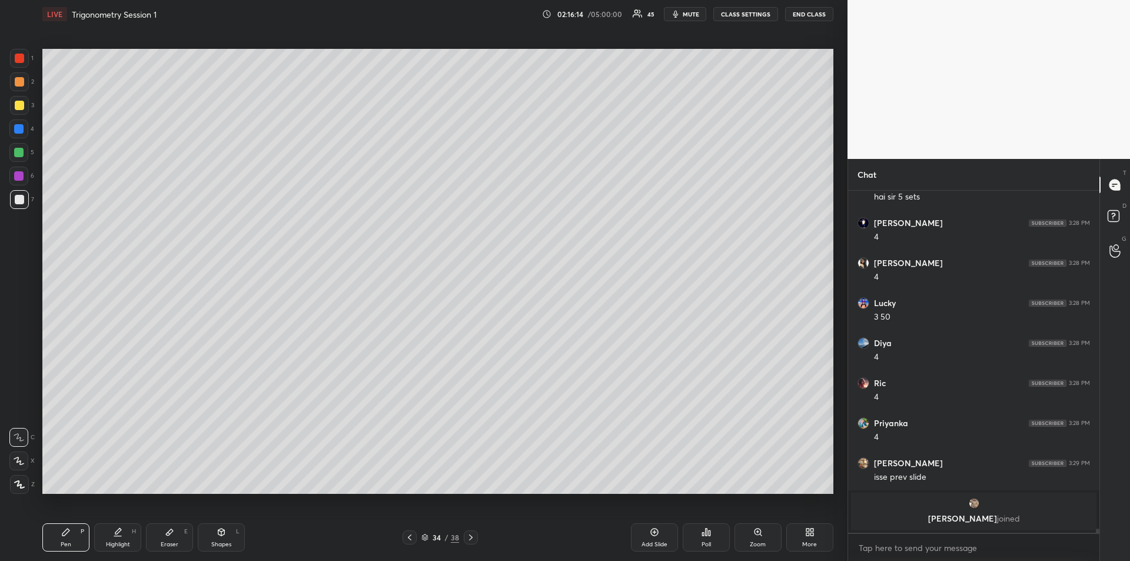
click at [24, 178] on div at bounding box center [18, 176] width 19 height 19
click at [18, 59] on div at bounding box center [19, 58] width 9 height 9
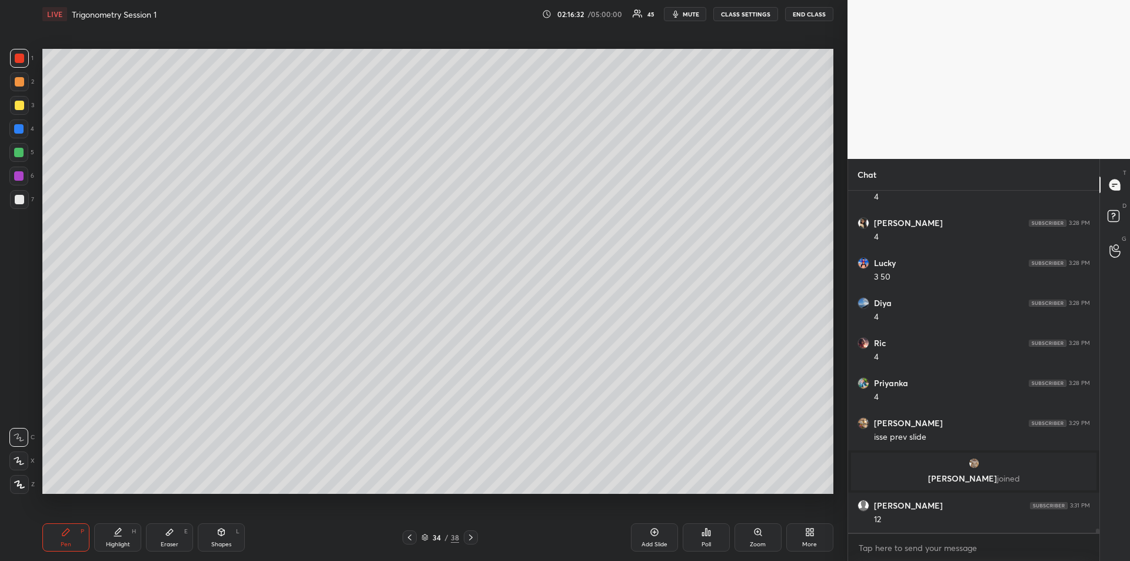
scroll to position [27832, 0]
click at [21, 132] on div at bounding box center [18, 128] width 9 height 9
click at [13, 179] on div at bounding box center [18, 176] width 19 height 19
click at [18, 201] on div at bounding box center [19, 199] width 9 height 9
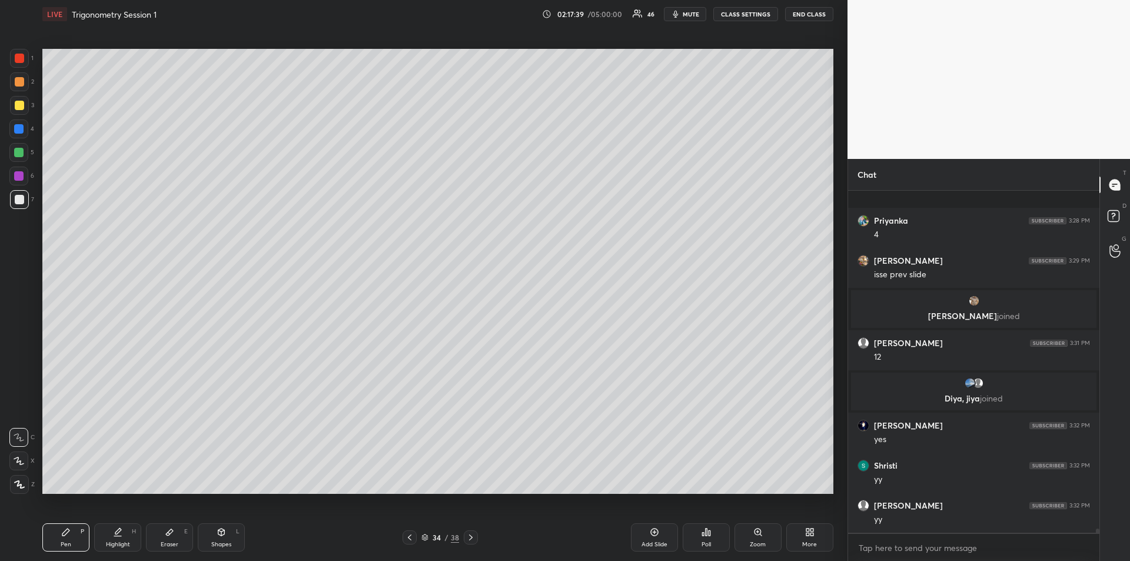
scroll to position [28053, 0]
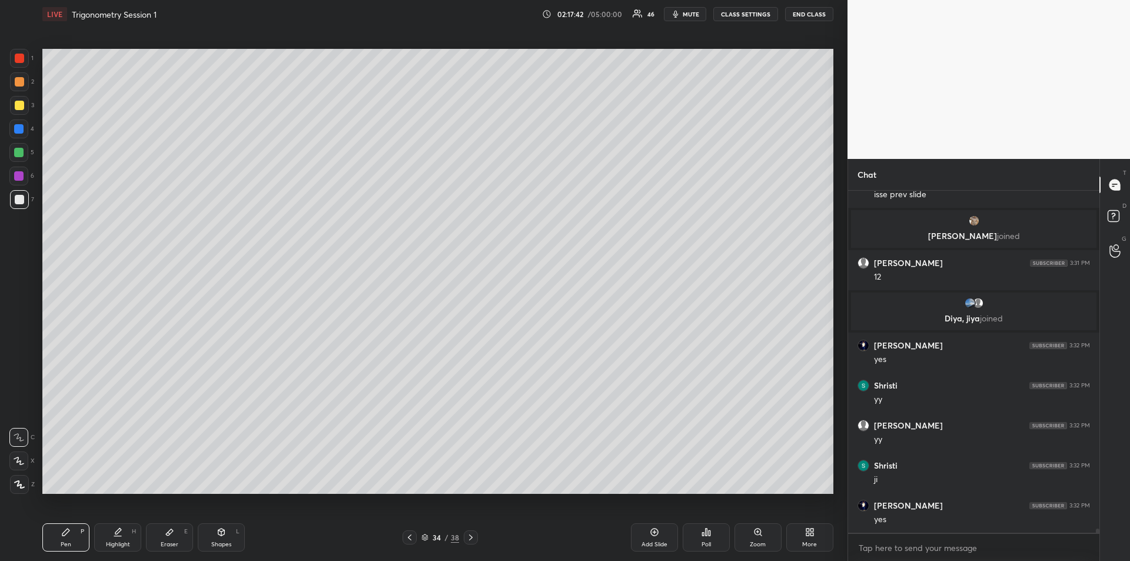
click at [475, 542] on div at bounding box center [471, 537] width 14 height 14
click at [18, 126] on div at bounding box center [18, 128] width 9 height 9
click at [18, 202] on div at bounding box center [19, 199] width 9 height 9
click at [170, 543] on div "Eraser" at bounding box center [170, 544] width 18 height 6
click at [69, 529] on icon at bounding box center [65, 531] width 9 height 9
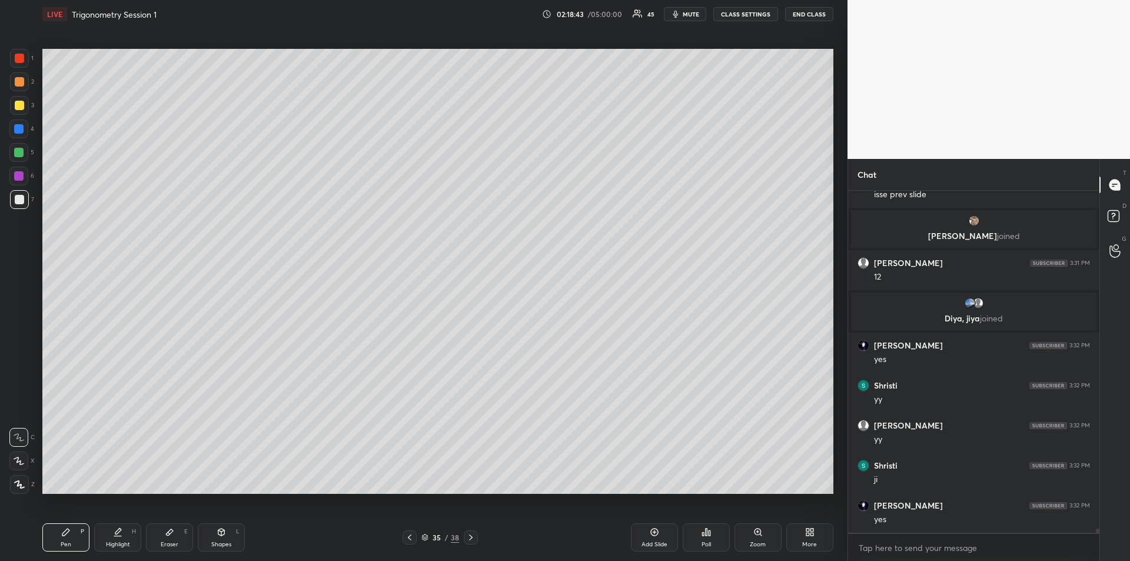
scroll to position [28095, 0]
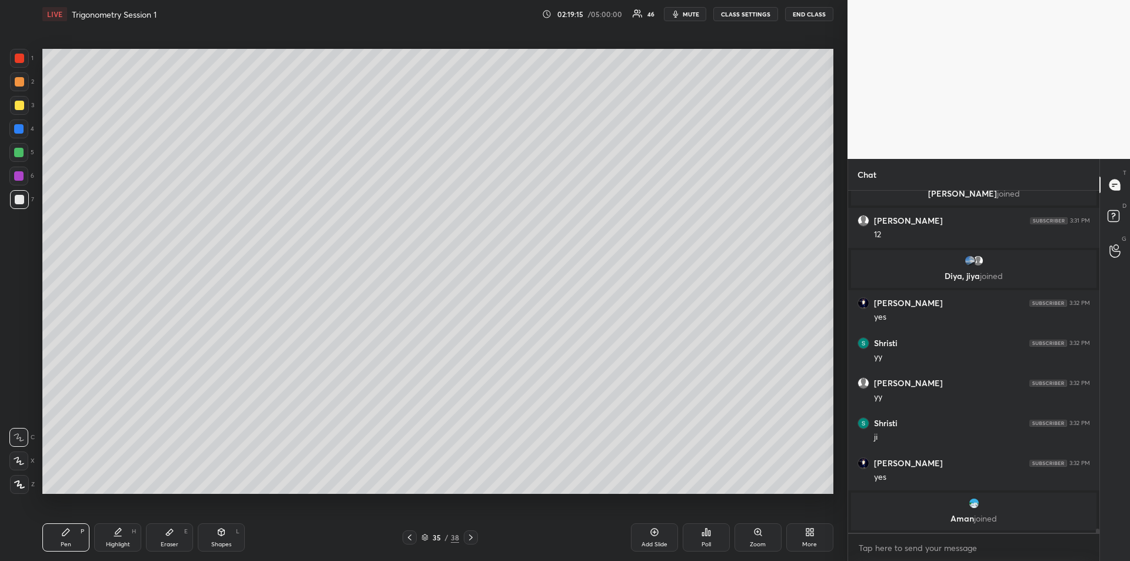
click at [20, 175] on div at bounding box center [18, 175] width 9 height 9
click at [177, 530] on div "Eraser E" at bounding box center [169, 537] width 47 height 28
click at [66, 535] on icon at bounding box center [65, 531] width 9 height 9
click at [19, 198] on div at bounding box center [19, 199] width 9 height 9
click at [121, 538] on div "Highlight H" at bounding box center [117, 537] width 47 height 28
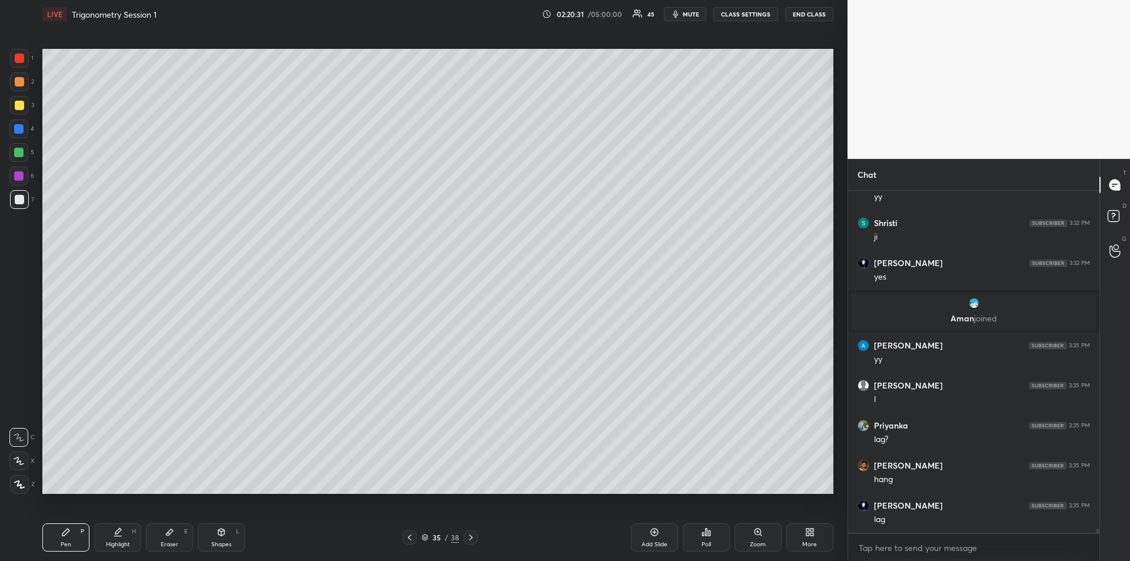
scroll to position [28272, 0]
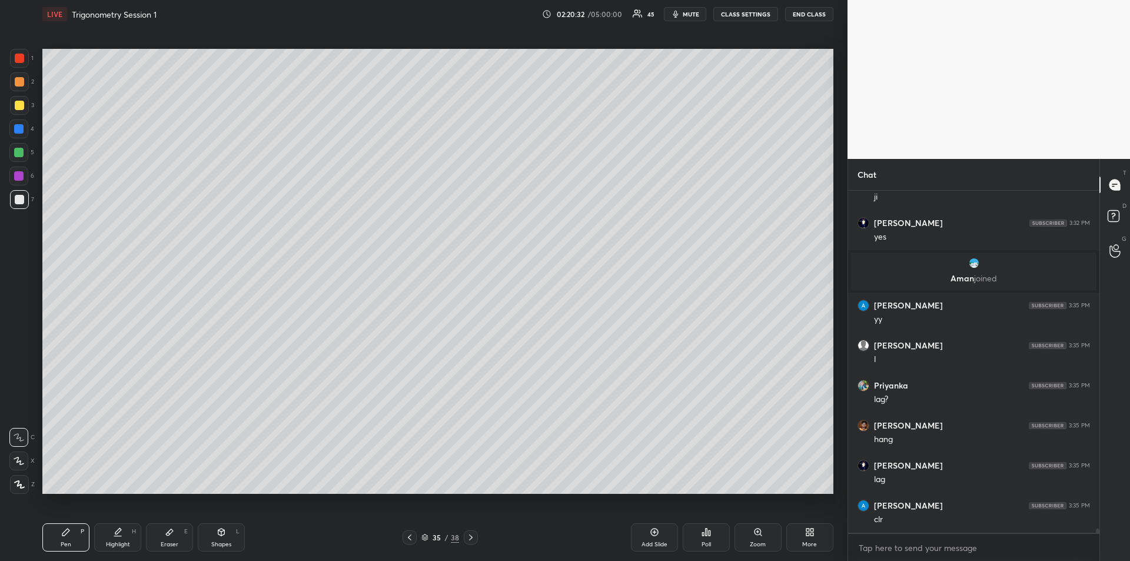
click at [118, 534] on icon at bounding box center [117, 531] width 9 height 9
click at [76, 535] on div "Pen P" at bounding box center [65, 537] width 47 height 28
click at [471, 537] on icon at bounding box center [470, 537] width 9 height 9
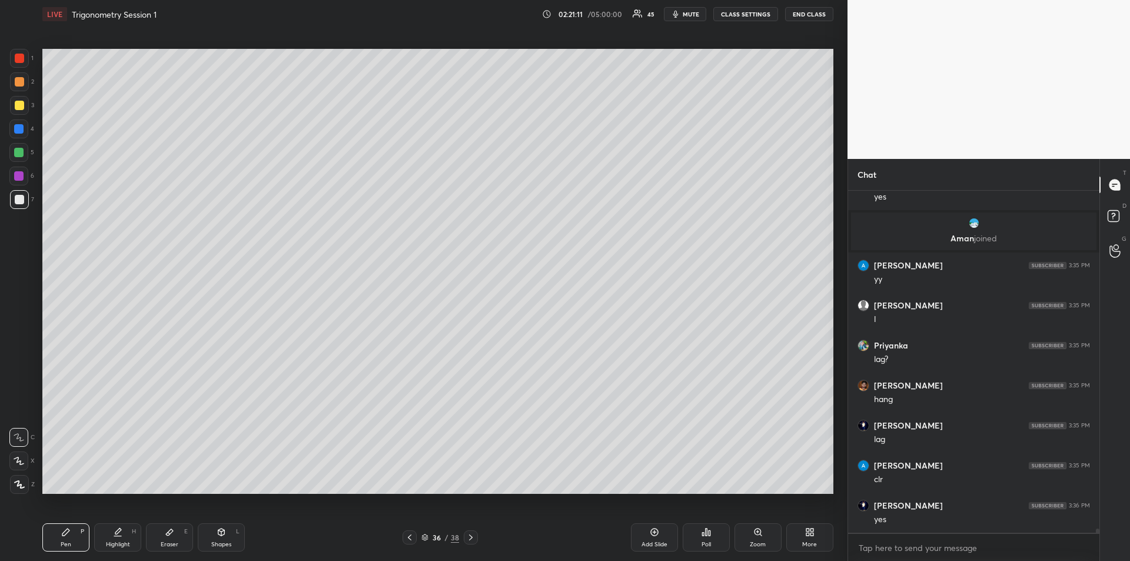
click at [19, 109] on div at bounding box center [19, 105] width 9 height 9
click at [124, 543] on div "Highlight" at bounding box center [118, 544] width 24 height 6
click at [69, 538] on div "Pen P" at bounding box center [65, 537] width 47 height 28
click at [19, 135] on div at bounding box center [18, 128] width 19 height 19
click at [124, 533] on div "Highlight H" at bounding box center [117, 537] width 47 height 28
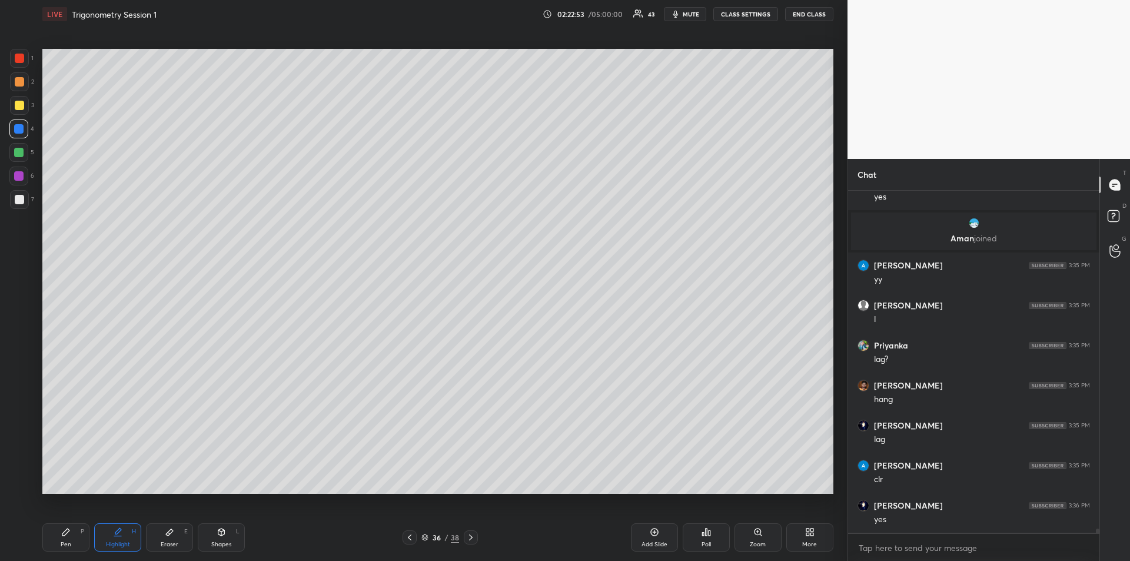
click at [55, 538] on div "Pen P" at bounding box center [65, 537] width 47 height 28
click at [16, 107] on div at bounding box center [19, 105] width 9 height 9
click at [691, 13] on span "mute" at bounding box center [691, 14] width 16 height 8
click at [686, 16] on span "unmute" at bounding box center [689, 14] width 25 height 8
click at [687, 16] on span "mute" at bounding box center [691, 14] width 16 height 8
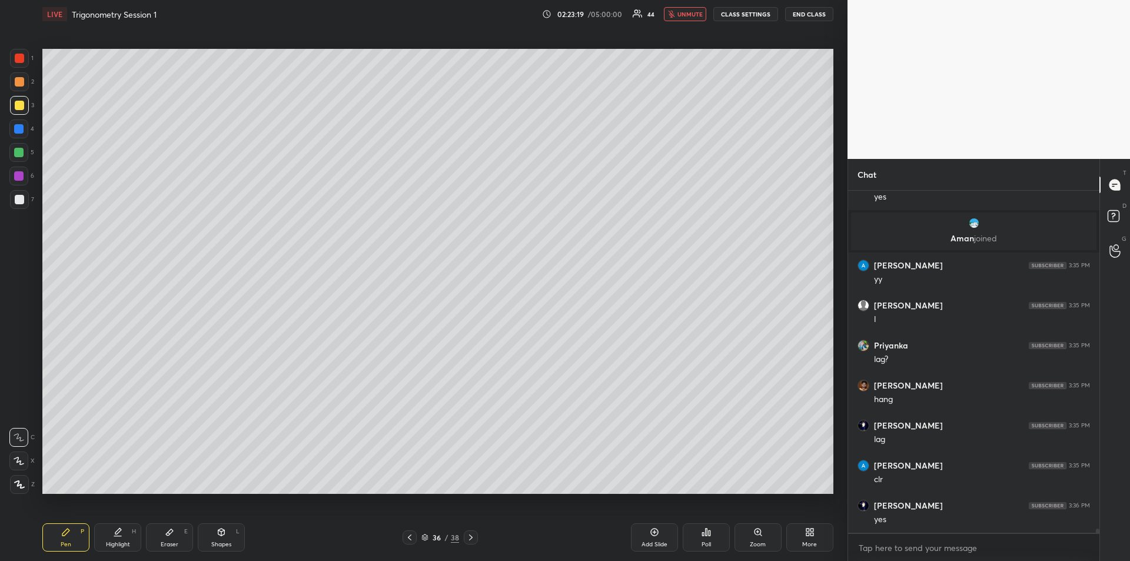
click at [683, 17] on span "unmute" at bounding box center [689, 14] width 25 height 8
click at [18, 129] on div at bounding box center [18, 128] width 9 height 9
click at [472, 540] on icon at bounding box center [470, 537] width 9 height 9
click at [18, 151] on div at bounding box center [18, 152] width 9 height 9
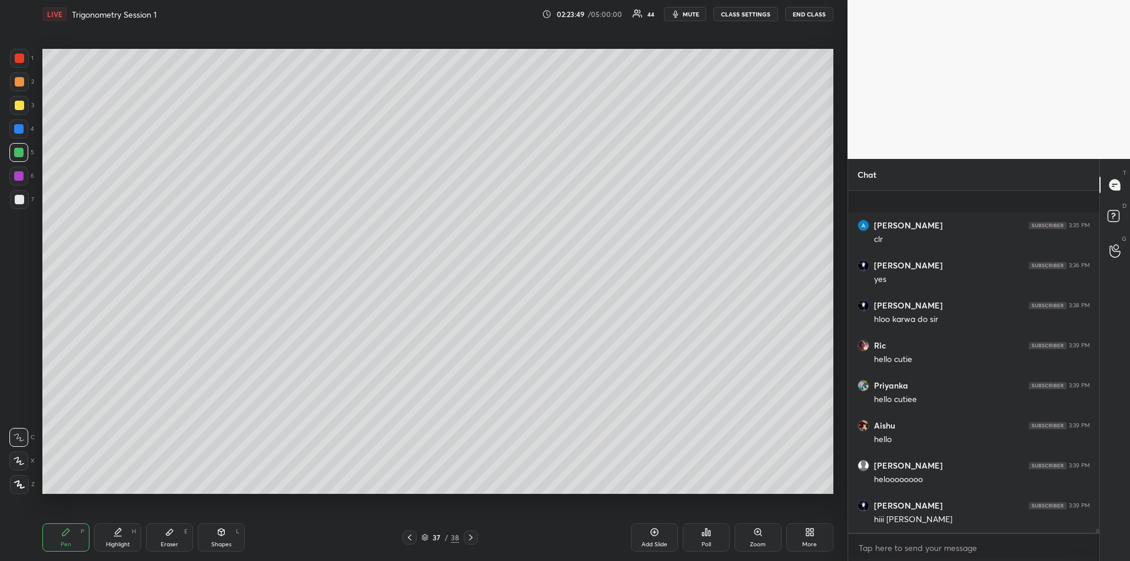
scroll to position [28632, 0]
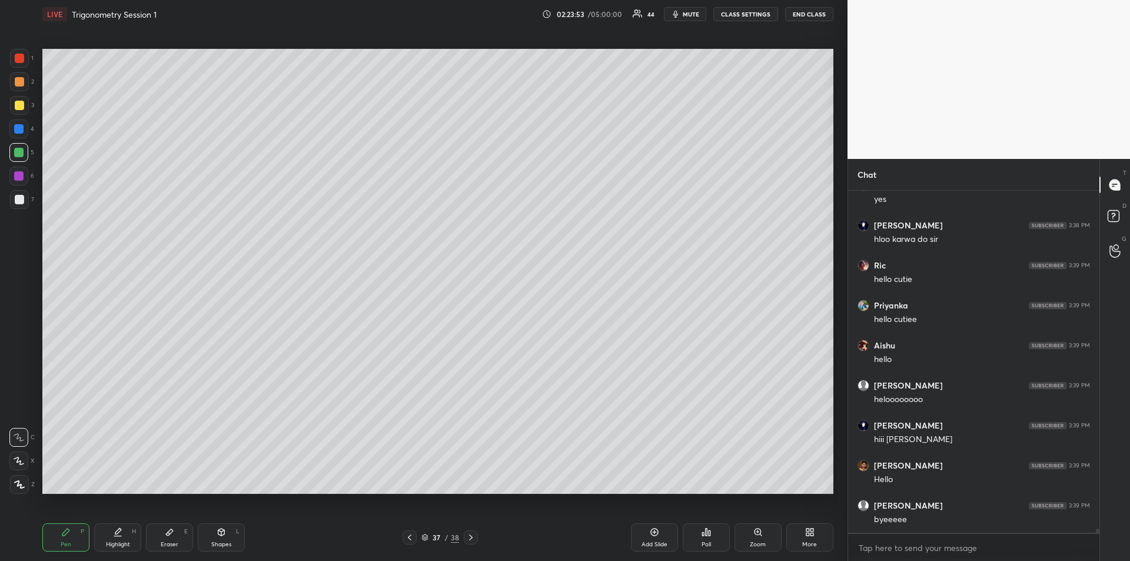
click at [169, 536] on icon at bounding box center [169, 531] width 9 height 9
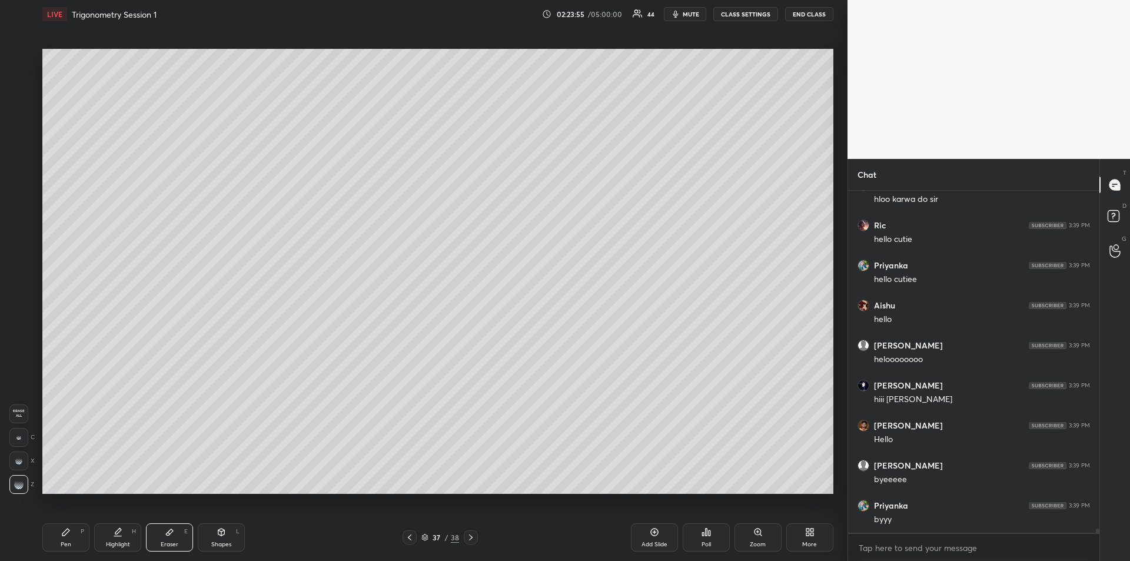
scroll to position [28712, 0]
click at [66, 526] on div "Pen P" at bounding box center [65, 537] width 47 height 28
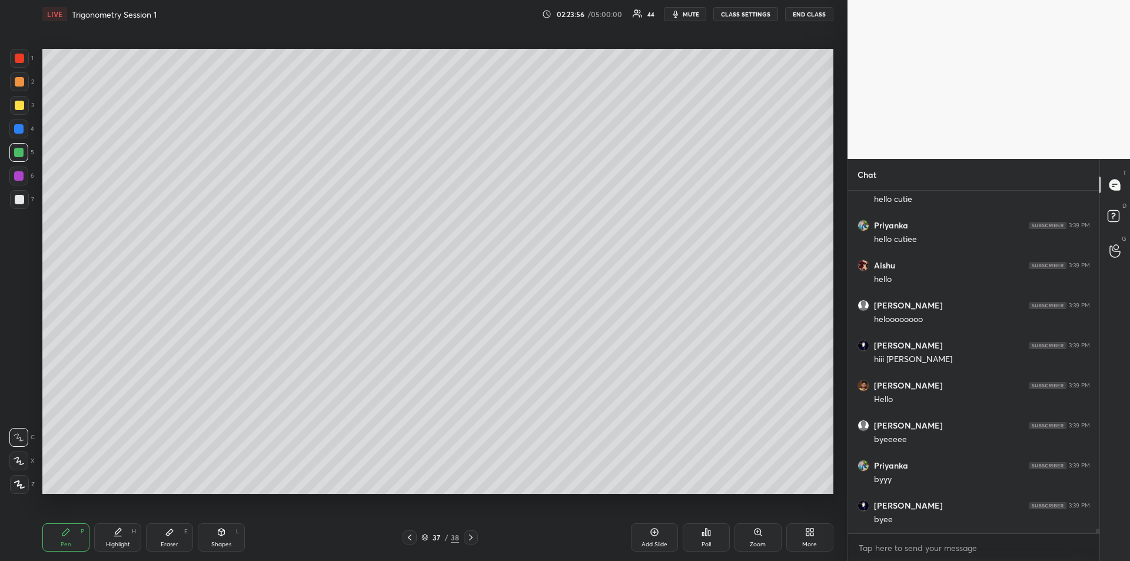
click at [18, 99] on div at bounding box center [19, 105] width 19 height 19
click at [19, 171] on div at bounding box center [18, 175] width 9 height 9
click at [111, 537] on div "Highlight H" at bounding box center [117, 537] width 47 height 28
click at [65, 543] on div "Pen" at bounding box center [66, 544] width 11 height 6
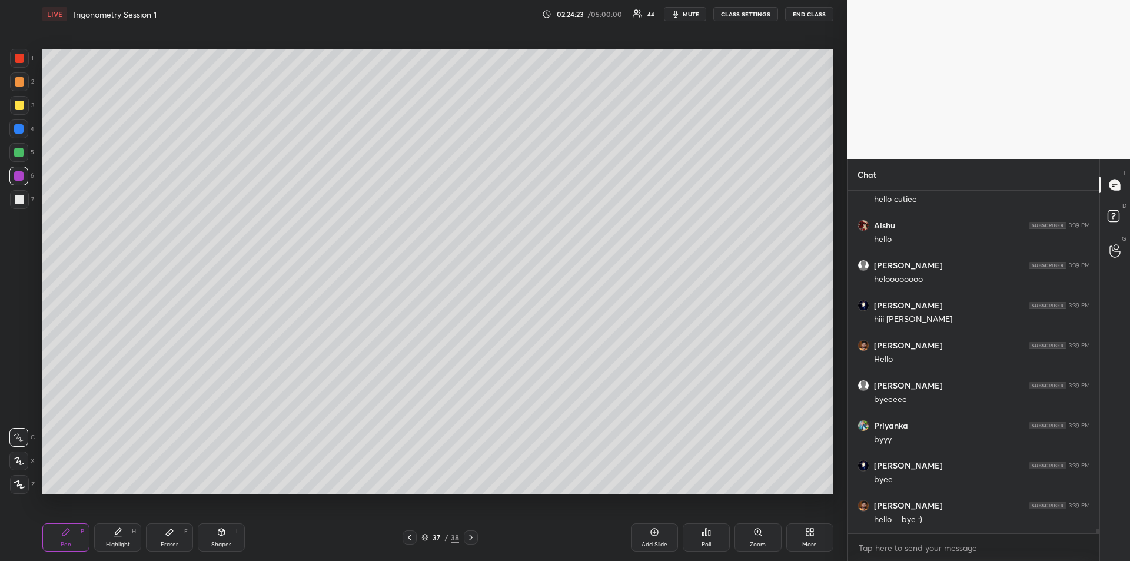
click at [20, 202] on div at bounding box center [19, 199] width 9 height 9
click at [678, 12] on icon "button" at bounding box center [675, 14] width 5 height 7
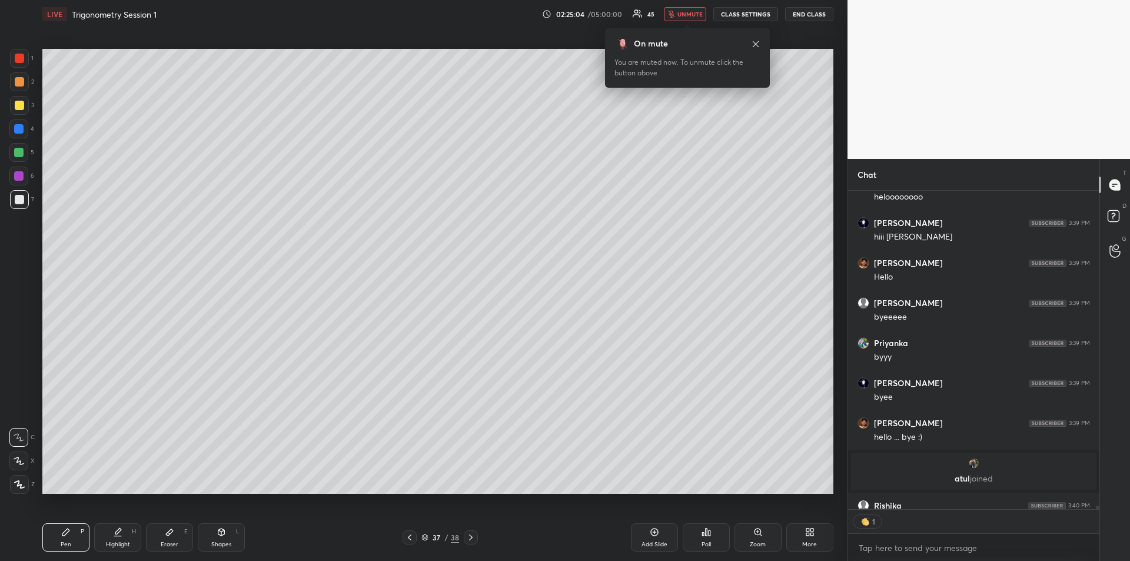
scroll to position [315, 248]
click at [680, 17] on span "unmute" at bounding box center [689, 14] width 25 height 8
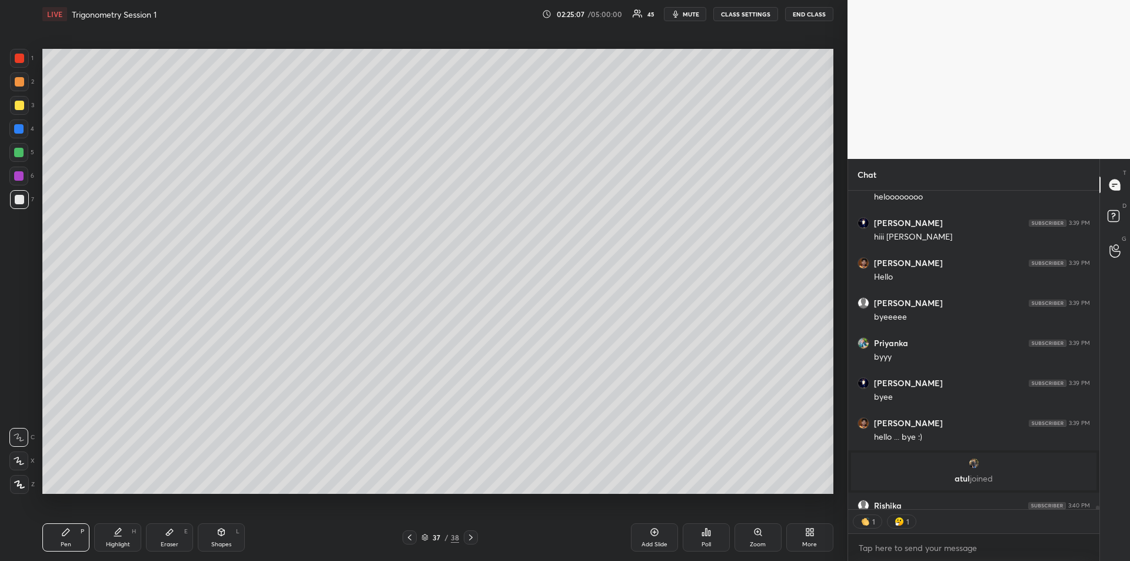
click at [20, 64] on div at bounding box center [19, 58] width 19 height 19
click at [25, 134] on div at bounding box center [18, 128] width 19 height 19
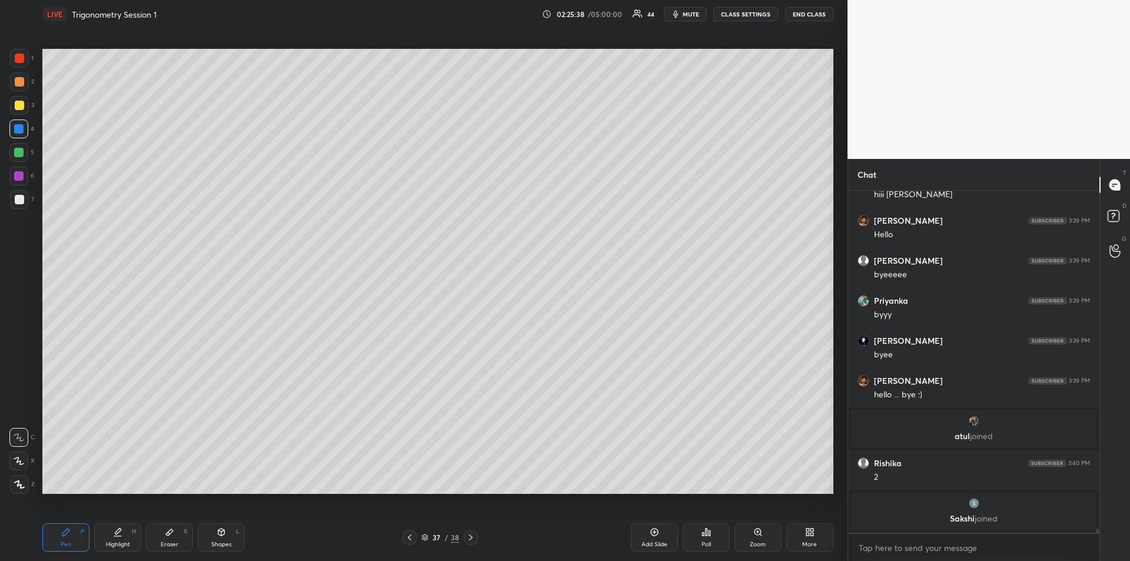
click at [471, 538] on icon at bounding box center [470, 537] width 9 height 9
click at [21, 63] on div at bounding box center [19, 58] width 19 height 19
click at [18, 132] on div at bounding box center [18, 128] width 9 height 9
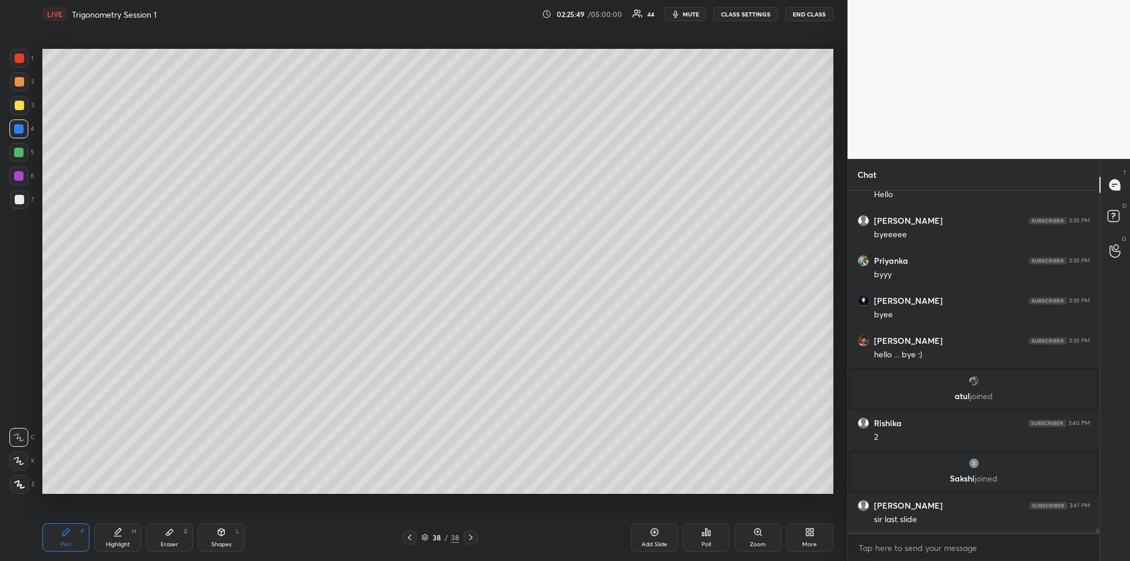
scroll to position [28699, 0]
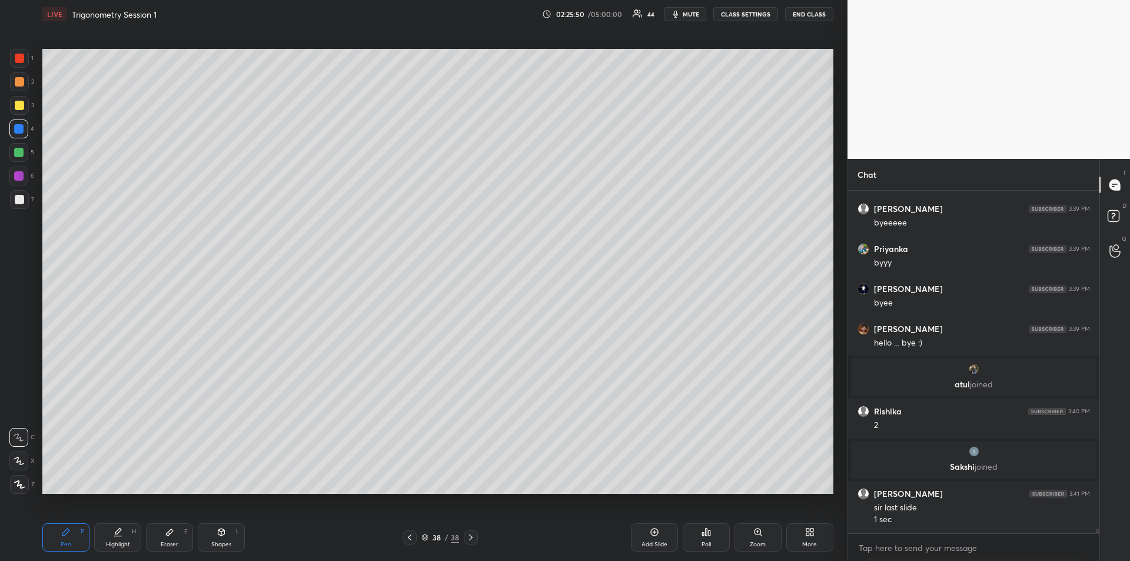
click at [408, 537] on icon at bounding box center [409, 537] width 9 height 9
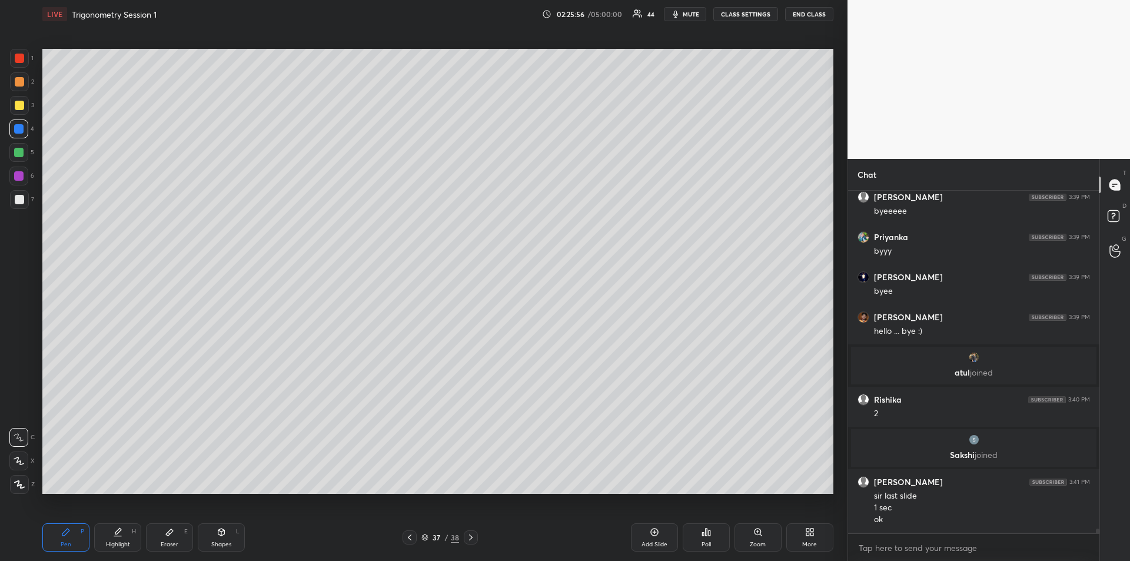
click at [472, 537] on icon at bounding box center [470, 537] width 9 height 9
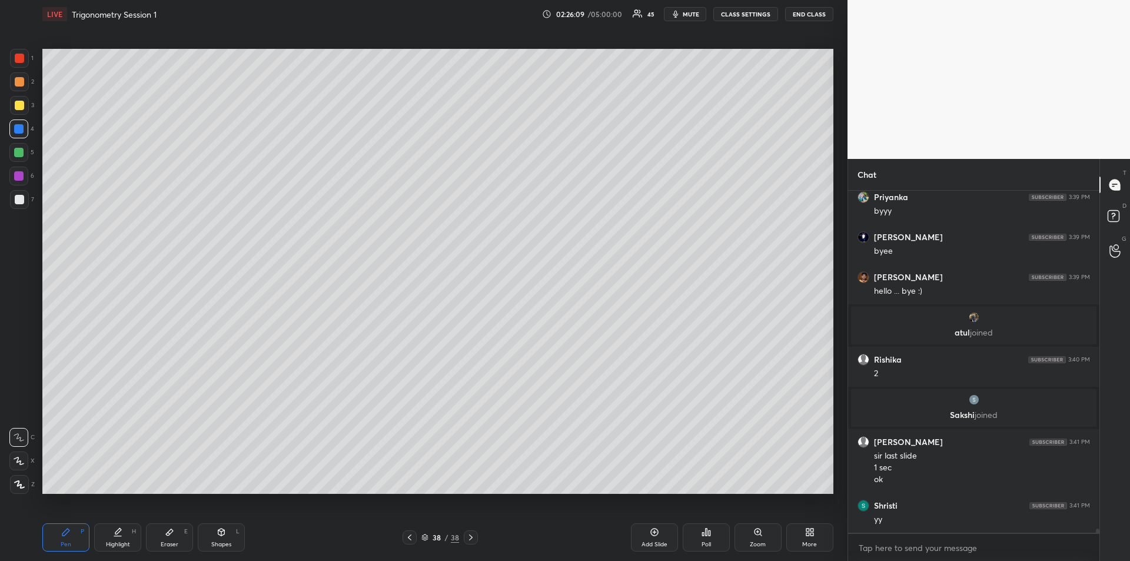
scroll to position [28793, 0]
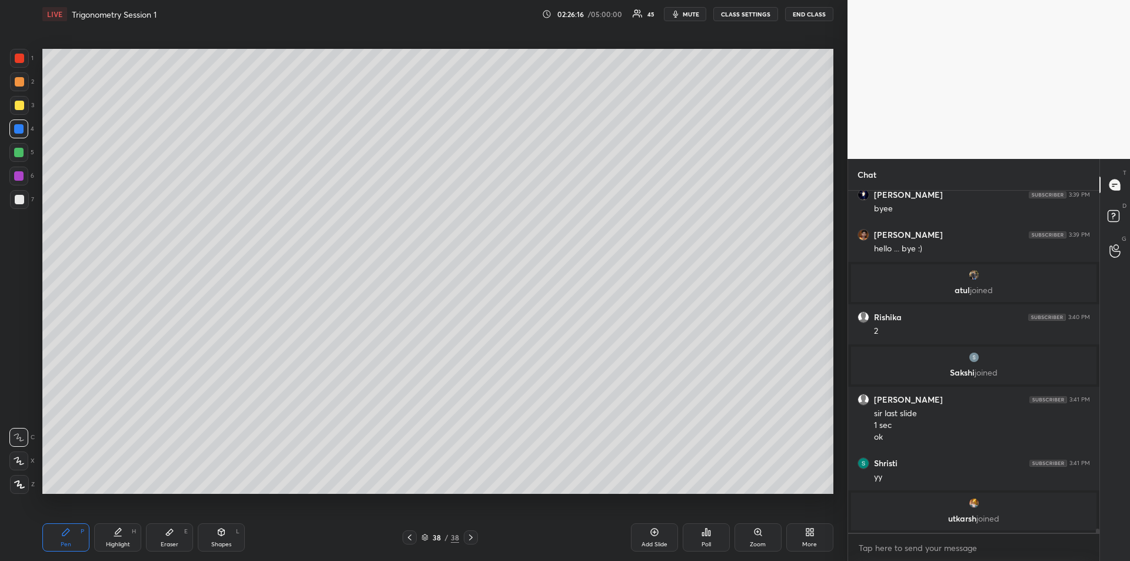
click at [112, 531] on div "Highlight H" at bounding box center [117, 537] width 47 height 28
click at [53, 534] on div "Pen P" at bounding box center [65, 537] width 47 height 28
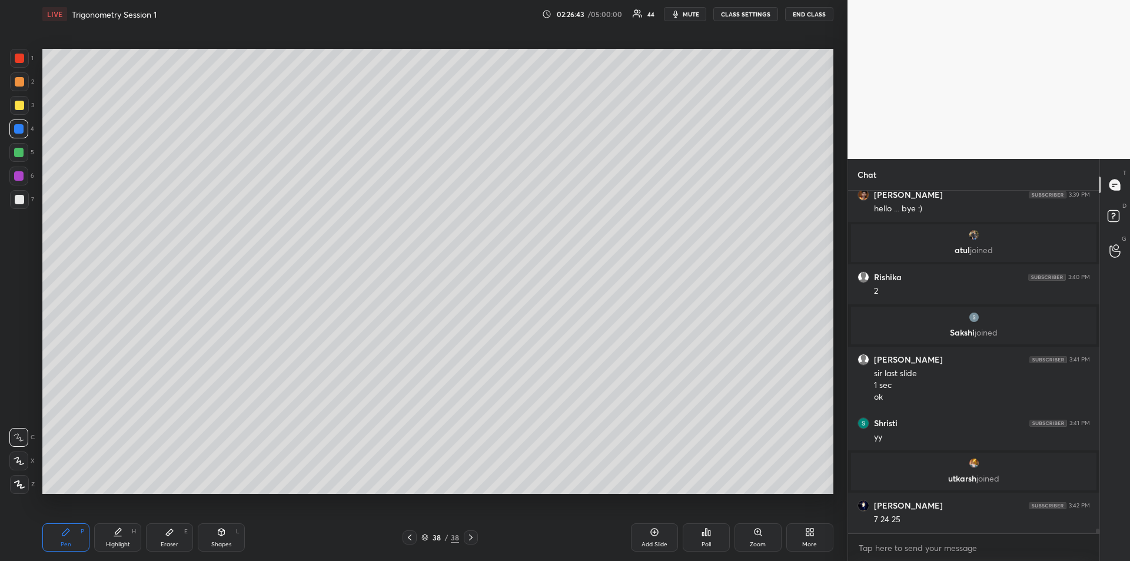
click at [16, 157] on div at bounding box center [18, 152] width 19 height 19
click at [652, 546] on div "Add Slide" at bounding box center [654, 544] width 26 height 6
click at [19, 106] on div at bounding box center [19, 105] width 9 height 9
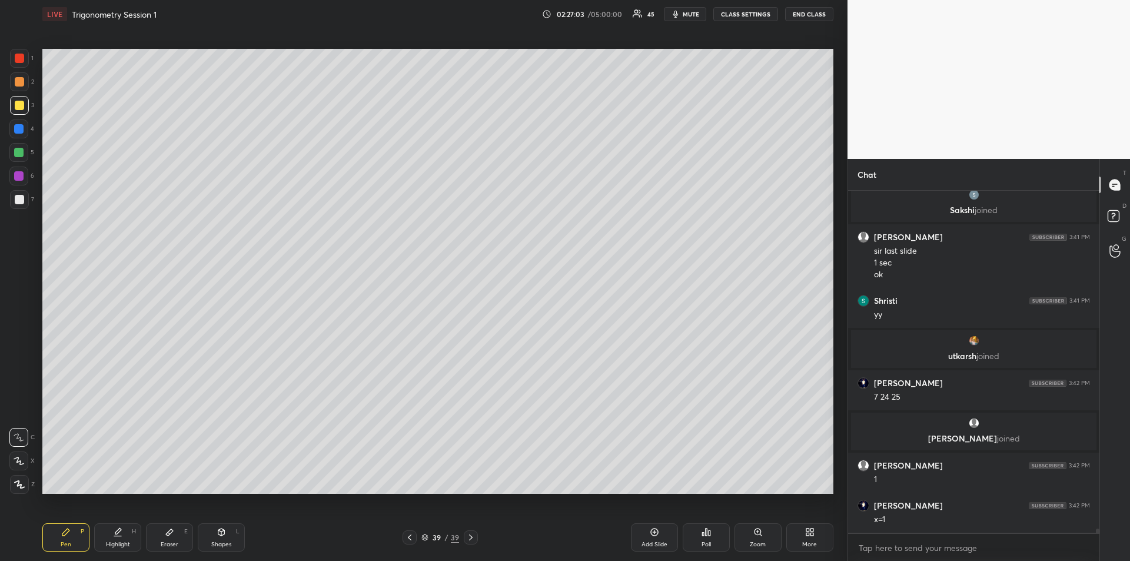
scroll to position [28983, 0]
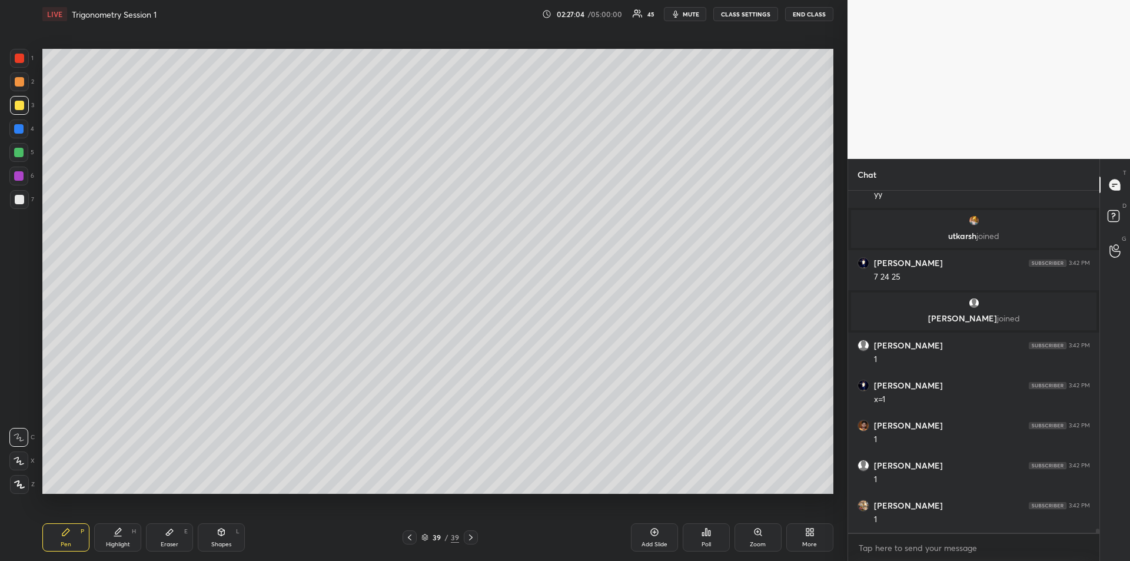
click at [166, 535] on icon at bounding box center [169, 531] width 9 height 9
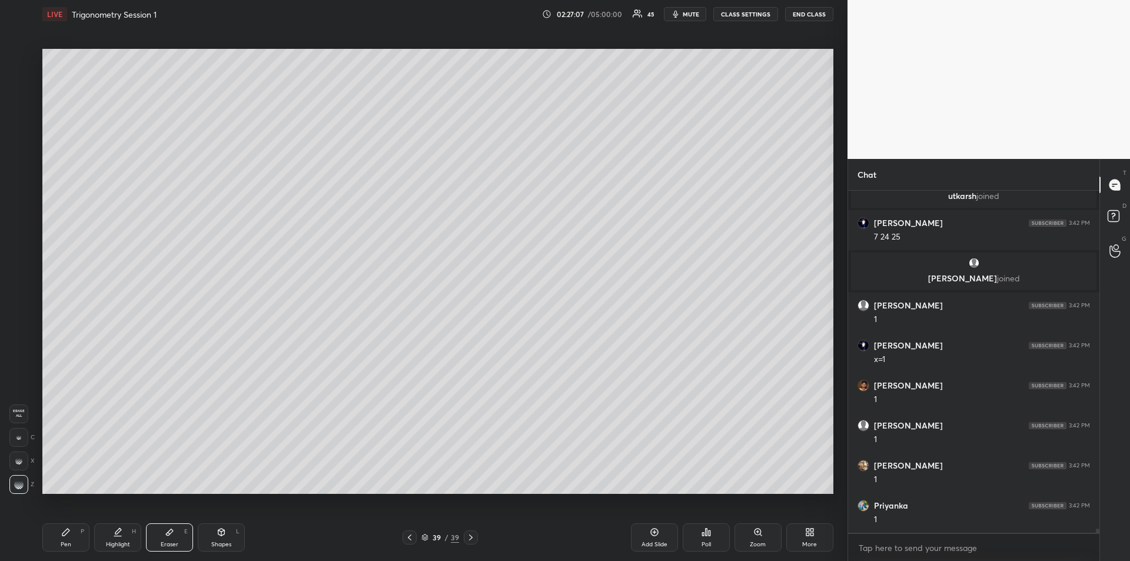
scroll to position [29105, 0]
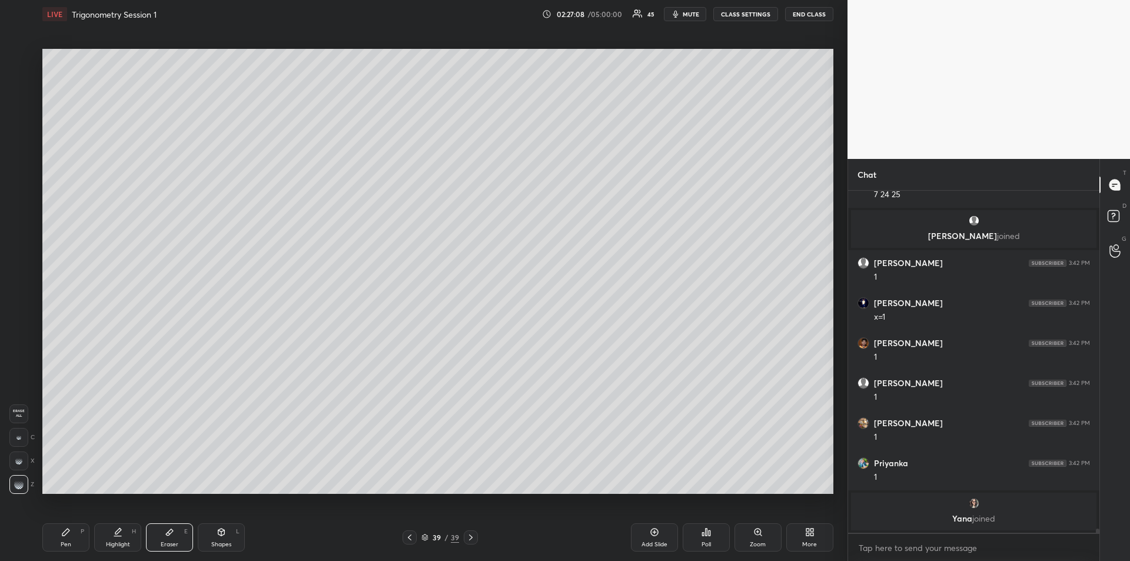
click at [67, 537] on div "Pen P" at bounding box center [65, 537] width 47 height 28
click at [18, 126] on div at bounding box center [18, 128] width 9 height 9
click at [19, 179] on div at bounding box center [18, 175] width 9 height 9
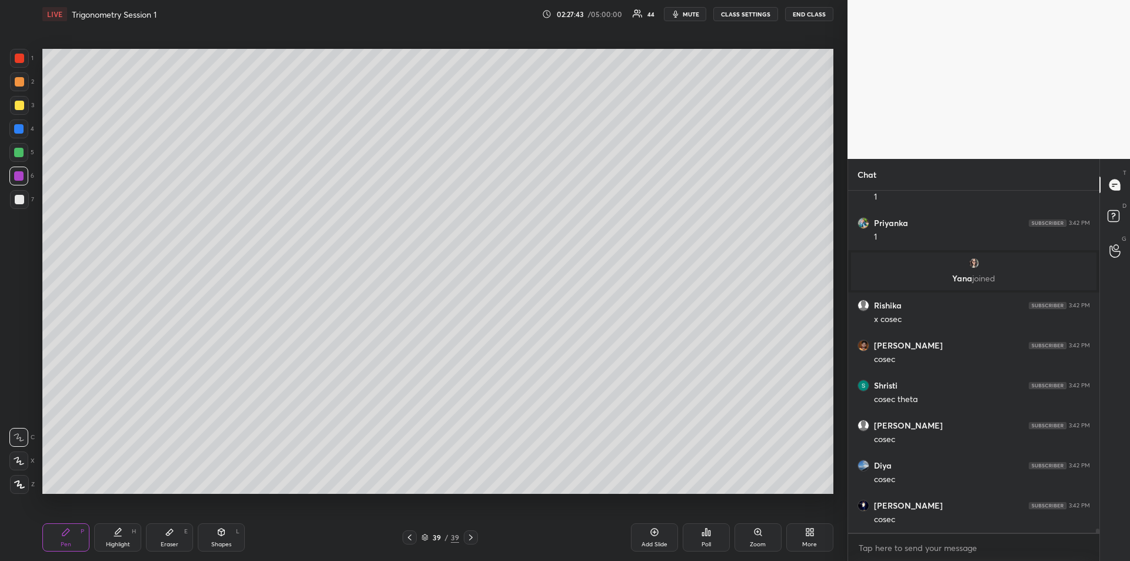
scroll to position [29324, 0]
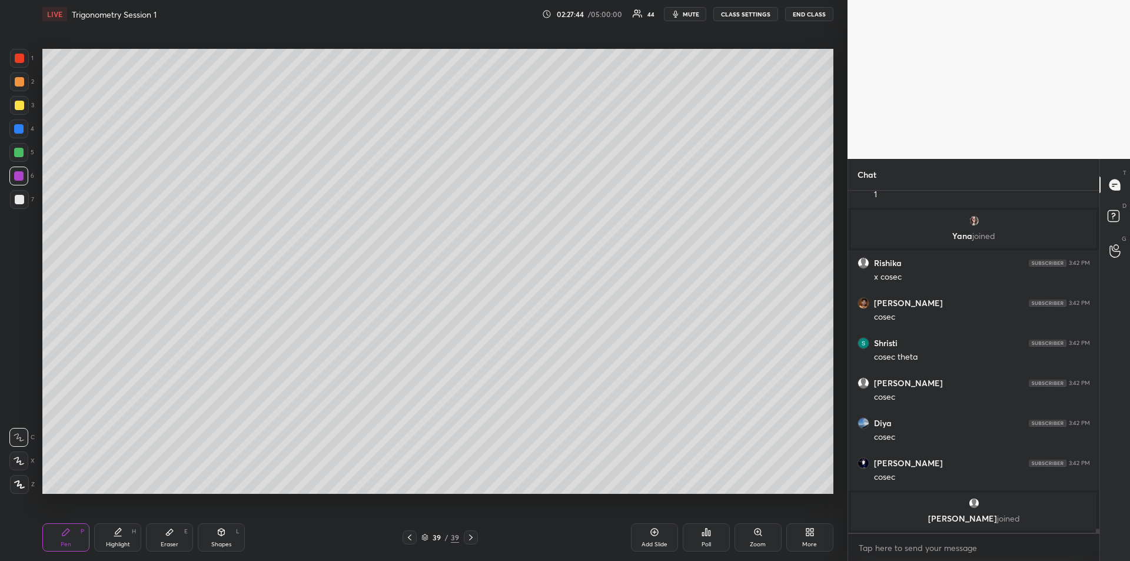
click at [18, 152] on div at bounding box center [18, 152] width 9 height 9
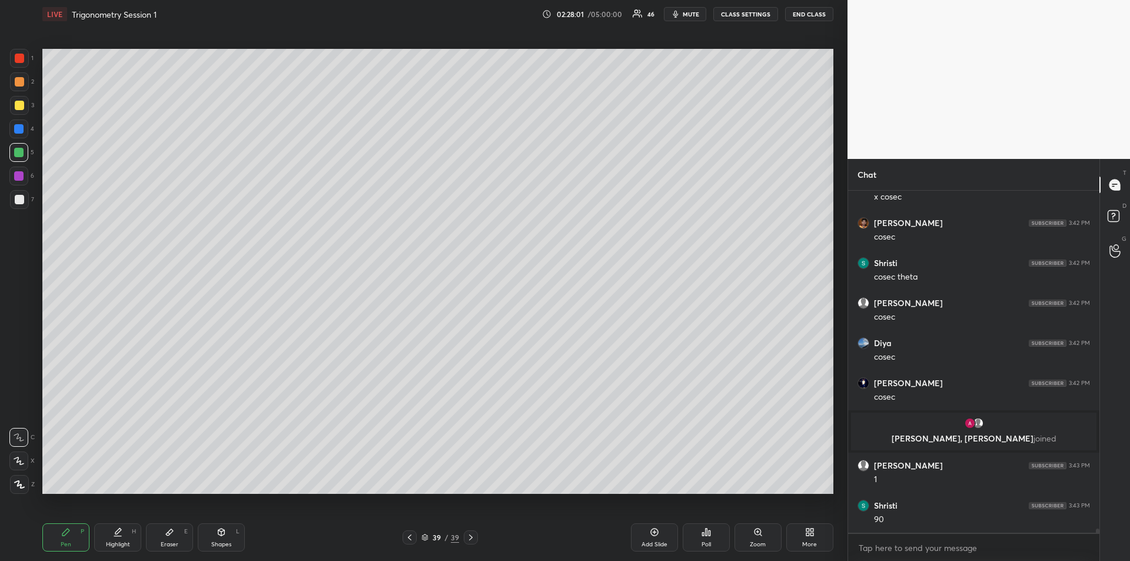
scroll to position [29368, 0]
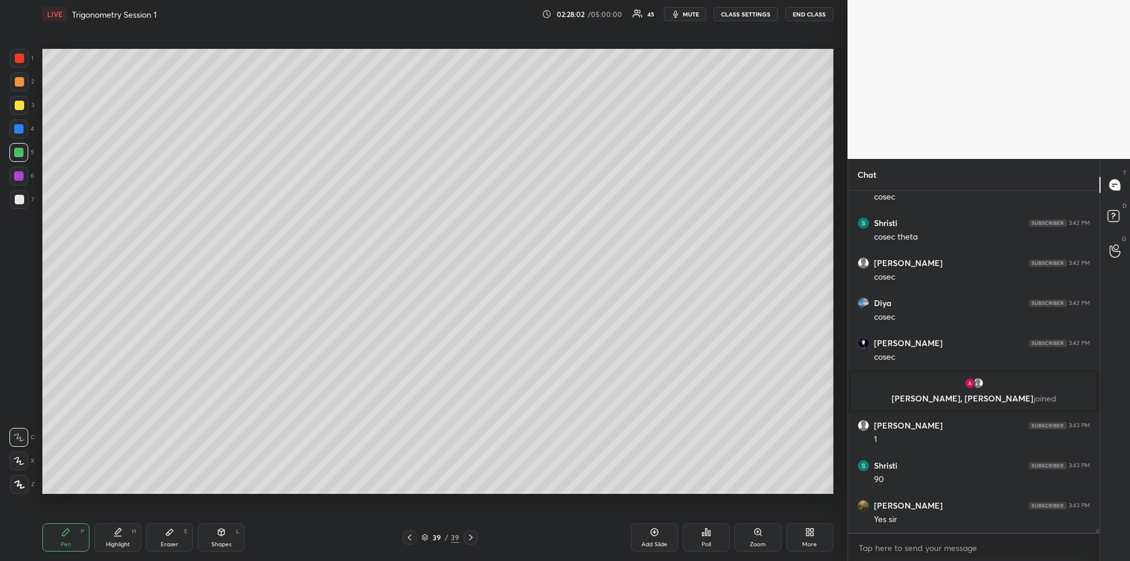
click at [17, 67] on div at bounding box center [19, 58] width 19 height 19
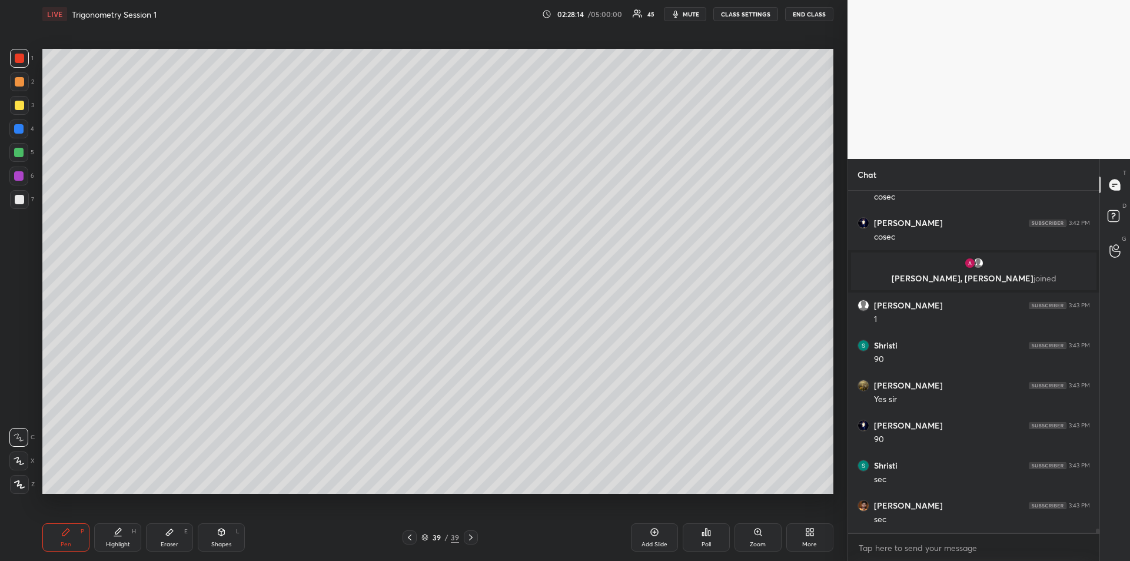
scroll to position [29528, 0]
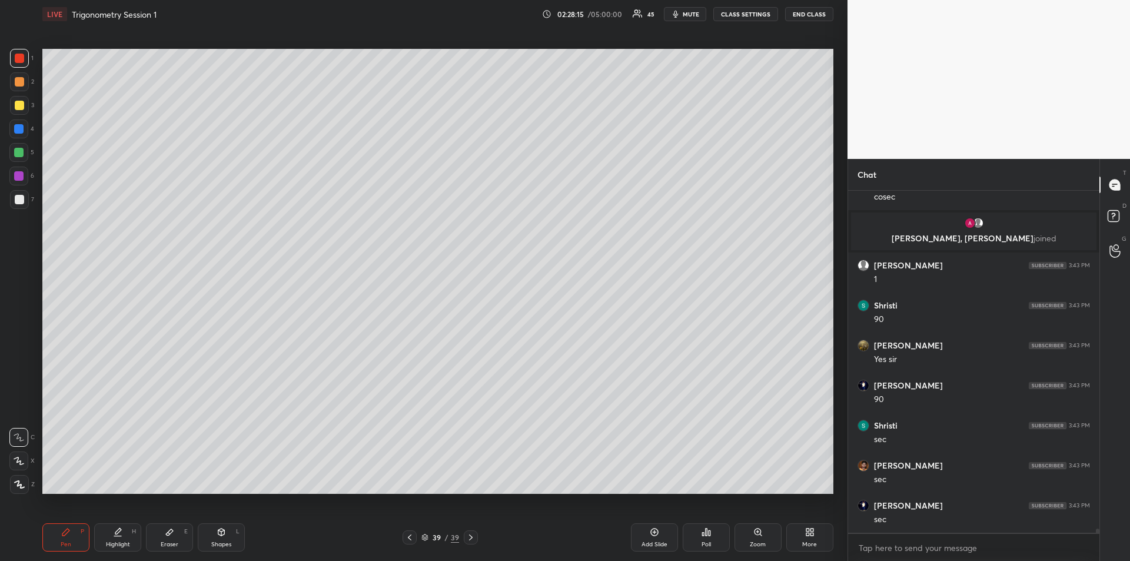
click at [23, 205] on div at bounding box center [19, 199] width 19 height 19
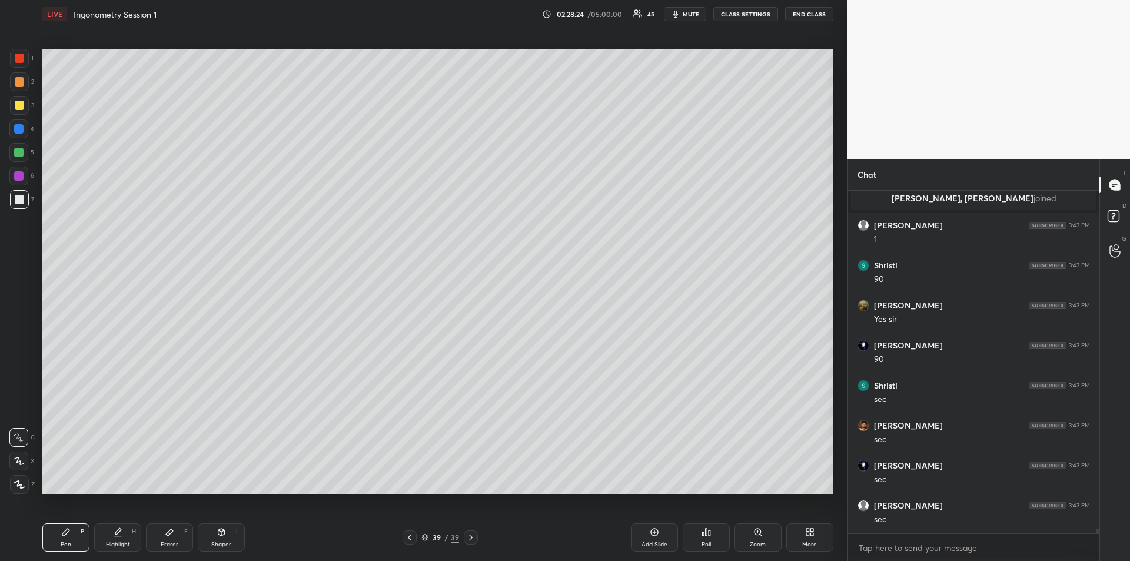
click at [15, 60] on div at bounding box center [19, 58] width 9 height 9
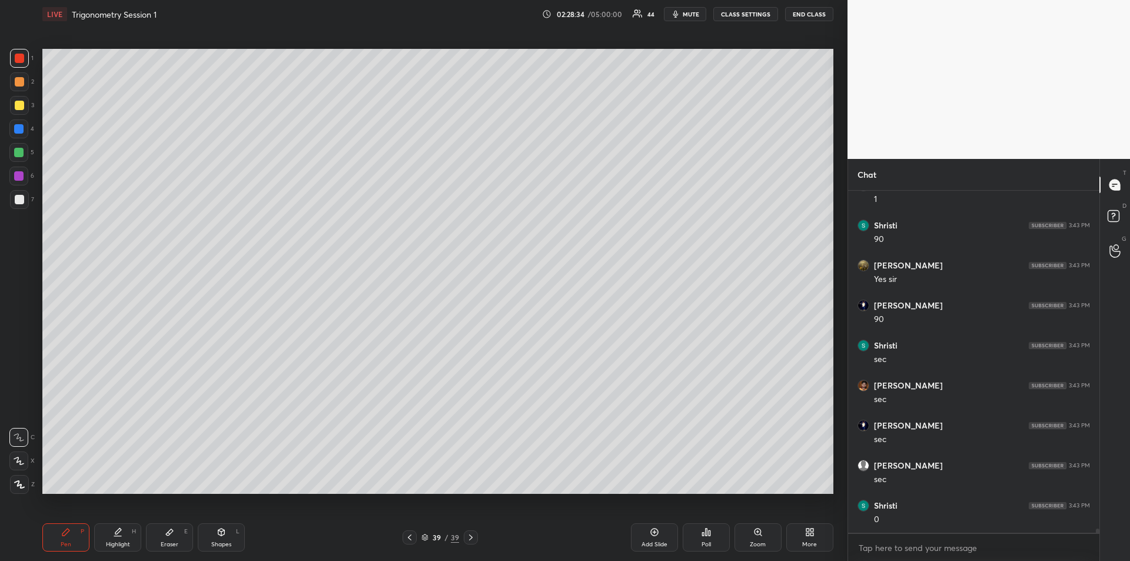
click at [18, 134] on div at bounding box center [18, 128] width 19 height 19
click at [178, 536] on div "Eraser E" at bounding box center [169, 537] width 47 height 28
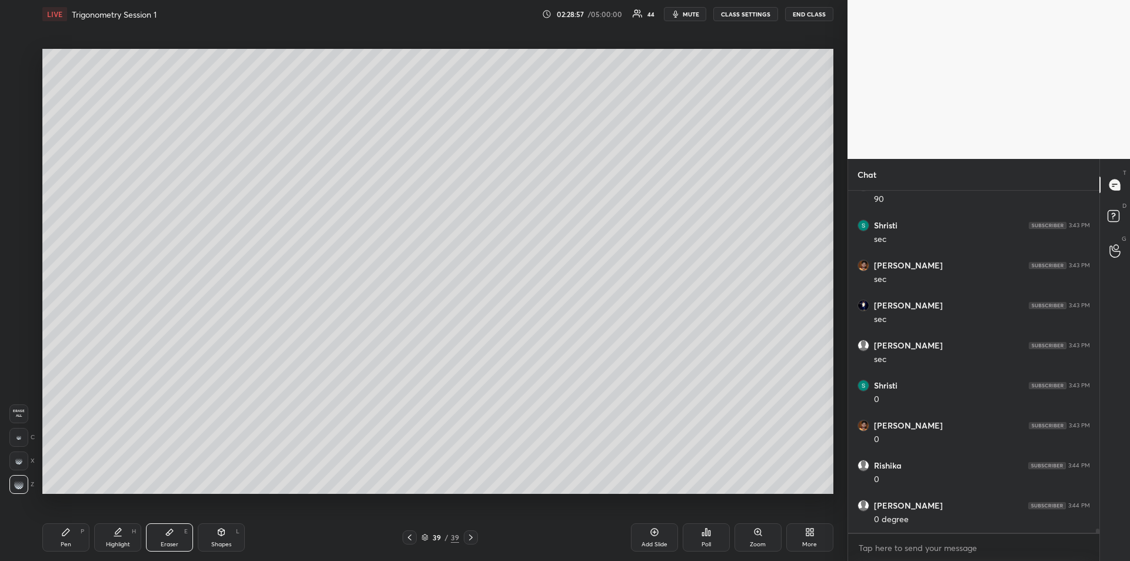
click at [69, 534] on icon at bounding box center [65, 531] width 9 height 9
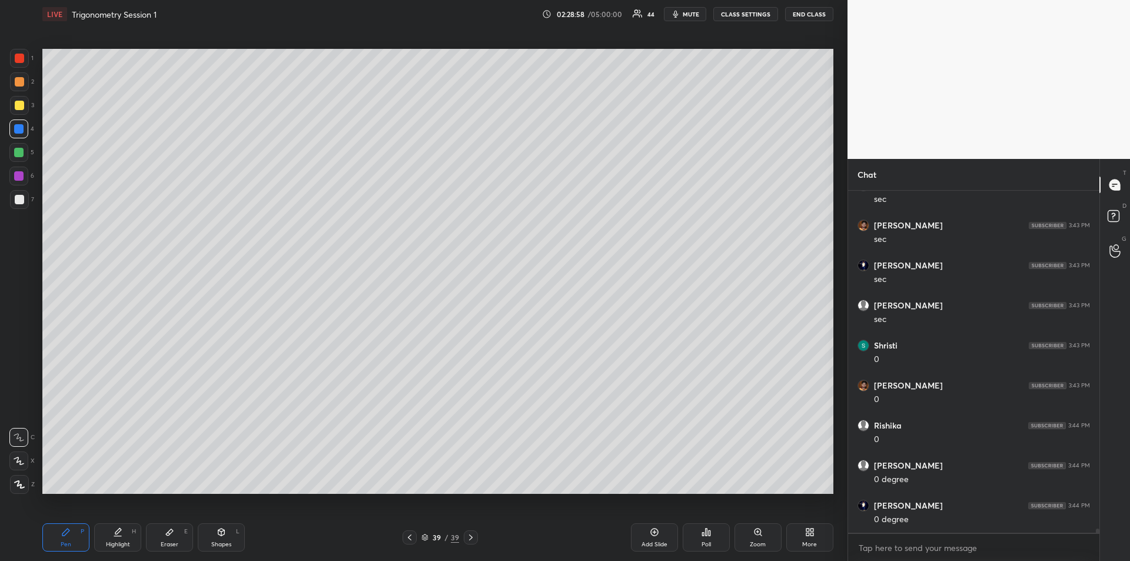
click at [19, 59] on div at bounding box center [19, 58] width 9 height 9
click at [705, 14] on button "mute" at bounding box center [685, 14] width 42 height 14
click at [688, 15] on span "unmute" at bounding box center [689, 14] width 25 height 8
click at [26, 102] on div at bounding box center [19, 105] width 19 height 19
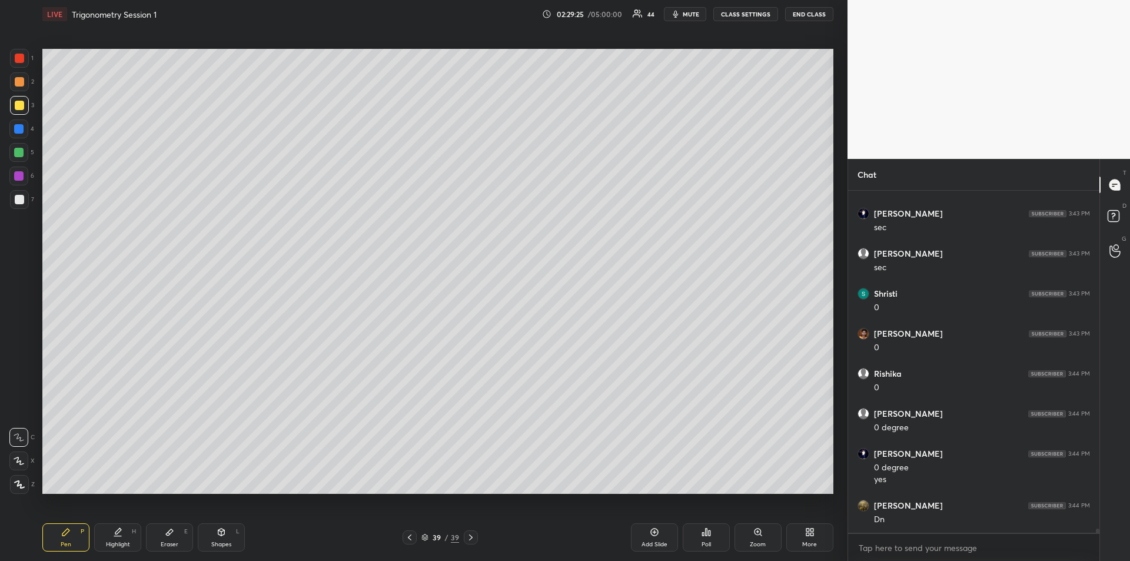
scroll to position [29859, 0]
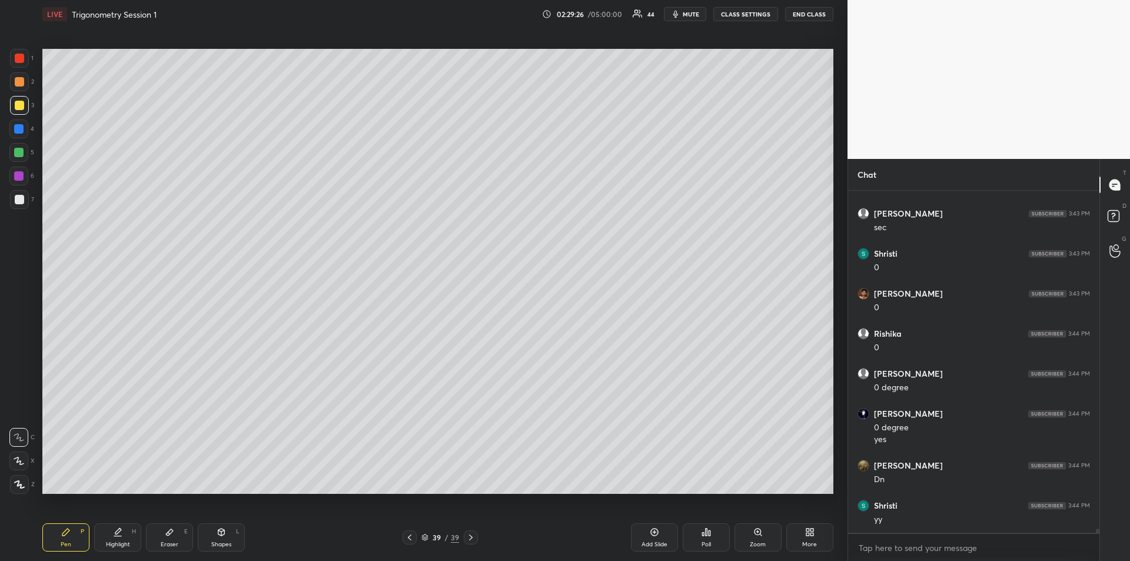
click at [407, 540] on icon at bounding box center [409, 537] width 9 height 9
click at [20, 65] on div at bounding box center [19, 58] width 19 height 19
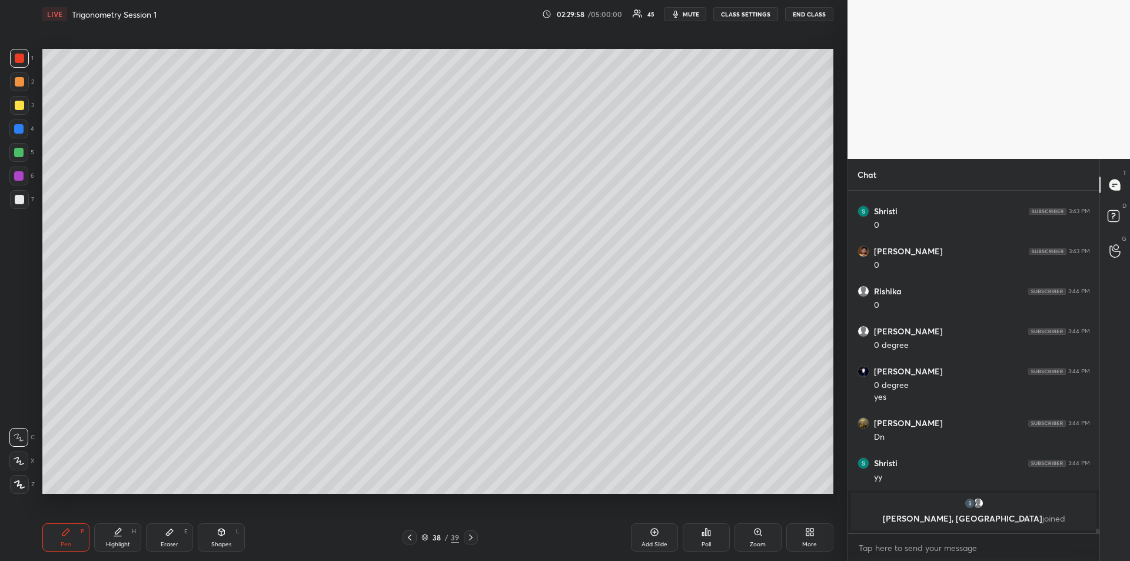
scroll to position [29729, 0]
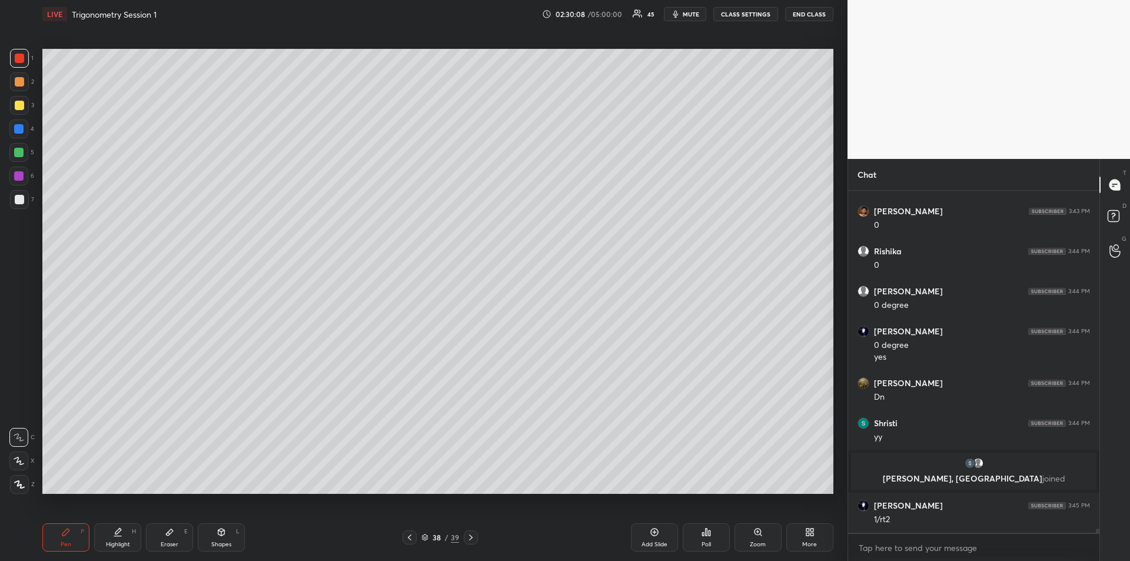
click at [18, 105] on div at bounding box center [19, 105] width 9 height 9
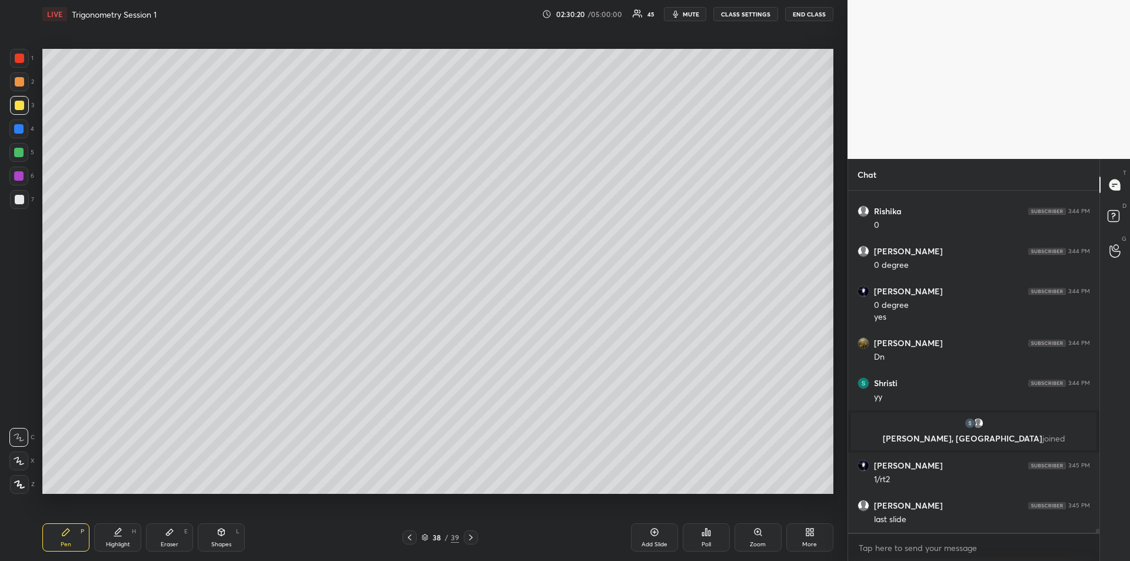
scroll to position [29809, 0]
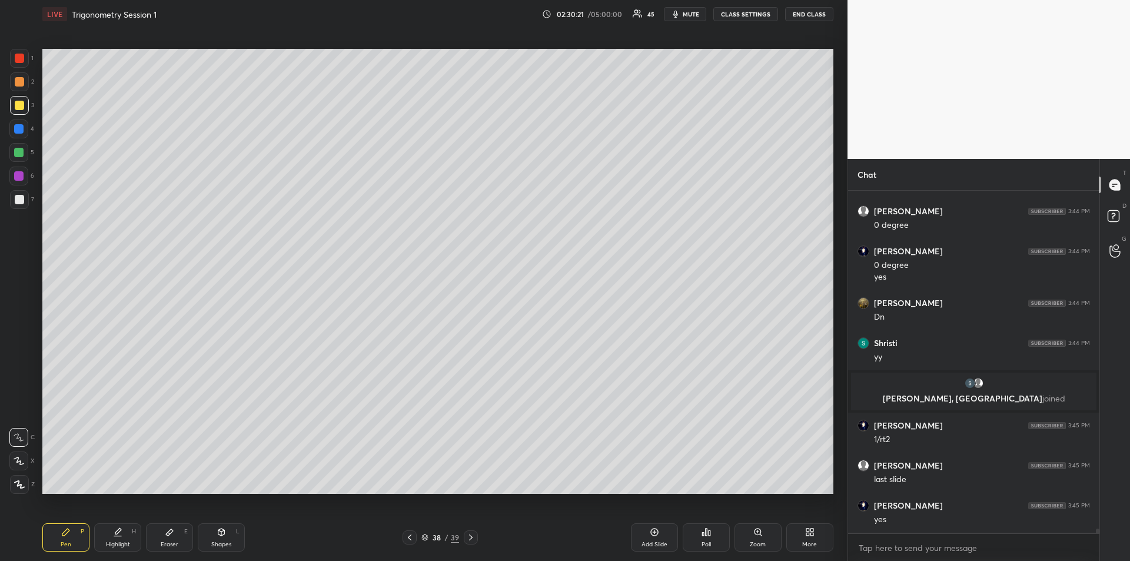
click at [408, 538] on icon at bounding box center [409, 537] width 9 height 9
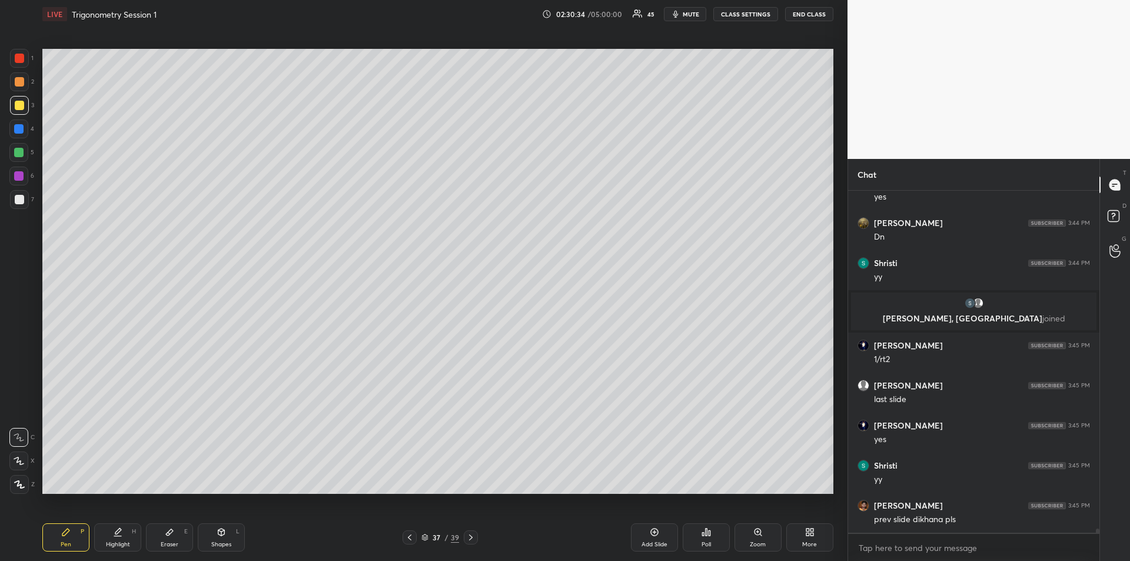
scroll to position [29929, 0]
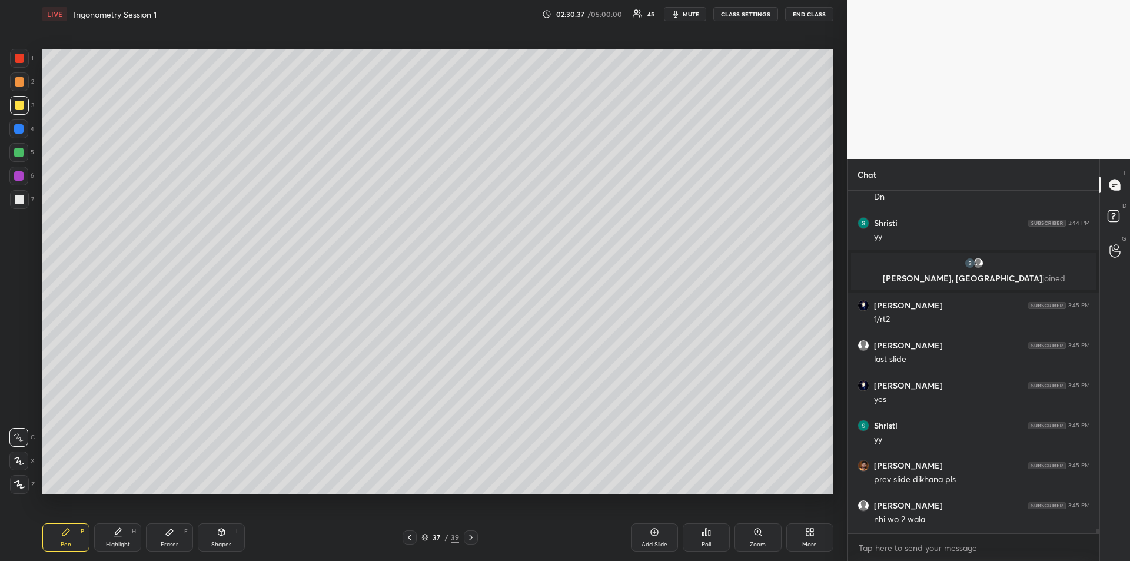
click at [472, 538] on icon at bounding box center [470, 537] width 9 height 9
click at [474, 541] on icon at bounding box center [470, 537] width 9 height 9
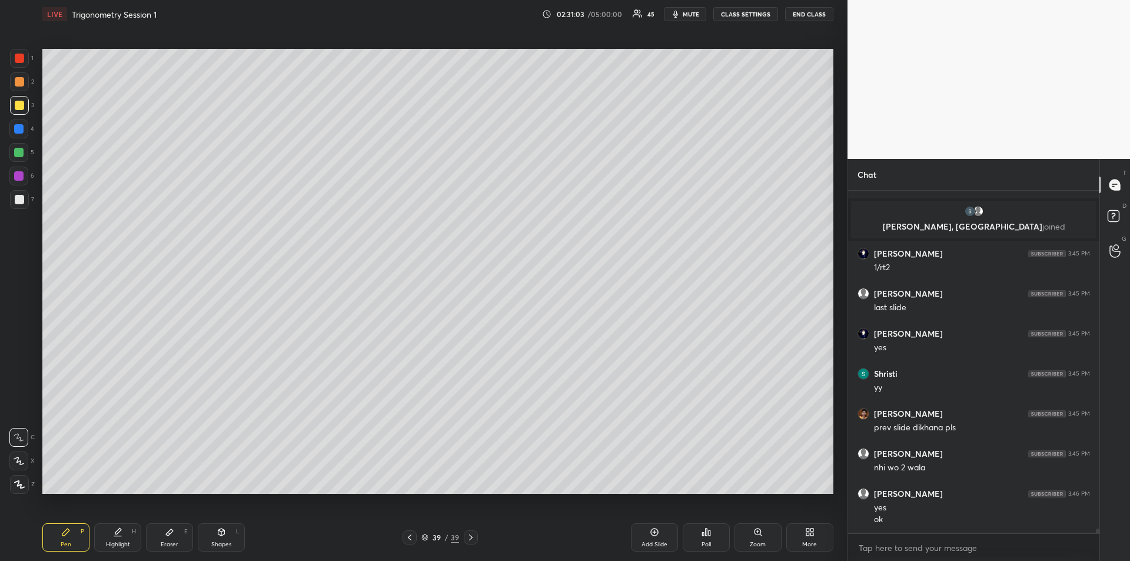
scroll to position [30023, 0]
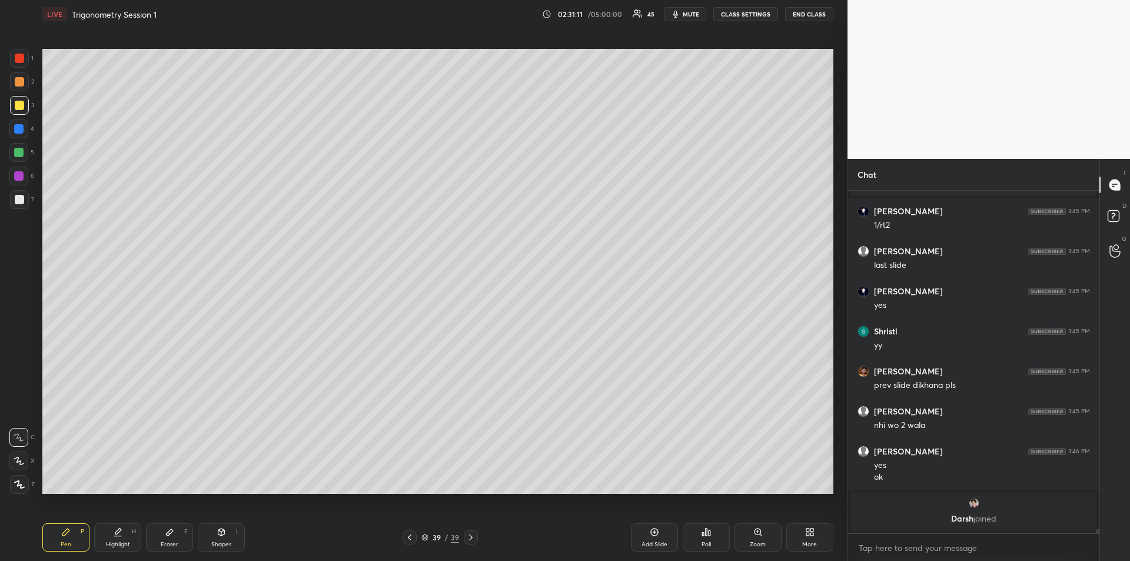
click at [16, 108] on div at bounding box center [19, 105] width 9 height 9
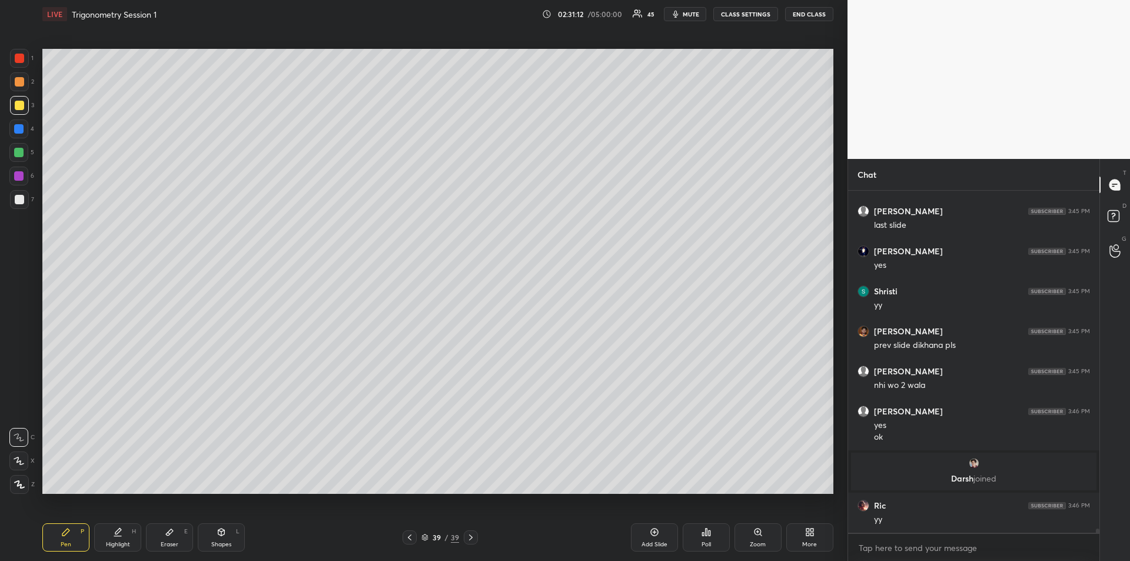
scroll to position [29976, 0]
click at [654, 538] on div "Add Slide" at bounding box center [654, 537] width 47 height 28
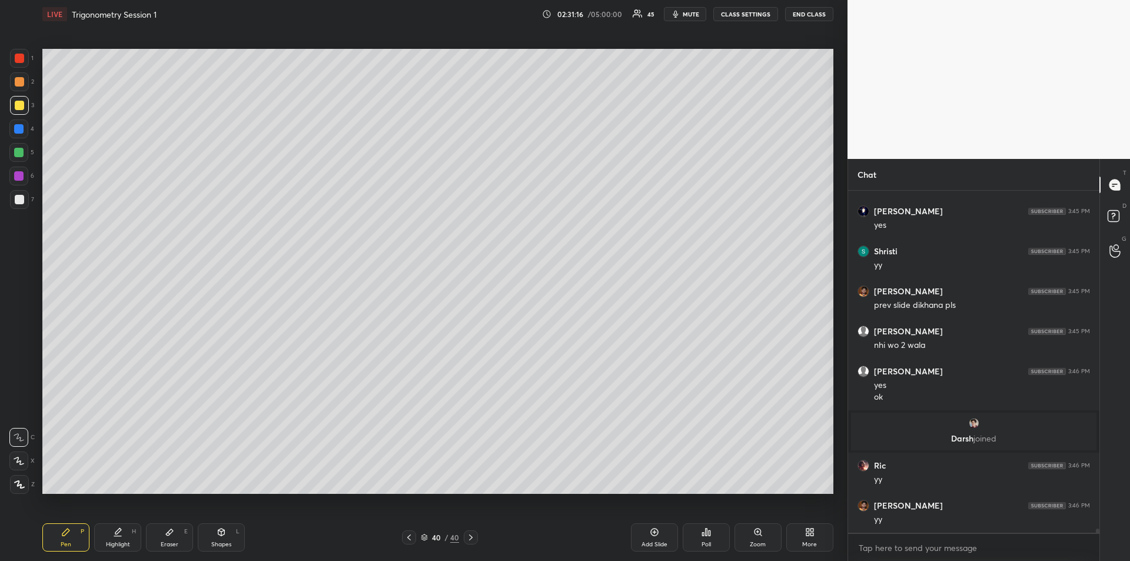
click at [172, 535] on icon at bounding box center [169, 531] width 9 height 9
click at [68, 544] on div "Pen" at bounding box center [66, 544] width 11 height 6
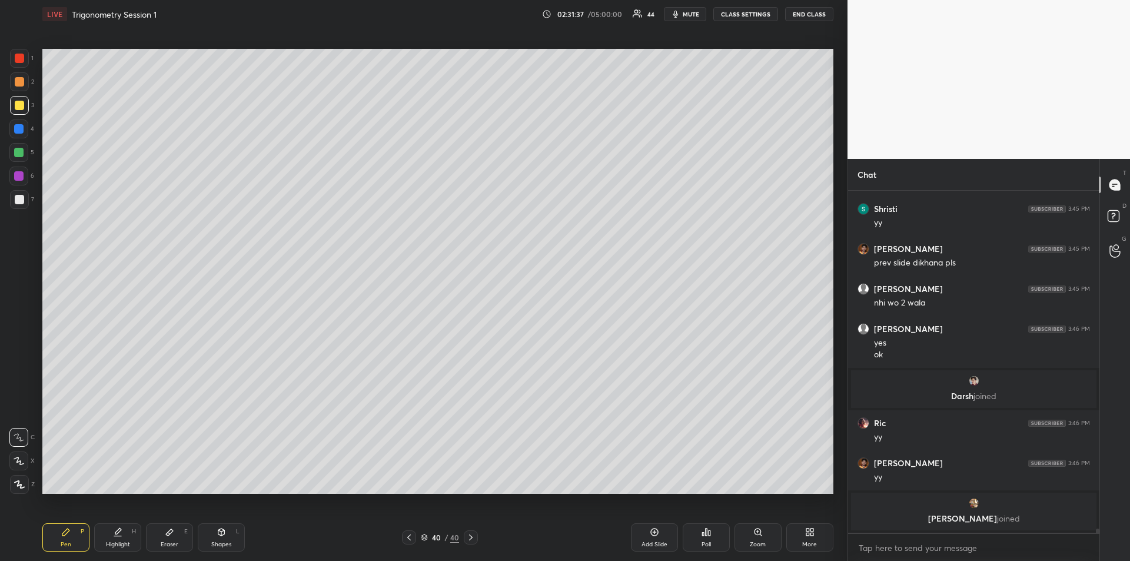
click at [25, 151] on div at bounding box center [18, 152] width 19 height 19
click at [174, 529] on div "Eraser E" at bounding box center [169, 537] width 47 height 28
click at [60, 542] on div "Pen P" at bounding box center [65, 537] width 47 height 28
click at [18, 131] on div at bounding box center [18, 128] width 9 height 9
click at [175, 537] on div "Eraser E" at bounding box center [169, 537] width 47 height 28
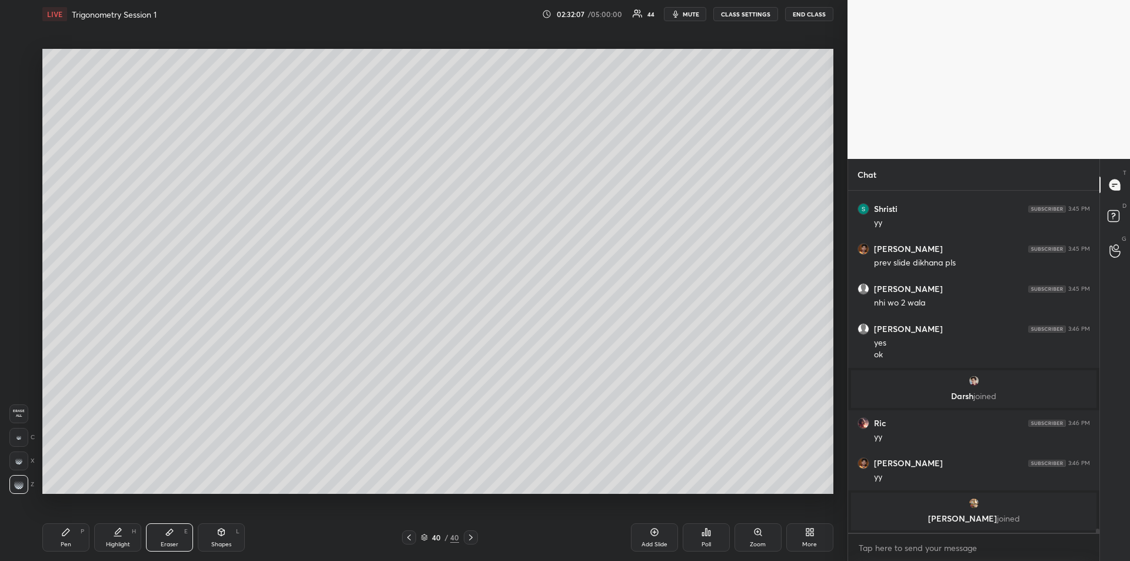
click at [65, 533] on icon at bounding box center [65, 531] width 7 height 7
click at [108, 538] on div "Highlight H" at bounding box center [117, 537] width 47 height 28
click at [61, 528] on icon at bounding box center [65, 531] width 9 height 9
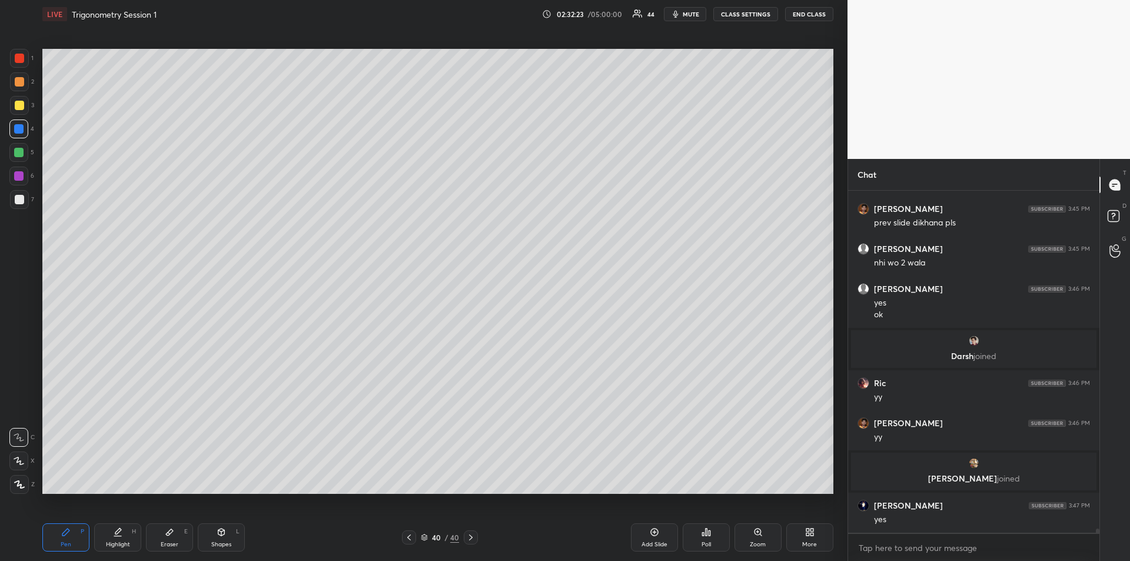
click at [21, 154] on div at bounding box center [18, 152] width 9 height 9
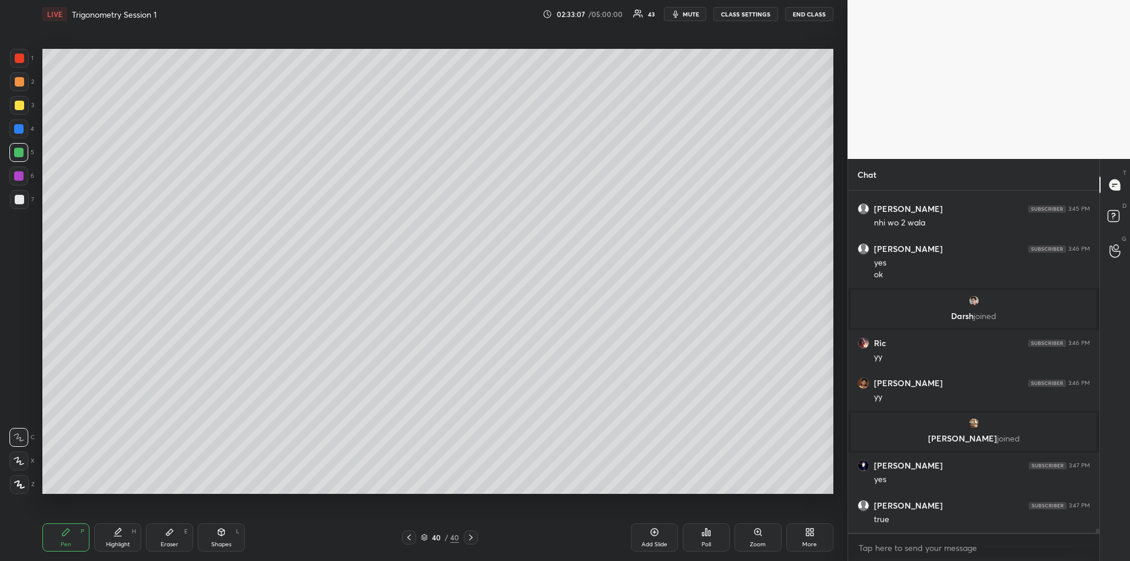
click at [15, 56] on div at bounding box center [19, 58] width 9 height 9
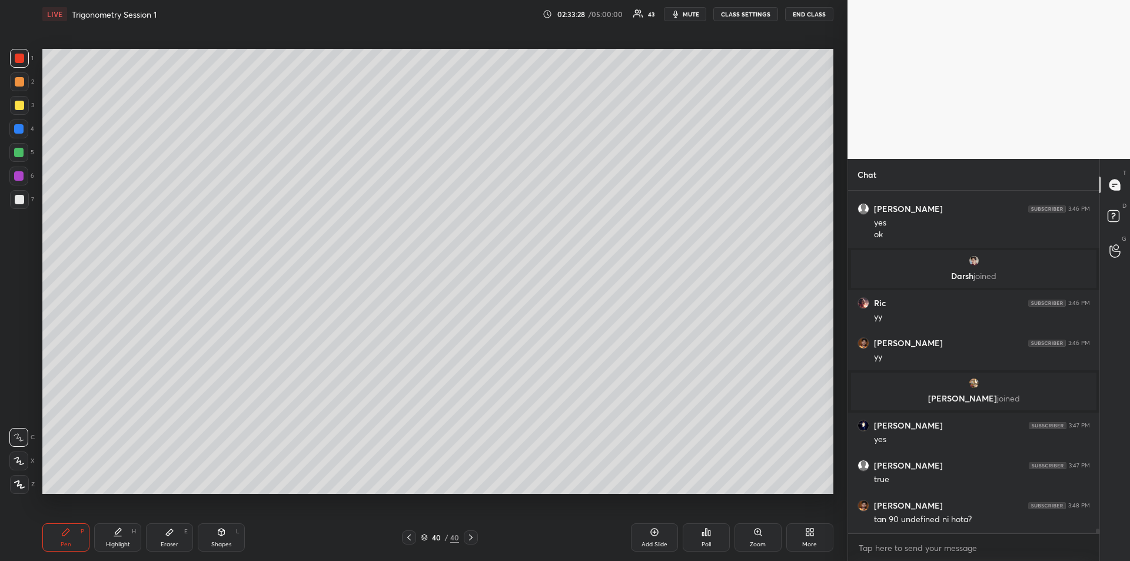
click at [17, 115] on div "1 2 3 4 5 6 7" at bounding box center [21, 131] width 25 height 165
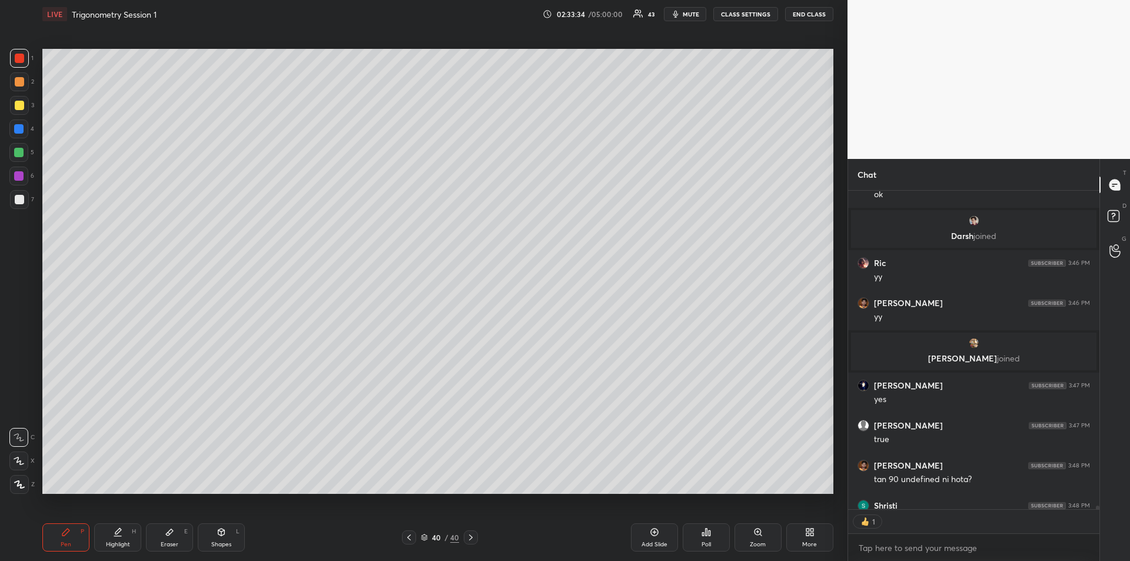
scroll to position [315, 248]
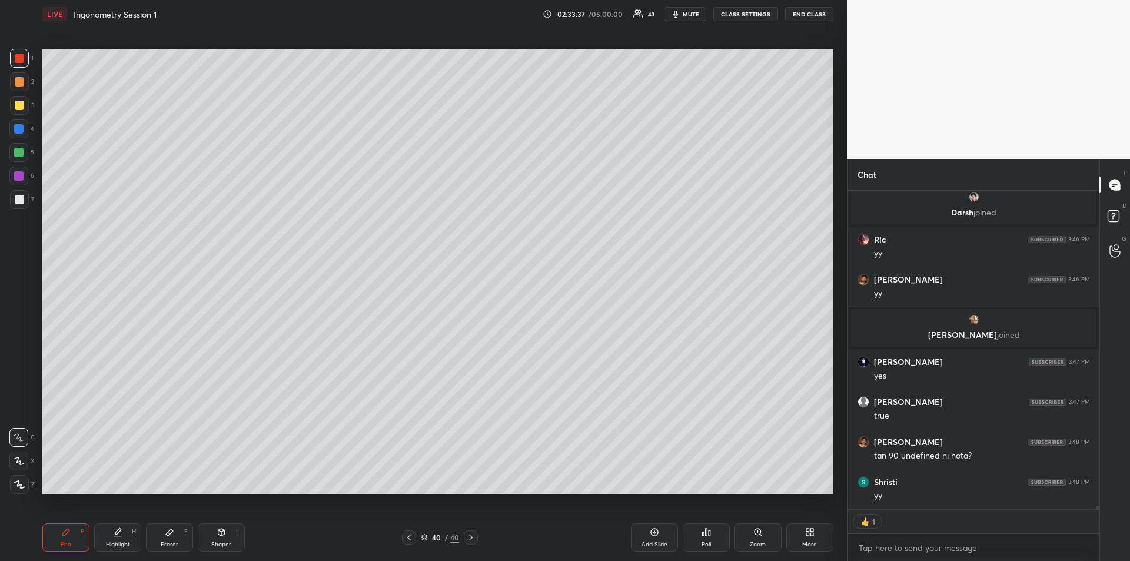
click at [650, 537] on div "Add Slide" at bounding box center [654, 537] width 47 height 28
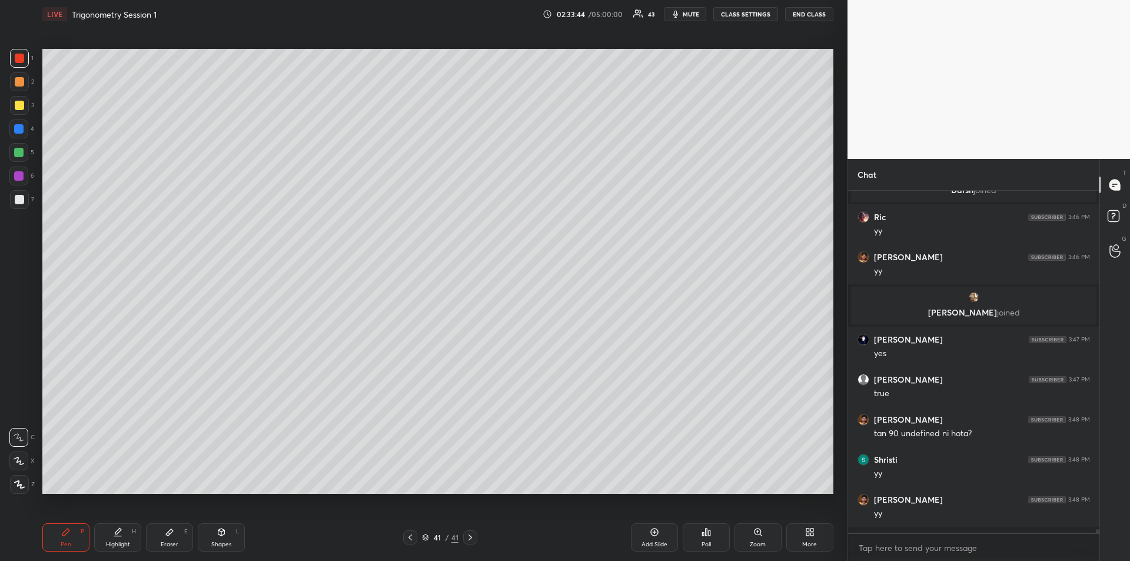
scroll to position [30227, 0]
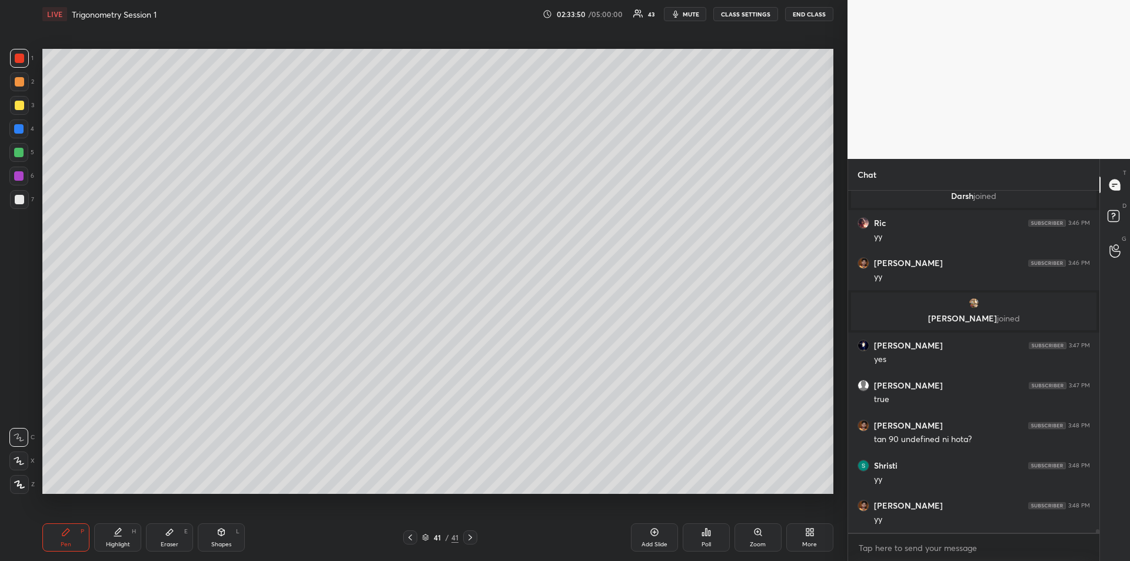
click at [20, 158] on div at bounding box center [18, 152] width 19 height 19
click at [169, 535] on icon at bounding box center [169, 531] width 9 height 9
click at [65, 539] on div "Pen P" at bounding box center [65, 537] width 47 height 28
click at [174, 538] on div "Eraser E" at bounding box center [169, 537] width 47 height 28
click at [67, 529] on icon at bounding box center [65, 531] width 7 height 7
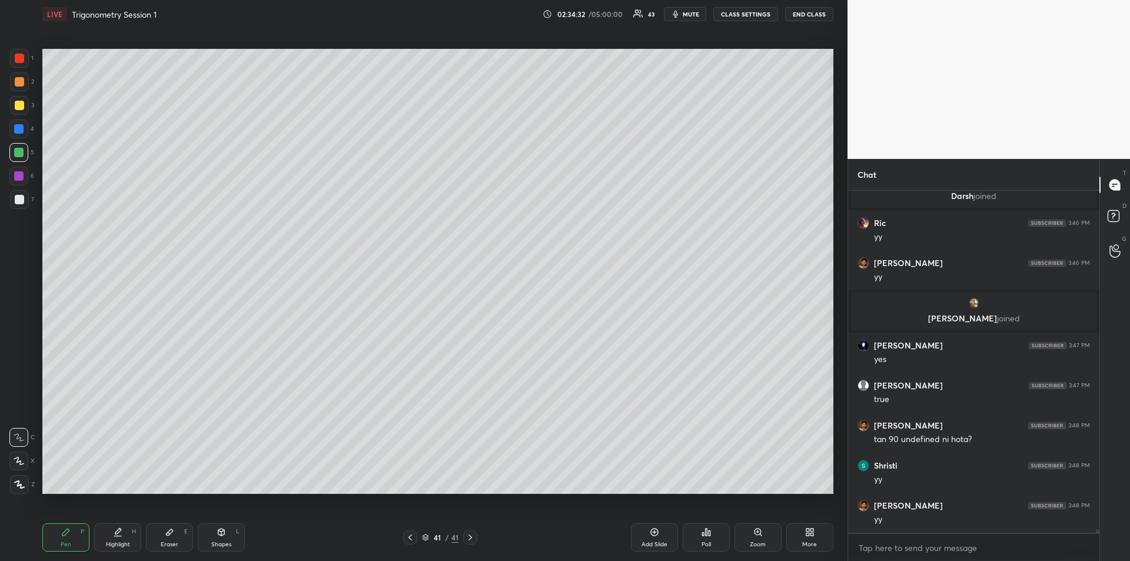
click at [19, 104] on div at bounding box center [19, 105] width 9 height 9
click at [173, 539] on div "Eraser E" at bounding box center [169, 537] width 47 height 28
click at [66, 537] on div "Pen P" at bounding box center [65, 537] width 47 height 28
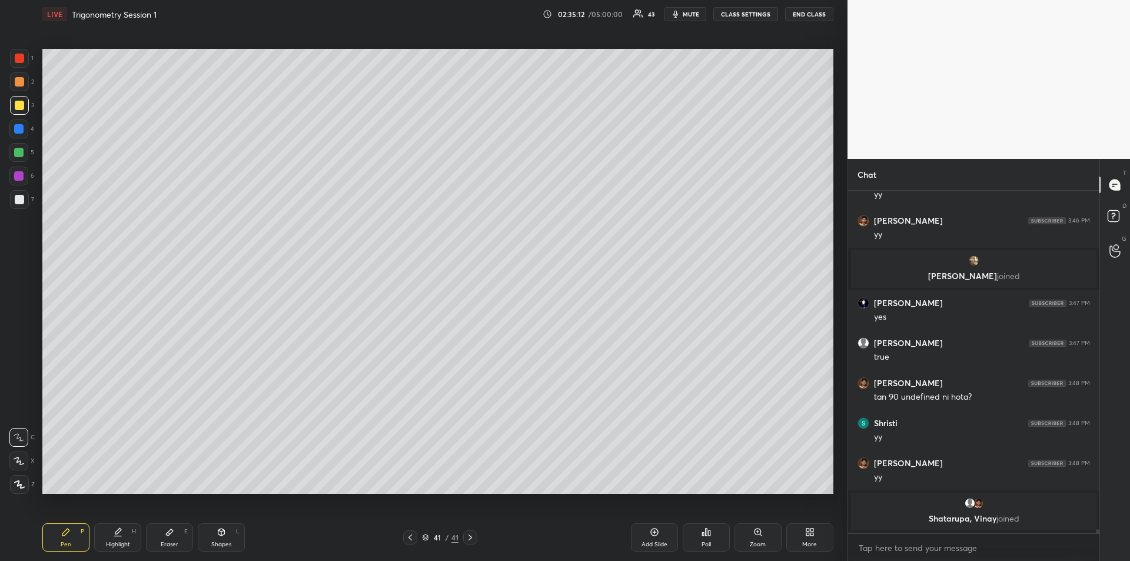
click at [172, 540] on div "Eraser E" at bounding box center [169, 537] width 47 height 28
click at [68, 537] on div "Pen P" at bounding box center [65, 537] width 47 height 28
click at [21, 58] on div at bounding box center [19, 58] width 9 height 9
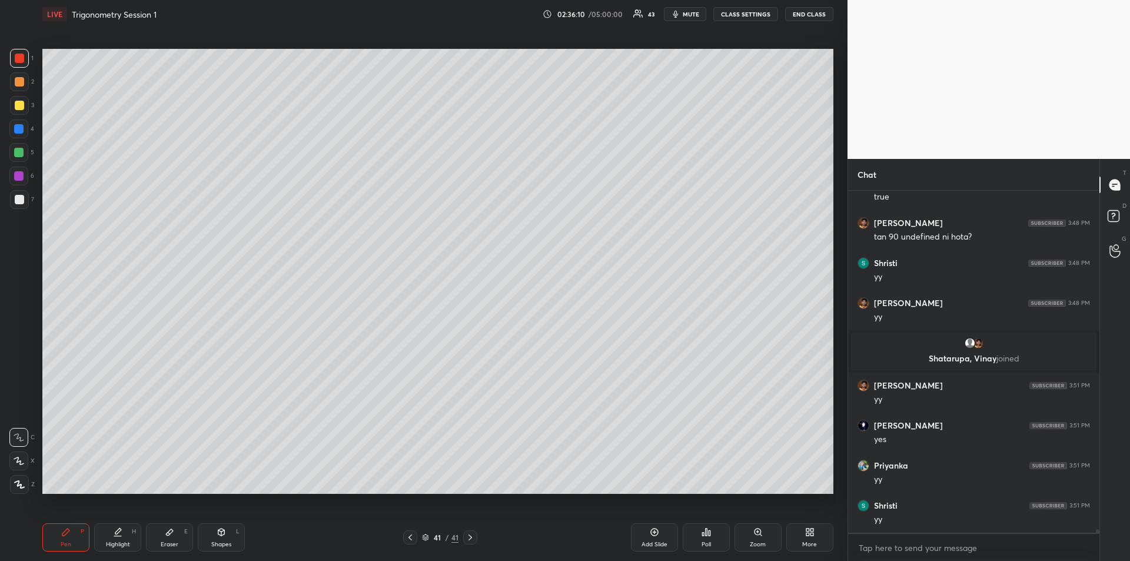
scroll to position [30394, 0]
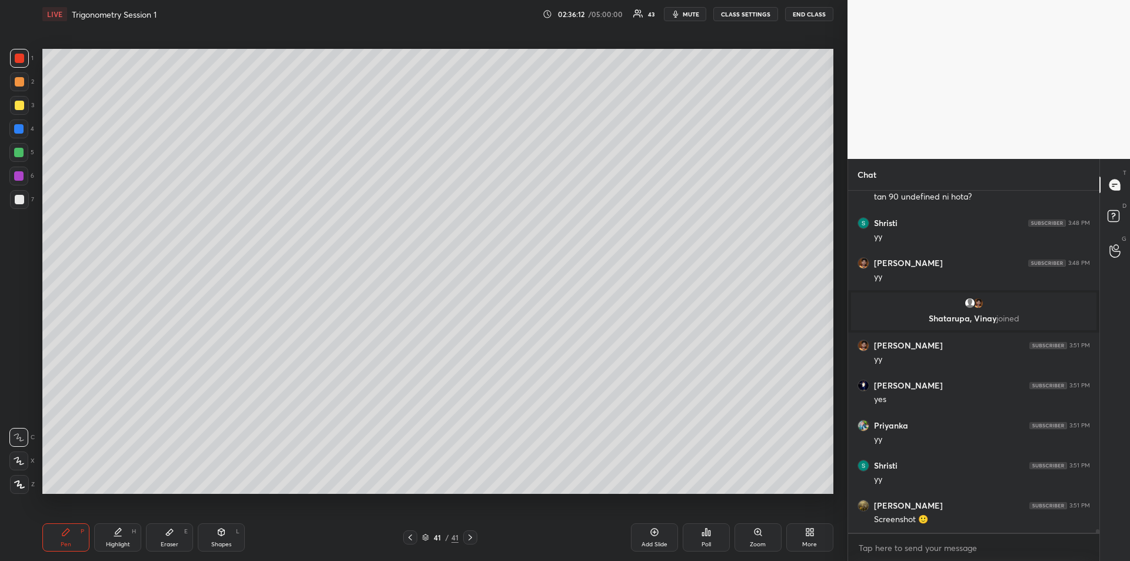
click at [21, 110] on div at bounding box center [19, 105] width 19 height 19
click at [22, 199] on div at bounding box center [19, 199] width 9 height 9
click at [172, 541] on div "Eraser" at bounding box center [170, 544] width 18 height 6
click at [75, 532] on div "Pen P" at bounding box center [65, 537] width 47 height 28
click at [24, 107] on div at bounding box center [19, 105] width 9 height 9
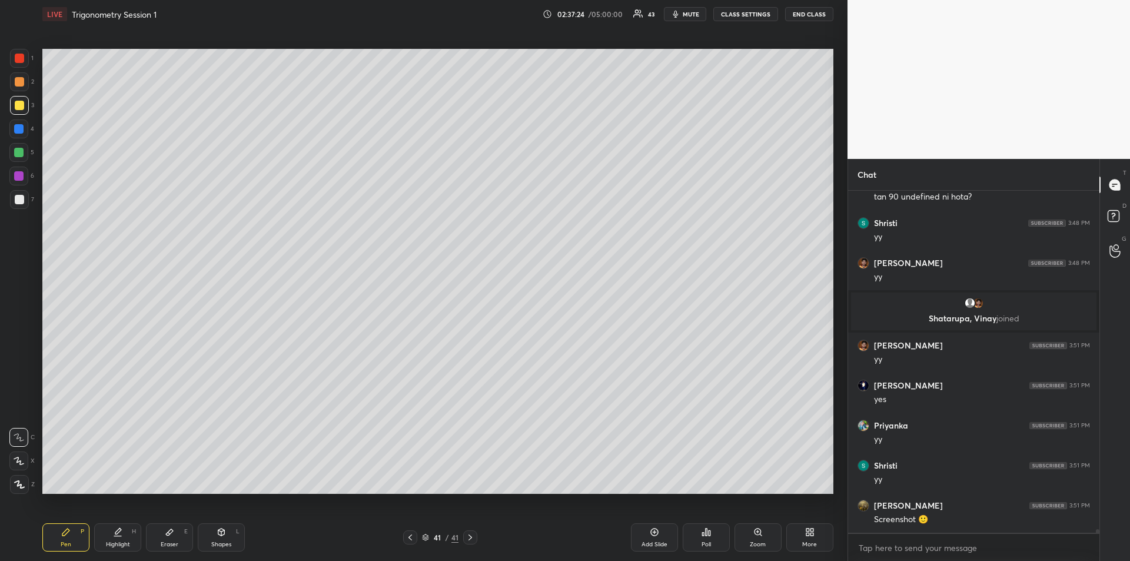
scroll to position [30434, 0]
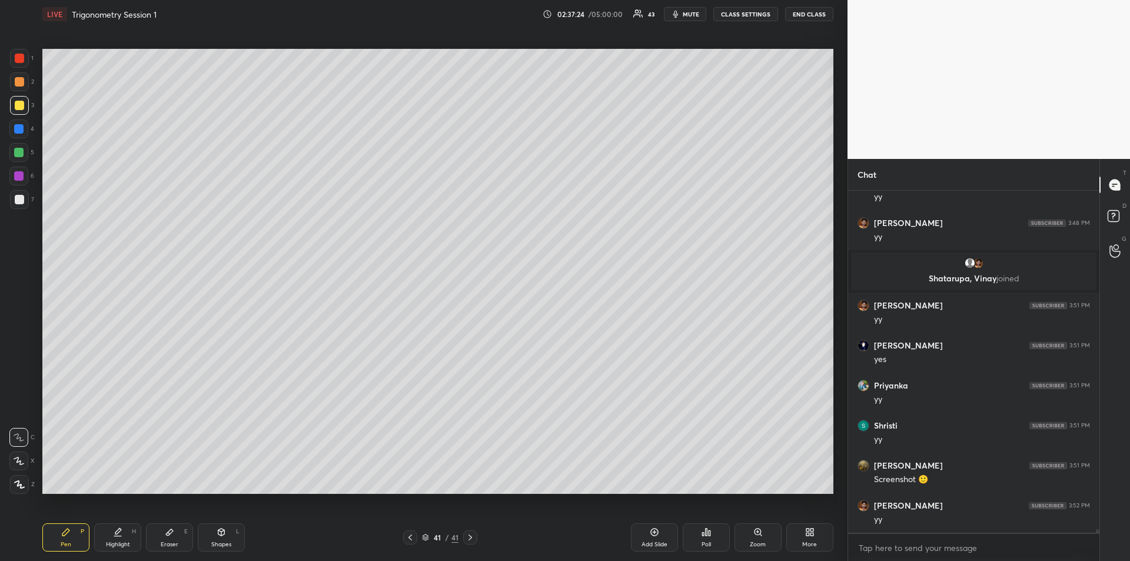
click at [652, 544] on div "Add Slide" at bounding box center [654, 544] width 26 height 6
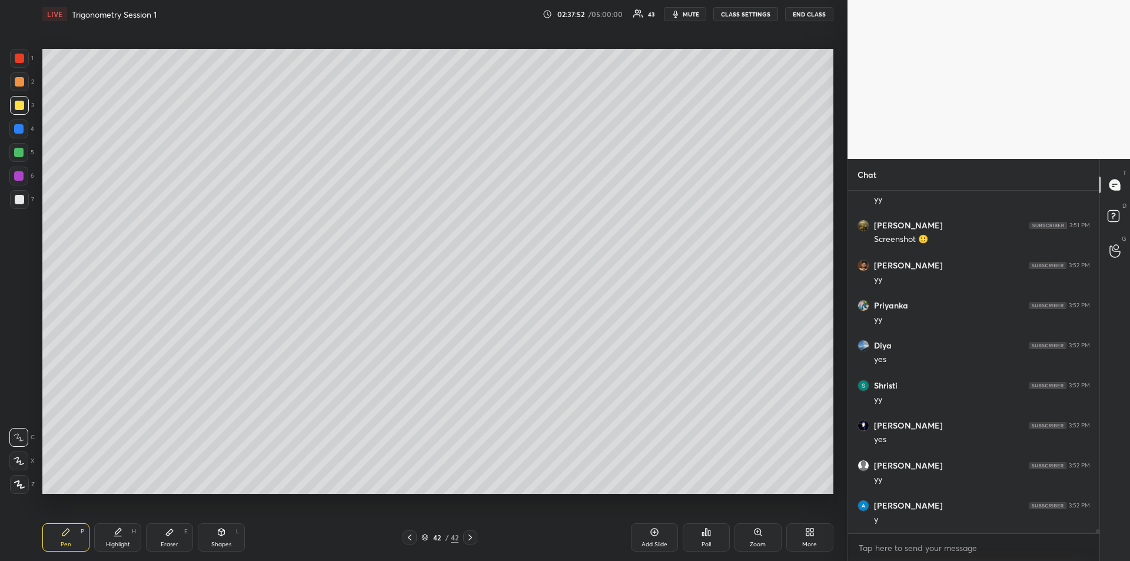
click at [171, 525] on div "Eraser E" at bounding box center [169, 537] width 47 height 28
click at [71, 534] on div "Pen P" at bounding box center [65, 537] width 47 height 28
click at [177, 534] on div "Eraser E" at bounding box center [169, 537] width 47 height 28
click at [62, 541] on div "Pen" at bounding box center [66, 544] width 11 height 6
click at [19, 105] on div at bounding box center [19, 105] width 9 height 9
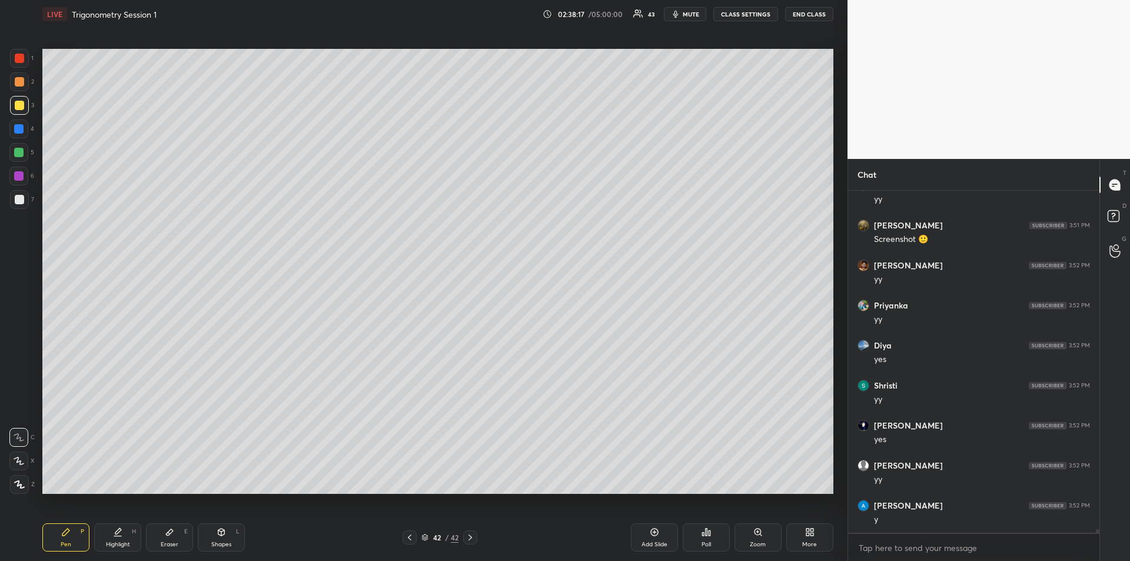
click at [18, 127] on div at bounding box center [18, 128] width 9 height 9
click at [16, 152] on div at bounding box center [18, 152] width 9 height 9
click at [118, 539] on div "Highlight H" at bounding box center [117, 537] width 47 height 28
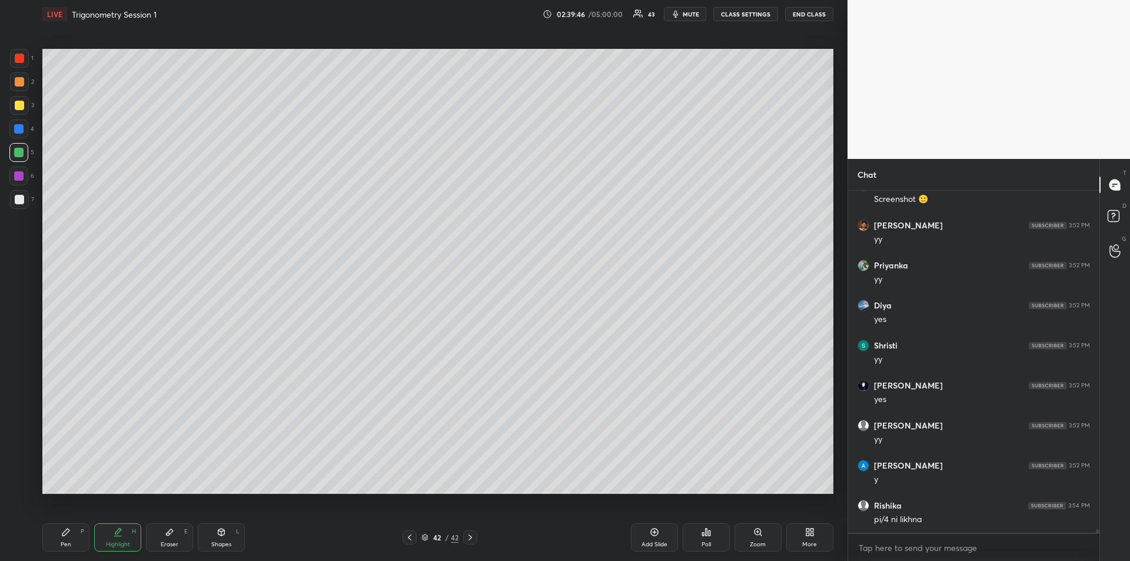
click at [18, 103] on div at bounding box center [19, 105] width 9 height 9
click at [69, 538] on div "Pen P" at bounding box center [65, 537] width 47 height 28
click at [26, 107] on div at bounding box center [19, 105] width 19 height 19
click at [177, 537] on div "Eraser E" at bounding box center [169, 537] width 47 height 28
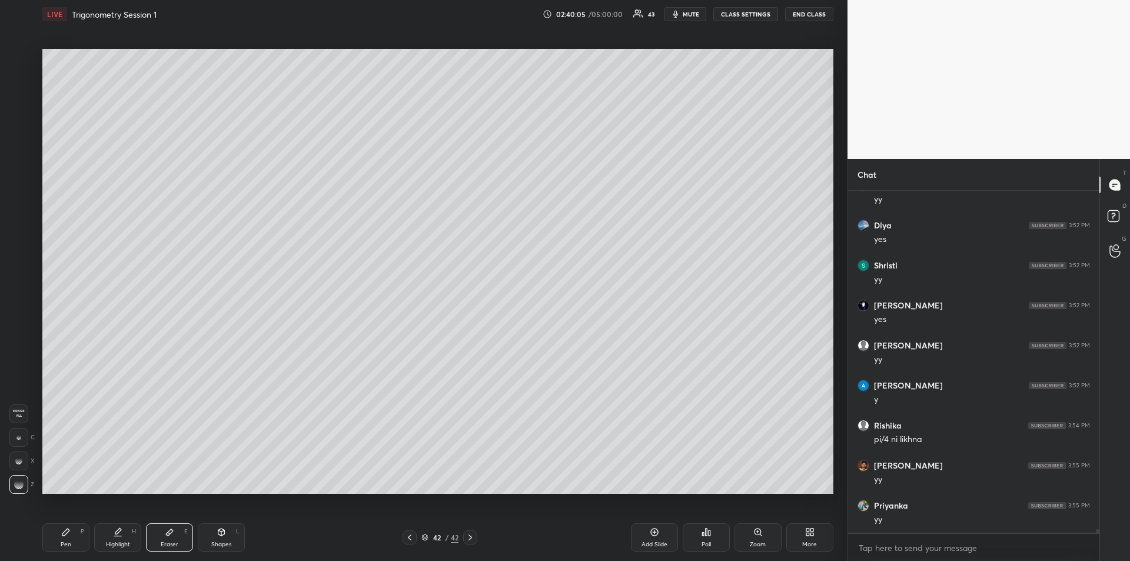
scroll to position [30834, 0]
click at [56, 534] on div "Pen P" at bounding box center [65, 537] width 47 height 28
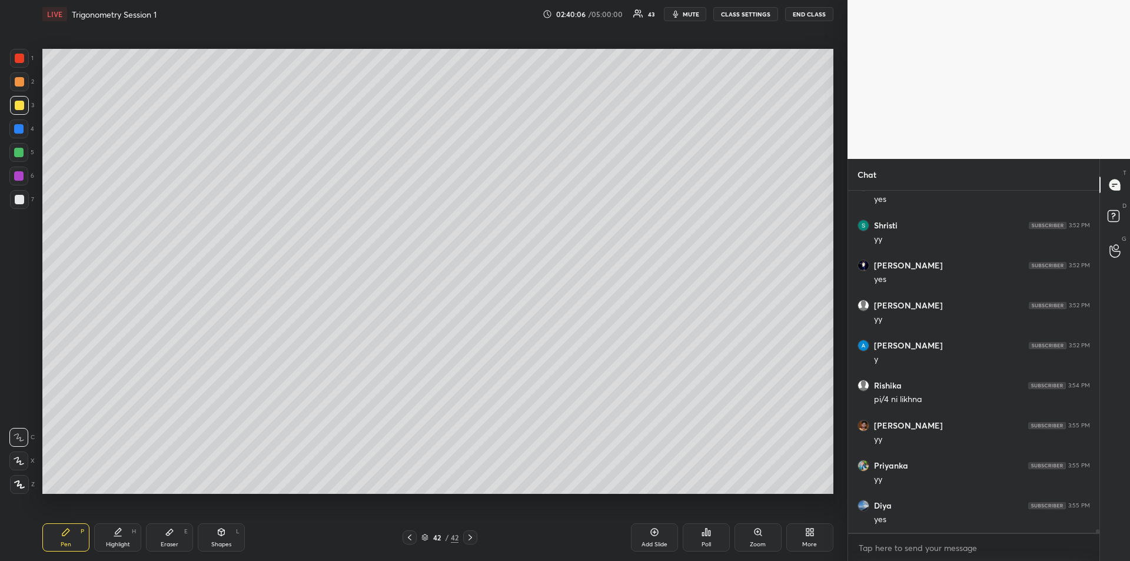
scroll to position [30874, 0]
click at [650, 538] on div "Add Slide" at bounding box center [654, 537] width 47 height 28
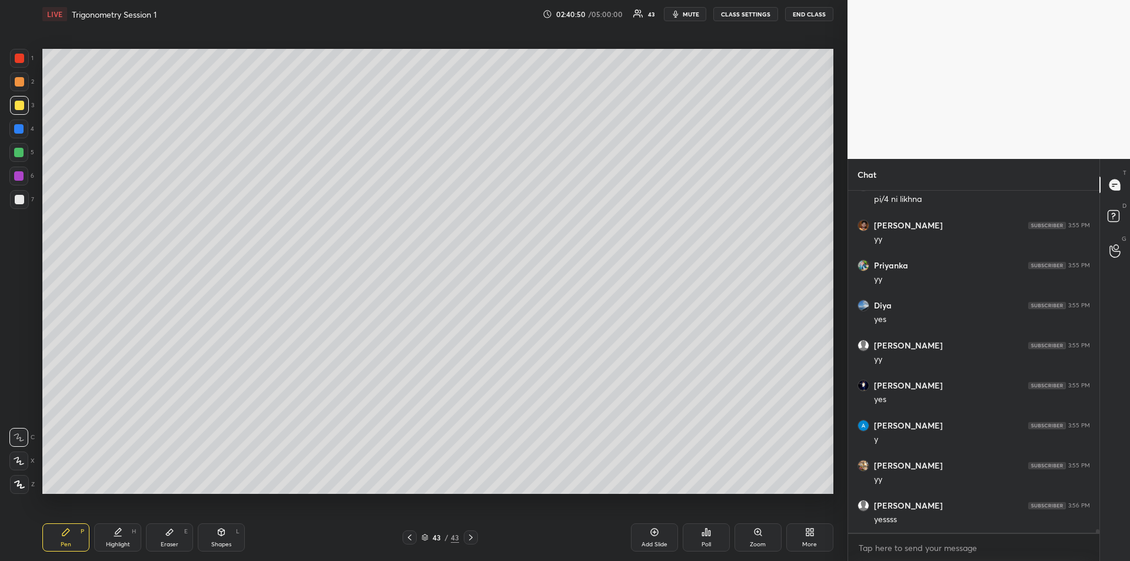
scroll to position [31074, 0]
click at [167, 541] on div "Eraser" at bounding box center [170, 544] width 18 height 6
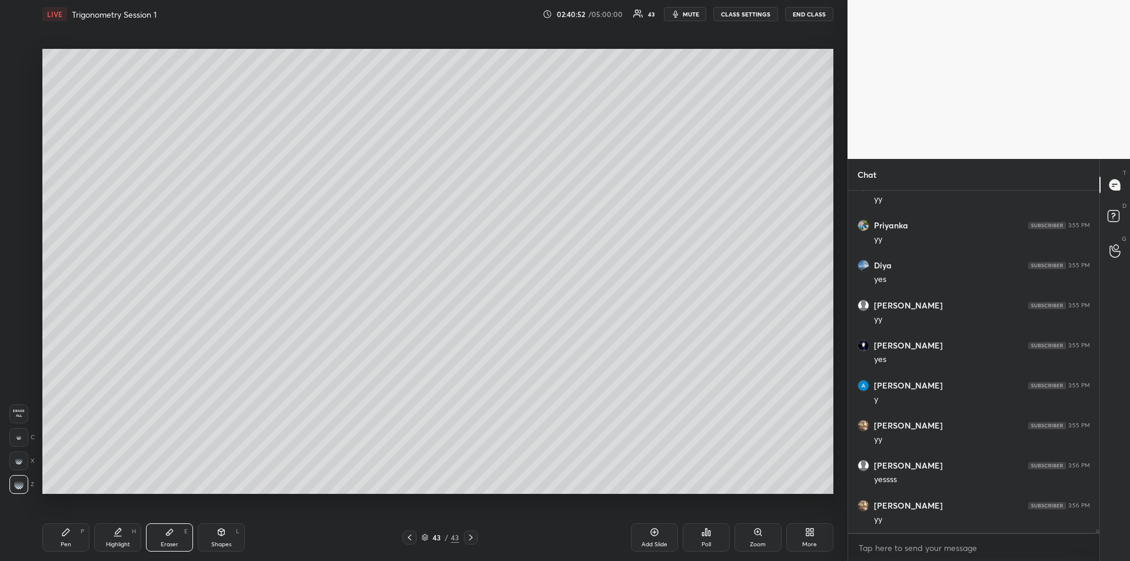
scroll to position [31114, 0]
click at [66, 537] on div "Pen P" at bounding box center [65, 537] width 47 height 28
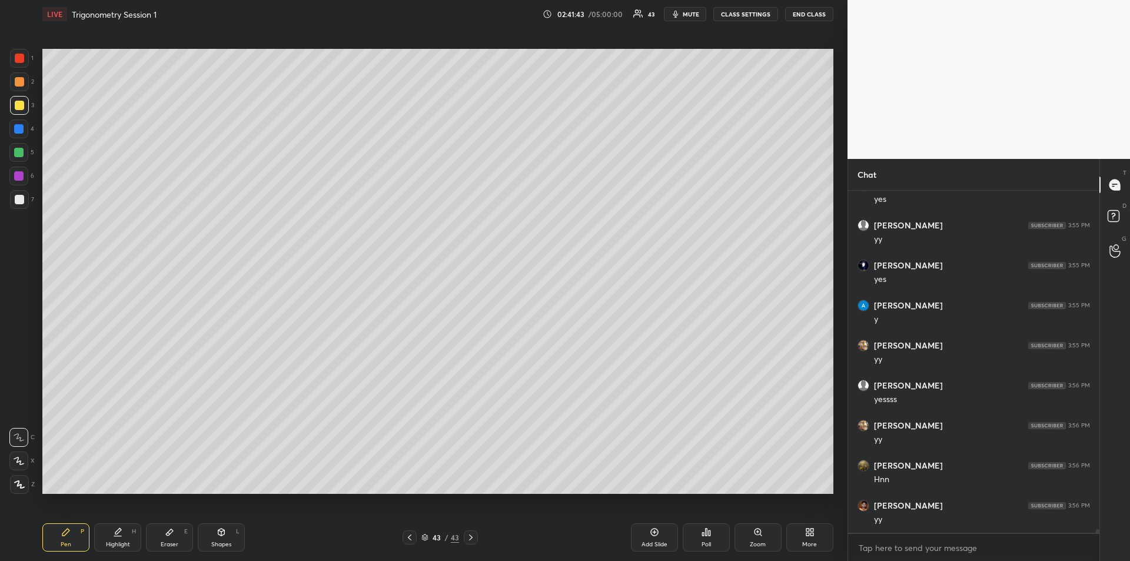
scroll to position [31194, 0]
click at [18, 153] on div at bounding box center [18, 152] width 9 height 9
click at [631, 533] on div "Add Slide" at bounding box center [654, 537] width 47 height 28
click at [19, 101] on div at bounding box center [19, 105] width 9 height 9
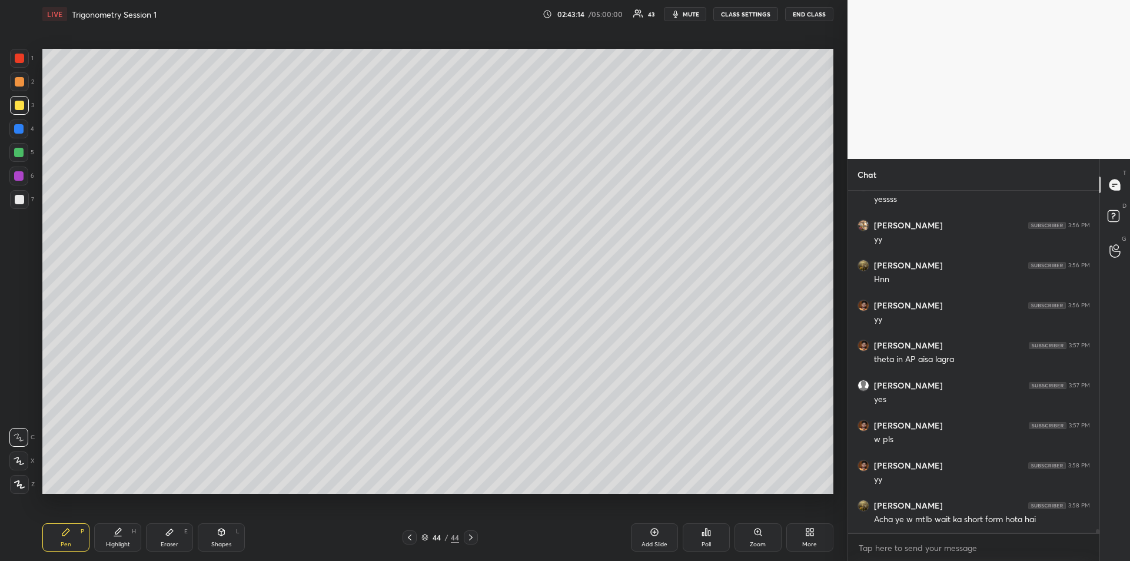
scroll to position [31394, 0]
click at [18, 130] on div at bounding box center [18, 128] width 9 height 9
click at [409, 535] on icon at bounding box center [409, 537] width 9 height 9
click at [121, 535] on icon at bounding box center [117, 531] width 9 height 9
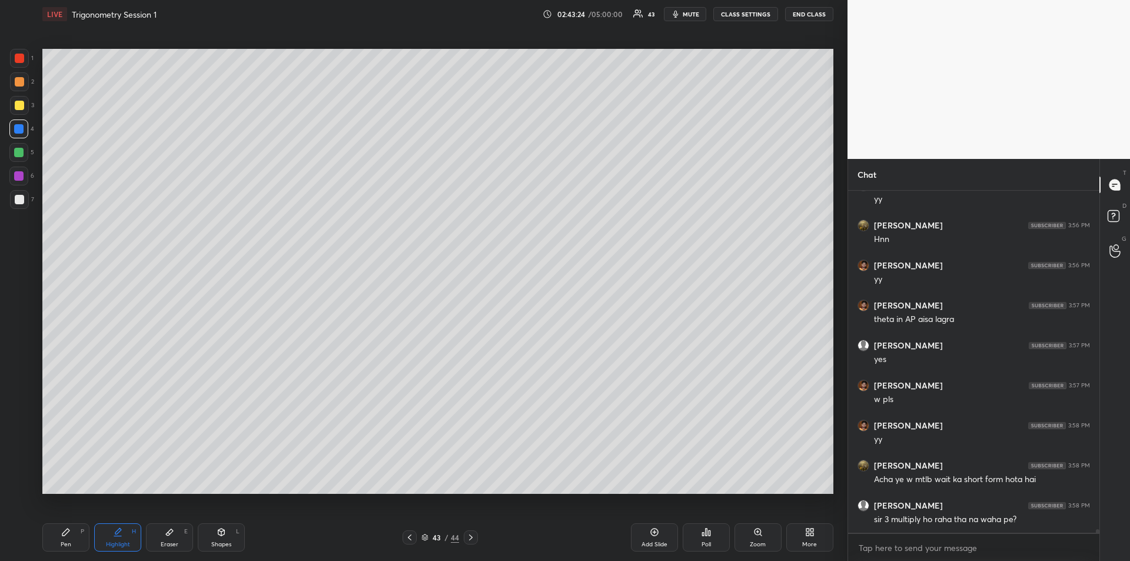
click at [472, 538] on icon at bounding box center [470, 537] width 9 height 9
click at [73, 530] on div "Pen P" at bounding box center [65, 537] width 47 height 28
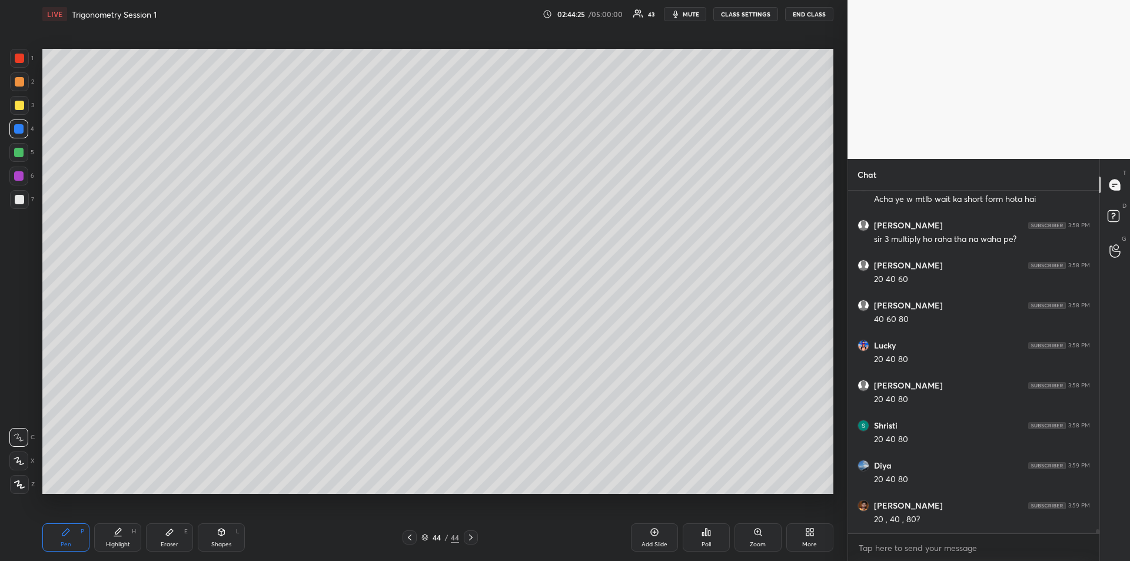
scroll to position [31686, 0]
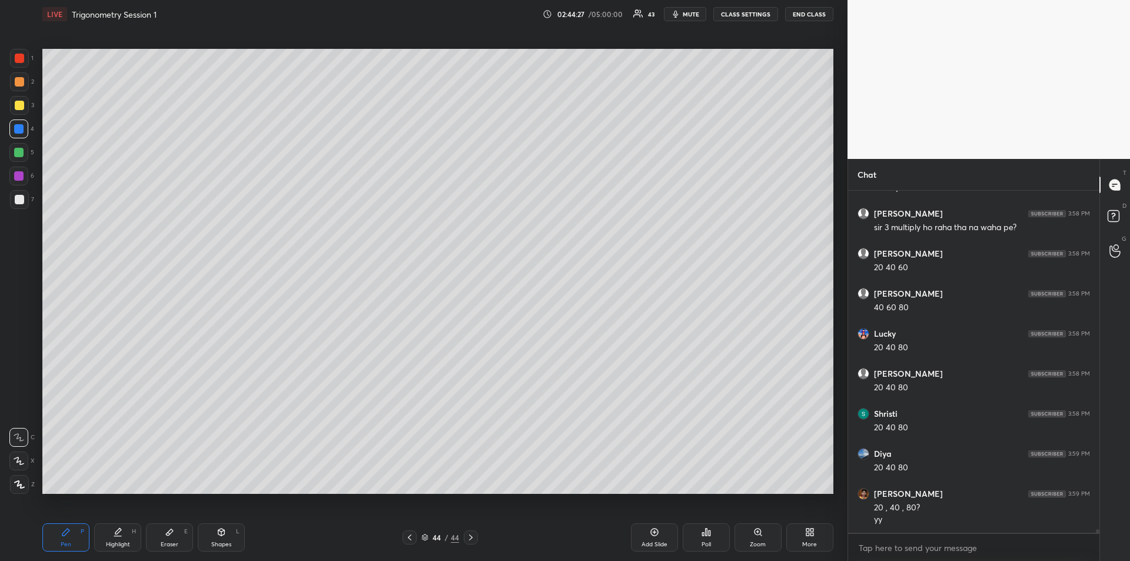
click at [651, 538] on div "Add Slide" at bounding box center [654, 537] width 47 height 28
click at [18, 108] on div at bounding box center [19, 105] width 9 height 9
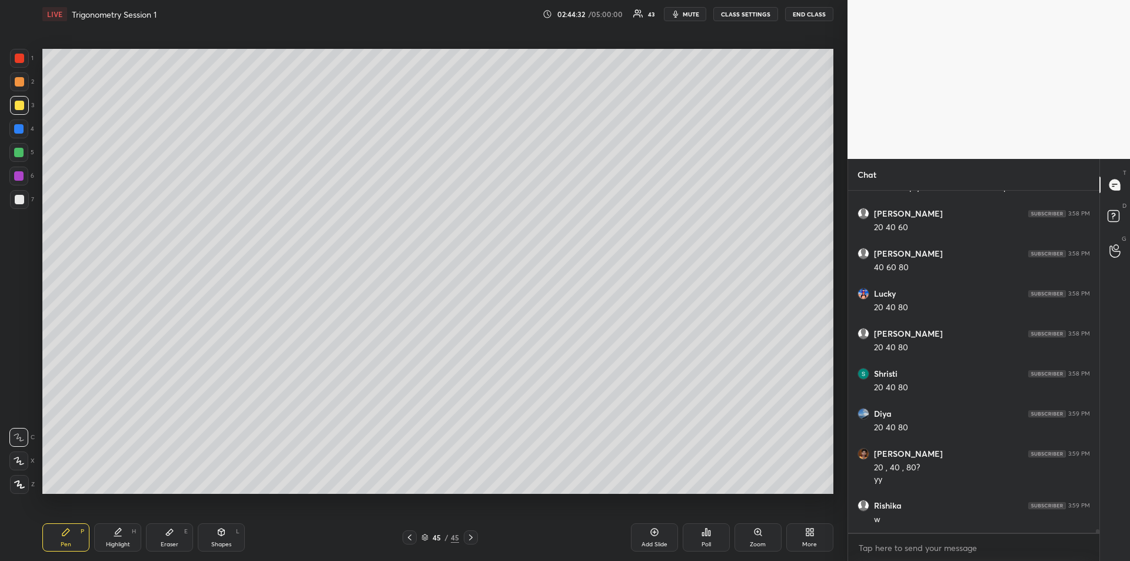
click at [410, 539] on icon at bounding box center [410, 537] width 4 height 6
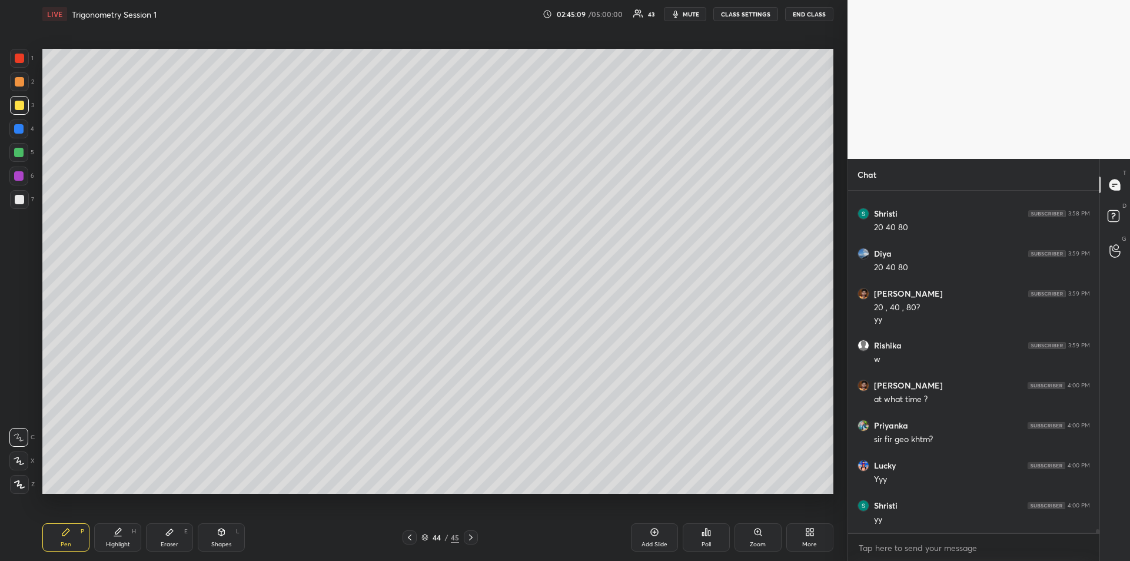
scroll to position [31926, 0]
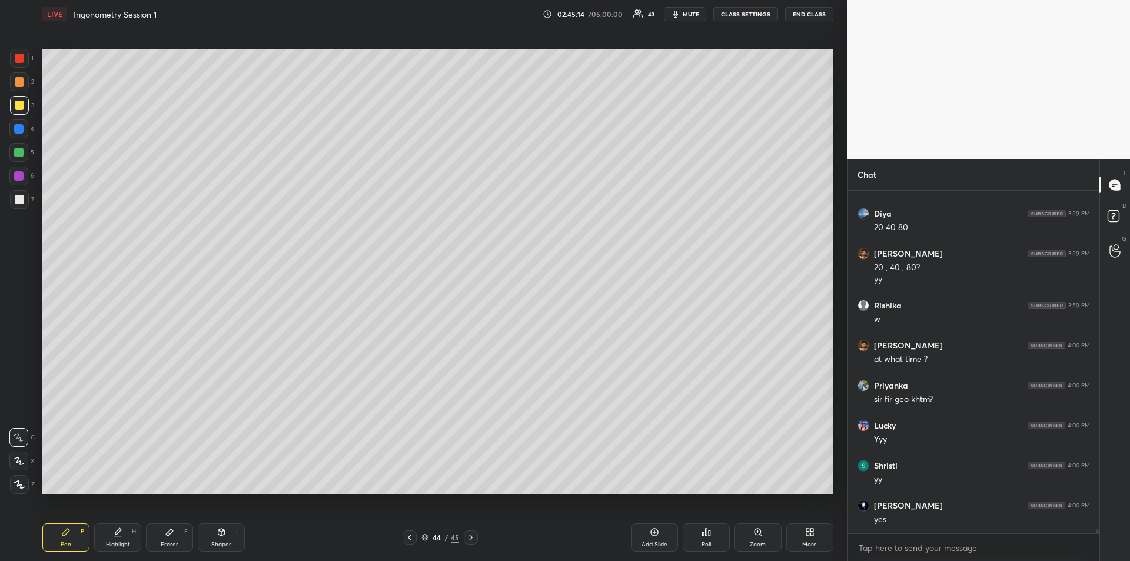
click at [173, 537] on div "Eraser E" at bounding box center [169, 537] width 47 height 28
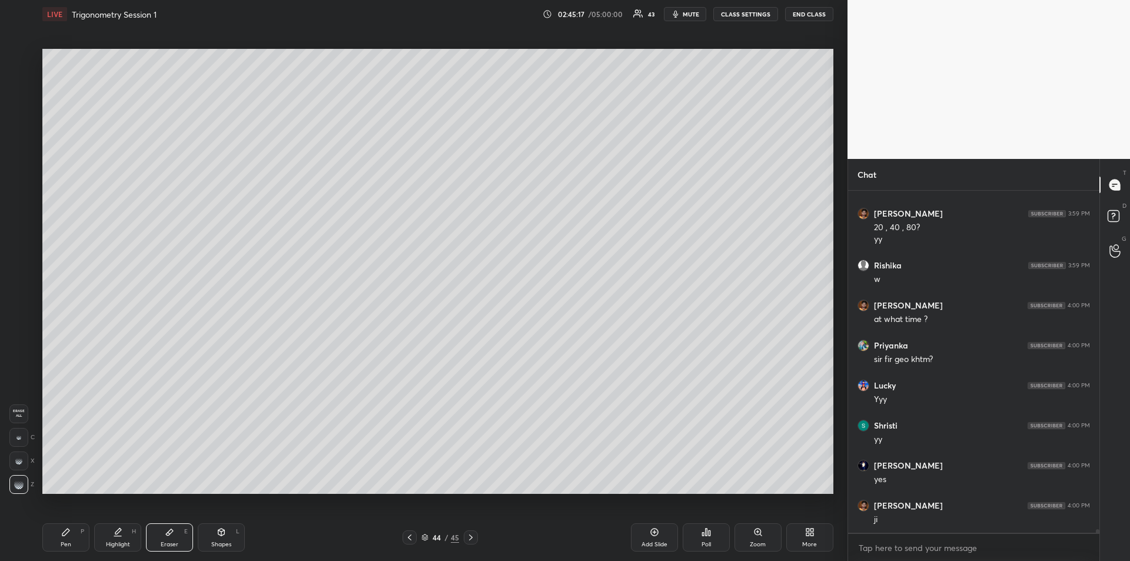
click at [70, 534] on icon at bounding box center [65, 531] width 9 height 9
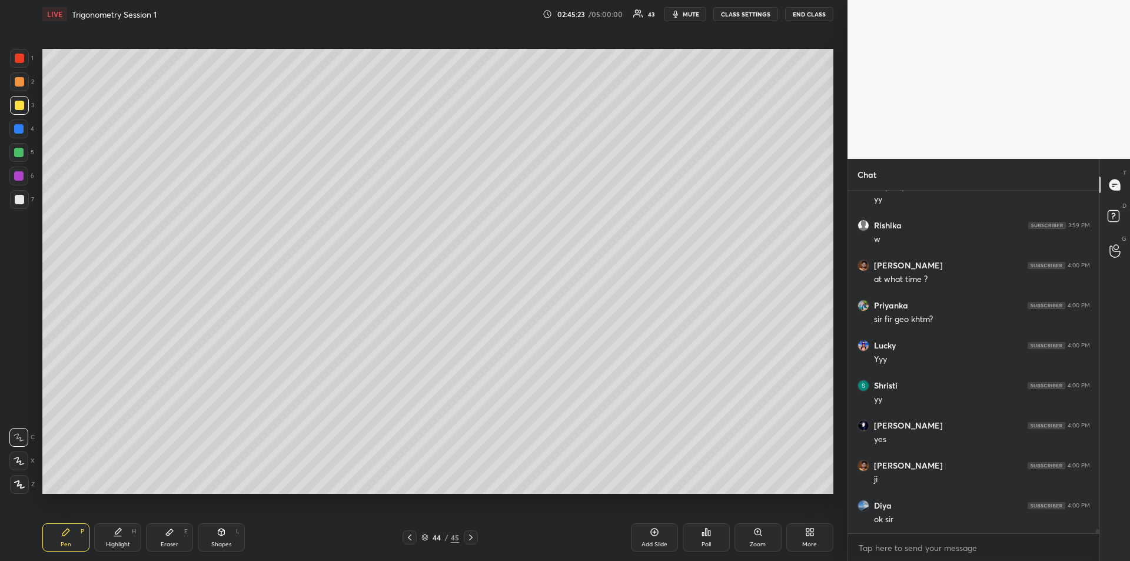
click at [168, 536] on icon at bounding box center [169, 531] width 9 height 9
click at [58, 545] on div "Pen P" at bounding box center [65, 537] width 47 height 28
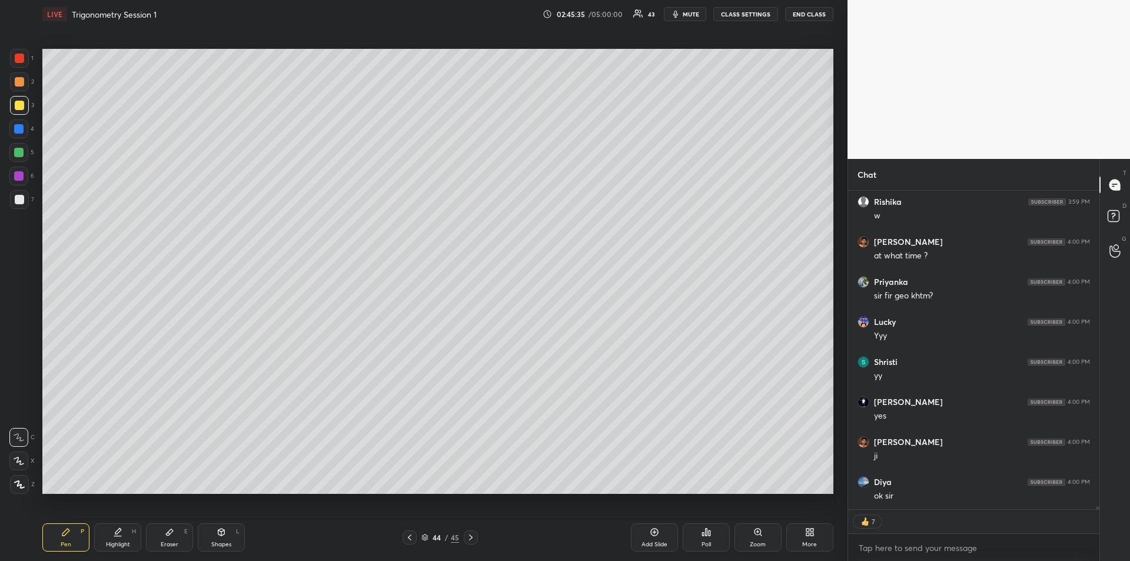
scroll to position [32070, 0]
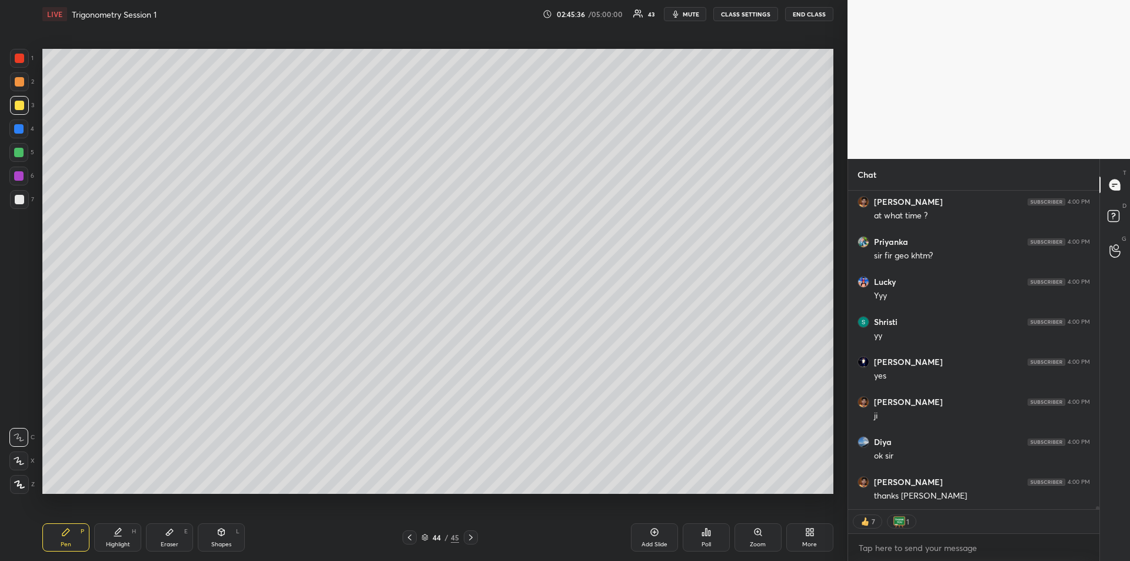
click at [652, 537] on div "Add Slide" at bounding box center [654, 537] width 47 height 28
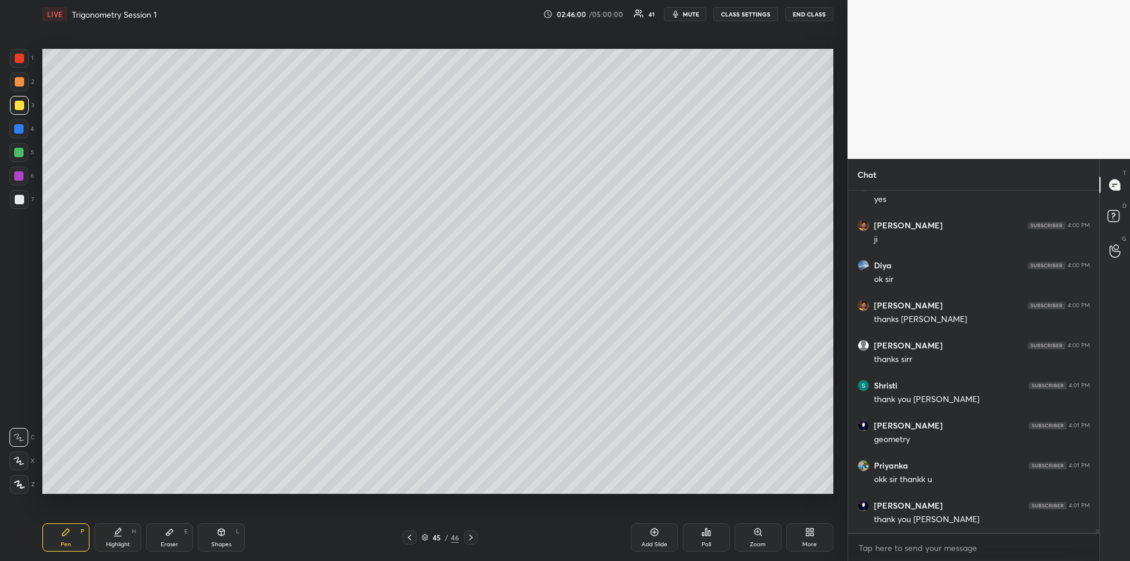
scroll to position [32288, 0]
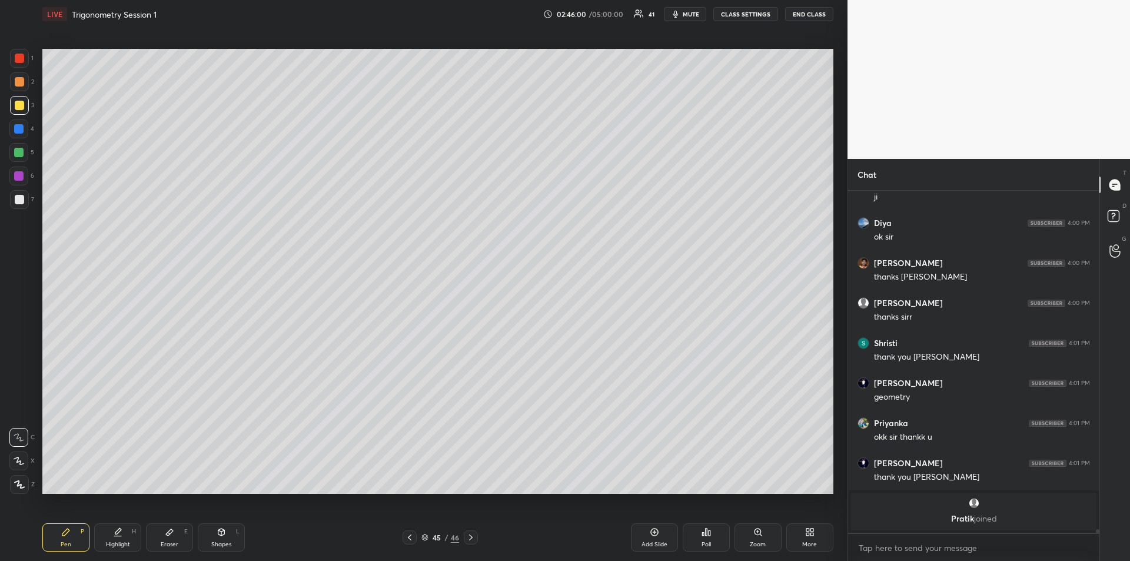
click at [171, 538] on div "Eraser E" at bounding box center [169, 537] width 47 height 28
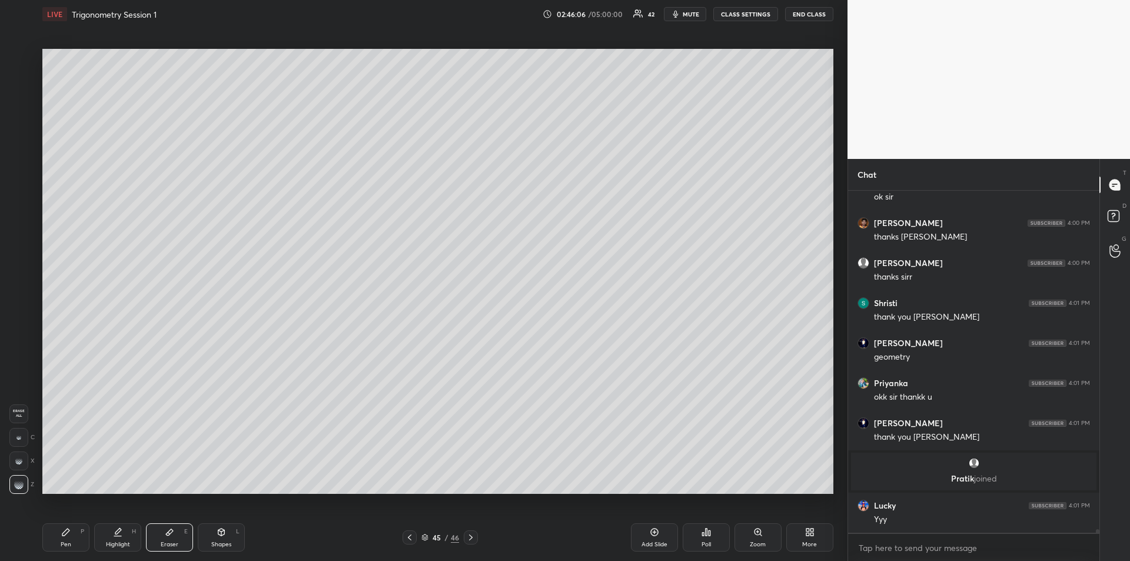
scroll to position [31796, 0]
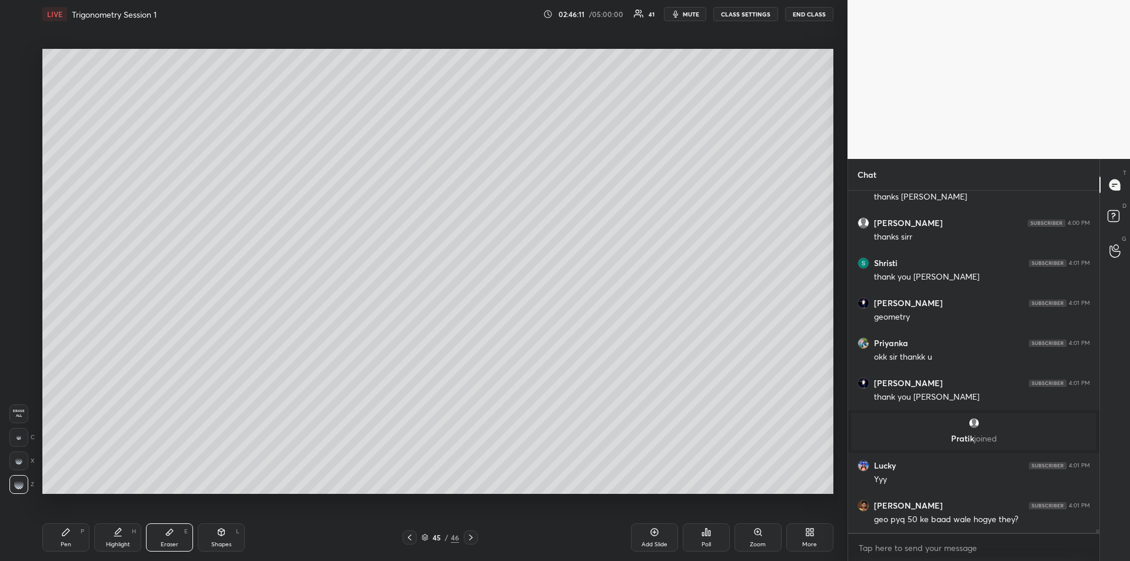
click at [72, 540] on div "Pen P" at bounding box center [65, 537] width 47 height 28
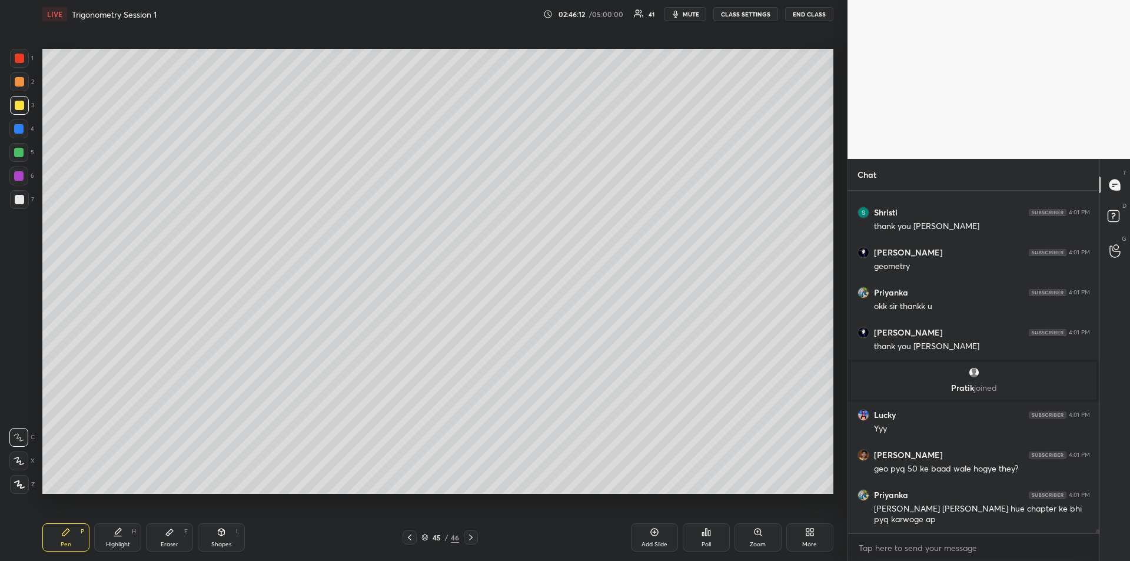
click at [417, 535] on div "45 / 46" at bounding box center [439, 537] width 75 height 14
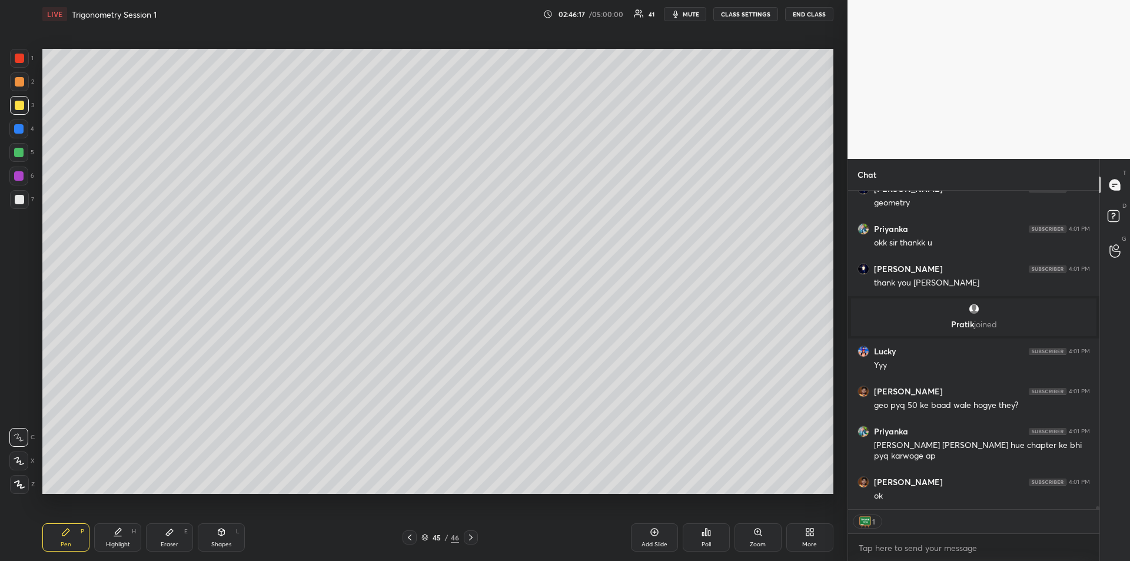
scroll to position [31951, 0]
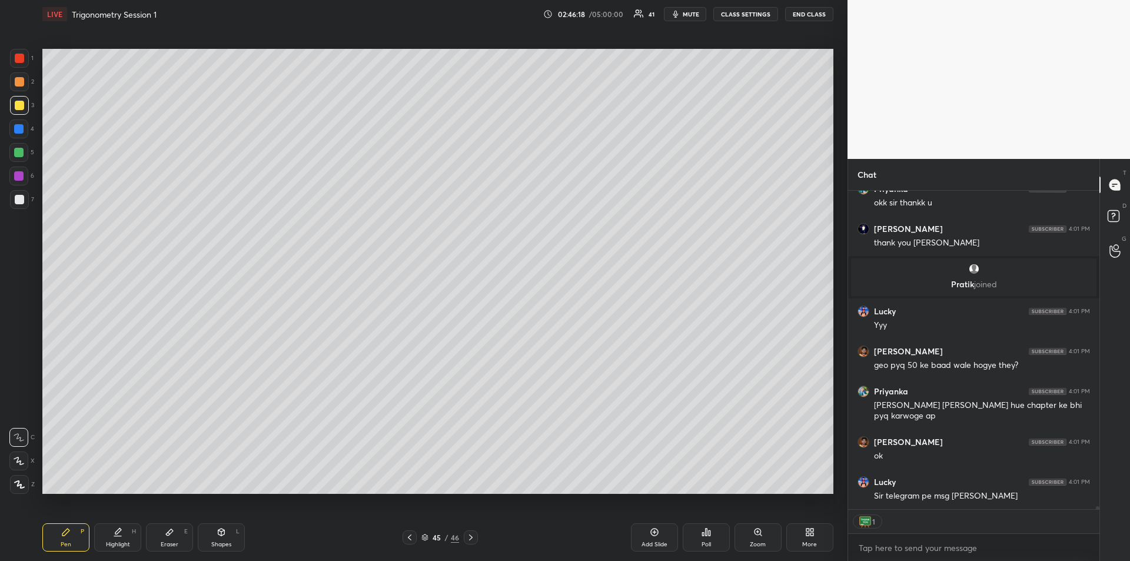
click at [410, 537] on icon at bounding box center [409, 537] width 9 height 9
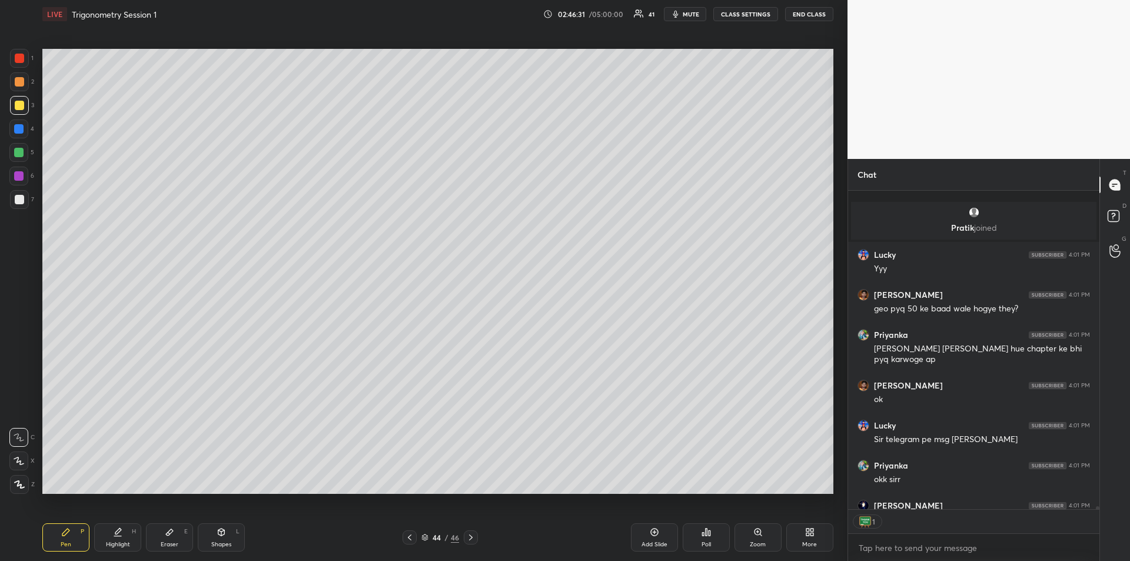
scroll to position [32071, 0]
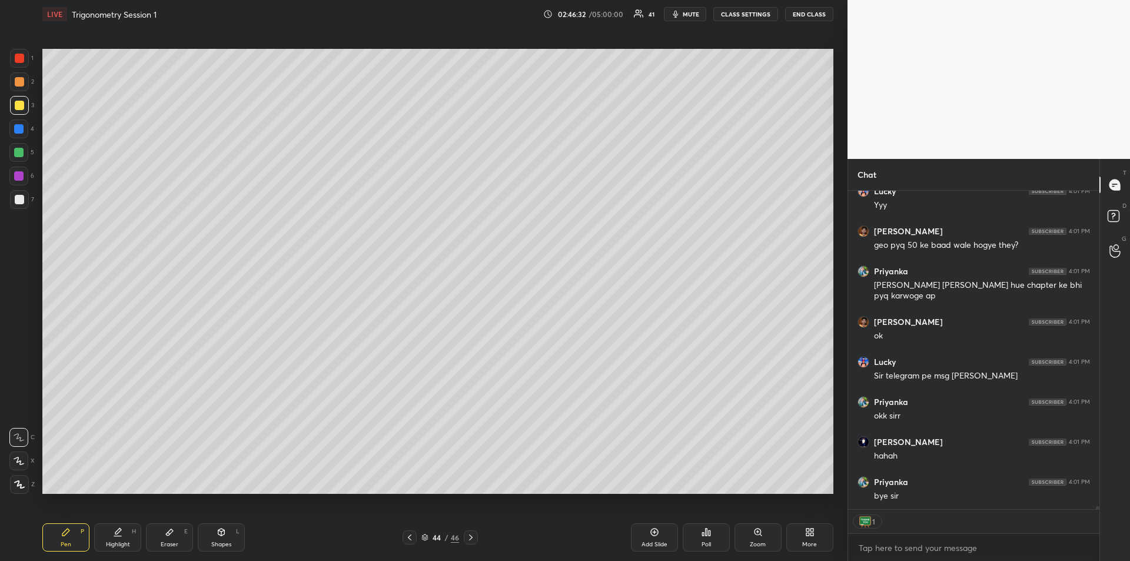
click at [804, 16] on button "END CLASS" at bounding box center [809, 14] width 48 height 14
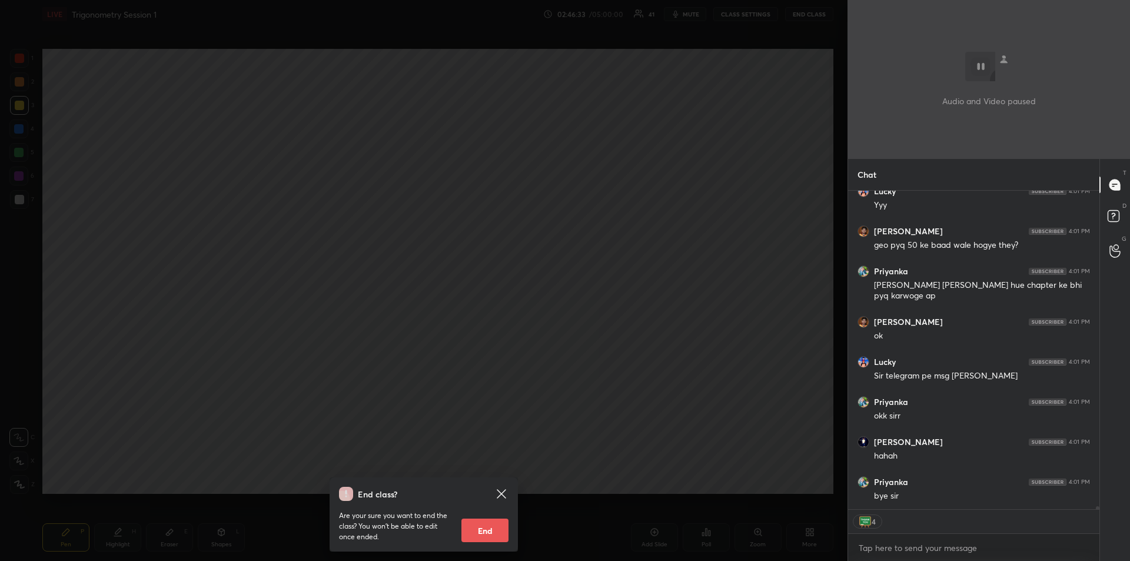
click at [488, 531] on button "End" at bounding box center [484, 530] width 47 height 24
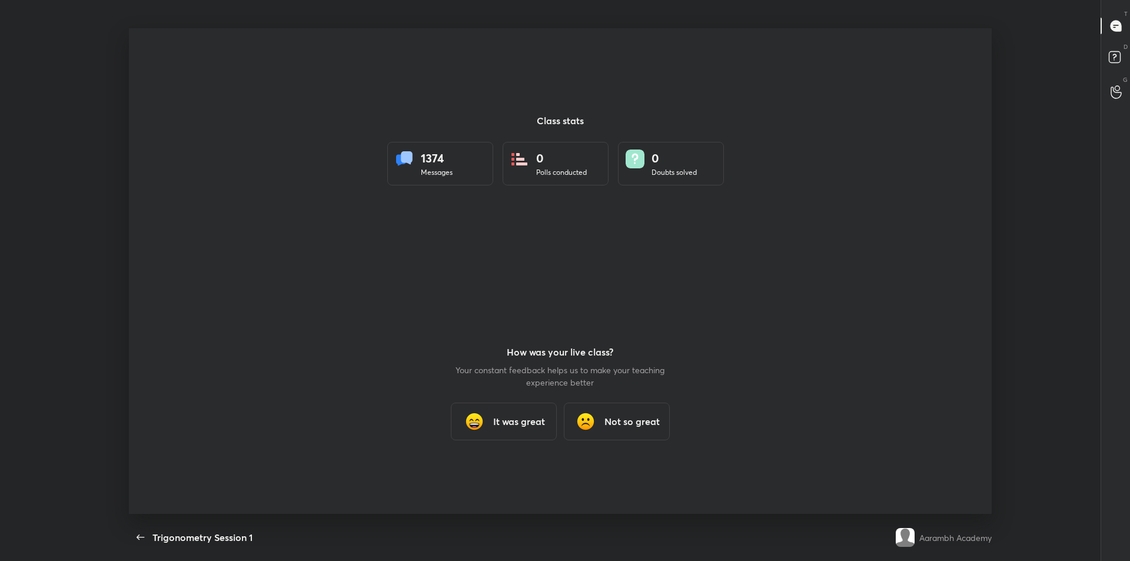
scroll to position [0, 0]
click at [501, 415] on h3 "It was great" at bounding box center [519, 421] width 52 height 14
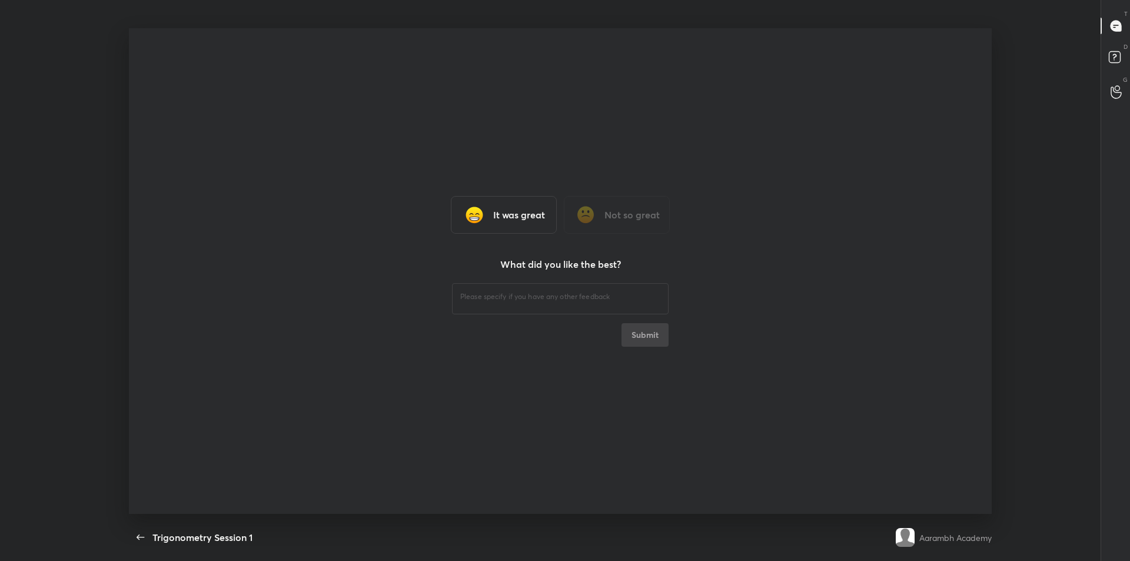
click at [463, 294] on textarea at bounding box center [560, 296] width 200 height 11
type textarea "ggg"
click at [645, 337] on button "Submit" at bounding box center [644, 335] width 47 height 24
